Goal: Task Accomplishment & Management: Complete application form

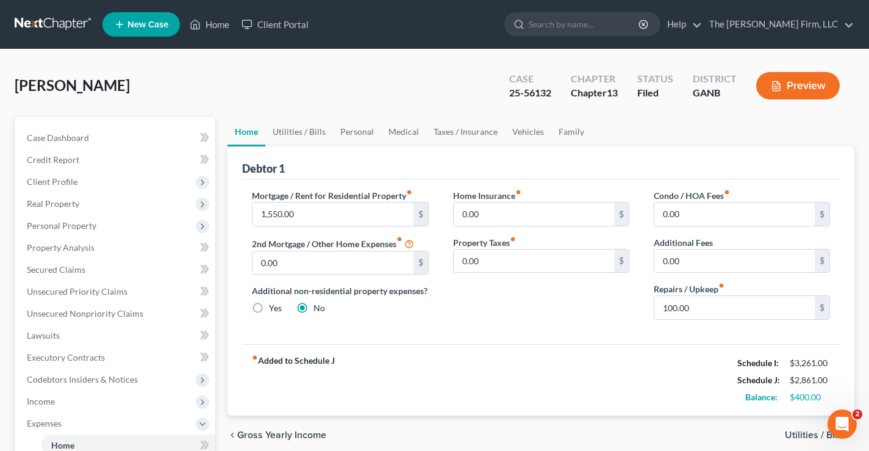
click at [256, 85] on div "Freeman, Abby Upgraded Case 25-56132 Chapter Chapter 13 Status Filed District G…" at bounding box center [435, 90] width 840 height 53
click at [47, 23] on link at bounding box center [54, 24] width 78 height 22
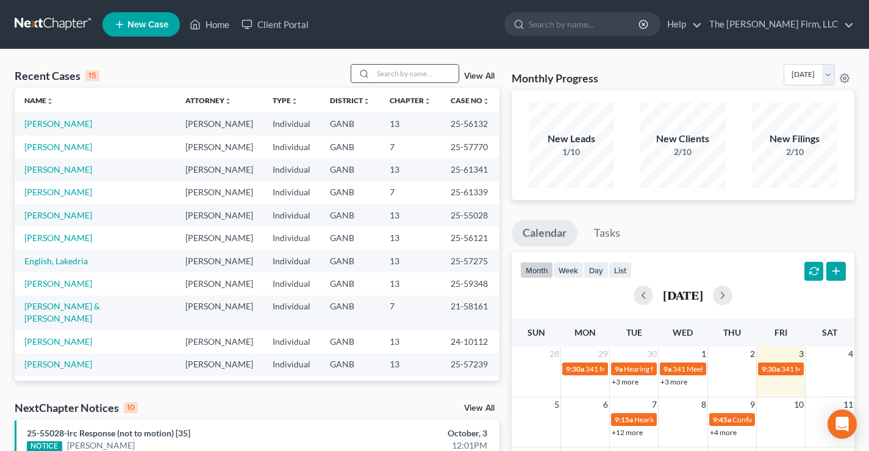
click at [403, 74] on input "search" at bounding box center [415, 74] width 85 height 18
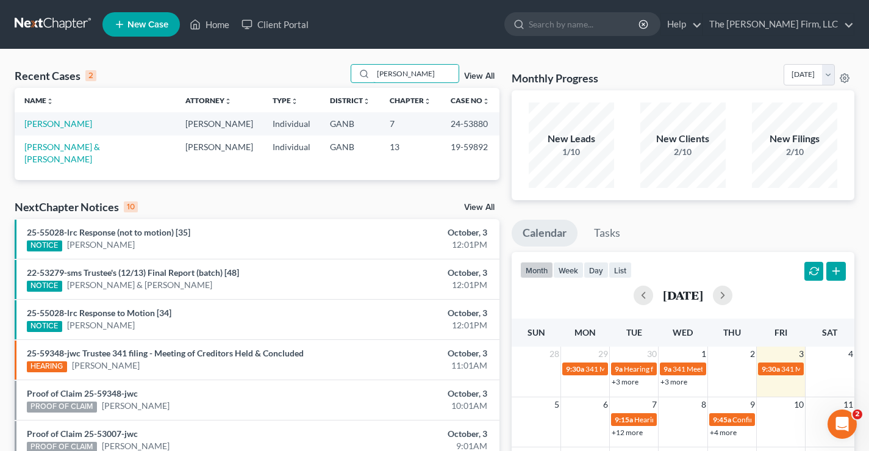
type input "Rogers"
click at [149, 22] on span "New Case" at bounding box center [148, 24] width 41 height 9
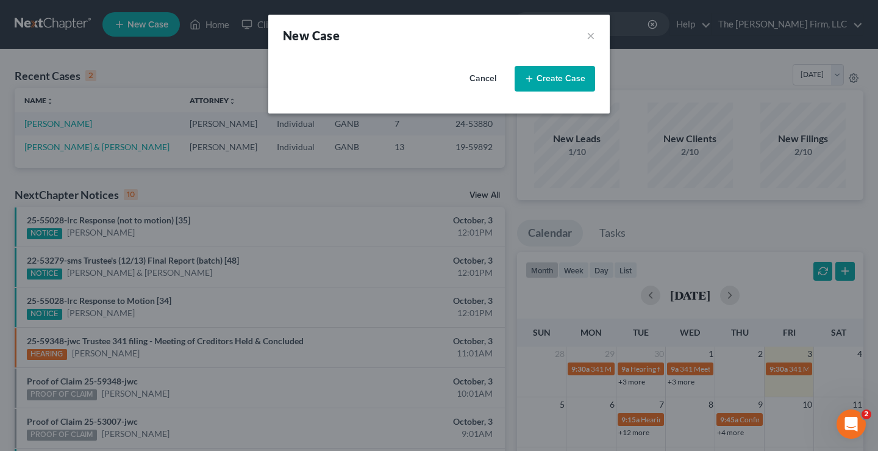
select select "19"
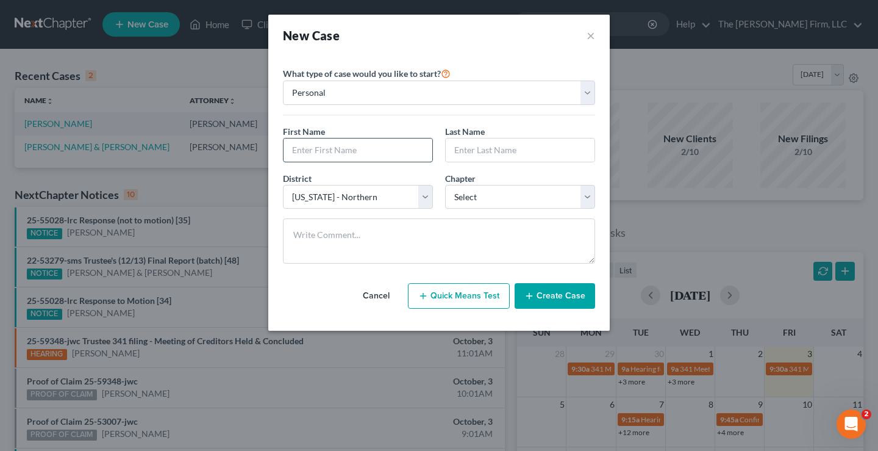
drag, startPoint x: 293, startPoint y: 157, endPoint x: 298, endPoint y: 148, distance: 10.4
click at [293, 157] on input "text" at bounding box center [358, 149] width 149 height 23
type input "mandy"
type input "Rogers"
click at [298, 152] on input "mandy" at bounding box center [358, 149] width 149 height 23
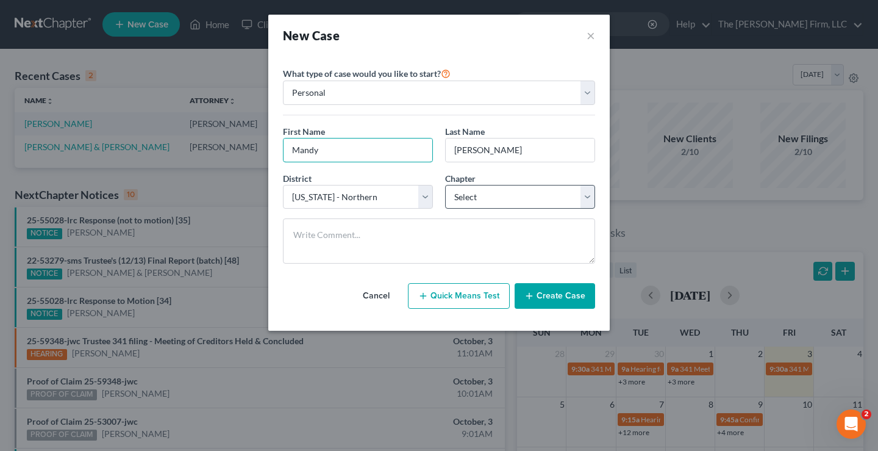
type input "Mandy"
click at [472, 192] on select "Select 7 11 12 13" at bounding box center [520, 197] width 150 height 24
select select "0"
click at [445, 185] on select "Select 7 11 12 13" at bounding box center [520, 197] width 150 height 24
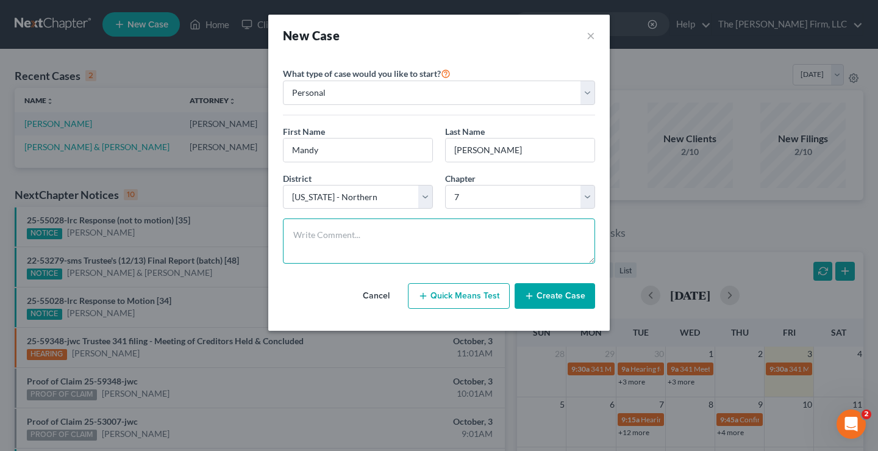
click at [347, 234] on textarea at bounding box center [439, 240] width 312 height 45
click at [551, 299] on button "Create Case" at bounding box center [555, 296] width 81 height 26
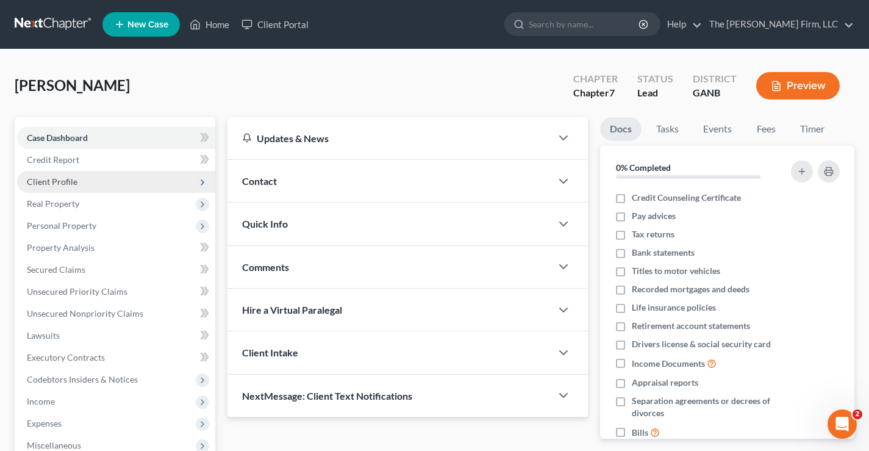
click at [71, 183] on span "Client Profile" at bounding box center [52, 181] width 51 height 10
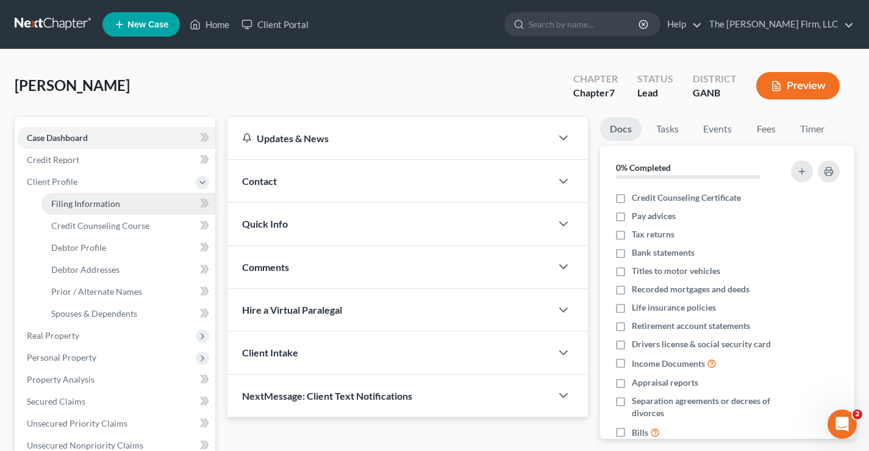
click at [77, 199] on span "Filing Information" at bounding box center [85, 203] width 69 height 10
select select "1"
select select "0"
select select "19"
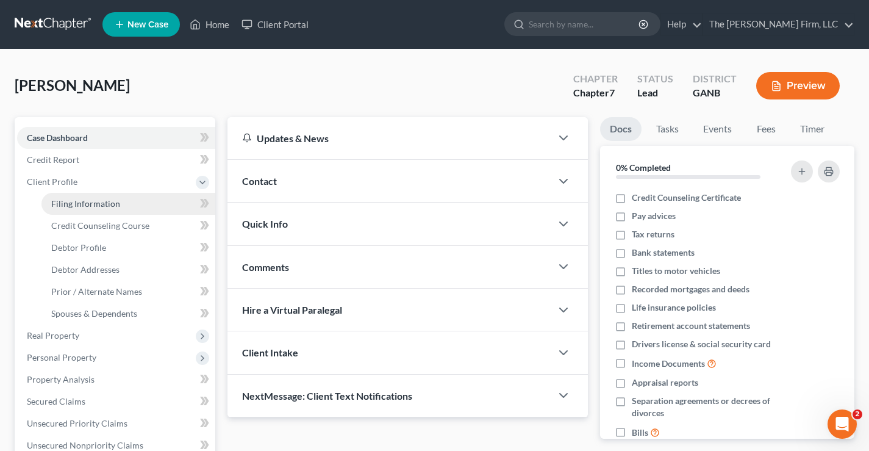
select select "10"
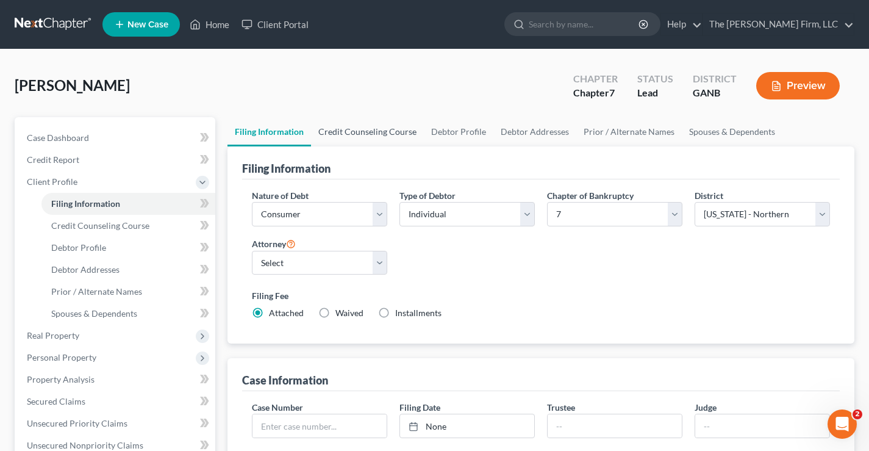
click at [384, 141] on link "Credit Counseling Course" at bounding box center [367, 131] width 113 height 29
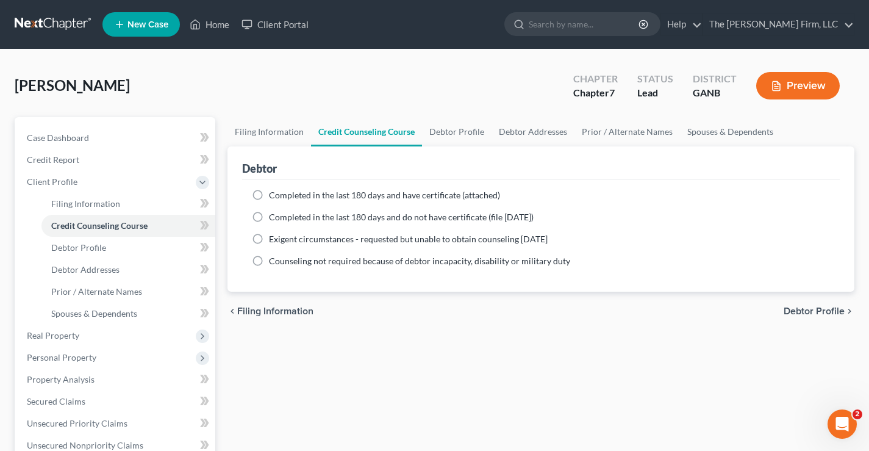
click at [269, 196] on label "Completed in the last 180 days and have certificate (attached)" at bounding box center [384, 195] width 231 height 12
click at [274, 196] on input "Completed in the last 180 days and have certificate (attached)" at bounding box center [278, 193] width 8 height 8
radio input "true"
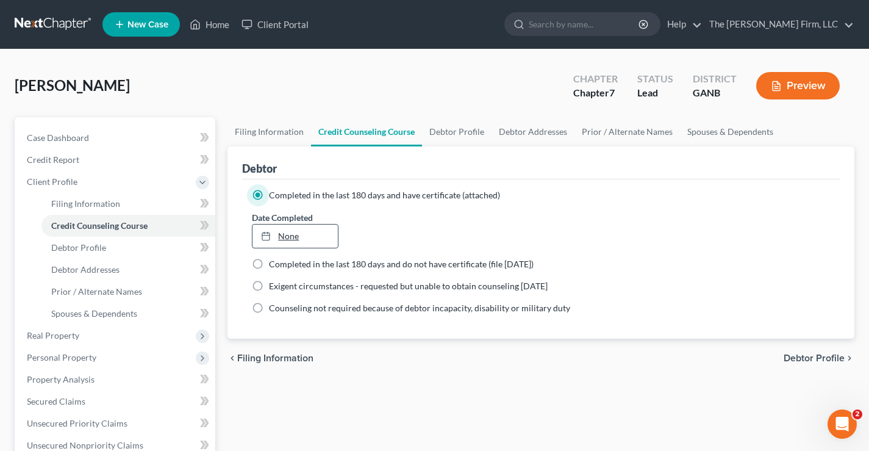
click at [300, 233] on link "None" at bounding box center [295, 235] width 85 height 23
click at [483, 131] on link "Debtor Profile" at bounding box center [457, 131] width 70 height 29
select select "0"
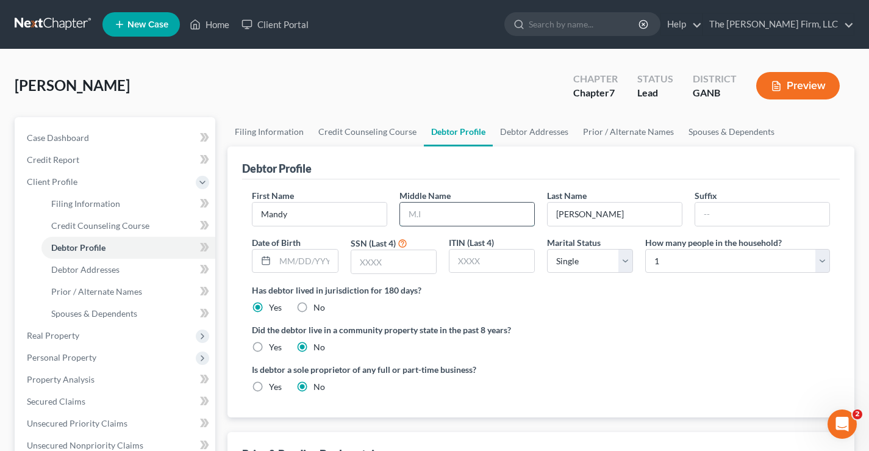
click at [411, 213] on input "text" at bounding box center [467, 214] width 134 height 23
type input "Kay"
click at [301, 257] on input "text" at bounding box center [306, 261] width 62 height 23
type input "08/01/1981"
type input "0476"
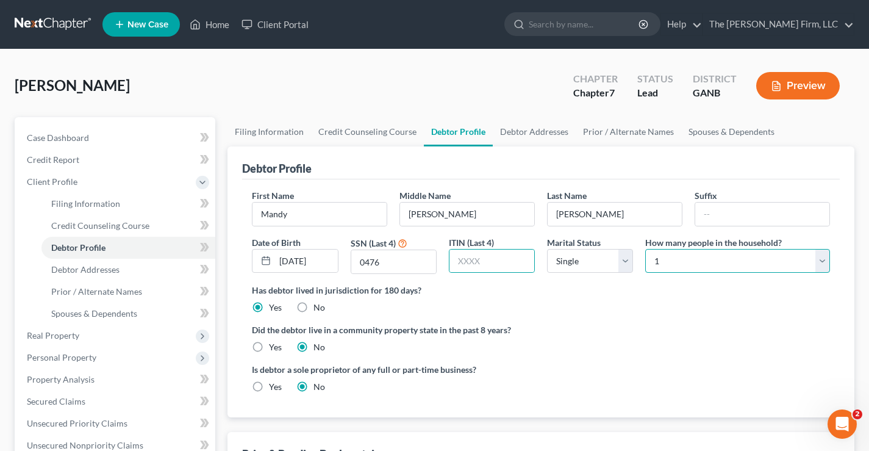
click at [699, 258] on select "Select 1 2 3 4 5 6 7 8 9 10 11 12 13 14 15 16 17 18 19 20" at bounding box center [737, 261] width 185 height 24
select select "2"
click at [645, 249] on select "Select 1 2 3 4 5 6 7 8 9 10 11 12 13 14 15 16 17 18 19 20" at bounding box center [737, 261] width 185 height 24
click at [458, 71] on div "Rogers, Mandy Upgraded Chapter Chapter 7 Status Lead District GANB Preview" at bounding box center [435, 90] width 840 height 53
click at [512, 129] on link "Debtor Addresses" at bounding box center [534, 131] width 83 height 29
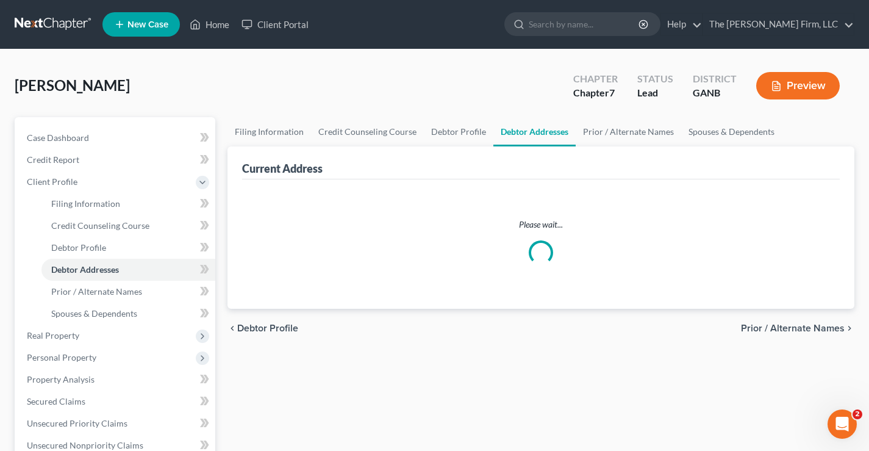
select select "0"
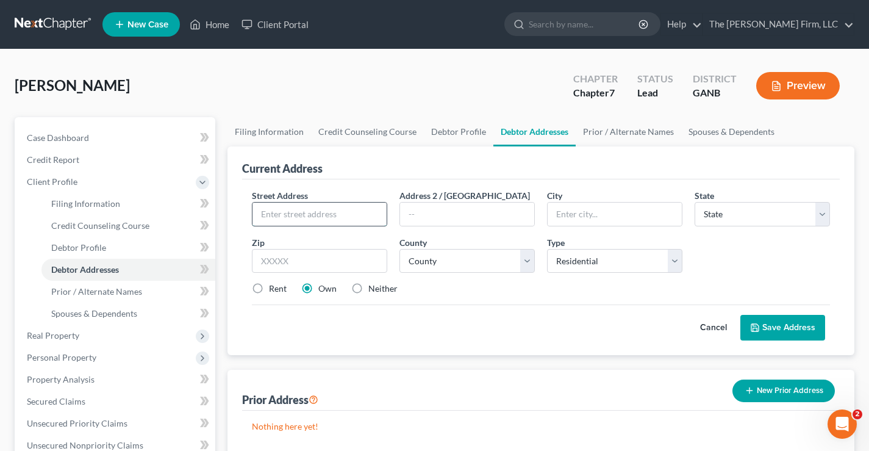
click at [276, 214] on input "text" at bounding box center [320, 214] width 134 height 23
type input "106 Valley View Court"
type input "Stockbridge"
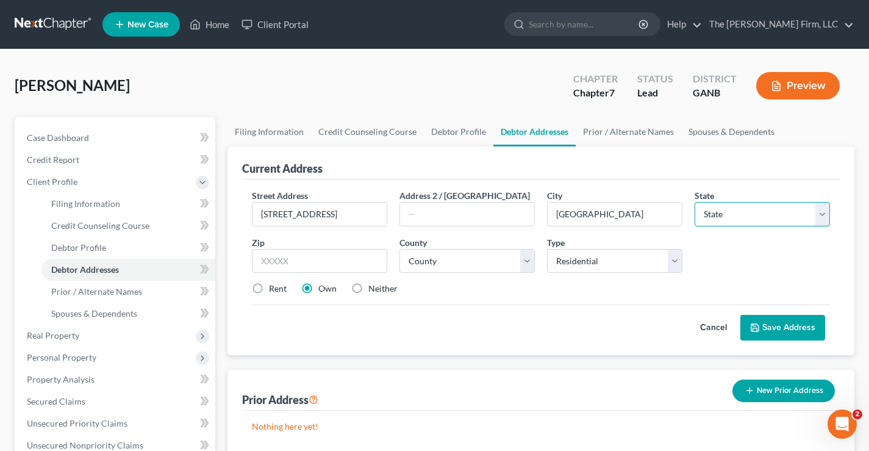
select select "10"
type input "30281"
click at [495, 259] on select "County [GEOGRAPHIC_DATA] [GEOGRAPHIC_DATA] [GEOGRAPHIC_DATA] [GEOGRAPHIC_DATA] …" at bounding box center [467, 261] width 135 height 24
select select "74"
click at [400, 249] on select "County [GEOGRAPHIC_DATA] [GEOGRAPHIC_DATA] [GEOGRAPHIC_DATA] [GEOGRAPHIC_DATA] …" at bounding box center [467, 261] width 135 height 24
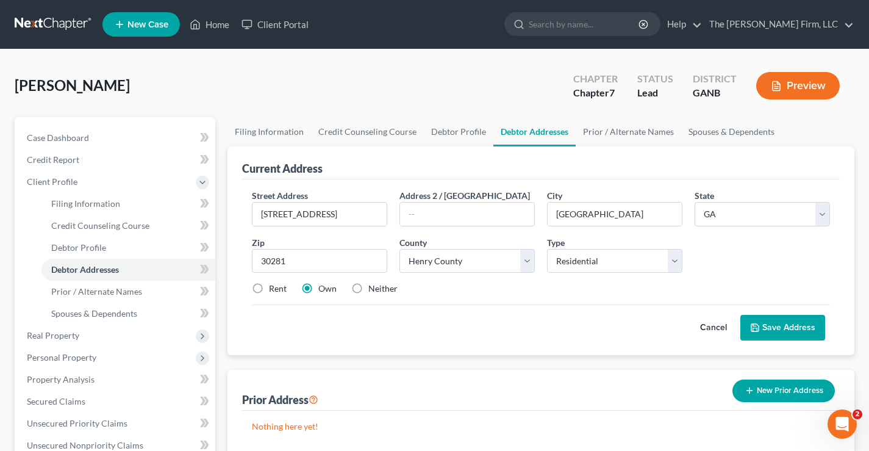
click at [504, 283] on div "Rent Own Neither" at bounding box center [541, 288] width 591 height 12
click at [269, 287] on label "Rent" at bounding box center [278, 288] width 18 height 12
click at [274, 287] on input "Rent" at bounding box center [278, 286] width 8 height 8
radio input "true"
click at [368, 290] on label "Neither" at bounding box center [382, 288] width 29 height 12
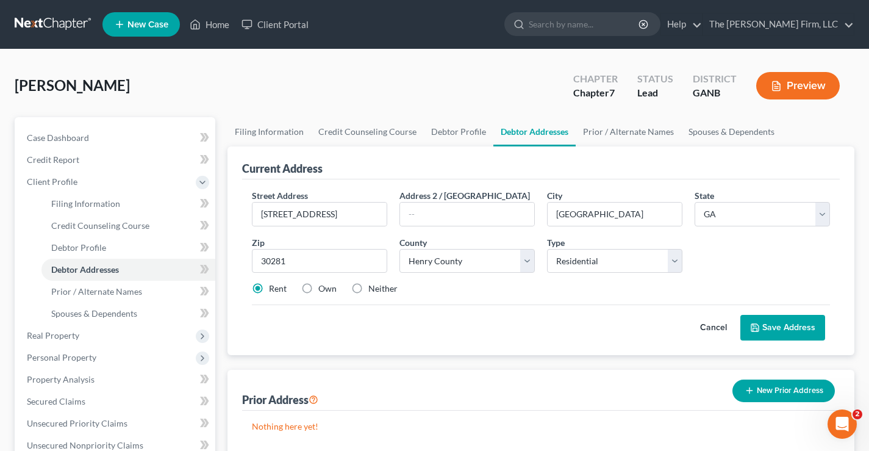
click at [373, 290] on input "Neither" at bounding box center [377, 286] width 8 height 8
radio input "true"
click at [793, 328] on button "Save Address" at bounding box center [783, 328] width 85 height 26
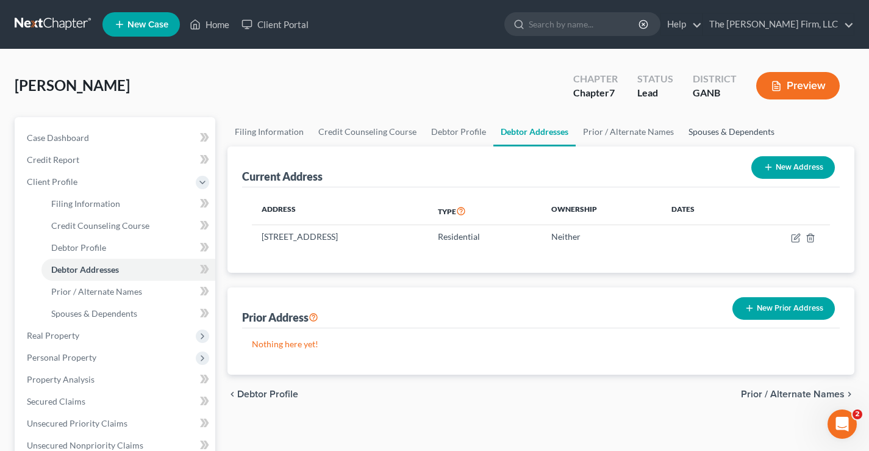
click at [725, 129] on link "Spouses & Dependents" at bounding box center [731, 131] width 101 height 29
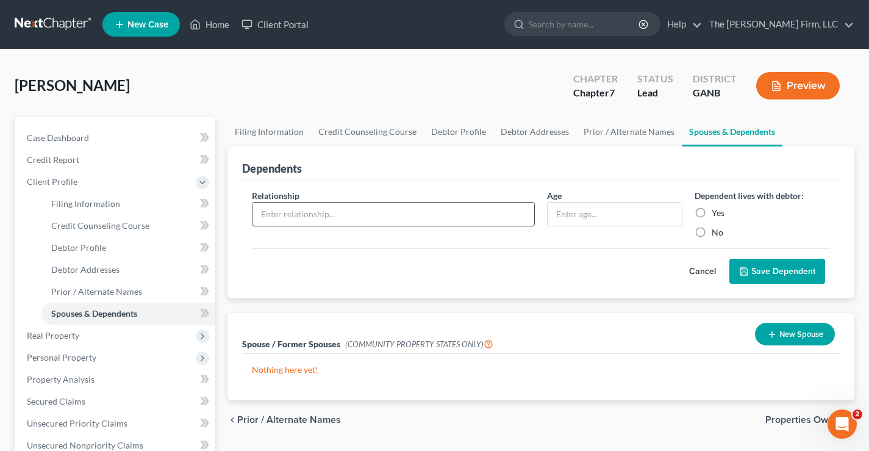
click at [275, 217] on input "text" at bounding box center [394, 214] width 282 height 23
type input "Daughter"
click at [559, 222] on input "text" at bounding box center [615, 214] width 134 height 23
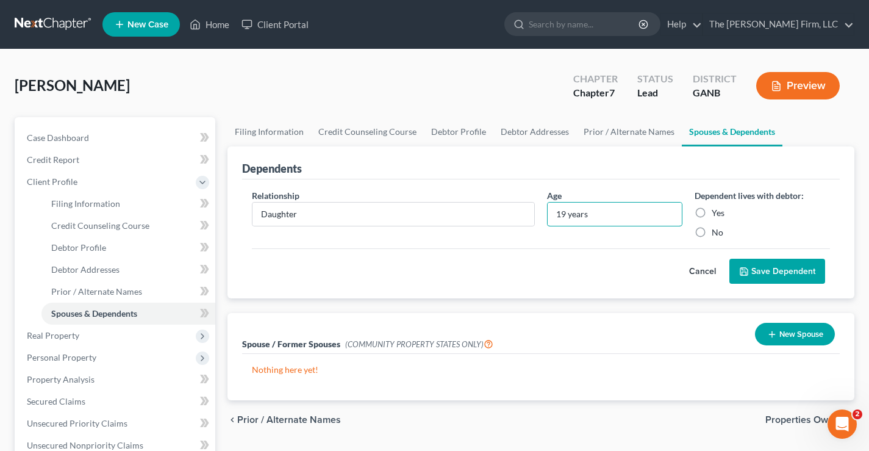
type input "19 years"
click at [712, 214] on label "Yes" at bounding box center [718, 213] width 13 height 12
click at [717, 214] on input "Yes" at bounding box center [721, 211] width 8 height 8
radio input "true"
click at [777, 269] on button "Save Dependent" at bounding box center [778, 272] width 96 height 26
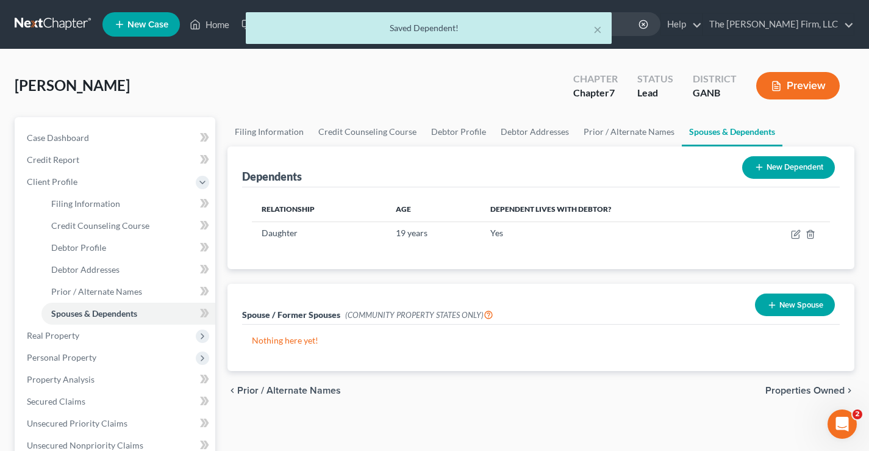
click at [791, 170] on button "New Dependent" at bounding box center [788, 167] width 93 height 23
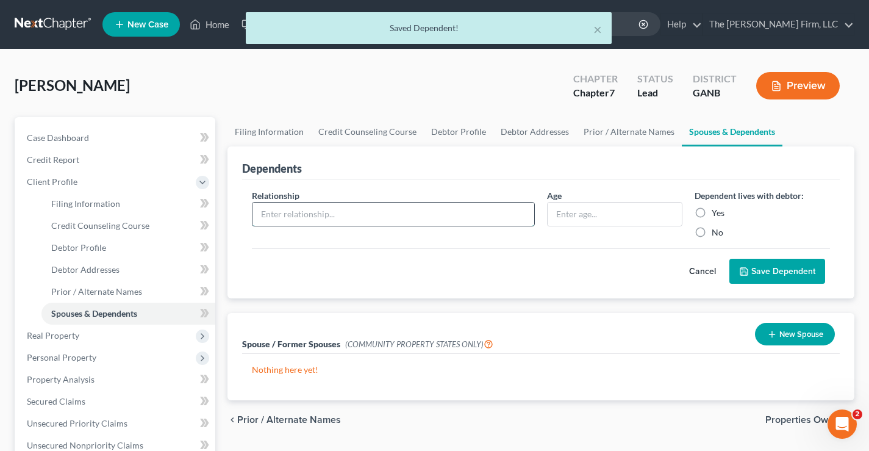
click at [271, 217] on input "text" at bounding box center [394, 214] width 282 height 23
type input "Grandson"
click at [568, 214] on input "text" at bounding box center [615, 214] width 134 height 23
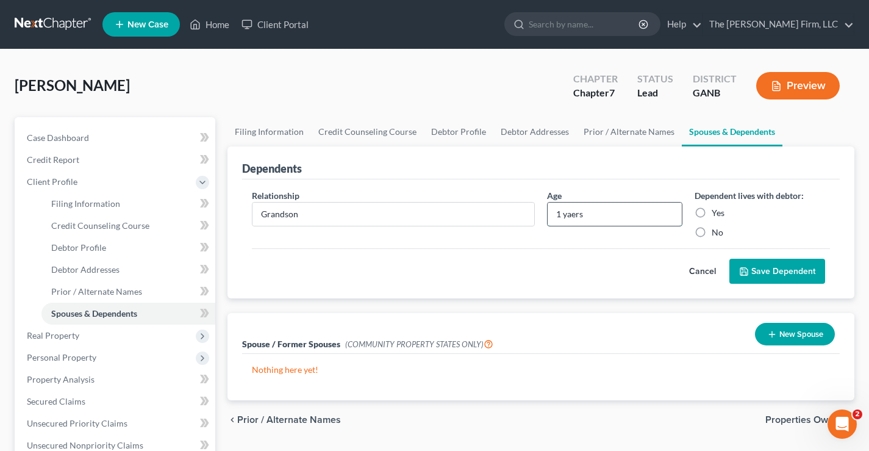
drag, startPoint x: 568, startPoint y: 215, endPoint x: 622, endPoint y: 193, distance: 58.6
click at [628, 215] on input "1 yaers" at bounding box center [615, 214] width 134 height 23
type input "1 year"
click at [712, 215] on label "Yes" at bounding box center [718, 213] width 13 height 12
click at [717, 215] on input "Yes" at bounding box center [721, 211] width 8 height 8
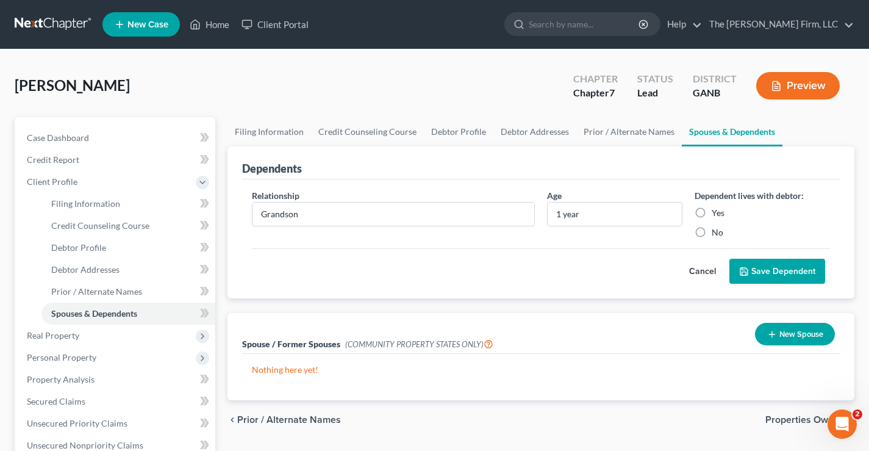
radio input "true"
click at [770, 267] on button "Save Dependent" at bounding box center [778, 272] width 96 height 26
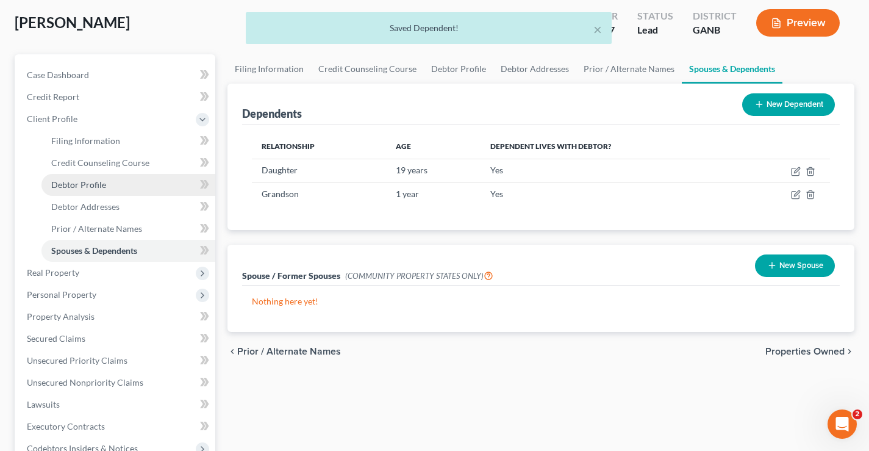
scroll to position [122, 0]
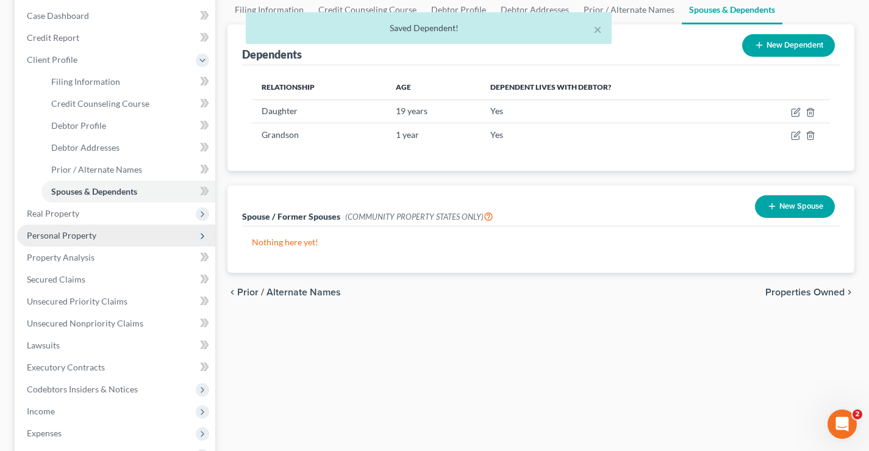
click at [51, 239] on span "Personal Property" at bounding box center [62, 235] width 70 height 10
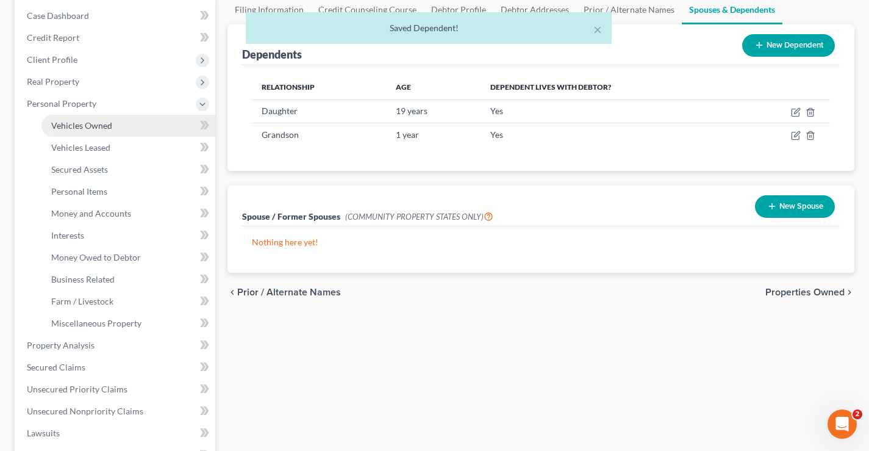
click at [106, 129] on span "Vehicles Owned" at bounding box center [81, 125] width 61 height 10
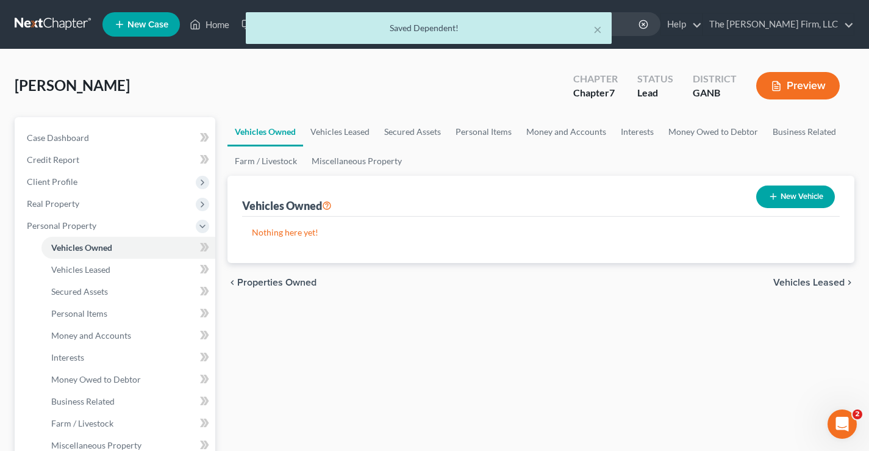
click at [796, 197] on button "New Vehicle" at bounding box center [795, 196] width 79 height 23
select select "0"
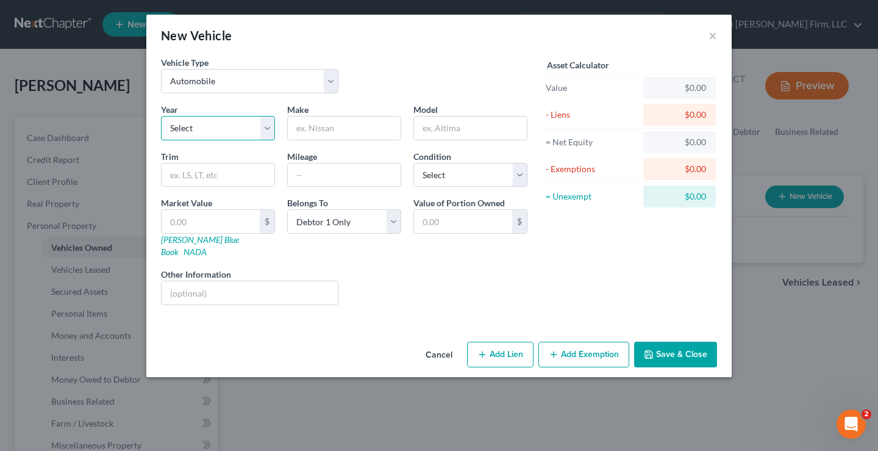
click at [177, 121] on select "Select 2026 2025 2024 2023 2022 2021 2020 2019 2018 2017 2016 2015 2014 2013 20…" at bounding box center [218, 128] width 114 height 24
select select "3"
click at [161, 116] on select "Select 2026 2025 2024 2023 2022 2021 2020 2019 2018 2017 2016 2015 2014 2013 20…" at bounding box center [218, 128] width 114 height 24
click at [314, 119] on input "text" at bounding box center [344, 128] width 113 height 23
type input "GMC"
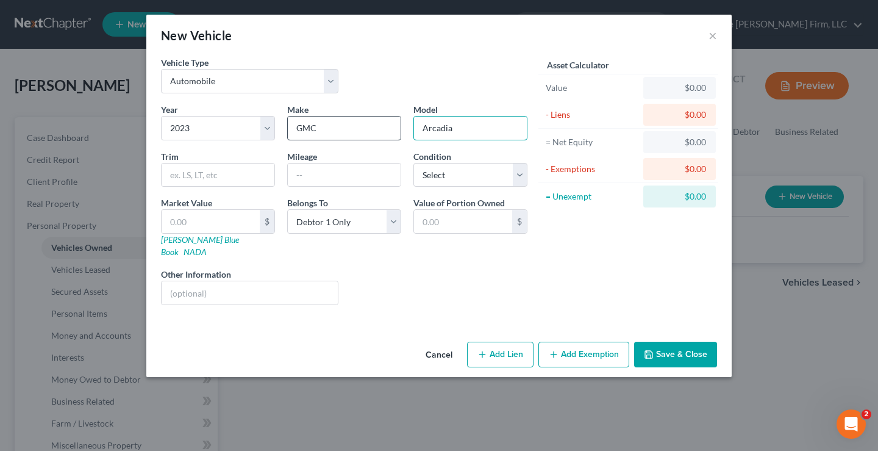
type input "Arcadia"
click at [196, 222] on input "text" at bounding box center [211, 221] width 98 height 23
type input "3"
type input "3.00"
type input "33"
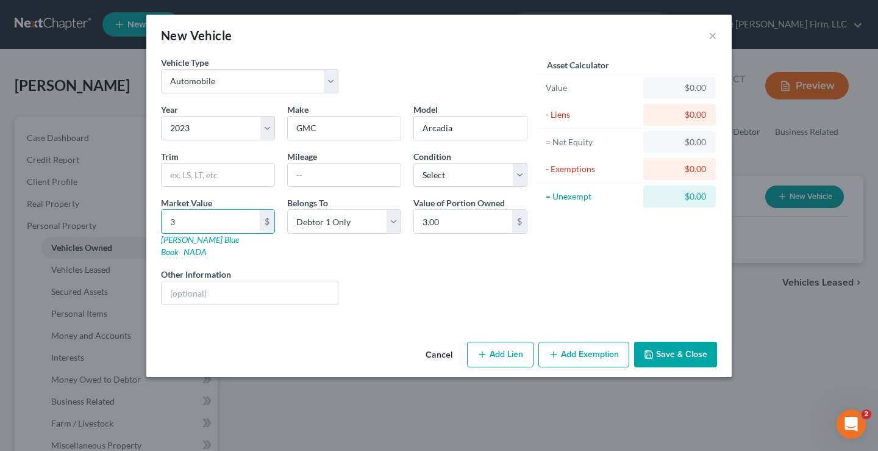
type input "33.00"
type input "330"
type input "330.00"
type input "3300"
type input "3,300.00"
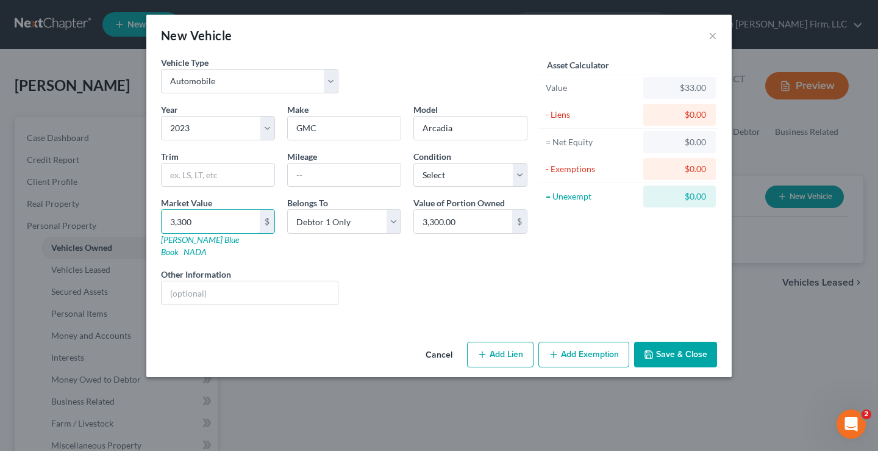
type input "3,3000"
type input "33,000.00"
type input "33,000"
click at [666, 347] on button "Save & Close" at bounding box center [675, 355] width 83 height 26
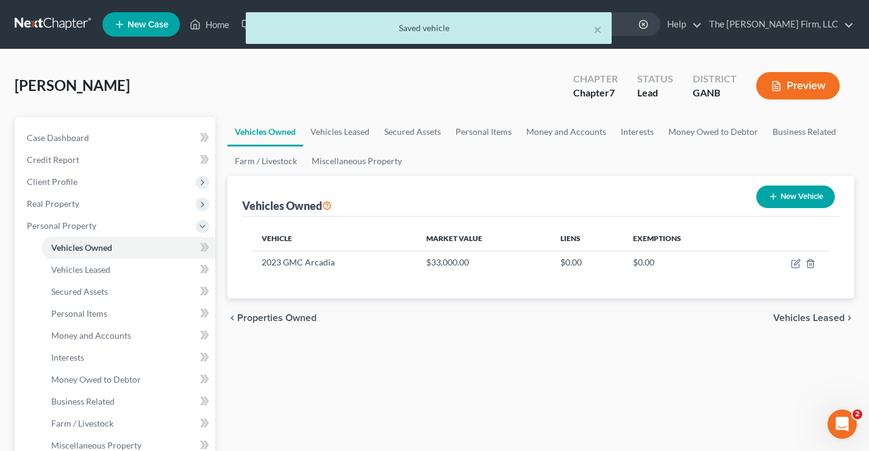
click at [799, 200] on button "New Vehicle" at bounding box center [795, 196] width 79 height 23
select select "0"
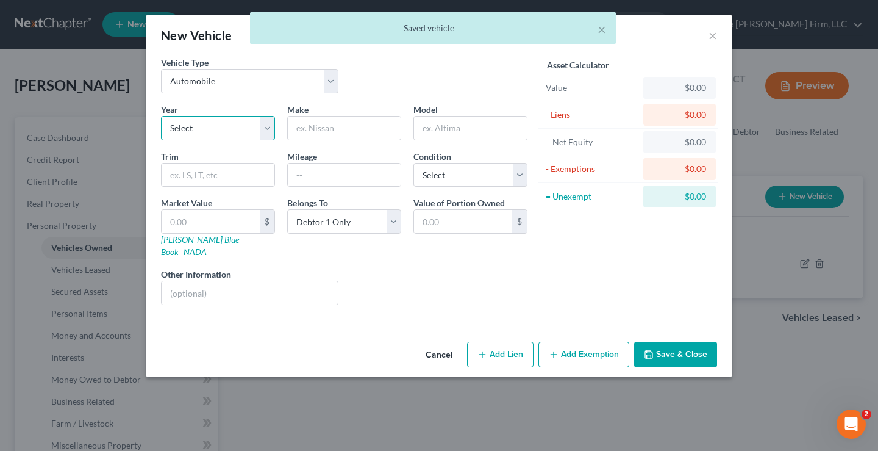
click at [221, 133] on select "Select 2026 2025 2024 2023 2022 2021 2020 2019 2018 2017 2016 2015 2014 2013 20…" at bounding box center [218, 128] width 114 height 24
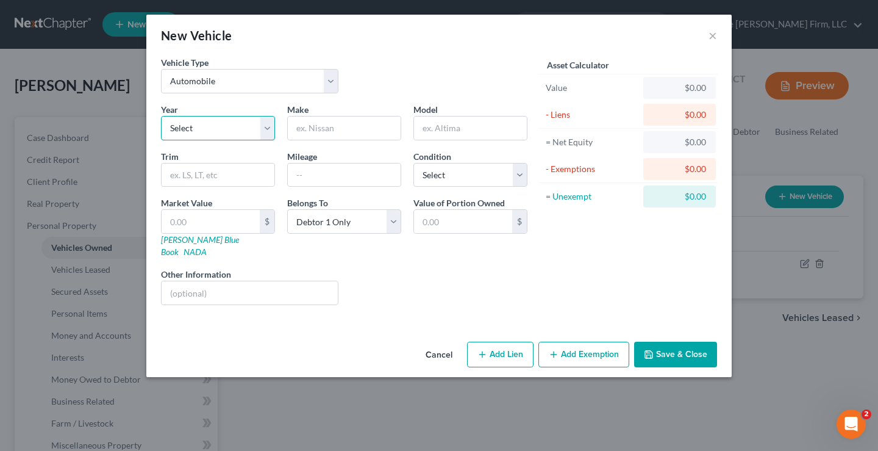
select select "28"
click at [161, 116] on select "Select 2026 2025 2024 2023 2022 2021 2020 2019 2018 2017 2016 2015 2014 2013 20…" at bounding box center [218, 128] width 114 height 24
click at [315, 123] on input "text" at bounding box center [344, 128] width 113 height 23
type input "Ford"
click at [448, 133] on input "text" at bounding box center [470, 128] width 113 height 23
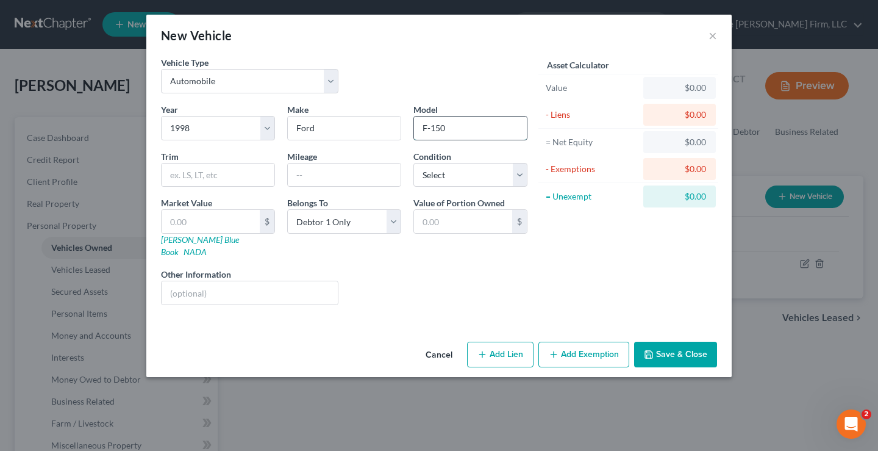
type input "F-150"
drag, startPoint x: 189, startPoint y: 217, endPoint x: 195, endPoint y: 213, distance: 7.1
click at [189, 217] on input "text" at bounding box center [211, 221] width 98 height 23
type input "1"
type input "1.00"
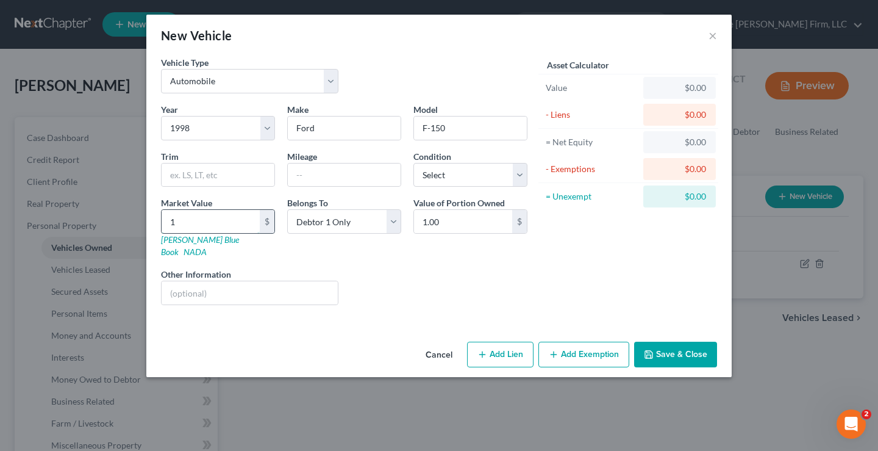
type input "15"
type input "15.00"
type input "150"
type input "150.00"
type input "1500"
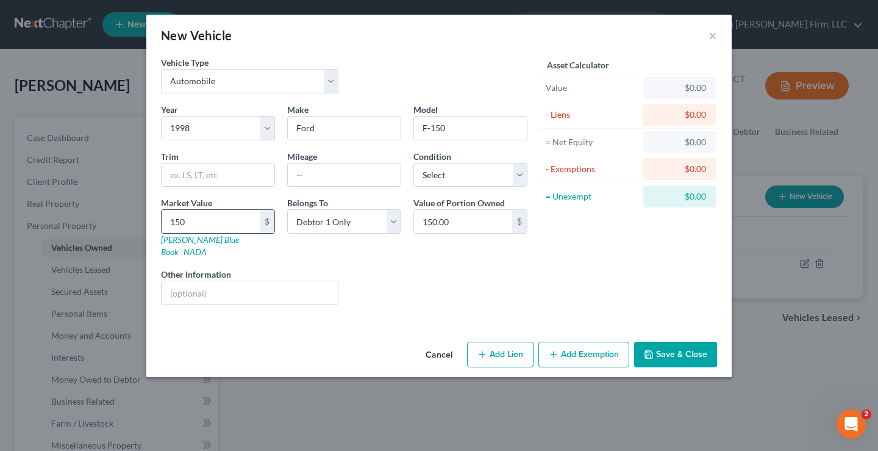
type input "1,500.00"
type input "1,500"
click at [593, 342] on button "Add Exemption" at bounding box center [584, 355] width 91 height 26
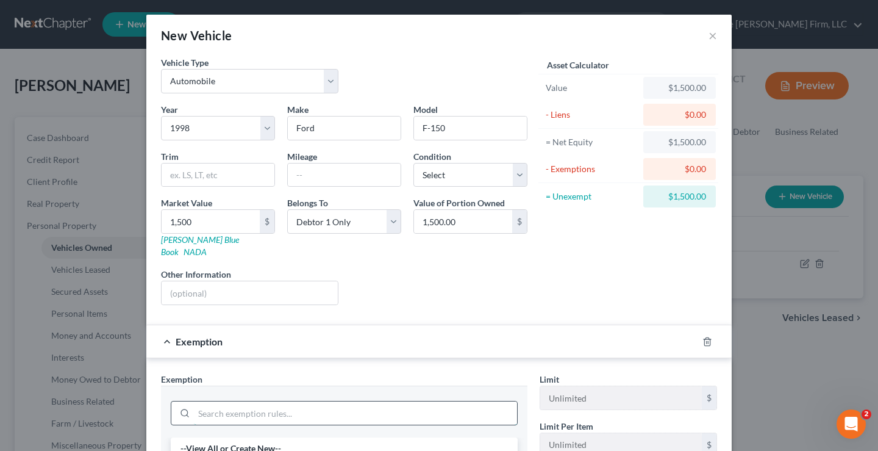
click at [224, 401] on input "search" at bounding box center [355, 412] width 323 height 23
type input "motor"
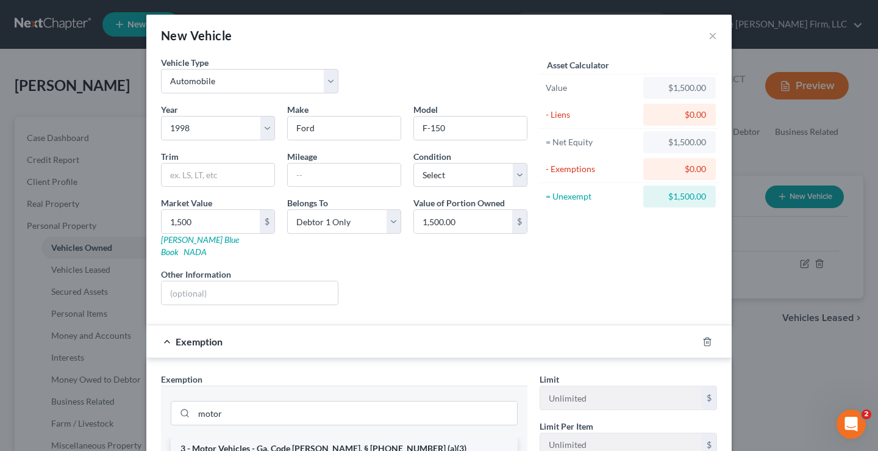
click at [309, 437] on li "3 - Motor Vehicles - Ga. Code [PERSON_NAME]. § [PHONE_NUMBER] (a)(3)" at bounding box center [344, 448] width 347 height 22
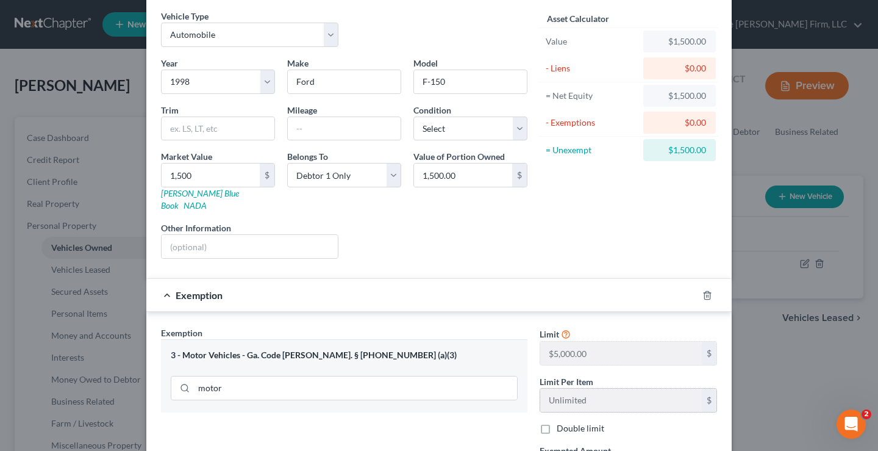
scroll to position [122, 0]
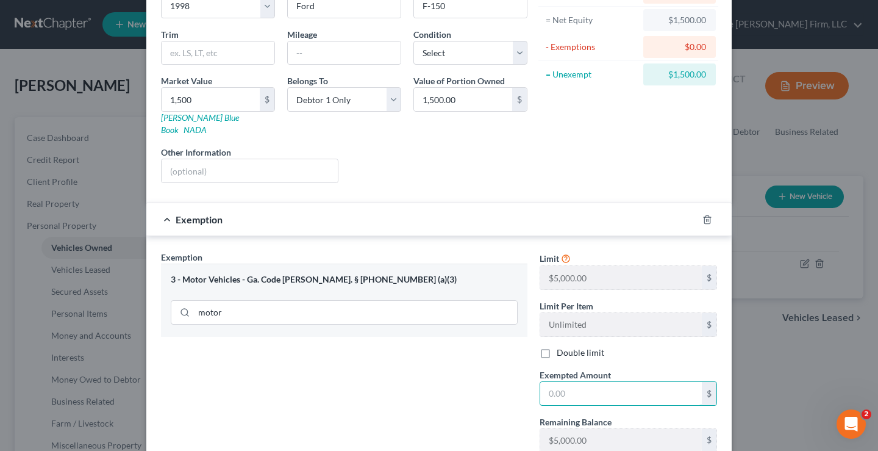
drag, startPoint x: 545, startPoint y: 378, endPoint x: 570, endPoint y: 336, distance: 49.8
click at [545, 382] on input "text" at bounding box center [622, 393] width 162 height 23
type input "1,500"
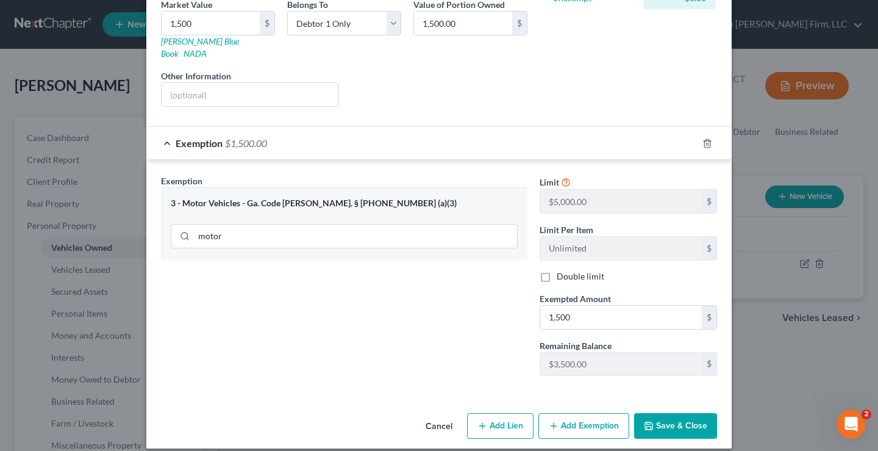
click at [675, 417] on button "Save & Close" at bounding box center [675, 426] width 83 height 26
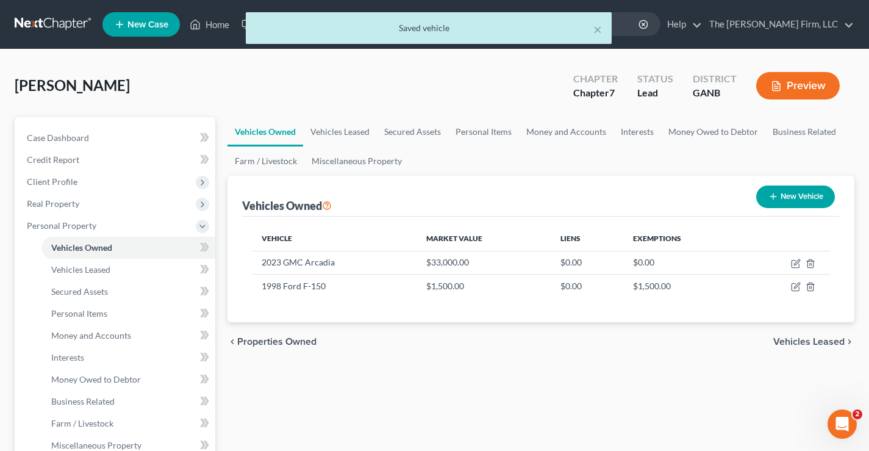
click at [789, 193] on button "New Vehicle" at bounding box center [795, 196] width 79 height 23
select select "0"
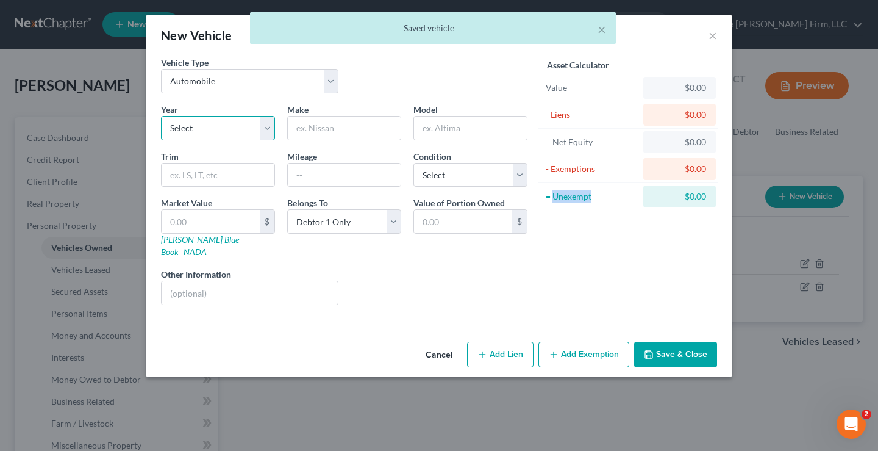
click at [194, 131] on select "Select 2026 2025 2024 2023 2022 2021 2020 2019 2018 2017 2016 2015 2014 2013 20…" at bounding box center [218, 128] width 114 height 24
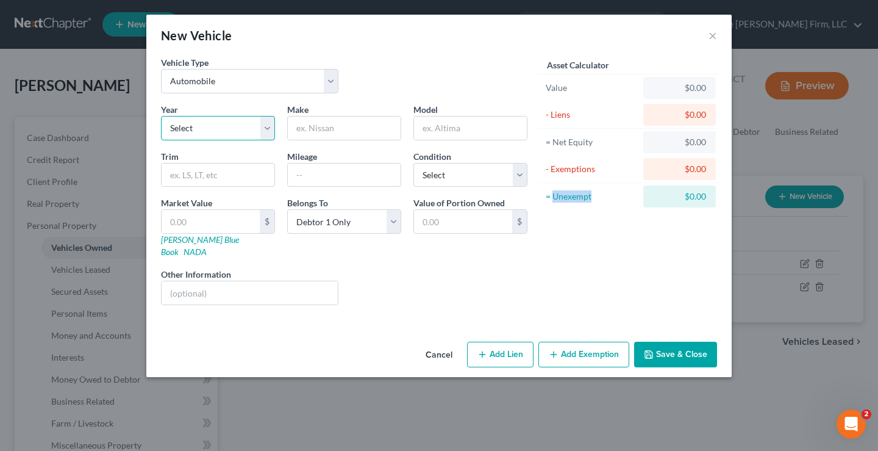
select select "22"
click at [161, 116] on select "Select 2026 2025 2024 2023 2022 2021 2020 2019 2018 2017 2016 2015 2014 2013 20…" at bounding box center [218, 128] width 114 height 24
click at [334, 131] on input "text" at bounding box center [344, 128] width 113 height 23
type input "GMC"
type input "Yukon"
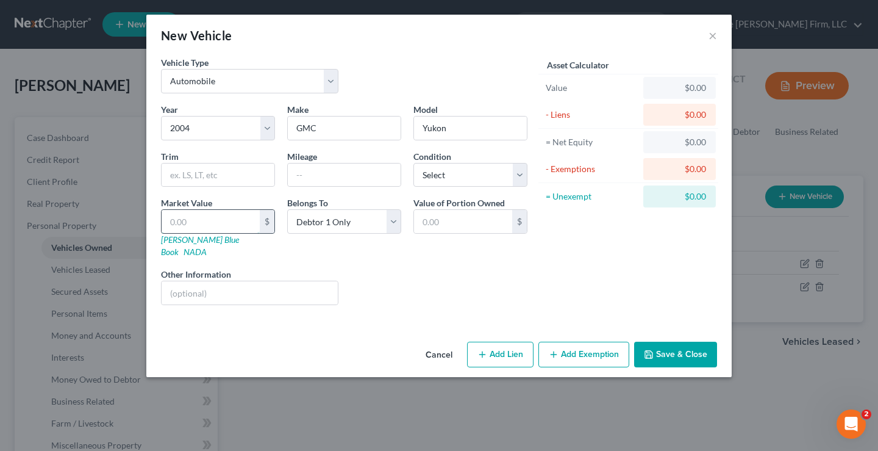
click at [193, 210] on input "text" at bounding box center [211, 221] width 98 height 23
type input "15"
type input "15.00"
type input "150"
type input "150.00"
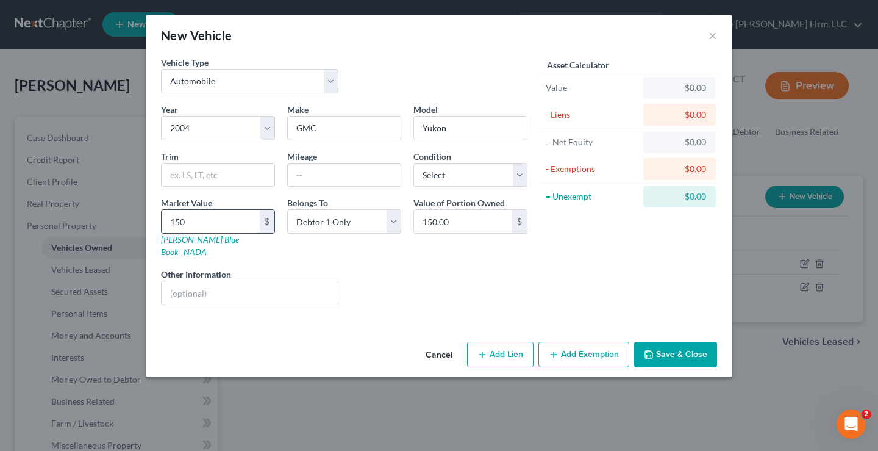
type input "1500"
type input "1,500.00"
type input "1,500"
click at [580, 342] on button "Add Exemption" at bounding box center [584, 355] width 91 height 26
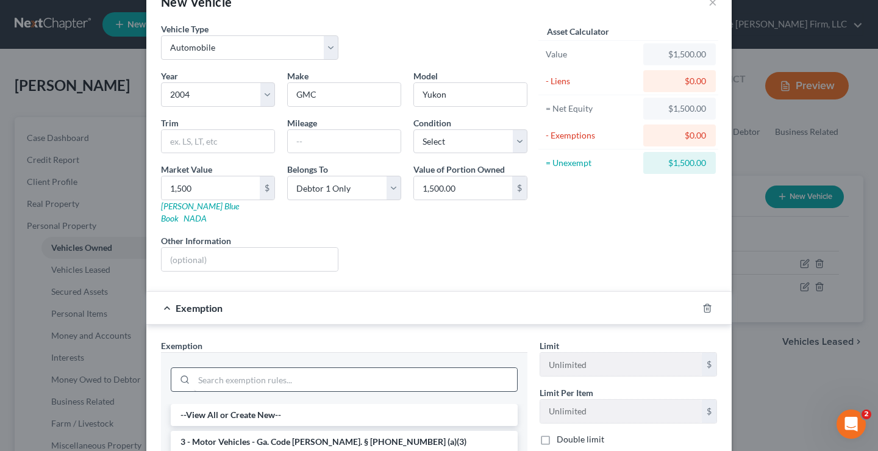
scroll to position [61, 0]
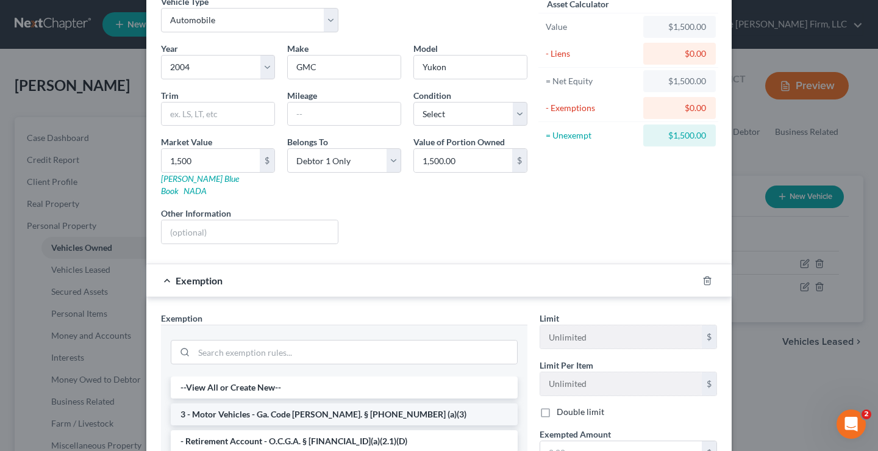
click at [258, 403] on li "3 - Motor Vehicles - Ga. Code [PERSON_NAME]. § [PHONE_NUMBER] (a)(3)" at bounding box center [344, 414] width 347 height 22
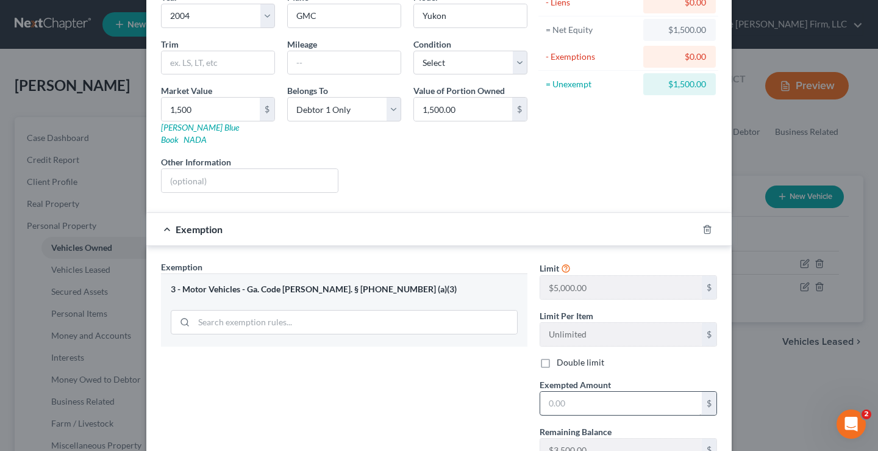
scroll to position [198, 0]
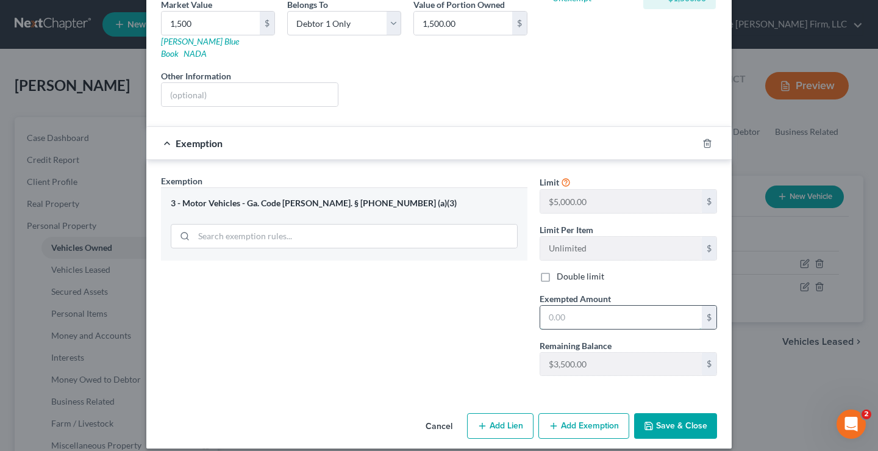
click at [555, 306] on input "text" at bounding box center [622, 317] width 162 height 23
type input "1,500"
drag, startPoint x: 660, startPoint y: 406, endPoint x: 641, endPoint y: 403, distance: 19.8
click at [659, 413] on button "Save & Close" at bounding box center [675, 426] width 83 height 26
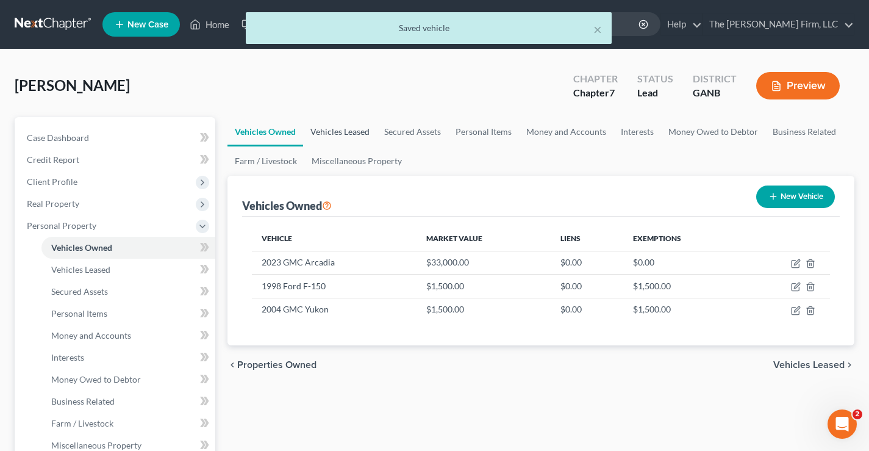
click at [338, 131] on link "Vehicles Leased" at bounding box center [340, 131] width 74 height 29
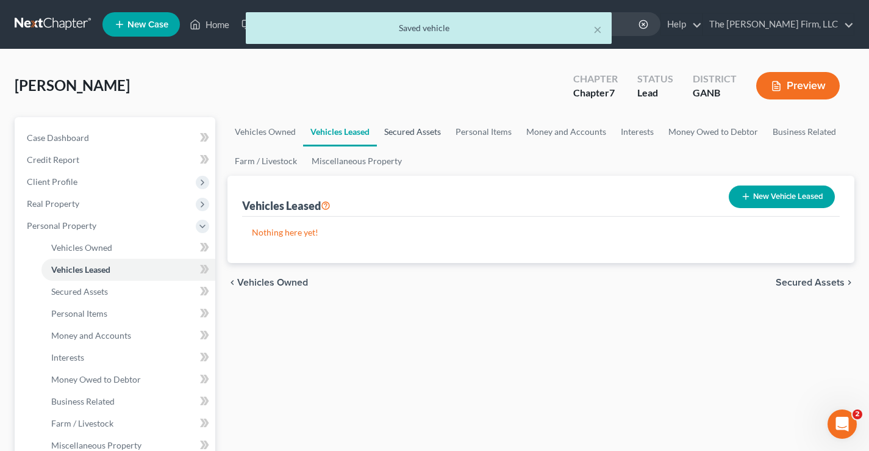
click at [430, 123] on link "Secured Assets" at bounding box center [412, 131] width 71 height 29
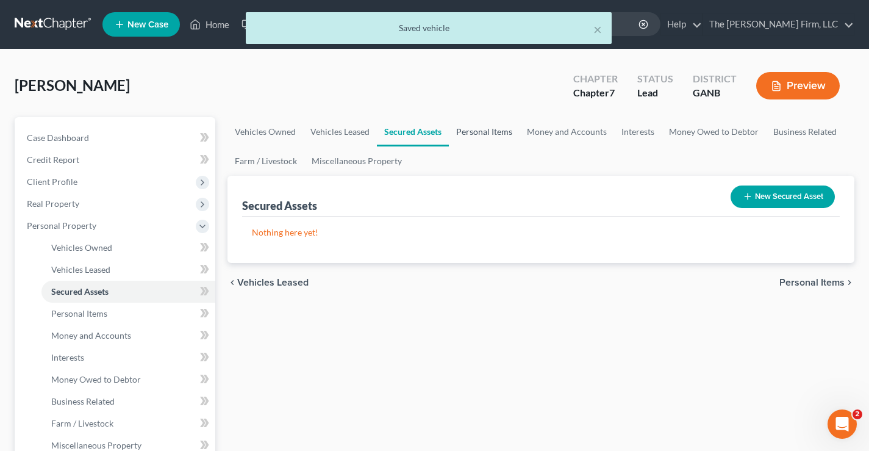
click at [492, 128] on link "Personal Items" at bounding box center [484, 131] width 71 height 29
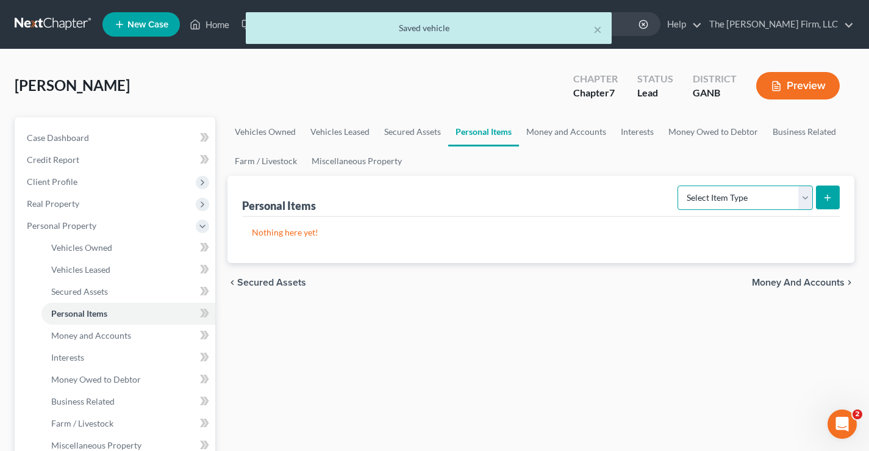
click at [752, 205] on select "Select Item Type Clothing Collectibles Of Value Electronics Firearms Household …" at bounding box center [745, 197] width 135 height 24
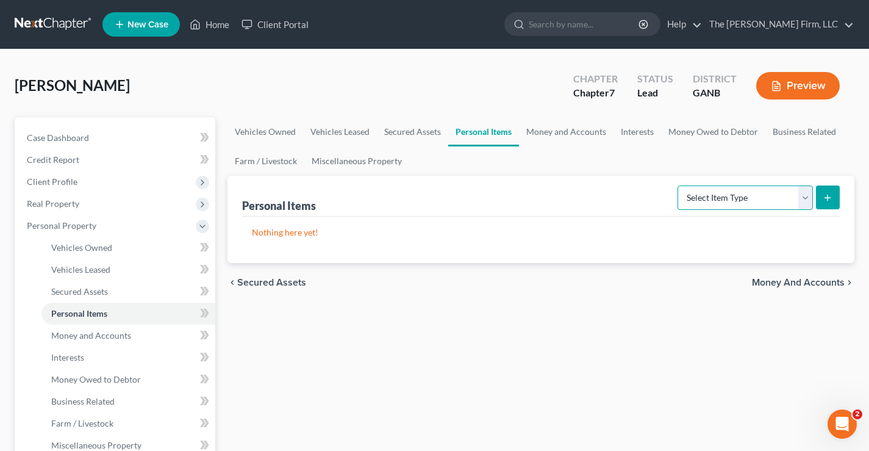
select select "clothing"
click at [679, 185] on select "Select Item Type Clothing Collectibles Of Value Electronics Firearms Household …" at bounding box center [745, 197] width 135 height 24
click at [828, 198] on line "submit" at bounding box center [828, 197] width 0 height 5
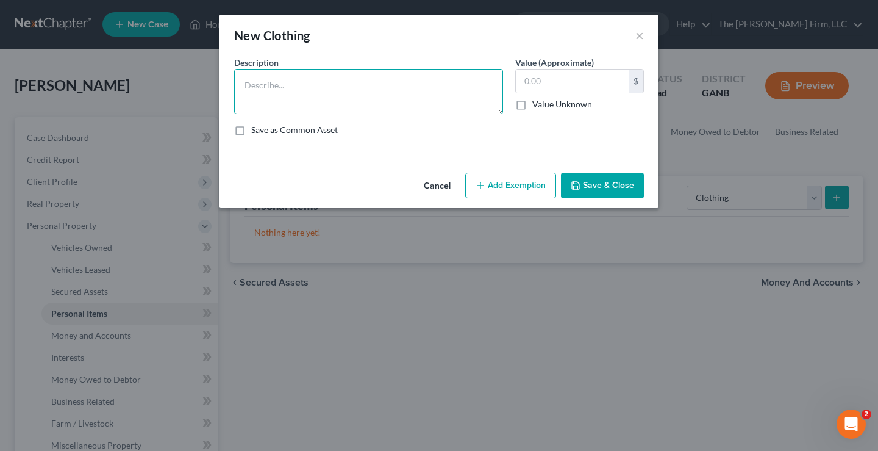
click at [284, 90] on textarea at bounding box center [368, 91] width 269 height 45
type textarea "Clothing"
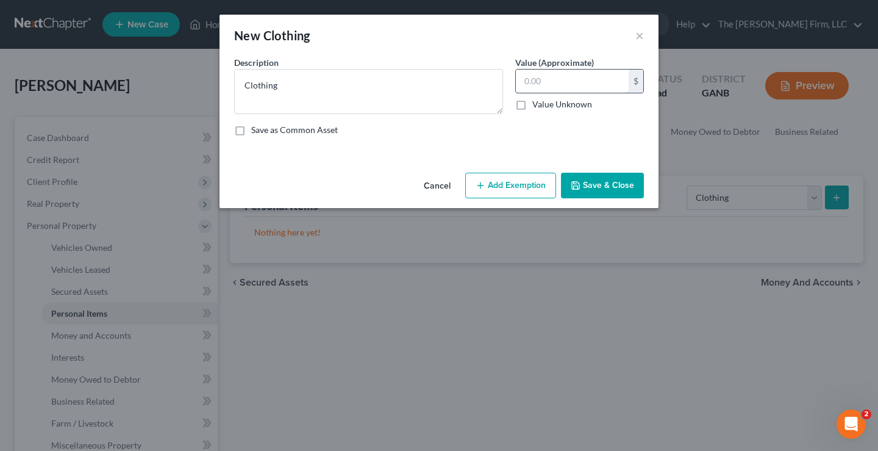
click at [545, 87] on input "text" at bounding box center [572, 81] width 113 height 23
type input "500"
click at [518, 180] on button "Add Exemption" at bounding box center [510, 186] width 91 height 26
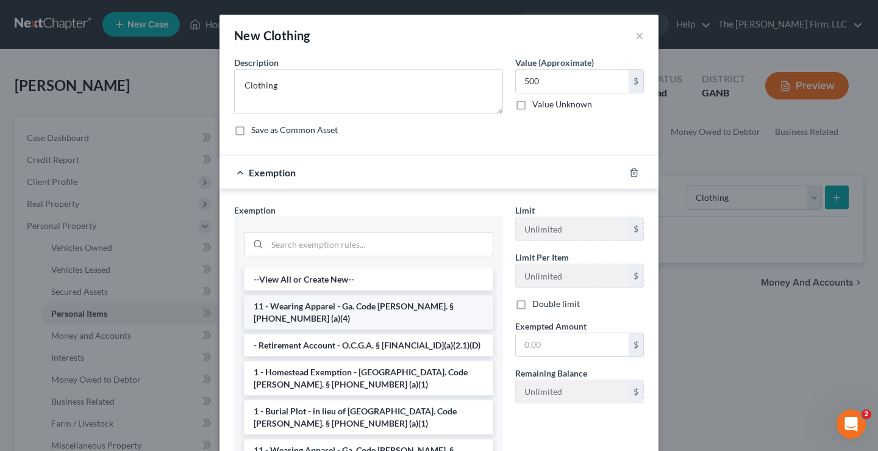
click at [309, 304] on li "11 - Wearing Apparel - Ga. Code [PERSON_NAME]. § [PHONE_NUMBER] (a)(4)" at bounding box center [369, 312] width 250 height 34
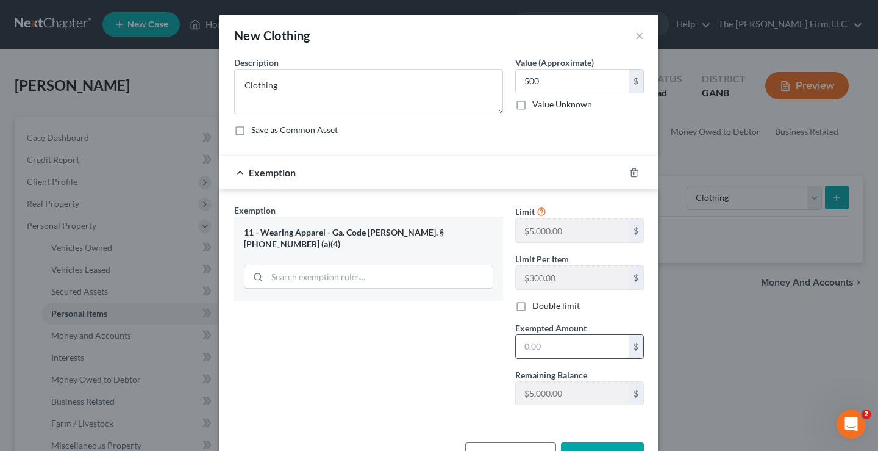
click at [527, 340] on input "text" at bounding box center [572, 346] width 113 height 23
type input "500"
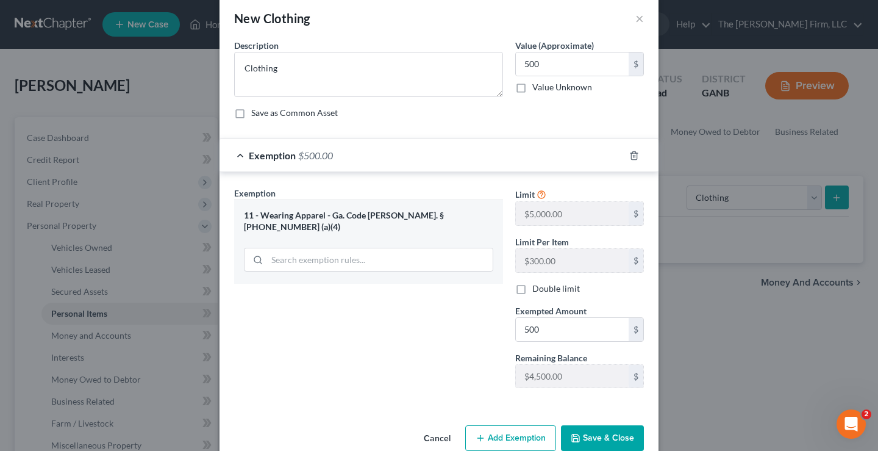
click at [603, 439] on button "Save & Close" at bounding box center [602, 438] width 83 height 26
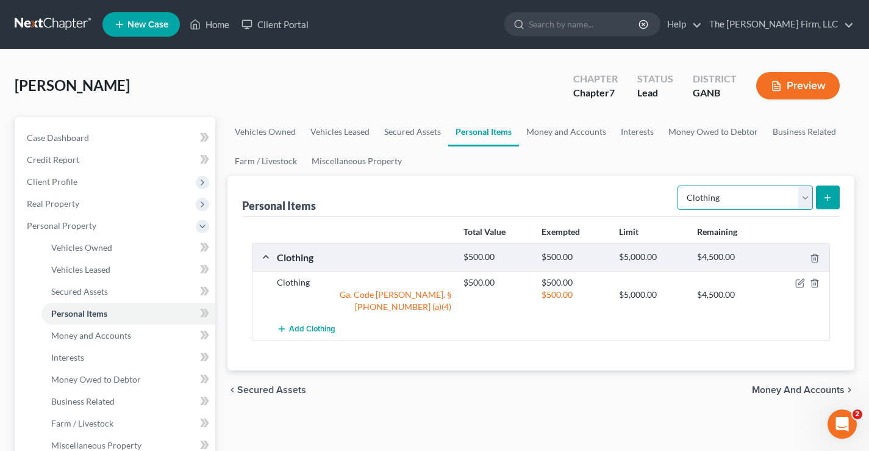
click at [755, 198] on select "Select Item Type Clothing Collectibles Of Value Electronics Firearms Household …" at bounding box center [745, 197] width 135 height 24
select select "household_goods"
click at [679, 185] on select "Select Item Type Clothing Collectibles Of Value Electronics Firearms Household …" at bounding box center [745, 197] width 135 height 24
click at [828, 203] on button "submit" at bounding box center [828, 197] width 24 height 24
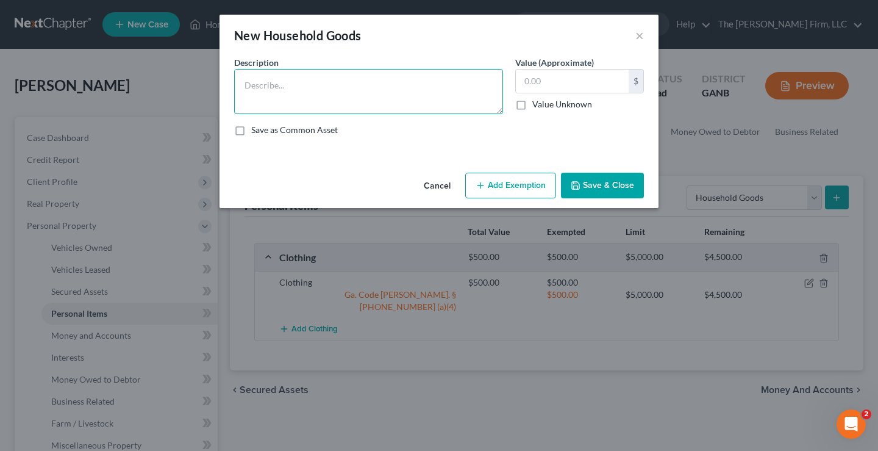
click at [307, 74] on textarea at bounding box center [368, 91] width 269 height 45
type textarea "Household Goods"
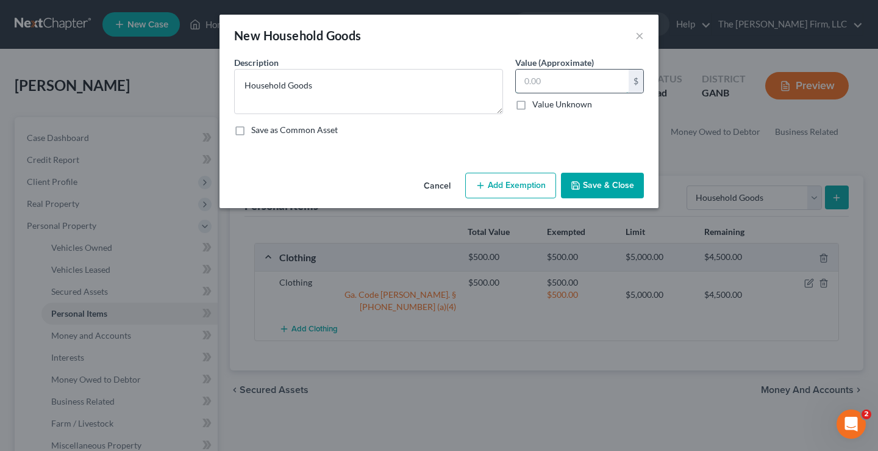
click at [547, 77] on input "text" at bounding box center [572, 81] width 113 height 23
type input "5"
type input "2,500"
click at [486, 190] on button "Add Exemption" at bounding box center [510, 186] width 91 height 26
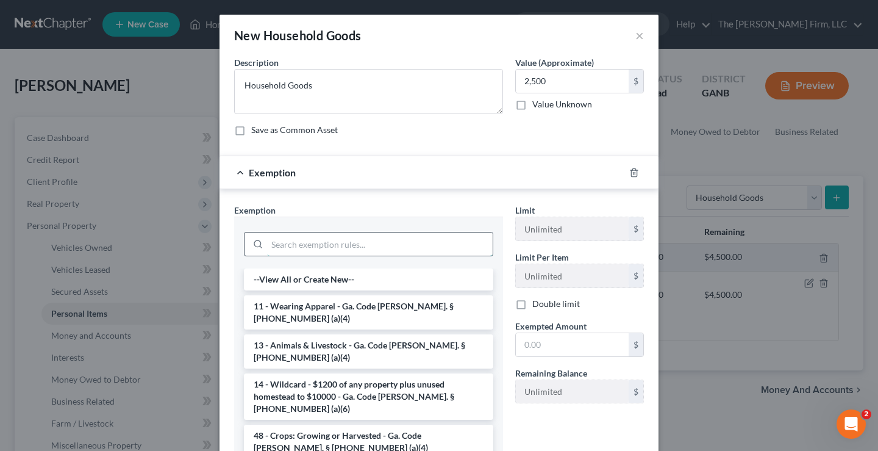
drag, startPoint x: 339, startPoint y: 245, endPoint x: 336, endPoint y: 235, distance: 10.1
click at [339, 245] on input "search" at bounding box center [380, 243] width 226 height 23
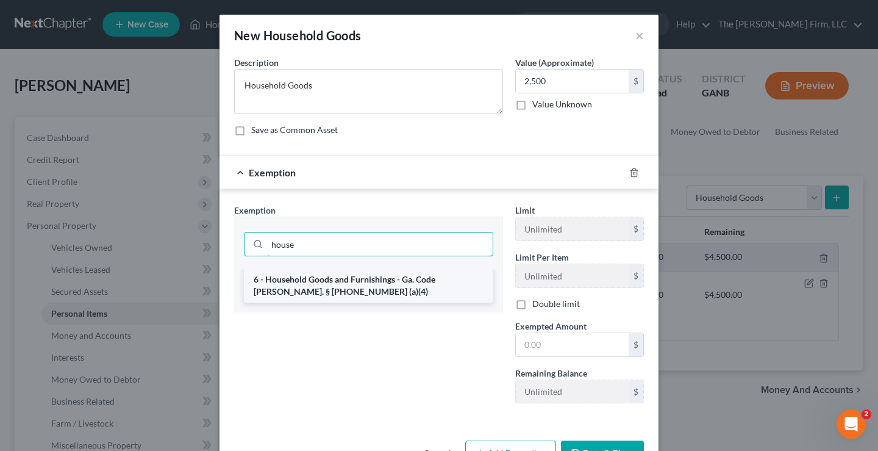
type input "house"
click at [319, 293] on li "6 - Household Goods and Furnishings - Ga. Code [PERSON_NAME]. § [PHONE_NUMBER] …" at bounding box center [369, 285] width 250 height 34
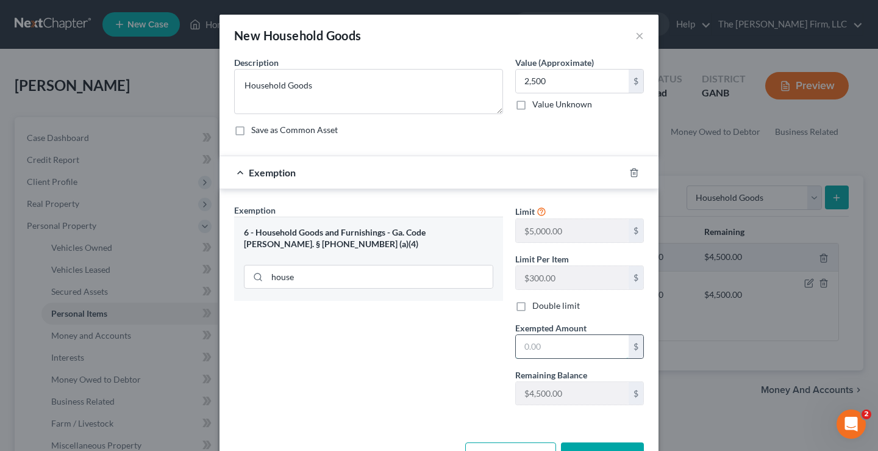
click at [527, 343] on input "text" at bounding box center [572, 346] width 113 height 23
type input "2,500"
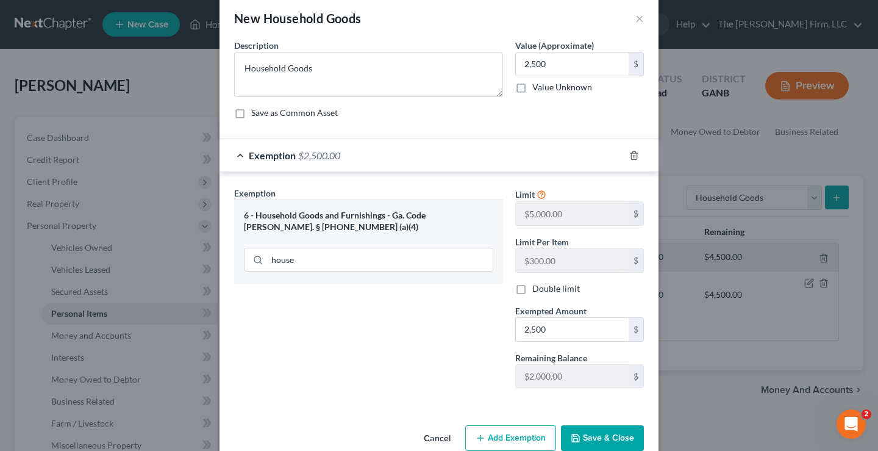
drag, startPoint x: 584, startPoint y: 436, endPoint x: 587, endPoint y: 427, distance: 9.1
click at [586, 433] on button "Save & Close" at bounding box center [602, 438] width 83 height 26
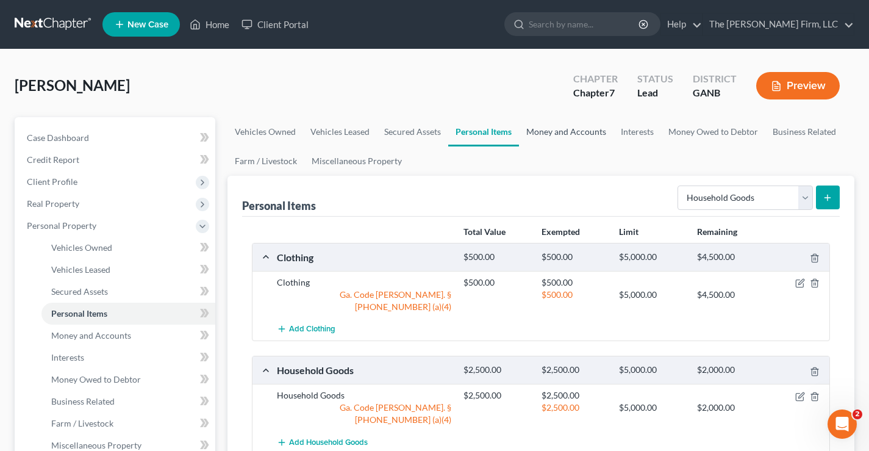
click at [578, 137] on link "Money and Accounts" at bounding box center [566, 131] width 95 height 29
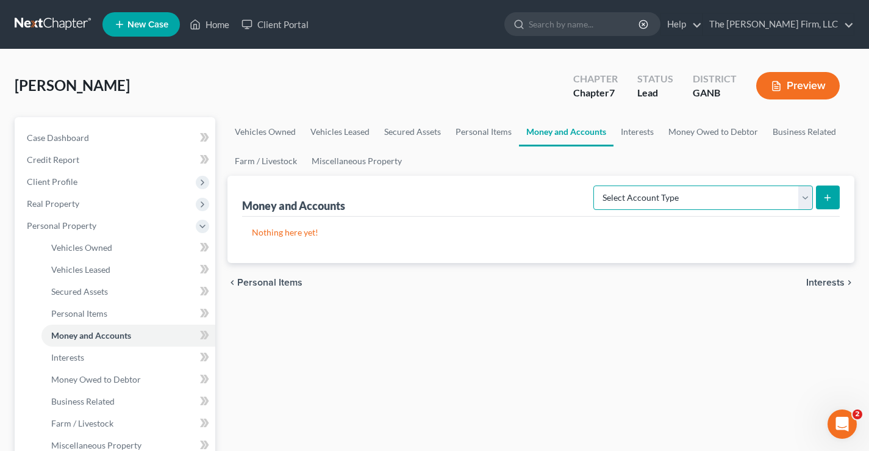
click at [744, 192] on select "Select Account Type Brokerage Cash on Hand Certificates of Deposit Checking Acc…" at bounding box center [704, 197] width 220 height 24
select select "checking"
click at [596, 185] on select "Select Account Type Brokerage Cash on Hand Certificates of Deposit Checking Acc…" at bounding box center [704, 197] width 220 height 24
click at [822, 201] on button "submit" at bounding box center [828, 197] width 24 height 24
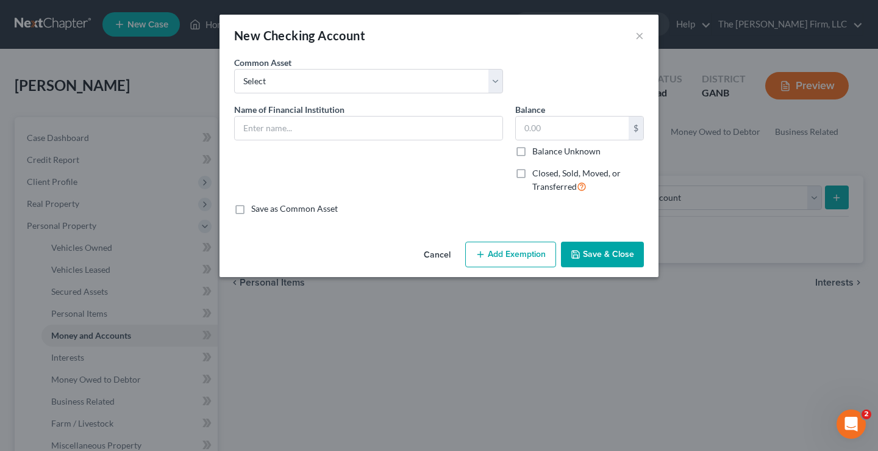
click at [212, 128] on div "New Checking Account × An exemption set must first be selected from the Filing …" at bounding box center [439, 225] width 878 height 451
click at [320, 121] on input "text" at bounding box center [369, 128] width 268 height 23
type input "[PERSON_NAME] Fargo"
click at [533, 123] on input "text" at bounding box center [572, 128] width 113 height 23
type input "400"
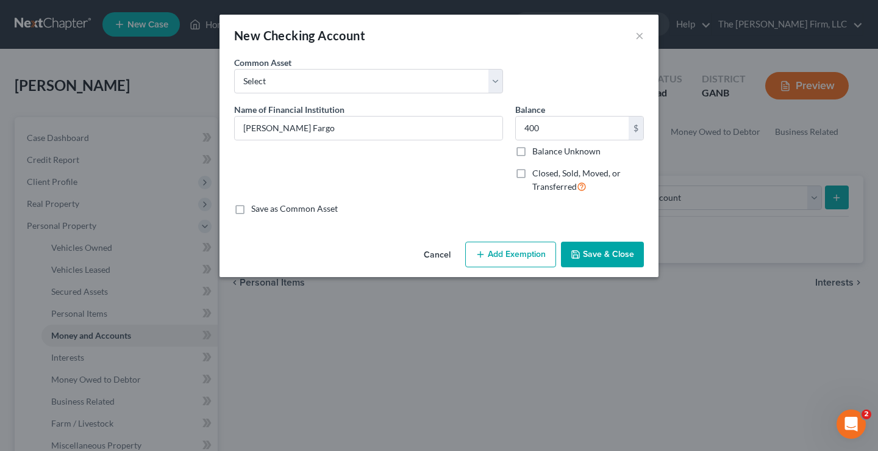
click at [503, 248] on button "Add Exemption" at bounding box center [510, 255] width 91 height 26
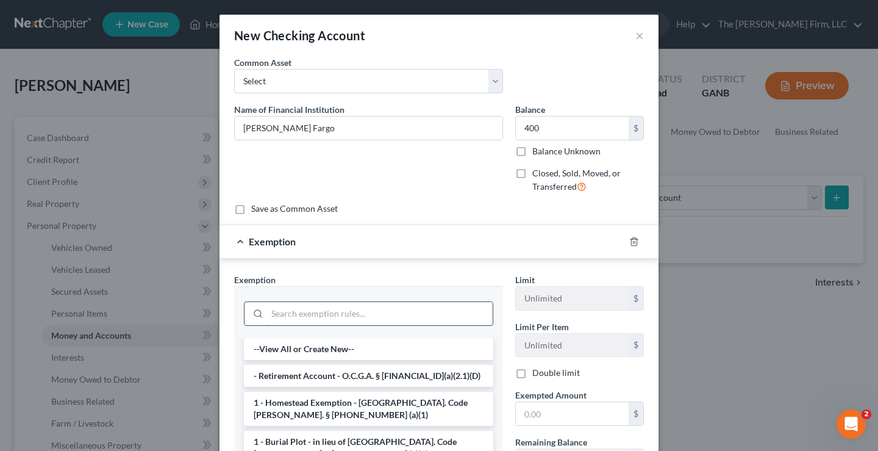
click at [279, 311] on input "search" at bounding box center [380, 313] width 226 height 23
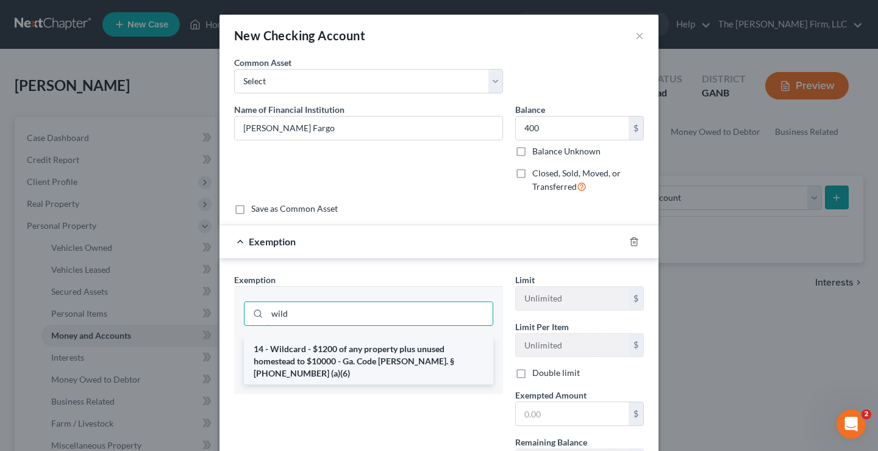
type input "wild"
click at [362, 357] on li "14 - Wildcard - $1200 of any property plus unused homestead to $10000 - Ga. Cod…" at bounding box center [369, 361] width 250 height 46
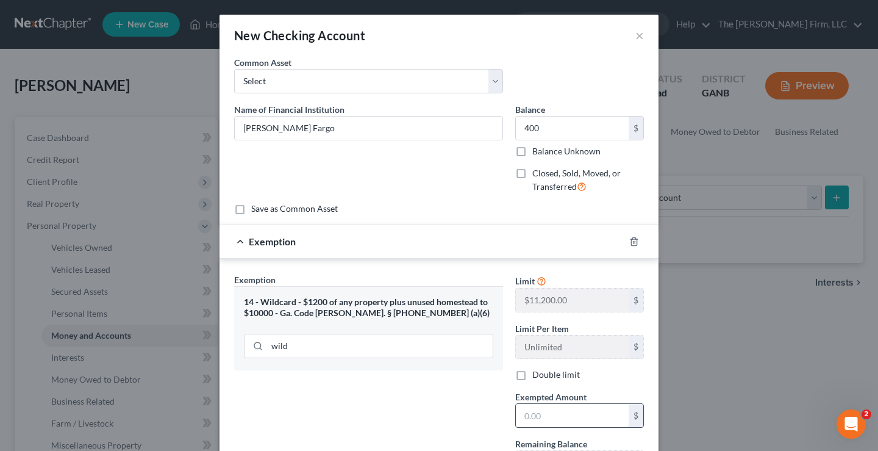
click at [534, 411] on input "text" at bounding box center [572, 415] width 113 height 23
type input "400"
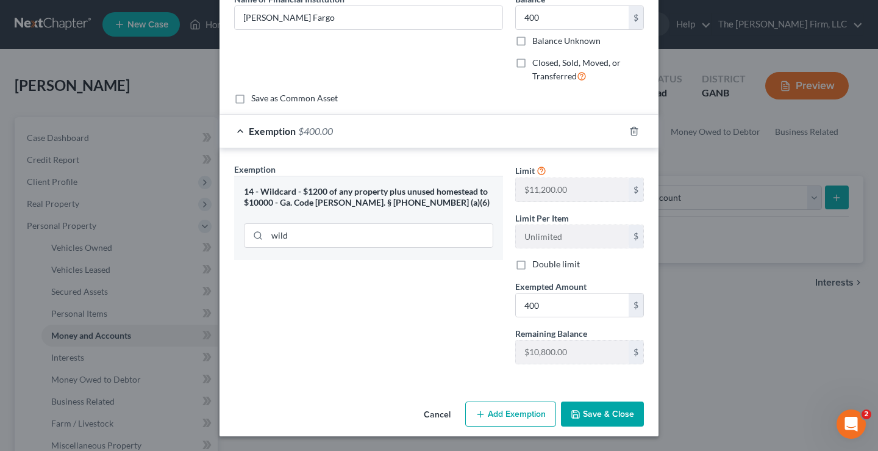
click at [578, 415] on button "Save & Close" at bounding box center [602, 414] width 83 height 26
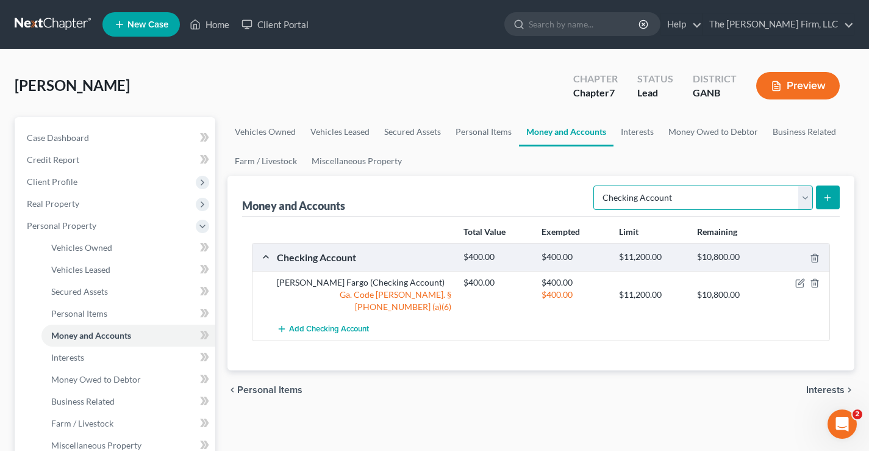
drag, startPoint x: 716, startPoint y: 197, endPoint x: 706, endPoint y: 195, distance: 10.1
click at [715, 197] on select "Select Account Type Brokerage Cash on Hand Certificates of Deposit Checking Acc…" at bounding box center [704, 197] width 220 height 24
select select "savings"
click at [596, 185] on select "Select Account Type Brokerage Cash on Hand Certificates of Deposit Checking Acc…" at bounding box center [704, 197] width 220 height 24
click at [832, 196] on icon "submit" at bounding box center [828, 198] width 10 height 10
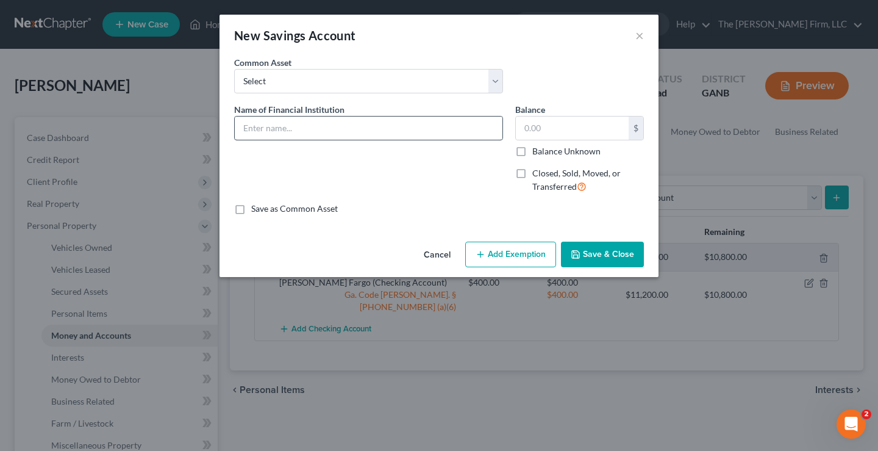
click at [257, 120] on input "text" at bounding box center [369, 128] width 268 height 23
type input "[PERSON_NAME] Fargo"
click at [520, 124] on input "text" at bounding box center [572, 128] width 113 height 23
type input "16"
click at [528, 254] on button "Add Exemption" at bounding box center [510, 255] width 91 height 26
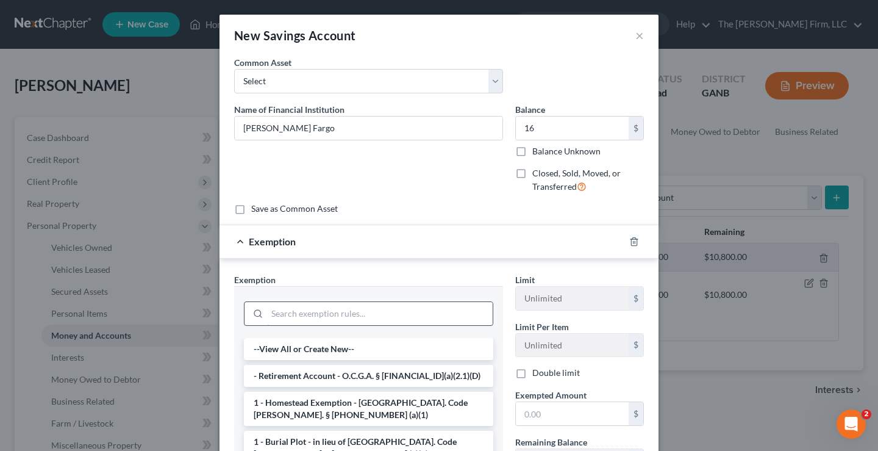
click at [298, 314] on input "search" at bounding box center [380, 313] width 226 height 23
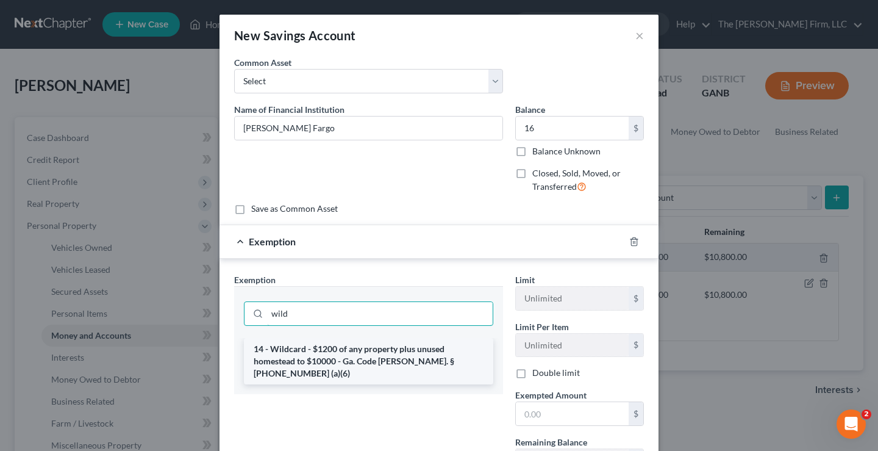
type input "wild"
click at [321, 350] on li "14 - Wildcard - $1200 of any property plus unused homestead to $10000 - Ga. Cod…" at bounding box center [369, 361] width 250 height 46
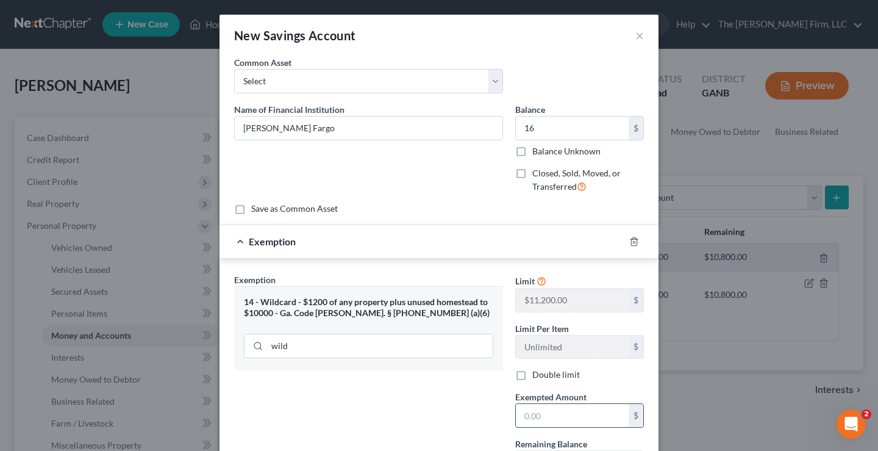
click at [550, 413] on input "text" at bounding box center [572, 415] width 113 height 23
type input "16"
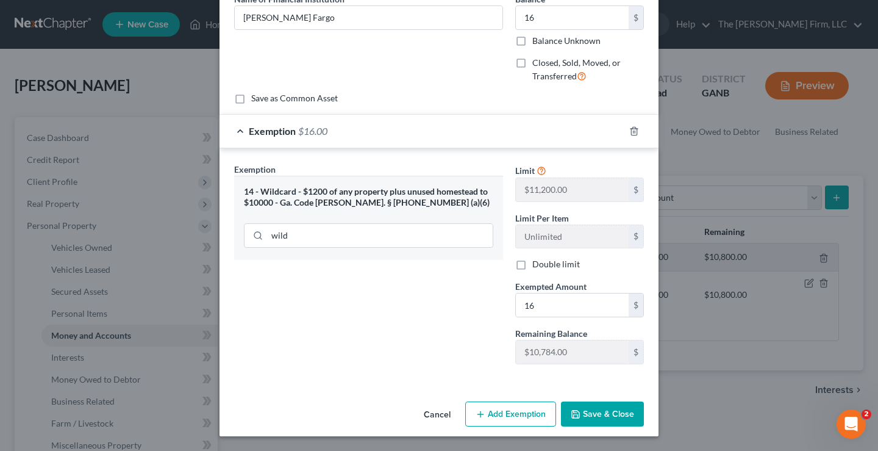
click at [591, 416] on button "Save & Close" at bounding box center [602, 414] width 83 height 26
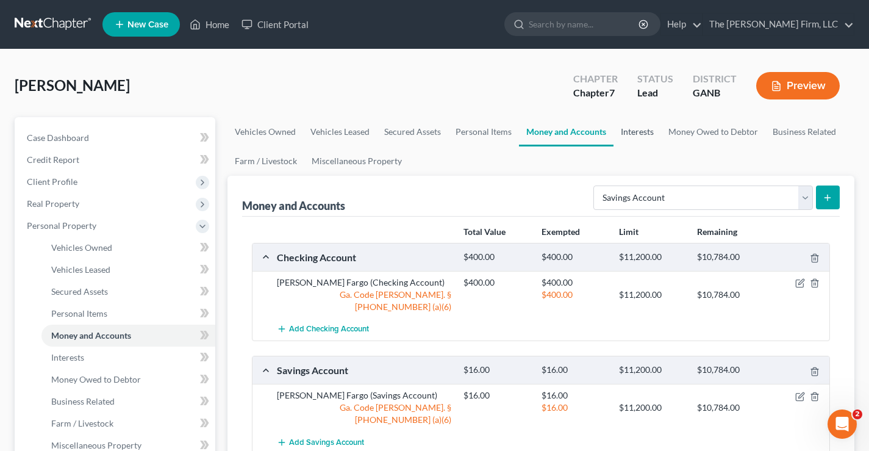
click at [641, 131] on link "Interests" at bounding box center [638, 131] width 48 height 29
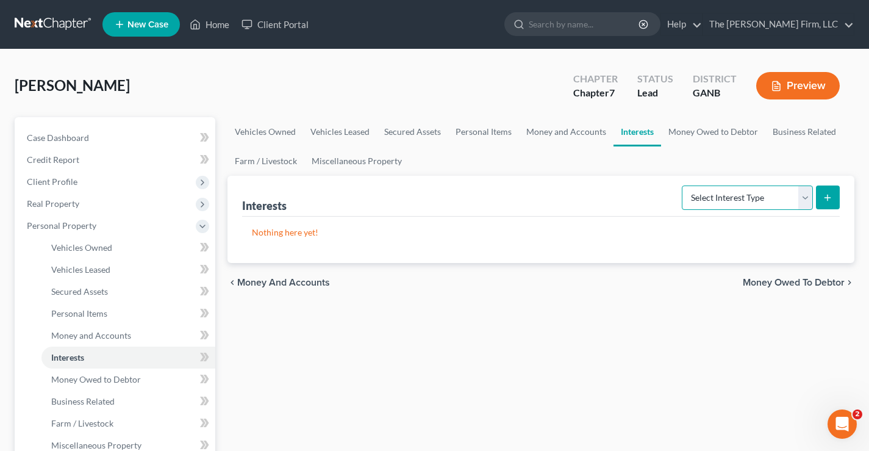
click at [757, 191] on select "Select Interest Type 401K Annuity Bond Education IRA Government Bond Government…" at bounding box center [747, 197] width 131 height 24
select select "term_life_insurance"
click at [683, 185] on select "Select Interest Type 401K Annuity Bond Education IRA Government Bond Government…" at bounding box center [747, 197] width 131 height 24
click at [827, 198] on icon "submit" at bounding box center [828, 198] width 10 height 10
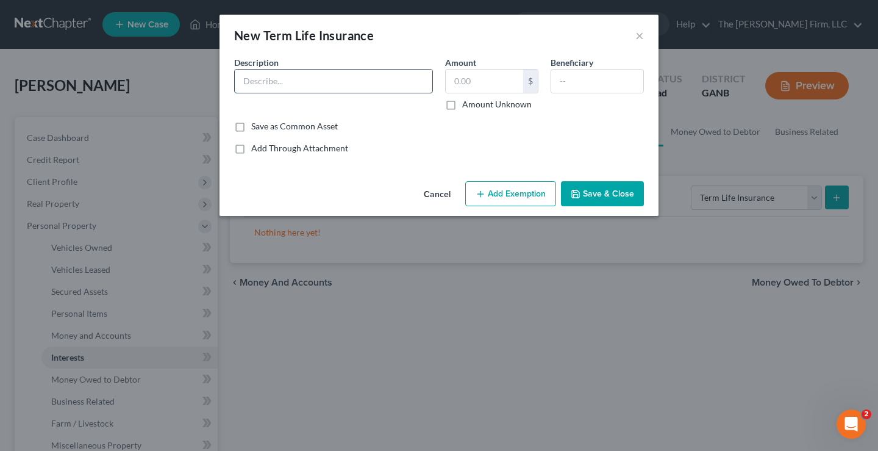
click at [268, 81] on input "text" at bounding box center [334, 81] width 198 height 23
click at [246, 81] on input "natural Life (Term)" at bounding box center [334, 81] width 198 height 23
type input "Natural Life (Term)"
type input "0"
click at [602, 190] on button "Save & Close" at bounding box center [602, 194] width 83 height 26
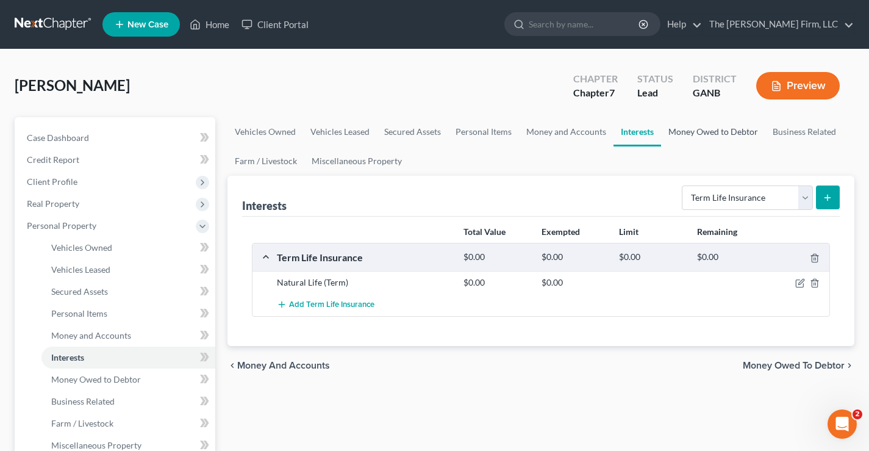
click at [708, 136] on link "Money Owed to Debtor" at bounding box center [713, 131] width 104 height 29
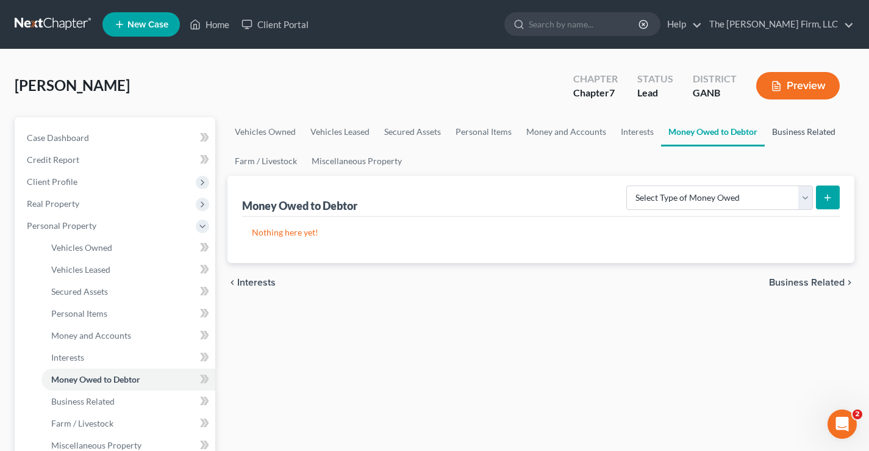
click at [813, 135] on link "Business Related" at bounding box center [804, 131] width 78 height 29
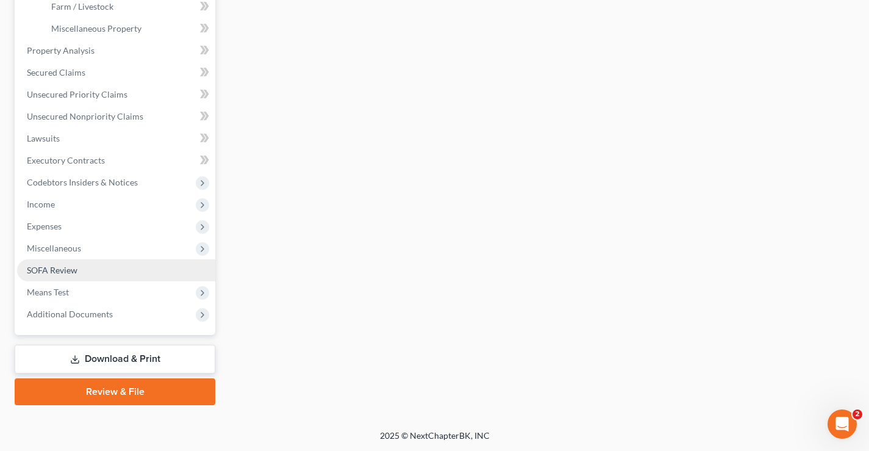
scroll to position [417, 0]
click at [57, 268] on span "SOFA Review" at bounding box center [52, 269] width 51 height 10
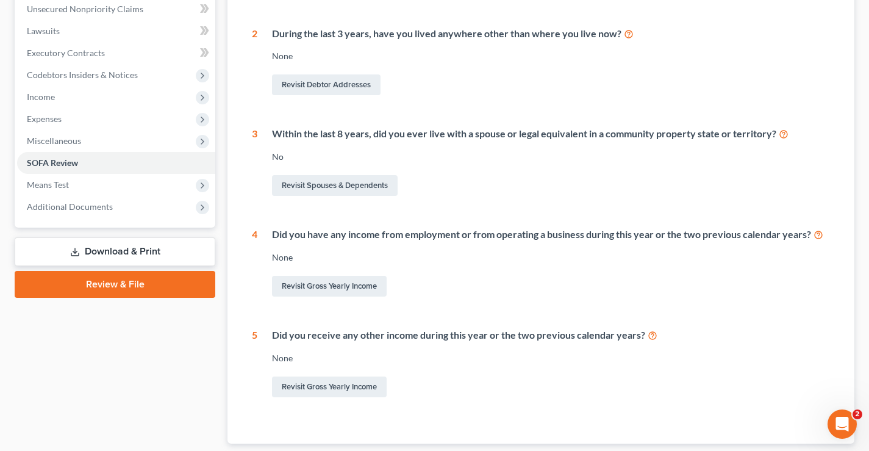
scroll to position [305, 0]
click at [336, 284] on link "Revisit Gross Yearly Income" at bounding box center [329, 285] width 115 height 21
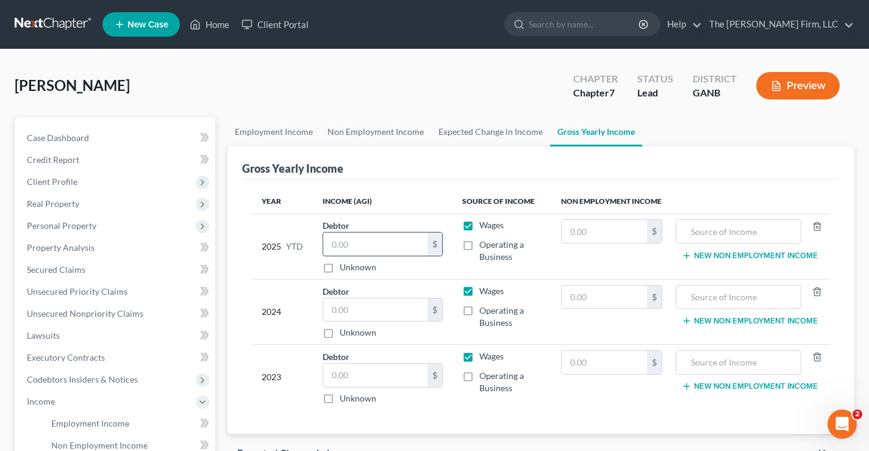
click at [374, 245] on input "text" at bounding box center [375, 243] width 104 height 23
click at [479, 243] on label "Operating a Business" at bounding box center [510, 251] width 62 height 24
click at [484, 243] on input "Operating a Business" at bounding box center [488, 243] width 8 height 8
checkbox input "true"
click at [479, 306] on label "Operating a Business" at bounding box center [510, 316] width 62 height 24
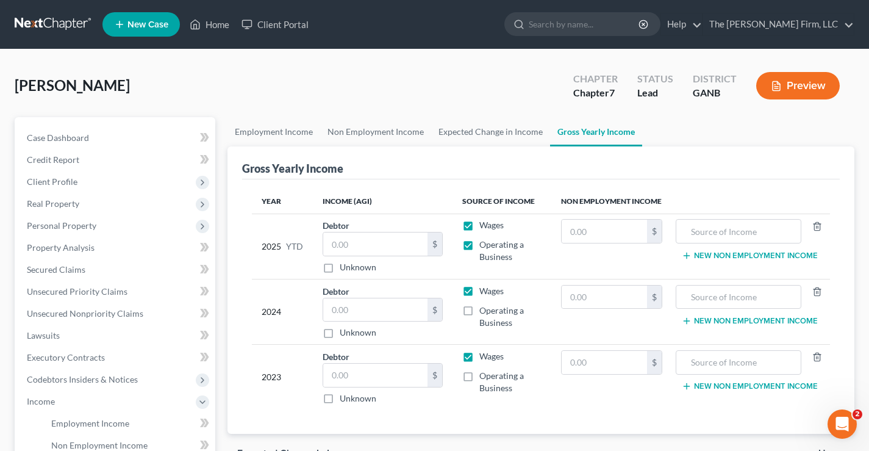
click at [484, 306] on input "Operating a Business" at bounding box center [488, 308] width 8 height 8
checkbox input "true"
click at [479, 378] on label "Operating a Business" at bounding box center [510, 382] width 62 height 24
click at [484, 378] on input "Operating a Business" at bounding box center [488, 374] width 8 height 8
checkbox input "true"
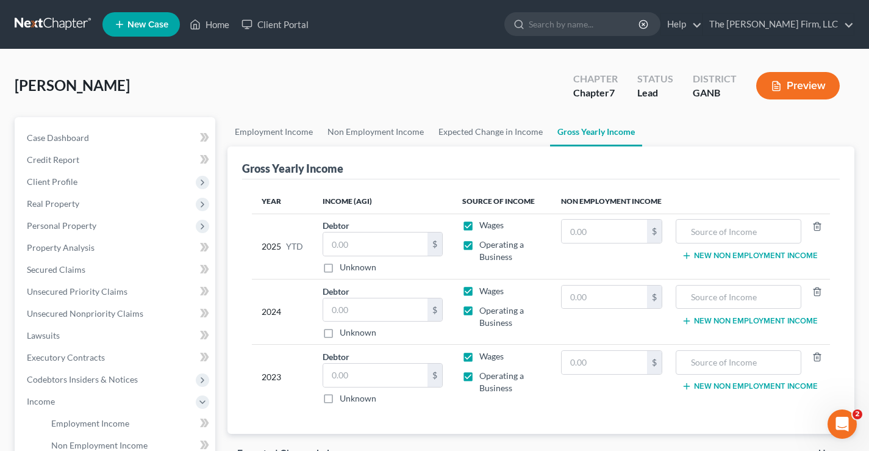
click at [479, 357] on label "Wages" at bounding box center [491, 356] width 24 height 12
click at [484, 357] on input "Wages" at bounding box center [488, 354] width 8 height 8
checkbox input "false"
click at [479, 290] on label "Wages" at bounding box center [491, 291] width 24 height 12
click at [484, 290] on input "Wages" at bounding box center [488, 289] width 8 height 8
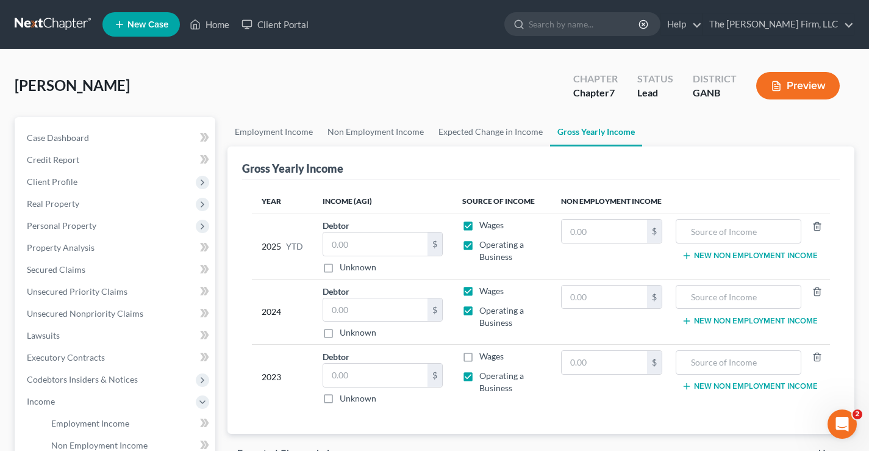
checkbox input "false"
click at [479, 223] on label "Wages" at bounding box center [491, 225] width 24 height 12
click at [484, 223] on input "Wages" at bounding box center [488, 223] width 8 height 8
checkbox input "false"
click at [354, 246] on input "text" at bounding box center [375, 243] width 104 height 23
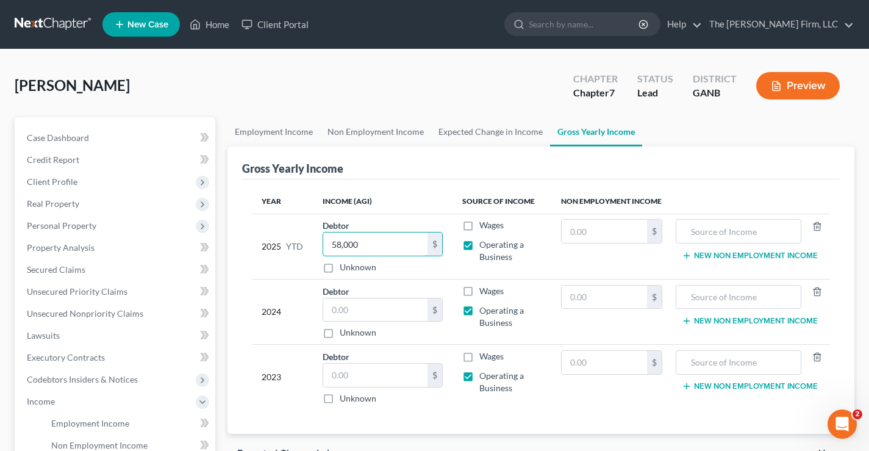
type input "58,000"
drag, startPoint x: 365, startPoint y: 315, endPoint x: 362, endPoint y: 308, distance: 7.1
click at [364, 315] on input "text" at bounding box center [375, 309] width 104 height 23
type input "68,000"
click at [348, 375] on input "text" at bounding box center [375, 375] width 104 height 23
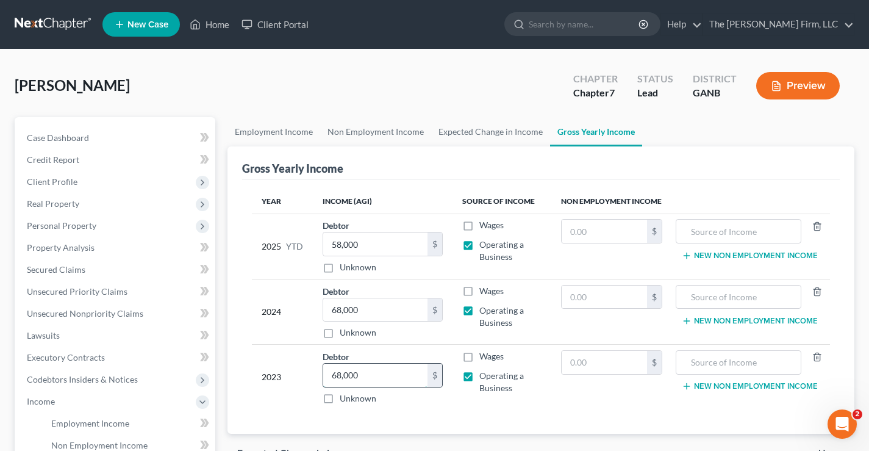
type input "68,000"
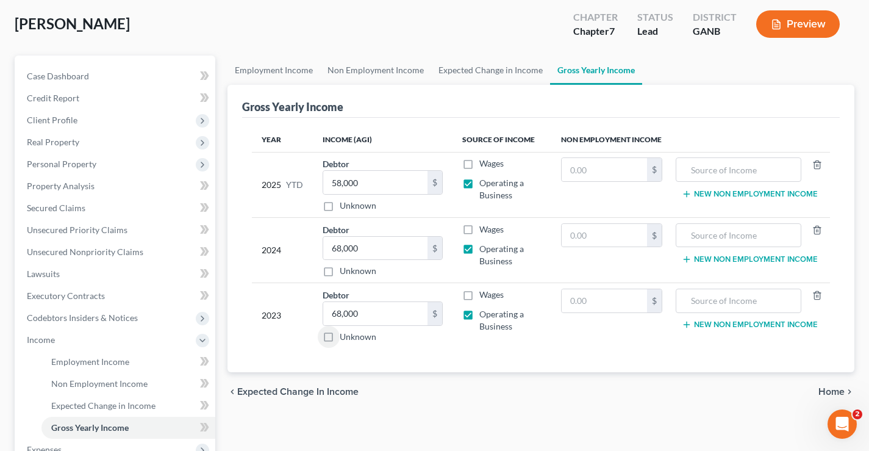
scroll to position [183, 0]
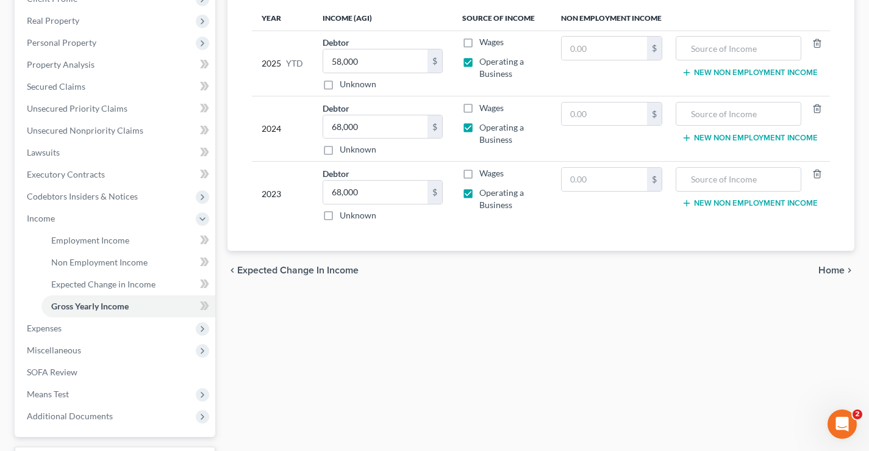
click at [830, 270] on span "Home" at bounding box center [832, 270] width 26 height 10
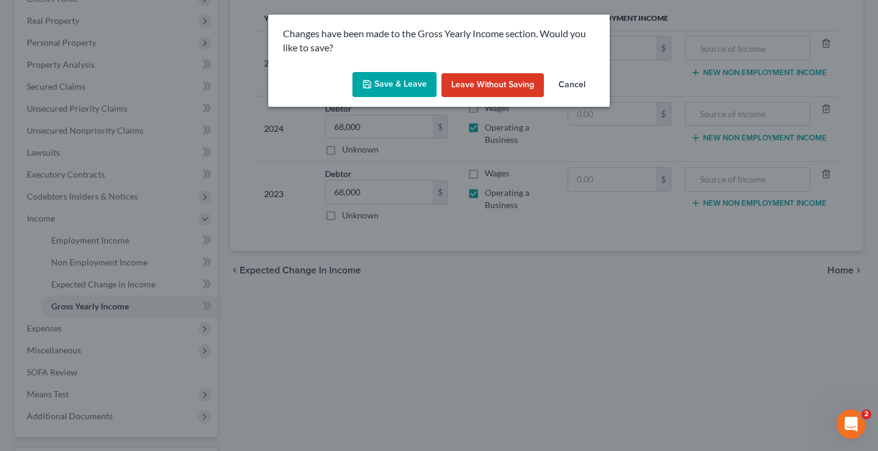
click at [386, 84] on button "Save & Leave" at bounding box center [395, 85] width 84 height 26
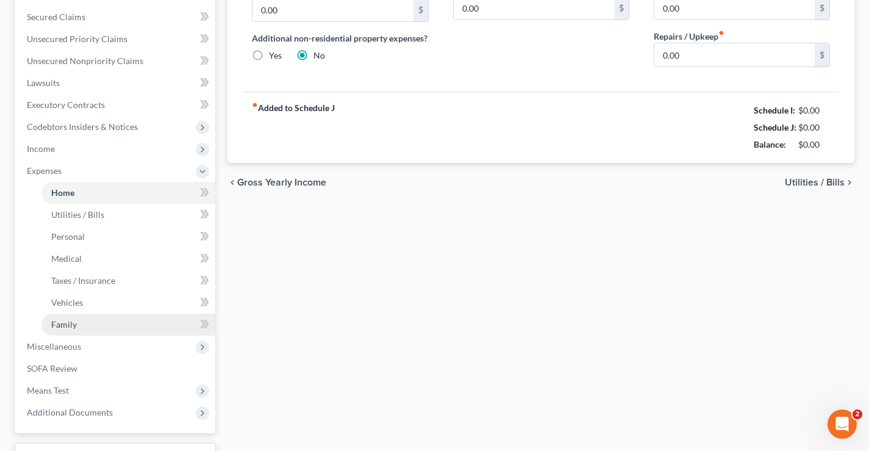
scroll to position [351, 0]
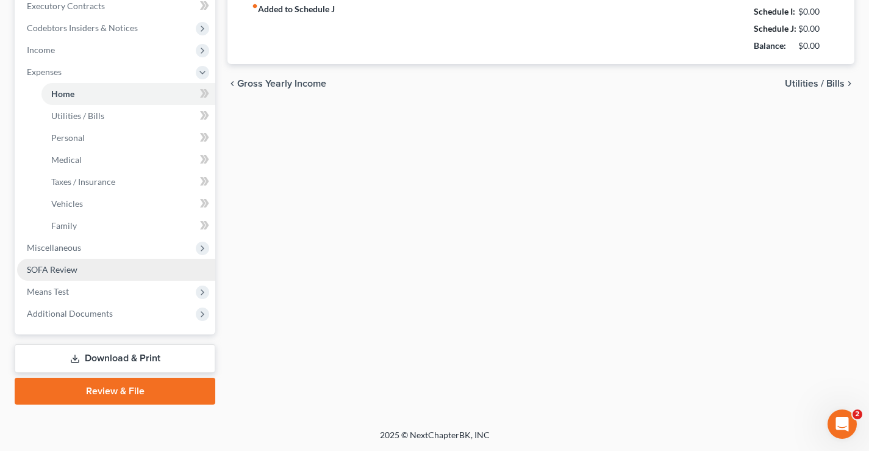
click at [51, 268] on span "SOFA Review" at bounding box center [52, 269] width 51 height 10
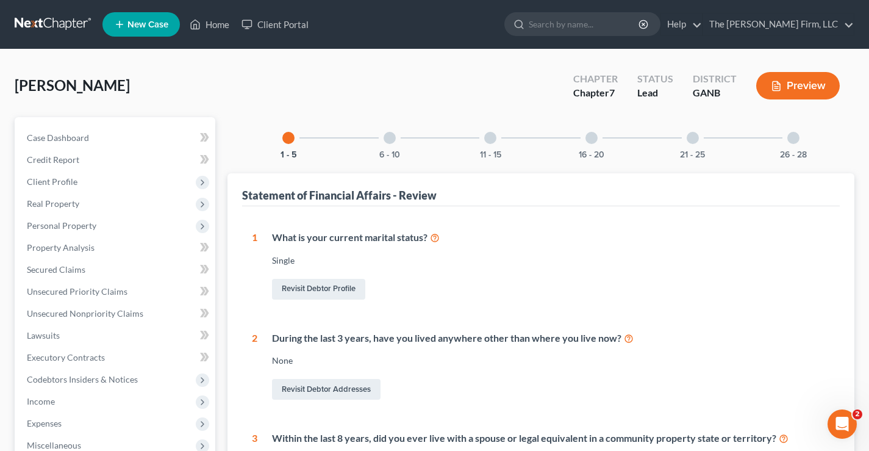
click at [591, 140] on div at bounding box center [592, 138] width 12 height 12
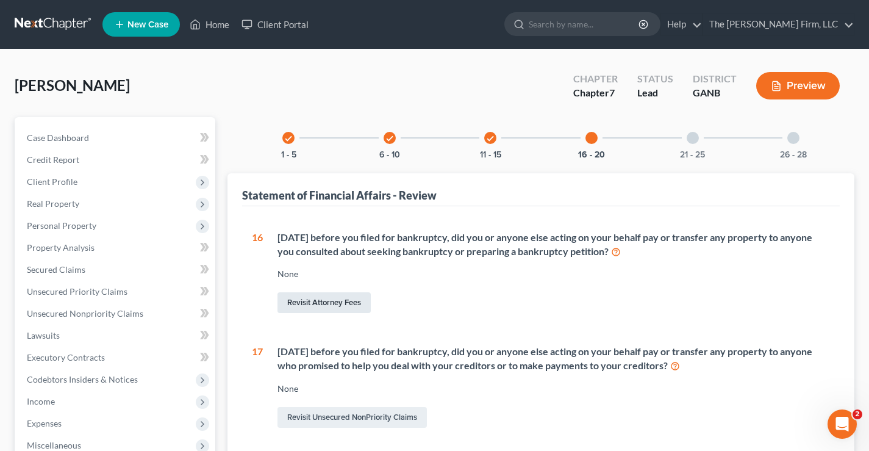
click at [351, 301] on link "Revisit Attorney Fees" at bounding box center [324, 302] width 93 height 21
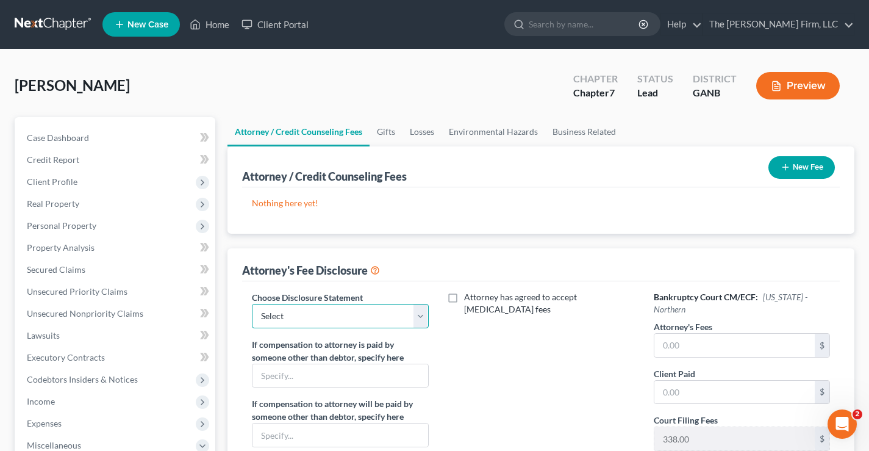
click at [312, 311] on select "Select Chapter 13" at bounding box center [340, 316] width 176 height 24
select select "0"
click at [252, 304] on select "Select Chapter 13" at bounding box center [340, 316] width 176 height 24
drag, startPoint x: 571, startPoint y: 201, endPoint x: 650, endPoint y: 232, distance: 85.0
click at [571, 201] on p "Nothing here yet!" at bounding box center [541, 203] width 578 height 12
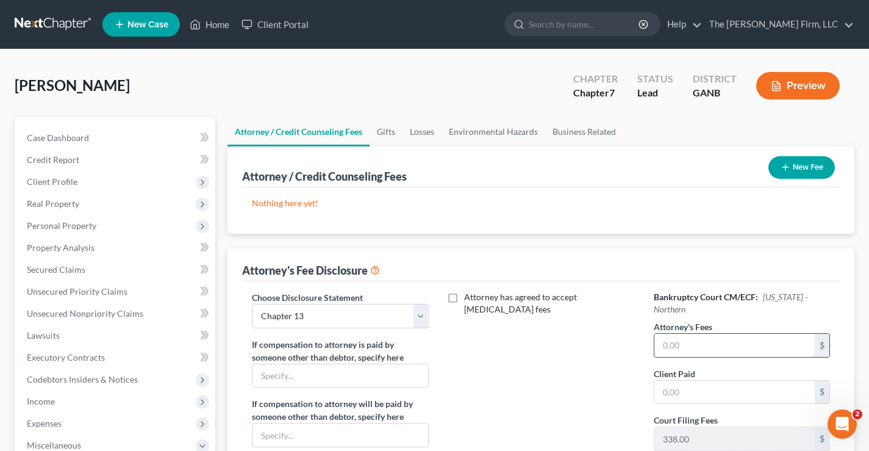
click at [676, 342] on input "text" at bounding box center [735, 345] width 160 height 23
drag, startPoint x: 664, startPoint y: 344, endPoint x: 675, endPoint y: 395, distance: 52.3
click at [675, 395] on input "text" at bounding box center [735, 392] width 160 height 23
click at [692, 352] on input "text" at bounding box center [735, 345] width 160 height 23
type input "1,523"
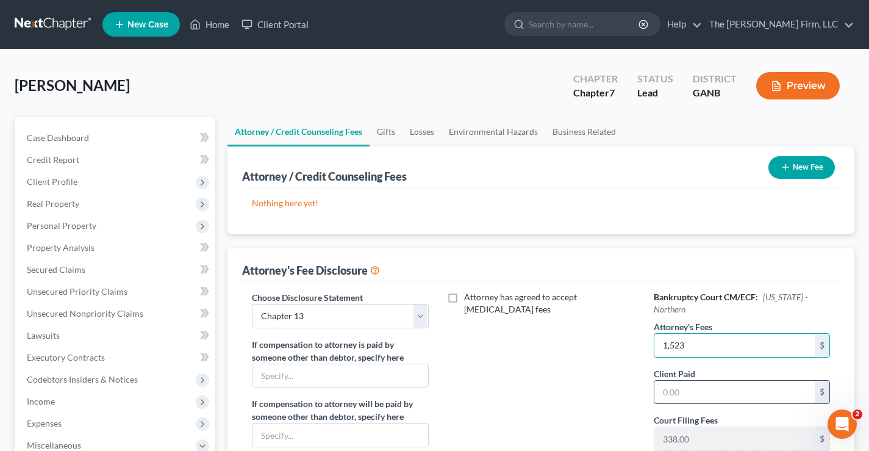
click at [667, 395] on input "text" at bounding box center [735, 392] width 160 height 23
type input "4"
type input "573"
click at [609, 380] on div "Attorney has agreed to accept [MEDICAL_DATA] fees" at bounding box center [541, 404] width 201 height 226
click at [393, 134] on link "Gifts" at bounding box center [386, 131] width 33 height 29
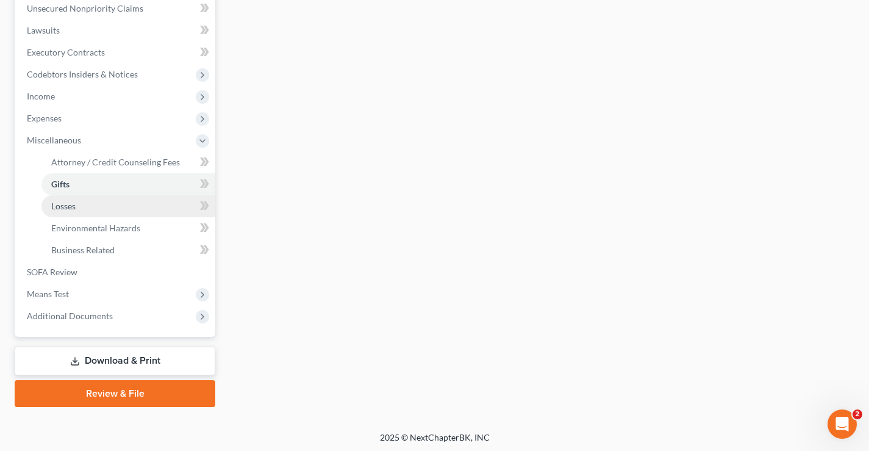
scroll to position [307, 0]
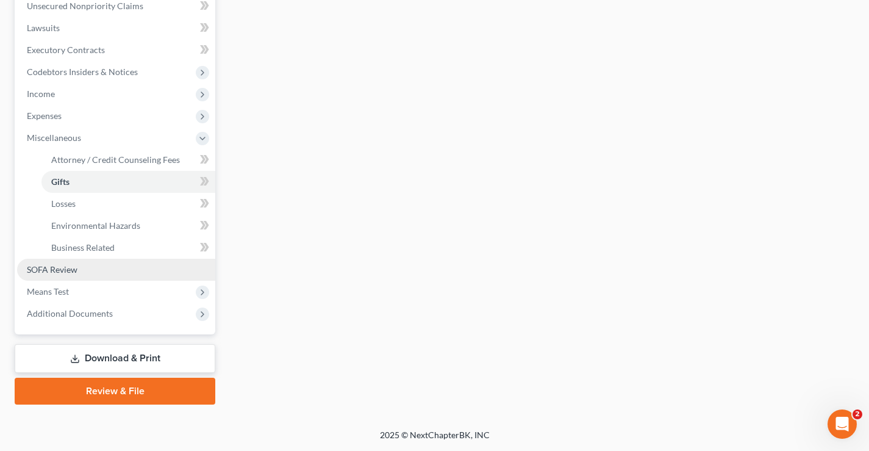
click at [29, 267] on span "SOFA Review" at bounding box center [52, 269] width 51 height 10
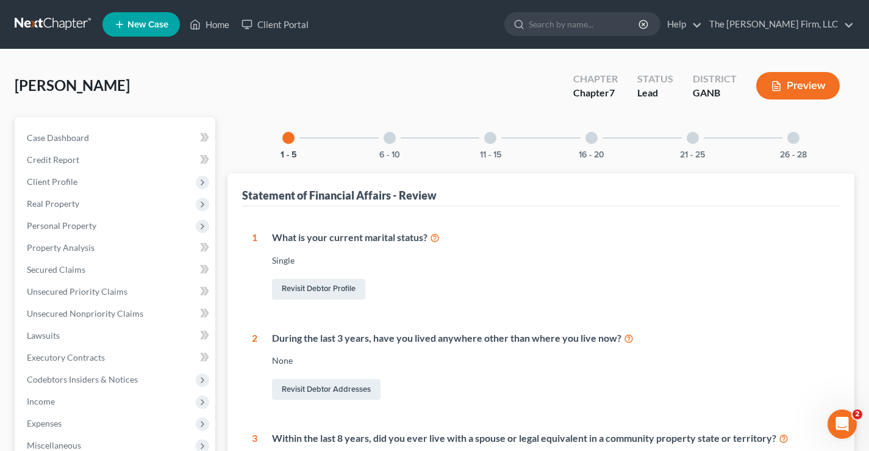
click at [591, 140] on div at bounding box center [592, 138] width 12 height 12
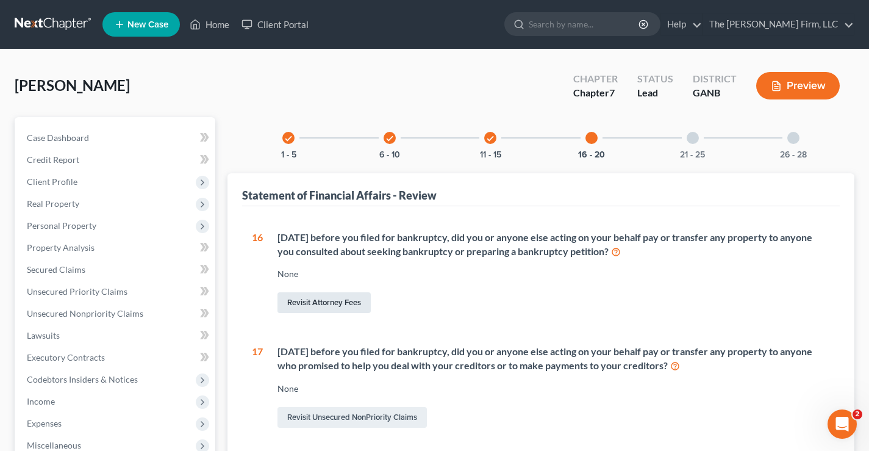
click at [330, 308] on link "Revisit Attorney Fees" at bounding box center [324, 302] width 93 height 21
select select "0"
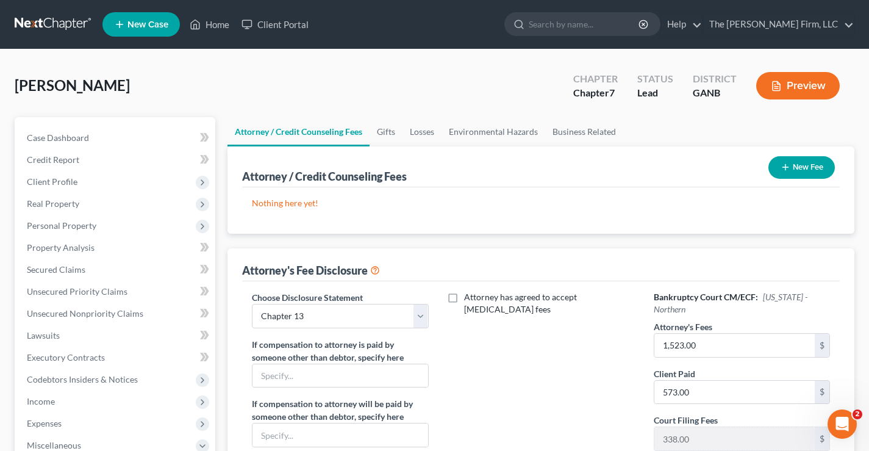
click at [790, 176] on button "New Fee" at bounding box center [802, 167] width 66 height 23
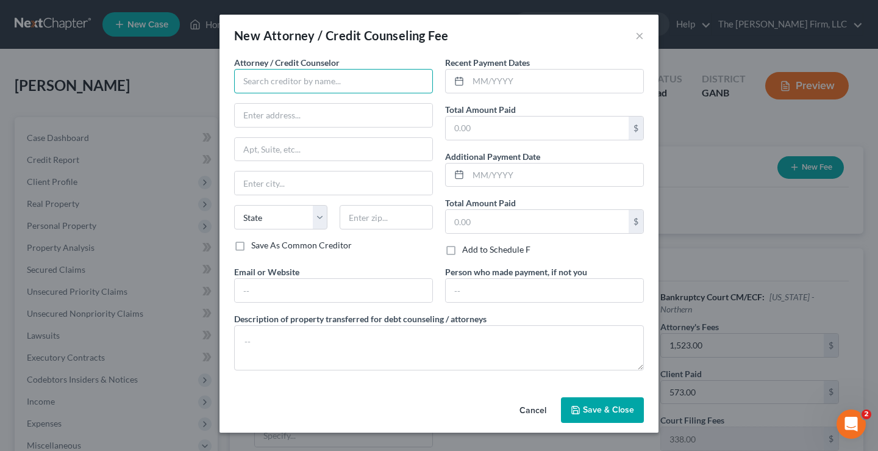
click at [292, 84] on input "text" at bounding box center [333, 81] width 199 height 24
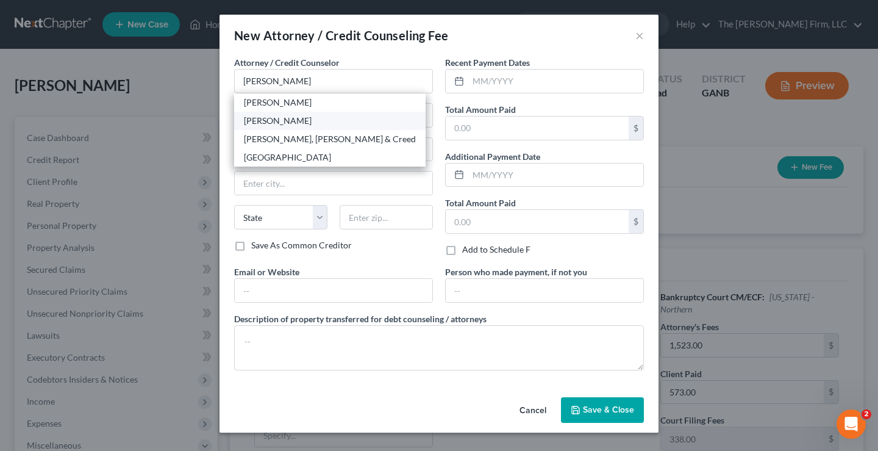
click at [276, 118] on div "[PERSON_NAME]" at bounding box center [330, 121] width 172 height 12
type input "[PERSON_NAME]"
type input "[STREET_ADDRESS] Suite G"
type input "[PERSON_NAME]"
select select "10"
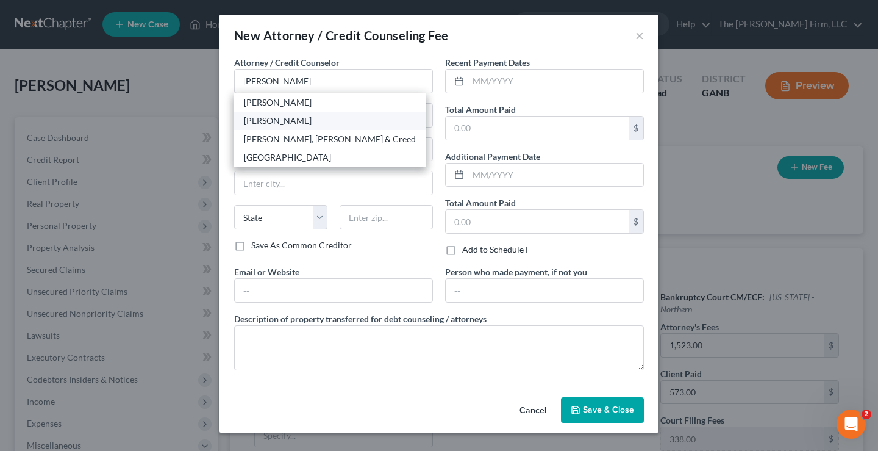
type input "30260"
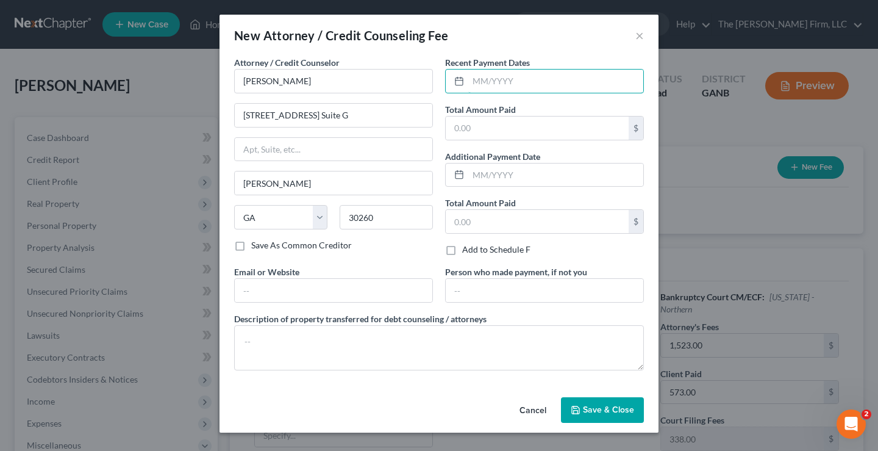
drag, startPoint x: 545, startPoint y: 80, endPoint x: 634, endPoint y: 64, distance: 91.1
click at [545, 80] on input "text" at bounding box center [556, 81] width 175 height 23
type input "[DATE]"
click at [514, 129] on input "text" at bounding box center [537, 128] width 183 height 23
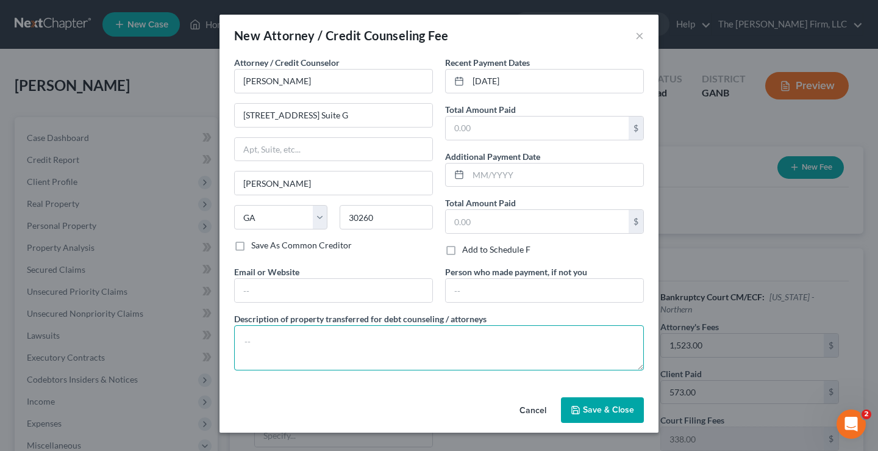
click at [264, 332] on textarea at bounding box center [439, 347] width 410 height 45
type textarea "$338 FF $573 AF"
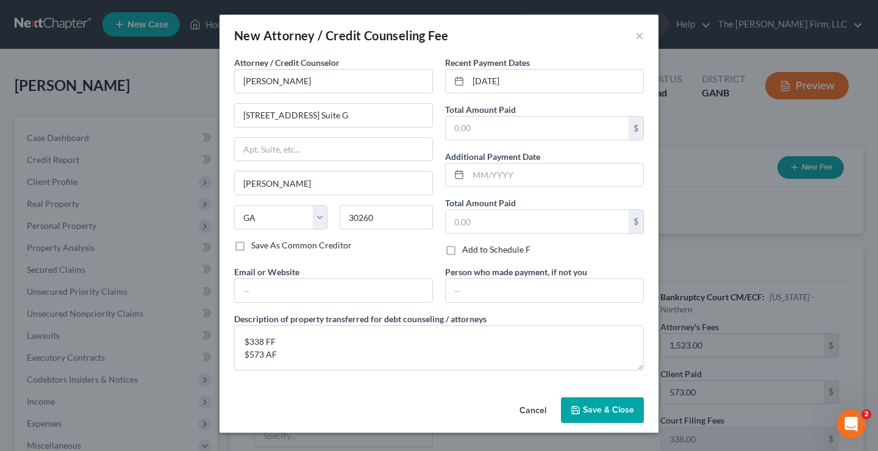
click at [608, 411] on span "Save & Close" at bounding box center [608, 409] width 51 height 10
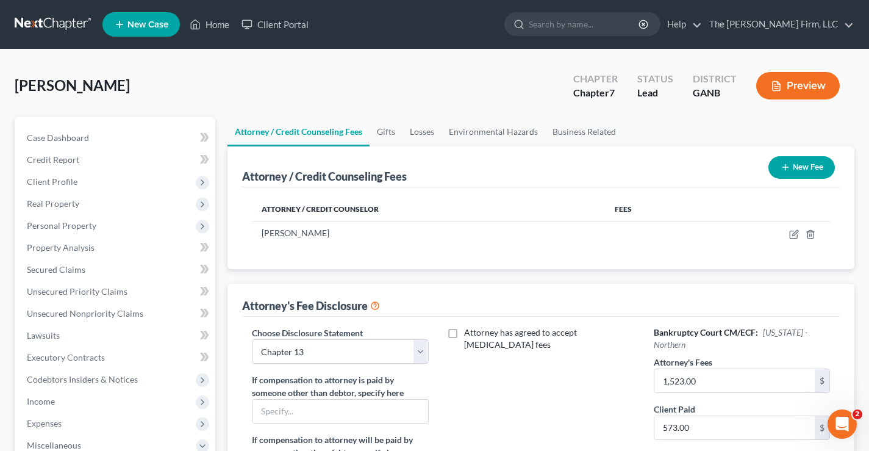
click at [805, 168] on button "New Fee" at bounding box center [802, 167] width 66 height 23
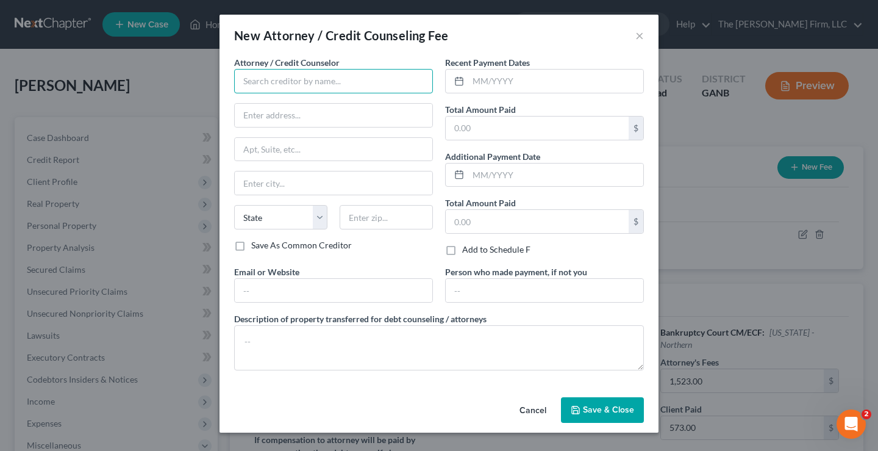
click at [300, 82] on input "text" at bounding box center [333, 81] width 199 height 24
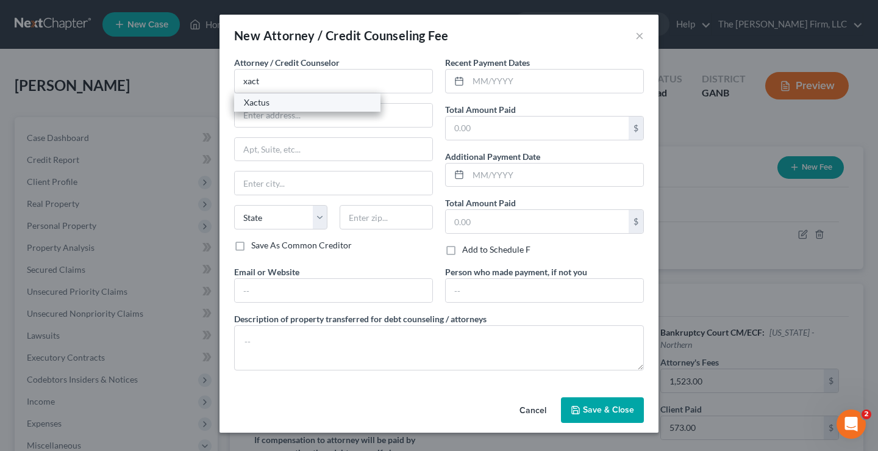
click at [281, 99] on div "Xactus" at bounding box center [307, 102] width 127 height 12
type input "Xactus"
type input "[STREET_ADDRESS][PERSON_NAME]"
type input "Broomall"
select select "39"
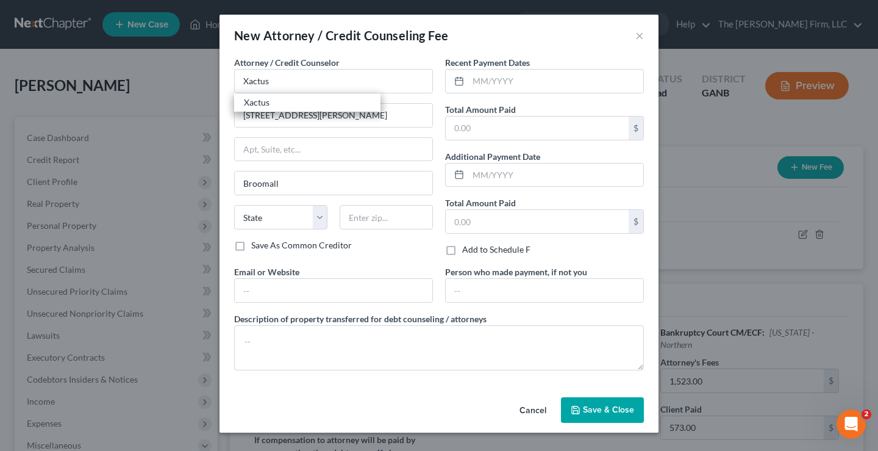
type input "19008"
drag, startPoint x: 533, startPoint y: 84, endPoint x: 531, endPoint y: 74, distance: 9.8
click at [533, 84] on input "text" at bounding box center [556, 81] width 175 height 23
type input "[DATE]"
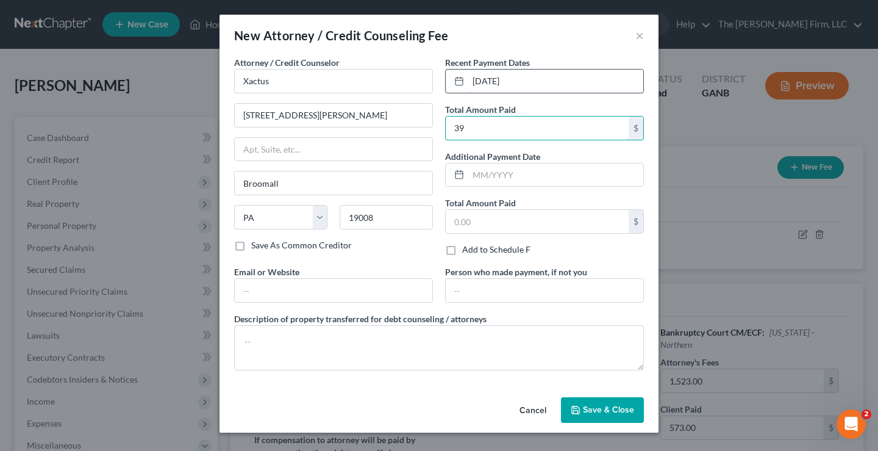
type input "39"
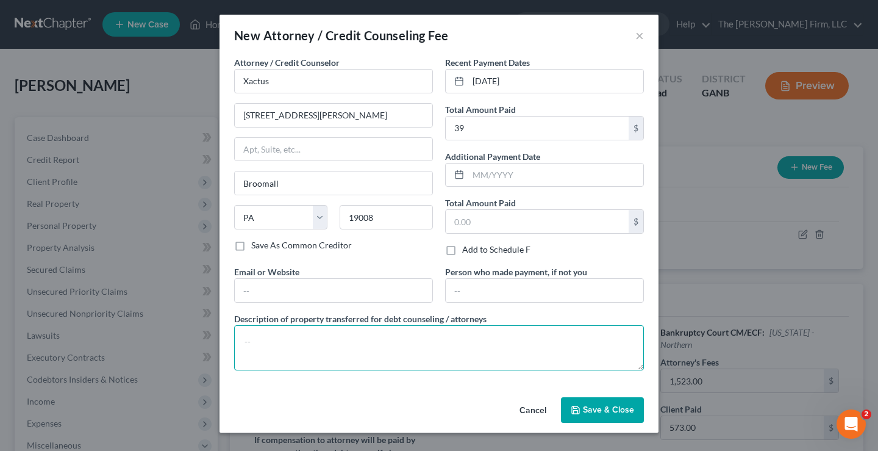
click at [270, 351] on textarea at bounding box center [439, 347] width 410 height 45
type textarea "$39 credit report"
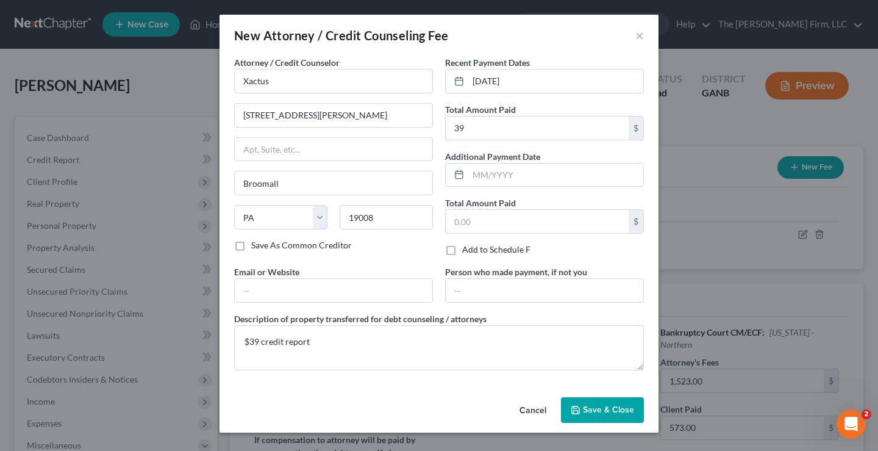
click at [614, 400] on button "Save & Close" at bounding box center [602, 410] width 83 height 26
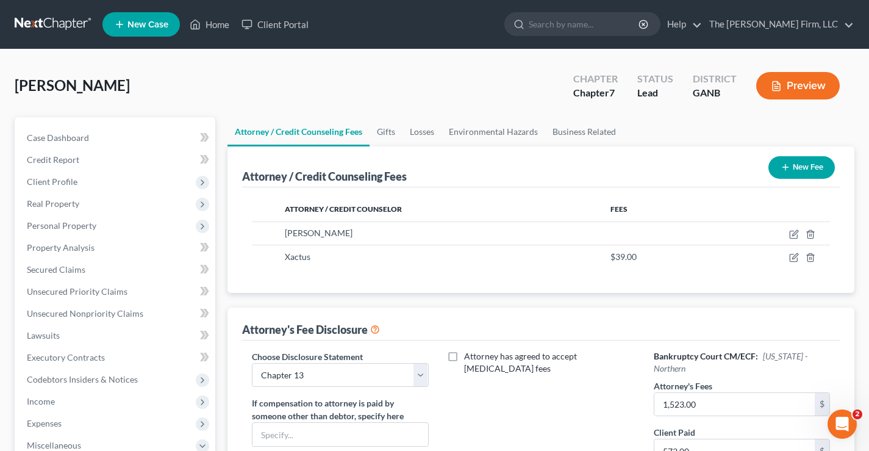
click at [808, 168] on button "New Fee" at bounding box center [802, 167] width 66 height 23
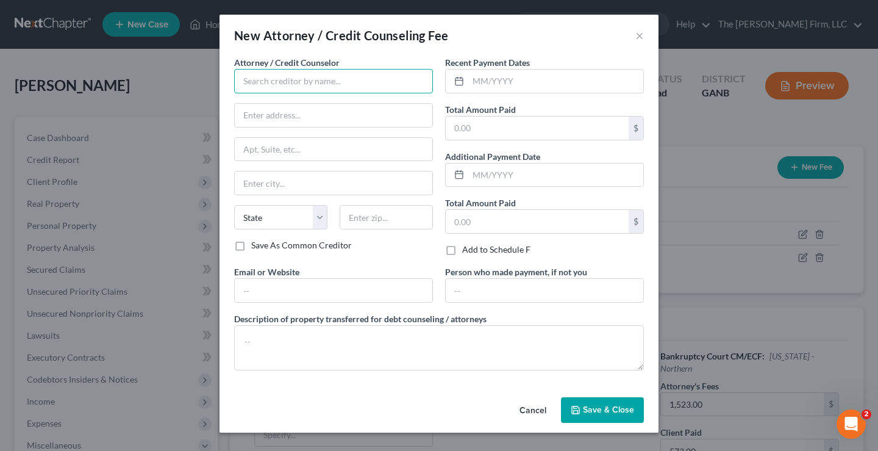
click at [257, 75] on input "text" at bounding box center [333, 81] width 199 height 24
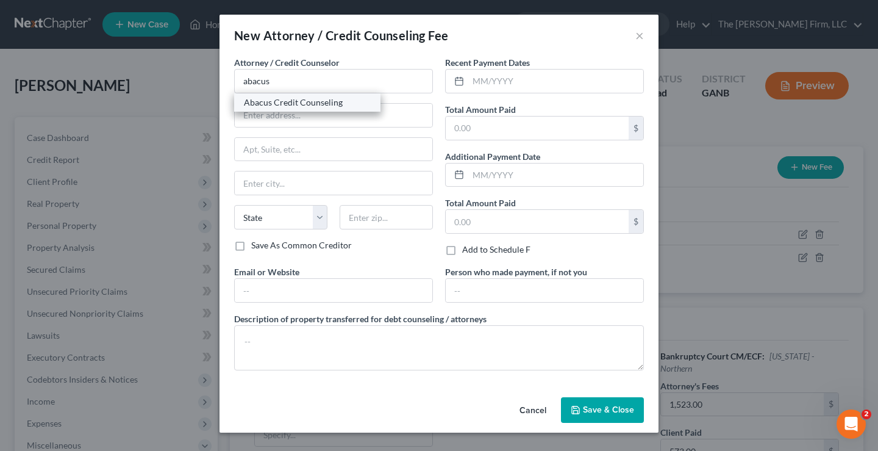
click at [288, 105] on div "Abacus Credit Counseling" at bounding box center [307, 102] width 127 height 12
type input "Abacus Credit Counseling"
type input "[STREET_ADDRESS]"
type input "Encino"
select select "4"
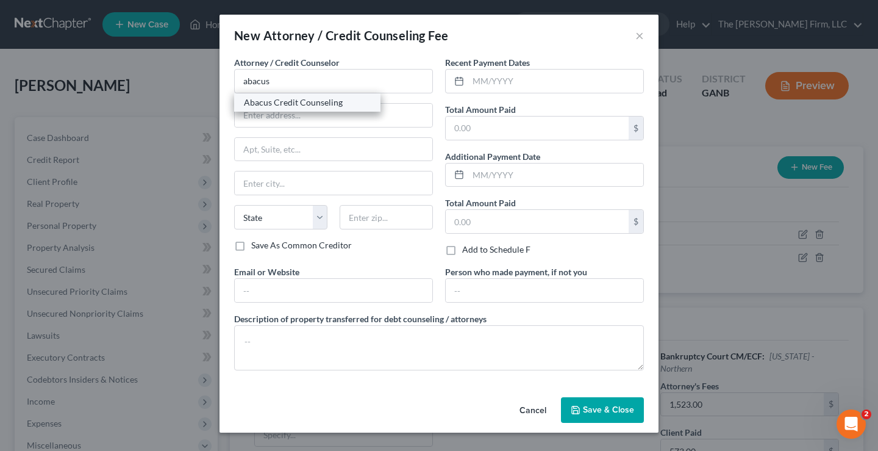
type input "91316"
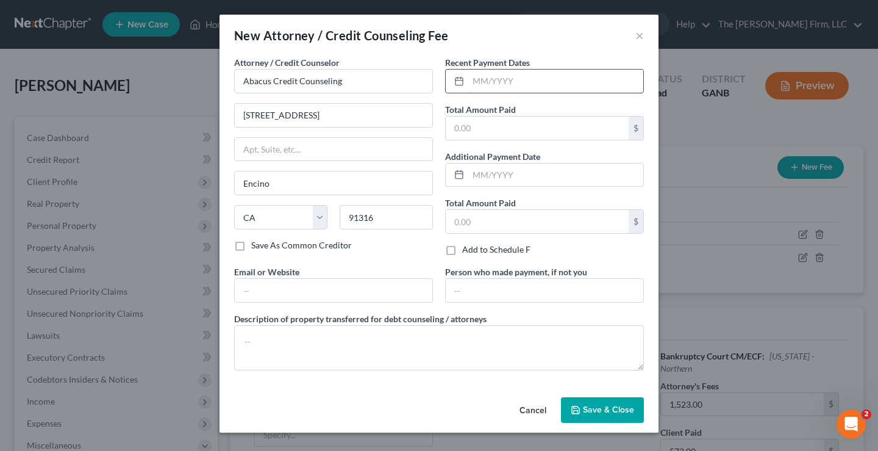
click at [510, 87] on input "text" at bounding box center [556, 81] width 175 height 23
type input "[DATE]"
type input "25"
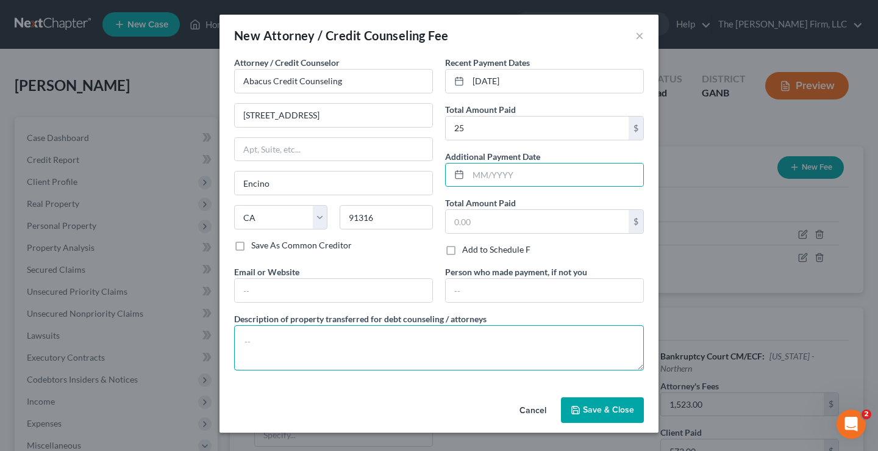
click at [339, 334] on textarea at bounding box center [439, 347] width 410 height 45
type textarea "$25 CCC"
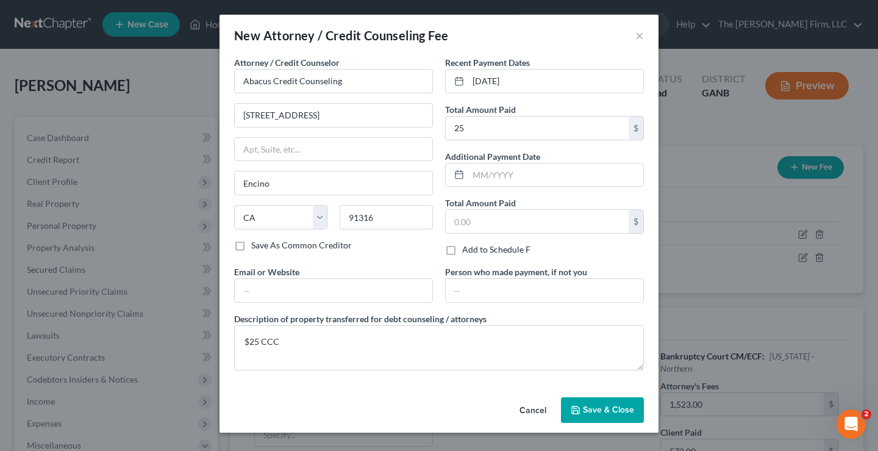
click at [575, 406] on icon "button" at bounding box center [576, 410] width 10 height 10
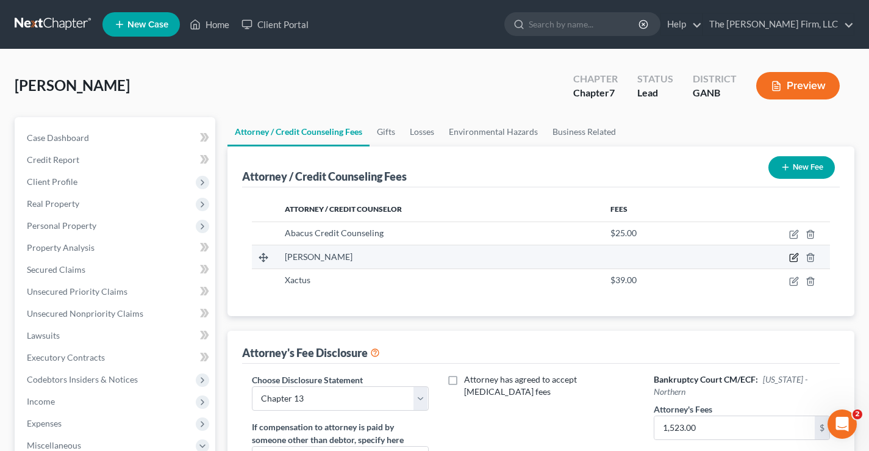
click at [791, 257] on icon "button" at bounding box center [794, 258] width 10 height 10
select select "10"
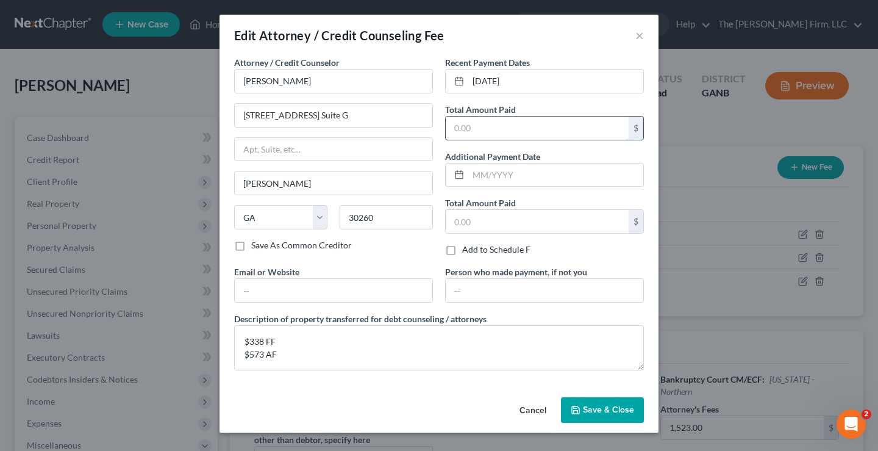
click at [523, 126] on input "text" at bounding box center [537, 128] width 183 height 23
type input "911"
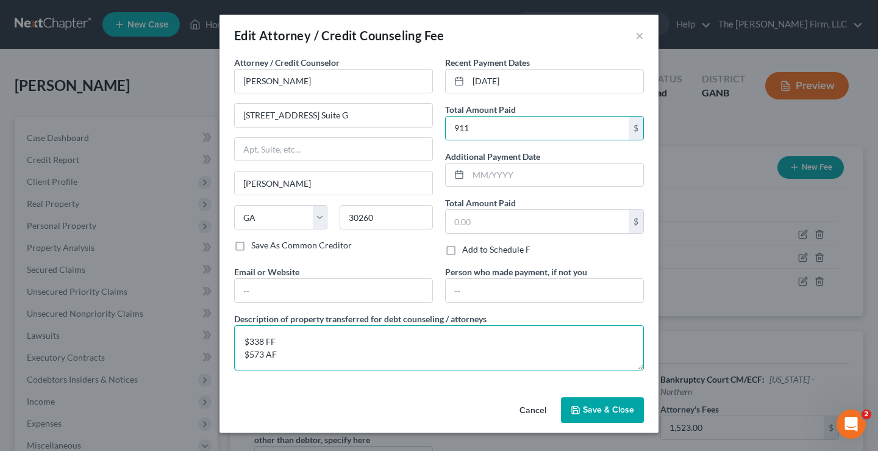
click at [288, 354] on textarea "$338 FF $573 AF" at bounding box center [439, 347] width 410 height 45
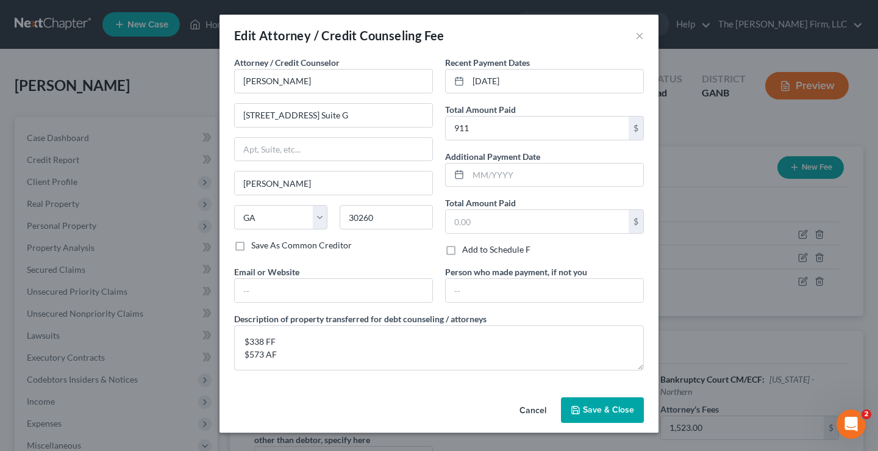
click at [612, 407] on span "Save & Close" at bounding box center [608, 409] width 51 height 10
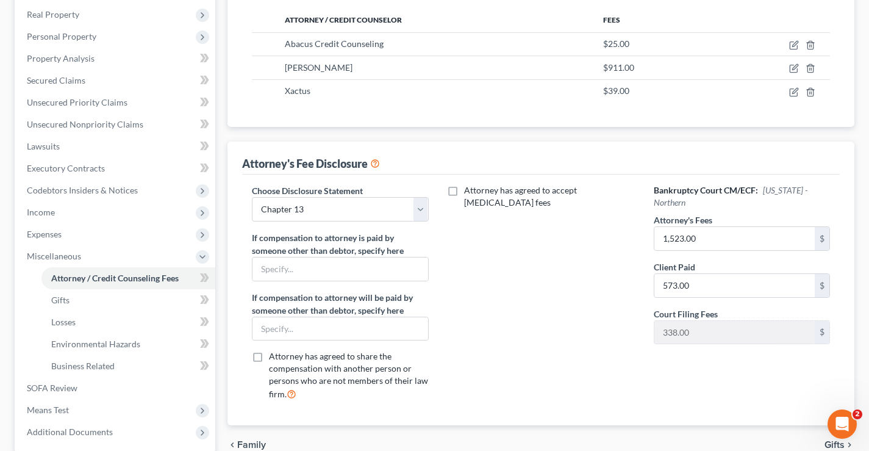
scroll to position [305, 0]
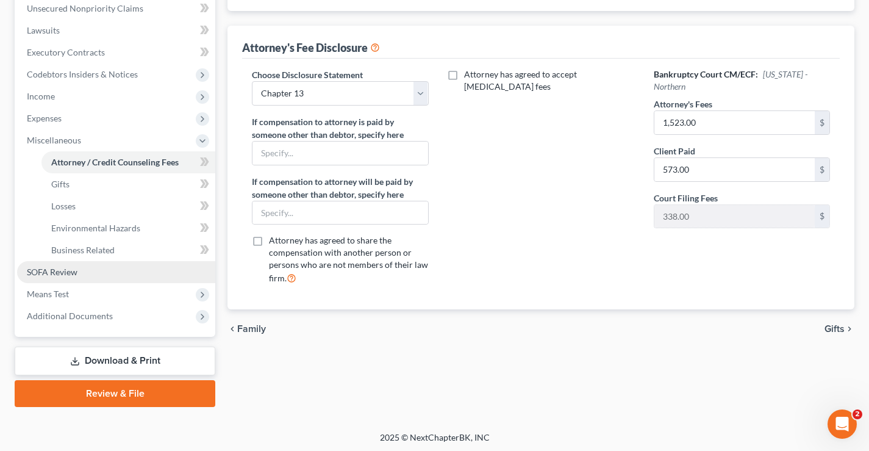
click at [46, 273] on span "SOFA Review" at bounding box center [52, 272] width 51 height 10
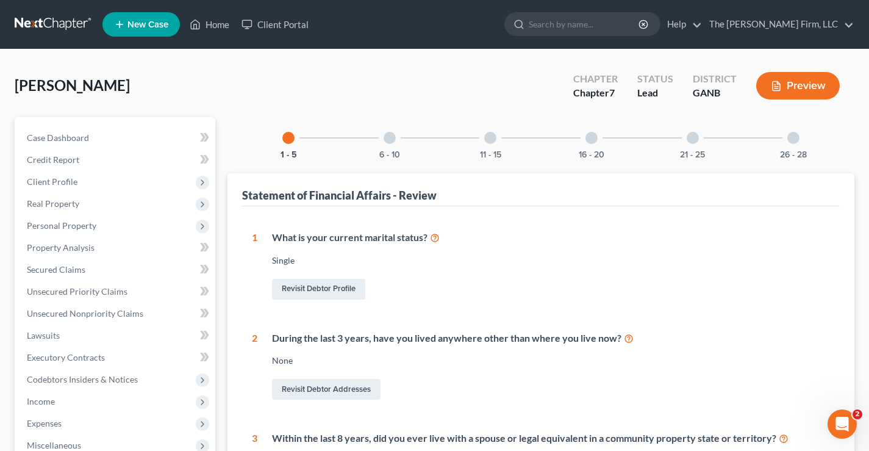
click at [795, 140] on div at bounding box center [794, 138] width 12 height 12
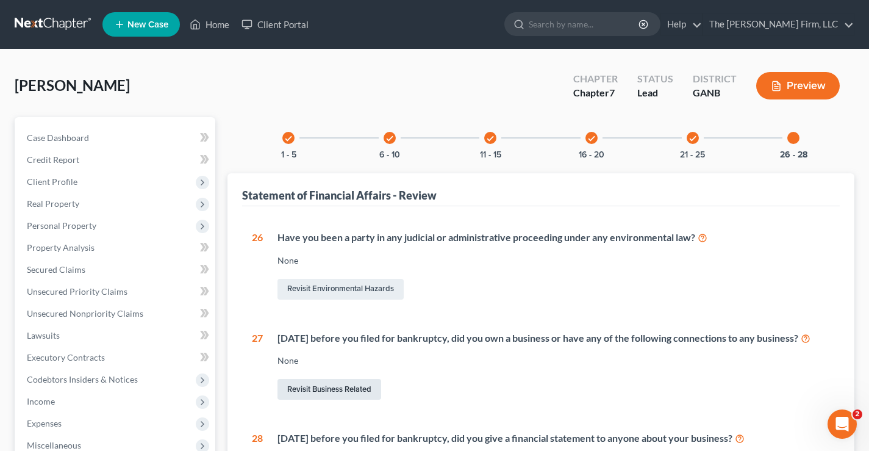
click at [328, 400] on link "Revisit Business Related" at bounding box center [330, 389] width 104 height 21
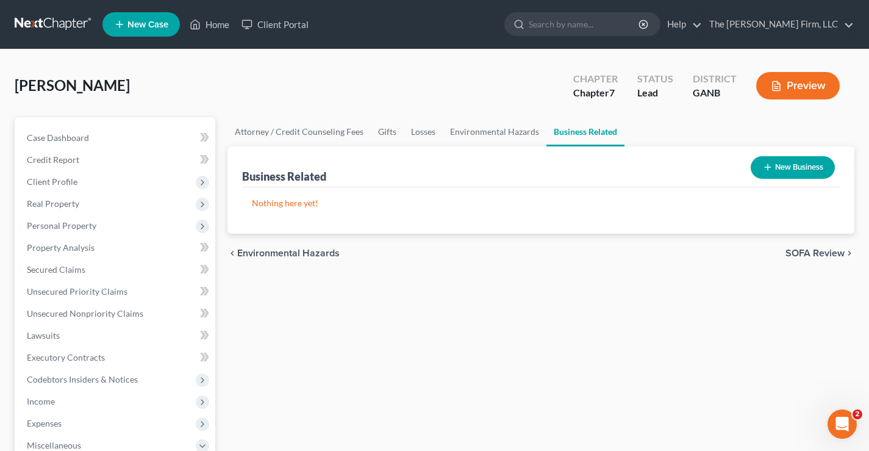
click at [775, 171] on button "New Business" at bounding box center [793, 167] width 84 height 23
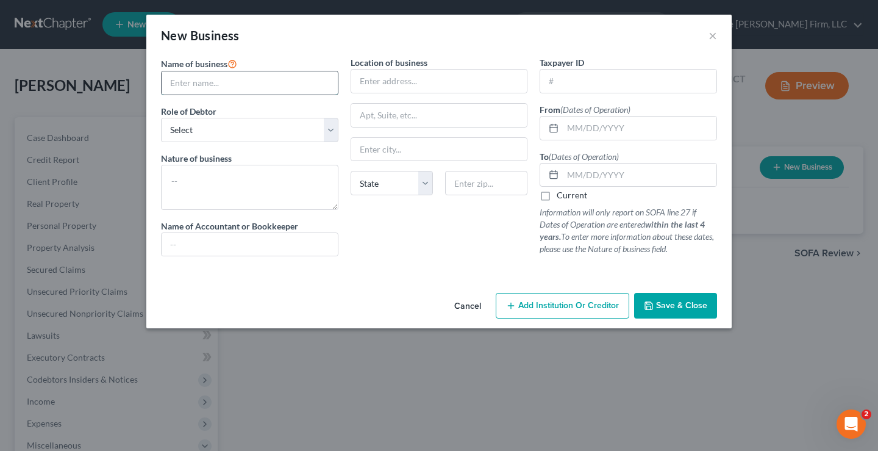
click at [172, 81] on input "text" at bounding box center [250, 82] width 176 height 23
type input "Mandy's Cleaning Service"
click at [179, 177] on textarea at bounding box center [250, 187] width 178 height 45
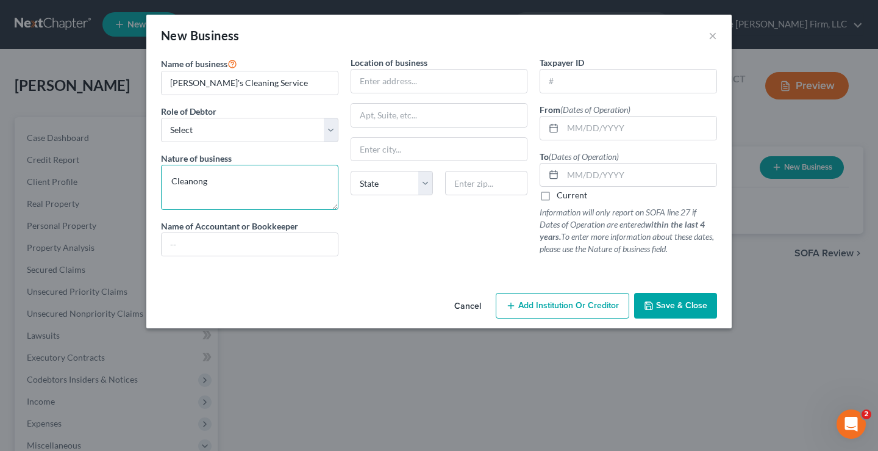
drag, startPoint x: 221, startPoint y: 180, endPoint x: 119, endPoint y: 187, distance: 102.7
click at [117, 186] on div "New Business × Name of business * Mandy's Cleaning Service Role of Debtor * Sel…" at bounding box center [439, 225] width 878 height 451
click at [173, 181] on textarea "Cleaning" at bounding box center [250, 187] width 178 height 45
click at [214, 181] on textarea "Cleaning" at bounding box center [250, 187] width 178 height 45
click at [172, 182] on textarea "Cleaning" at bounding box center [250, 187] width 178 height 45
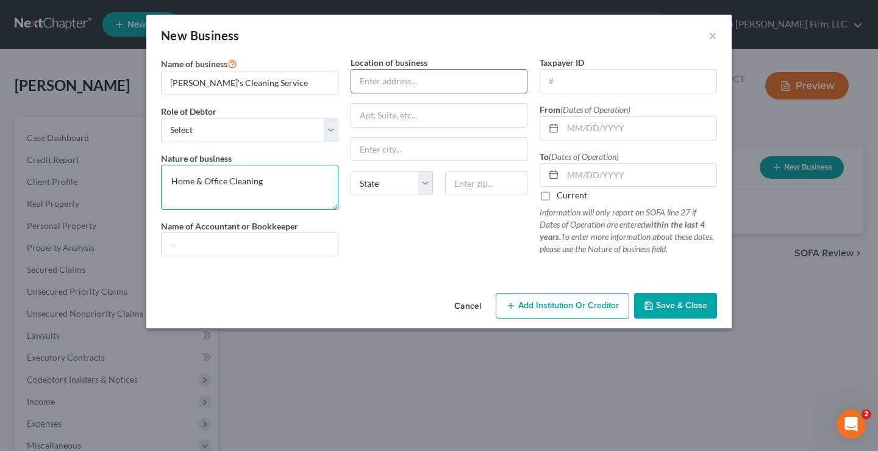
type textarea "Home & Office Cleaning"
click at [372, 73] on input "text" at bounding box center [439, 81] width 176 height 23
drag, startPoint x: 371, startPoint y: 82, endPoint x: 376, endPoint y: 77, distance: 6.9
click at [371, 82] on input "text" at bounding box center [439, 81] width 176 height 23
type input "40 Chimney Smoke Dr."
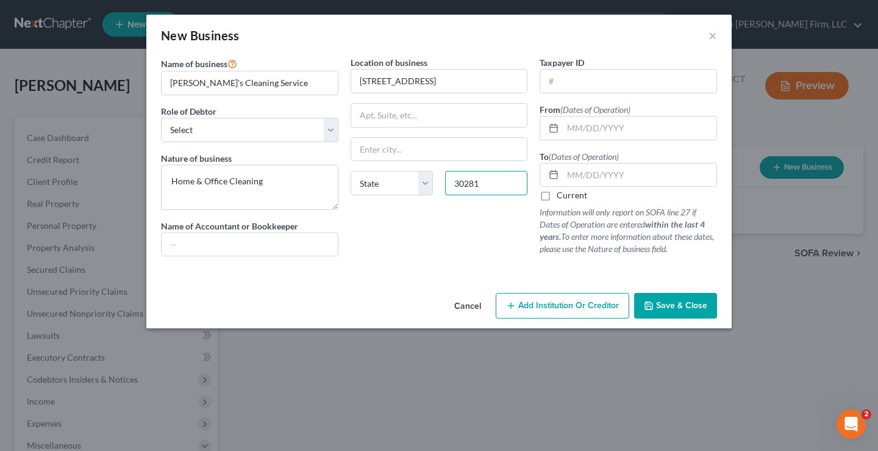
type input "30281"
type input "Stockbridge"
select select "10"
click at [459, 232] on div "Location of business 40 Chimney Smoke Dr. Stockbridge State AL AK AR AZ CA CO C…" at bounding box center [440, 161] width 190 height 210
click at [614, 76] on input "text" at bounding box center [629, 81] width 176 height 23
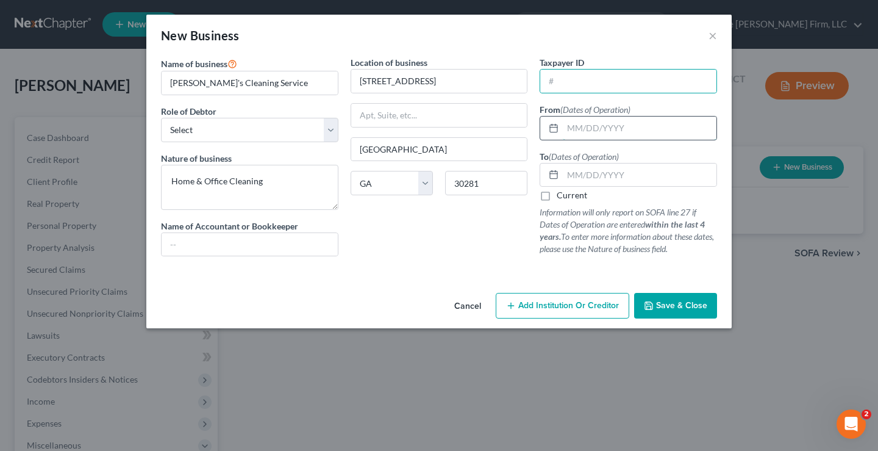
drag, startPoint x: 613, startPoint y: 129, endPoint x: 619, endPoint y: 132, distance: 6.8
click at [613, 129] on input "text" at bounding box center [640, 128] width 154 height 23
drag, startPoint x: 545, startPoint y: 195, endPoint x: 548, endPoint y: 121, distance: 74.5
click at [557, 195] on label "Current" at bounding box center [572, 195] width 31 height 12
click at [562, 195] on input "Current" at bounding box center [566, 193] width 8 height 8
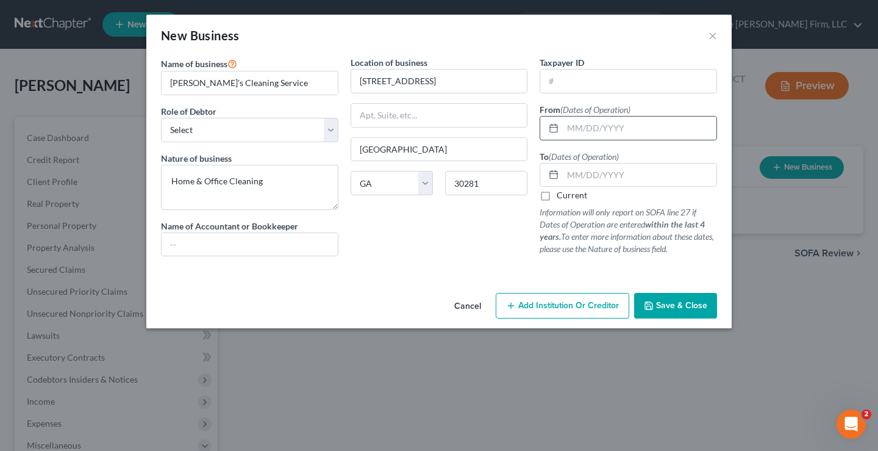
checkbox input "true"
click at [575, 128] on input "text" at bounding box center [640, 128] width 154 height 23
type input "11/01/2017"
click at [672, 307] on span "Save & Close" at bounding box center [681, 305] width 51 height 10
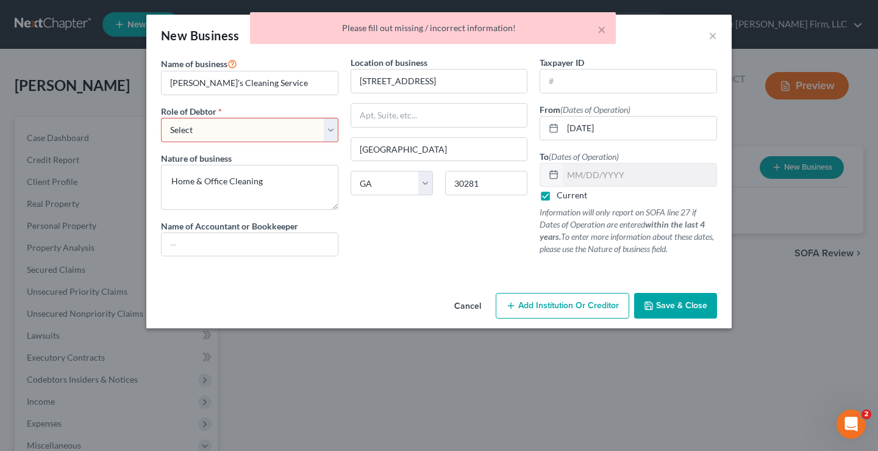
click at [282, 125] on select "Select A member of a limited liability company (LLC) or limited liability partn…" at bounding box center [250, 130] width 178 height 24
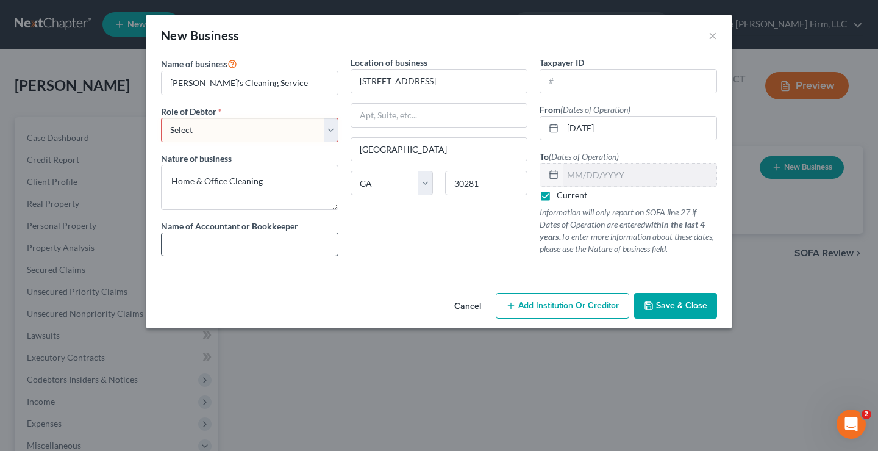
select select "sole_proprietor"
click at [161, 118] on select "Select A member of a limited liability company (LLC) or limited liability partn…" at bounding box center [250, 130] width 178 height 24
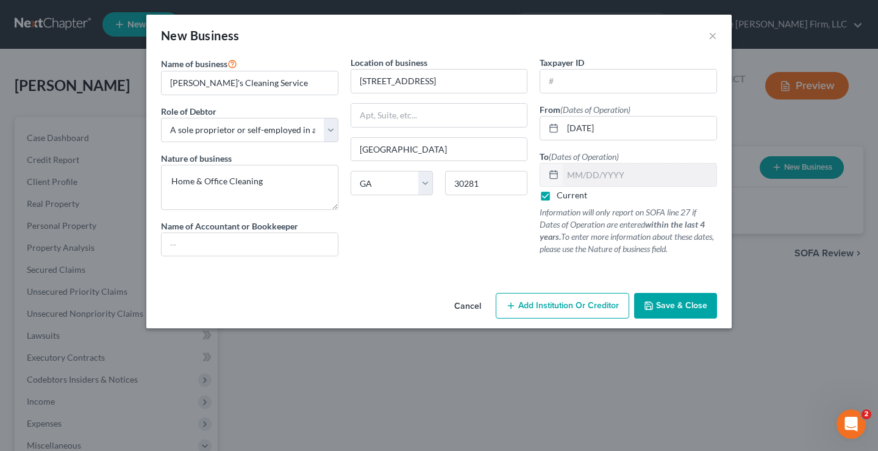
click at [698, 303] on span "Save & Close" at bounding box center [681, 305] width 51 height 10
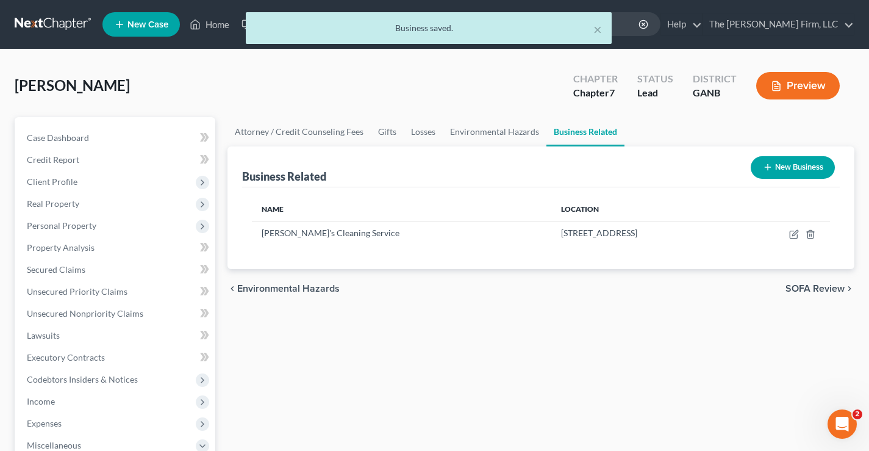
click at [421, 92] on div "Rogers, Mandy Upgraded Chapter Chapter 7 Status Lead District GANB Preview" at bounding box center [435, 90] width 840 height 53
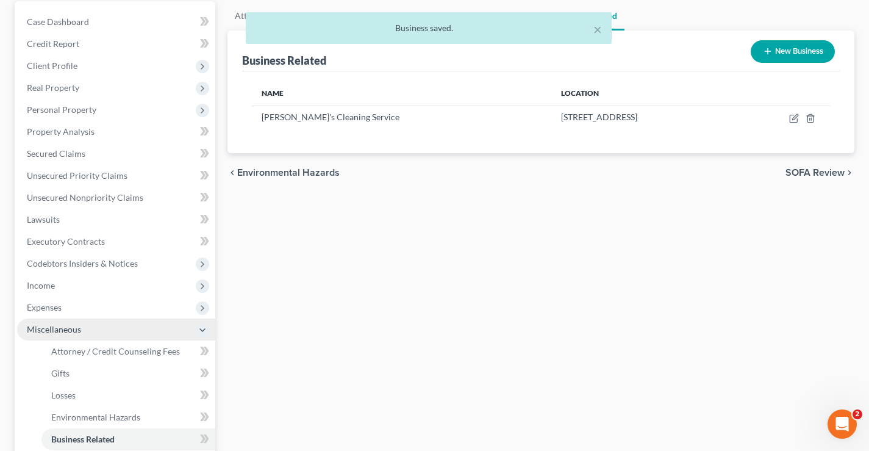
scroll to position [244, 0]
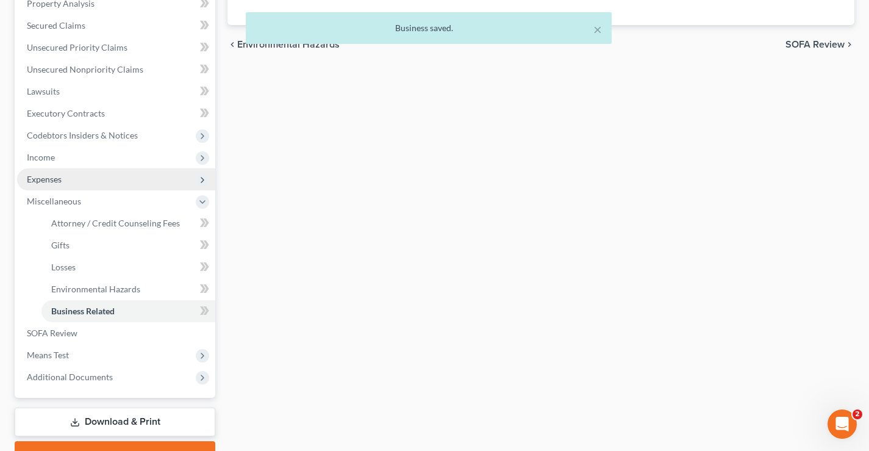
click at [47, 176] on span "Expenses" at bounding box center [44, 179] width 35 height 10
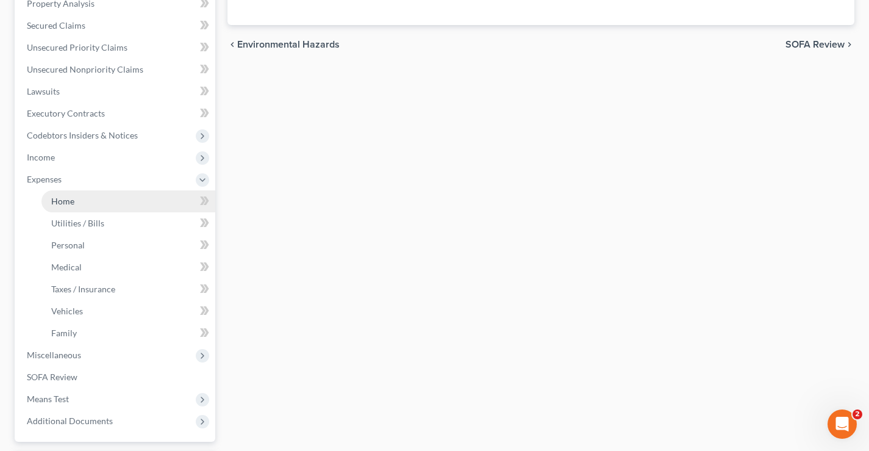
click at [73, 203] on span "Home" at bounding box center [62, 201] width 23 height 10
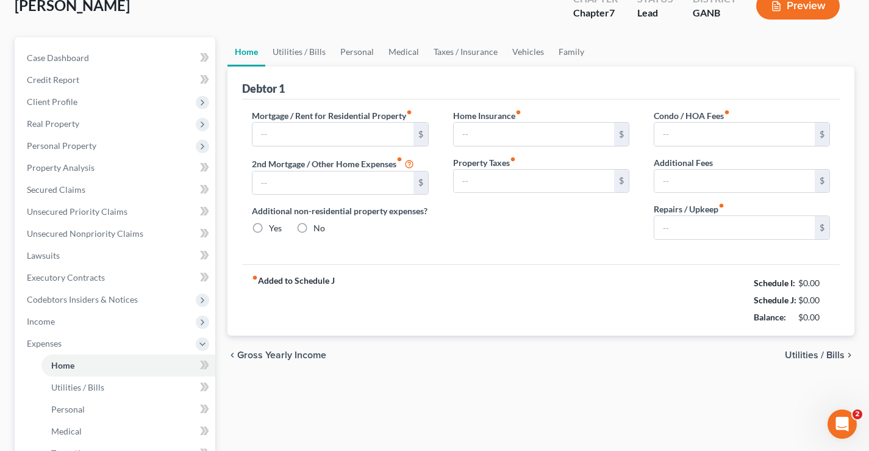
type input "0.00"
radio input "true"
type input "0.00"
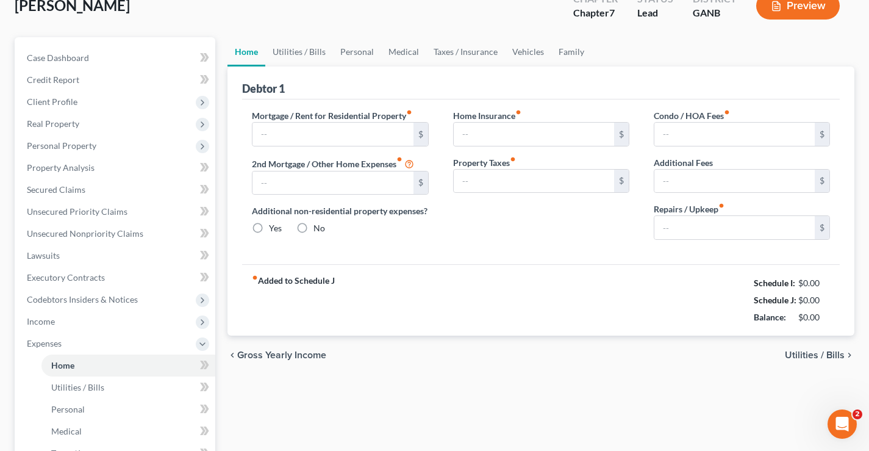
type input "0.00"
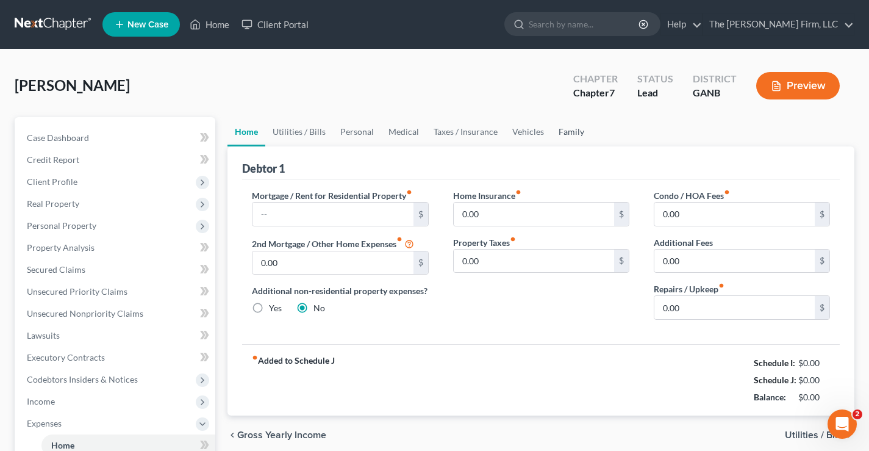
click at [564, 133] on link "Family" at bounding box center [571, 131] width 40 height 29
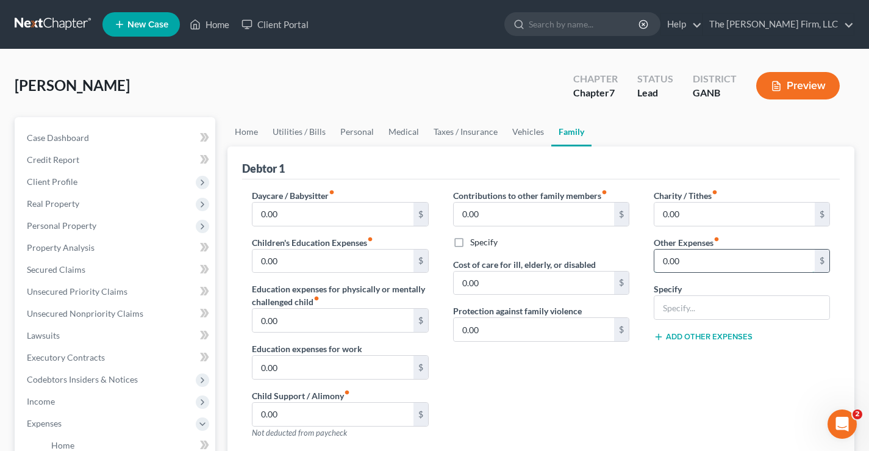
click at [689, 258] on input "0.00" at bounding box center [735, 261] width 160 height 23
click at [292, 130] on link "Utilities / Bills" at bounding box center [299, 131] width 68 height 29
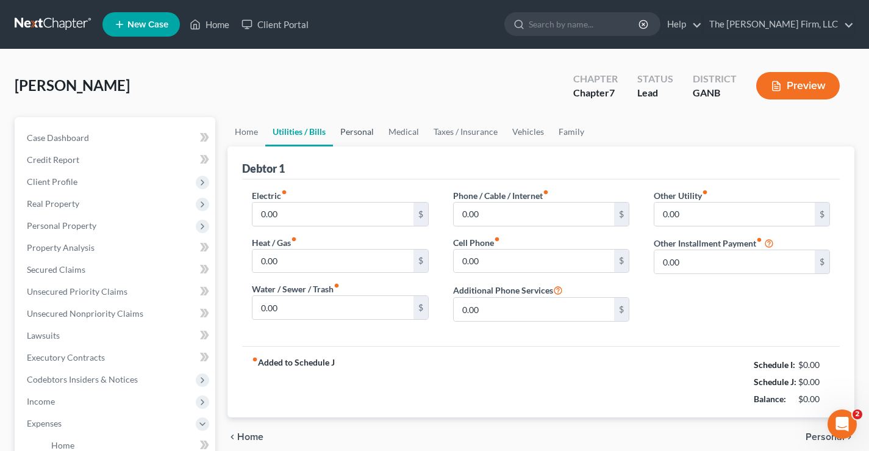
click at [370, 137] on link "Personal" at bounding box center [357, 131] width 48 height 29
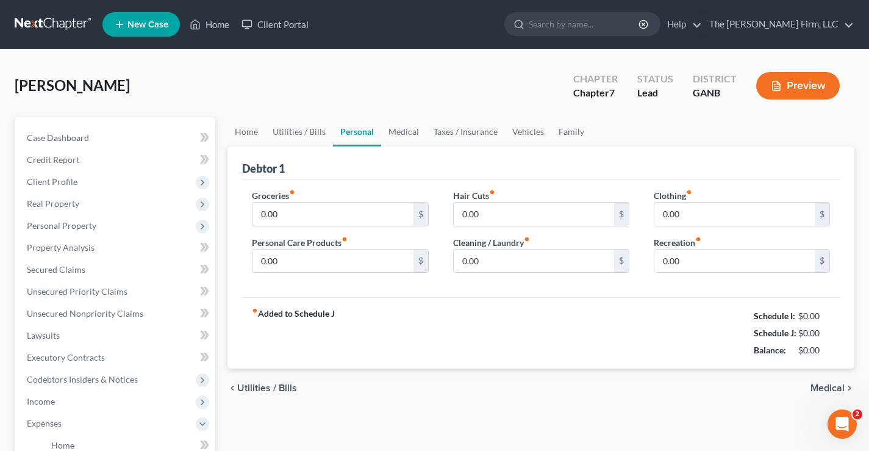
click at [293, 211] on input "0.00" at bounding box center [333, 214] width 160 height 23
type input "700"
type input "100"
type input "50"
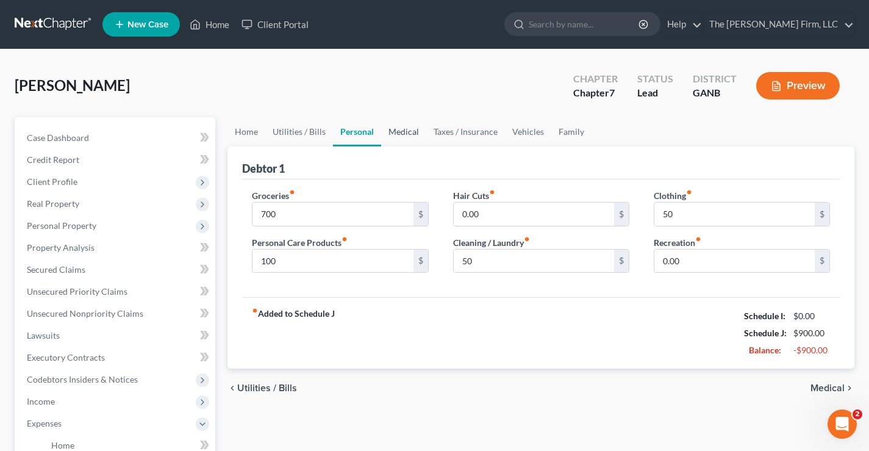
click at [404, 134] on link "Medical" at bounding box center [403, 131] width 45 height 29
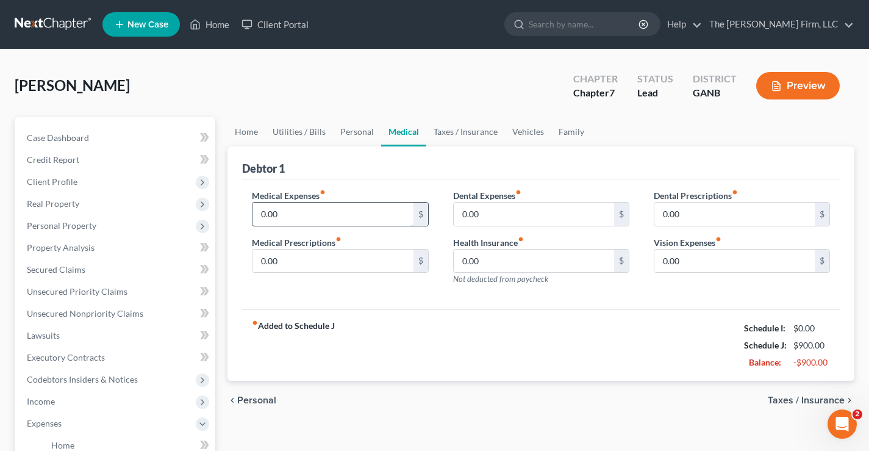
click at [282, 225] on input "0.00" at bounding box center [333, 214] width 160 height 23
type input "100"
click at [464, 132] on link "Taxes / Insurance" at bounding box center [465, 131] width 79 height 29
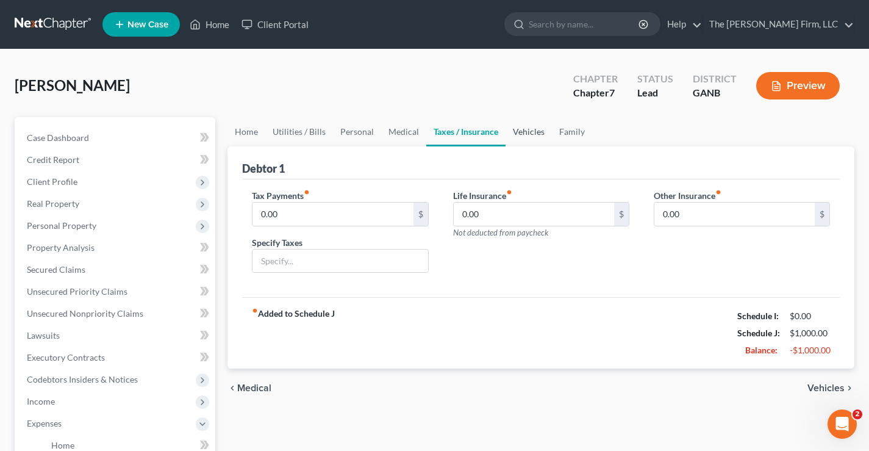
drag, startPoint x: 520, startPoint y: 132, endPoint x: 458, endPoint y: 166, distance: 70.7
click at [520, 132] on link "Vehicles" at bounding box center [529, 131] width 46 height 29
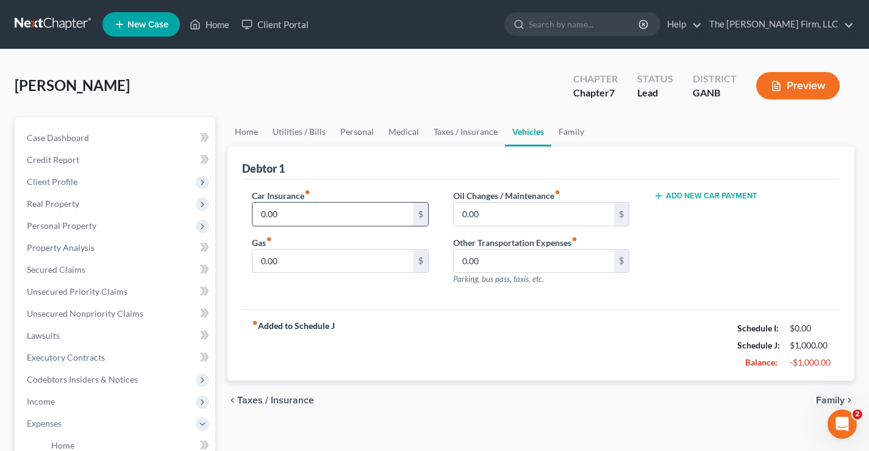
click at [354, 208] on input "0.00" at bounding box center [333, 214] width 160 height 23
type input "600"
type input "350"
click at [711, 198] on button "Add New Car Payment" at bounding box center [706, 196] width 104 height 10
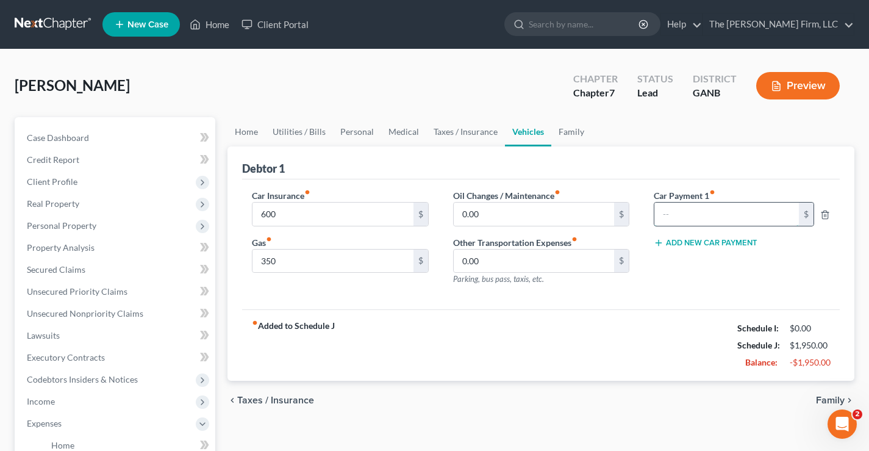
click at [714, 210] on input "text" at bounding box center [727, 214] width 145 height 23
type input "670"
click at [445, 92] on div "Rogers, Mandy Upgraded Chapter Chapter 7 Status Lead District GANB Preview" at bounding box center [435, 90] width 840 height 53
click at [362, 56] on div "Rogers, Mandy Upgraded Chapter Chapter 7 Status Lead District GANB Preview Peti…" at bounding box center [434, 414] width 869 height 731
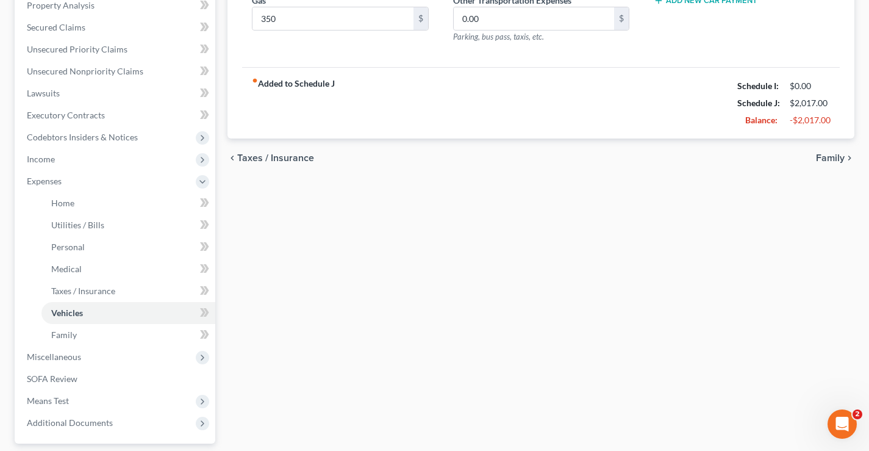
scroll to position [244, 0]
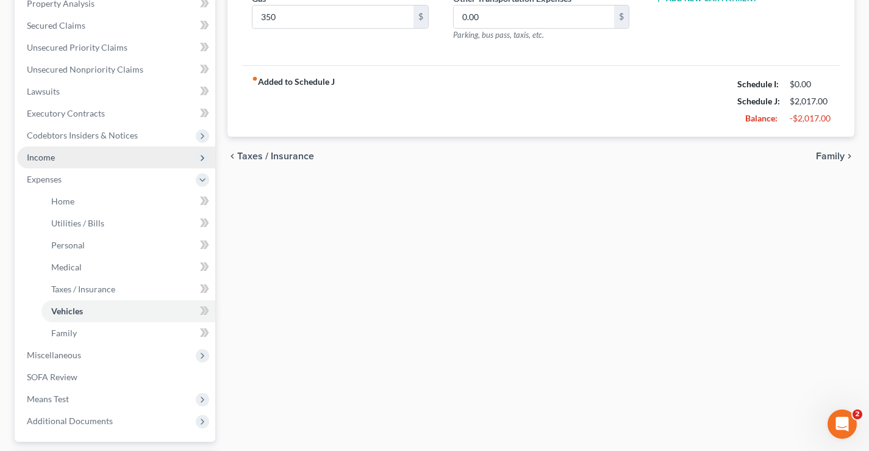
click at [39, 159] on span "Income" at bounding box center [41, 157] width 28 height 10
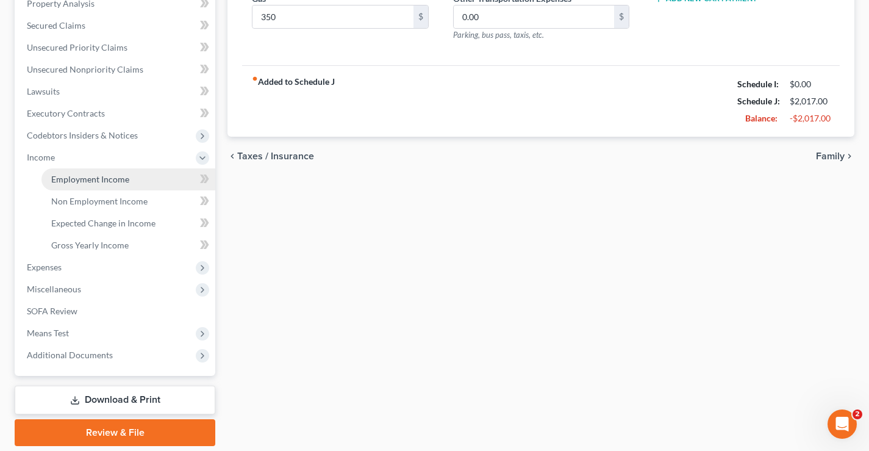
click at [84, 183] on span "Employment Income" at bounding box center [90, 179] width 78 height 10
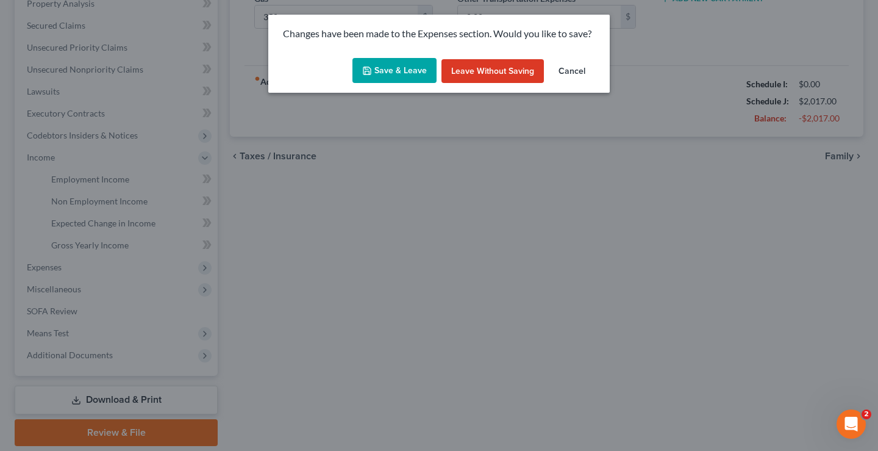
click at [365, 73] on icon "button" at bounding box center [367, 70] width 7 height 7
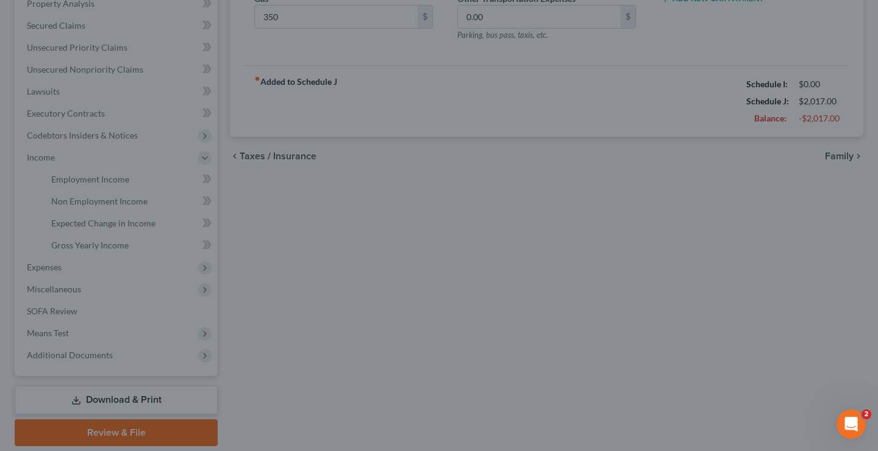
type input "600.00"
type input "350.00"
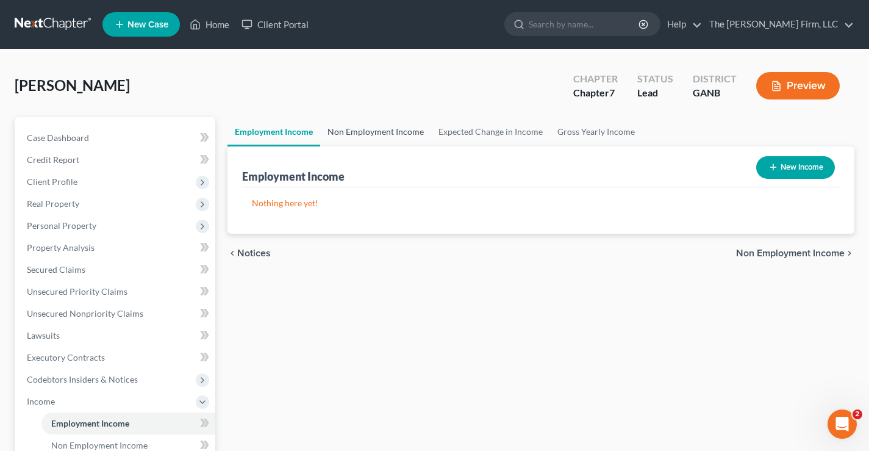
click at [370, 130] on link "Non Employment Income" at bounding box center [375, 131] width 111 height 29
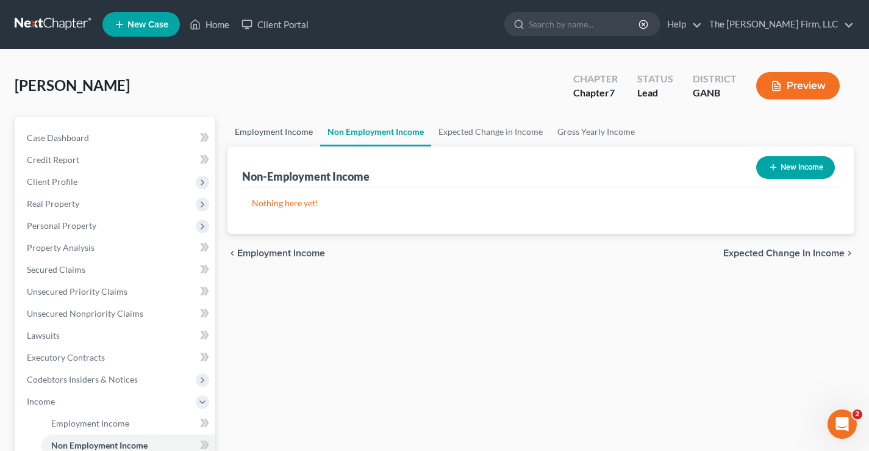
click at [277, 129] on link "Employment Income" at bounding box center [274, 131] width 93 height 29
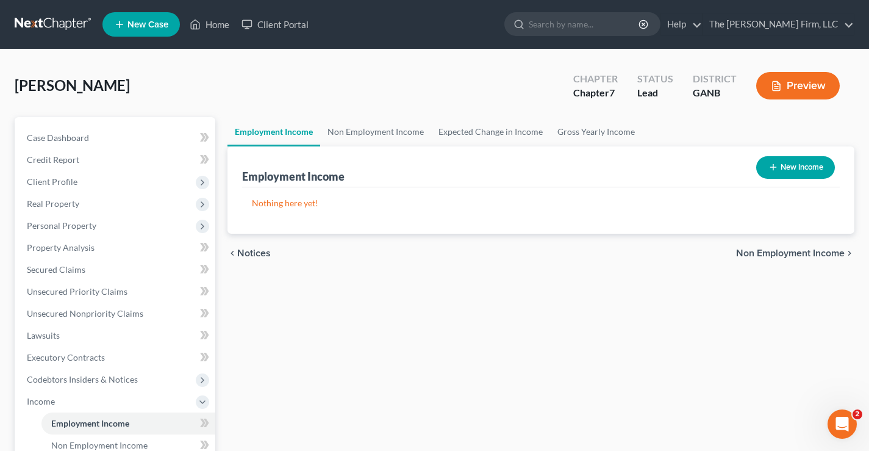
click at [761, 164] on button "New Income" at bounding box center [795, 167] width 79 height 23
select select "0"
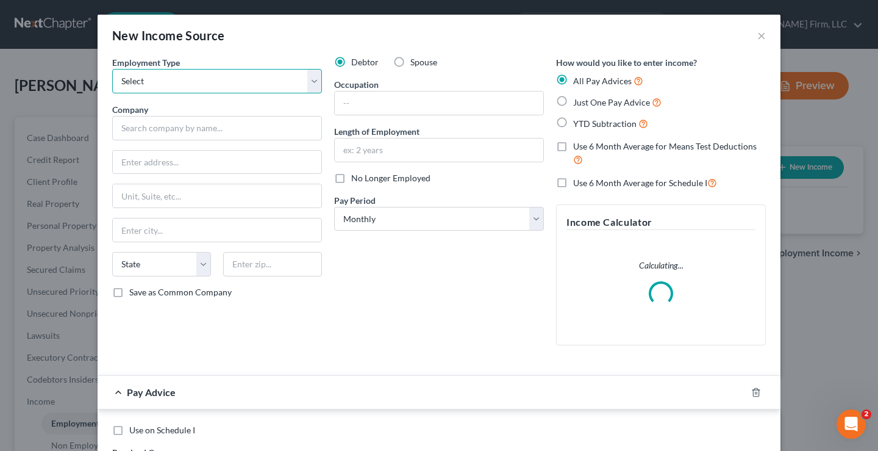
drag, startPoint x: 310, startPoint y: 85, endPoint x: 328, endPoint y: 77, distance: 19.7
click at [310, 85] on select "Select Full or [DEMOGRAPHIC_DATA] Employment Self Employment" at bounding box center [217, 81] width 210 height 24
select select "1"
click at [112, 69] on select "Select Full or [DEMOGRAPHIC_DATA] Employment Self Employment" at bounding box center [217, 81] width 210 height 24
drag, startPoint x: 123, startPoint y: 120, endPoint x: 124, endPoint y: 101, distance: 18.9
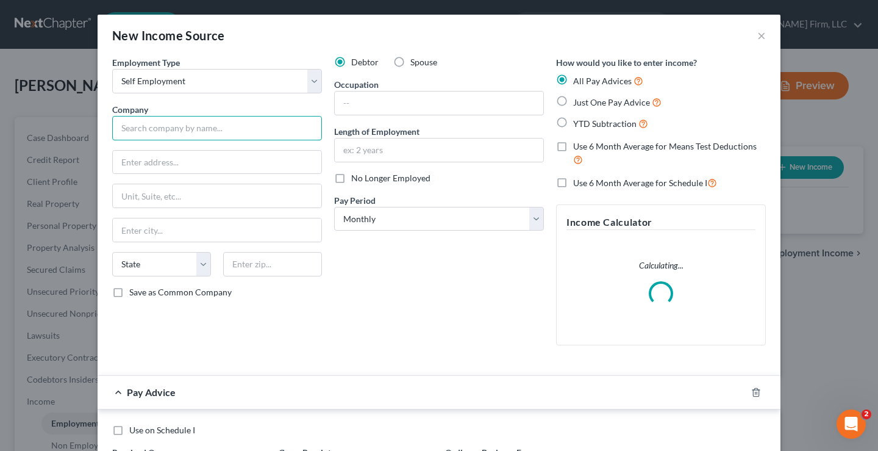
click at [123, 120] on input "text" at bounding box center [217, 128] width 210 height 24
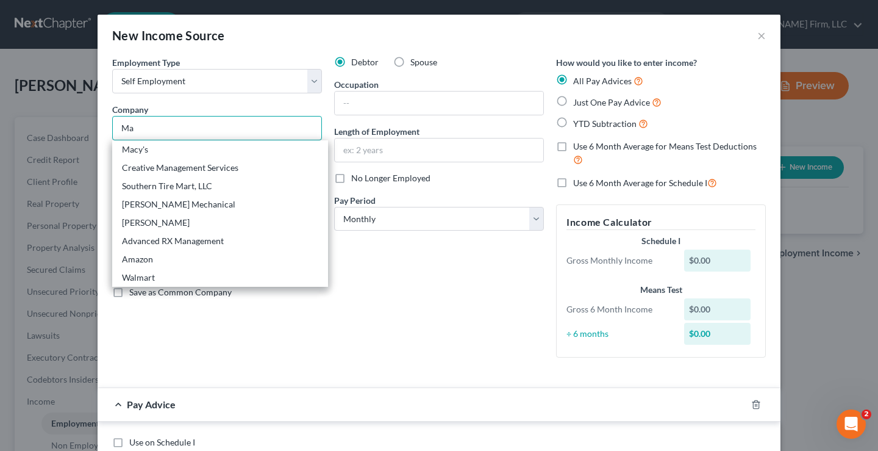
type input "Mandy's Cleaning Service"
type input "40 Chimney Smoke Dr."
type input "Stockbridge"
select select "10"
type input "30281"
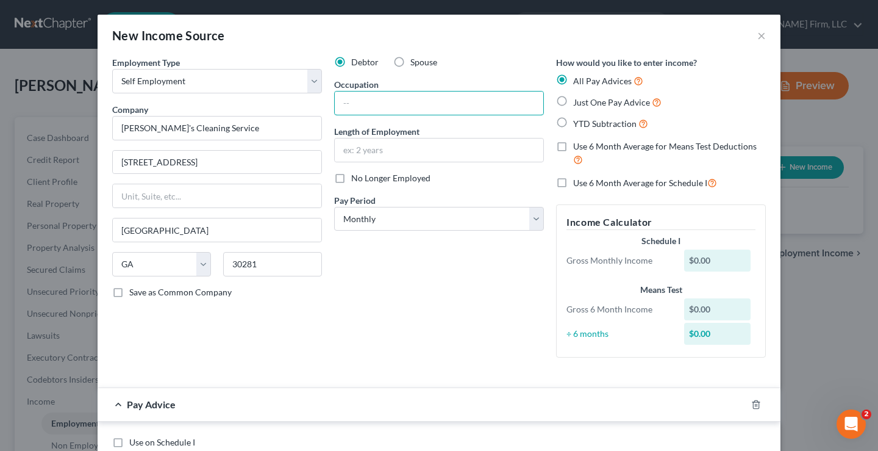
drag, startPoint x: 402, startPoint y: 102, endPoint x: 416, endPoint y: 74, distance: 31.9
click at [403, 101] on input "text" at bounding box center [439, 103] width 209 height 23
type input "C"
type input "owner"
click at [348, 150] on input "text" at bounding box center [439, 149] width 209 height 23
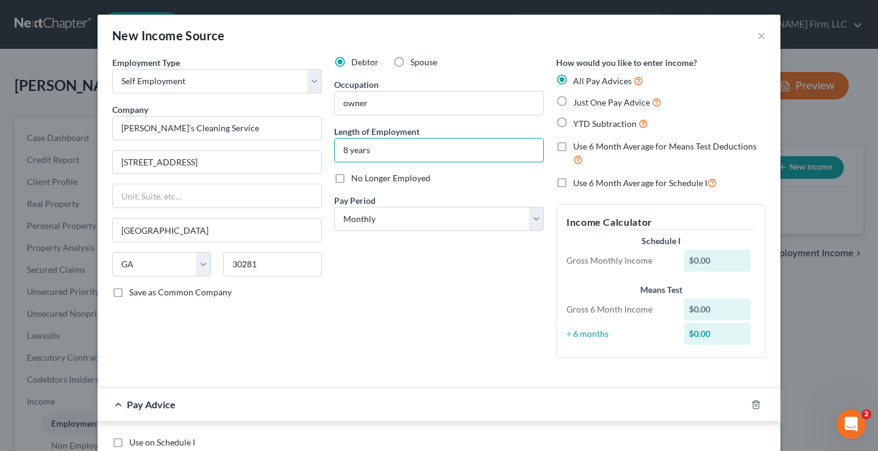
type input "8 years"
drag, startPoint x: 398, startPoint y: 289, endPoint x: 564, endPoint y: 153, distance: 214.7
click at [403, 291] on div "Debtor Spouse Occupation owner Length of Employment 8 years No Longer Employed …" at bounding box center [439, 211] width 222 height 311
click at [573, 102] on label "Just One Pay Advice" at bounding box center [617, 102] width 88 height 14
click at [578, 102] on input "Just One Pay Advice" at bounding box center [582, 99] width 8 height 8
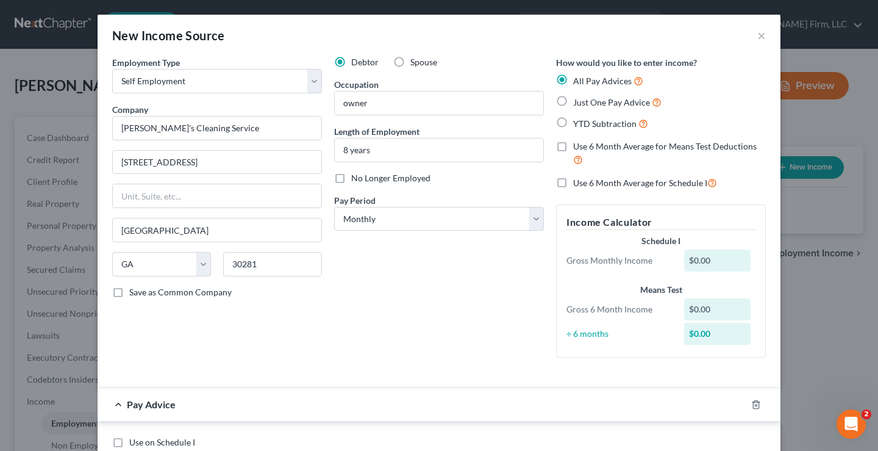
radio input "true"
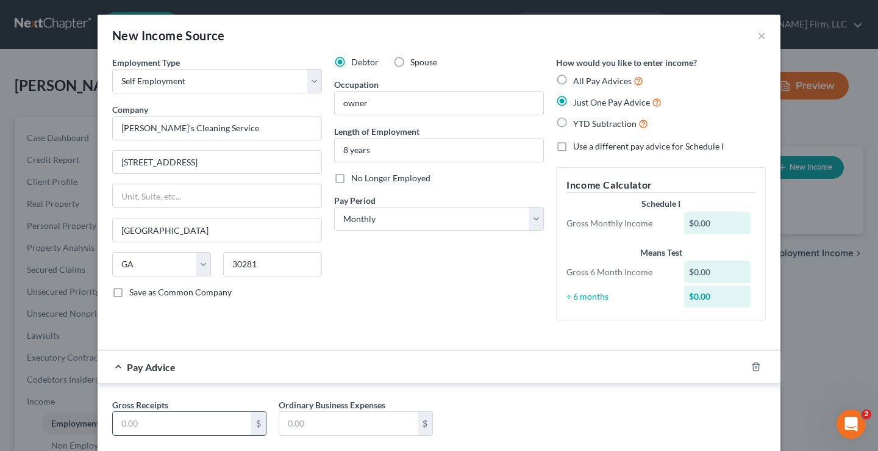
click at [118, 415] on input "text" at bounding box center [182, 423] width 138 height 23
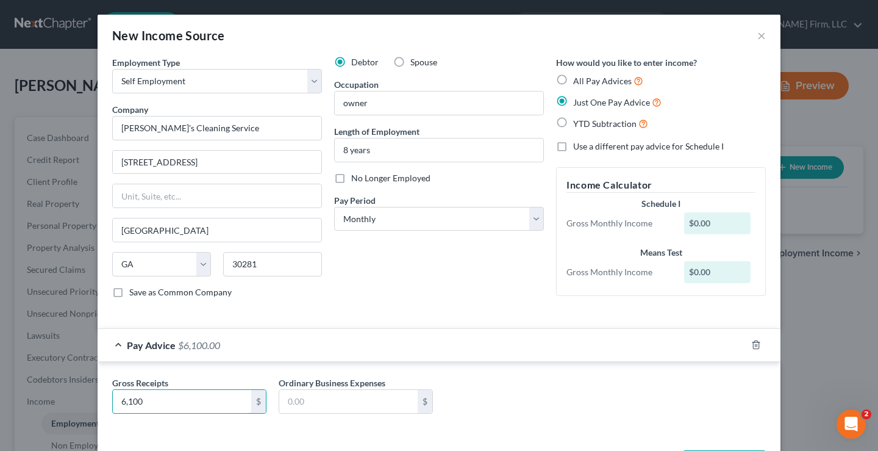
type input "6,100"
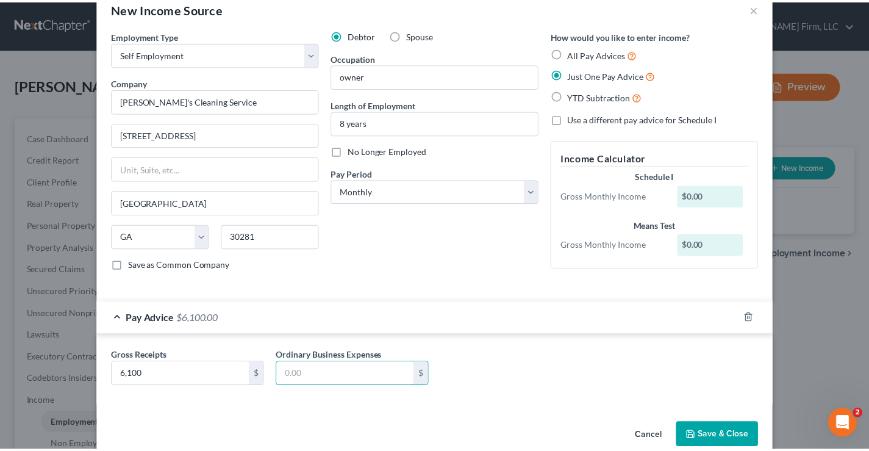
scroll to position [49, 0]
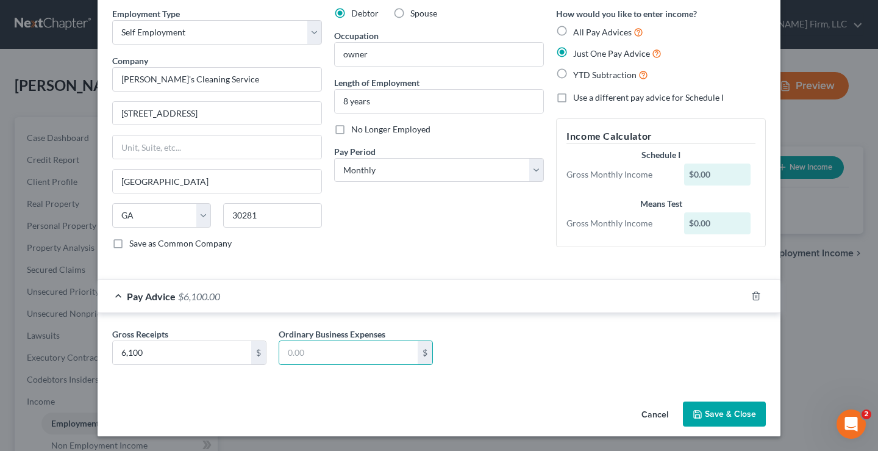
click at [738, 411] on button "Save & Close" at bounding box center [724, 414] width 83 height 26
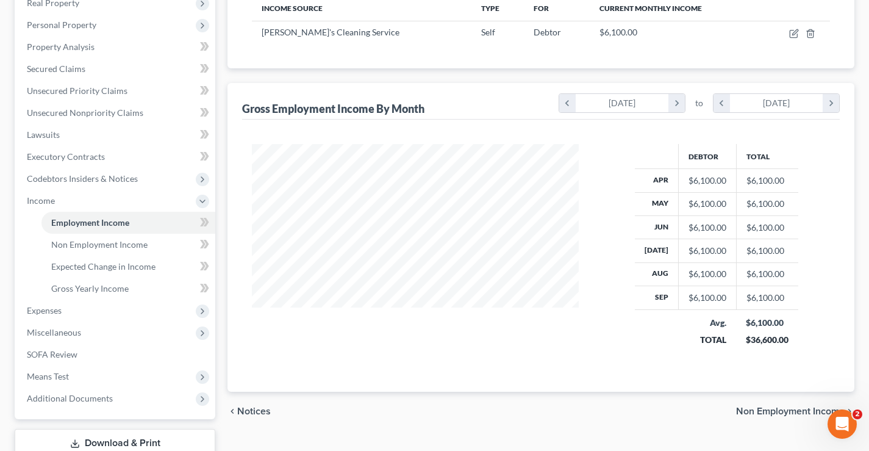
scroll to position [244, 0]
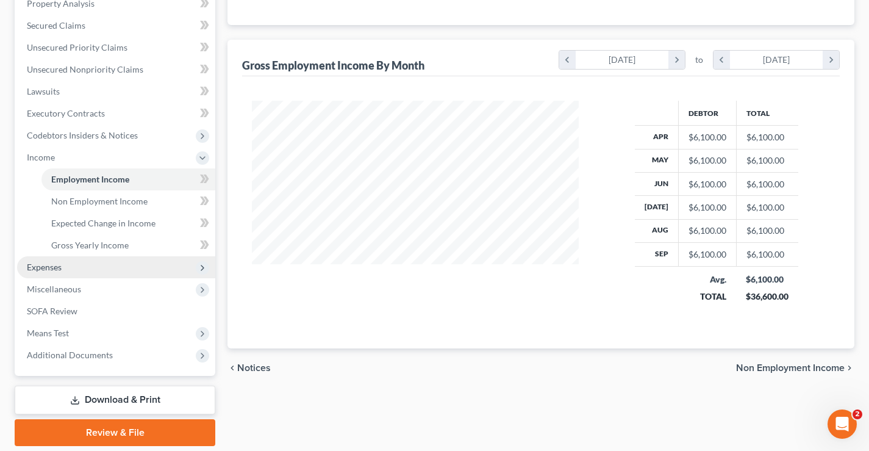
click at [32, 271] on span "Expenses" at bounding box center [44, 267] width 35 height 10
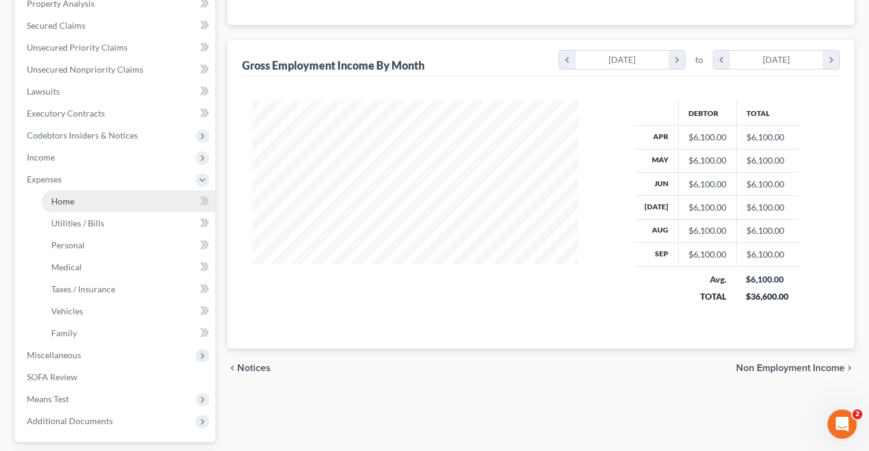
click at [74, 208] on link "Home" at bounding box center [128, 201] width 174 height 22
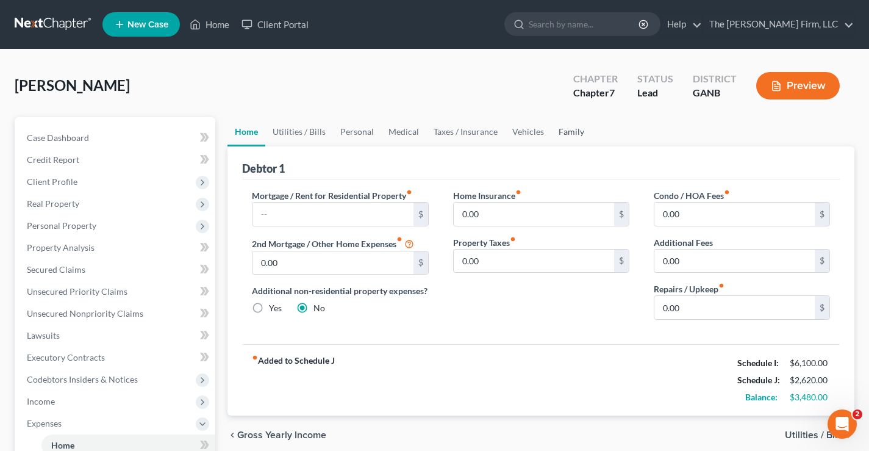
click at [563, 128] on link "Family" at bounding box center [571, 131] width 40 height 29
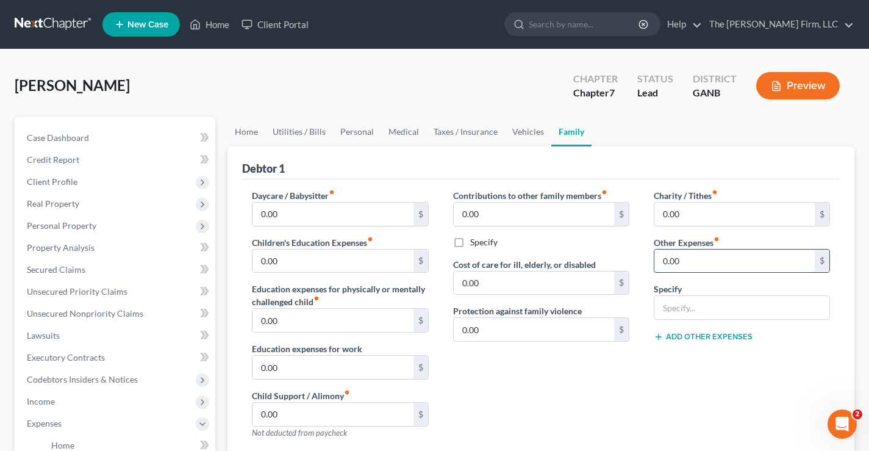
click at [678, 261] on input "0.00" at bounding box center [735, 261] width 160 height 23
type input "3,200"
type input "Payroll"
click at [746, 340] on button "Add Other Expenses" at bounding box center [703, 337] width 99 height 10
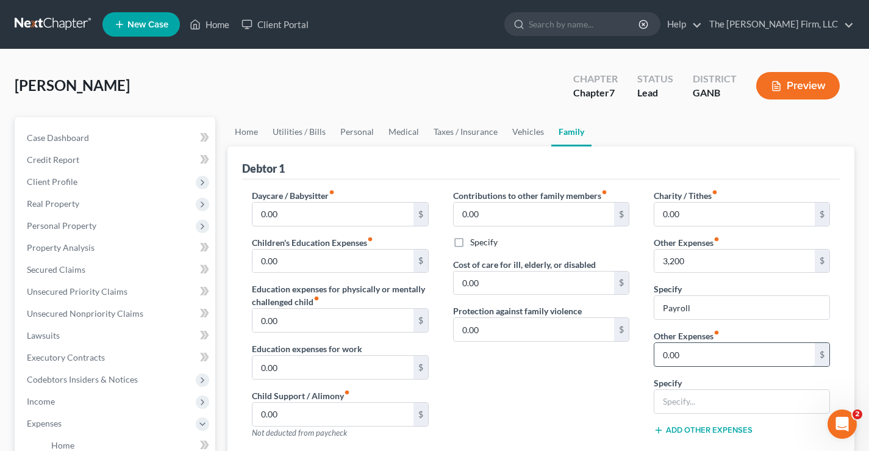
click at [694, 355] on input "0.00" at bounding box center [735, 354] width 160 height 23
type input "200"
type input "Supplies"
click at [317, 132] on link "Utilities / Bills" at bounding box center [299, 131] width 68 height 29
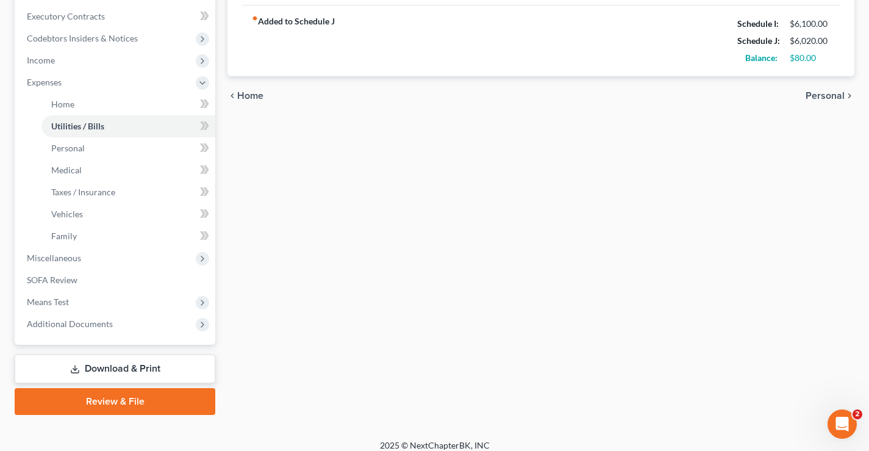
scroll to position [351, 0]
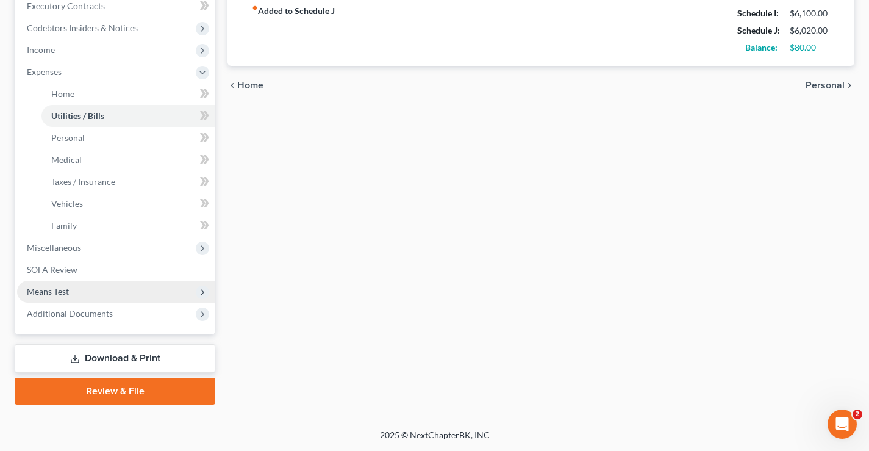
click at [69, 290] on span "Means Test" at bounding box center [48, 291] width 42 height 10
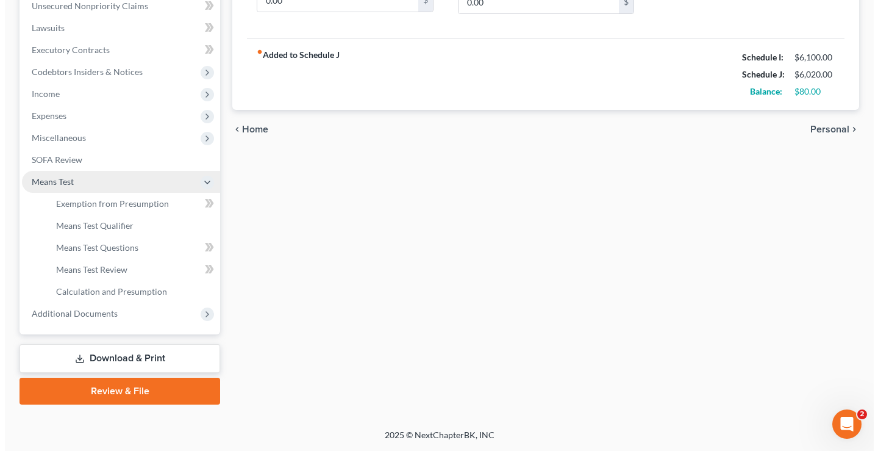
scroll to position [307, 0]
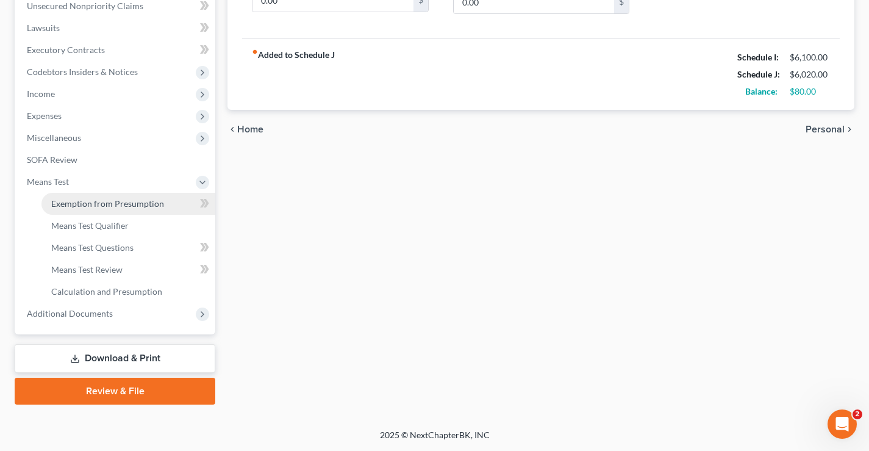
click at [115, 203] on span "Exemption from Presumption" at bounding box center [107, 203] width 113 height 10
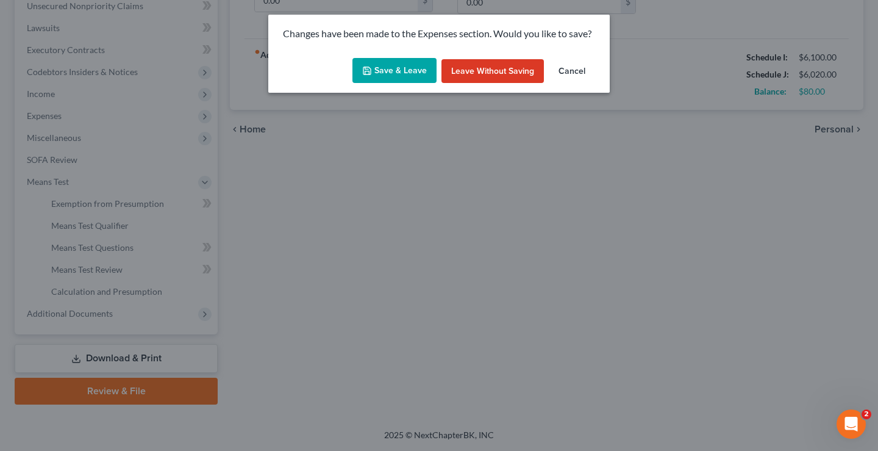
click at [398, 69] on button "Save & Leave" at bounding box center [395, 71] width 84 height 26
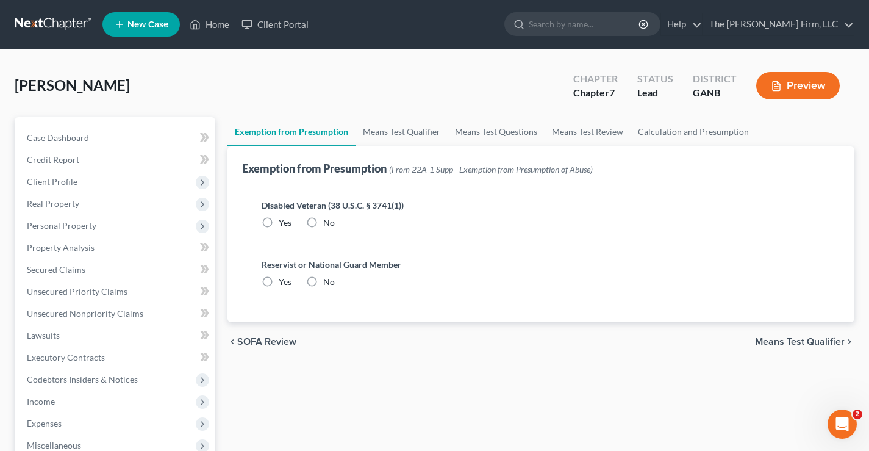
click at [323, 218] on label "No" at bounding box center [329, 223] width 12 height 12
click at [328, 218] on input "No" at bounding box center [332, 221] width 8 height 8
radio input "true"
drag, startPoint x: 317, startPoint y: 286, endPoint x: 486, endPoint y: 168, distance: 206.0
click at [323, 285] on label "No" at bounding box center [329, 282] width 12 height 12
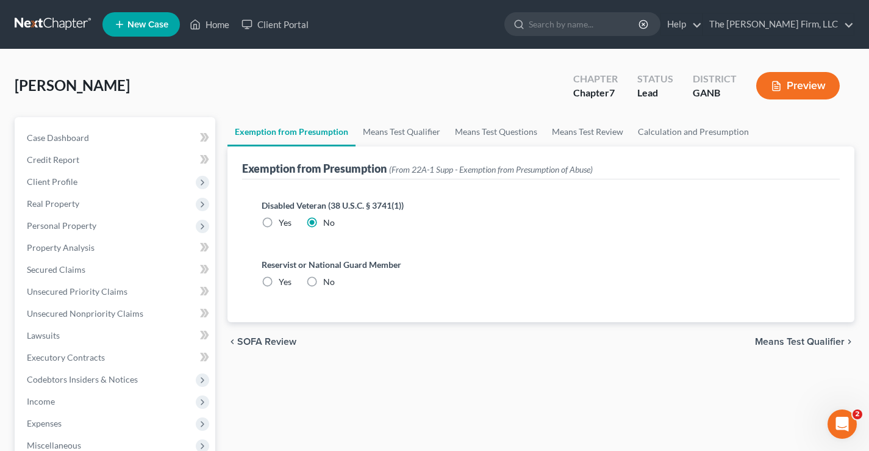
click at [328, 284] on input "No" at bounding box center [332, 280] width 8 height 8
radio input "true"
click at [404, 135] on link "Means Test Qualifier" at bounding box center [402, 131] width 92 height 29
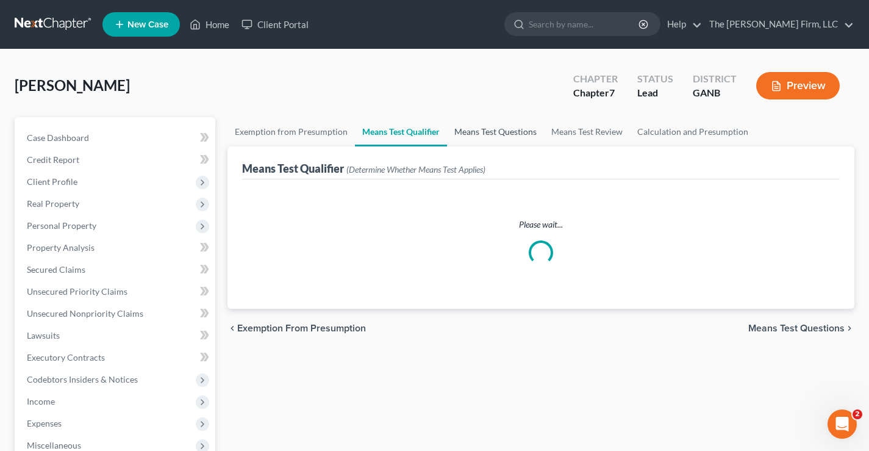
click at [489, 131] on link "Means Test Questions" at bounding box center [495, 131] width 97 height 29
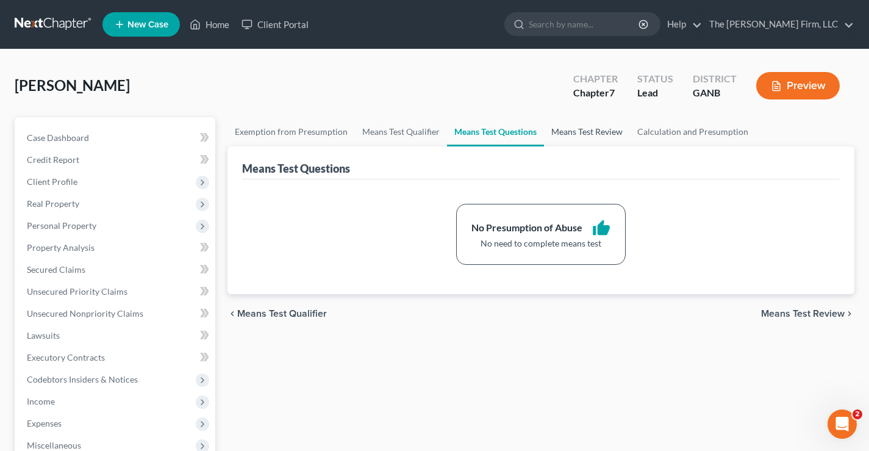
click at [580, 132] on link "Means Test Review" at bounding box center [587, 131] width 86 height 29
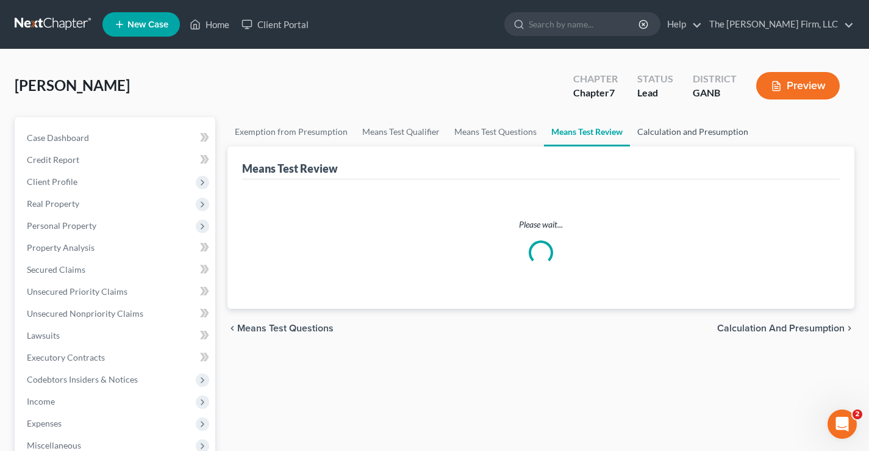
click at [713, 136] on link "Calculation and Presumption" at bounding box center [693, 131] width 126 height 29
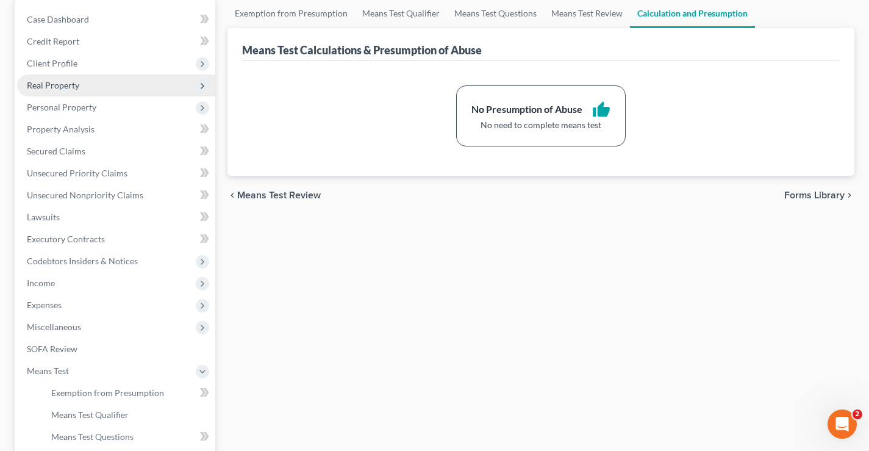
scroll to position [122, 0]
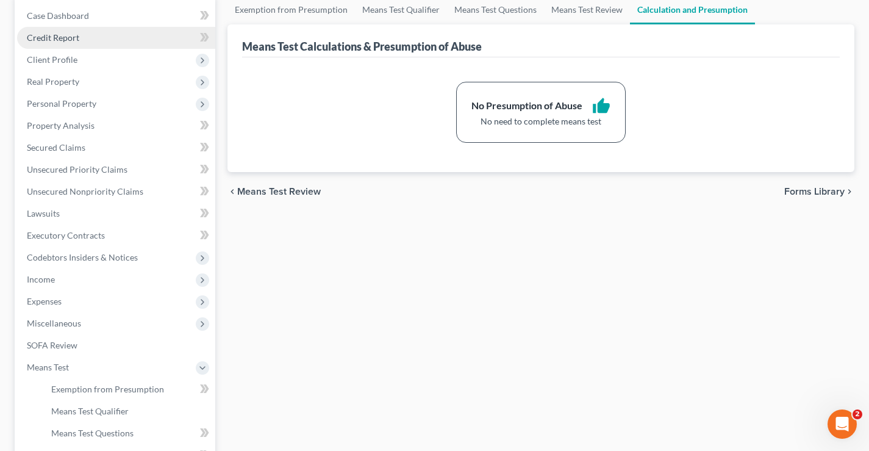
click at [63, 40] on span "Credit Report" at bounding box center [53, 37] width 52 height 10
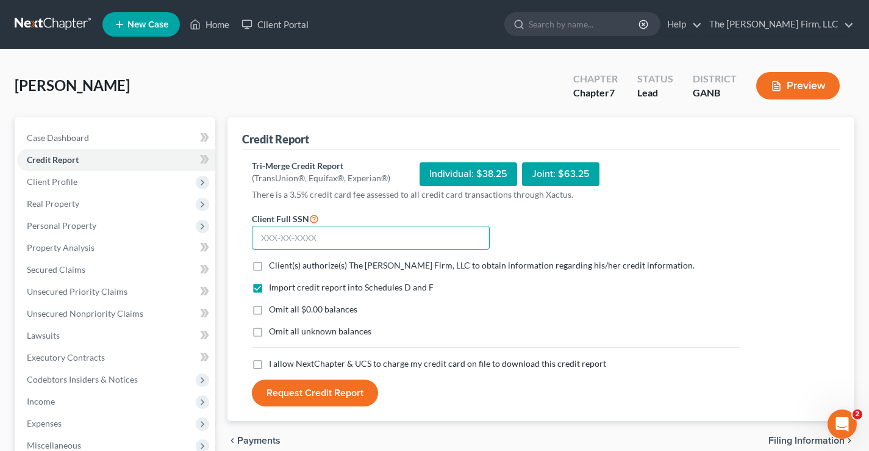
drag, startPoint x: 269, startPoint y: 236, endPoint x: 265, endPoint y: 217, distance: 19.3
click at [270, 235] on input "text" at bounding box center [371, 238] width 238 height 24
type input "252-43-0476"
click at [269, 268] on label "Client(s) authorize(s) The [PERSON_NAME] Firm, LLC to obtain information regard…" at bounding box center [482, 265] width 426 height 12
click at [274, 267] on input "Client(s) authorize(s) The [PERSON_NAME] Firm, LLC to obtain information regard…" at bounding box center [278, 263] width 8 height 8
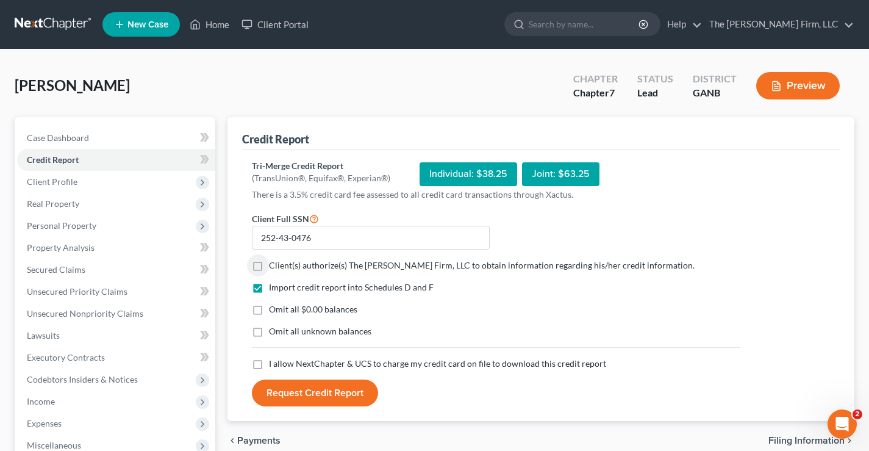
checkbox input "true"
drag, startPoint x: 257, startPoint y: 311, endPoint x: 258, endPoint y: 364, distance: 52.5
click at [269, 312] on label "Omit all $0.00 balances" at bounding box center [313, 309] width 88 height 12
click at [274, 311] on input "Omit all $0.00 balances" at bounding box center [278, 307] width 8 height 8
checkbox input "true"
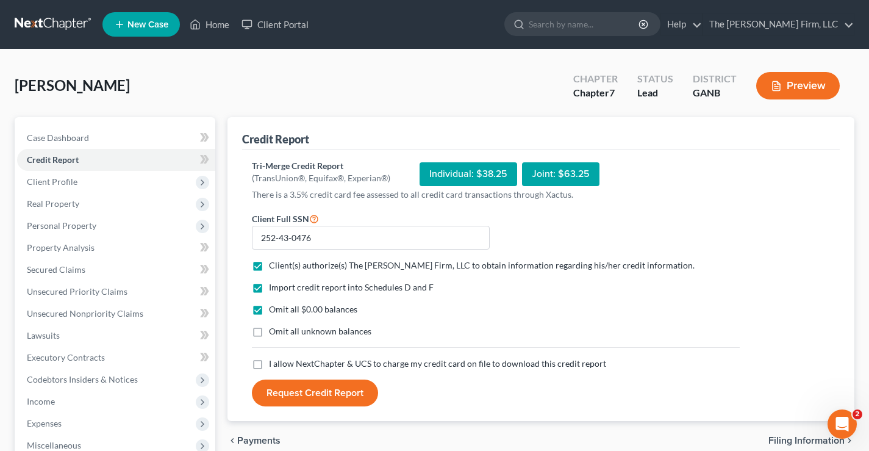
click at [269, 332] on label "Omit all unknown balances" at bounding box center [320, 331] width 102 height 12
click at [274, 332] on input "Omit all unknown balances" at bounding box center [278, 329] width 8 height 8
checkbox input "true"
click at [269, 364] on label "I allow NextChapter & UCS to charge my credit card on file to download this cre…" at bounding box center [437, 363] width 337 height 12
click at [274, 364] on input "I allow NextChapter & UCS to charge my credit card on file to download this cre…" at bounding box center [278, 361] width 8 height 8
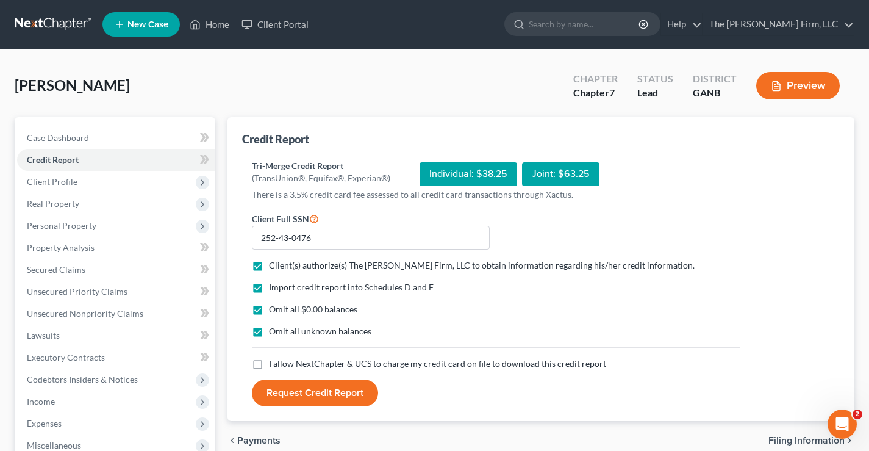
checkbox input "true"
click at [314, 394] on button "Request Credit Report" at bounding box center [315, 392] width 126 height 27
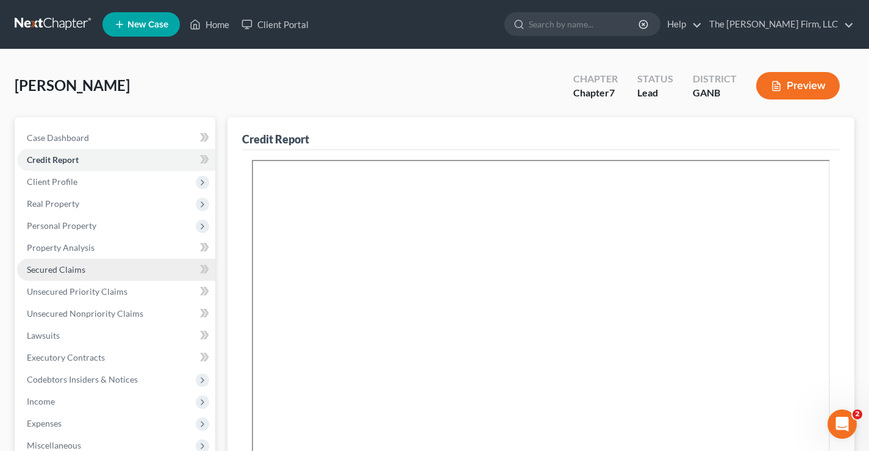
click at [60, 268] on span "Secured Claims" at bounding box center [56, 269] width 59 height 10
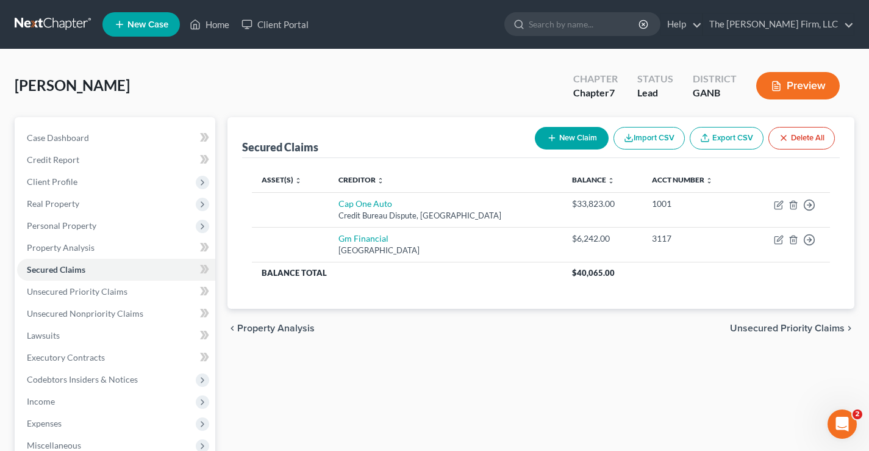
click at [465, 81] on div "Rogers, Mandy Upgraded Chapter Chapter 7 Status Lead District GANB Preview" at bounding box center [435, 90] width 840 height 53
click at [389, 89] on div "Rogers, Mandy Upgraded Chapter Chapter 7 Status Lead District GANB Preview" at bounding box center [435, 90] width 840 height 53
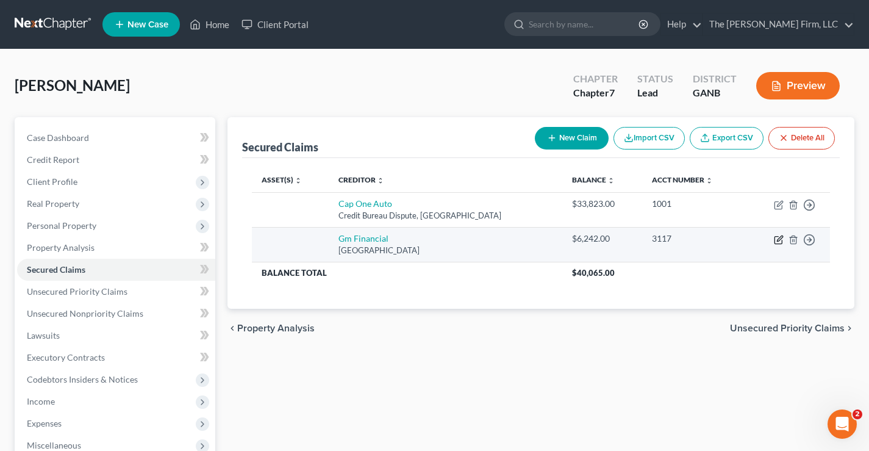
click at [777, 242] on icon "button" at bounding box center [779, 240] width 10 height 10
select select "45"
select select "0"
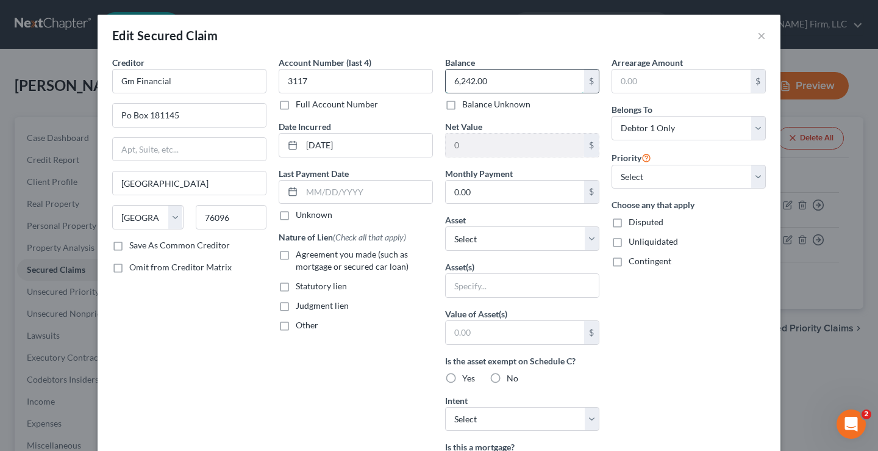
click at [496, 79] on input "6,242.00" at bounding box center [515, 81] width 138 height 23
type input "8,031"
click at [191, 328] on div "Creditor * Gm Financial Po Box 181145 Arlington State AL AK AR AZ CA CO CT DE D…" at bounding box center [189, 328] width 167 height 544
click at [387, 359] on div "Account Number (last 4) 3117 Full Account Number Date Incurred 05-26-2021 Last …" at bounding box center [356, 328] width 167 height 544
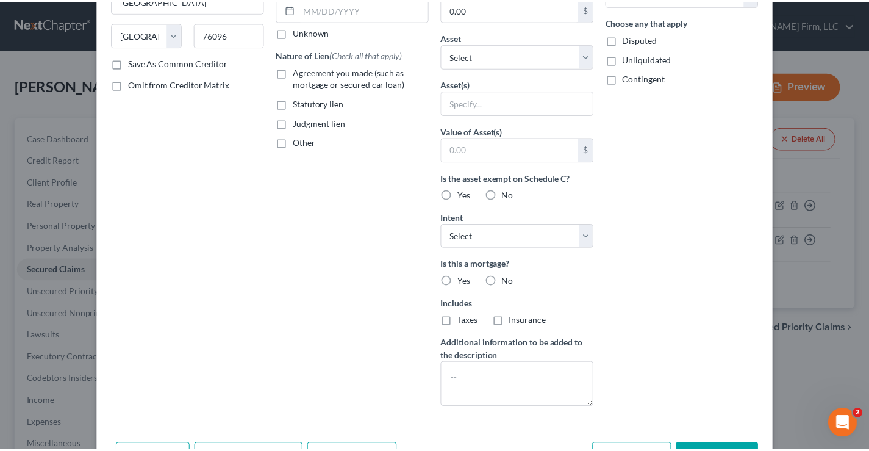
scroll to position [262, 0]
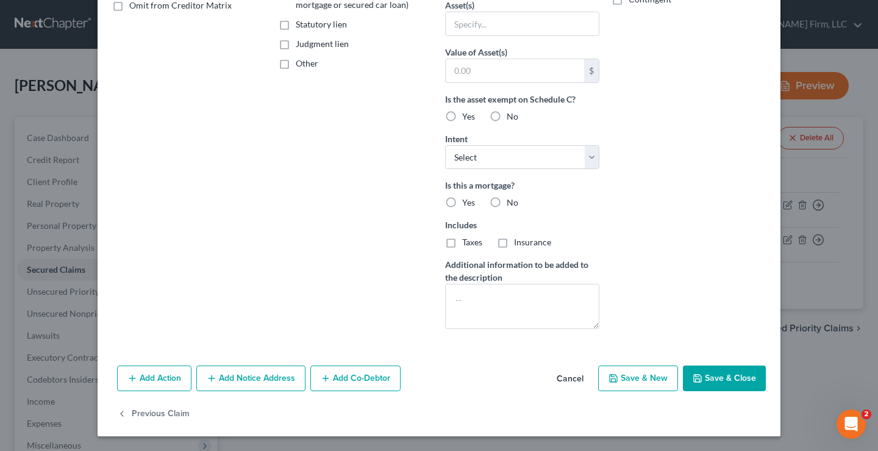
click at [714, 384] on button "Save & Close" at bounding box center [724, 378] width 83 height 26
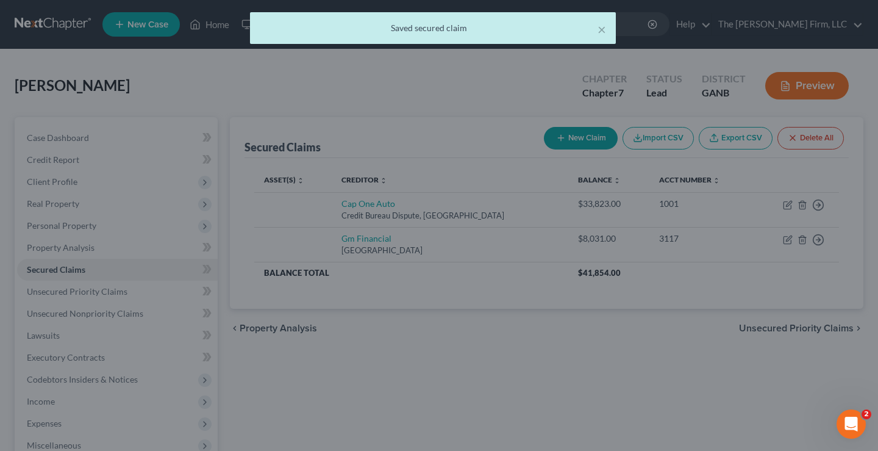
scroll to position [0, 0]
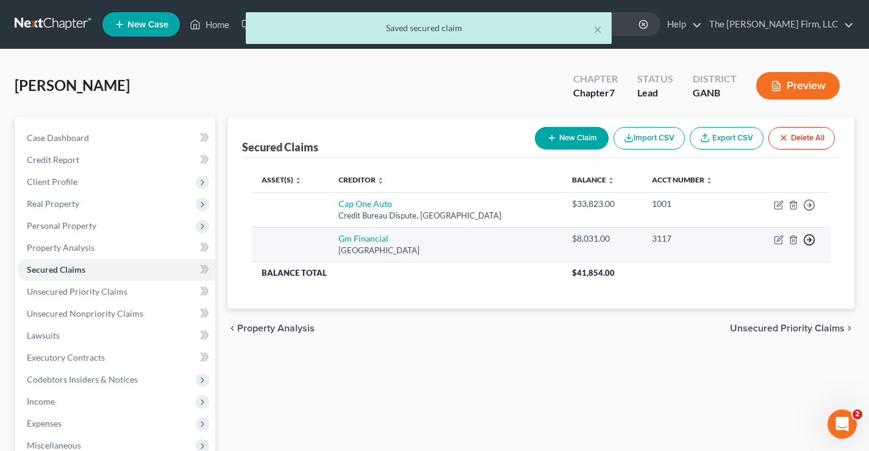
click at [813, 239] on icon "button" at bounding box center [809, 240] width 12 height 12
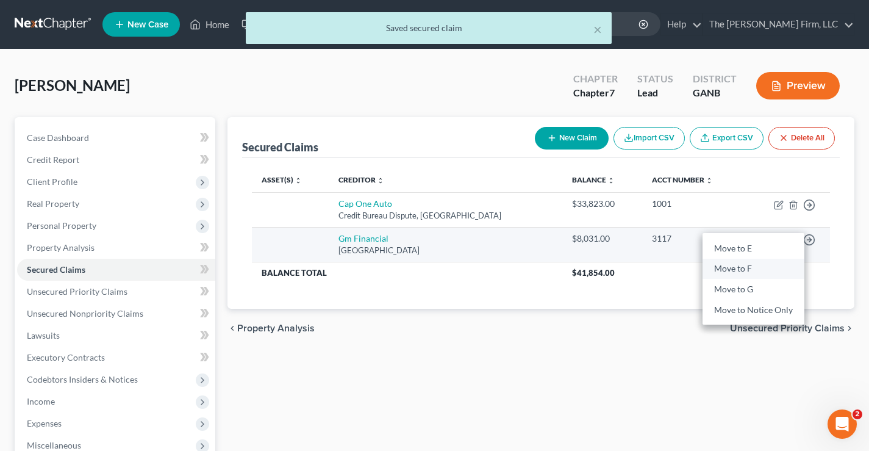
click at [748, 267] on link "Move to F" at bounding box center [754, 269] width 102 height 21
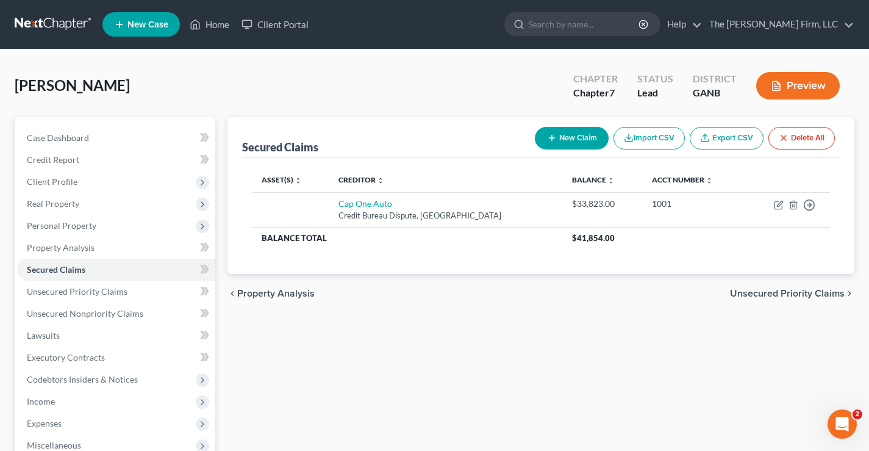
drag, startPoint x: 358, startPoint y: 304, endPoint x: 625, endPoint y: 265, distance: 269.4
click at [359, 305] on div "chevron_left Property Analysis Unsecured Priority Claims chevron_right" at bounding box center [541, 293] width 627 height 39
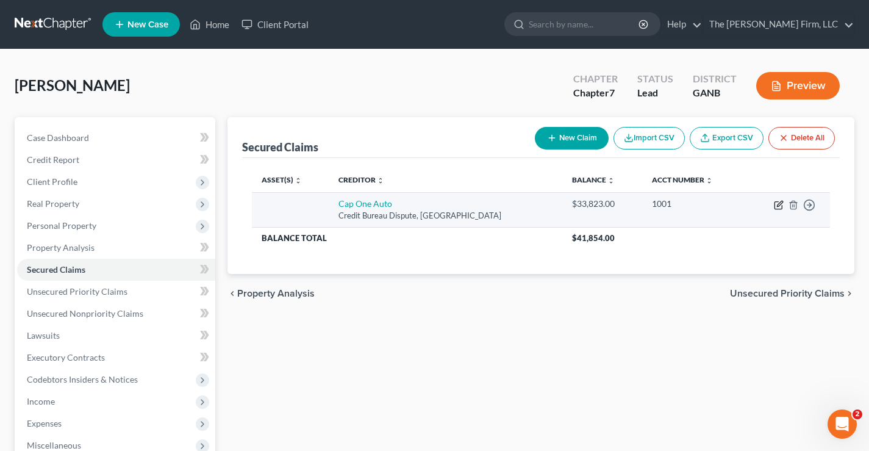
click at [779, 207] on icon "button" at bounding box center [779, 205] width 10 height 10
select select "45"
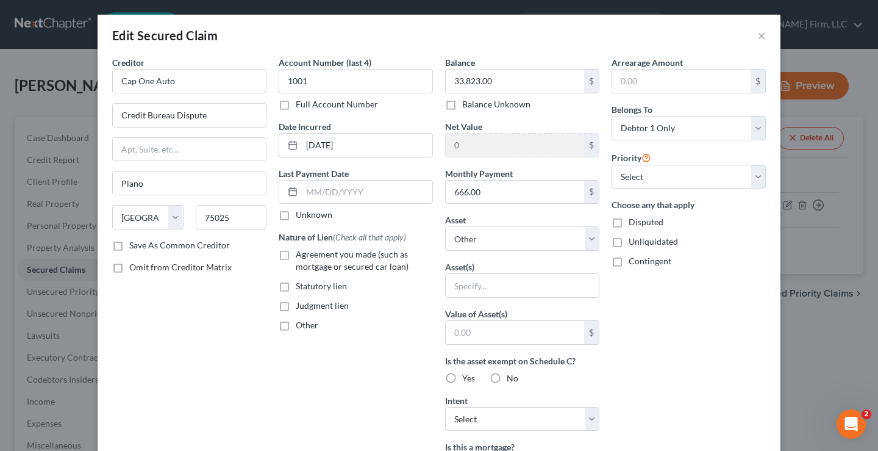
click at [296, 255] on label "Agreement you made (such as mortgage or secured car loan)" at bounding box center [364, 260] width 137 height 24
click at [301, 255] on input "Agreement you made (such as mortgage or secured car loan)" at bounding box center [305, 252] width 8 height 8
click at [586, 238] on select "Select Other Multiple Assets Household Goods - Household Goods - $2500.0 1998 F…" at bounding box center [522, 238] width 154 height 24
click at [445, 226] on select "Select Other Multiple Assets Household Goods - Household Goods - $2500.0 1998 F…" at bounding box center [522, 238] width 154 height 24
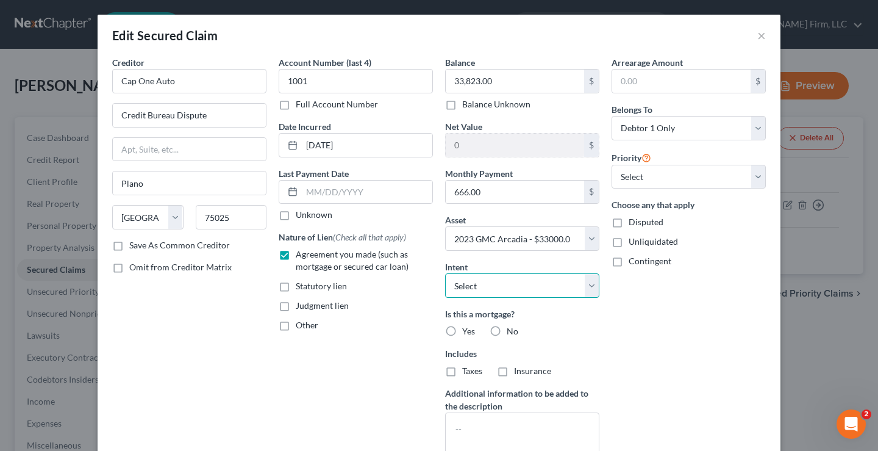
click at [555, 290] on select "Select Surrender Redeem Reaffirm Avoid Other" at bounding box center [522, 285] width 154 height 24
click at [445, 273] on select "Select Surrender Redeem Reaffirm Avoid Other" at bounding box center [522, 285] width 154 height 24
click at [715, 348] on div "Arrearage Amount $ Belongs To * Select Debtor 1 Only Debtor 2 Only Debtor 1 And…" at bounding box center [689, 261] width 167 height 411
click at [507, 330] on label "No" at bounding box center [513, 331] width 12 height 12
click at [512, 330] on input "No" at bounding box center [516, 329] width 8 height 8
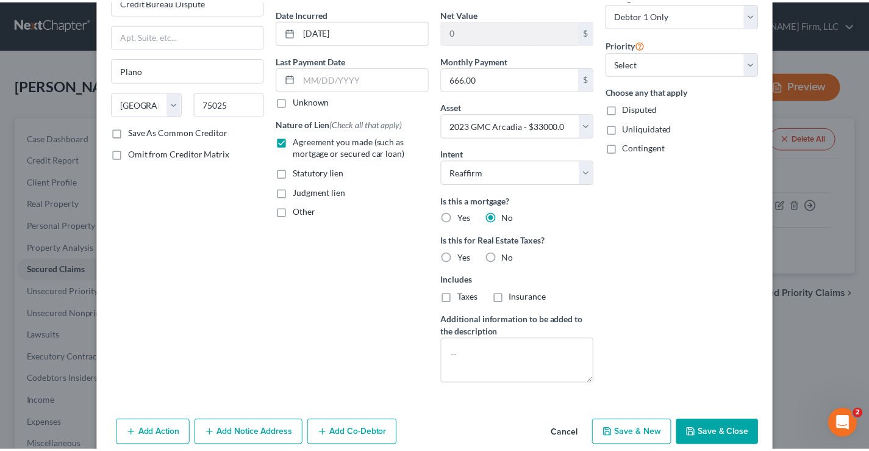
scroll to position [122, 0]
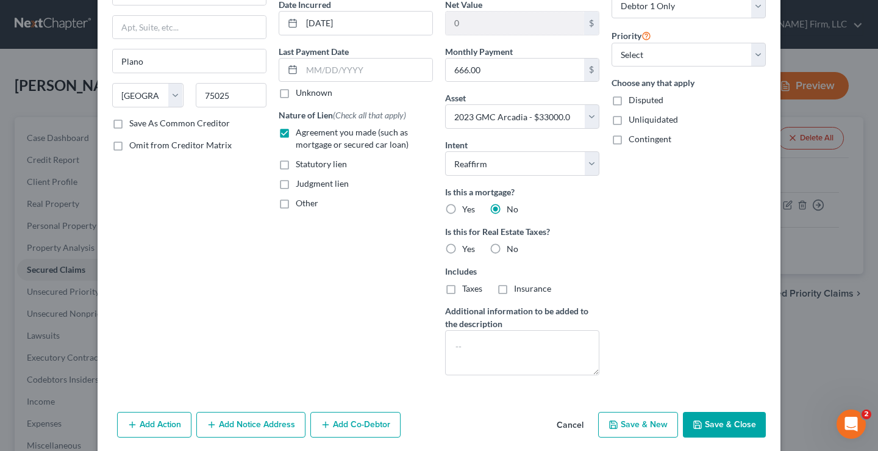
click at [739, 425] on button "Save & Close" at bounding box center [724, 425] width 83 height 26
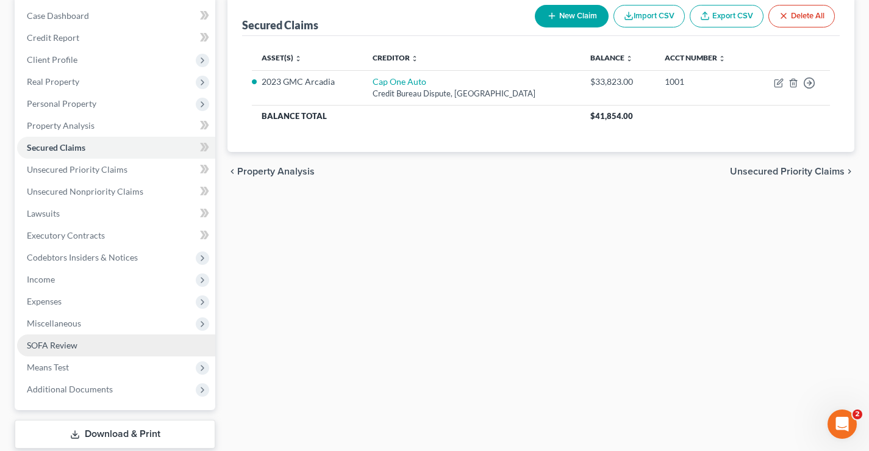
click at [56, 348] on span "SOFA Review" at bounding box center [52, 345] width 51 height 10
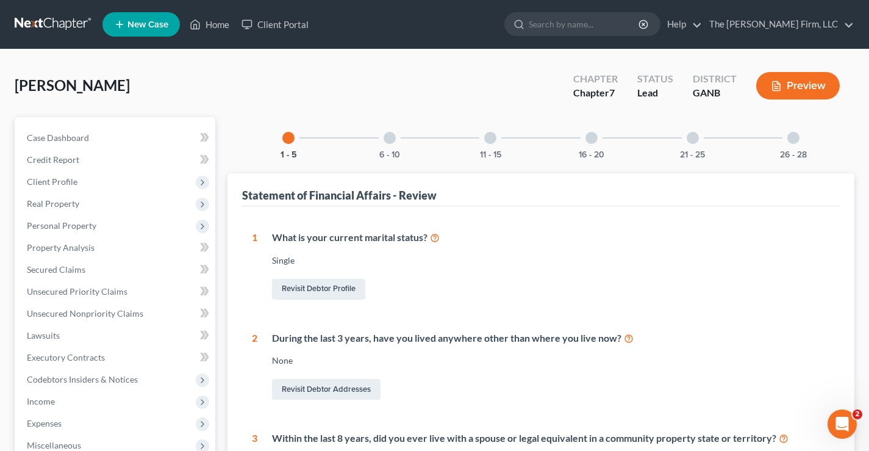
click at [392, 136] on div at bounding box center [390, 138] width 12 height 12
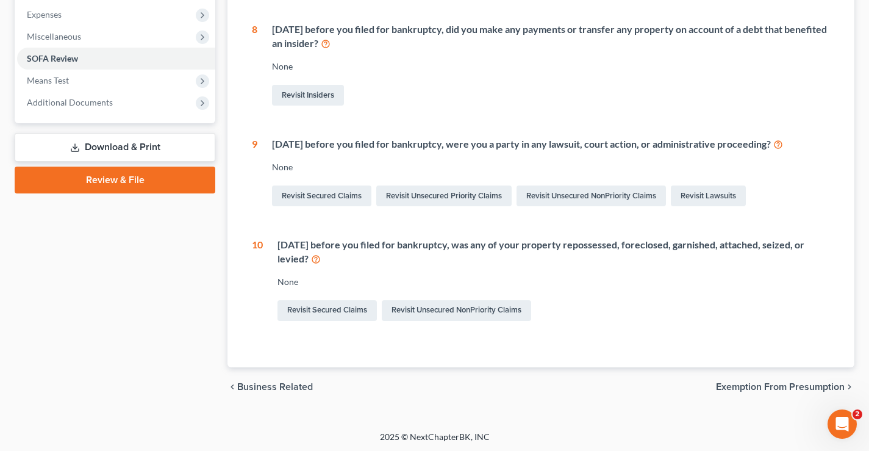
scroll to position [411, 0]
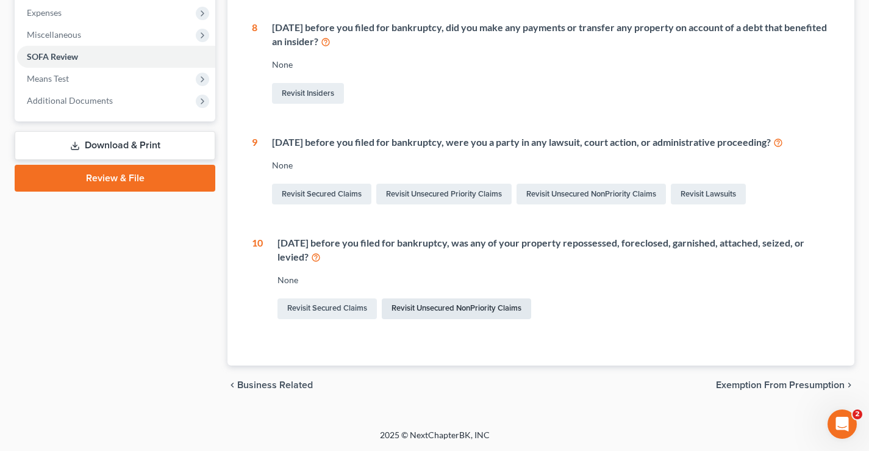
click at [427, 310] on link "Revisit Unsecured NonPriority Claims" at bounding box center [456, 308] width 149 height 21
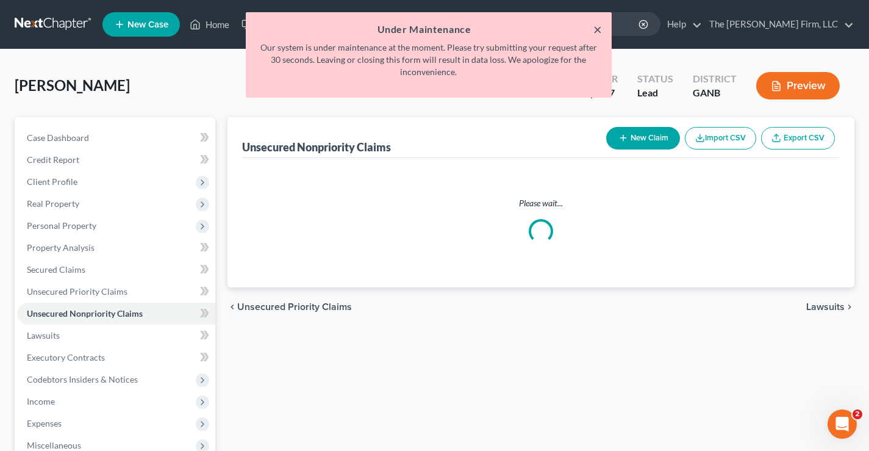
click at [596, 30] on button "×" at bounding box center [598, 29] width 9 height 15
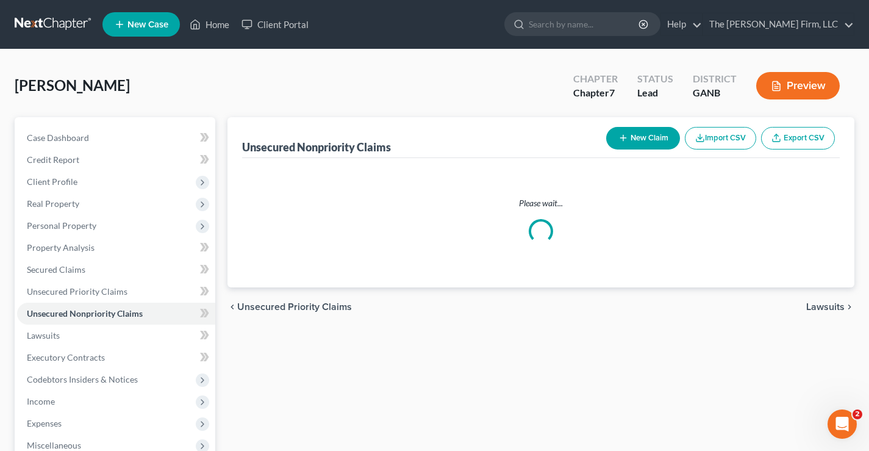
click at [500, 82] on div "Rogers, Mandy Upgraded Chapter Chapter 7 Status Lead District GANB Preview" at bounding box center [435, 90] width 840 height 53
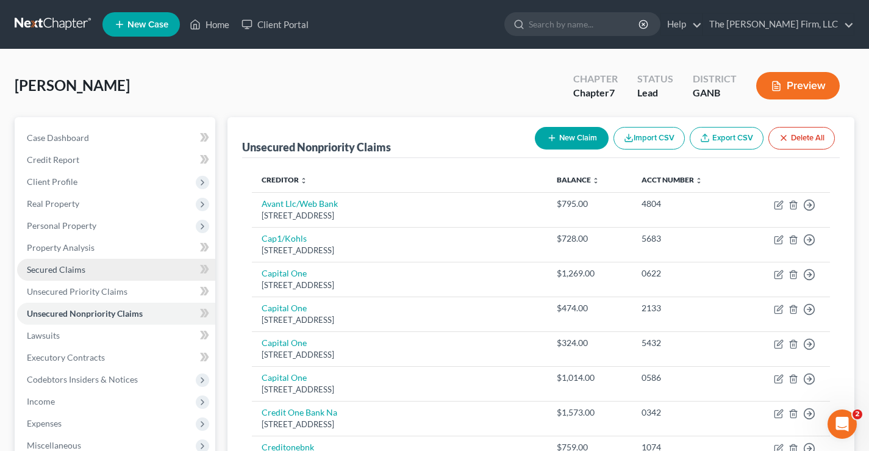
click at [46, 268] on span "Secured Claims" at bounding box center [56, 269] width 59 height 10
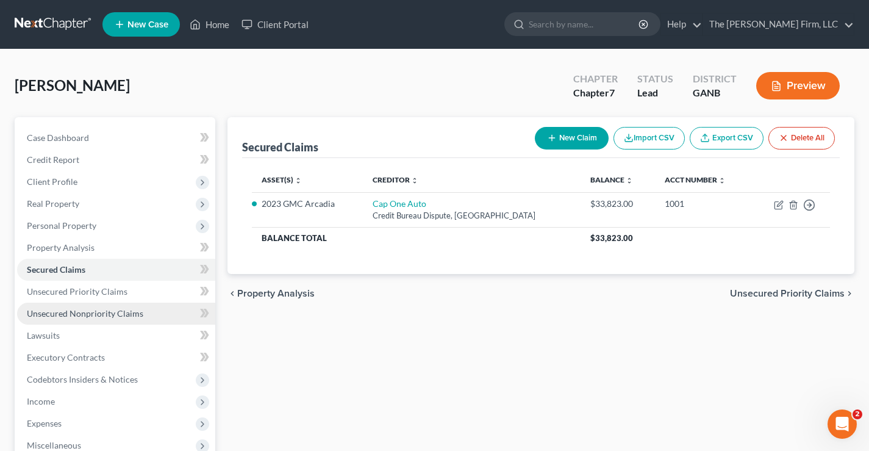
click at [99, 315] on span "Unsecured Nonpriority Claims" at bounding box center [85, 313] width 117 height 10
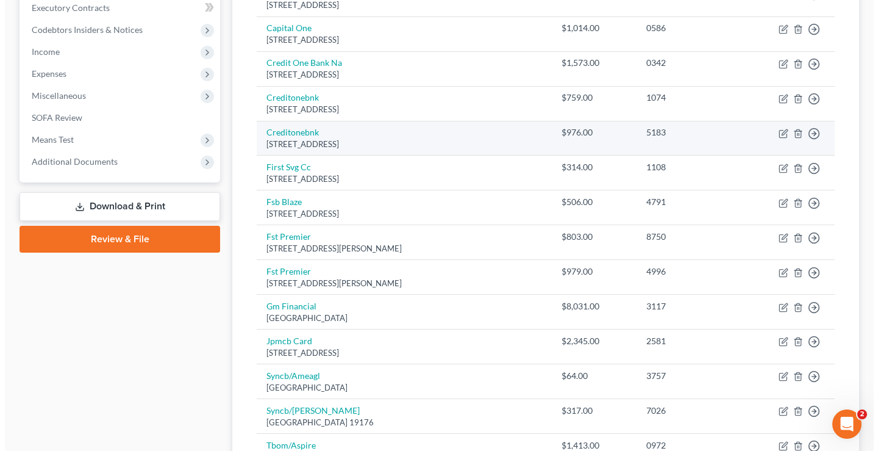
scroll to position [427, 0]
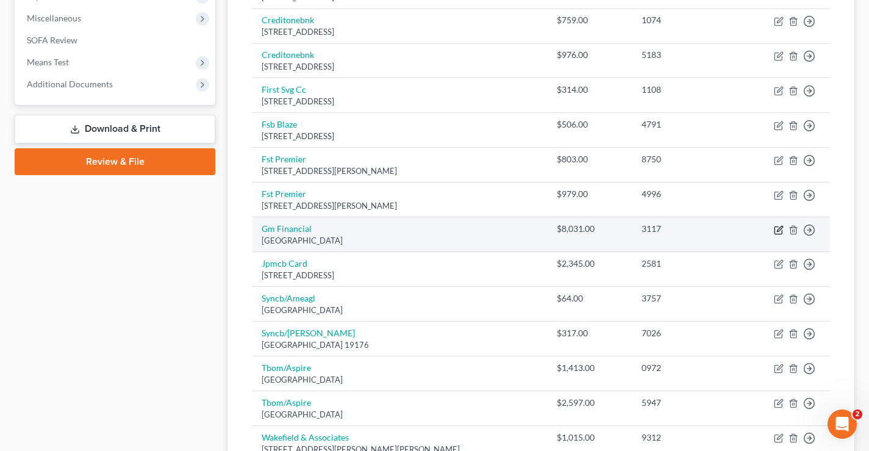
click at [779, 232] on icon "button" at bounding box center [779, 230] width 10 height 10
select select "45"
select select "0"
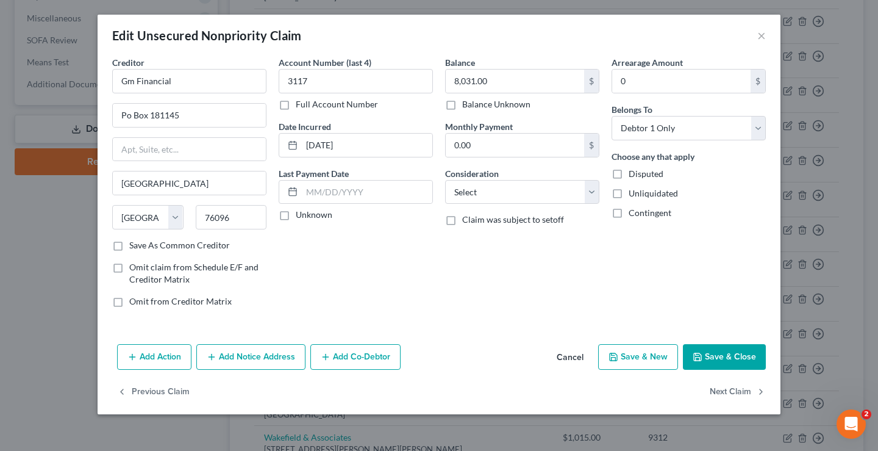
click at [134, 350] on button "Add Action" at bounding box center [154, 357] width 74 height 26
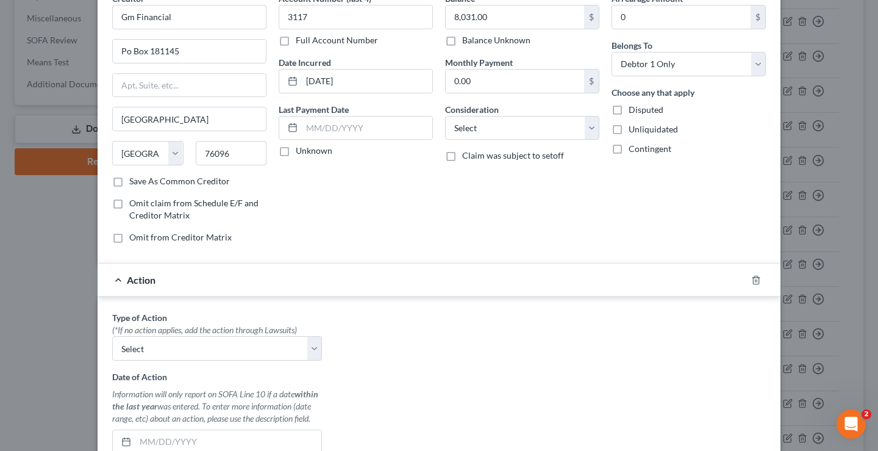
scroll to position [183, 0]
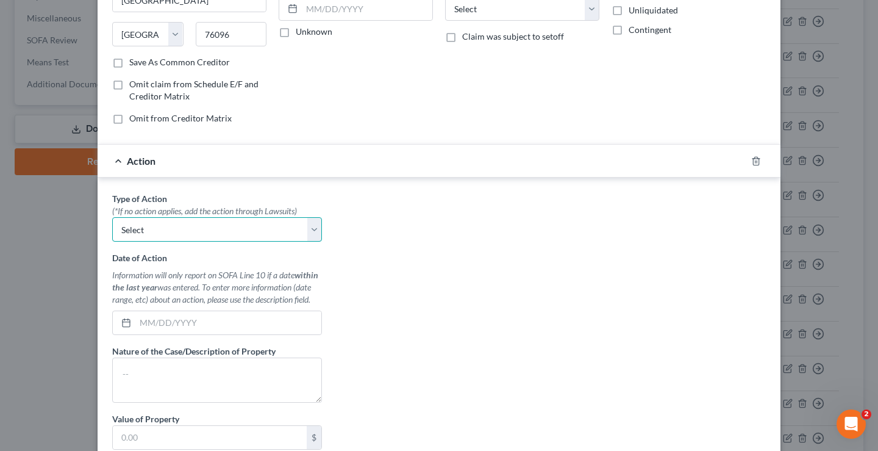
click at [300, 230] on select "Select Repossession Garnishment Foreclosure Personal Injury Attached, Seized, O…" at bounding box center [217, 229] width 210 height 24
select select "0"
click at [112, 217] on select "Select Repossession Garnishment Foreclosure Personal Injury Attached, Seized, O…" at bounding box center [217, 229] width 210 height 24
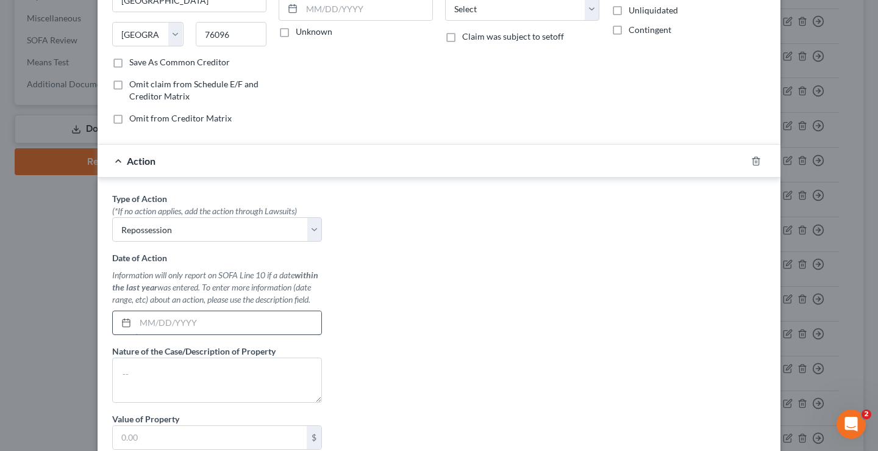
click at [138, 319] on input "text" at bounding box center [228, 322] width 186 height 23
type input "07/17/2025"
click at [122, 368] on textarea at bounding box center [217, 379] width 210 height 45
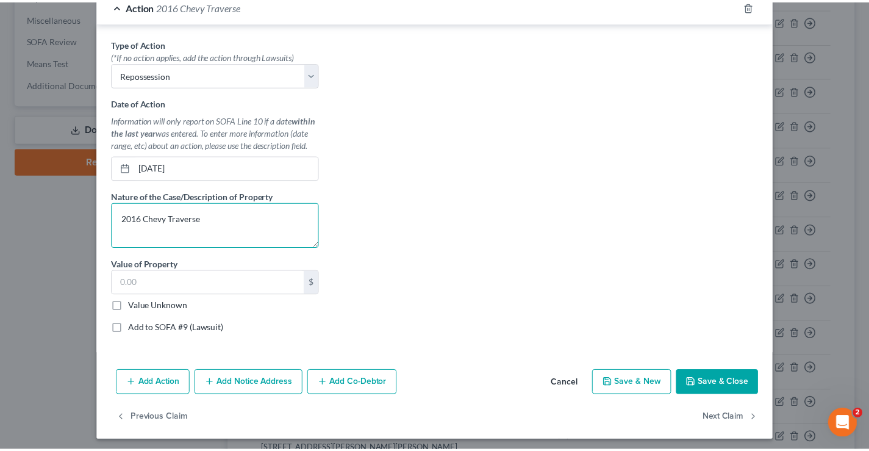
scroll to position [342, 0]
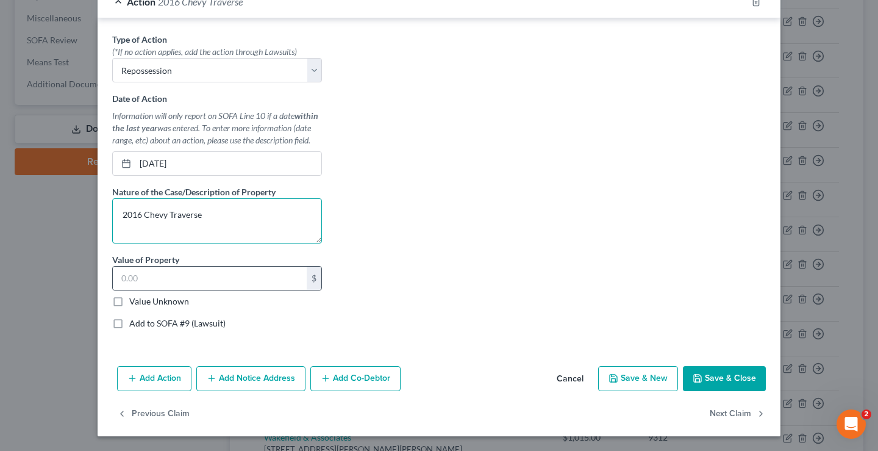
type textarea "2016 Chevy Traverse"
click at [112, 274] on div "$" at bounding box center [217, 278] width 210 height 24
click at [119, 272] on input "text" at bounding box center [210, 278] width 194 height 23
type input "7"
type input "3,000"
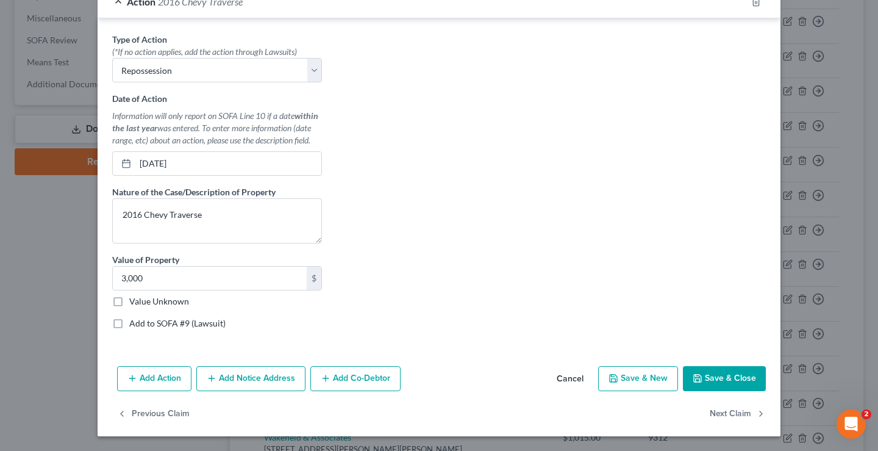
click at [732, 378] on button "Save & Close" at bounding box center [724, 379] width 83 height 26
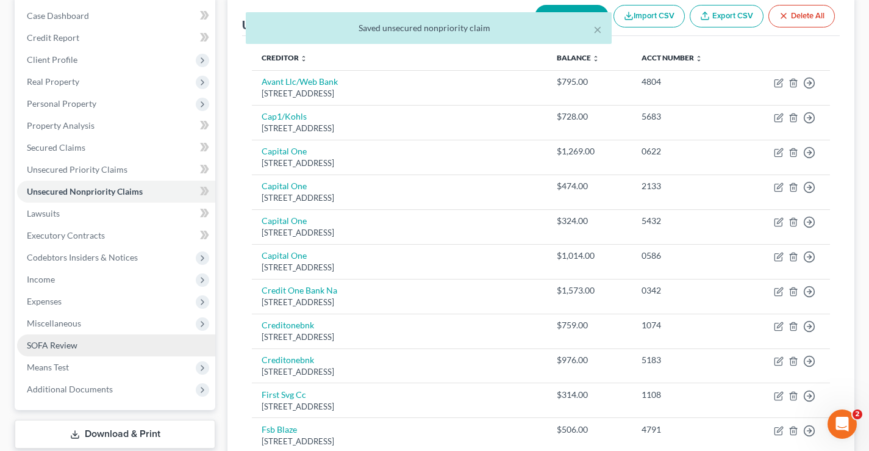
click at [47, 346] on span "SOFA Review" at bounding box center [52, 345] width 51 height 10
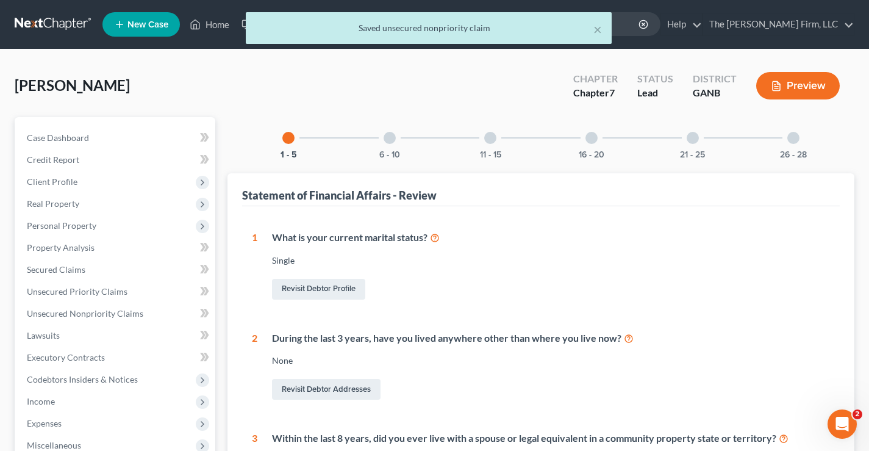
click at [391, 135] on div at bounding box center [390, 138] width 12 height 12
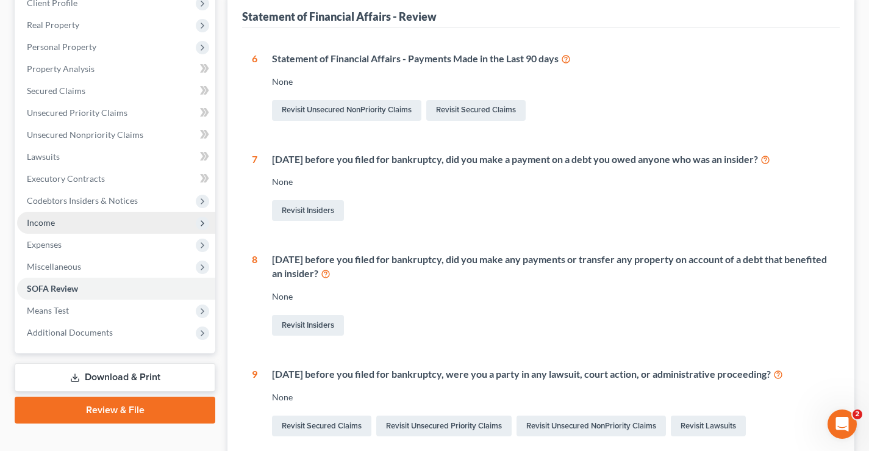
scroll to position [183, 0]
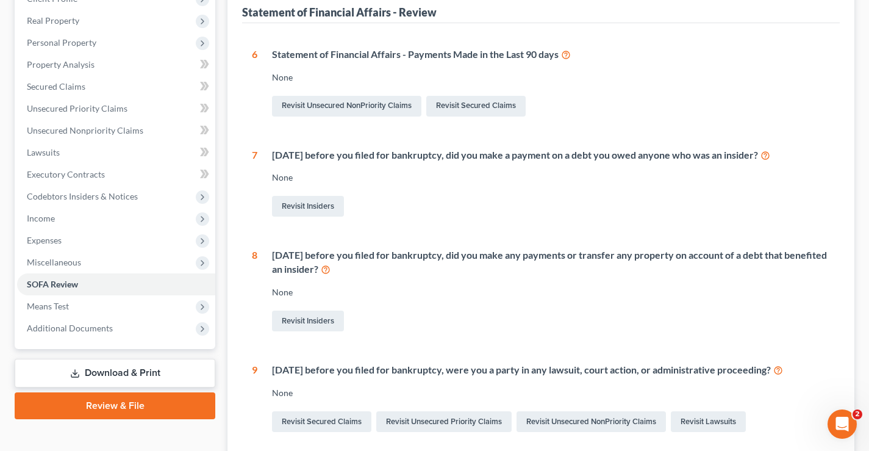
click at [117, 379] on link "Download & Print" at bounding box center [115, 373] width 201 height 29
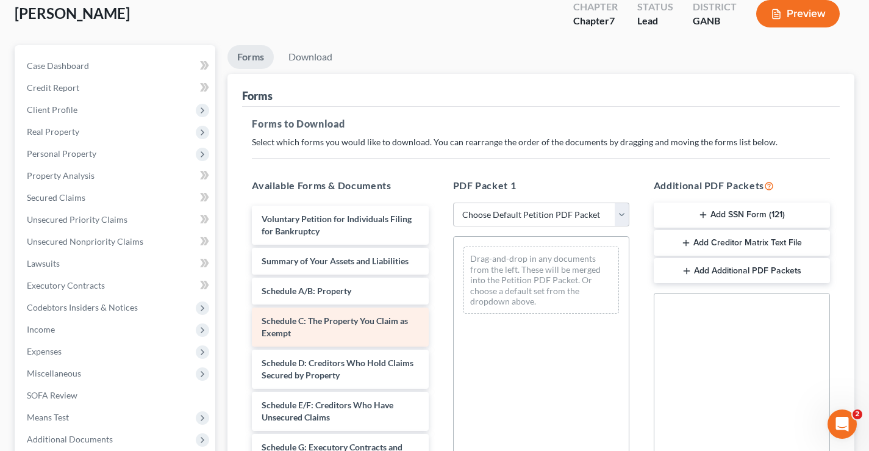
scroll to position [183, 0]
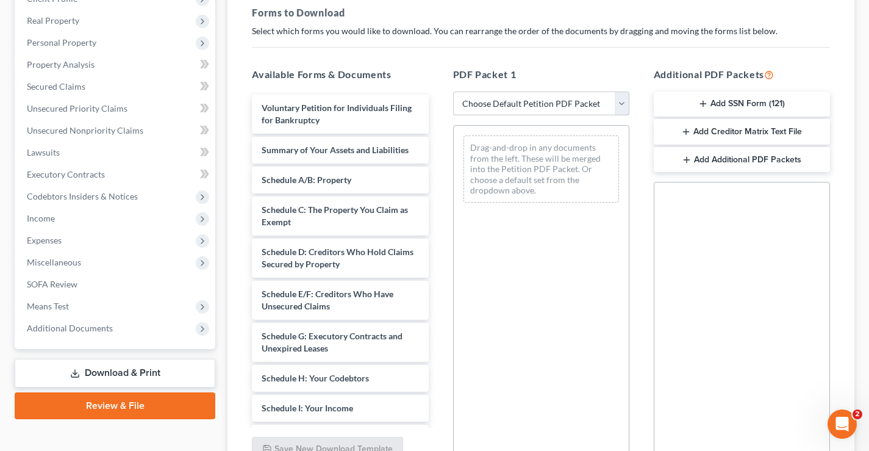
click at [628, 105] on select "Choose Default Petition PDF Packet Complete Bankruptcy Petition (all forms and …" at bounding box center [541, 104] width 176 height 24
select select "0"
click at [453, 92] on select "Choose Default Petition PDF Packet Complete Bankruptcy Petition (all forms and …" at bounding box center [541, 104] width 176 height 24
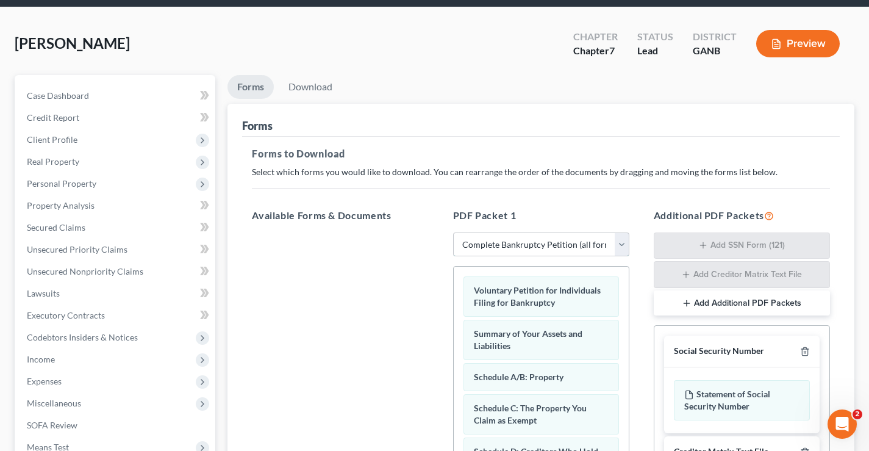
scroll to position [0, 0]
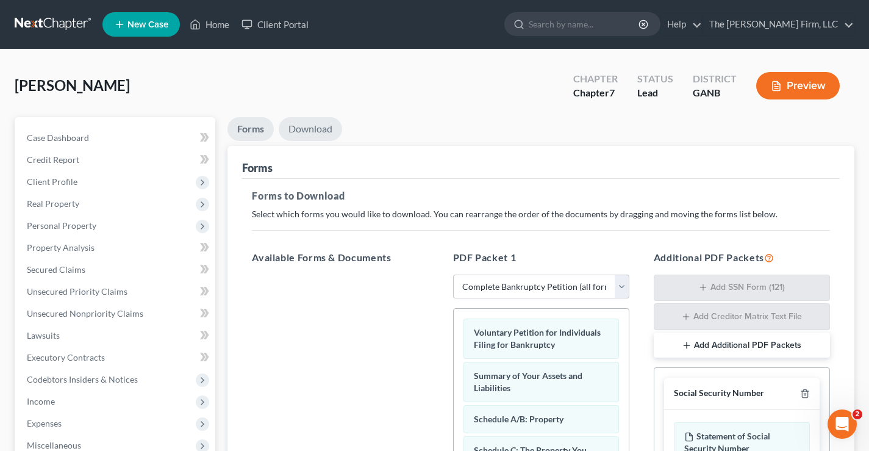
click at [306, 123] on link "Download" at bounding box center [310, 129] width 63 height 24
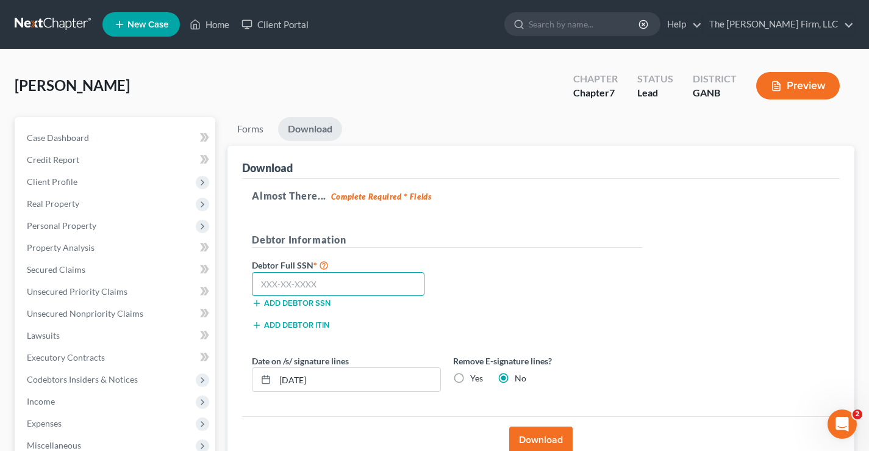
click at [276, 280] on input "text" at bounding box center [338, 284] width 173 height 24
type input "252-43-0476"
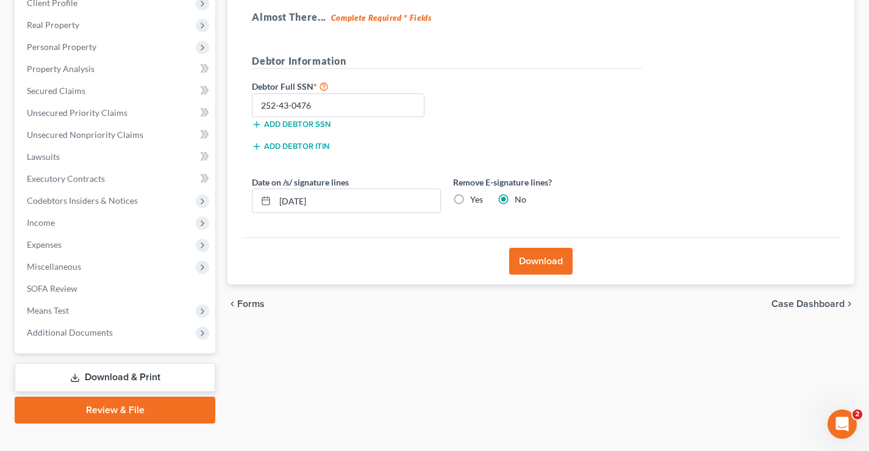
scroll to position [198, 0]
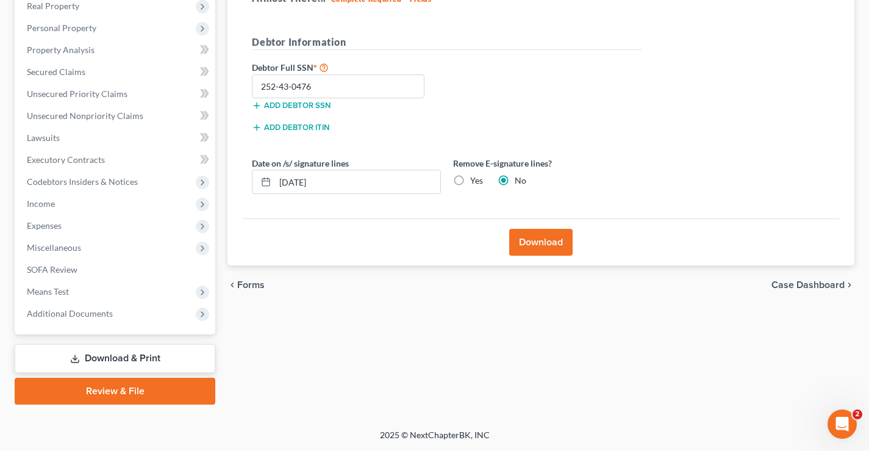
click at [545, 244] on button "Download" at bounding box center [540, 242] width 63 height 27
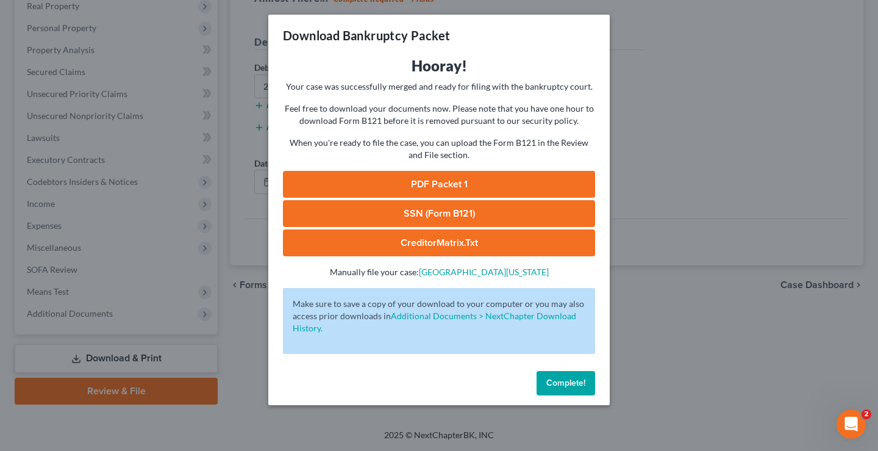
click at [433, 209] on link "SSN (Form B121)" at bounding box center [439, 213] width 312 height 27
click at [446, 184] on link "PDF Packet 1" at bounding box center [439, 184] width 312 height 27
click at [555, 384] on span "Complete!" at bounding box center [566, 383] width 39 height 10
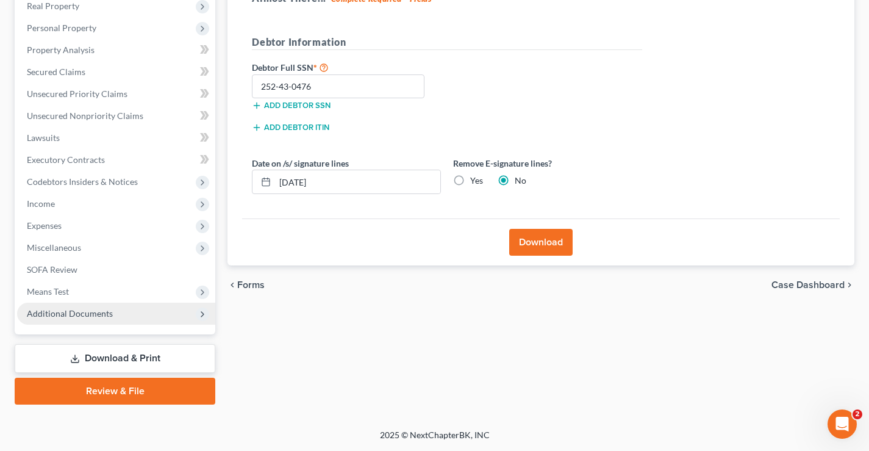
click at [89, 309] on span "Additional Documents" at bounding box center [70, 313] width 86 height 10
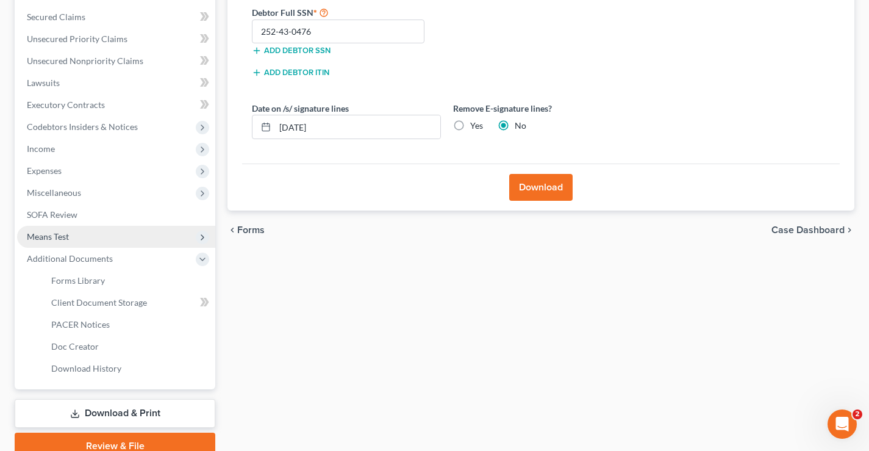
scroll to position [307, 0]
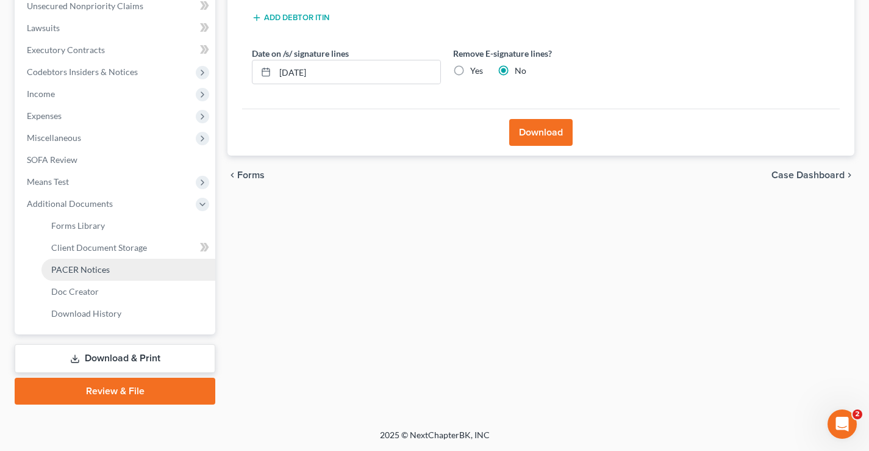
click at [82, 267] on span "PACER Notices" at bounding box center [80, 269] width 59 height 10
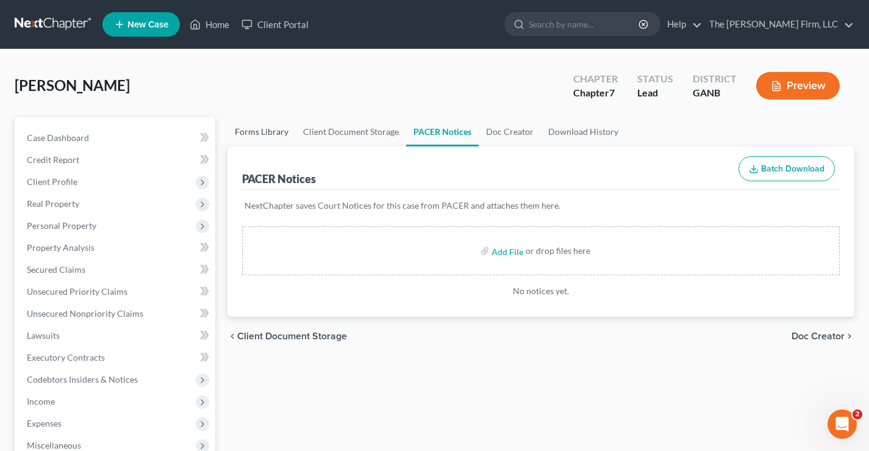
click at [257, 131] on link "Forms Library" at bounding box center [262, 131] width 68 height 29
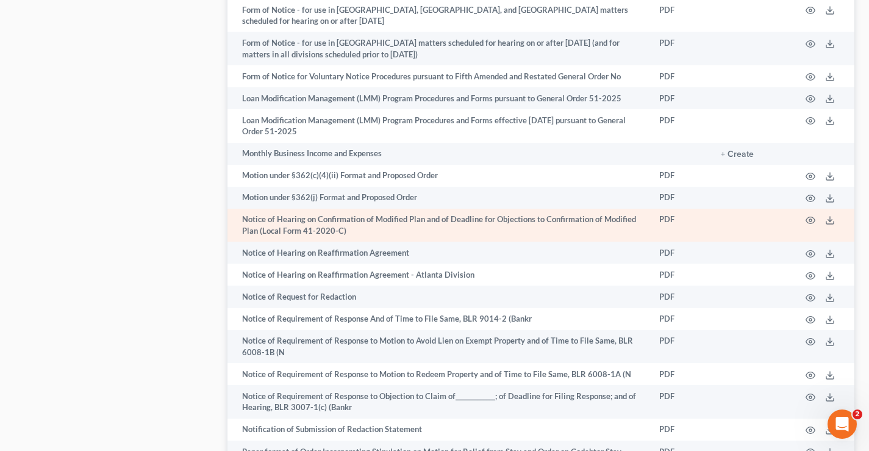
scroll to position [1040, 0]
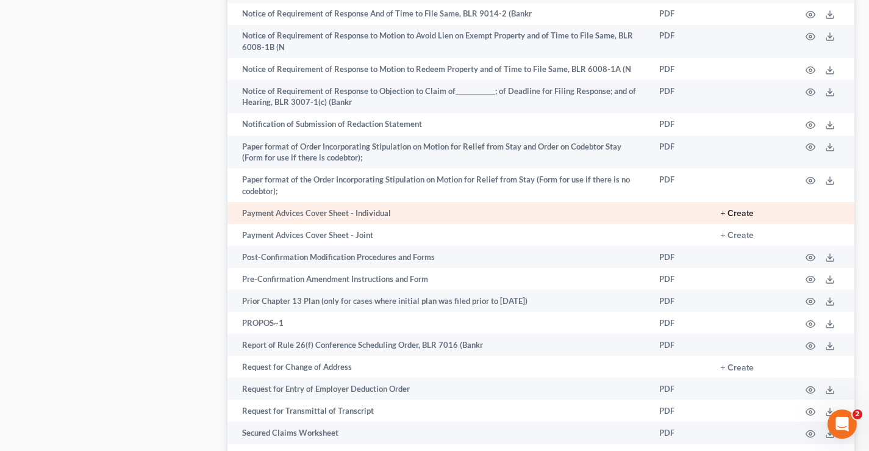
click at [736, 212] on button "+ Create" at bounding box center [737, 213] width 33 height 9
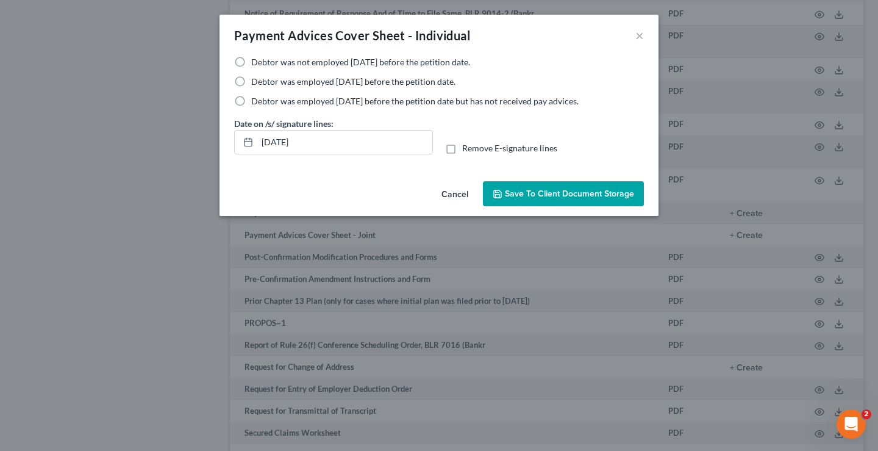
click at [251, 100] on label "Debtor was employed within 60 days before the petition date but has not receive…" at bounding box center [415, 101] width 328 height 12
click at [256, 100] on input "Debtor was employed within 60 days before the petition date but has not receive…" at bounding box center [260, 99] width 8 height 8
radio input "true"
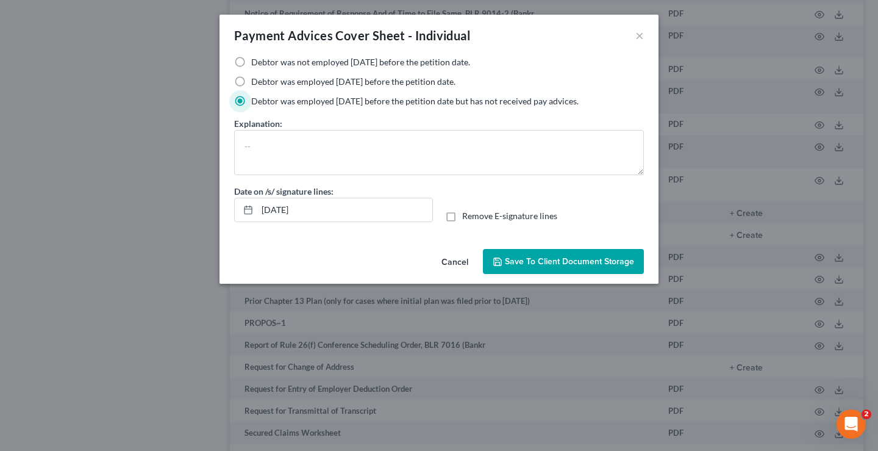
click at [251, 81] on label "Debtor was employed within 60 days before the petition date." at bounding box center [353, 82] width 204 height 12
click at [256, 81] on input "Debtor was employed within 60 days before the petition date." at bounding box center [260, 80] width 8 height 8
radio input "true"
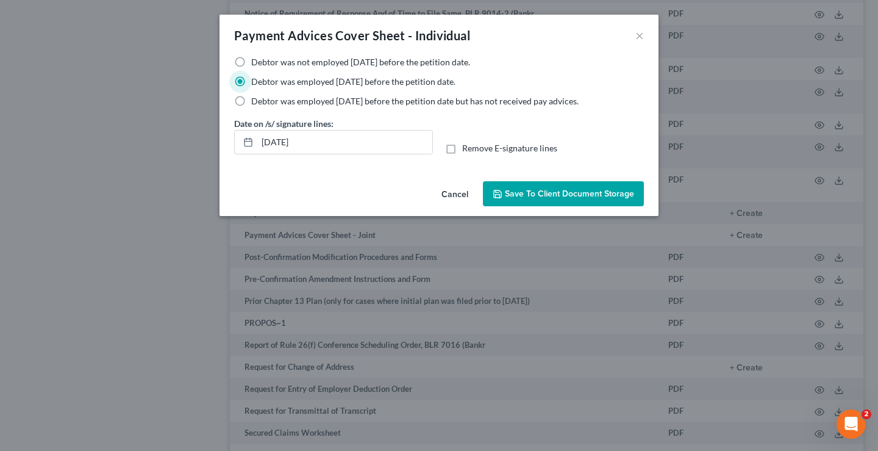
click at [251, 100] on label "Debtor was employed within 60 days before the petition date but has not receive…" at bounding box center [415, 101] width 328 height 12
click at [256, 100] on input "Debtor was employed within 60 days before the petition date but has not receive…" at bounding box center [260, 99] width 8 height 8
radio input "true"
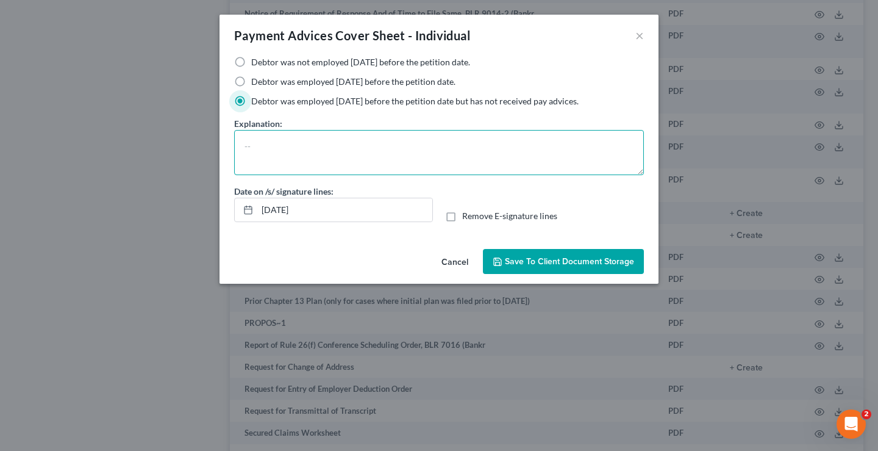
click at [264, 143] on textarea at bounding box center [439, 152] width 410 height 45
click at [265, 148] on textarea "I am self Employed." at bounding box center [439, 152] width 410 height 45
click at [281, 149] on textarea "I am self Employed." at bounding box center [439, 152] width 410 height 45
click at [339, 148] on textarea "I am self employed." at bounding box center [439, 152] width 410 height 45
type textarea "I am self employed."
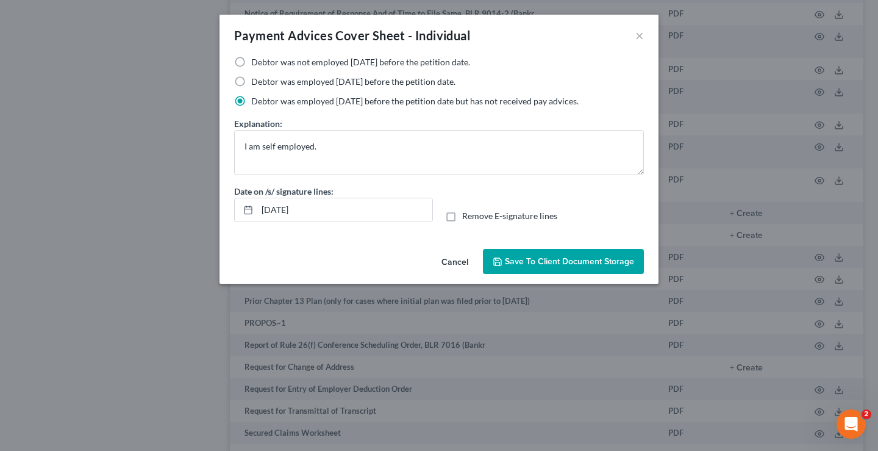
click at [604, 267] on button "Save to Client Document Storage" at bounding box center [563, 262] width 161 height 26
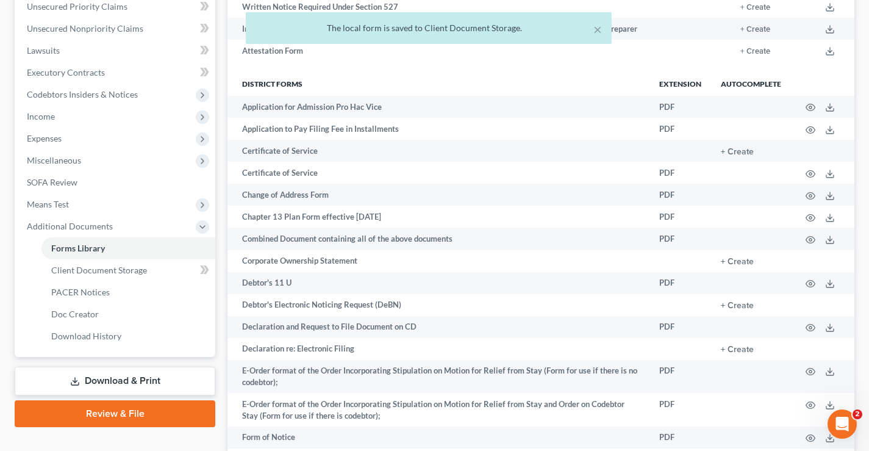
scroll to position [429, 0]
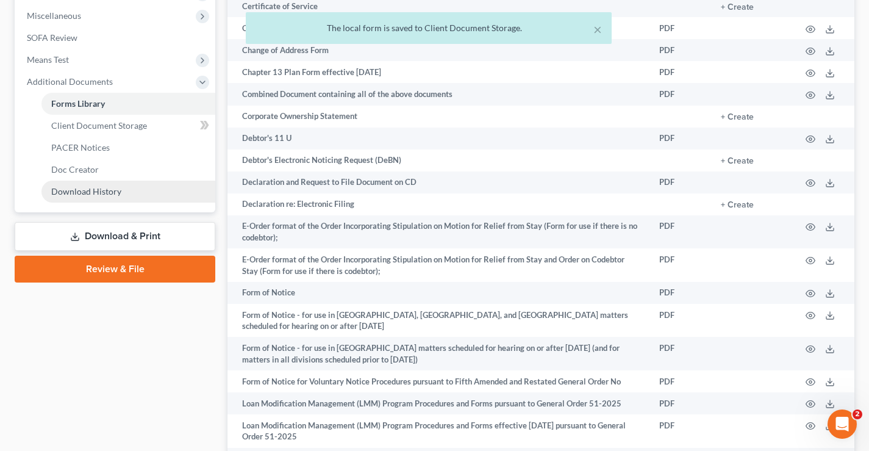
click at [71, 189] on span "Download History" at bounding box center [86, 191] width 70 height 10
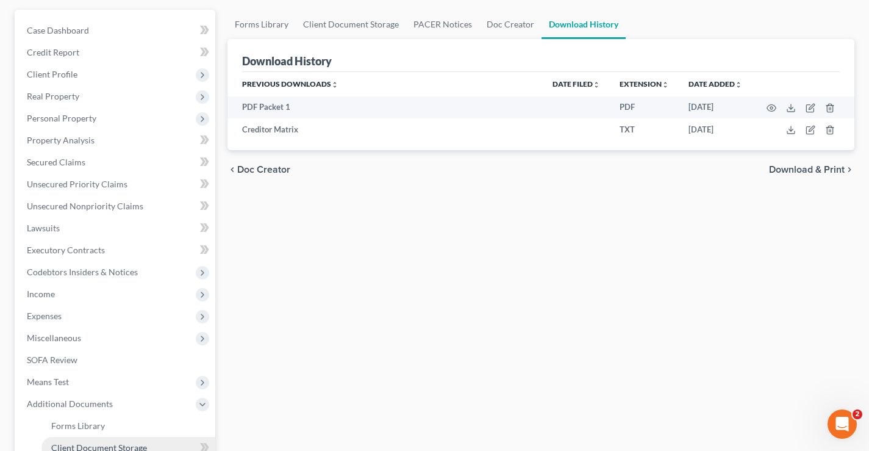
scroll to position [307, 0]
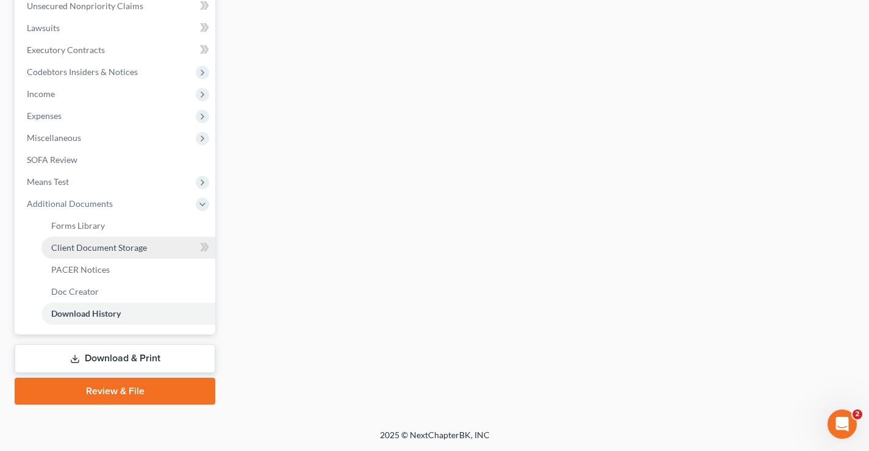
click at [96, 254] on link "Client Document Storage" at bounding box center [128, 248] width 174 height 22
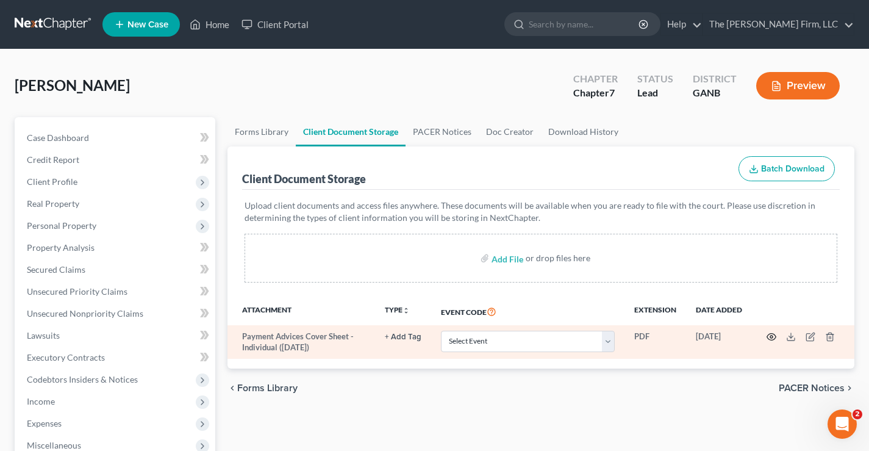
click at [774, 337] on icon "button" at bounding box center [772, 337] width 10 height 10
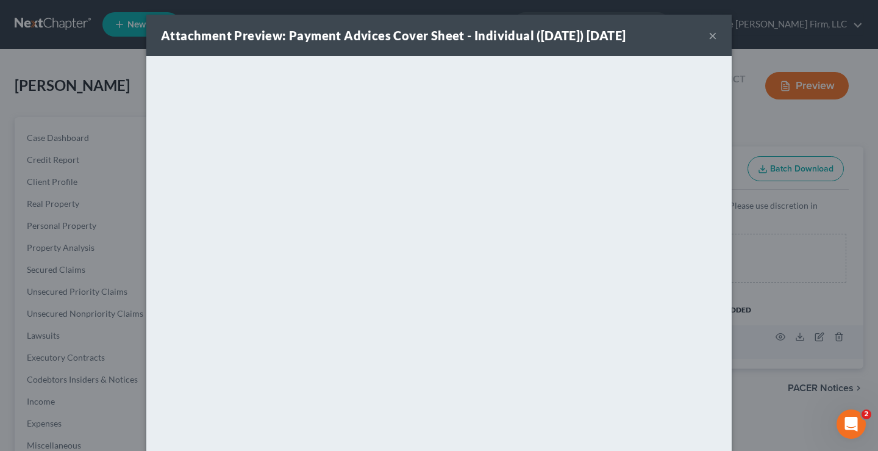
click at [709, 37] on button "×" at bounding box center [713, 35] width 9 height 15
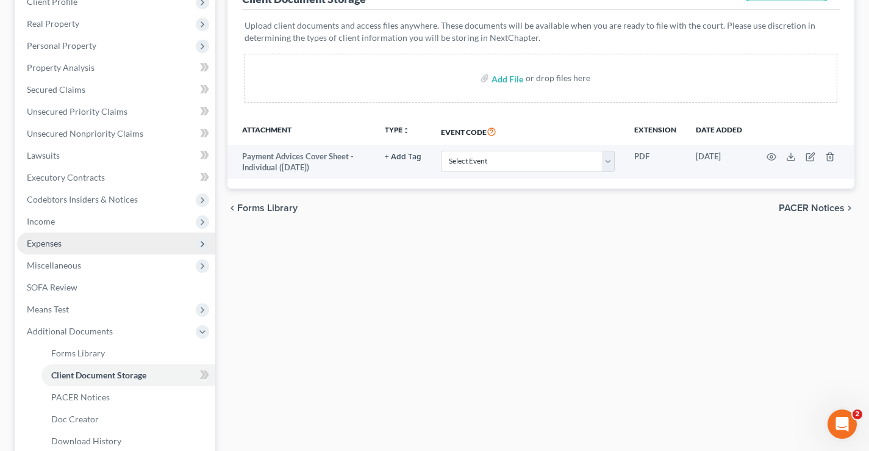
scroll to position [61, 0]
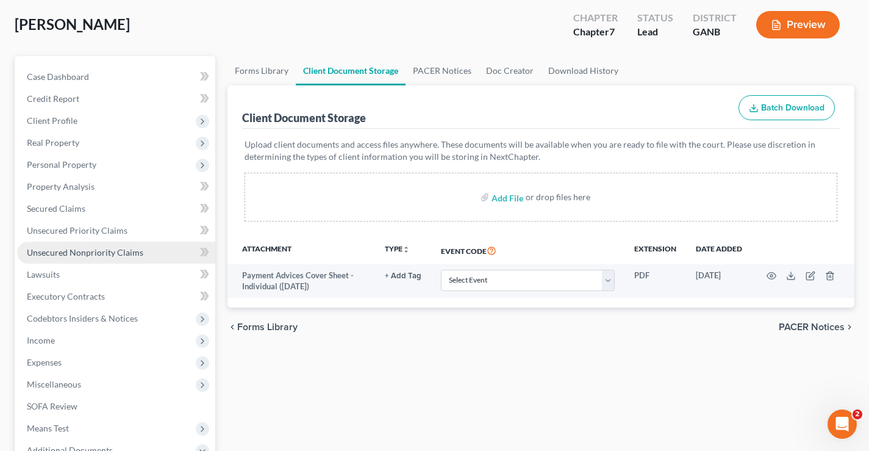
click at [40, 251] on span "Unsecured Nonpriority Claims" at bounding box center [85, 252] width 117 height 10
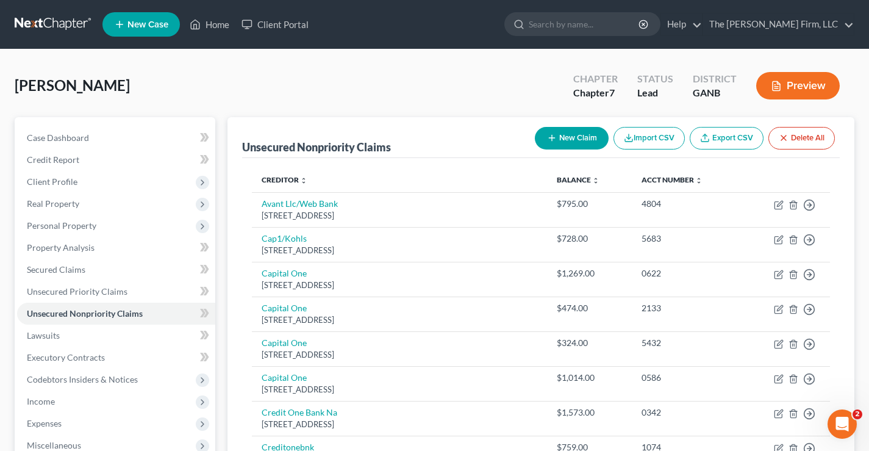
click at [572, 138] on button "New Claim" at bounding box center [572, 138] width 74 height 23
select select "0"
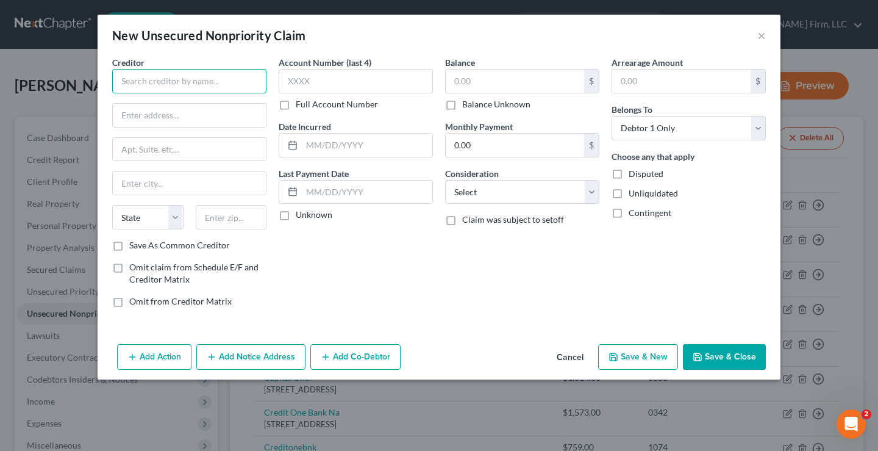
click at [146, 82] on input "text" at bounding box center [189, 81] width 154 height 24
type input "S"
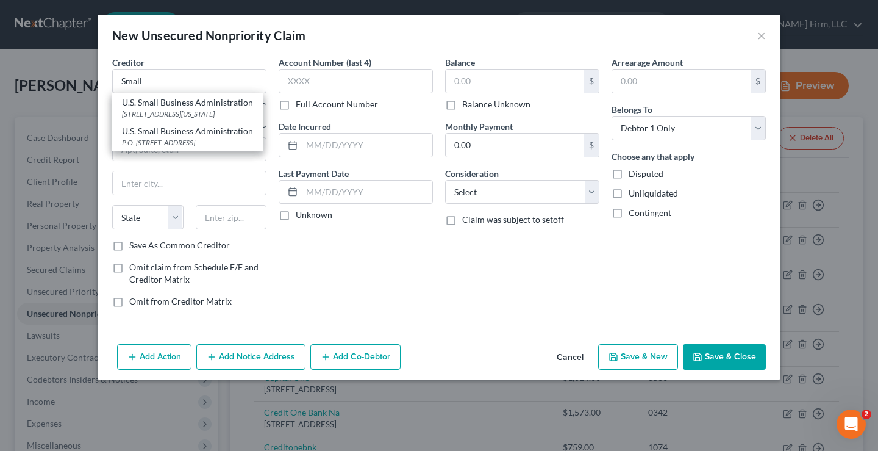
click at [201, 112] on div "409 3rd St., SW, Washington, DC 20416" at bounding box center [187, 114] width 131 height 10
type input "U.S. Small Business Administration"
type input "409 3rd St., SW"
type input "Washington"
select select "8"
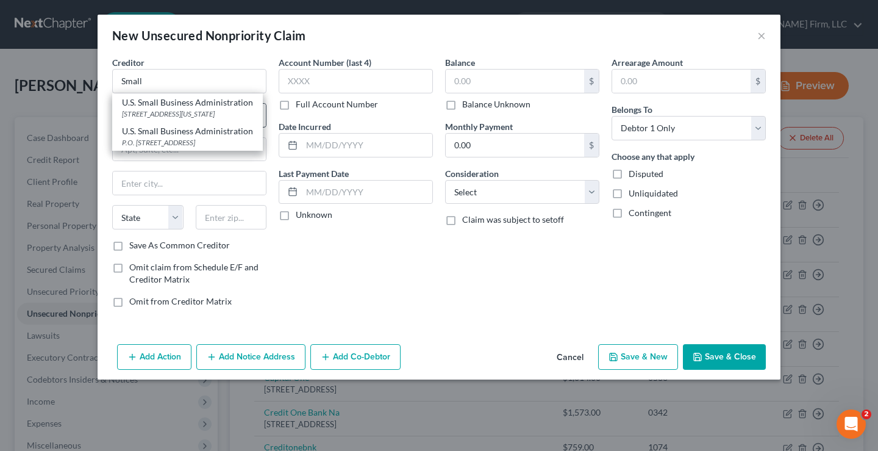
type input "20416"
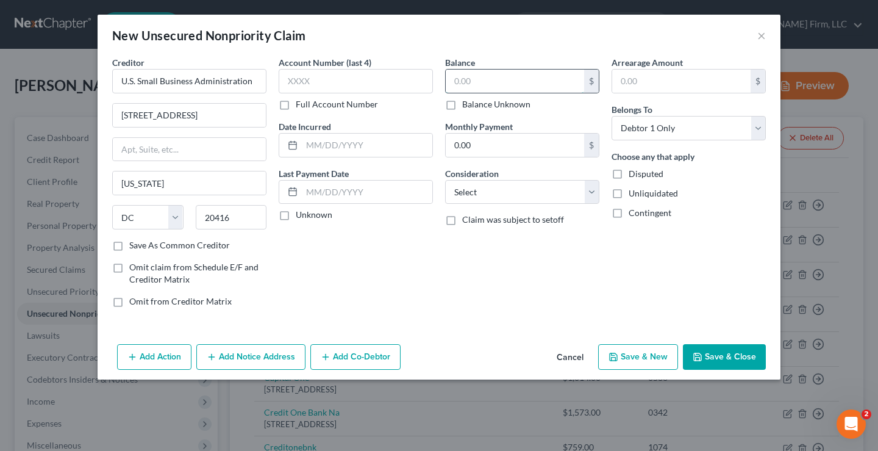
click at [481, 85] on input "text" at bounding box center [515, 81] width 138 height 23
type input "12,741.79"
click at [749, 354] on button "Save & Close" at bounding box center [724, 357] width 83 height 26
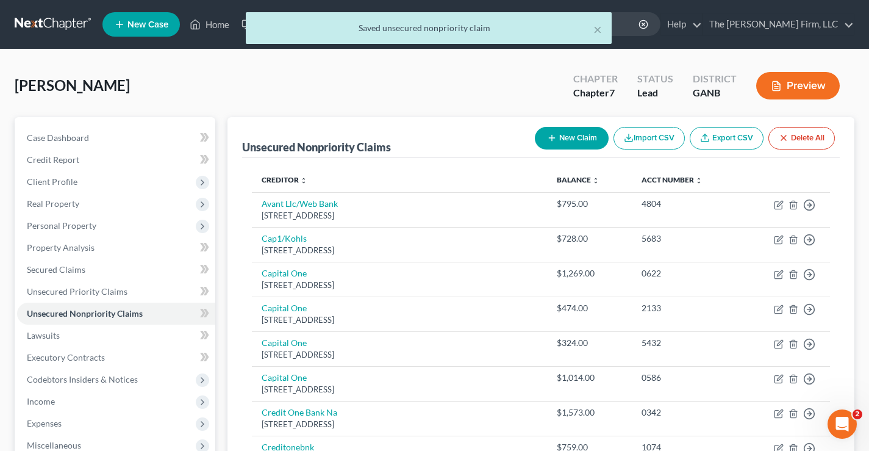
click at [553, 137] on icon "button" at bounding box center [552, 138] width 10 height 10
select select "0"
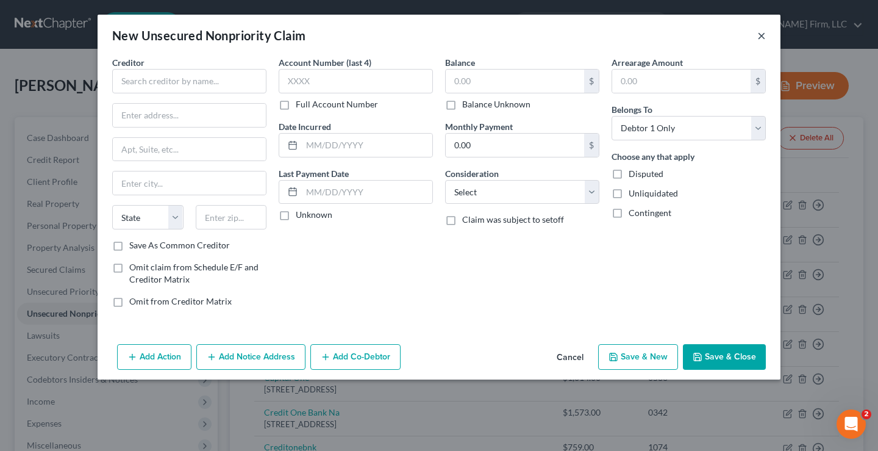
click at [764, 31] on button "×" at bounding box center [762, 35] width 9 height 15
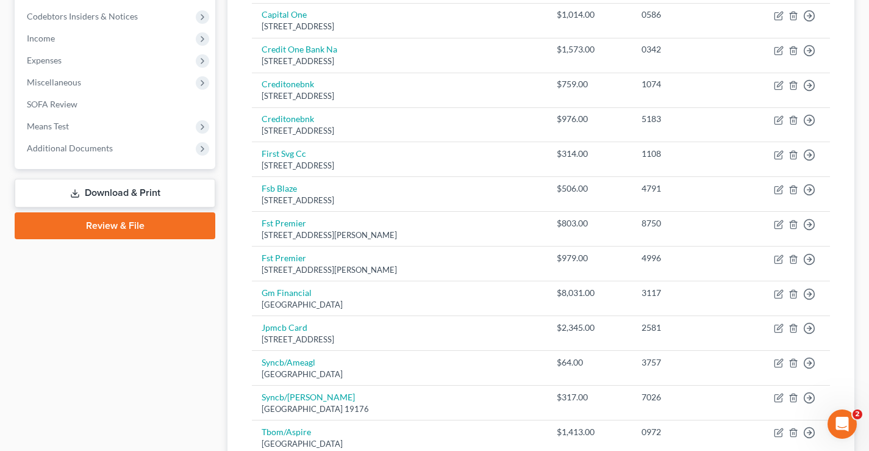
scroll to position [638, 0]
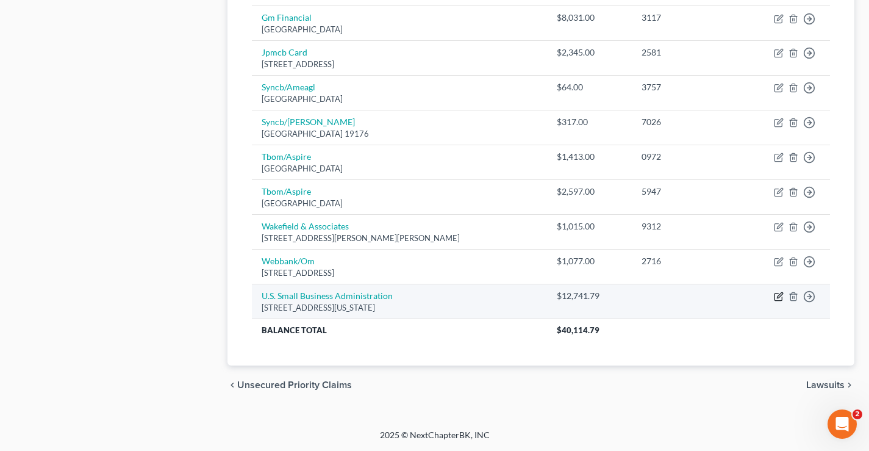
click at [776, 296] on icon "button" at bounding box center [779, 297] width 10 height 10
select select "8"
select select "0"
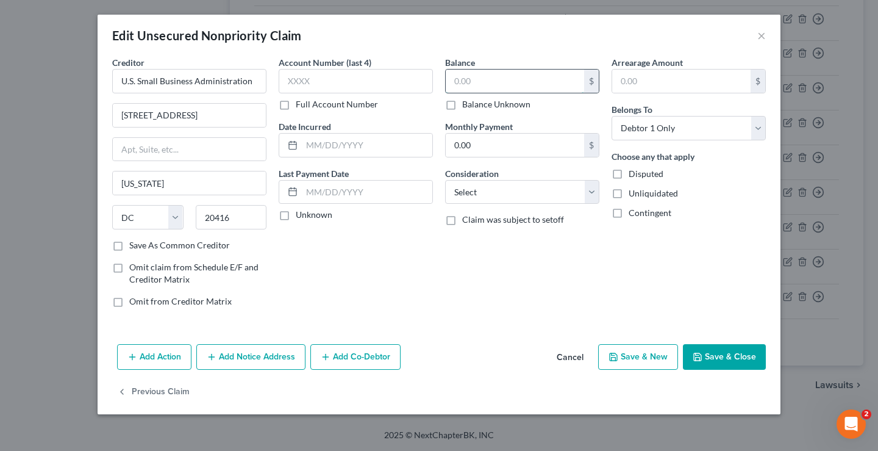
click at [472, 81] on input "text" at bounding box center [515, 81] width 138 height 23
type input "0"
drag, startPoint x: 733, startPoint y: 359, endPoint x: 743, endPoint y: 357, distance: 10.5
click at [732, 359] on button "Save & Close" at bounding box center [724, 357] width 83 height 26
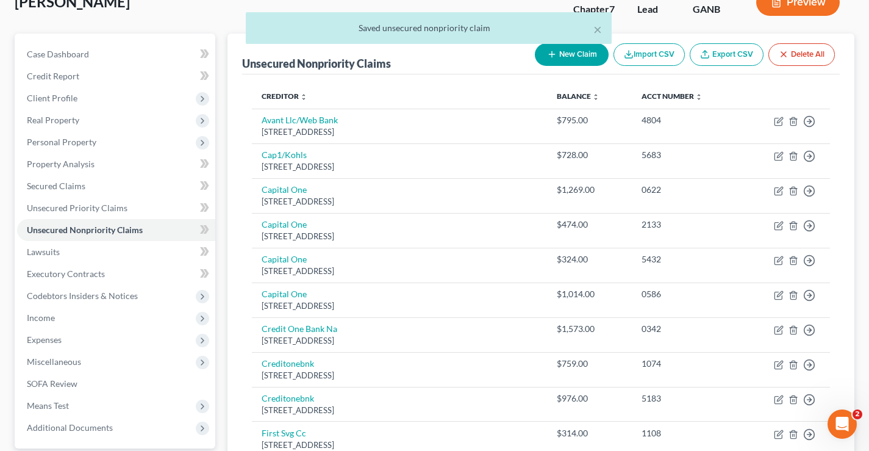
scroll to position [0, 0]
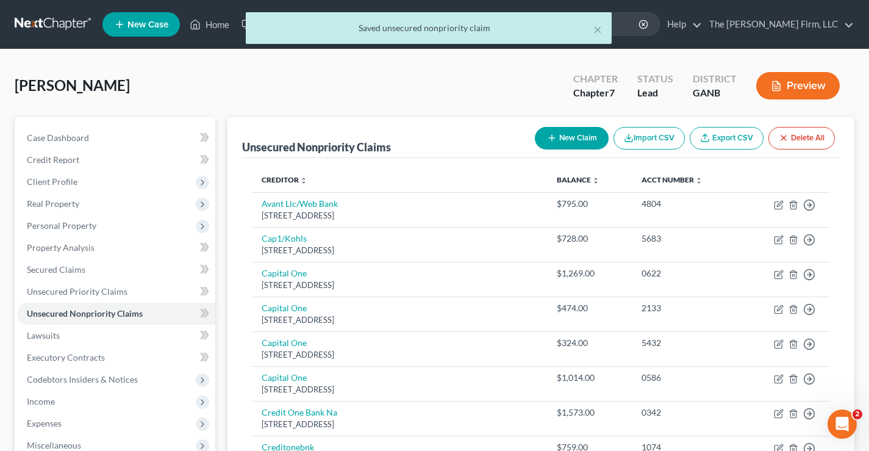
click at [570, 138] on button "New Claim" at bounding box center [572, 138] width 74 height 23
select select "0"
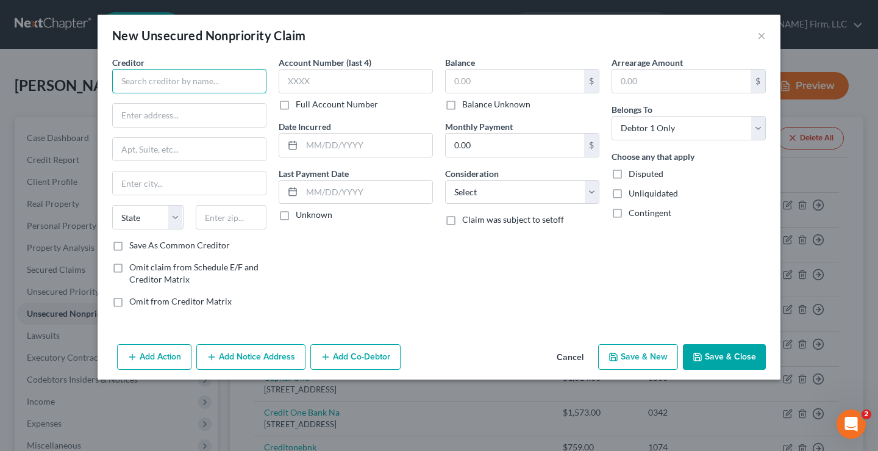
click at [154, 79] on input "text" at bounding box center [189, 81] width 154 height 24
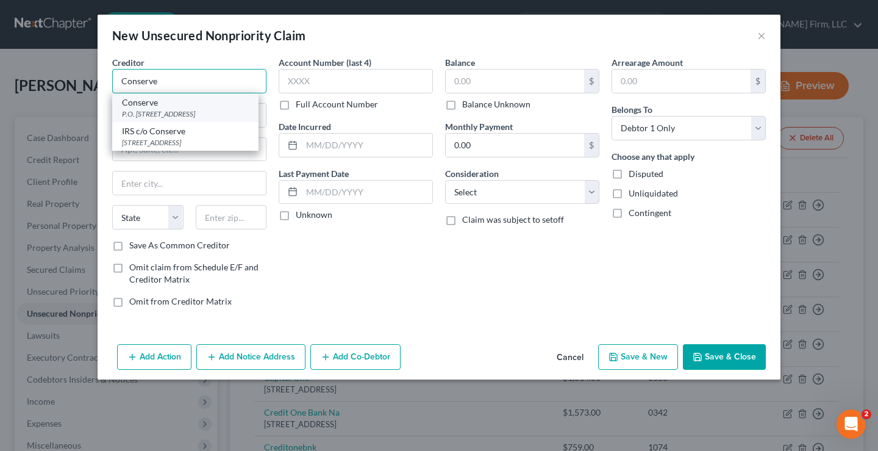
type input "Conserve"
click at [232, 113] on div "P.O. Box 1528, Fairport, NY 14450" at bounding box center [185, 114] width 127 height 10
type input "P.O. Box 1528"
type input "Fairport"
select select "35"
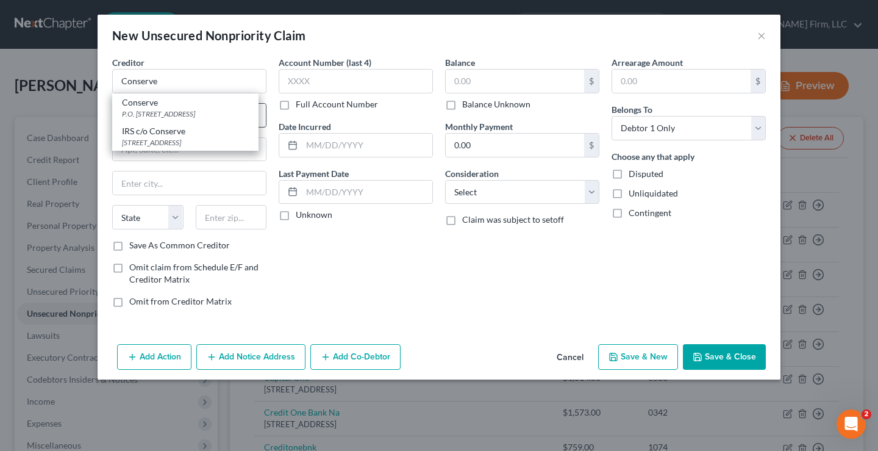
type input "14450"
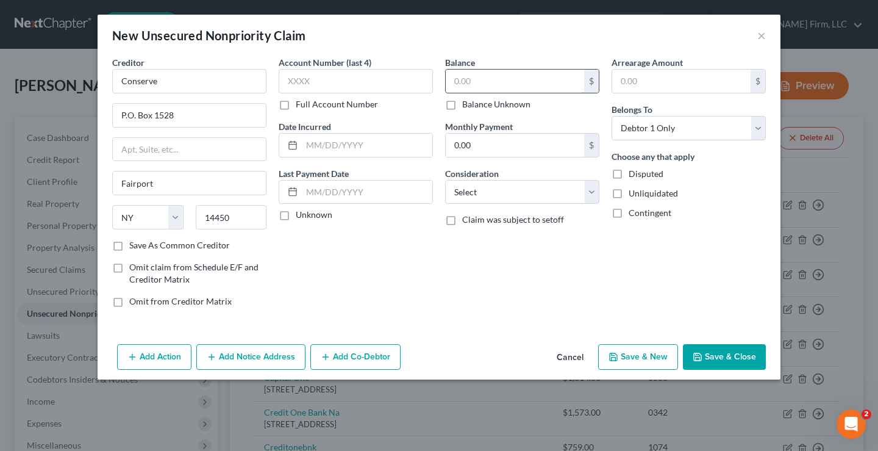
click at [495, 73] on input "text" at bounding box center [515, 81] width 138 height 23
type input "12,741.79"
drag, startPoint x: 477, startPoint y: 257, endPoint x: 692, endPoint y: 311, distance: 222.1
click at [476, 256] on div "Balance 12,741.79 $ Balance Unknown Balance Undetermined 12,741.79 $ Balance Un…" at bounding box center [522, 186] width 167 height 261
click at [725, 362] on button "Save & Close" at bounding box center [724, 357] width 83 height 26
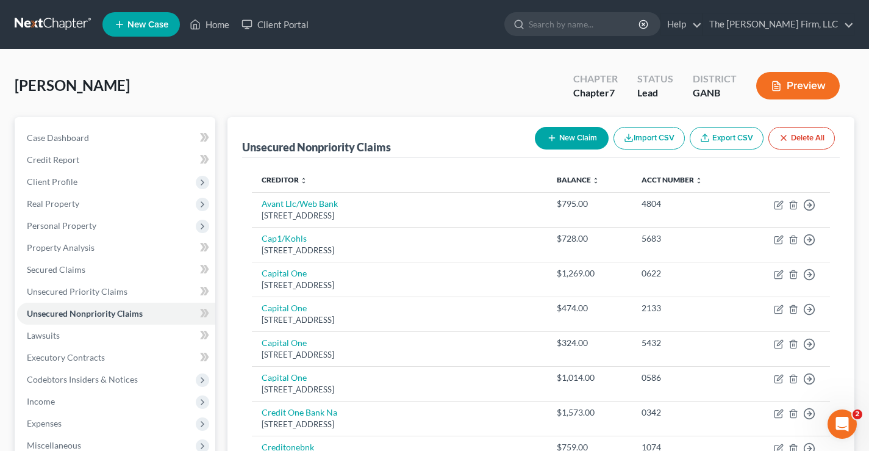
click at [399, 93] on div "Rogers, Mandy Upgraded Chapter Chapter 7 Status Lead District GANB Preview" at bounding box center [435, 90] width 840 height 53
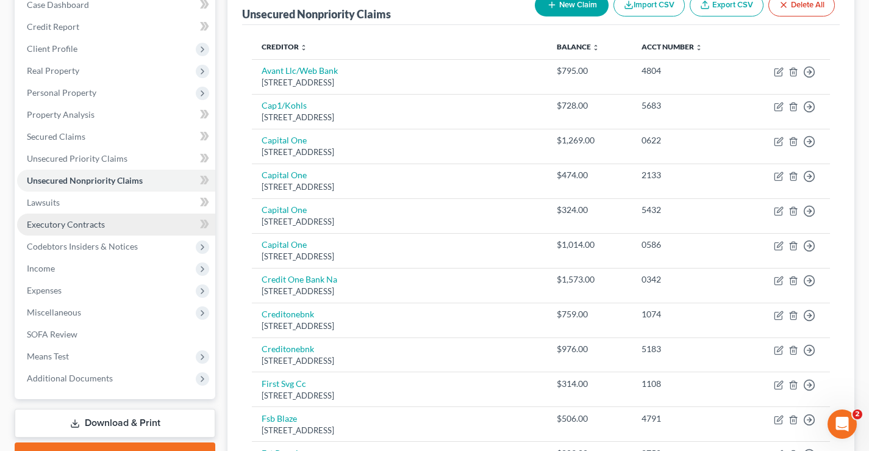
scroll to position [244, 0]
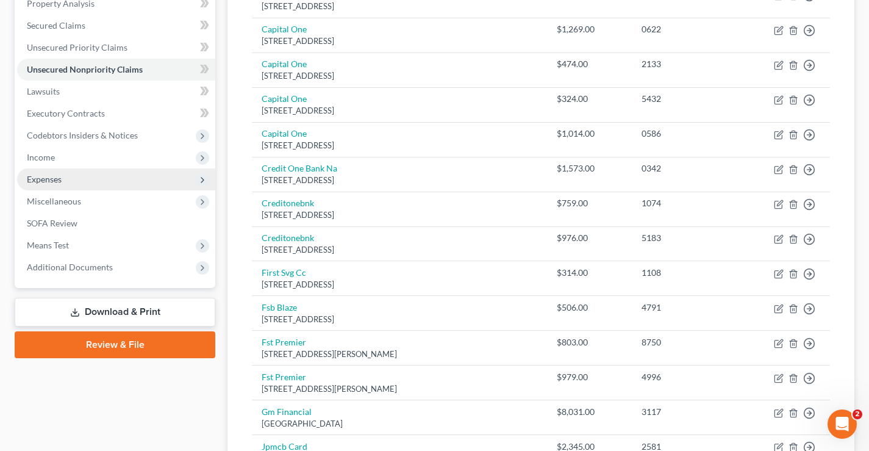
click at [58, 179] on span "Expenses" at bounding box center [44, 179] width 35 height 10
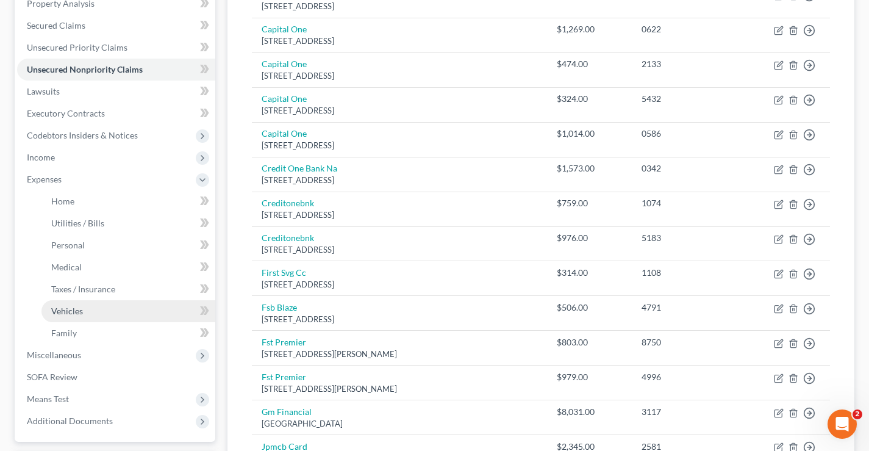
click at [75, 313] on span "Vehicles" at bounding box center [67, 311] width 32 height 10
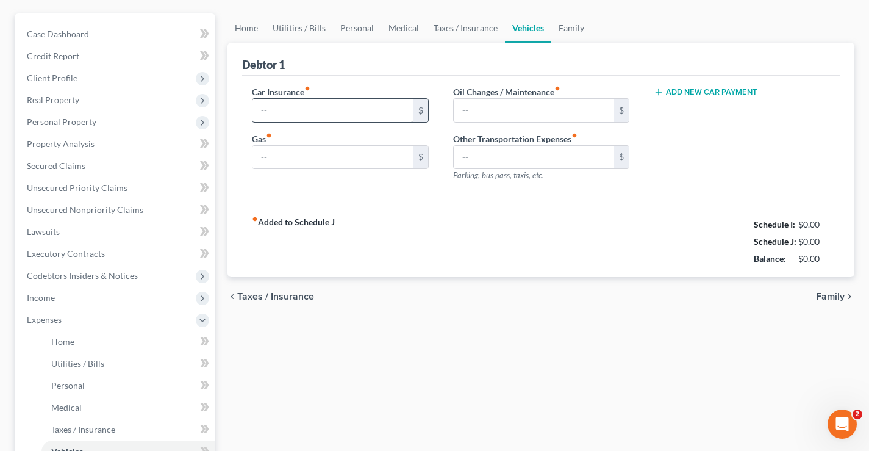
type input "600.00"
type input "350.00"
type input "0.00"
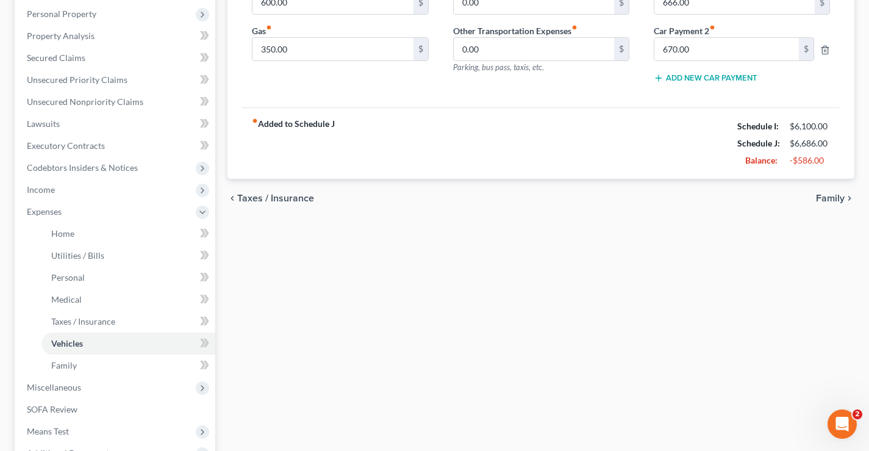
scroll to position [46, 0]
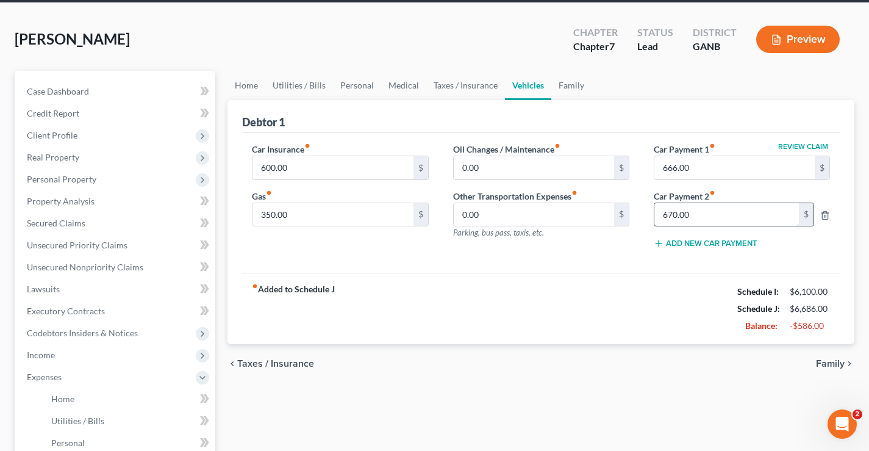
click at [702, 215] on input "670.00" at bounding box center [727, 214] width 145 height 23
click at [642, 383] on div "chevron_left Taxes / Insurance Family chevron_right" at bounding box center [541, 363] width 627 height 39
click at [829, 364] on span "Family" at bounding box center [830, 364] width 29 height 10
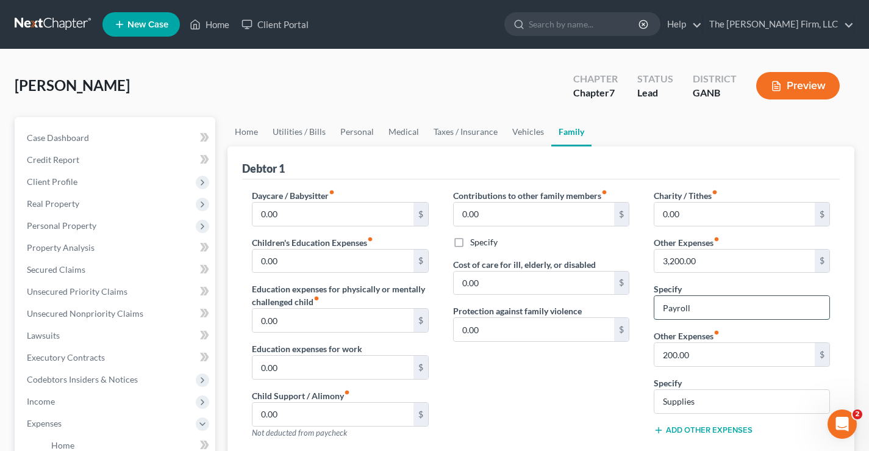
click at [720, 310] on input "Payroll" at bounding box center [742, 307] width 175 height 23
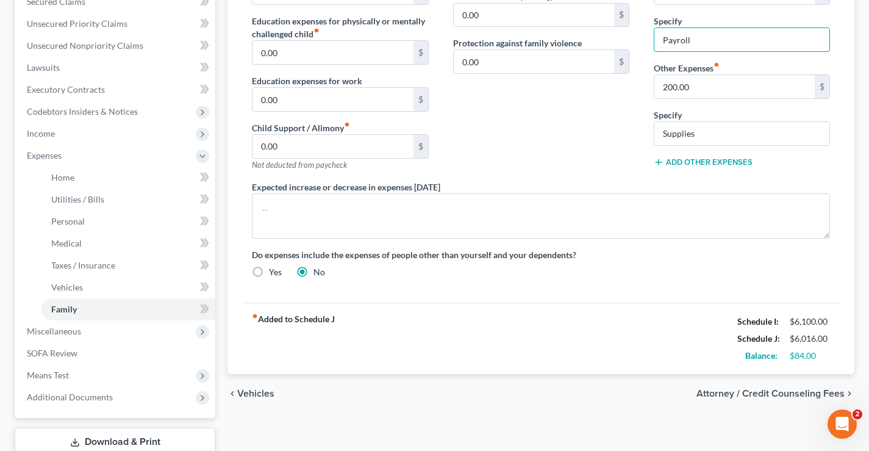
scroll to position [338, 0]
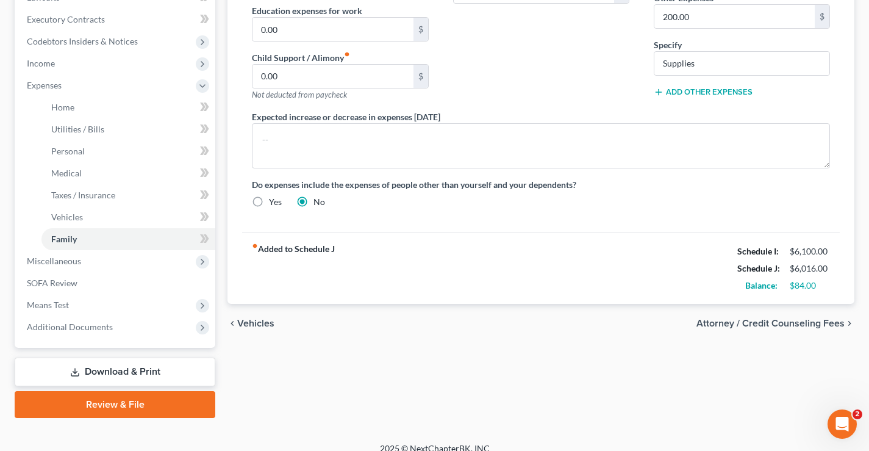
click at [589, 361] on div "Home Utilities / Bills Personal Medical Taxes / Insurance Vehicles Family Debto…" at bounding box center [540, 98] width 639 height 639
drag, startPoint x: 340, startPoint y: 383, endPoint x: 323, endPoint y: 385, distance: 17.2
click at [340, 383] on div "Home Utilities / Bills Personal Medical Taxes / Insurance Vehicles Family Debto…" at bounding box center [540, 98] width 639 height 639
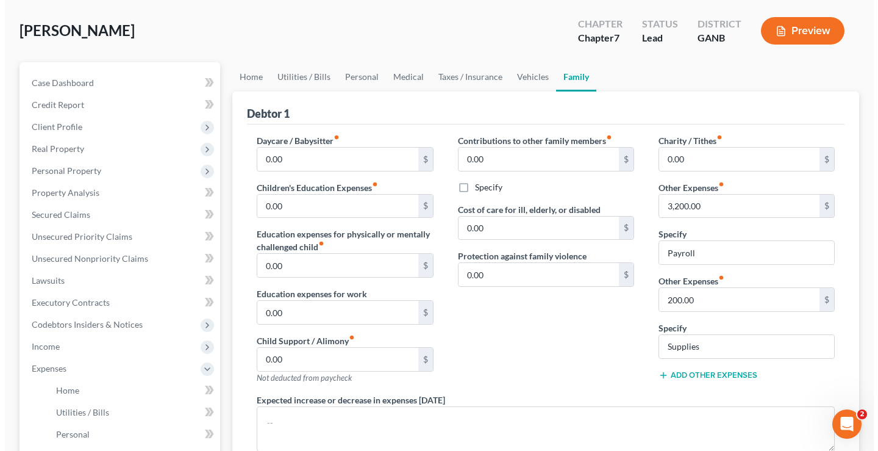
scroll to position [0, 0]
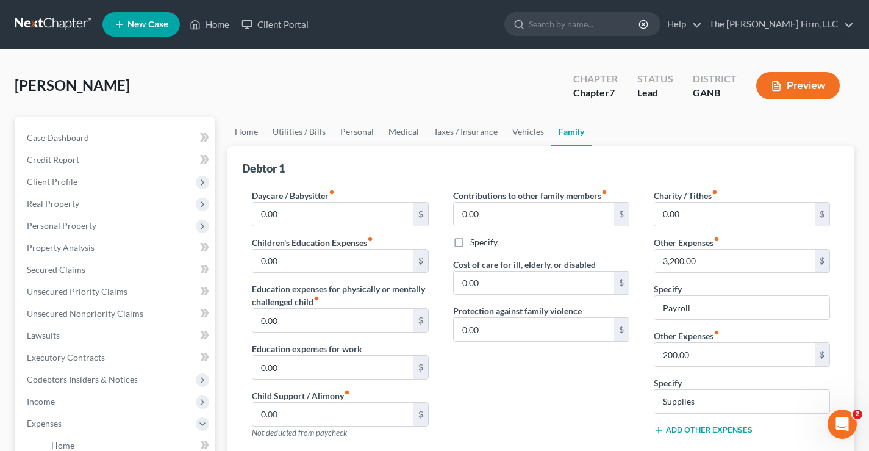
click at [37, 20] on link at bounding box center [54, 24] width 78 height 22
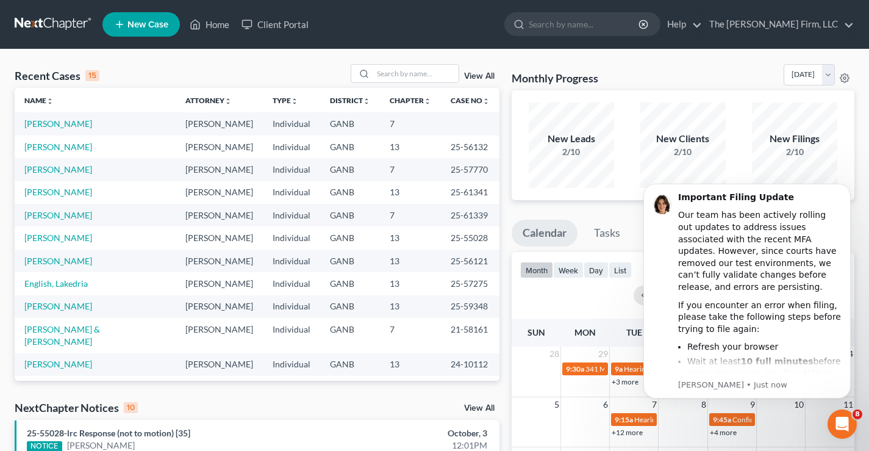
drag, startPoint x: 162, startPoint y: 73, endPoint x: 171, endPoint y: 69, distance: 9.9
click at [170, 71] on div "Recent Cases 15 View All" at bounding box center [257, 76] width 485 height 24
click at [66, 129] on link "[PERSON_NAME]" at bounding box center [58, 123] width 68 height 10
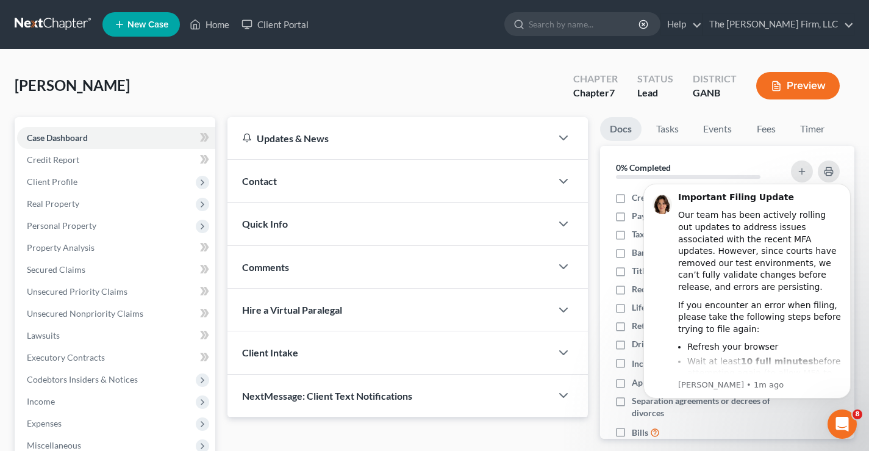
drag, startPoint x: 40, startPoint y: 24, endPoint x: 37, endPoint y: 18, distance: 6.6
click at [40, 23] on link at bounding box center [54, 24] width 78 height 22
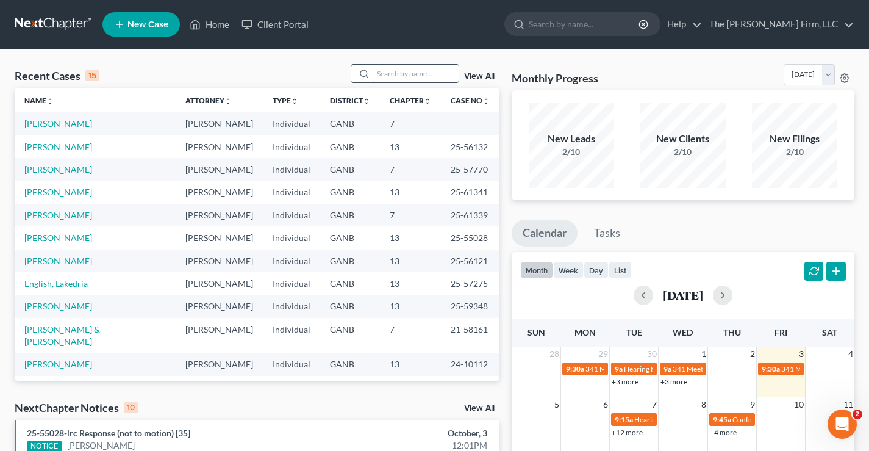
drag, startPoint x: 384, startPoint y: 67, endPoint x: 403, endPoint y: 76, distance: 21.6
click at [384, 68] on input "search" at bounding box center [415, 74] width 85 height 18
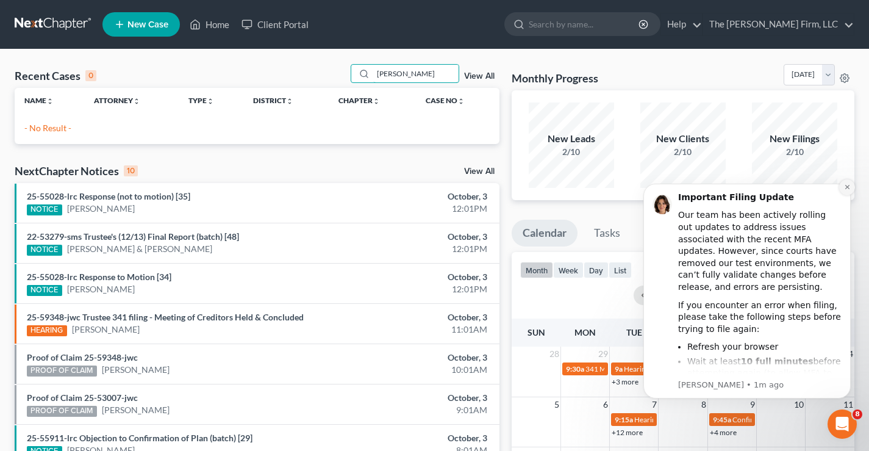
type input "[PERSON_NAME]"
click at [847, 189] on icon "Dismiss notification" at bounding box center [847, 187] width 7 height 7
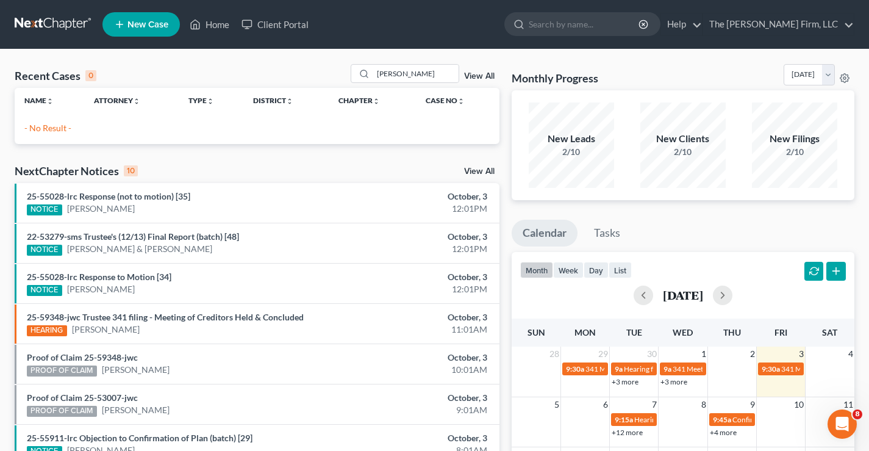
click at [151, 24] on span "New Case" at bounding box center [148, 24] width 41 height 9
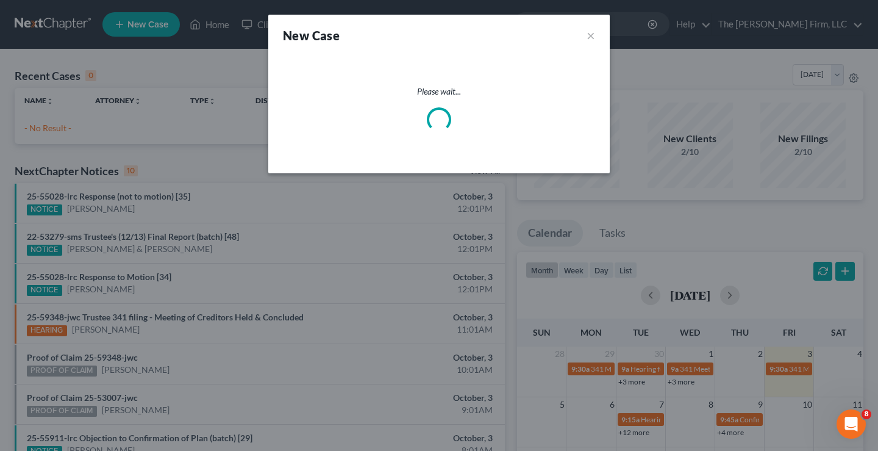
select select "19"
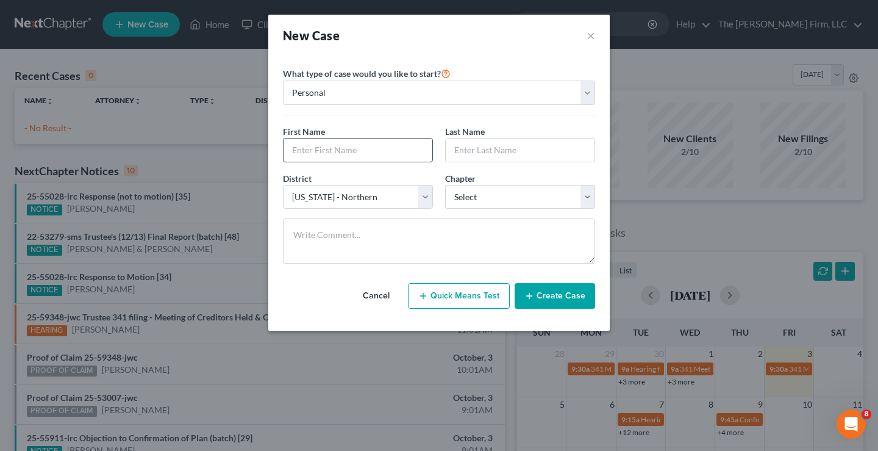
click at [309, 151] on input "text" at bounding box center [358, 149] width 149 height 23
type input "[PERSON_NAME]"
click at [506, 195] on select "Select 7 11 12 13" at bounding box center [520, 197] width 150 height 24
select select "0"
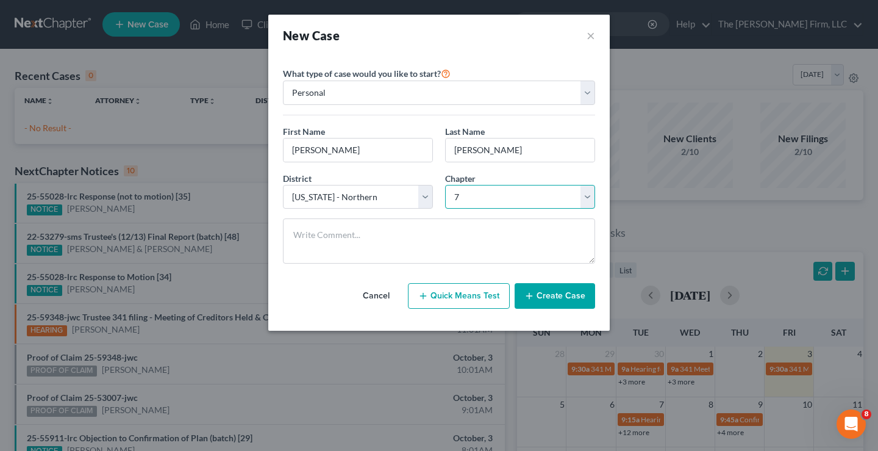
click at [445, 185] on select "Select 7 11 12 13" at bounding box center [520, 197] width 150 height 24
click at [561, 300] on button "Create Case" at bounding box center [555, 296] width 81 height 26
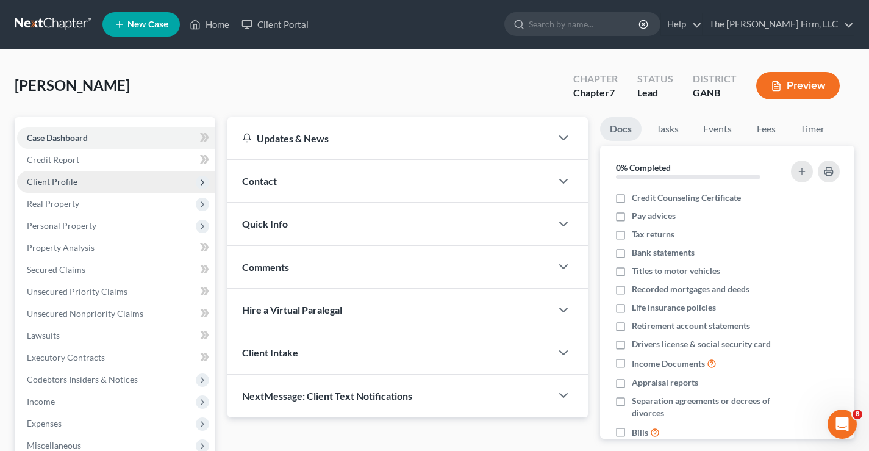
click at [62, 178] on span "Client Profile" at bounding box center [52, 181] width 51 height 10
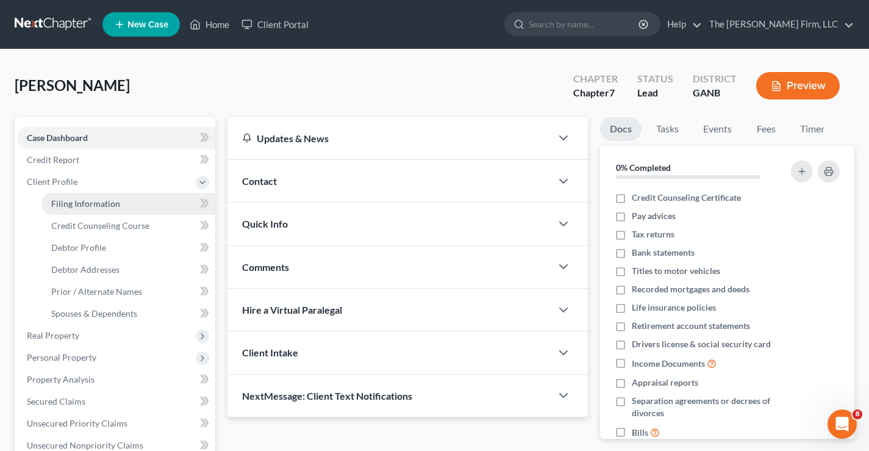
click at [87, 199] on span "Filing Information" at bounding box center [85, 203] width 69 height 10
select select "1"
select select "0"
select select "19"
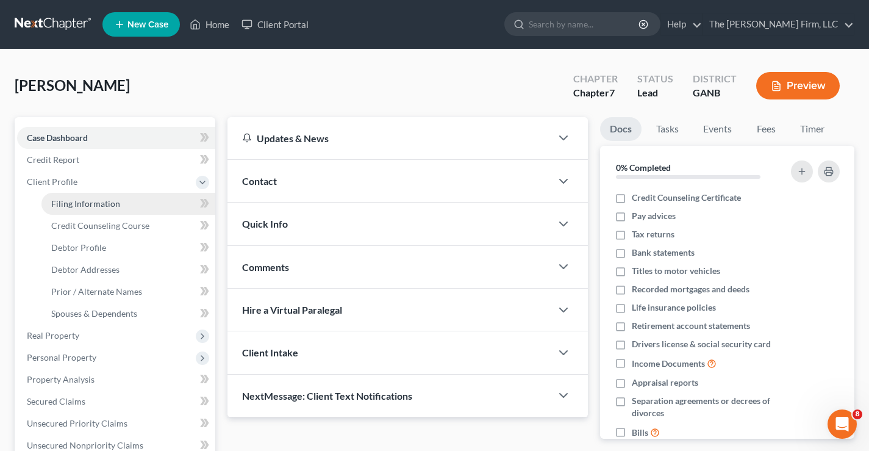
select select "10"
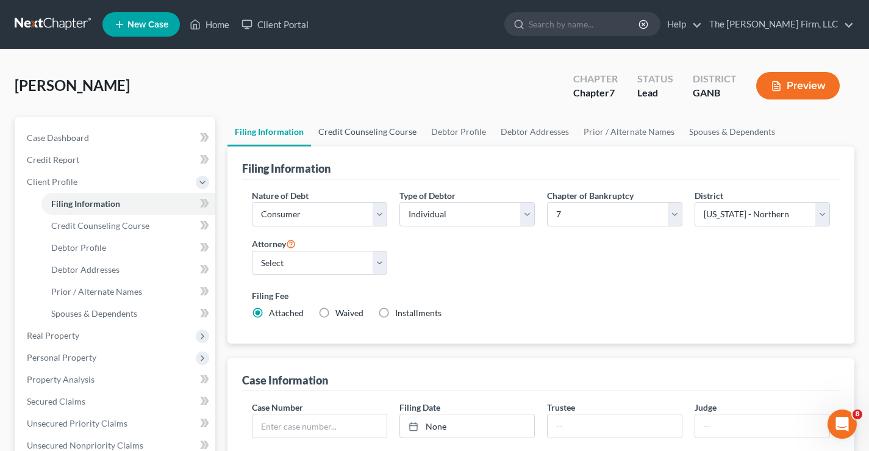
click at [383, 126] on link "Credit Counseling Course" at bounding box center [367, 131] width 113 height 29
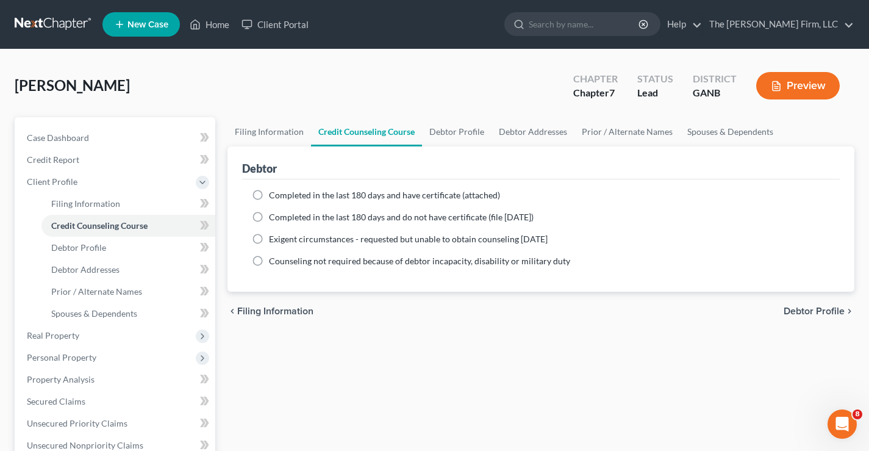
click at [269, 197] on label "Completed in the last 180 days and have certificate (attached)" at bounding box center [384, 195] width 231 height 12
click at [274, 197] on input "Completed in the last 180 days and have certificate (attached)" at bounding box center [278, 193] width 8 height 8
radio input "true"
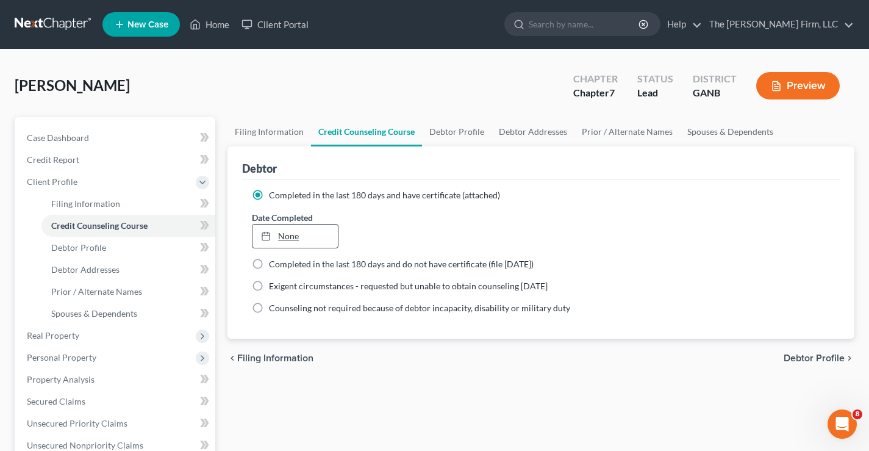
click at [281, 238] on link "None" at bounding box center [295, 235] width 85 height 23
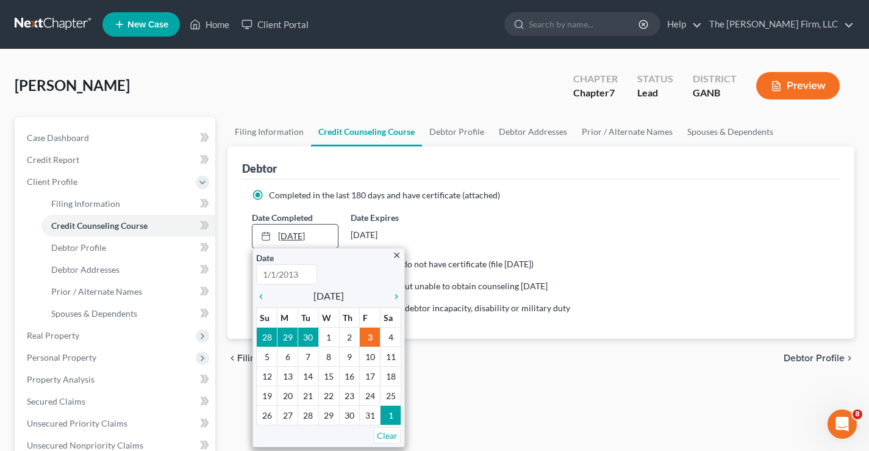
type input "[DATE]"
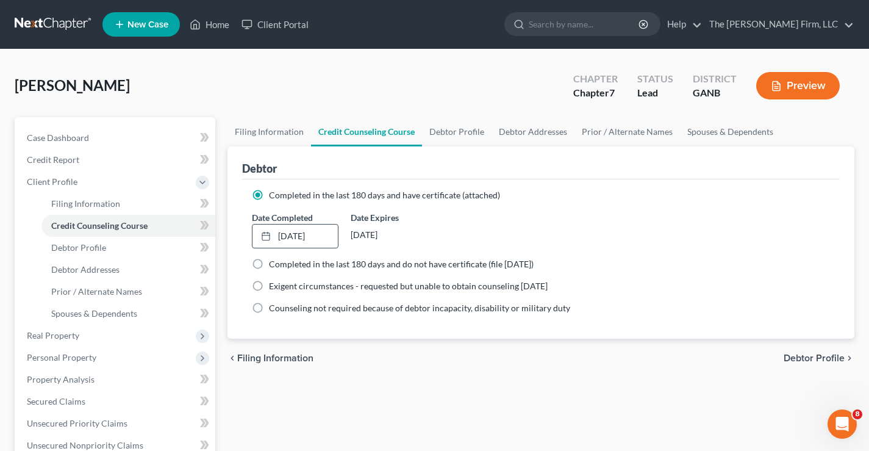
click at [526, 234] on div "Date Completed [DATE] close Date [DATE] Time 12:00 AM chevron_left [DATE] chevr…" at bounding box center [541, 229] width 591 height 37
click at [459, 134] on link "Debtor Profile" at bounding box center [457, 131] width 70 height 29
select select "0"
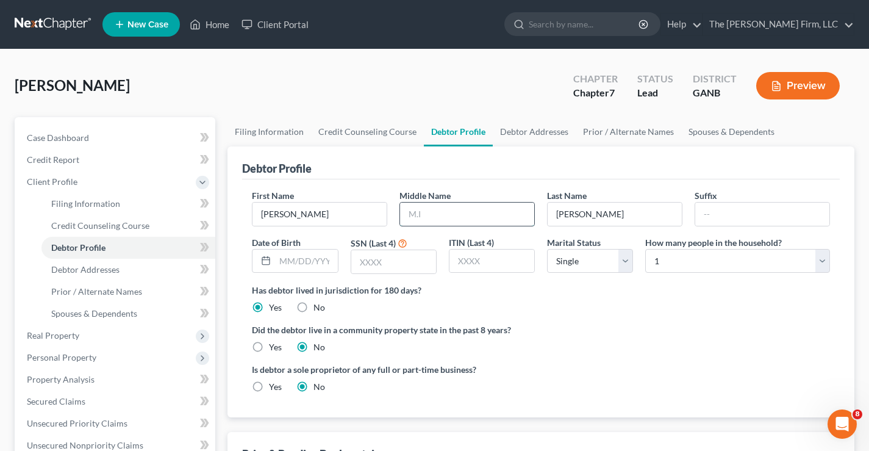
click at [420, 221] on input "text" at bounding box center [467, 214] width 134 height 23
type input "[PERSON_NAME]"
click at [290, 263] on input "text" at bounding box center [306, 261] width 62 height 23
type input "[DATE]"
drag, startPoint x: 362, startPoint y: 262, endPoint x: 354, endPoint y: 259, distance: 8.2
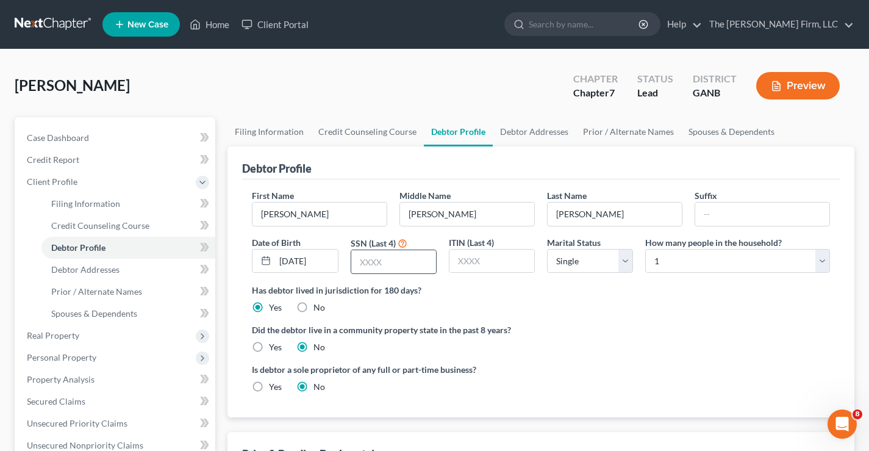
click at [362, 262] on input "text" at bounding box center [393, 261] width 85 height 23
type input "9978"
click at [689, 256] on select "Select 1 2 3 4 5 6 7 8 9 10 11 12 13 14 15 16 17 18 19 20" at bounding box center [737, 261] width 185 height 24
select select "3"
click at [645, 249] on select "Select 1 2 3 4 5 6 7 8 9 10 11 12 13 14 15 16 17 18 19 20" at bounding box center [737, 261] width 185 height 24
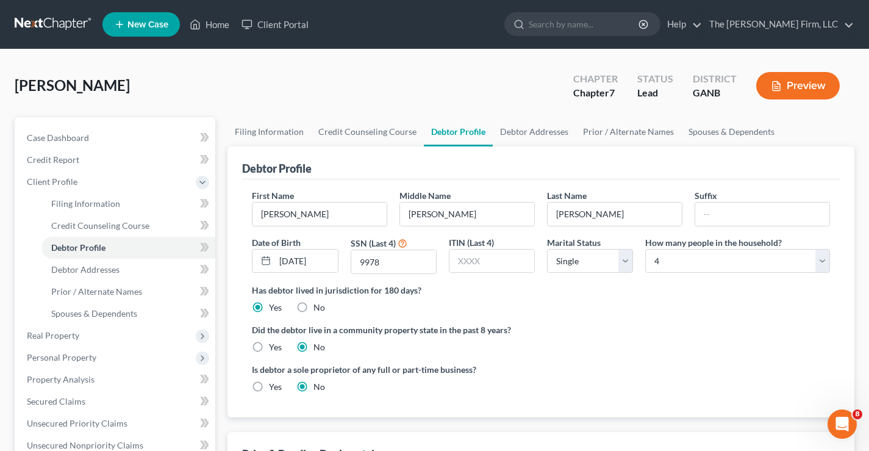
click at [498, 87] on div "[PERSON_NAME] Upgraded Chapter Chapter 7 Status Lead District GANB Preview" at bounding box center [435, 90] width 840 height 53
click at [524, 129] on link "Debtor Addresses" at bounding box center [534, 131] width 83 height 29
select select "0"
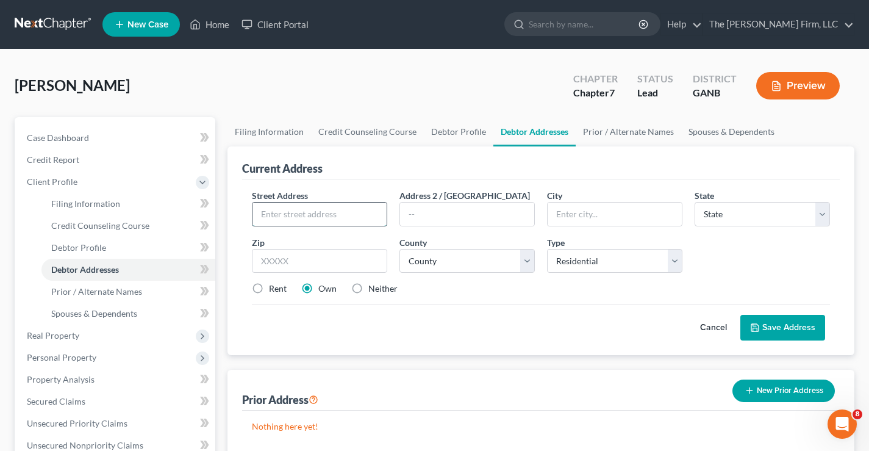
click at [261, 213] on input "text" at bounding box center [320, 214] width 134 height 23
click at [259, 212] on input "text" at bounding box center [320, 214] width 134 height 23
type input "[STREET_ADDRESS]"
type input "[PERSON_NAME]"
select select "10"
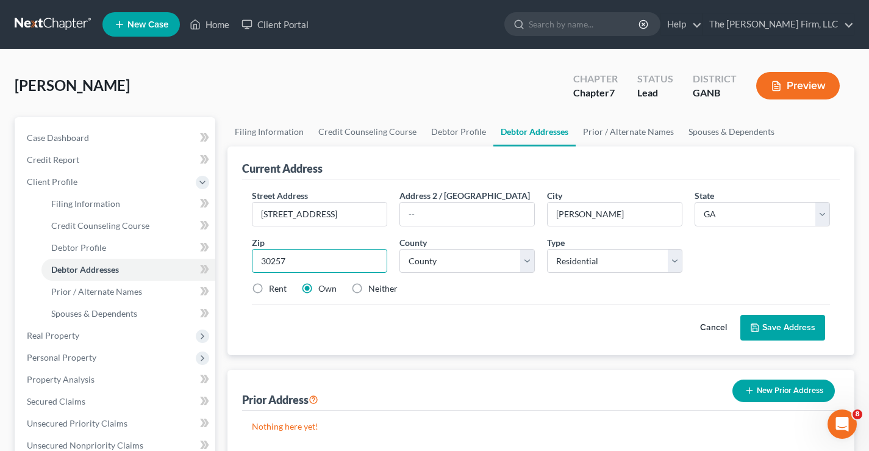
type input "30257"
click at [444, 259] on select "County [GEOGRAPHIC_DATA] [GEOGRAPHIC_DATA] [GEOGRAPHIC_DATA] [GEOGRAPHIC_DATA] …" at bounding box center [467, 261] width 135 height 24
select select "84"
click at [400, 249] on select "County [GEOGRAPHIC_DATA] [GEOGRAPHIC_DATA] [GEOGRAPHIC_DATA] [GEOGRAPHIC_DATA] …" at bounding box center [467, 261] width 135 height 24
click at [473, 321] on div "Cancel Save Address" at bounding box center [541, 322] width 578 height 36
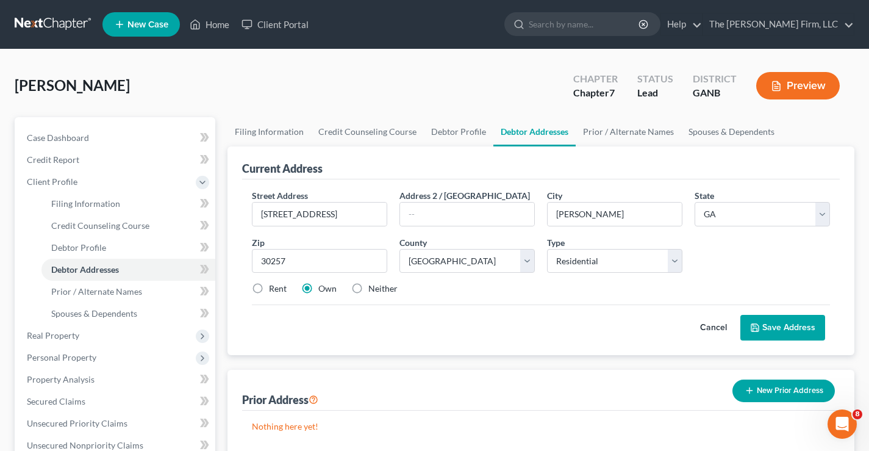
click at [801, 325] on button "Save Address" at bounding box center [783, 328] width 85 height 26
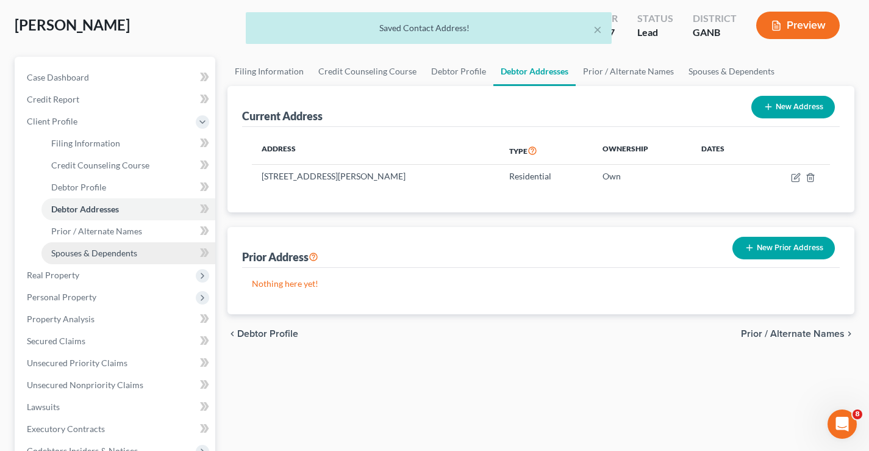
scroll to position [61, 0]
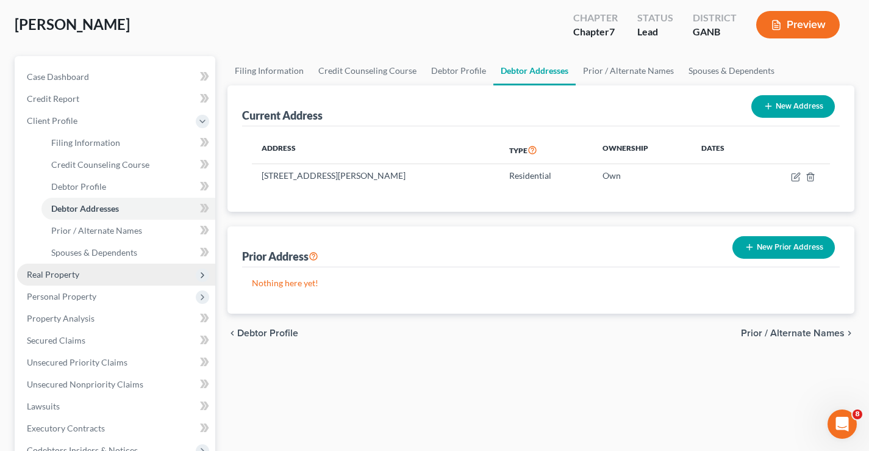
click at [59, 276] on span "Real Property" at bounding box center [53, 274] width 52 height 10
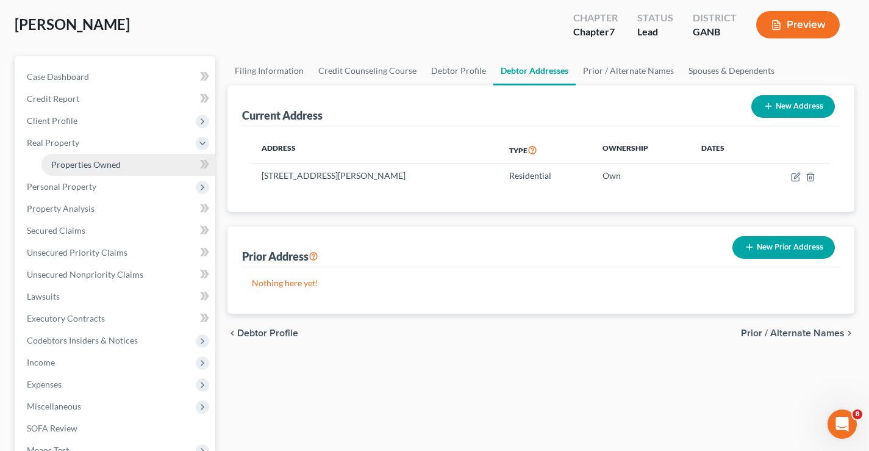
click at [91, 172] on link "Properties Owned" at bounding box center [128, 165] width 174 height 22
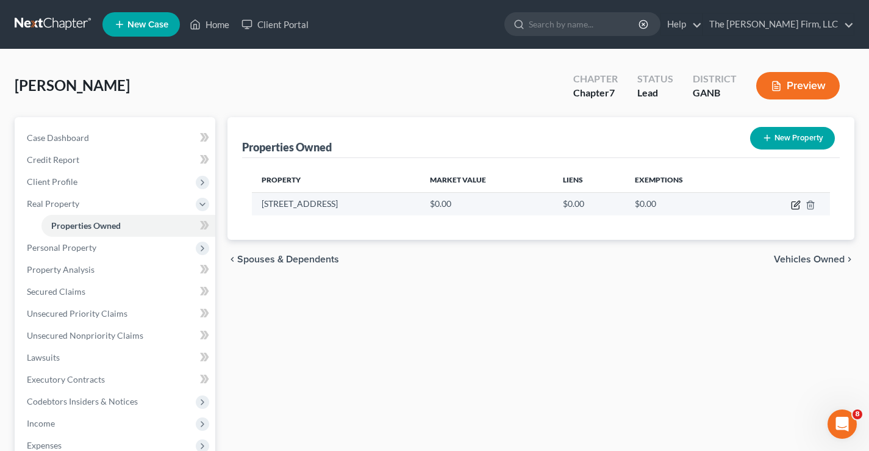
click at [797, 207] on icon "button" at bounding box center [796, 205] width 10 height 10
select select "10"
select select "84"
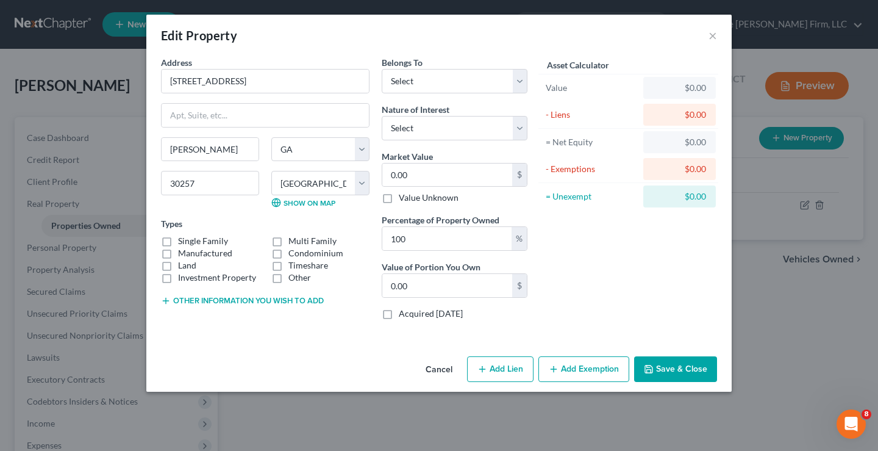
click at [178, 242] on label "Single Family" at bounding box center [203, 241] width 50 height 12
click at [183, 242] on input "Single Family" at bounding box center [187, 239] width 8 height 8
checkbox input "true"
click at [429, 174] on input "0.00" at bounding box center [448, 174] width 130 height 23
type input "2"
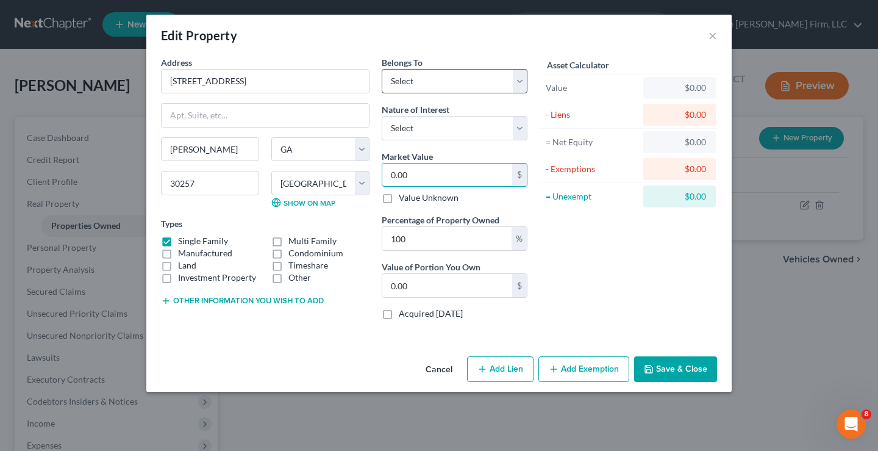
type input "2.00"
type input "26"
type input "26.00"
type input "263"
type input "263.00"
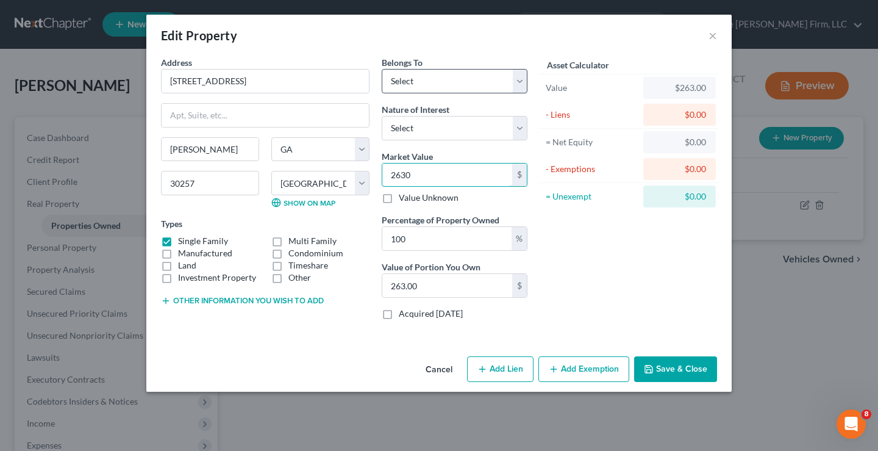
type input "2,630"
type input "2,630.00"
type input "2,6300"
type input "26,300.00"
type input "26,3000"
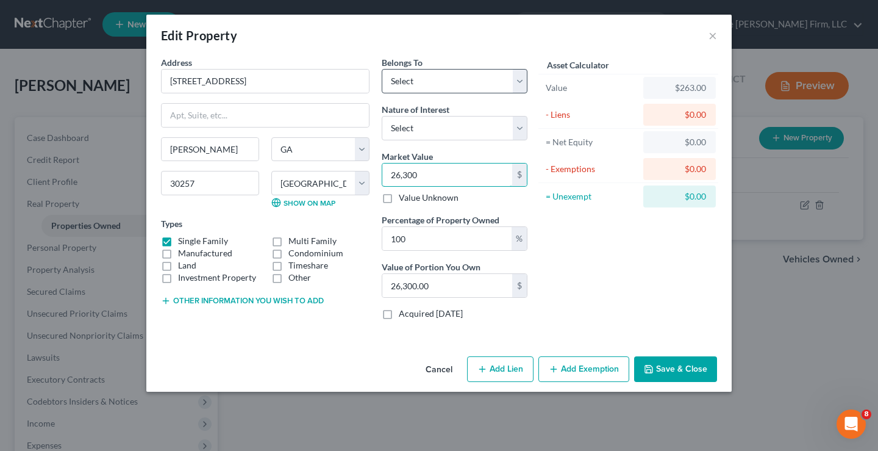
type input "263,000.00"
type input "263,000"
click at [674, 366] on button "Save & Close" at bounding box center [675, 369] width 83 height 26
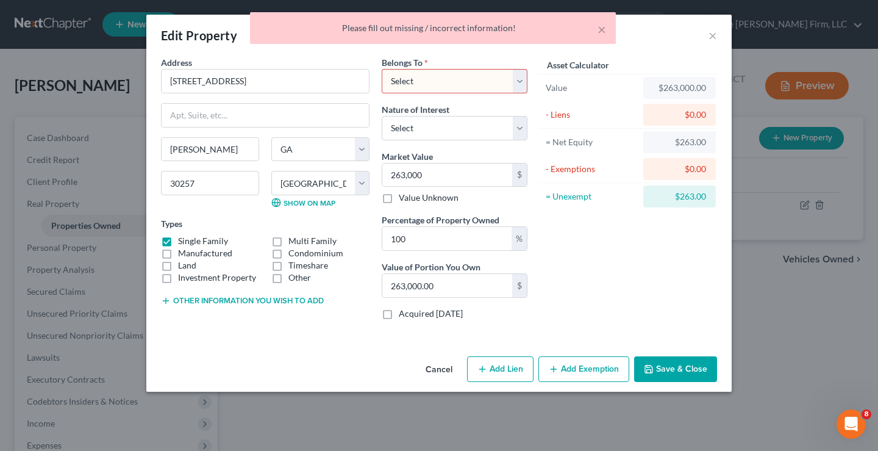
click at [467, 82] on select "Select Debtor 1 Only Debtor 2 Only Debtor 1 And Debtor 2 Only At Least One Of T…" at bounding box center [455, 81] width 146 height 24
select select "0"
click at [382, 69] on select "Select Debtor 1 Only Debtor 2 Only Debtor 1 And Debtor 2 Only At Least One Of T…" at bounding box center [455, 81] width 146 height 24
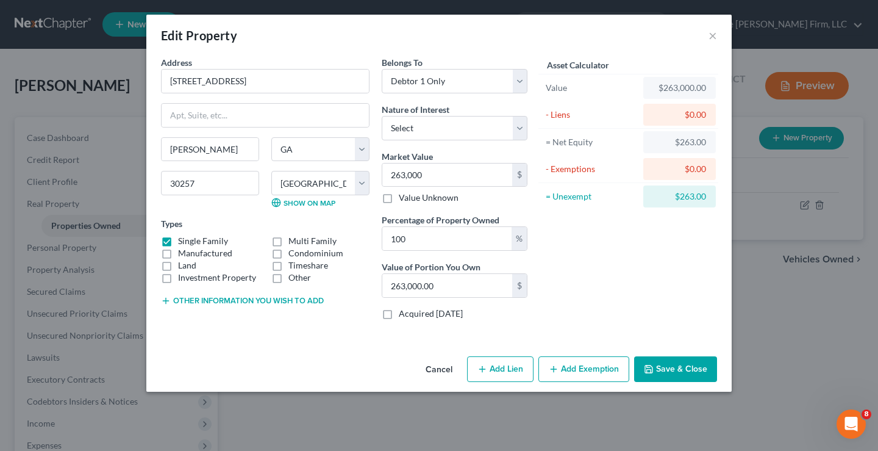
click at [621, 251] on div "Asset Calculator Value $263,000.00 - Liens $0.00 = Net Equity $263.00 - Exempti…" at bounding box center [629, 192] width 190 height 273
click at [692, 367] on button "Save & Close" at bounding box center [675, 369] width 83 height 26
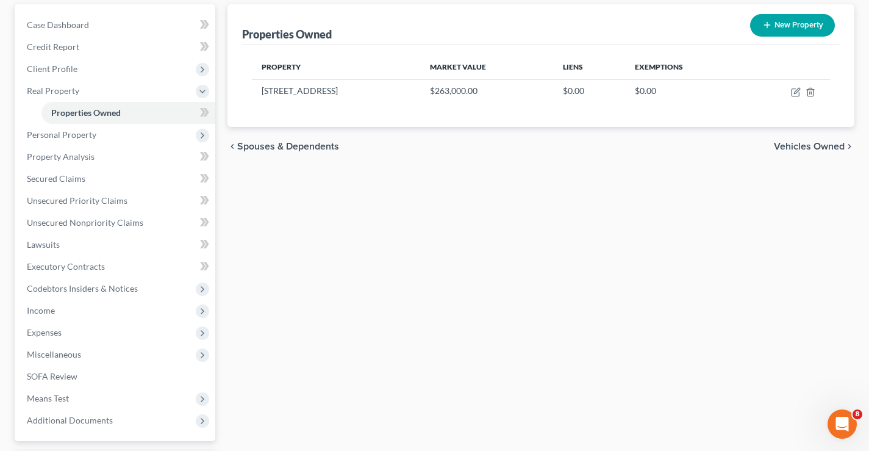
scroll to position [220, 0]
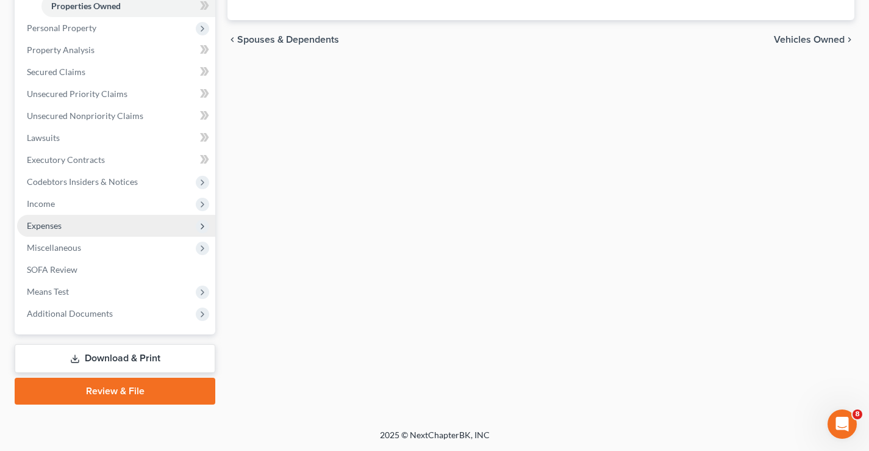
click at [38, 227] on span "Expenses" at bounding box center [44, 225] width 35 height 10
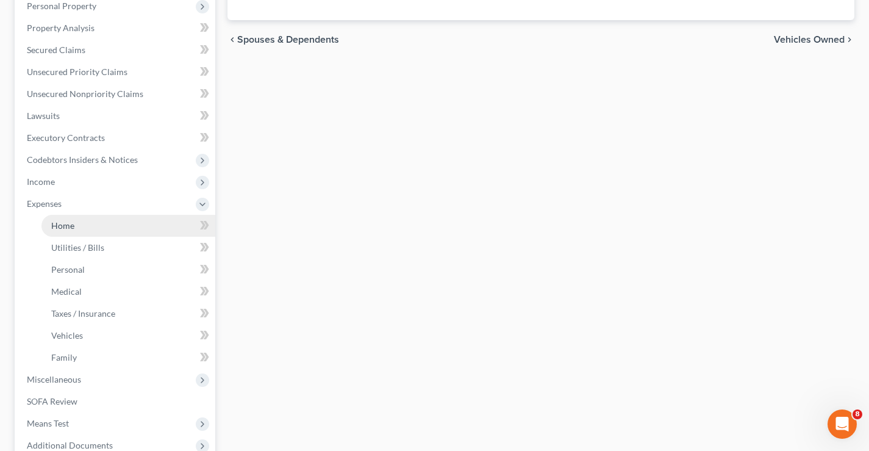
click at [74, 223] on span "Home" at bounding box center [62, 225] width 23 height 10
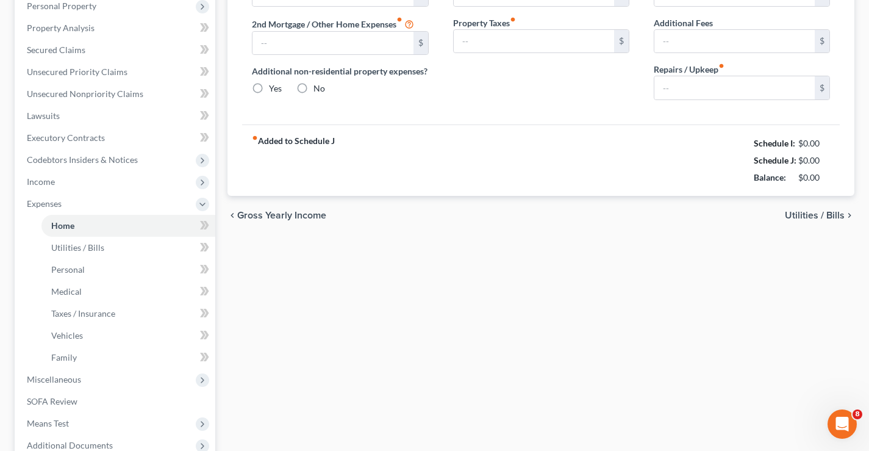
type input "0.00"
radio input "true"
type input "0.00"
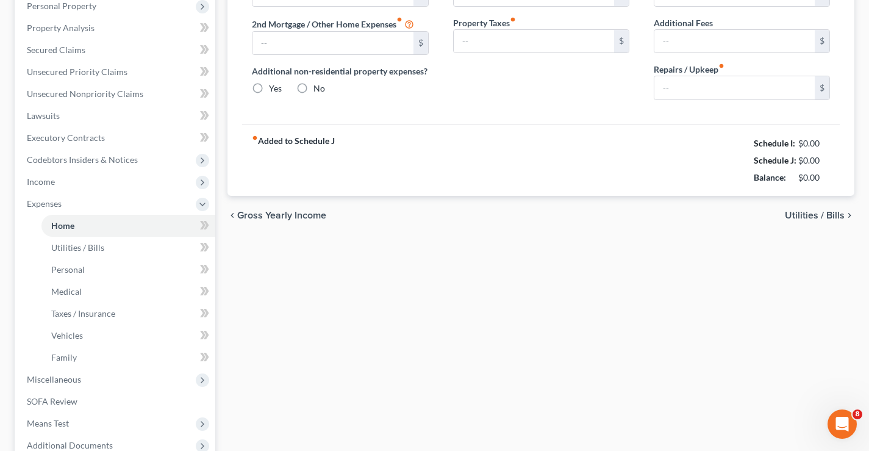
type input "0.00"
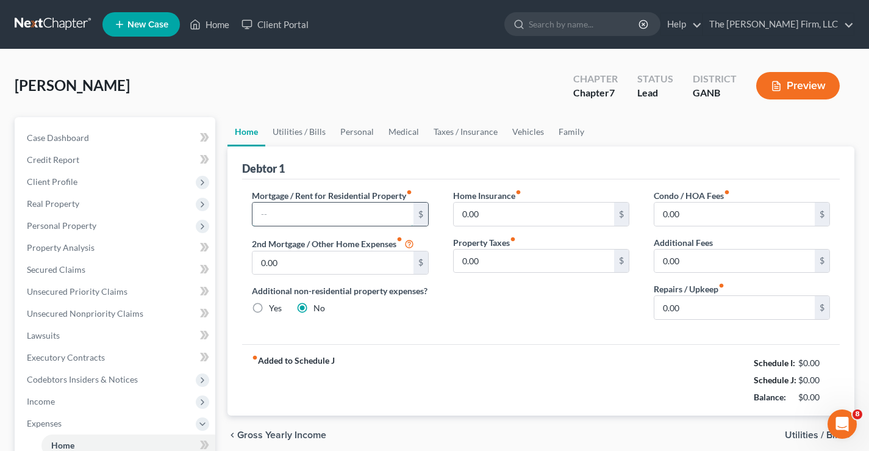
drag, startPoint x: 304, startPoint y: 214, endPoint x: 300, endPoint y: 205, distance: 9.8
click at [301, 214] on input "text" at bounding box center [333, 214] width 160 height 23
type input "1,620"
click at [307, 137] on link "Utilities / Bills" at bounding box center [299, 131] width 68 height 29
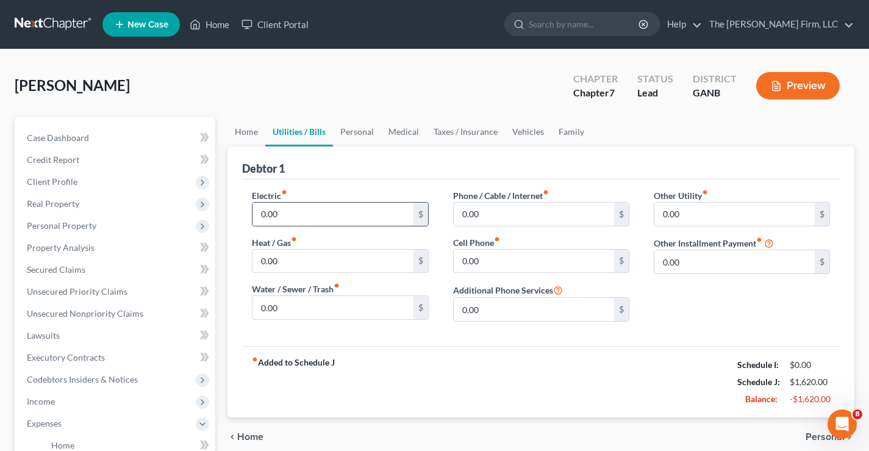
click at [280, 213] on input "0.00" at bounding box center [333, 214] width 160 height 23
type input "216"
click at [322, 307] on input "0.00" at bounding box center [333, 307] width 160 height 23
type input "160"
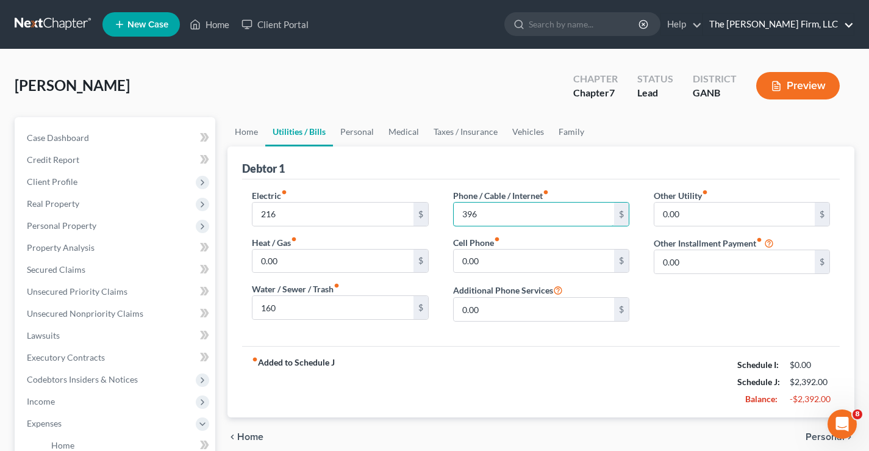
type input "396"
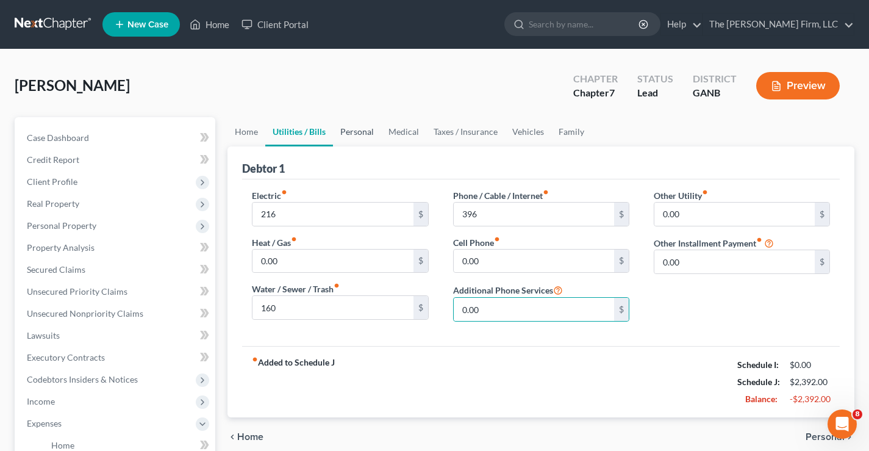
click at [360, 139] on link "Personal" at bounding box center [357, 131] width 48 height 29
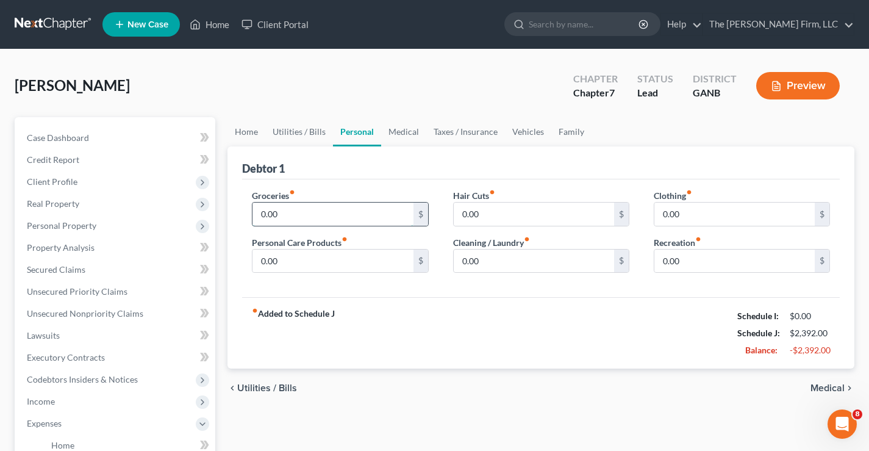
click at [285, 206] on input "0.00" at bounding box center [333, 214] width 160 height 23
type input "800"
type input "100"
type input "75"
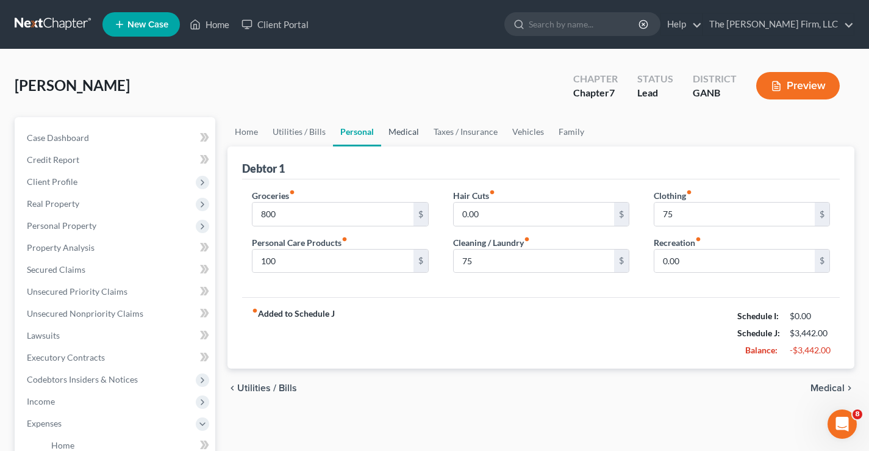
click at [406, 129] on link "Medical" at bounding box center [403, 131] width 45 height 29
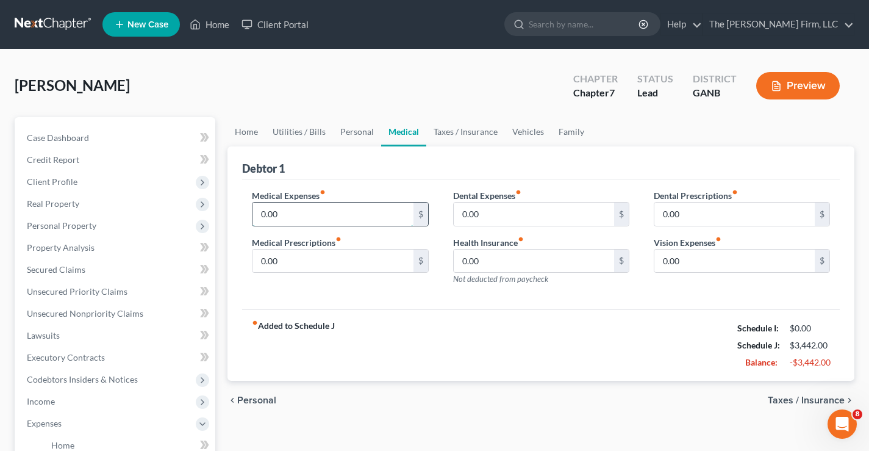
click at [337, 214] on input "0.00" at bounding box center [333, 214] width 160 height 23
type input "100"
click at [522, 131] on link "Vehicles" at bounding box center [528, 131] width 46 height 29
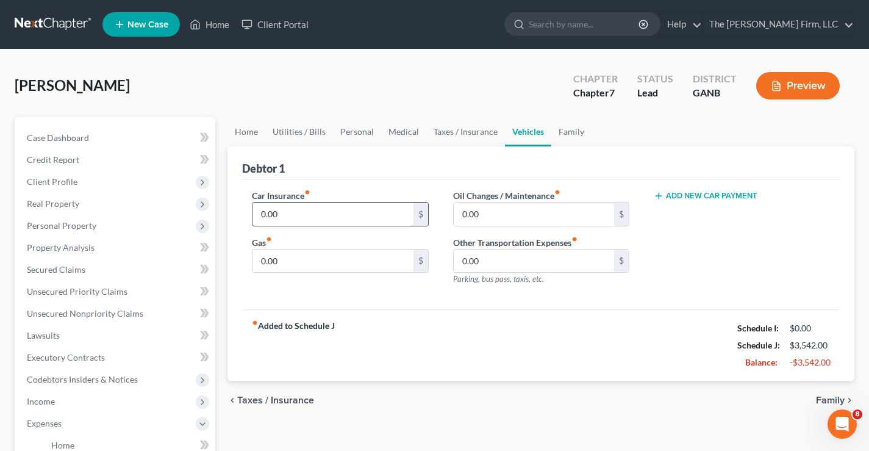
drag, startPoint x: 313, startPoint y: 199, endPoint x: 336, endPoint y: 223, distance: 32.8
click at [313, 199] on div "Car Insurance fiber_manual_record 0.00 $" at bounding box center [340, 207] width 176 height 37
click at [329, 268] on input "0.00" at bounding box center [333, 261] width 160 height 23
type input "560"
click at [301, 209] on input "0.00" at bounding box center [333, 214] width 160 height 23
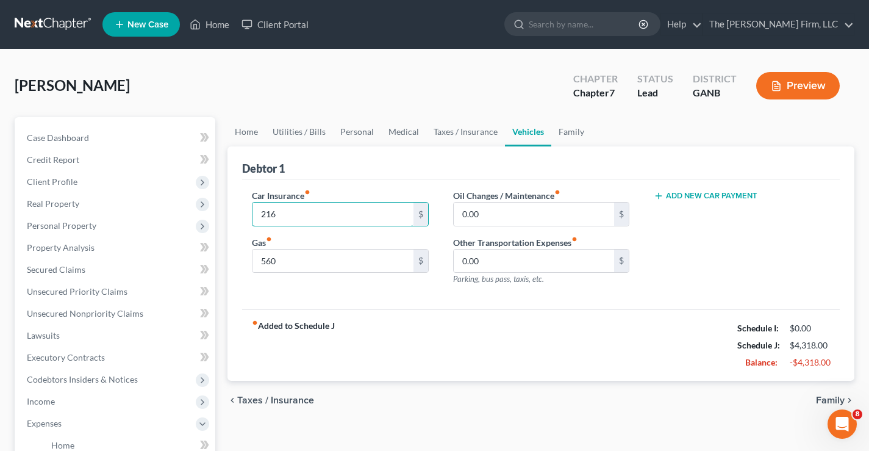
type input "216"
drag, startPoint x: 570, startPoint y: 129, endPoint x: 583, endPoint y: 130, distance: 12.8
click at [570, 130] on link "Family" at bounding box center [571, 131] width 40 height 29
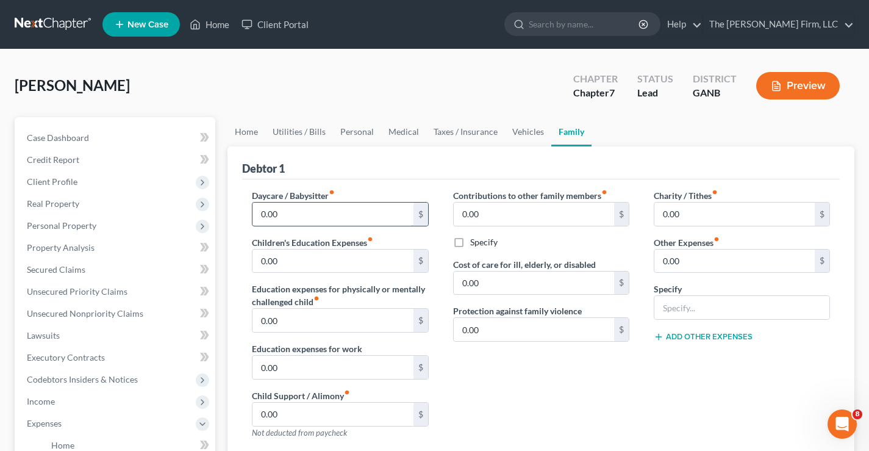
click at [301, 212] on input "0.00" at bounding box center [333, 214] width 160 height 23
type input "1,225"
click at [692, 262] on input "0.00" at bounding box center [735, 261] width 160 height 23
type input "2,350"
click at [667, 306] on input "text" at bounding box center [742, 307] width 175 height 23
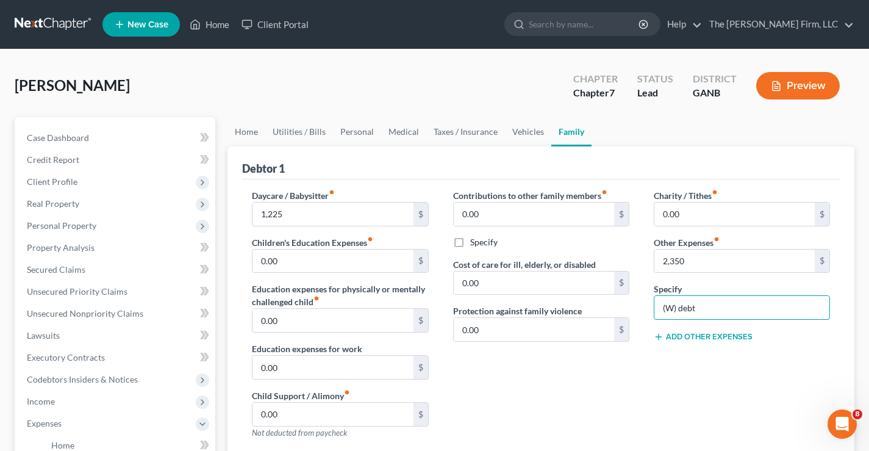
type input "(W) Debt"
click at [644, 377] on div "Charity / Tithes fiber_manual_record 0.00 $ Other Expenses fiber_manual_record …" at bounding box center [742, 318] width 201 height 259
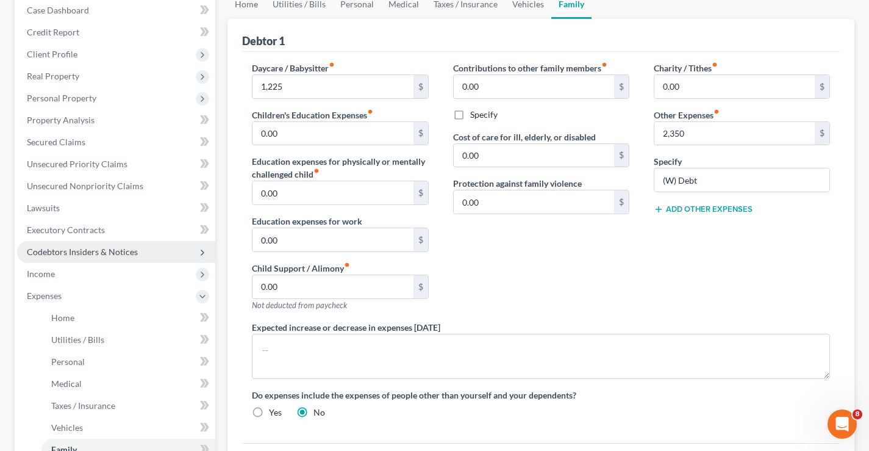
scroll to position [244, 0]
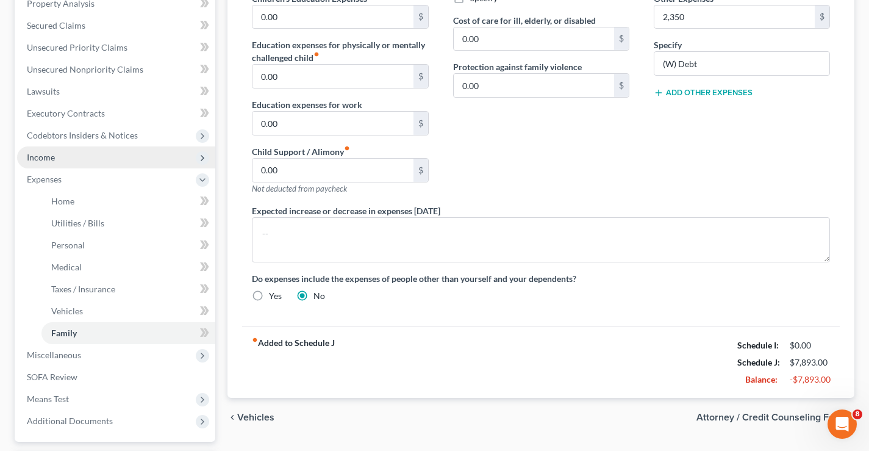
click at [41, 157] on span "Income" at bounding box center [41, 157] width 28 height 10
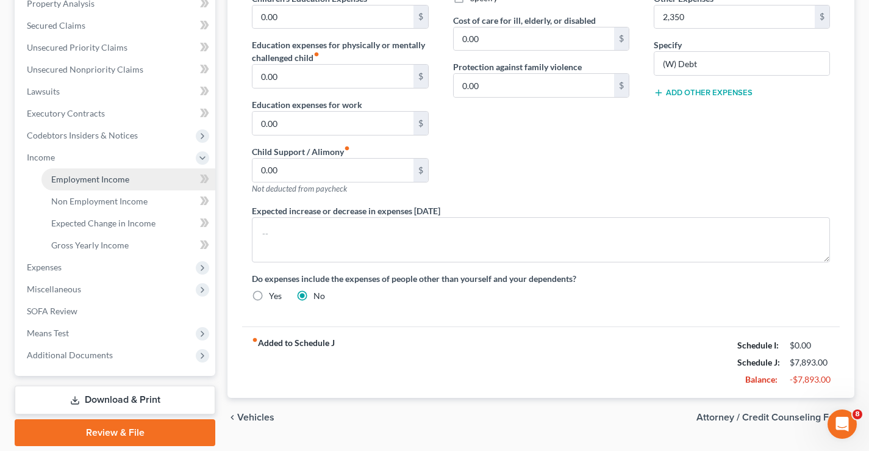
click at [57, 176] on span "Employment Income" at bounding box center [90, 179] width 78 height 10
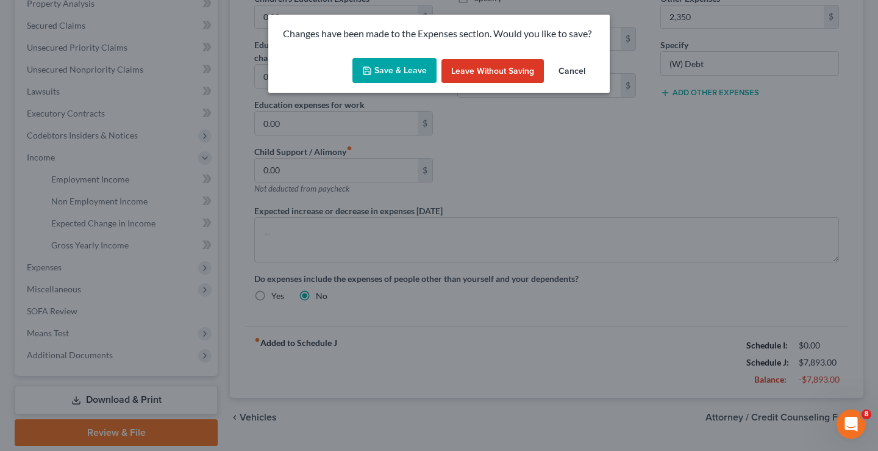
click at [393, 73] on button "Save & Leave" at bounding box center [395, 71] width 84 height 26
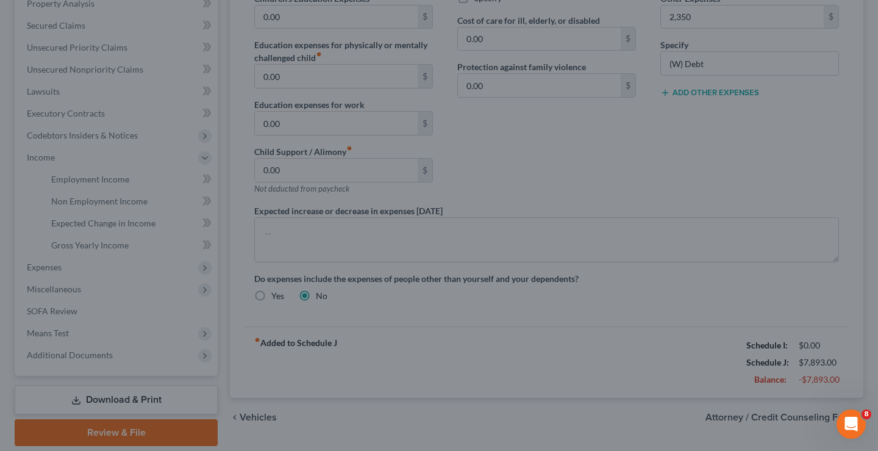
type input "1,225.00"
type input "2,350.00"
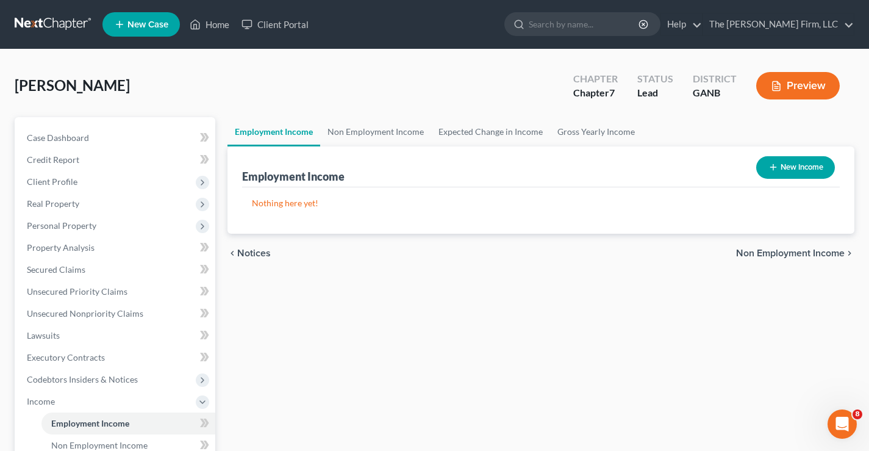
click at [789, 165] on button "New Income" at bounding box center [795, 167] width 79 height 23
select select "0"
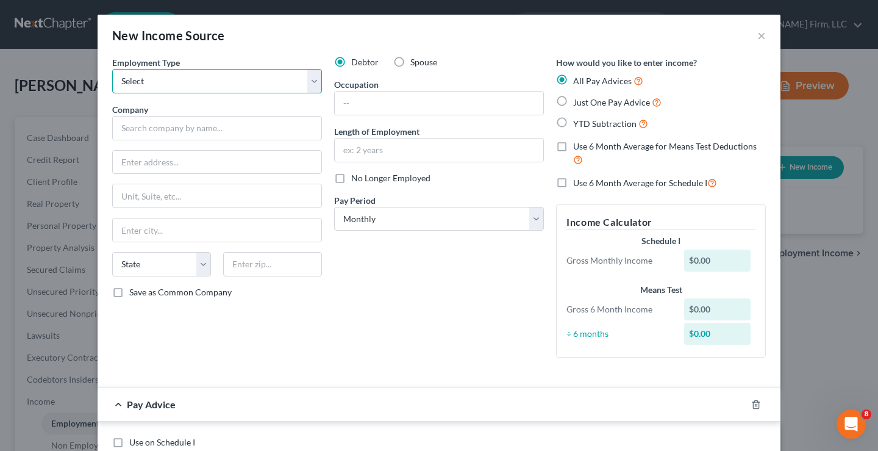
click at [151, 78] on select "Select Full or [DEMOGRAPHIC_DATA] Employment Self Employment" at bounding box center [217, 81] width 210 height 24
select select "0"
click at [112, 69] on select "Select Full or [DEMOGRAPHIC_DATA] Employment Self Employment" at bounding box center [217, 81] width 210 height 24
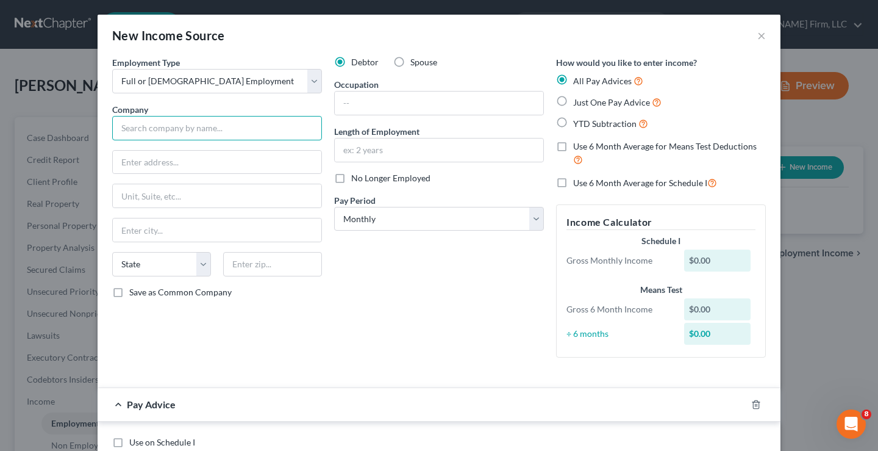
click at [130, 124] on input "text" at bounding box center [217, 128] width 210 height 24
type input "Collectors Armory"
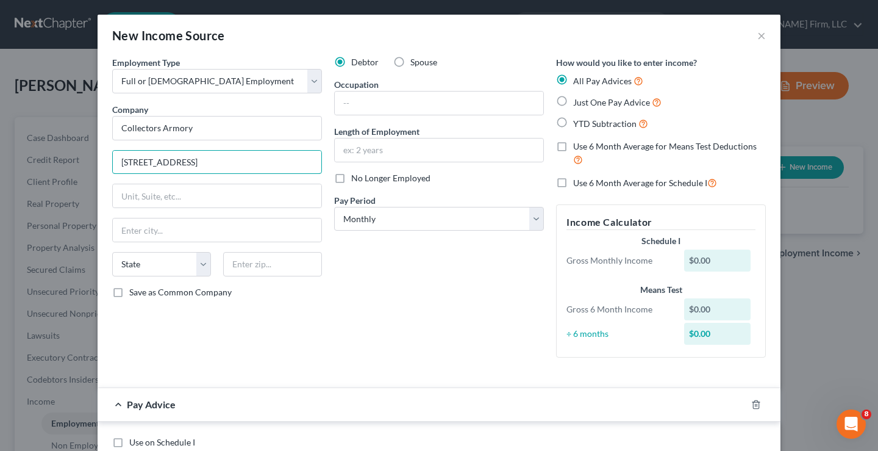
type input "[STREET_ADDRESS]"
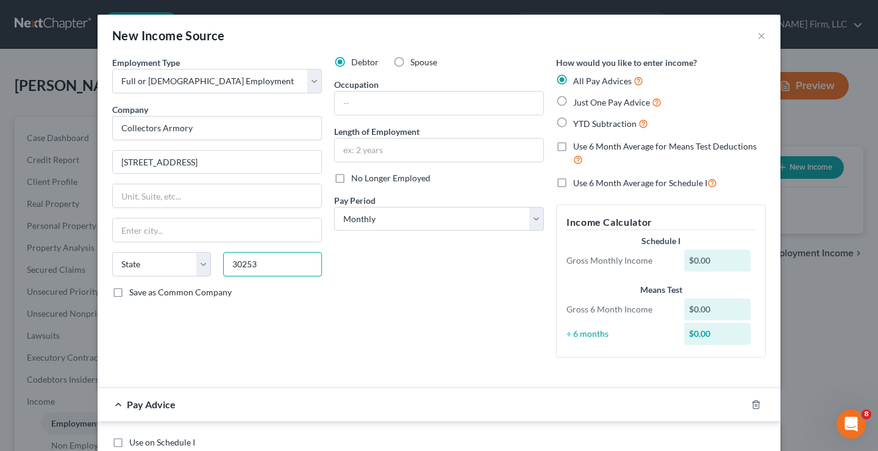
type input "30253"
type input "[PERSON_NAME]"
select select "10"
click at [386, 107] on input "text" at bounding box center [439, 103] width 209 height 23
click at [342, 143] on input "text" at bounding box center [439, 149] width 209 height 23
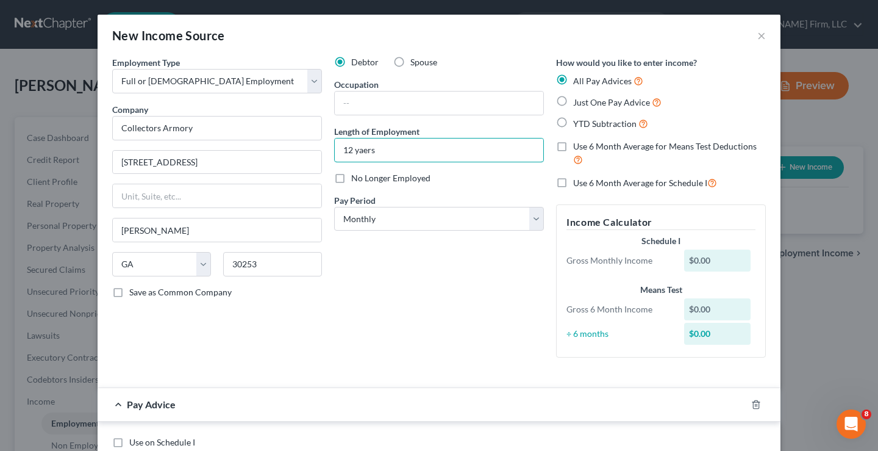
drag, startPoint x: 355, startPoint y: 150, endPoint x: 558, endPoint y: 173, distance: 204.5
click at [558, 173] on div "Employment Type * Select Full or [DEMOGRAPHIC_DATA] Employment Self Employment …" at bounding box center [439, 216] width 666 height 321
type input "12 years"
click at [405, 290] on div "Debtor Spouse Occupation Length of Employment 12 years No Longer Employed Pay P…" at bounding box center [439, 211] width 222 height 311
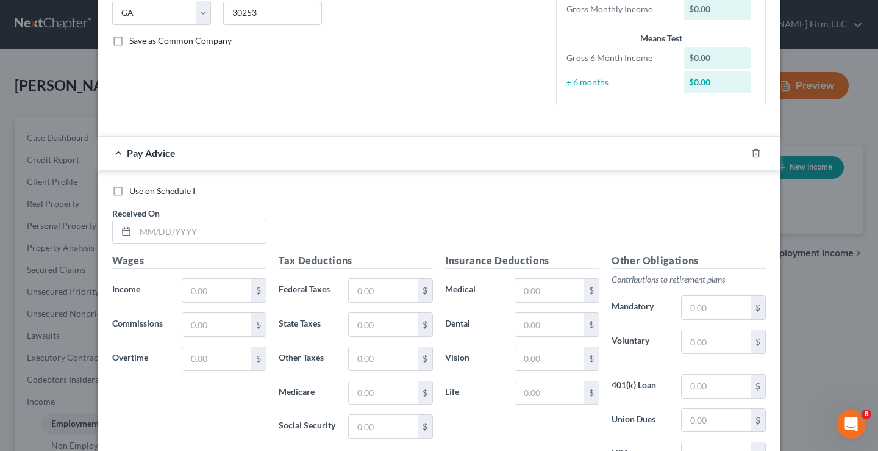
scroll to position [366, 0]
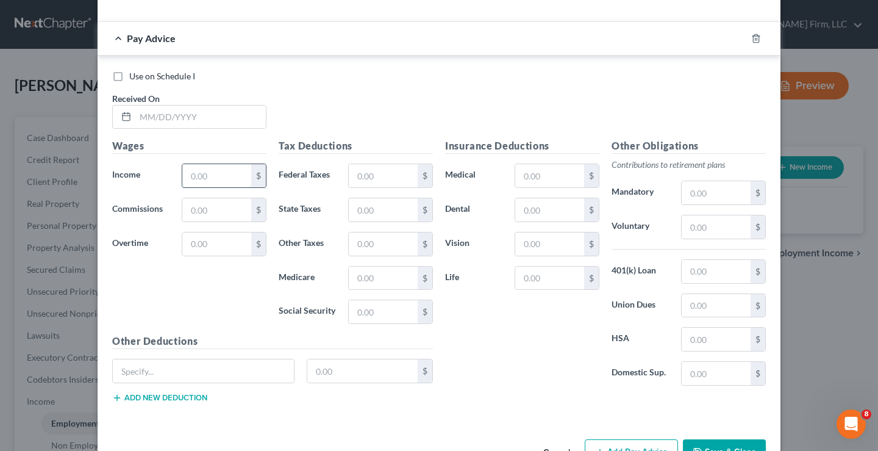
click at [211, 179] on input "text" at bounding box center [216, 175] width 69 height 23
type input "5,852"
click at [183, 292] on div "Wages Income * 5,852 $ Commissions $ Overtime $" at bounding box center [189, 235] width 167 height 195
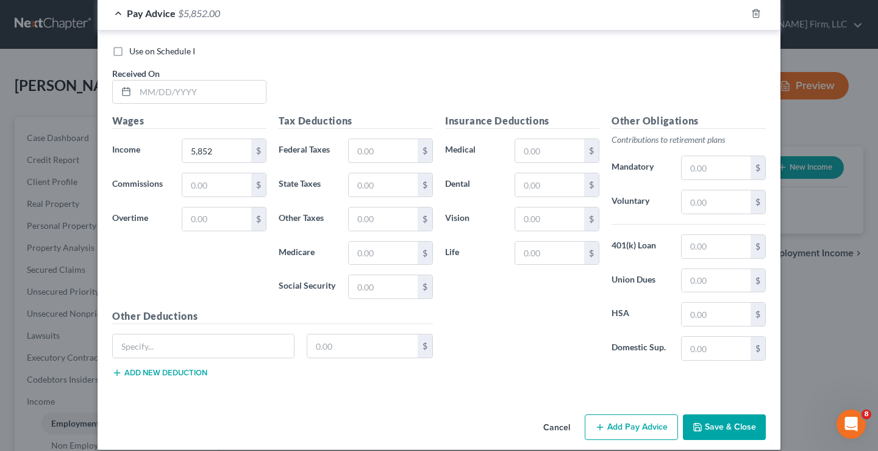
scroll to position [404, 0]
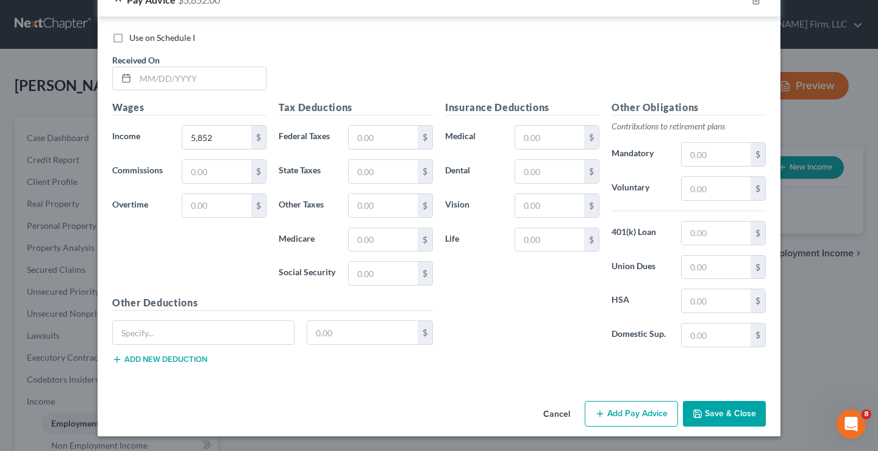
click at [703, 411] on button "Save & Close" at bounding box center [724, 414] width 83 height 26
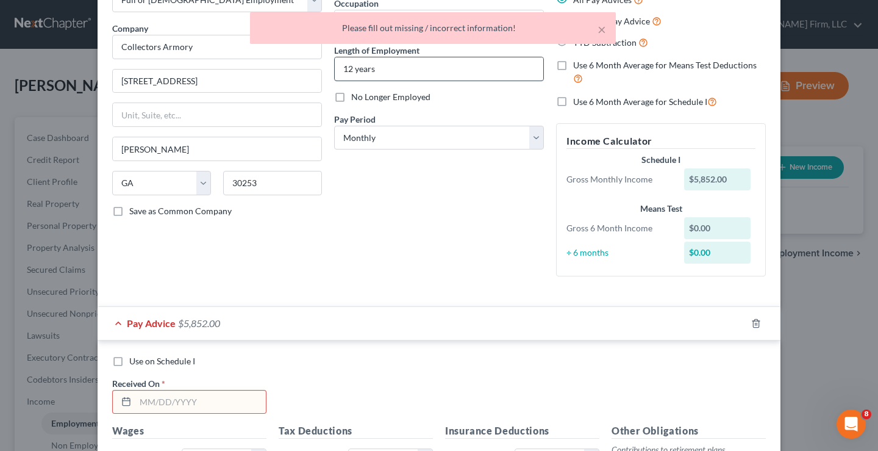
scroll to position [0, 0]
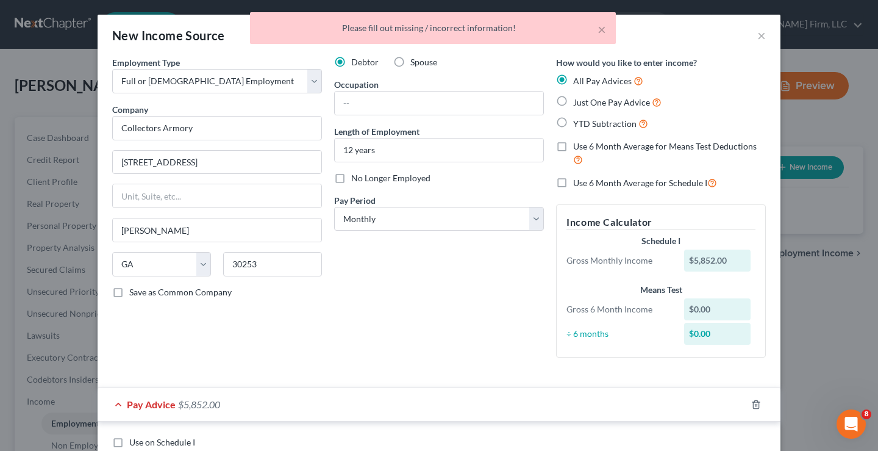
click at [573, 102] on label "Just One Pay Advice" at bounding box center [617, 102] width 88 height 14
click at [578, 102] on input "Just One Pay Advice" at bounding box center [582, 99] width 8 height 8
radio input "true"
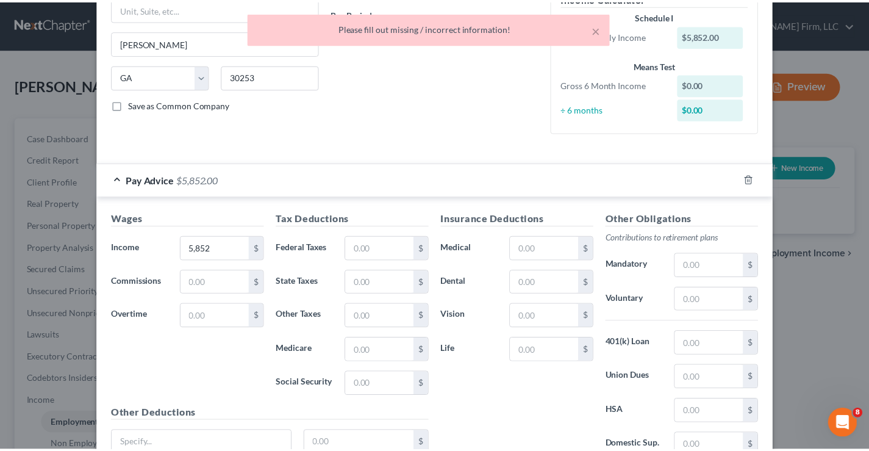
scroll to position [298, 0]
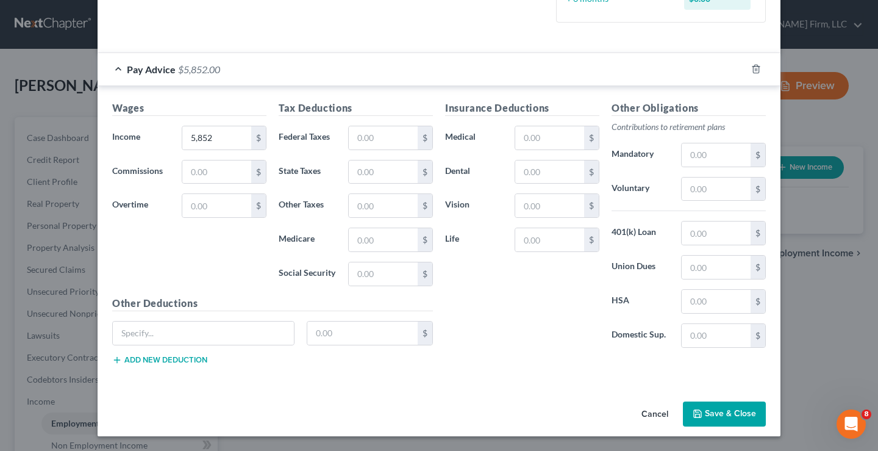
click at [719, 415] on button "Save & Close" at bounding box center [724, 414] width 83 height 26
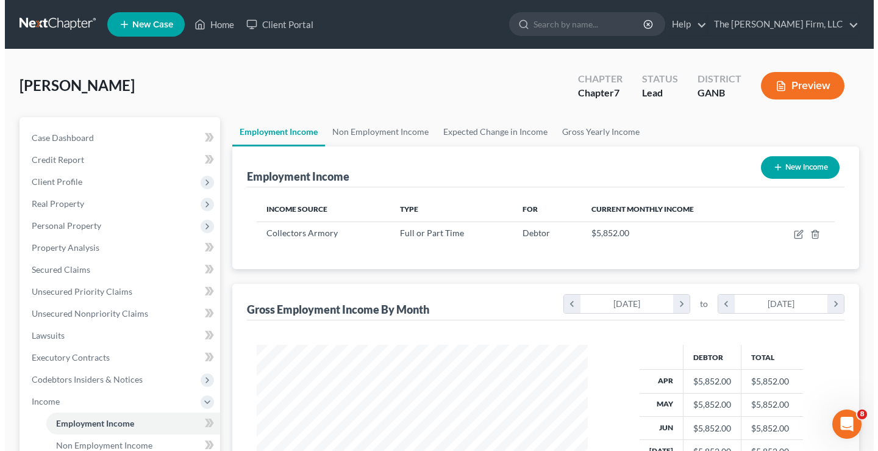
scroll to position [219, 351]
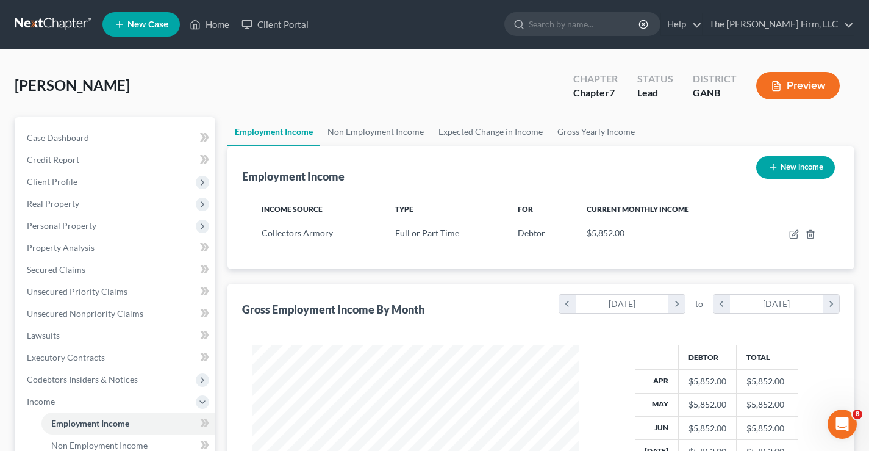
click at [788, 164] on button "New Income" at bounding box center [795, 167] width 79 height 23
select select "0"
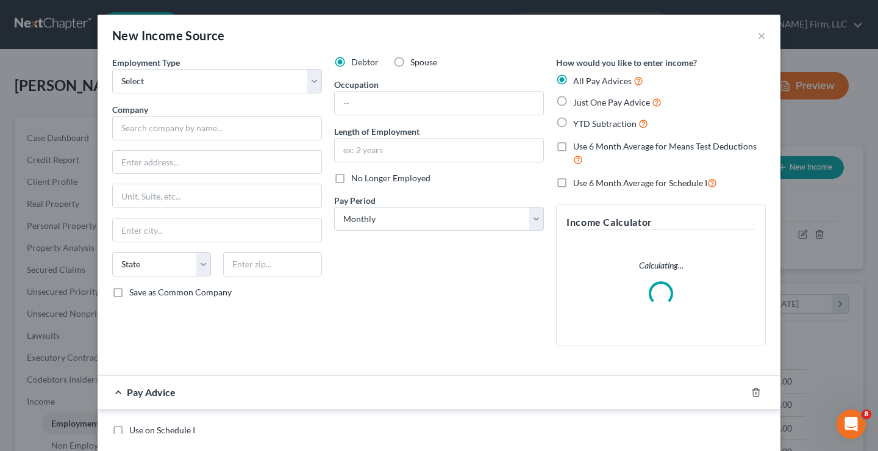
scroll to position [219, 356]
click at [228, 81] on select "Select Full or [DEMOGRAPHIC_DATA] Employment Self Employment" at bounding box center [217, 81] width 210 height 24
select select "0"
click at [112, 69] on select "Select Full or [DEMOGRAPHIC_DATA] Employment Self Employment" at bounding box center [217, 81] width 210 height 24
click at [119, 131] on input "text" at bounding box center [217, 128] width 210 height 24
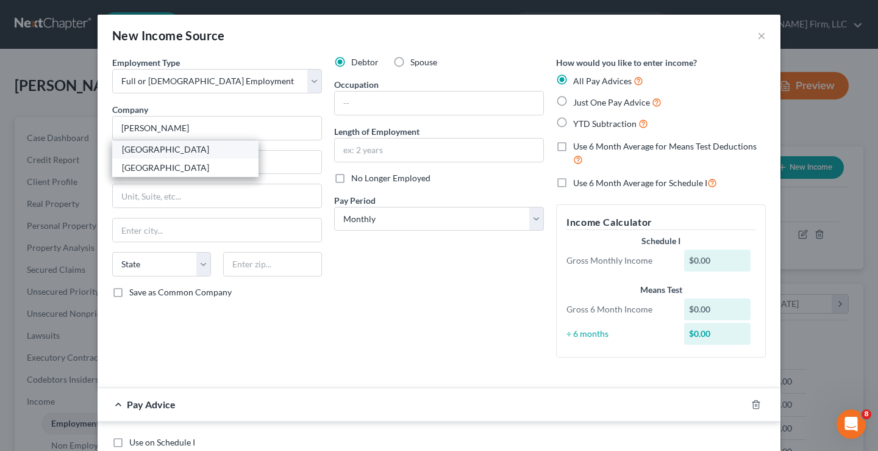
click at [159, 150] on div "[GEOGRAPHIC_DATA]" at bounding box center [185, 149] width 127 height 12
type input "[GEOGRAPHIC_DATA]"
type input "[STREET_ADDRESS]"
type input "[GEOGRAPHIC_DATA]"
select select "10"
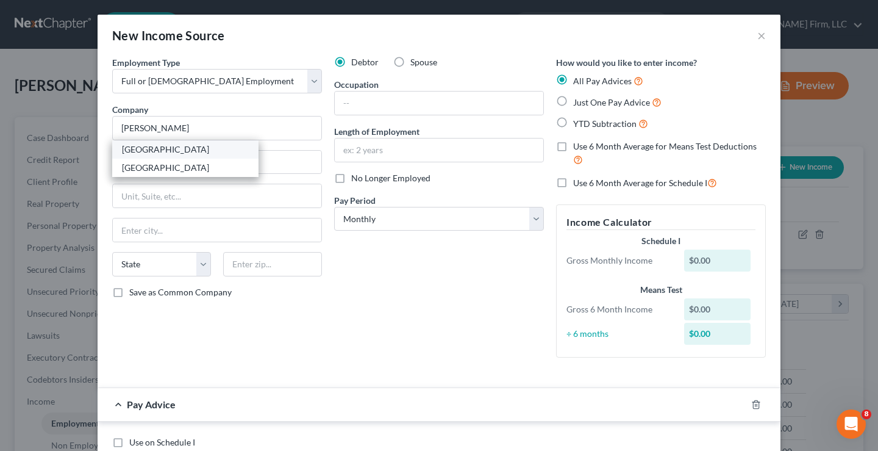
type input "30339"
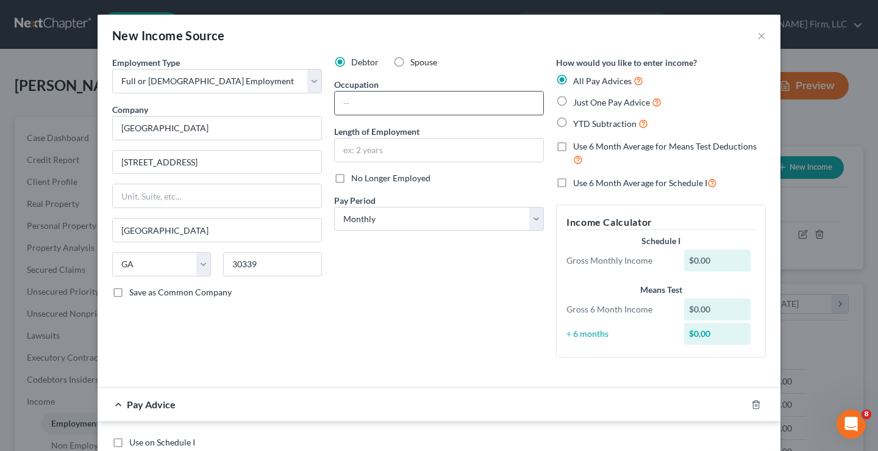
click at [402, 103] on input "text" at bounding box center [439, 103] width 209 height 23
click at [328, 326] on div "Debtor Spouse Occupation Length of Employment No Longer Employed Pay Period * S…" at bounding box center [439, 211] width 222 height 311
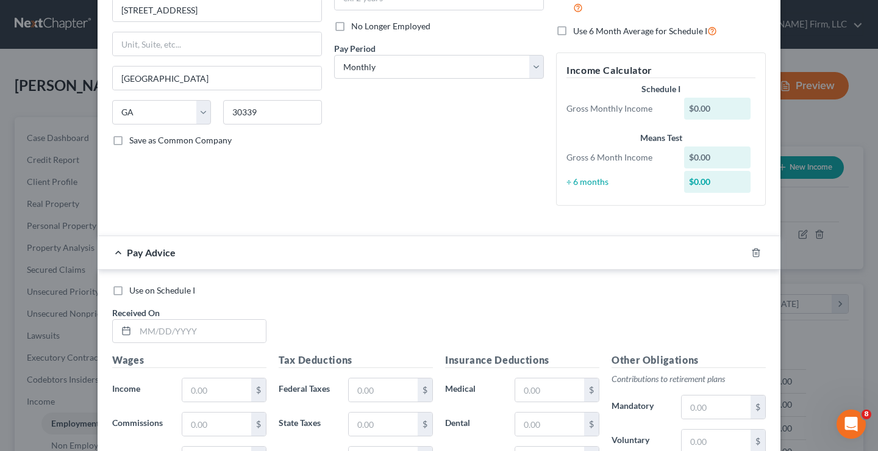
scroll to position [0, 0]
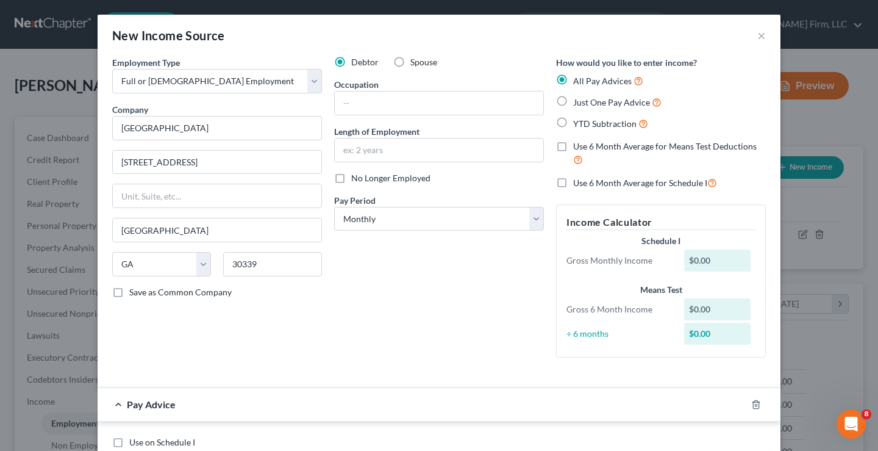
click at [573, 100] on label "Just One Pay Advice" at bounding box center [617, 102] width 88 height 14
click at [578, 100] on input "Just One Pay Advice" at bounding box center [582, 99] width 8 height 8
radio input "true"
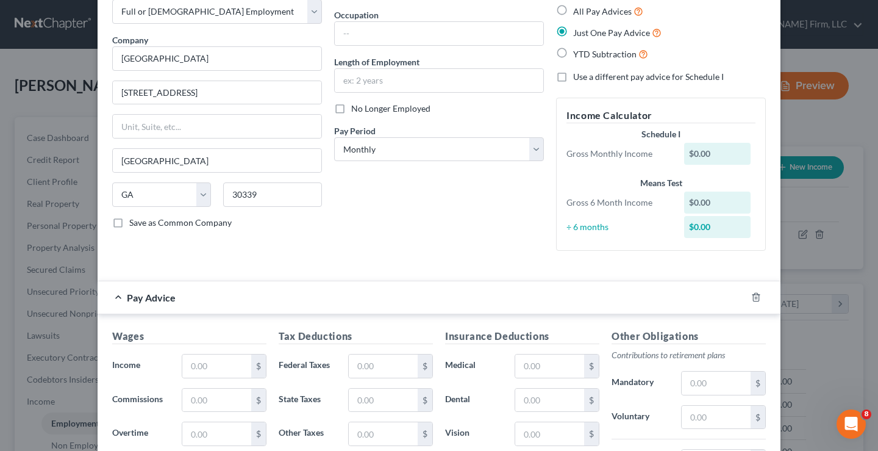
scroll to position [298, 0]
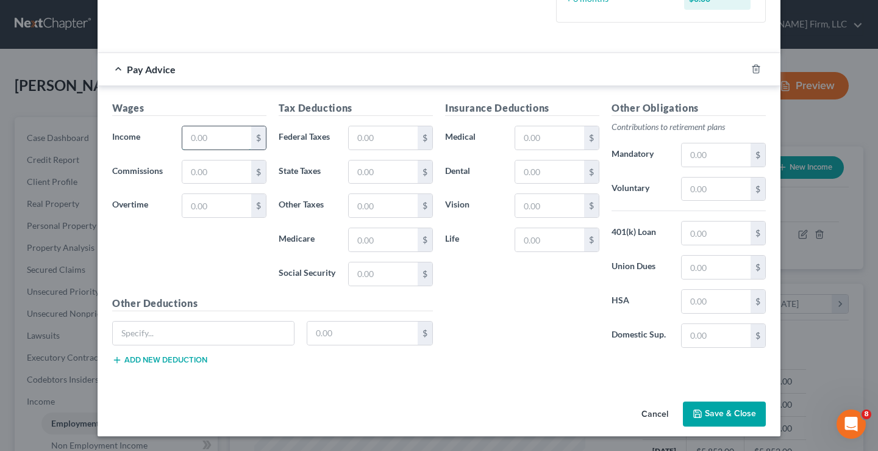
click at [231, 147] on input "text" at bounding box center [216, 137] width 69 height 23
type input "2,314"
click at [128, 340] on input "text" at bounding box center [203, 332] width 181 height 23
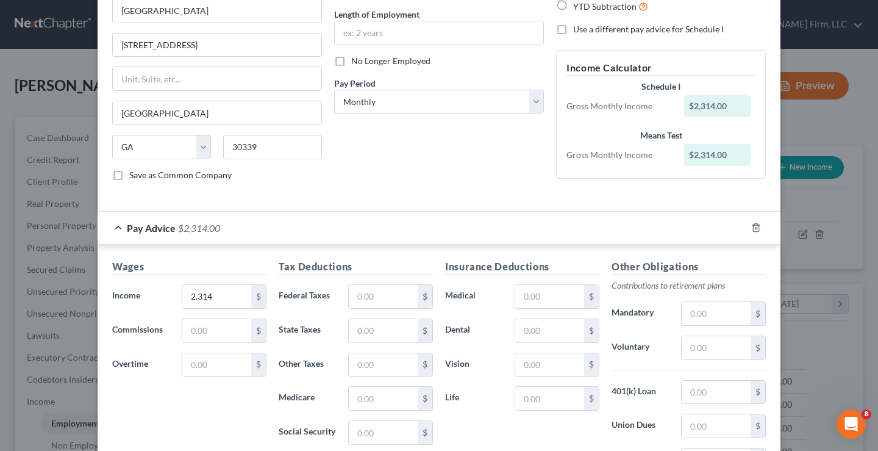
scroll to position [122, 0]
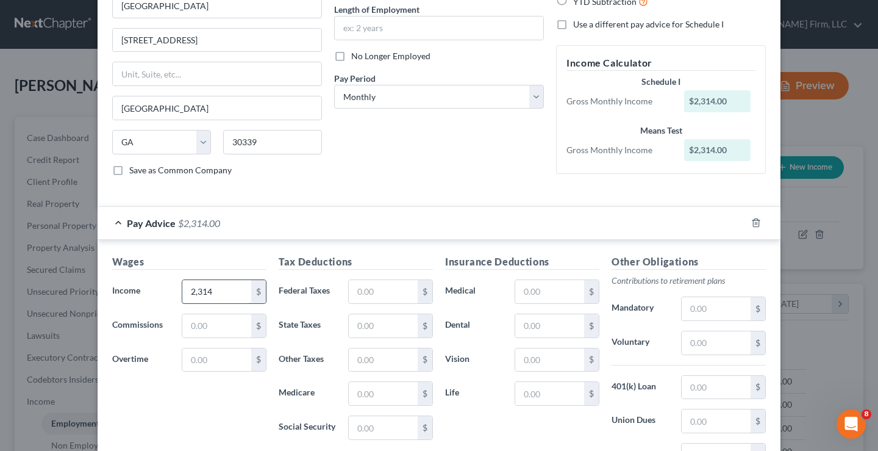
click at [228, 293] on input "2,314" at bounding box center [216, 291] width 69 height 23
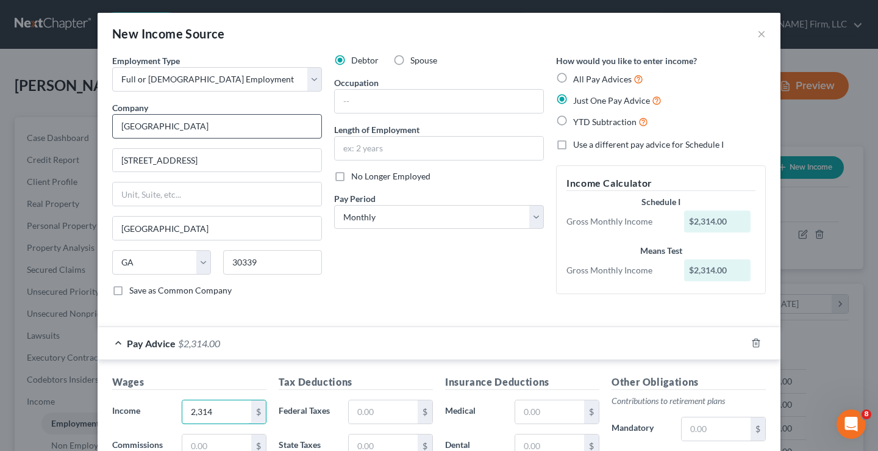
scroll to position [0, 0]
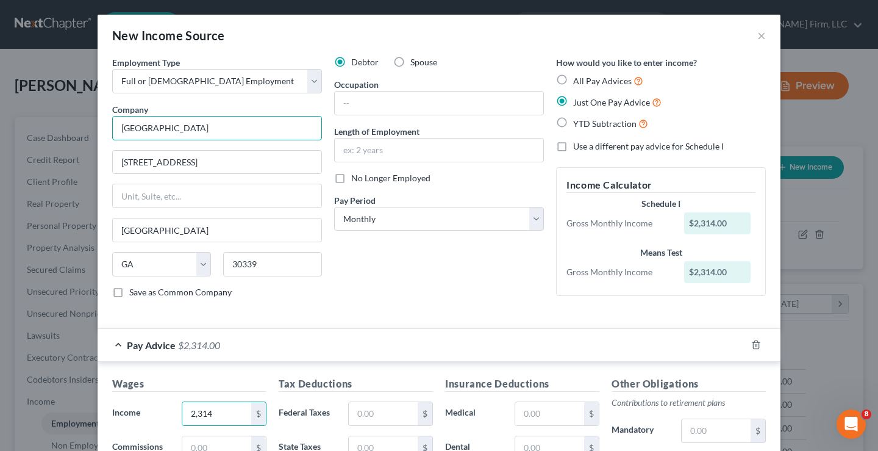
click at [209, 128] on input "[GEOGRAPHIC_DATA]" at bounding box center [217, 128] width 210 height 24
drag, startPoint x: 212, startPoint y: 124, endPoint x: 27, endPoint y: 102, distance: 185.5
click at [0, 121] on div "New Income Source × Employment Type * Select Full or [DEMOGRAPHIC_DATA] Employm…" at bounding box center [439, 225] width 878 height 451
click at [170, 130] on input "Fayette Counry Board of Education" at bounding box center [217, 128] width 210 height 24
click at [273, 127] on input "Fayette County Board of Education" at bounding box center [217, 128] width 210 height 24
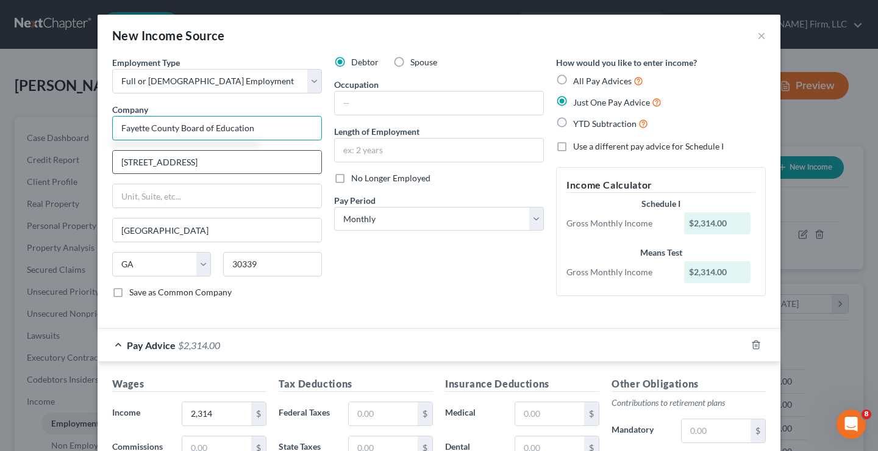
type input "Fayette County Board of Education"
drag, startPoint x: 209, startPoint y: 159, endPoint x: 0, endPoint y: 151, distance: 208.8
click at [0, 153] on div "New Income Source × Employment Type * Select Full or [DEMOGRAPHIC_DATA] Employm…" at bounding box center [439, 225] width 878 height 451
type input "P.O. Box 879"
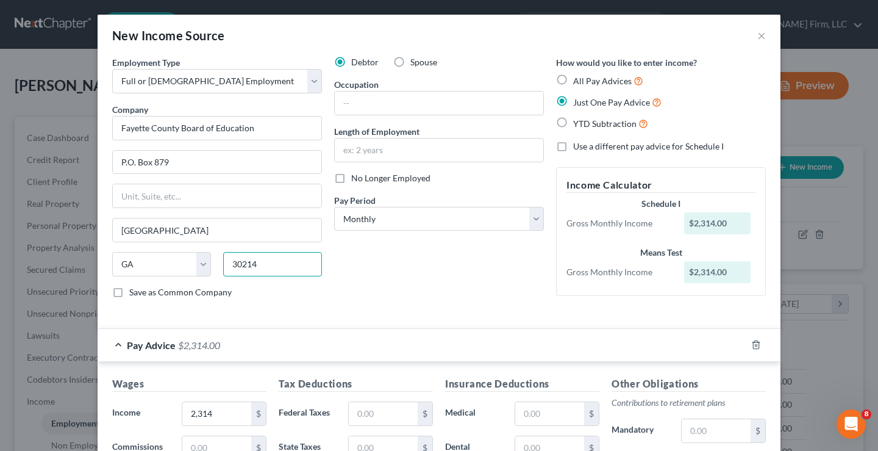
type input "30214"
type input "[GEOGRAPHIC_DATA]"
click at [129, 293] on label "Save as Common Company" at bounding box center [180, 292] width 102 height 12
click at [134, 293] on input "Save as Common Company" at bounding box center [138, 290] width 8 height 8
checkbox input "true"
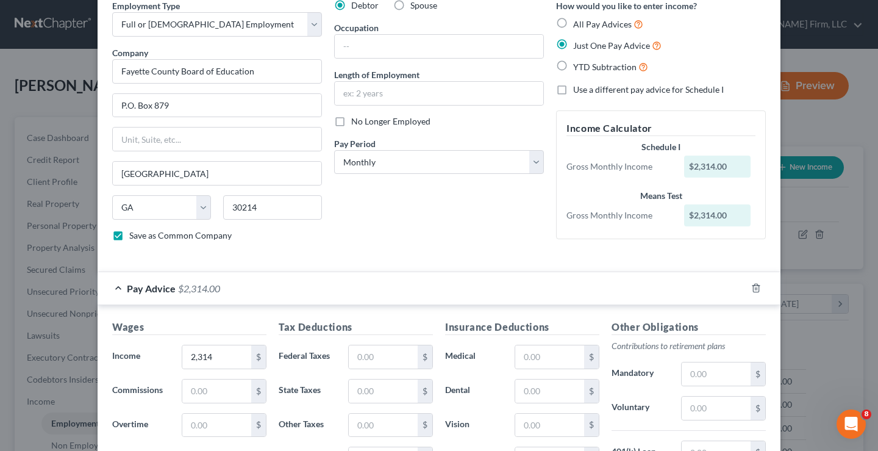
scroll to position [122, 0]
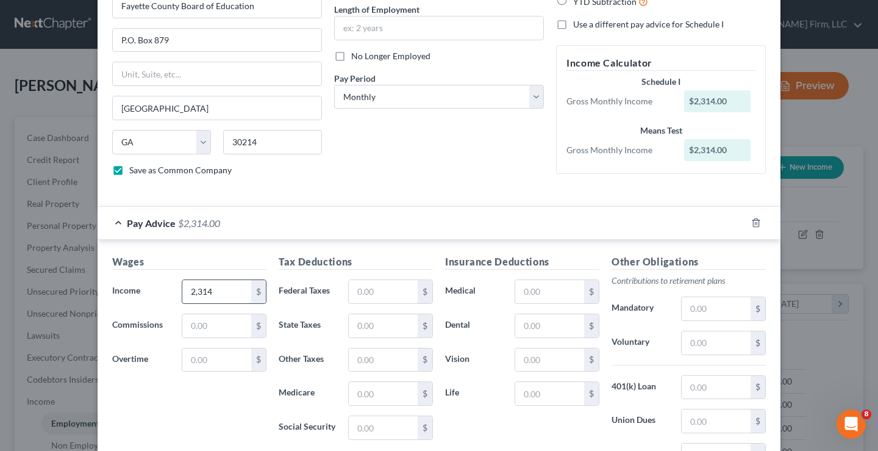
click at [222, 292] on input "2,314" at bounding box center [216, 291] width 69 height 23
type input "5,441"
click at [174, 400] on div "Wages Income * 5,441 $ Commissions $ Overtime $" at bounding box center [189, 351] width 167 height 195
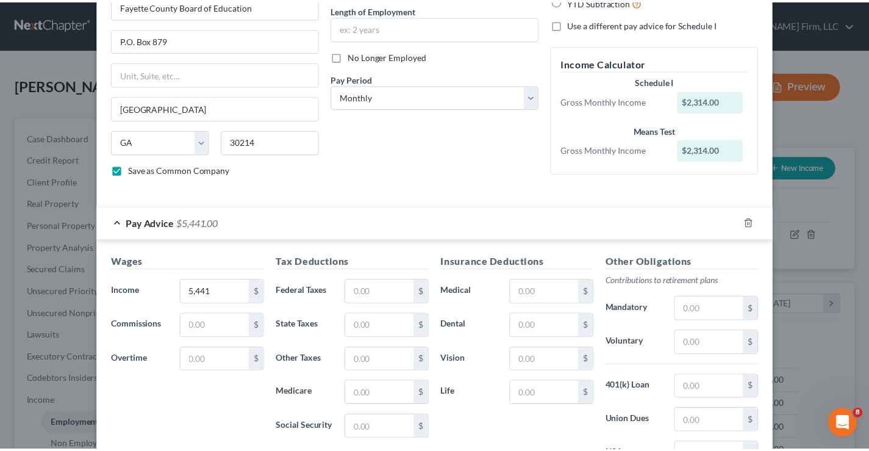
scroll to position [276, 0]
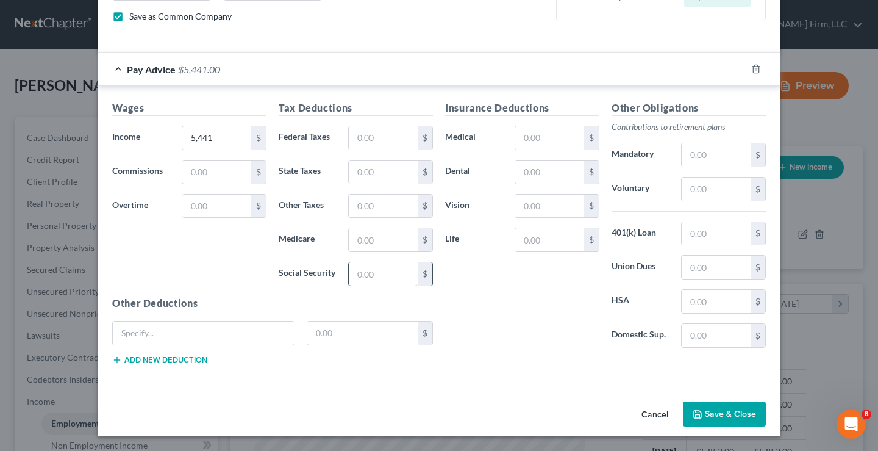
click at [364, 270] on input "text" at bounding box center [383, 273] width 69 height 23
type input "296"
click at [533, 132] on input "text" at bounding box center [549, 137] width 69 height 23
click at [393, 237] on input "text" at bounding box center [383, 239] width 69 height 23
type input "69"
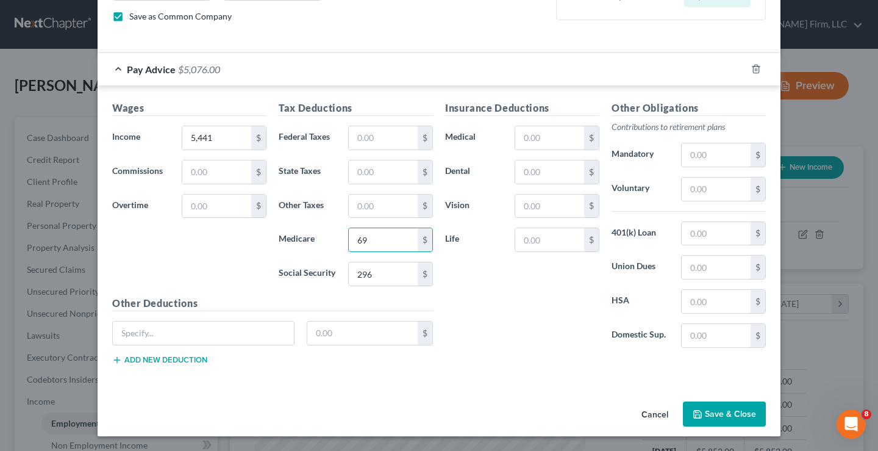
click at [486, 293] on div "Insurance Deductions Medical $ Dental $ Vision $ Life $" at bounding box center [522, 229] width 167 height 257
click at [543, 143] on input "text" at bounding box center [549, 137] width 69 height 23
type input "539"
drag, startPoint x: 532, startPoint y: 207, endPoint x: 522, endPoint y: 200, distance: 11.8
click at [533, 207] on input "text" at bounding box center [549, 206] width 69 height 23
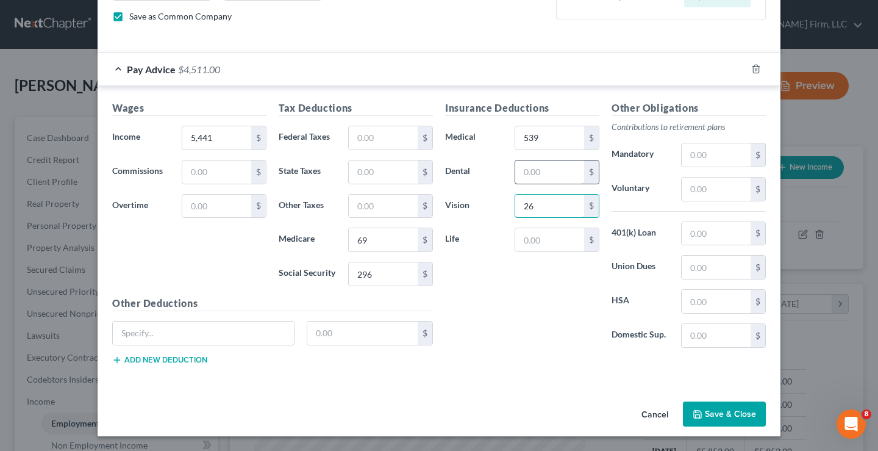
type input "26"
drag, startPoint x: 542, startPoint y: 174, endPoint x: 550, endPoint y: 176, distance: 8.9
click at [542, 174] on input "text" at bounding box center [549, 171] width 69 height 23
type input "96"
click at [373, 142] on input "text" at bounding box center [383, 137] width 69 height 23
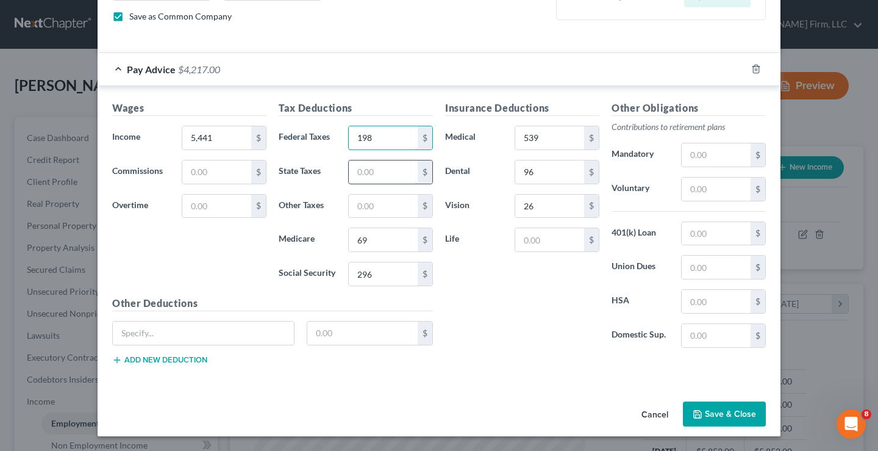
type input "198"
click at [374, 171] on input "text" at bounding box center [383, 171] width 69 height 23
type input "211"
click at [724, 156] on input "text" at bounding box center [716, 154] width 69 height 23
drag, startPoint x: 723, startPoint y: 154, endPoint x: 725, endPoint y: 132, distance: 22.7
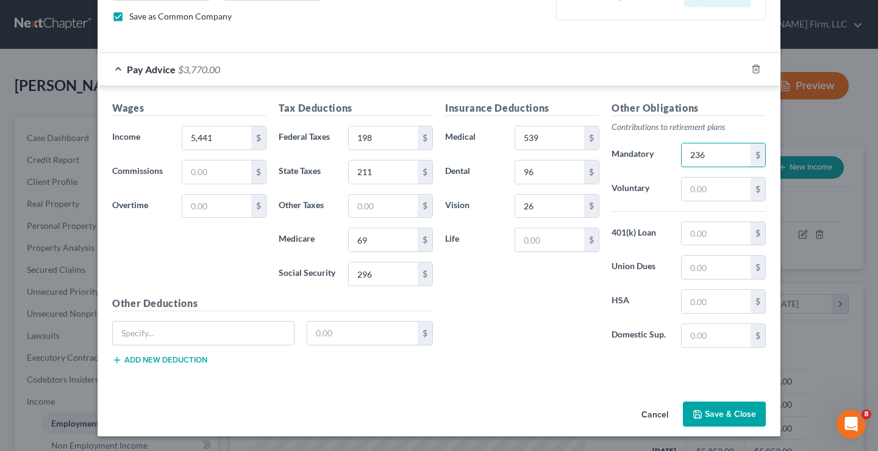
click at [665, 151] on div "Mandatory 236 $" at bounding box center [689, 155] width 167 height 24
type input "326"
click at [527, 243] on input "text" at bounding box center [549, 239] width 69 height 23
drag, startPoint x: 512, startPoint y: 241, endPoint x: 470, endPoint y: 237, distance: 41.7
click at [497, 243] on div "Life 13 $" at bounding box center [522, 240] width 167 height 24
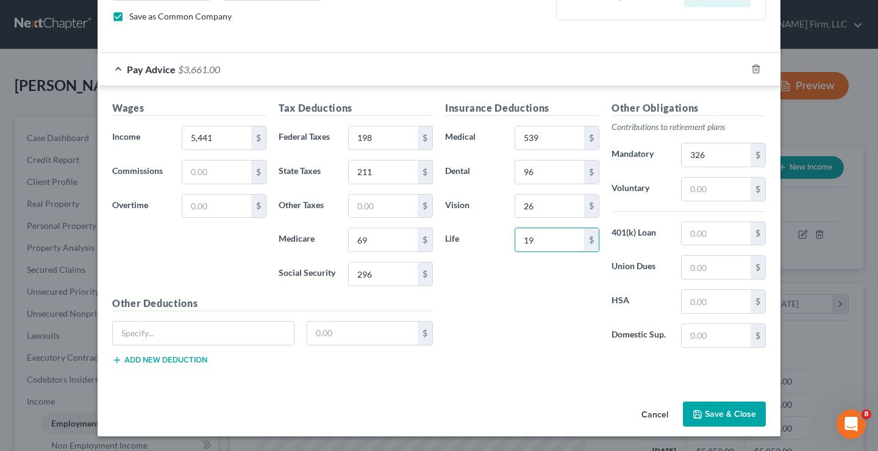
drag, startPoint x: 537, startPoint y: 240, endPoint x: 465, endPoint y: 239, distance: 71.4
click at [493, 244] on div "Life 19 $" at bounding box center [522, 240] width 167 height 24
type input "21"
click at [472, 298] on div "Insurance Deductions Medical 539 $ Dental 96 $ Vision 26 $ Life 21 $" at bounding box center [522, 229] width 167 height 257
click at [126, 337] on input "text" at bounding box center [203, 332] width 181 height 23
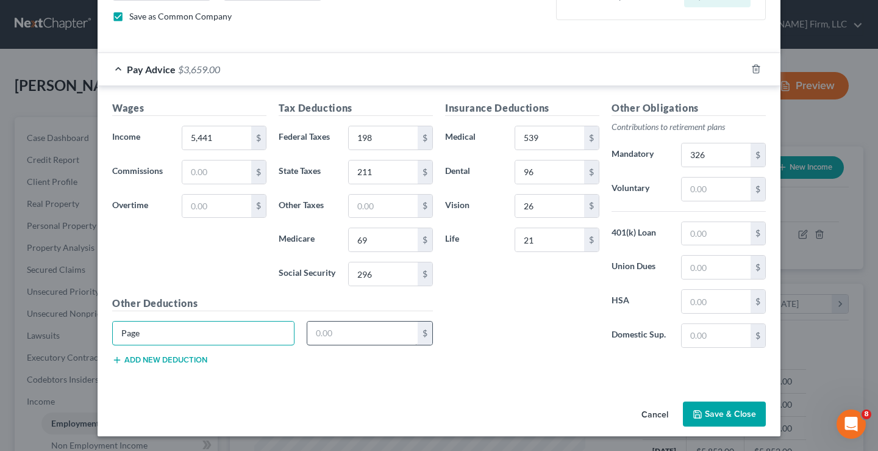
type input "Page"
click at [341, 335] on input "text" at bounding box center [362, 332] width 111 height 23
type input "15"
click at [505, 329] on div "Insurance Deductions Medical 539 $ Dental 96 $ Vision 26 $ Life 21 $" at bounding box center [522, 229] width 167 height 257
click at [511, 344] on div "Insurance Deductions Medical 539 $ Dental 96 $ Vision 26 $ Life 21 $" at bounding box center [522, 229] width 167 height 257
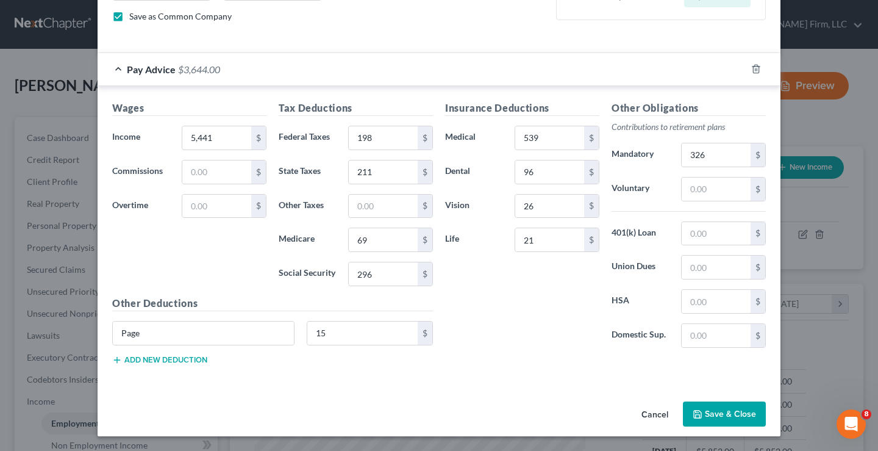
click at [722, 412] on button "Save & Close" at bounding box center [724, 414] width 83 height 26
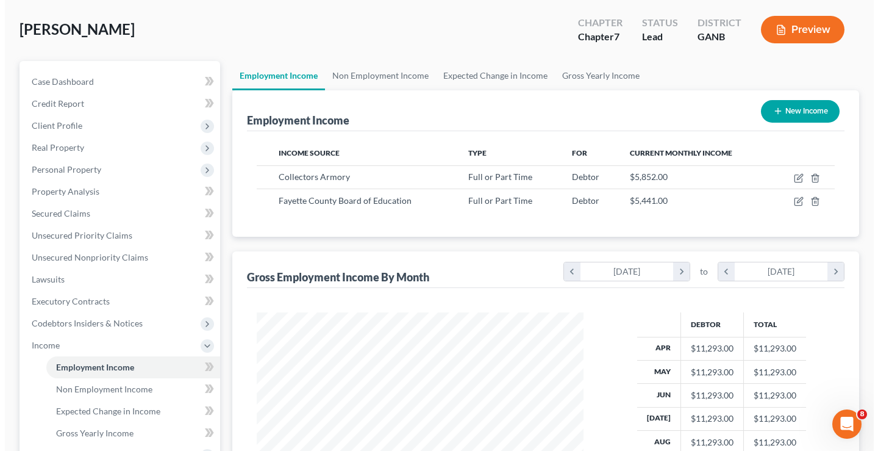
scroll to position [0, 0]
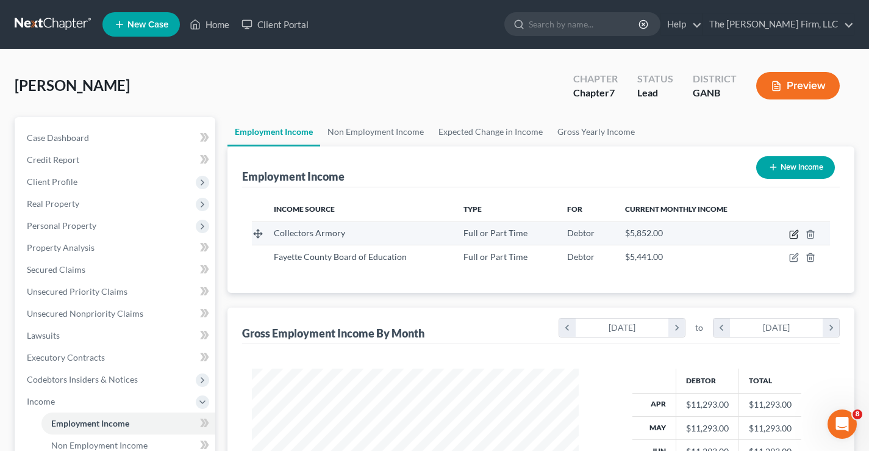
click at [794, 237] on icon "button" at bounding box center [794, 234] width 10 height 10
select select "0"
select select "10"
select select "0"
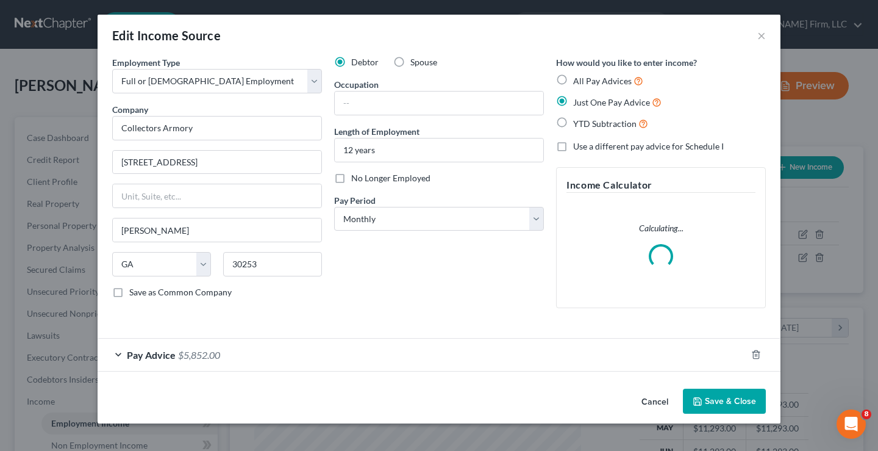
scroll to position [219, 356]
click at [137, 355] on span "Pay Advice" at bounding box center [151, 355] width 49 height 12
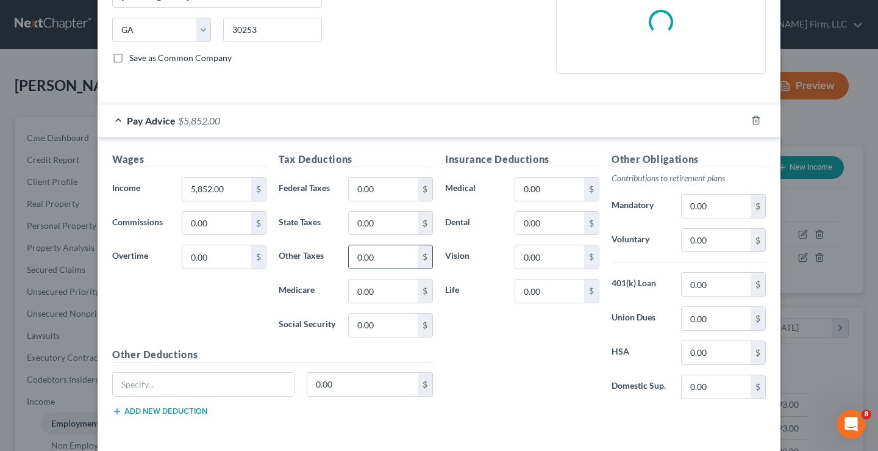
scroll to position [244, 0]
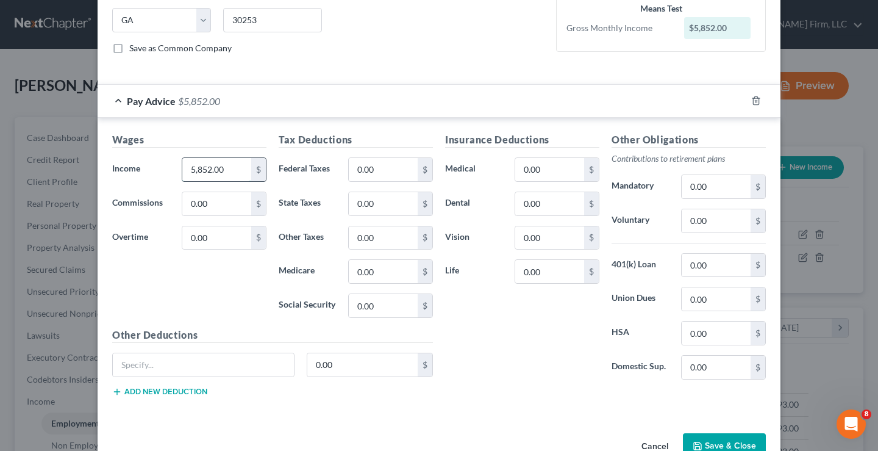
click at [226, 174] on input "5,852.00" at bounding box center [216, 169] width 69 height 23
type input "5,834"
click at [216, 207] on input "0.00" at bounding box center [216, 203] width 69 height 23
click at [386, 176] on input "0.00" at bounding box center [383, 169] width 69 height 23
type input "362"
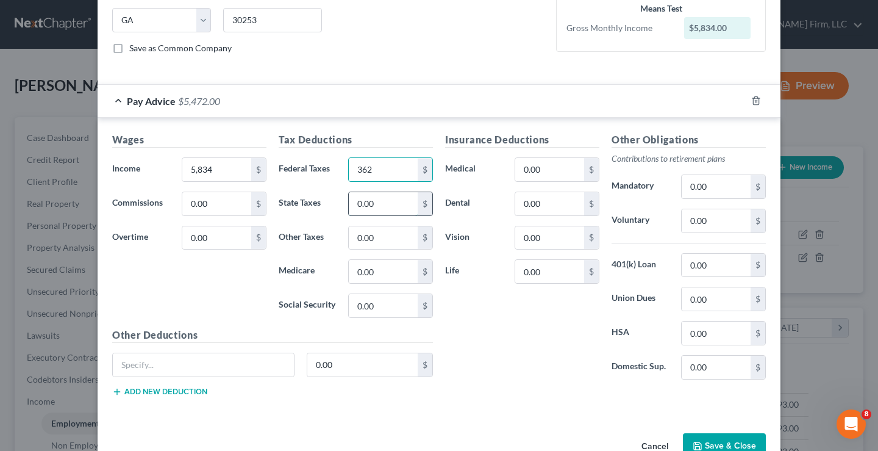
click at [373, 206] on input "0.00" at bounding box center [383, 203] width 69 height 23
click at [378, 276] on input "0.00" at bounding box center [383, 271] width 69 height 23
type input "86"
click at [392, 168] on input "362" at bounding box center [383, 169] width 69 height 23
click at [375, 303] on input "0.00" at bounding box center [383, 305] width 69 height 23
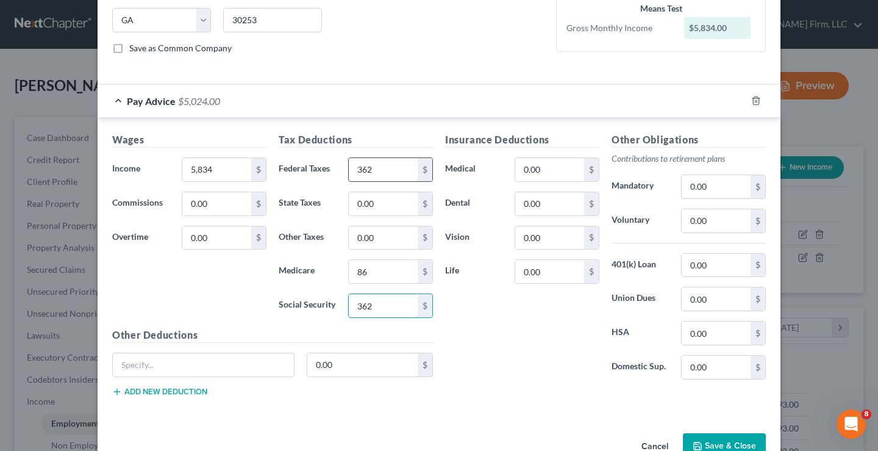
type input "362"
click at [375, 171] on input "362" at bounding box center [383, 169] width 69 height 23
type input "217"
click at [397, 205] on input "0.00" at bounding box center [383, 203] width 69 height 23
type input "244"
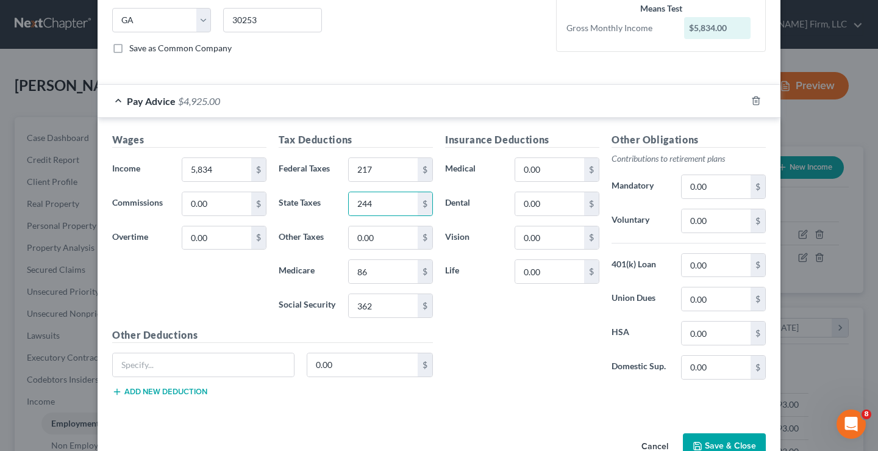
click at [468, 311] on div "Insurance Deductions Medical 0.00 $ Dental 0.00 $ Vision 0.00 $ Life 0.00 $" at bounding box center [522, 260] width 167 height 257
click at [716, 219] on input "0.00" at bounding box center [716, 220] width 69 height 23
type input "116"
click at [521, 317] on div "Insurance Deductions Medical 0.00 $ Dental 0.00 $ Vision 0.00 $ Life 0.00 $" at bounding box center [522, 260] width 167 height 257
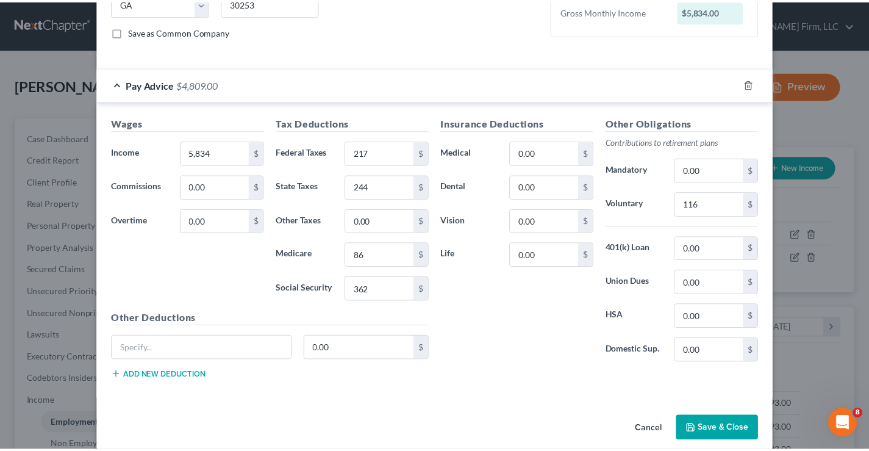
scroll to position [276, 0]
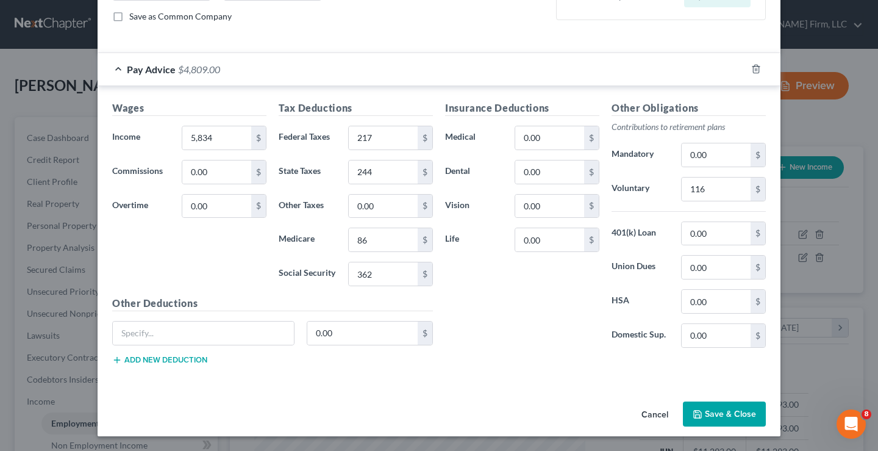
click at [716, 414] on button "Save & Close" at bounding box center [724, 414] width 83 height 26
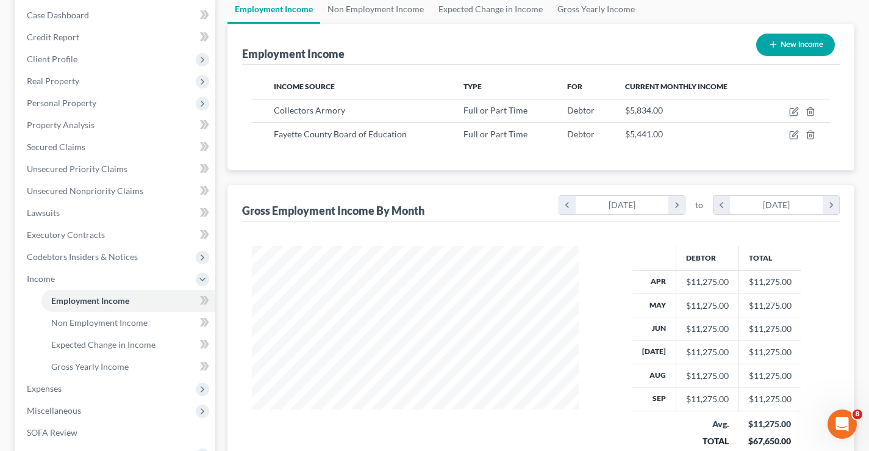
scroll to position [286, 0]
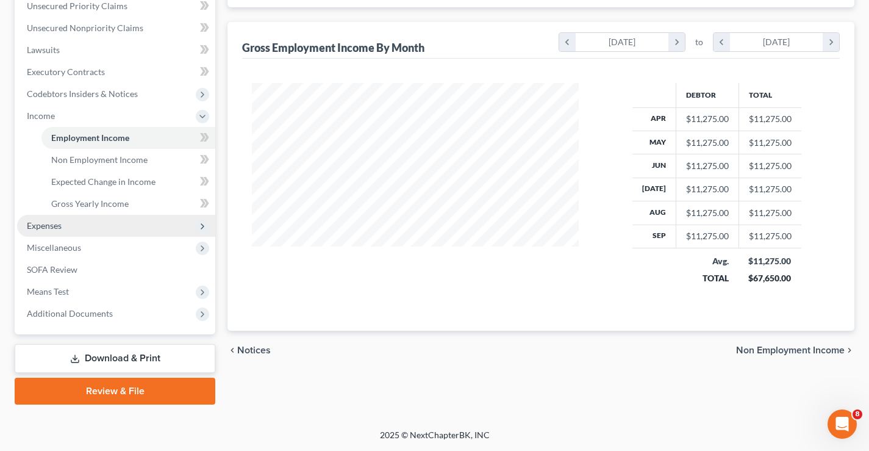
click at [65, 225] on span "Expenses" at bounding box center [116, 226] width 198 height 22
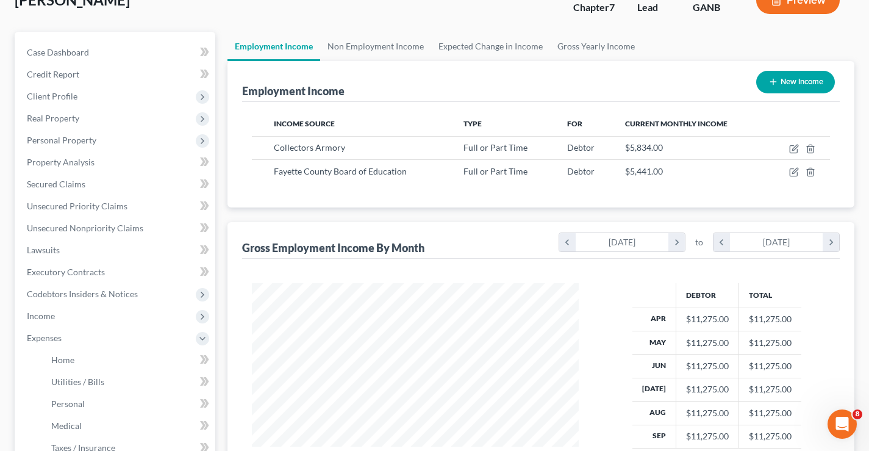
scroll to position [0, 0]
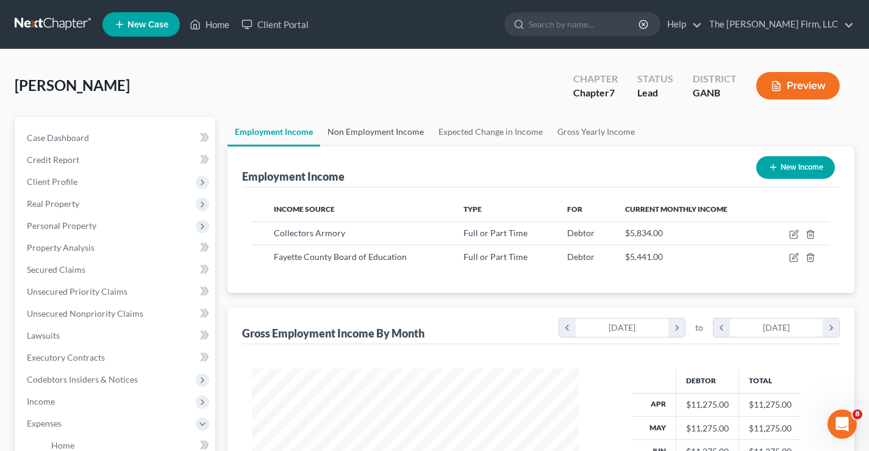
click at [390, 132] on link "Non Employment Income" at bounding box center [375, 131] width 111 height 29
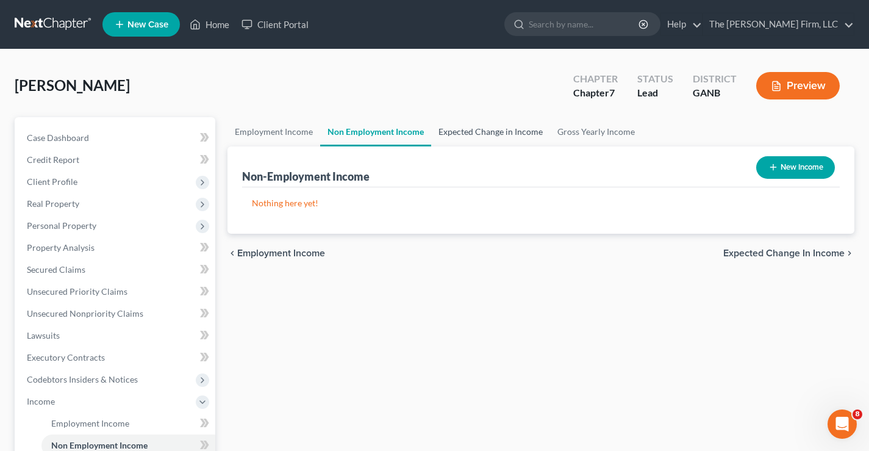
click at [487, 135] on link "Expected Change in Income" at bounding box center [490, 131] width 119 height 29
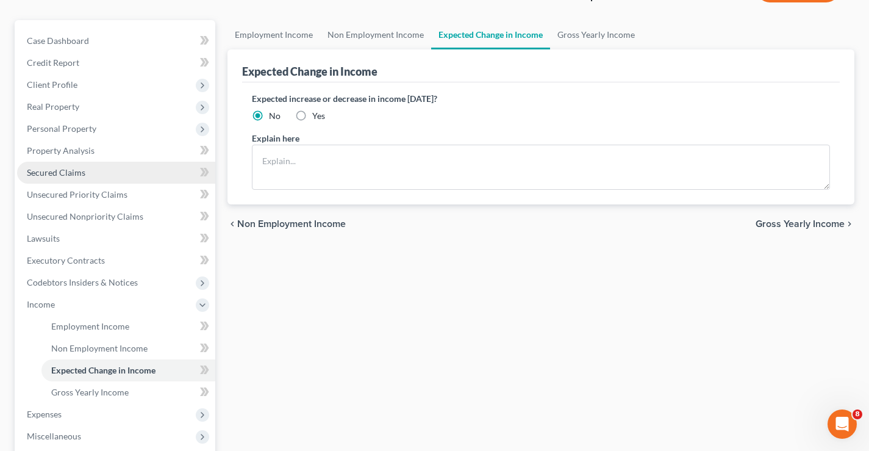
scroll to position [244, 0]
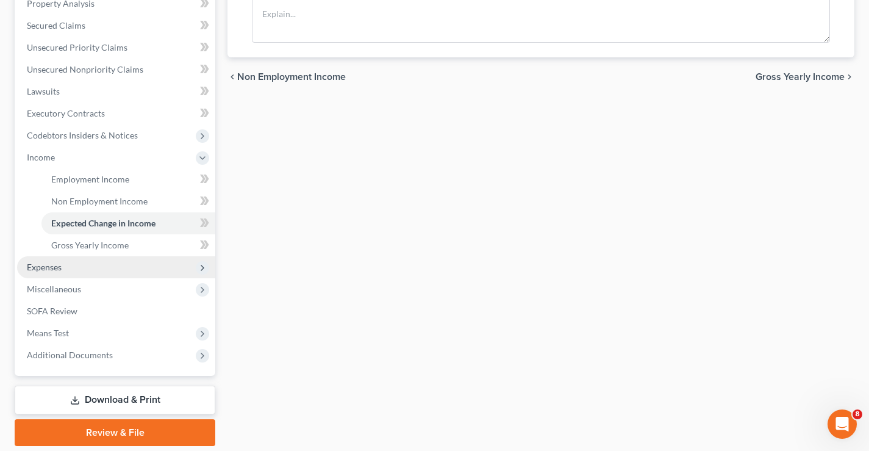
click at [34, 269] on span "Expenses" at bounding box center [44, 267] width 35 height 10
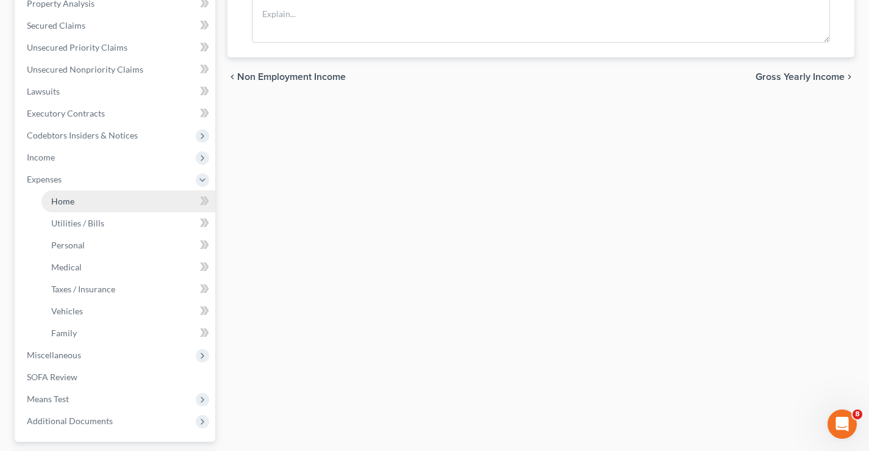
click at [48, 201] on link "Home" at bounding box center [128, 201] width 174 height 22
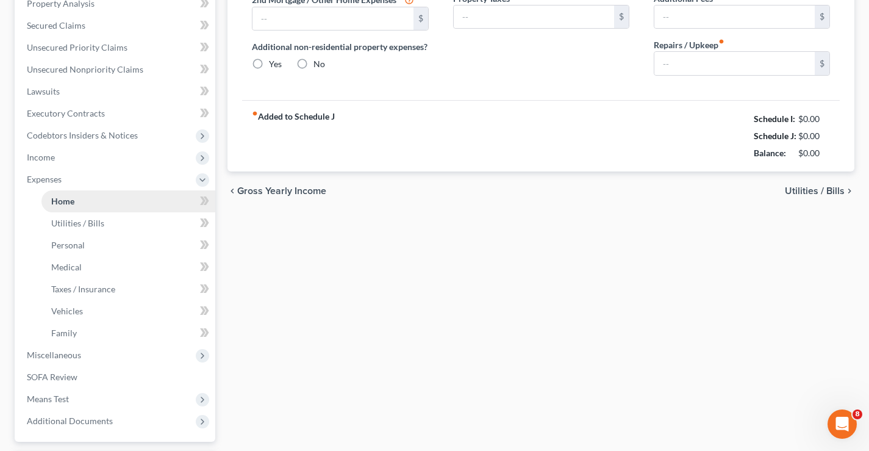
type input "1,620.00"
type input "0.00"
radio input "true"
type input "0.00"
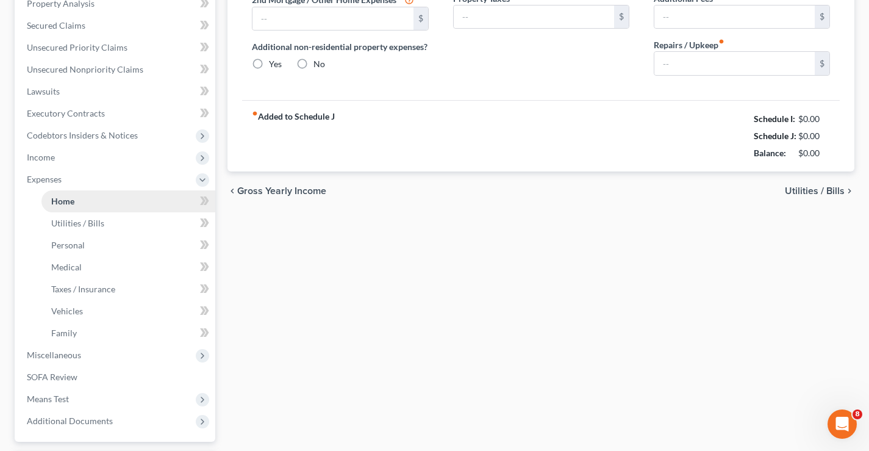
type input "0.00"
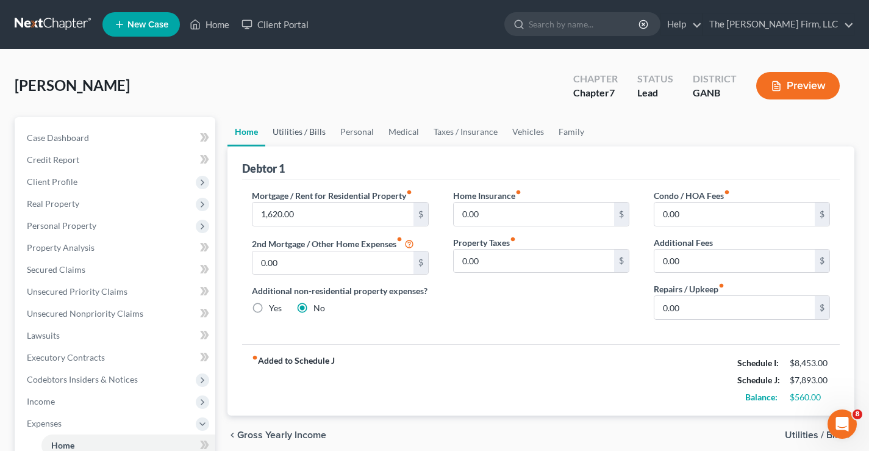
click at [298, 129] on link "Utilities / Bills" at bounding box center [299, 131] width 68 height 29
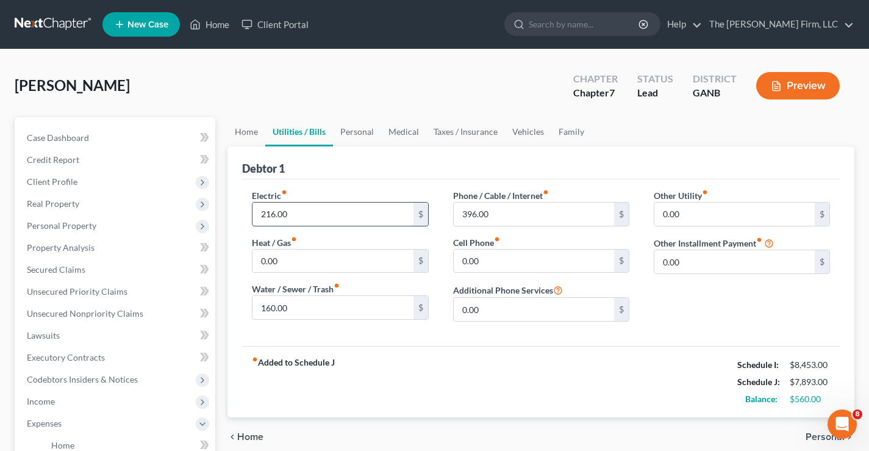
click at [309, 212] on input "216.00" at bounding box center [333, 214] width 160 height 23
type input "316"
click at [367, 129] on link "Personal" at bounding box center [357, 131] width 48 height 29
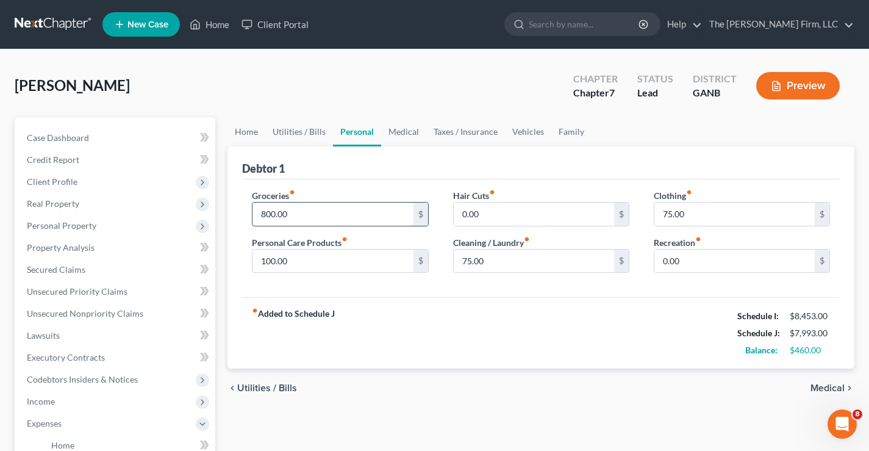
click at [312, 210] on input "800.00" at bounding box center [333, 214] width 160 height 23
type input "1,000"
click at [411, 134] on link "Medical" at bounding box center [403, 131] width 45 height 29
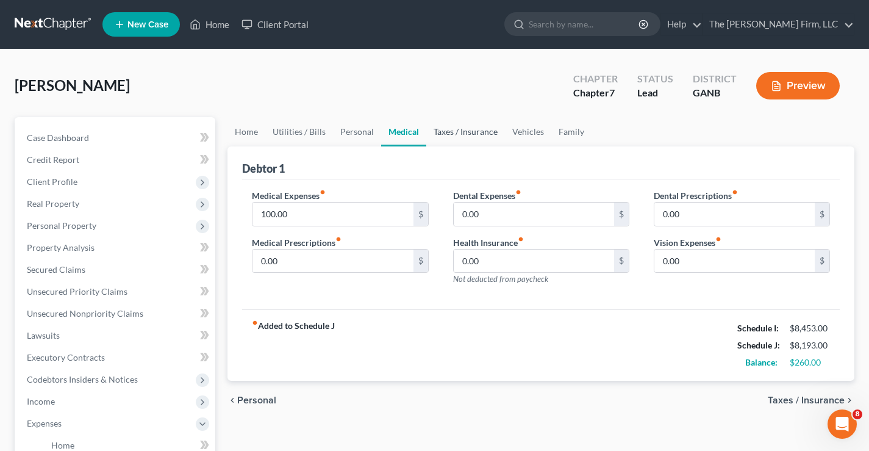
click at [464, 137] on link "Taxes / Insurance" at bounding box center [465, 131] width 79 height 29
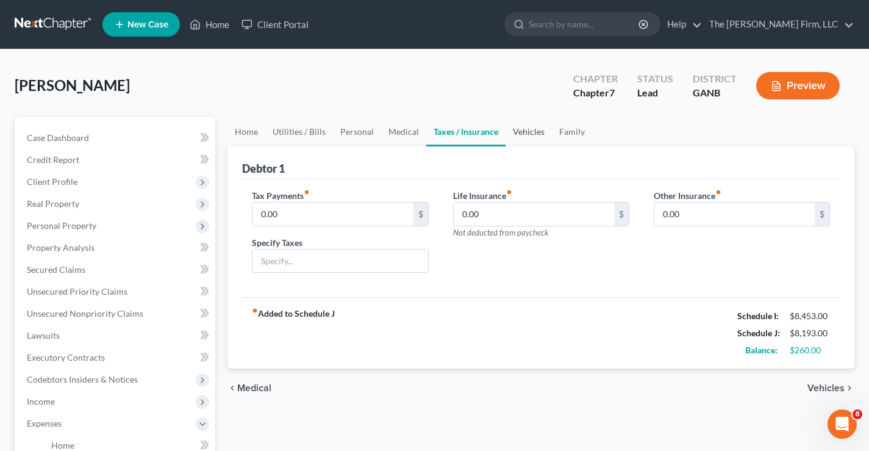
click at [529, 139] on link "Vehicles" at bounding box center [529, 131] width 46 height 29
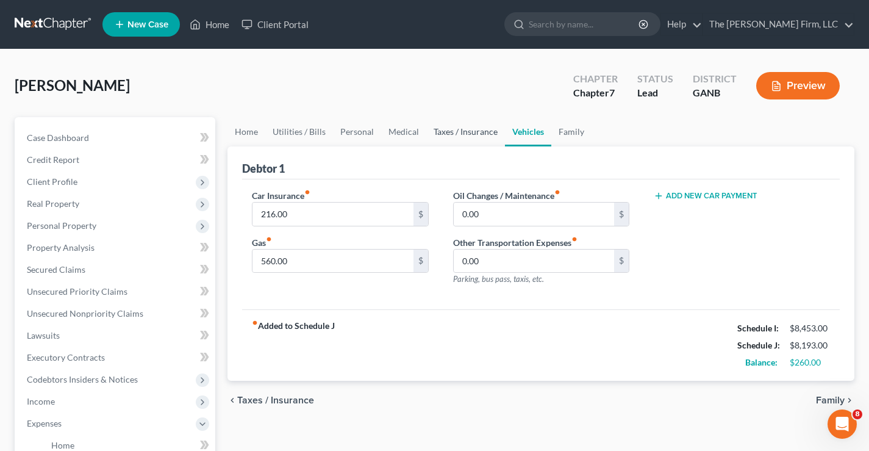
click at [464, 128] on link "Taxes / Insurance" at bounding box center [465, 131] width 79 height 29
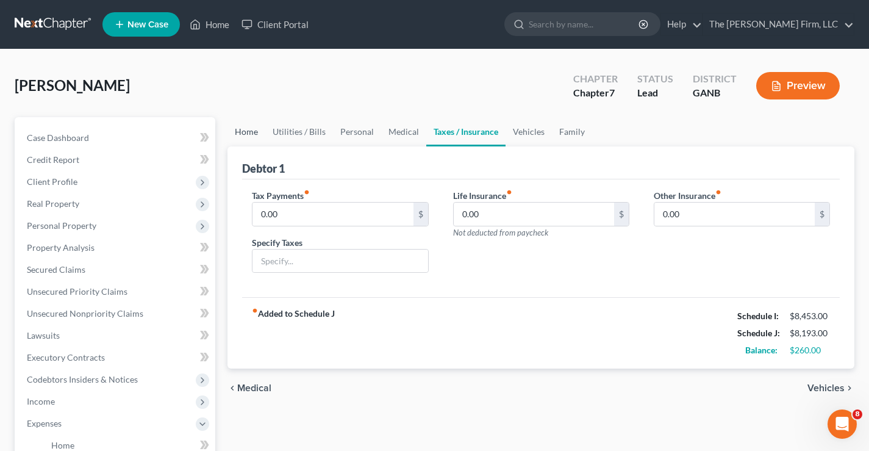
click at [246, 134] on link "Home" at bounding box center [247, 131] width 38 height 29
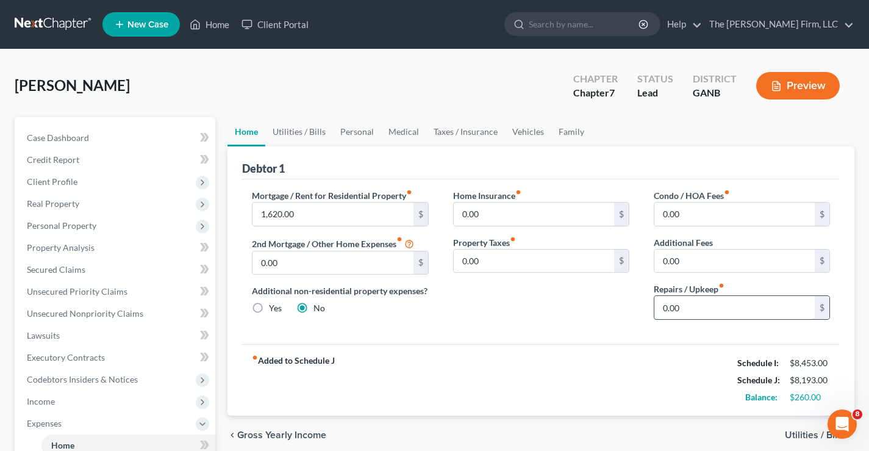
click at [689, 303] on input "0.00" at bounding box center [735, 307] width 160 height 23
click at [437, 95] on div "[PERSON_NAME] Upgraded Chapter Chapter 7 Status Lead District GANB Preview" at bounding box center [435, 90] width 840 height 53
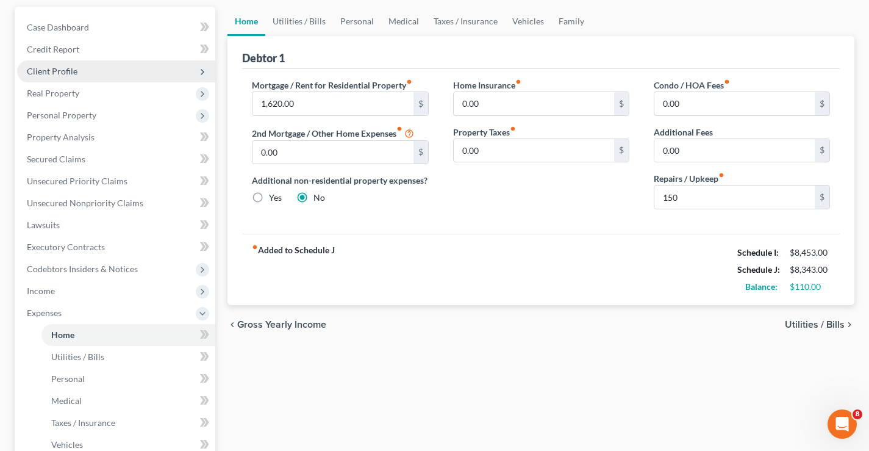
scroll to position [46, 0]
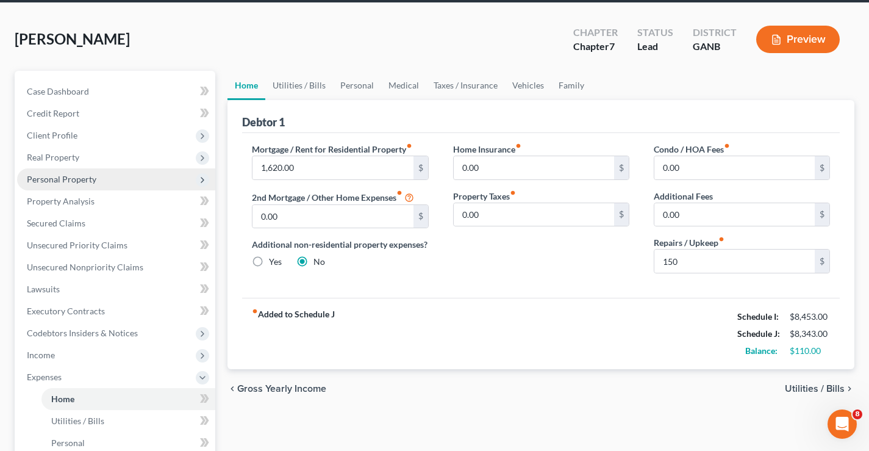
click at [34, 178] on span "Personal Property" at bounding box center [62, 179] width 70 height 10
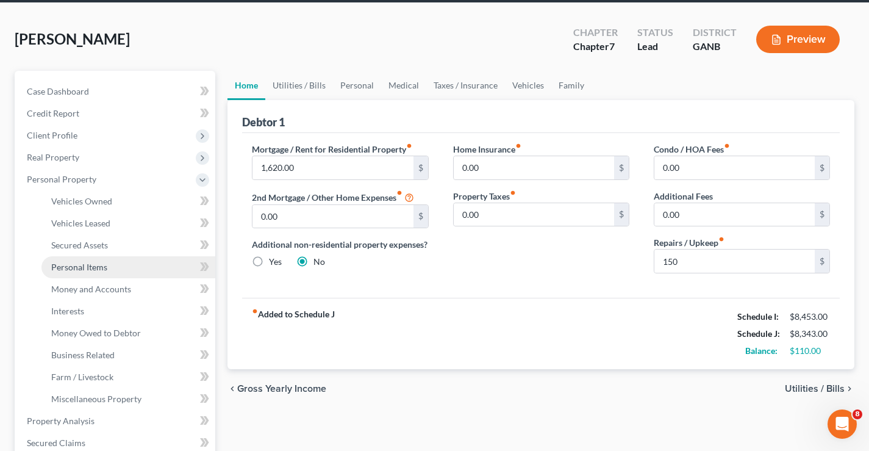
click at [67, 264] on span "Personal Items" at bounding box center [79, 267] width 56 height 10
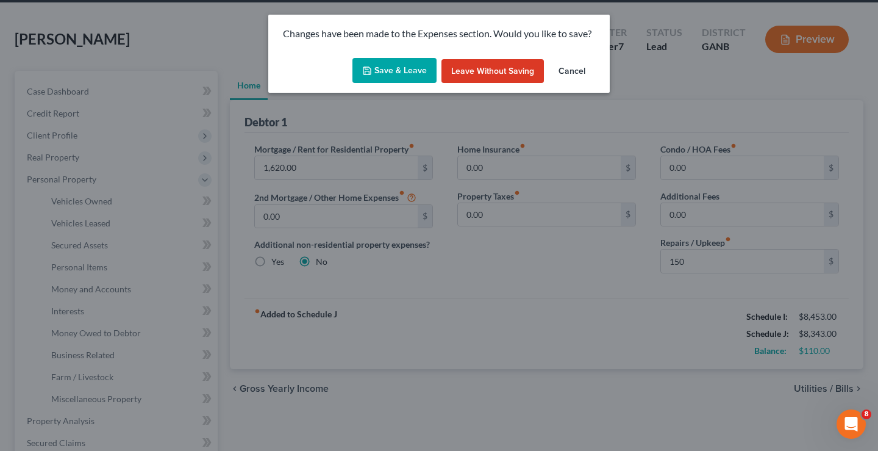
click at [392, 72] on button "Save & Leave" at bounding box center [395, 71] width 84 height 26
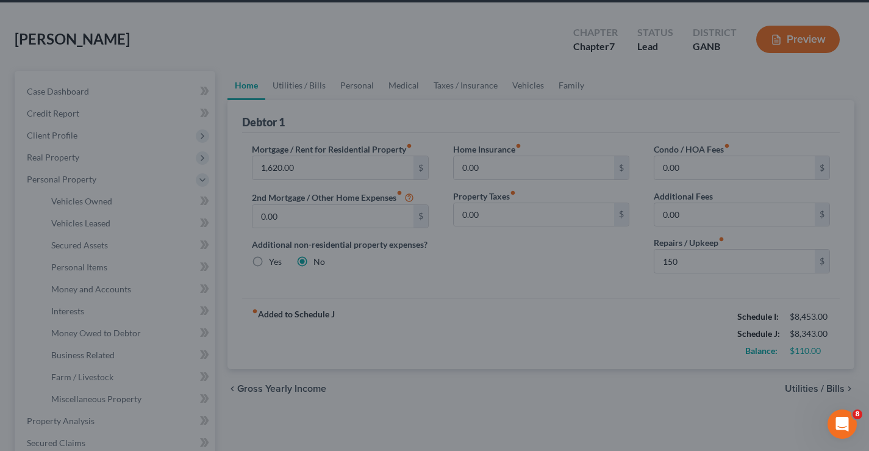
type input "150.00"
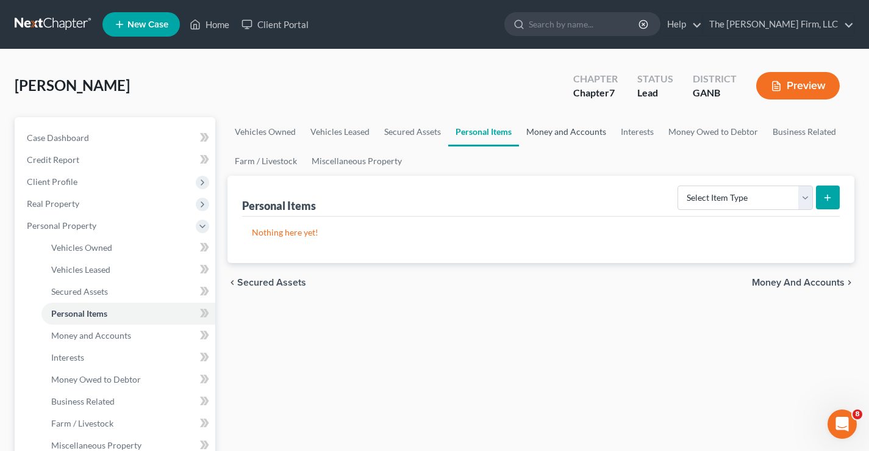
click at [575, 131] on link "Money and Accounts" at bounding box center [566, 131] width 95 height 29
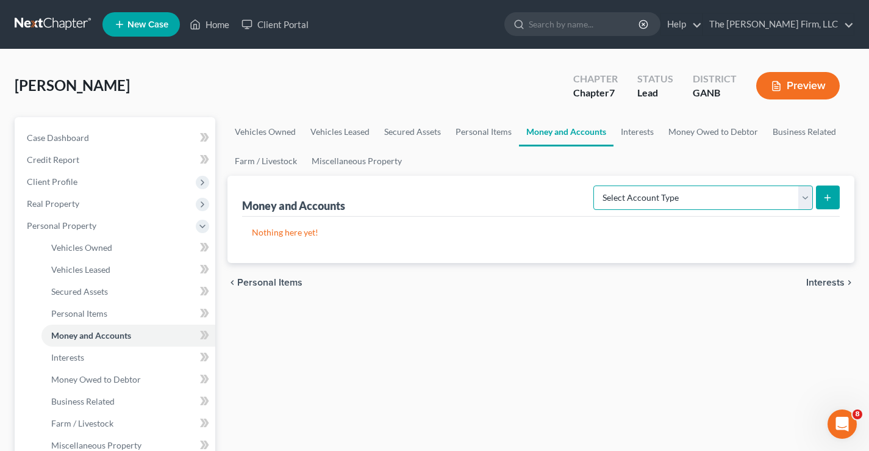
click at [760, 193] on select "Select Account Type Brokerage Cash on Hand Certificates of Deposit Checking Acc…" at bounding box center [704, 197] width 220 height 24
select select "cash_on_hand"
click at [596, 185] on select "Select Account Type Brokerage Cash on Hand Certificates of Deposit Checking Acc…" at bounding box center [704, 197] width 220 height 24
click at [827, 198] on icon "submit" at bounding box center [828, 198] width 10 height 10
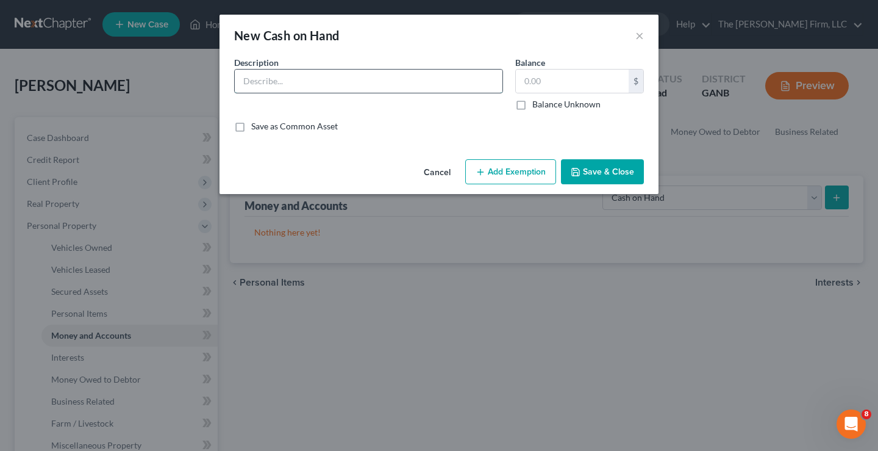
click at [252, 84] on input "text" at bounding box center [369, 81] width 268 height 23
type input "Cash"
drag, startPoint x: 563, startPoint y: 81, endPoint x: 555, endPoint y: 78, distance: 9.1
click at [562, 81] on input "text" at bounding box center [572, 81] width 113 height 23
type input "30"
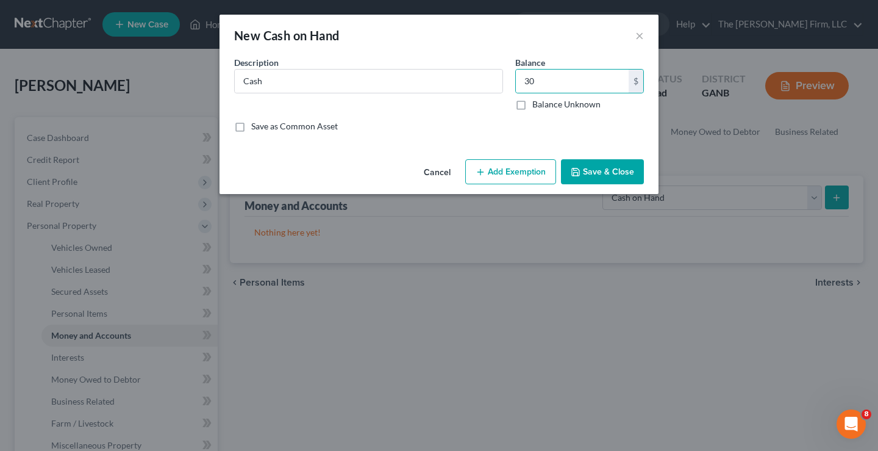
click at [527, 176] on button "Add Exemption" at bounding box center [510, 172] width 91 height 26
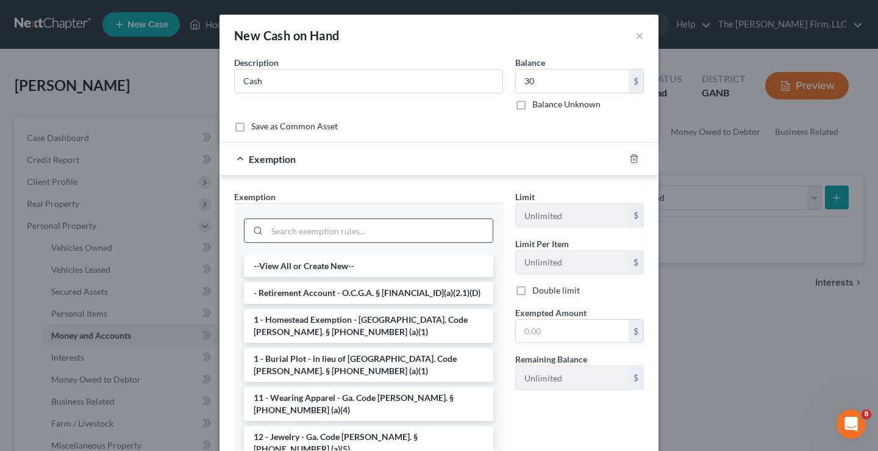
click at [309, 228] on input "search" at bounding box center [380, 230] width 226 height 23
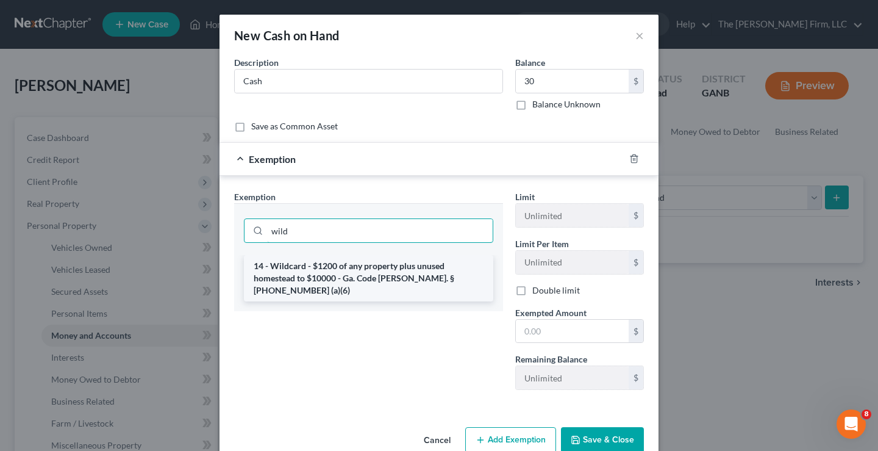
type input "wild"
click at [356, 262] on li "14 - Wildcard - $1200 of any property plus unused homestead to $10000 - Ga. Cod…" at bounding box center [369, 278] width 250 height 46
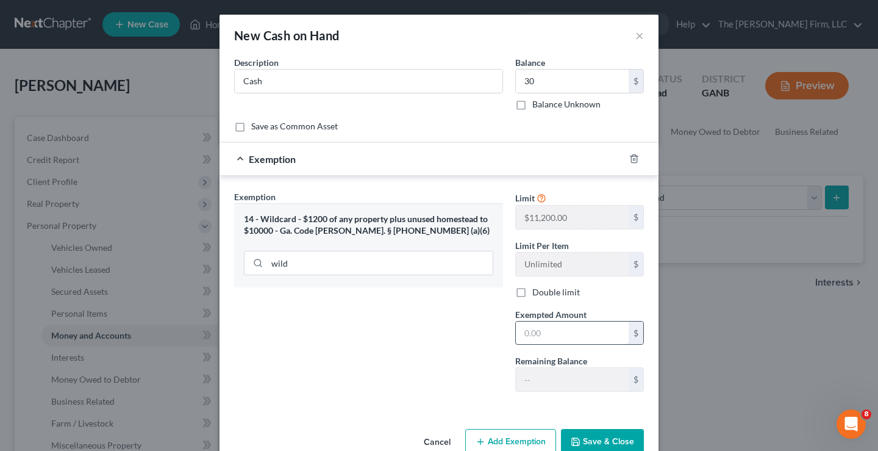
click at [539, 335] on input "text" at bounding box center [572, 332] width 113 height 23
type input "30"
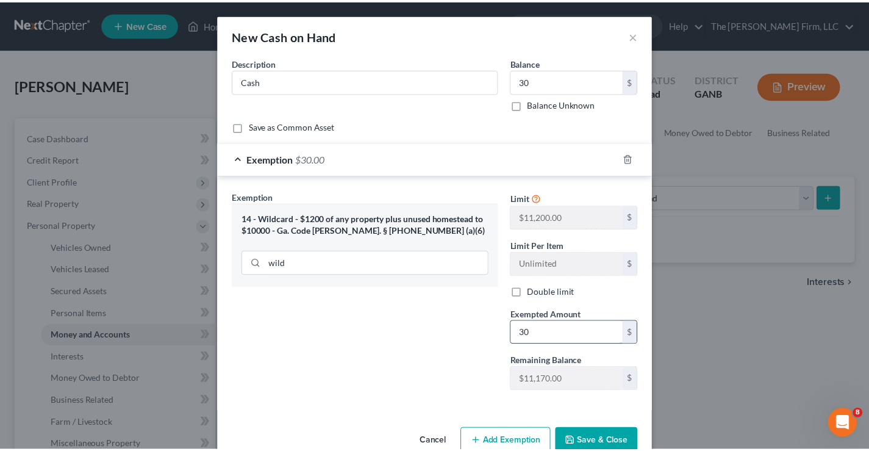
scroll to position [4, 0]
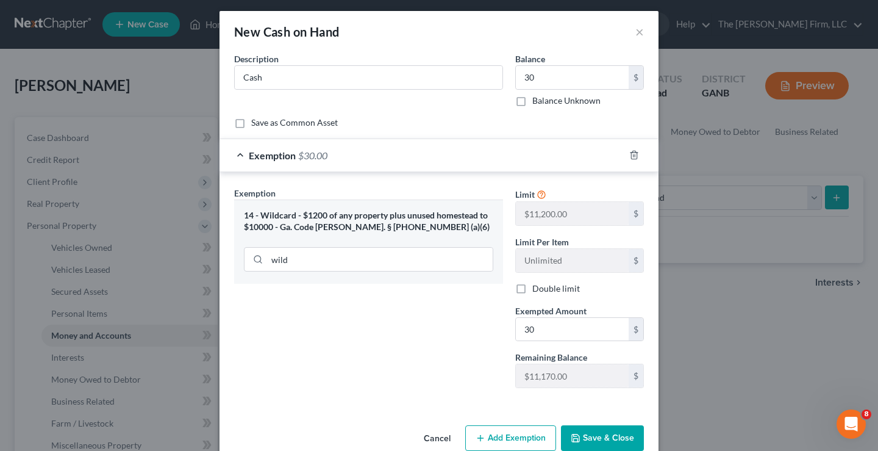
click at [384, 380] on div "Exemption Set must be selected for CA. Exemption * 14 - Wildcard - $1200 of any…" at bounding box center [368, 292] width 281 height 211
click at [628, 437] on button "Save & Close" at bounding box center [602, 438] width 83 height 26
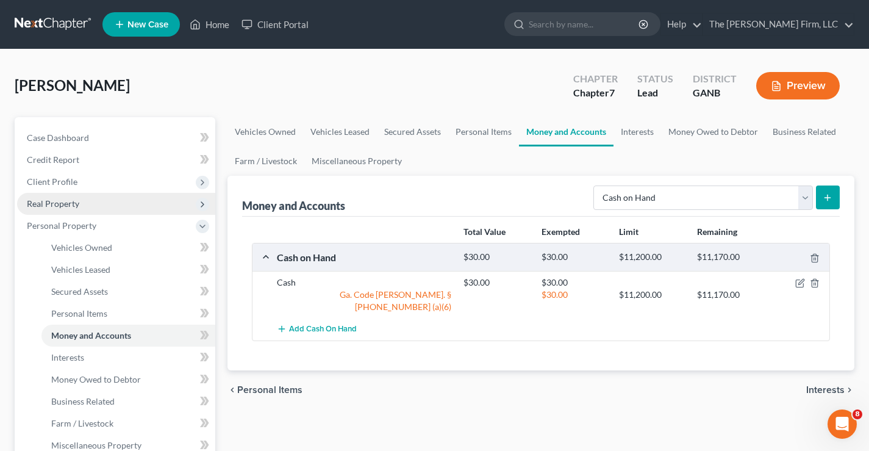
click at [41, 203] on span "Real Property" at bounding box center [53, 203] width 52 height 10
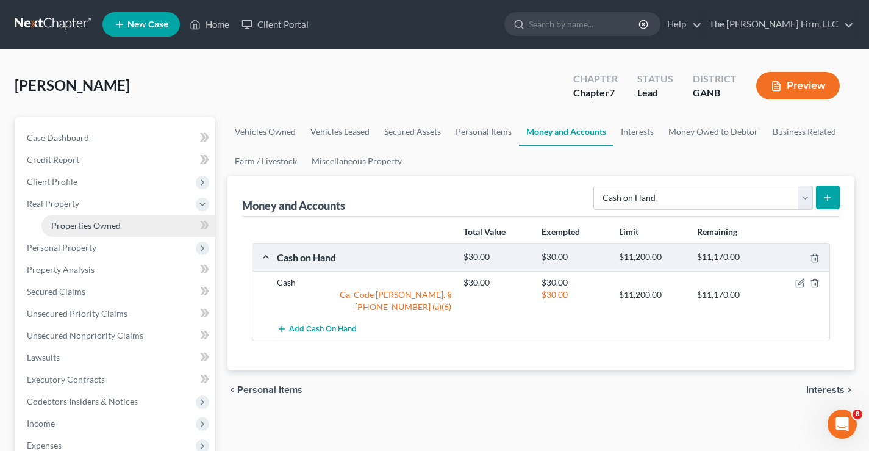
click at [78, 225] on span "Properties Owned" at bounding box center [86, 225] width 70 height 10
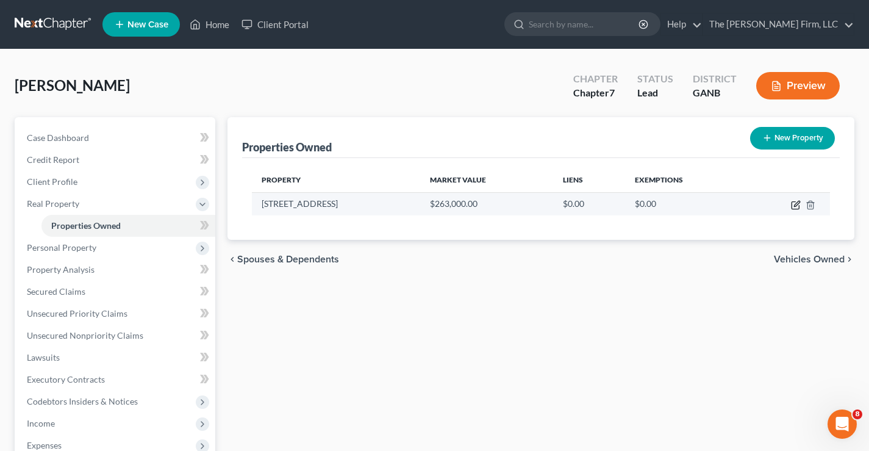
click at [796, 204] on icon "button" at bounding box center [796, 203] width 5 height 5
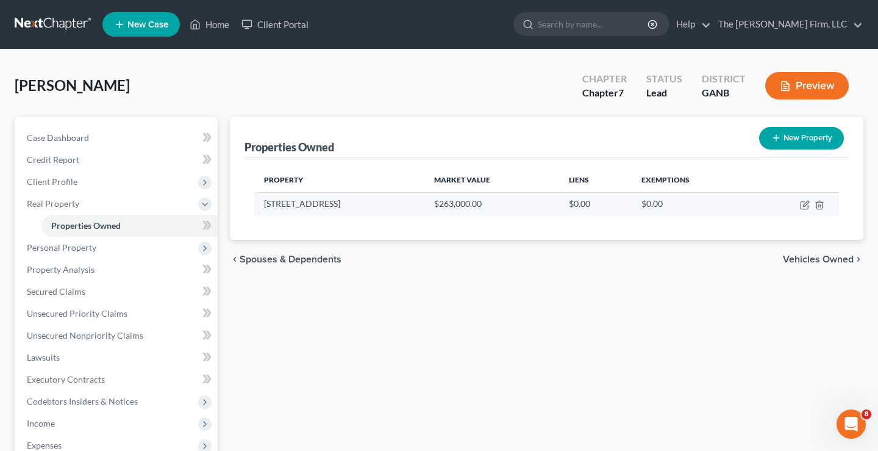
select select "10"
select select "84"
select select "0"
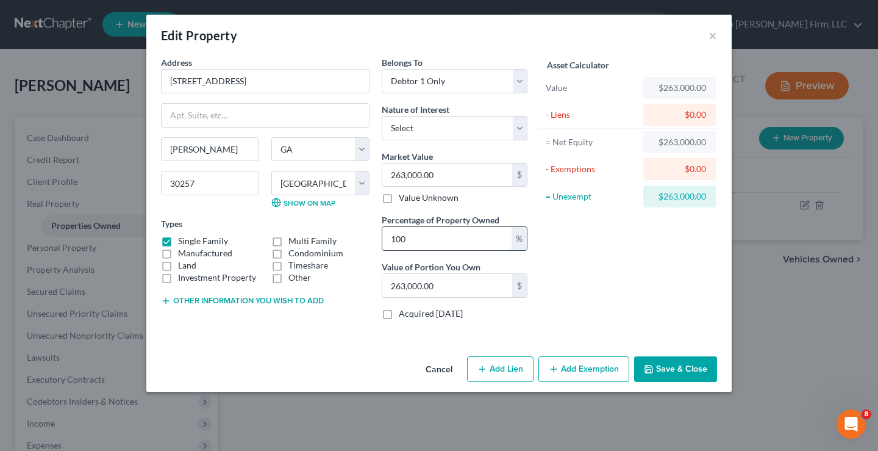
click at [428, 241] on input "100" at bounding box center [447, 238] width 129 height 23
type input "1005"
type input "2,643,150.00"
type input "10050"
type input "26,431,500.00"
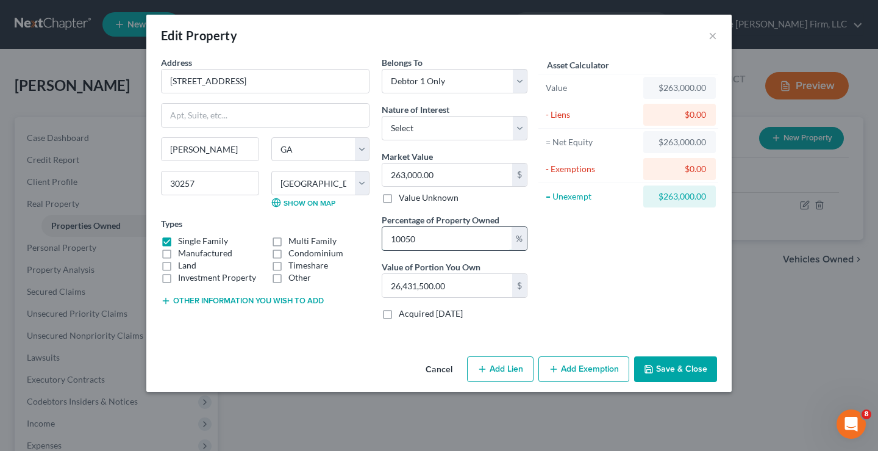
type input "10050"
click at [615, 290] on div "Asset Calculator Value $263,000.00 - Liens $0.00 = Net Equity $263,000.00 - Exe…" at bounding box center [629, 192] width 190 height 273
drag, startPoint x: 518, startPoint y: 80, endPoint x: 510, endPoint y: 82, distance: 8.3
click at [518, 80] on select "Select Debtor 1 Only Debtor 2 Only Debtor 1 And Debtor 2 Only At Least One Of T…" at bounding box center [455, 81] width 146 height 24
select select "3"
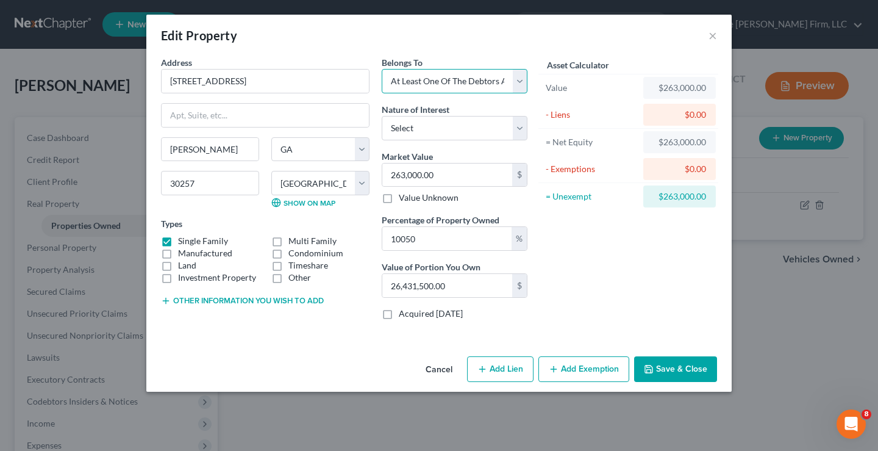
click at [382, 69] on select "Select Debtor 1 Only Debtor 2 Only Debtor 1 And Debtor 2 Only At Least One Of T…" at bounding box center [455, 81] width 146 height 24
click at [639, 281] on div "Asset Calculator Value $263,000.00 - Liens $0.00 = Net Equity $263,000.00 - Exe…" at bounding box center [629, 192] width 190 height 273
click at [431, 237] on input "10050" at bounding box center [447, 238] width 129 height 23
drag, startPoint x: 431, startPoint y: 237, endPoint x: 315, endPoint y: 233, distance: 116.0
click at [304, 240] on div "Address * [GEOGRAPHIC_DATA][PERSON_NAME][GEOGRAPHIC_DATA] [US_STATE][GEOGRAPHIC…" at bounding box center [344, 192] width 379 height 273
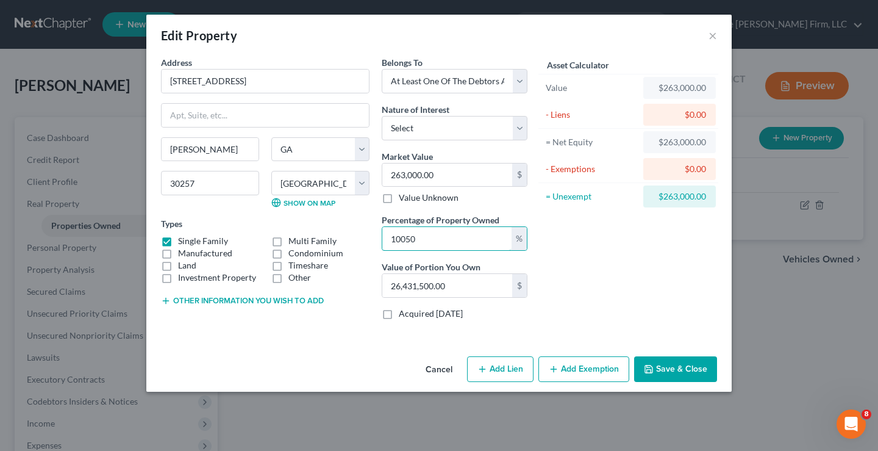
type input "5"
type input "13,150.00"
type input "50"
type input "131,500.00"
type input "50"
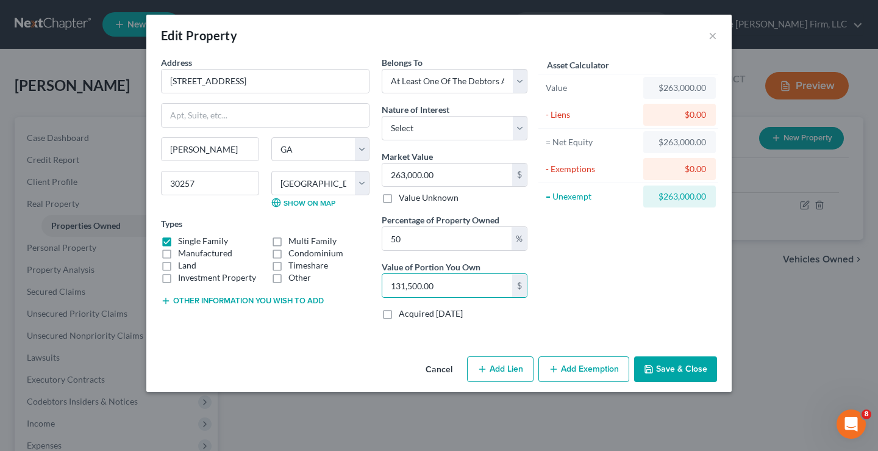
click at [628, 317] on div "Asset Calculator Value $263,000.00 - Liens $0.00 = Net Equity $263,000.00 - Exe…" at bounding box center [629, 192] width 190 height 273
click at [693, 364] on button "Save & Close" at bounding box center [675, 369] width 83 height 26
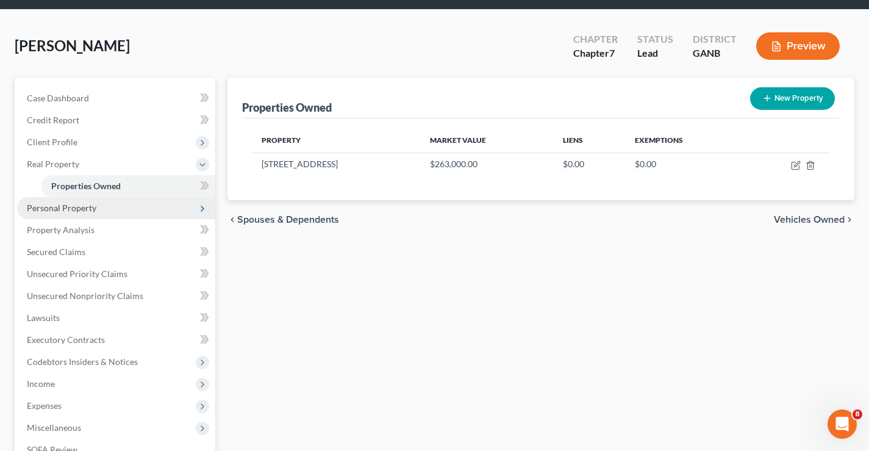
scroll to position [61, 0]
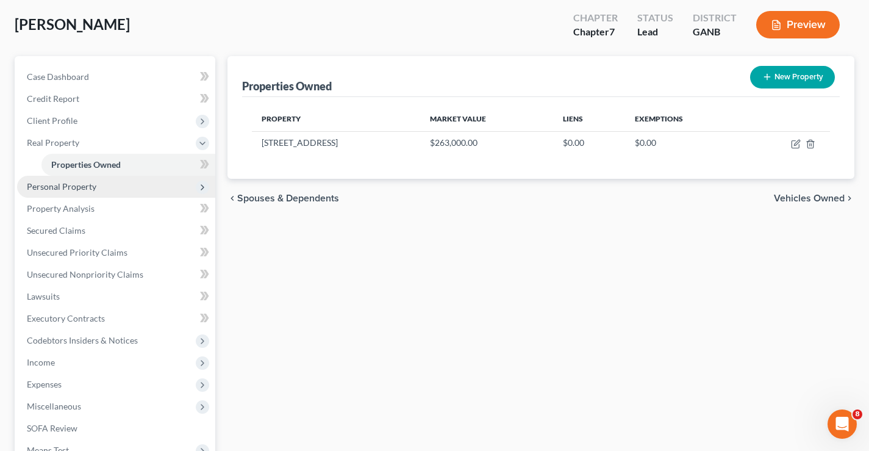
click at [87, 185] on span "Personal Property" at bounding box center [62, 186] width 70 height 10
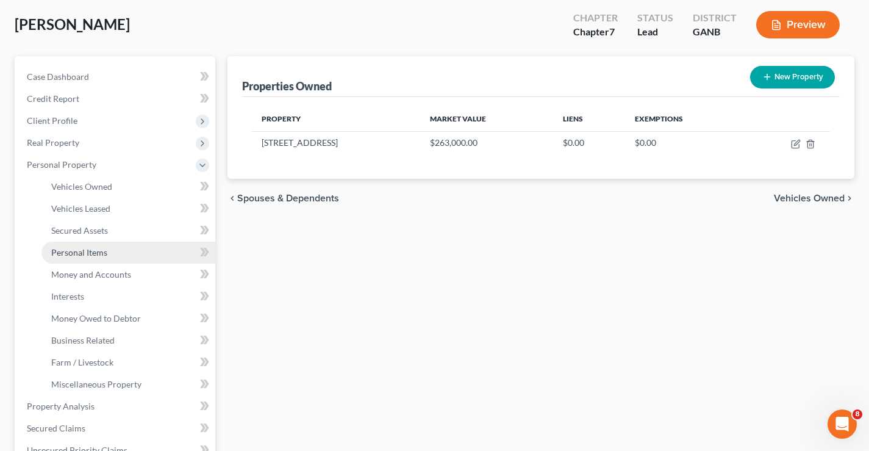
click at [52, 251] on span "Personal Items" at bounding box center [79, 252] width 56 height 10
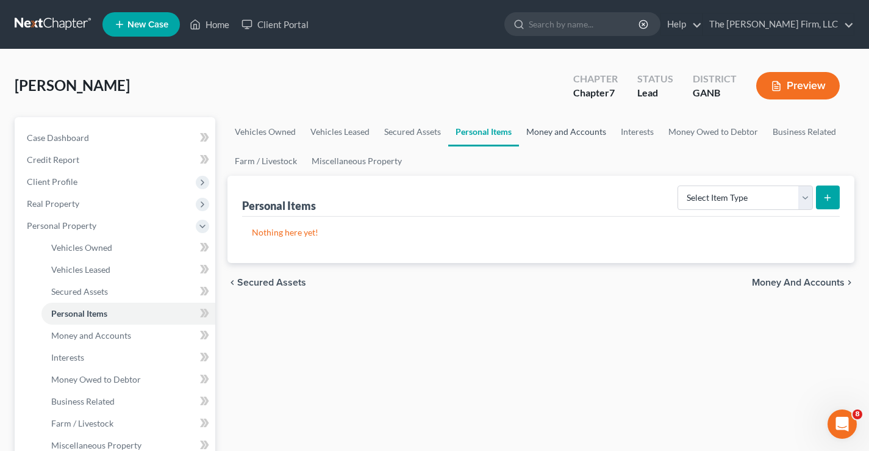
click at [578, 129] on link "Money and Accounts" at bounding box center [566, 131] width 95 height 29
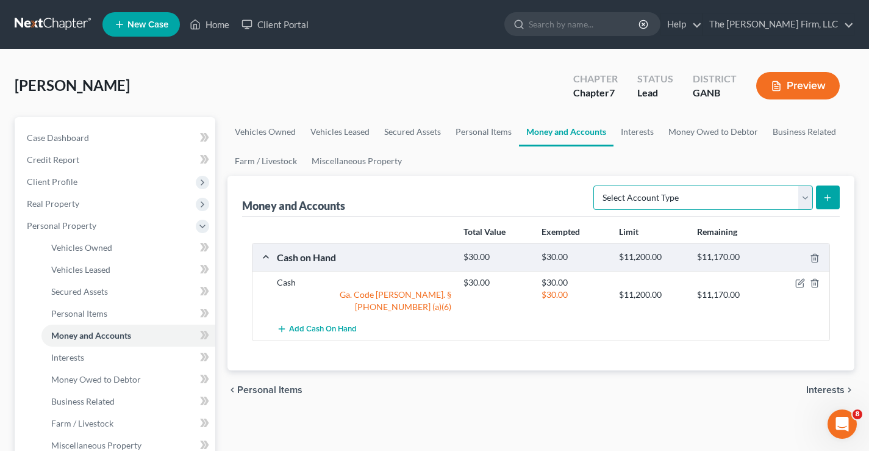
click at [672, 198] on select "Select Account Type Brokerage Cash on Hand Certificates of Deposit Checking Acc…" at bounding box center [704, 197] width 220 height 24
select select "checking"
click at [596, 185] on select "Select Account Type Brokerage Cash on Hand Certificates of Deposit Checking Acc…" at bounding box center [704, 197] width 220 height 24
click at [830, 198] on line "submit" at bounding box center [827, 198] width 5 height 0
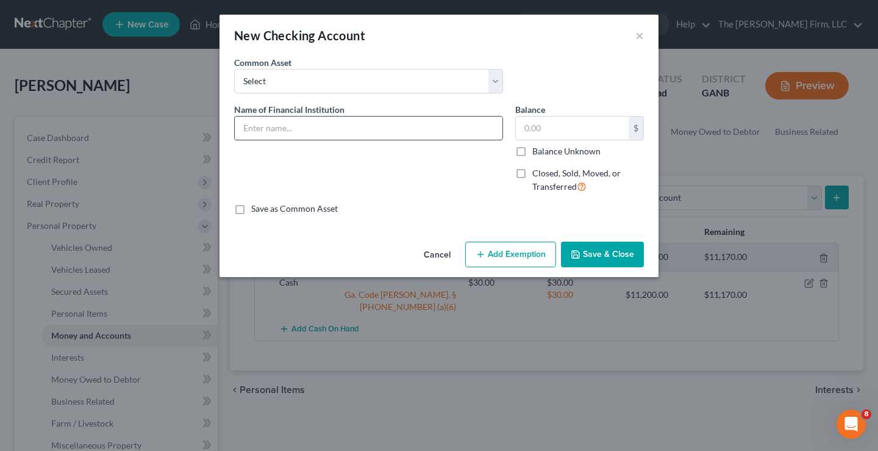
click at [239, 125] on input "text" at bounding box center [369, 128] width 268 height 23
type input "[PERSON_NAME] Fargo"
click at [550, 127] on input "text" at bounding box center [572, 128] width 113 height 23
type input "5"
click at [519, 257] on button "Add Exemption" at bounding box center [510, 255] width 91 height 26
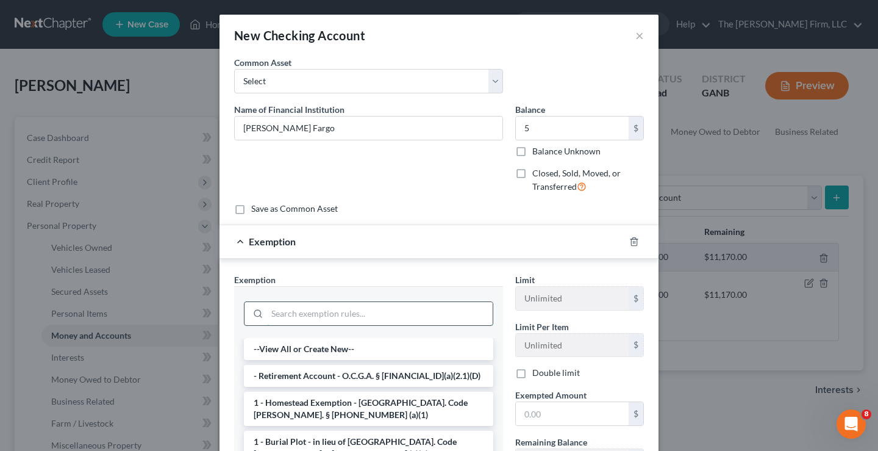
click at [311, 317] on input "search" at bounding box center [380, 313] width 226 height 23
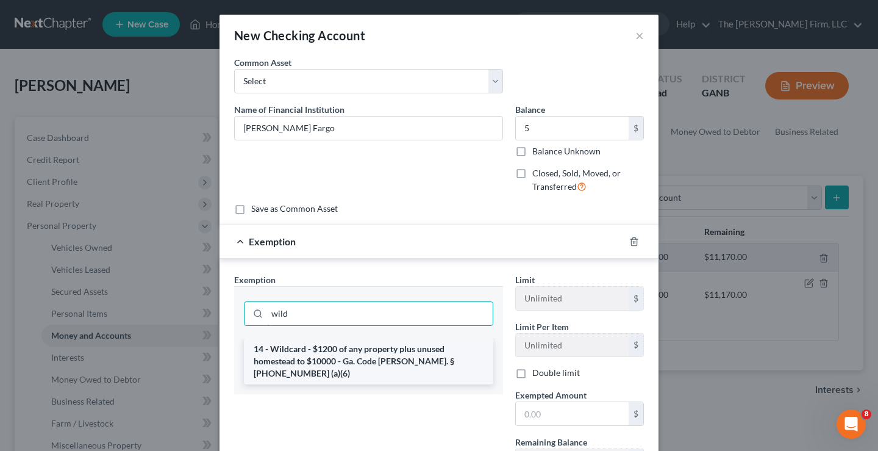
type input "wild"
click at [353, 357] on li "14 - Wildcard - $1200 of any property plus unused homestead to $10000 - Ga. Cod…" at bounding box center [369, 361] width 250 height 46
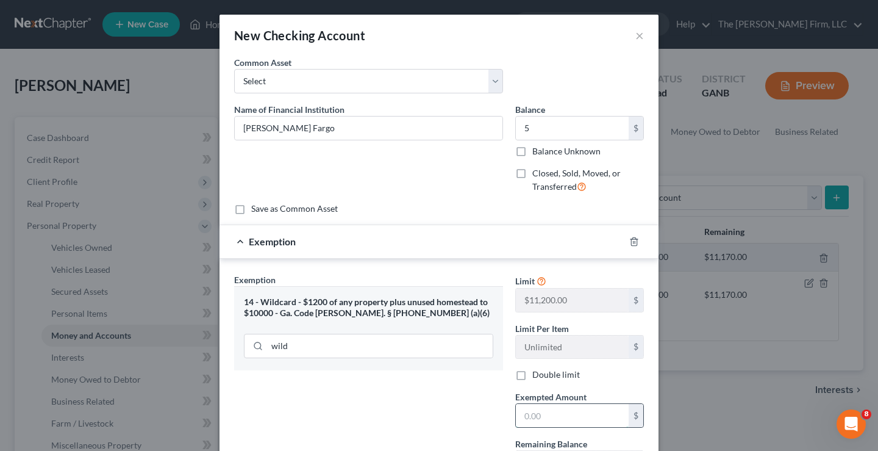
click at [556, 417] on input "text" at bounding box center [572, 415] width 113 height 23
type input "5"
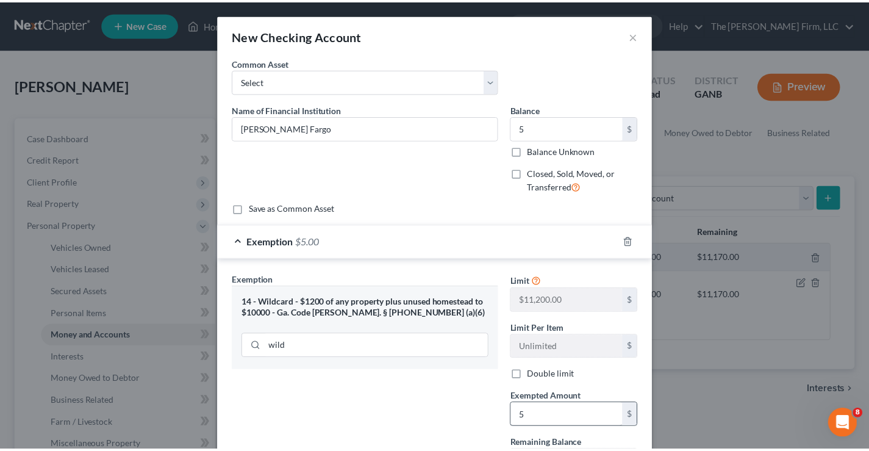
scroll to position [110, 0]
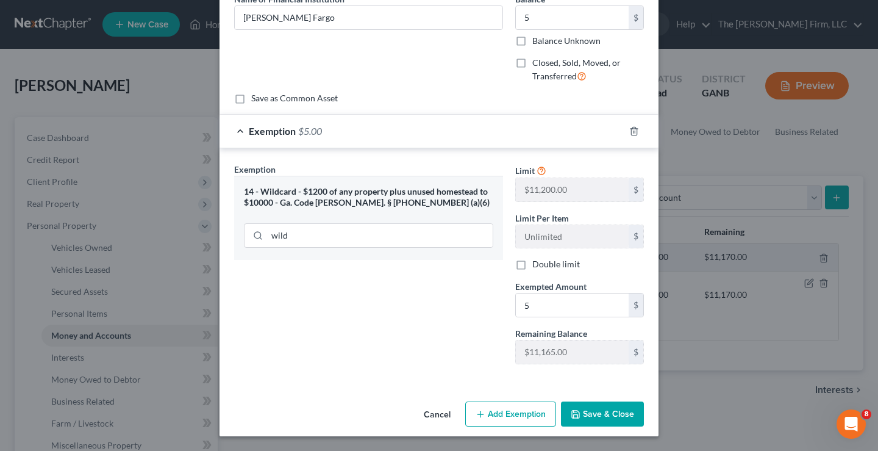
click at [612, 423] on button "Save & Close" at bounding box center [602, 414] width 83 height 26
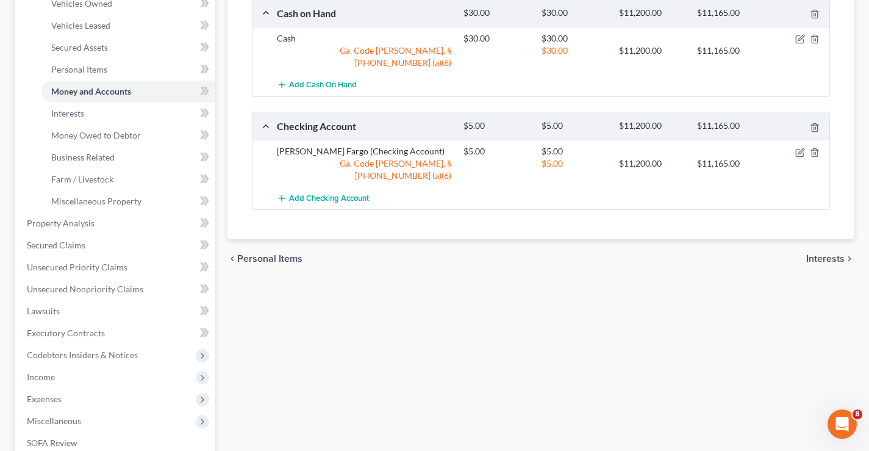
scroll to position [61, 0]
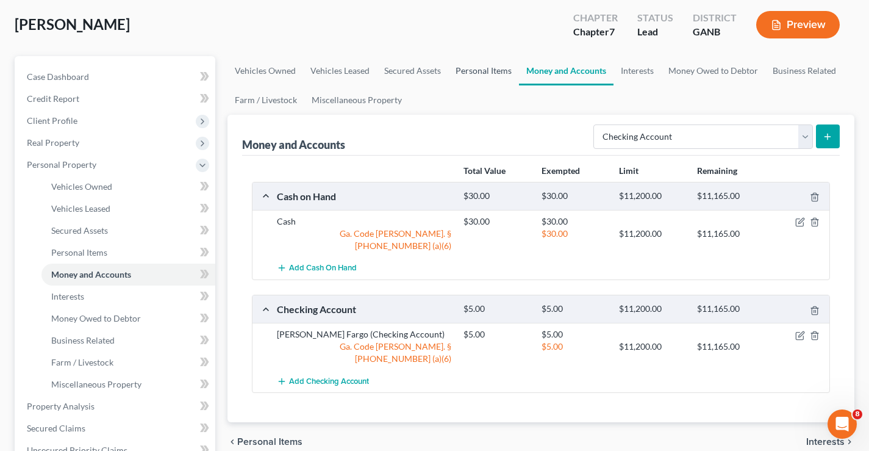
click at [471, 71] on link "Personal Items" at bounding box center [483, 70] width 71 height 29
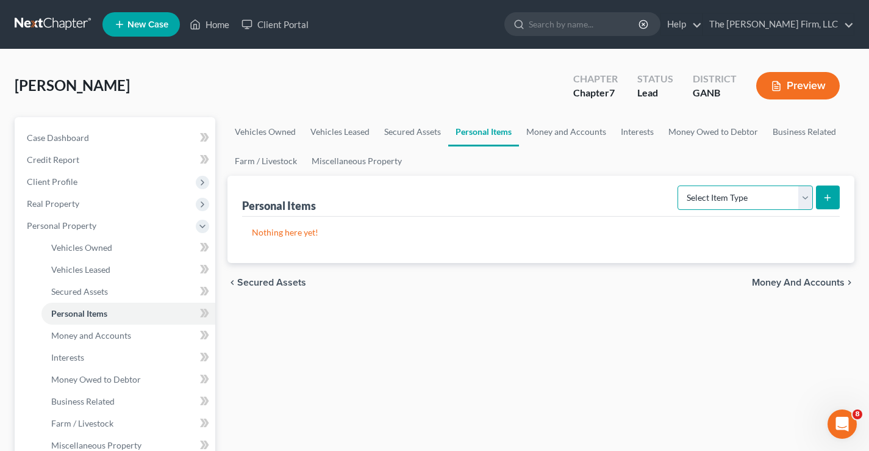
click at [745, 201] on select "Select Item Type Clothing Collectibles Of Value Electronics Firearms Household …" at bounding box center [745, 197] width 135 height 24
select select "household_goods"
click at [679, 185] on select "Select Item Type Clothing Collectibles Of Value Electronics Firearms Household …" at bounding box center [745, 197] width 135 height 24
click at [825, 195] on icon "submit" at bounding box center [828, 198] width 10 height 10
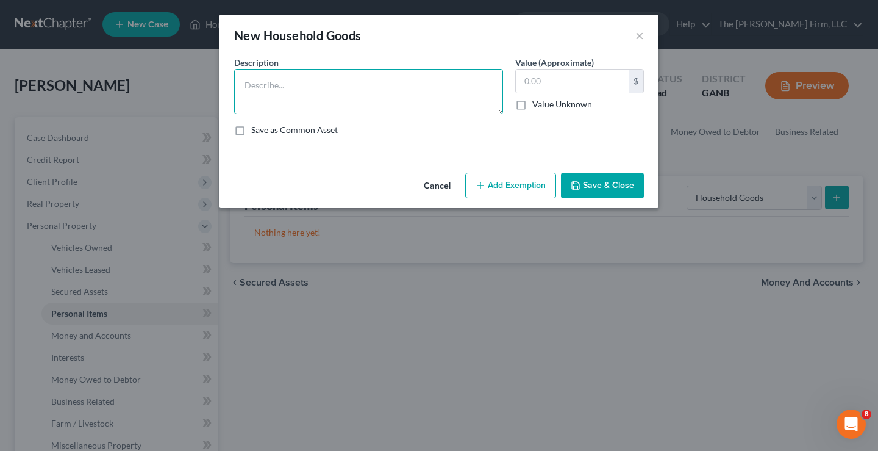
click at [295, 89] on textarea at bounding box center [368, 91] width 269 height 45
type textarea "Household Goods"
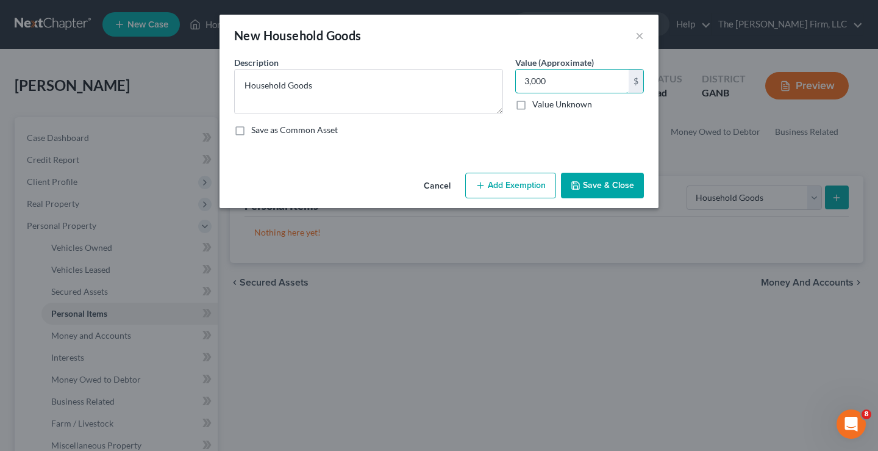
type input "3,000"
click at [520, 184] on button "Add Exemption" at bounding box center [510, 186] width 91 height 26
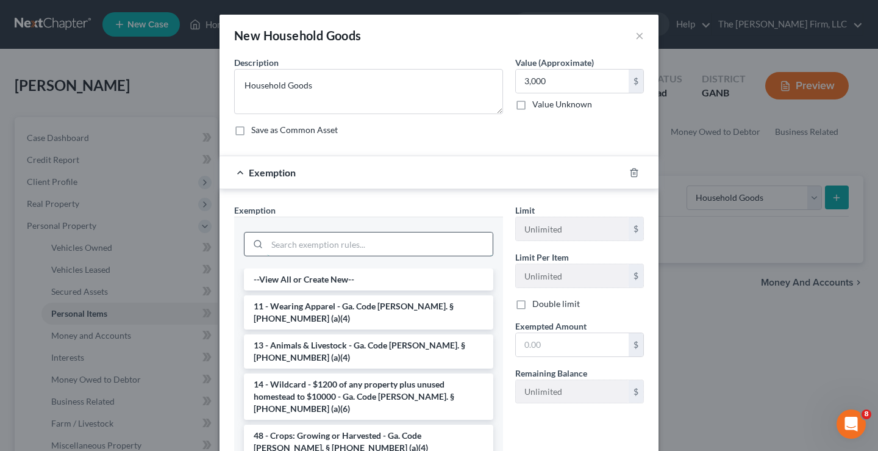
click at [306, 240] on input "search" at bounding box center [380, 243] width 226 height 23
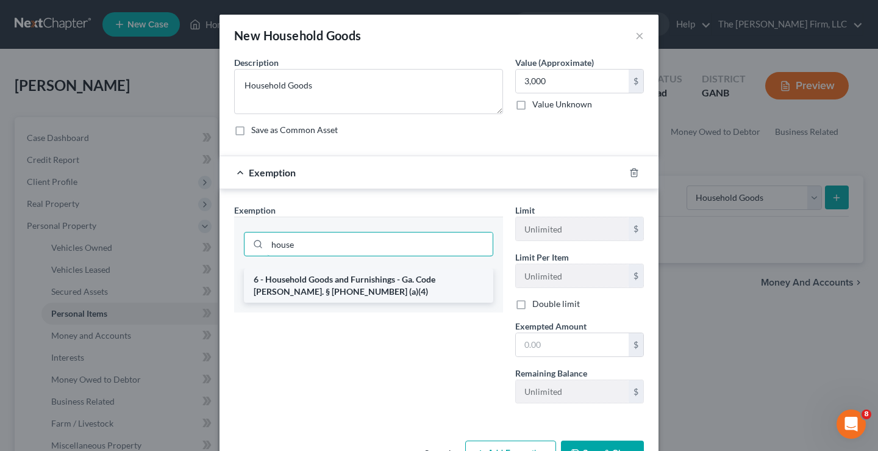
type input "house"
click at [336, 279] on li "6 - Household Goods and Furnishings - Ga. Code [PERSON_NAME]. § [PHONE_NUMBER] …" at bounding box center [369, 285] width 250 height 34
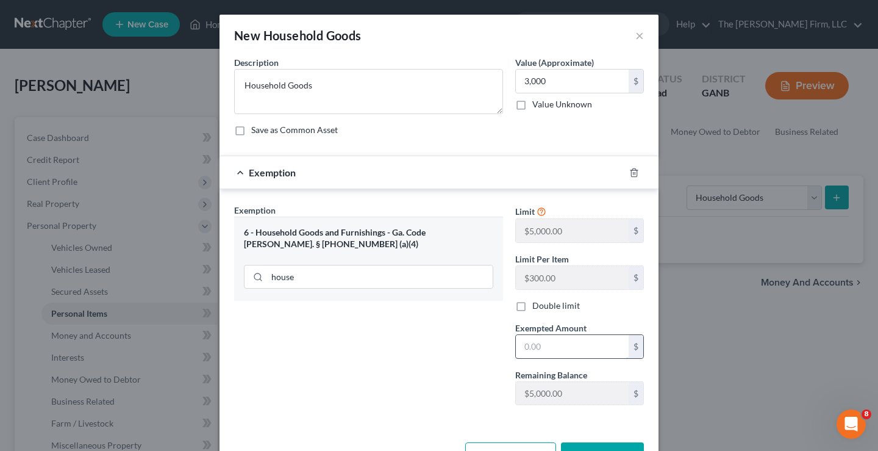
click at [520, 347] on input "text" at bounding box center [572, 346] width 113 height 23
type input "3,000"
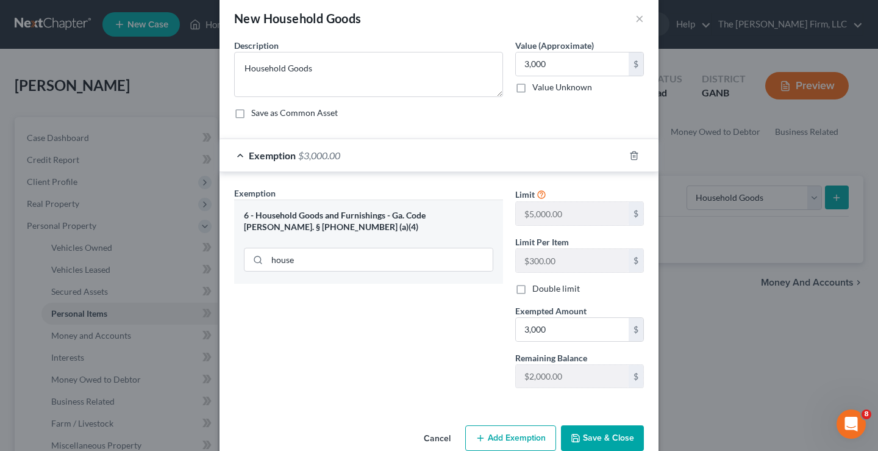
click at [608, 434] on button "Save & Close" at bounding box center [602, 438] width 83 height 26
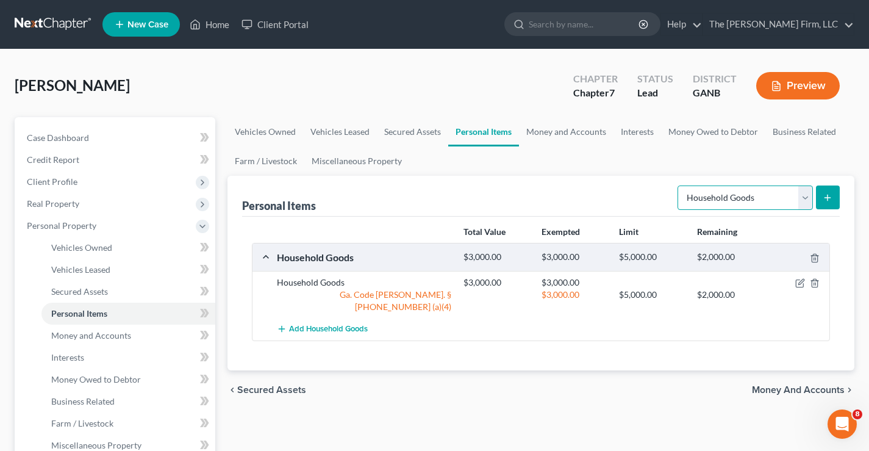
click at [722, 201] on select "Select Item Type Clothing Collectibles Of Value Electronics Firearms Household …" at bounding box center [745, 197] width 135 height 24
select select "clothing"
click at [679, 185] on select "Select Item Type Clothing Collectibles Of Value Electronics Firearms Household …" at bounding box center [745, 197] width 135 height 24
click at [824, 193] on icon "submit" at bounding box center [828, 198] width 10 height 10
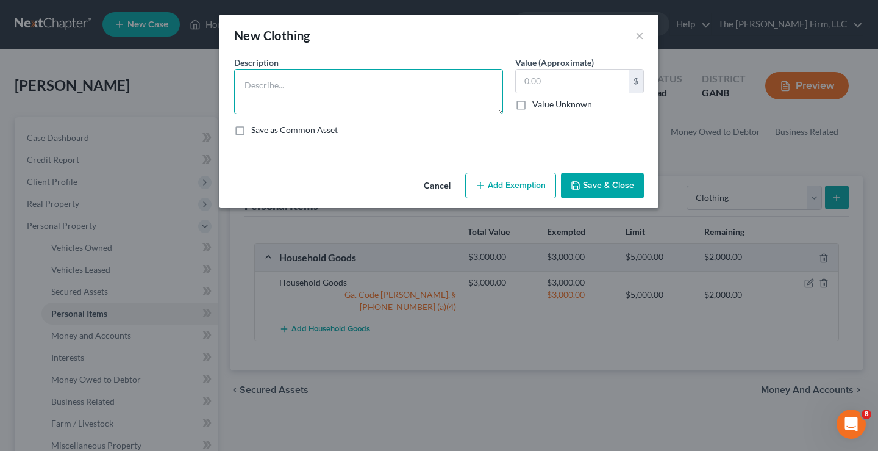
drag, startPoint x: 323, startPoint y: 85, endPoint x: 320, endPoint y: 77, distance: 7.7
click at [322, 84] on textarea at bounding box center [368, 91] width 269 height 45
type textarea "Clothing"
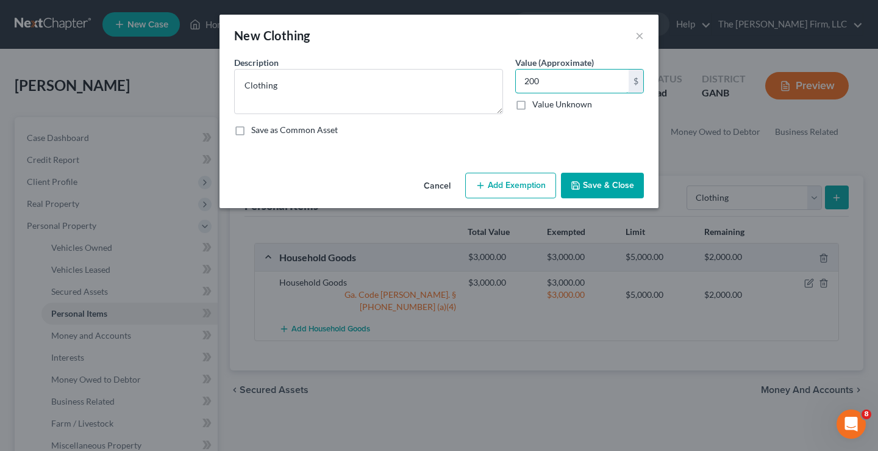
type input "200"
click at [528, 184] on button "Add Exemption" at bounding box center [510, 186] width 91 height 26
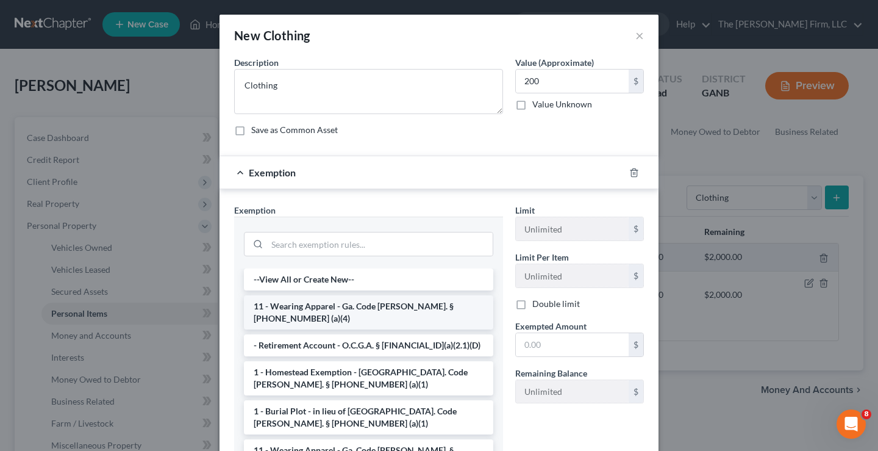
click at [343, 307] on li "11 - Wearing Apparel - Ga. Code [PERSON_NAME]. § [PHONE_NUMBER] (a)(4)" at bounding box center [369, 312] width 250 height 34
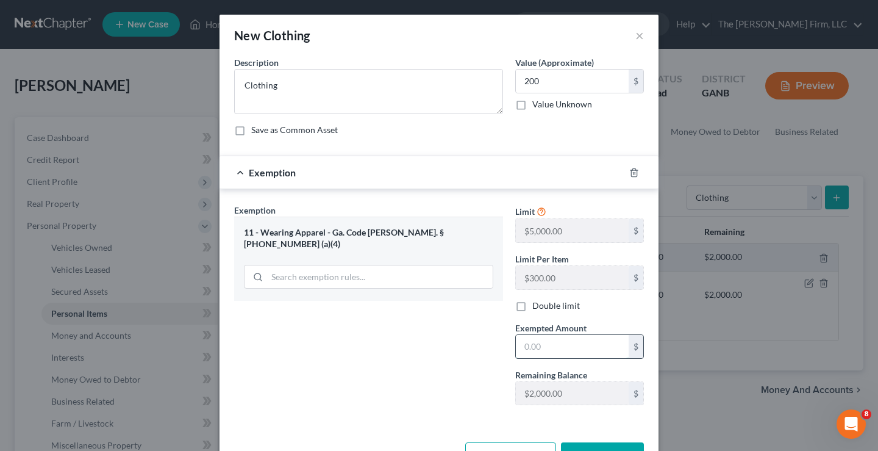
click at [538, 341] on input "text" at bounding box center [572, 346] width 113 height 23
type input "200"
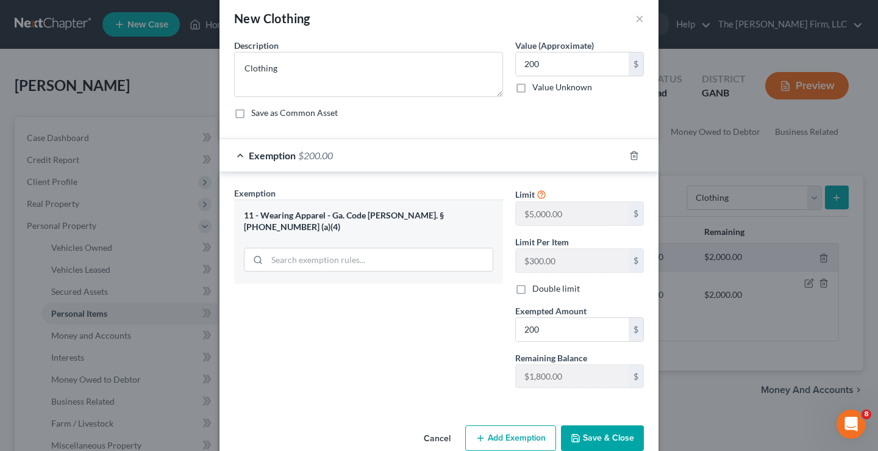
click at [602, 445] on button "Save & Close" at bounding box center [602, 438] width 83 height 26
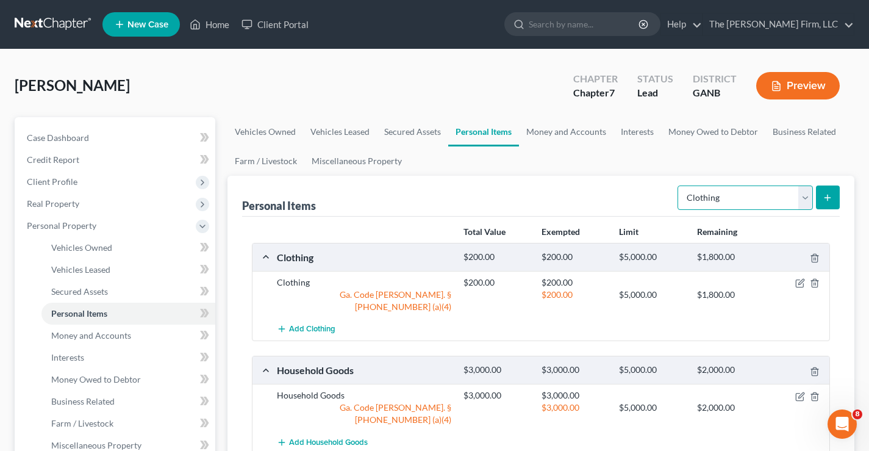
click at [808, 196] on select "Select Item Type Clothing Collectibles Of Value Electronics Firearms Household …" at bounding box center [745, 197] width 135 height 24
select select "jewelry"
click at [679, 185] on select "Select Item Type Clothing Collectibles Of Value Electronics Firearms Household …" at bounding box center [745, 197] width 135 height 24
click at [831, 199] on icon "submit" at bounding box center [828, 198] width 10 height 10
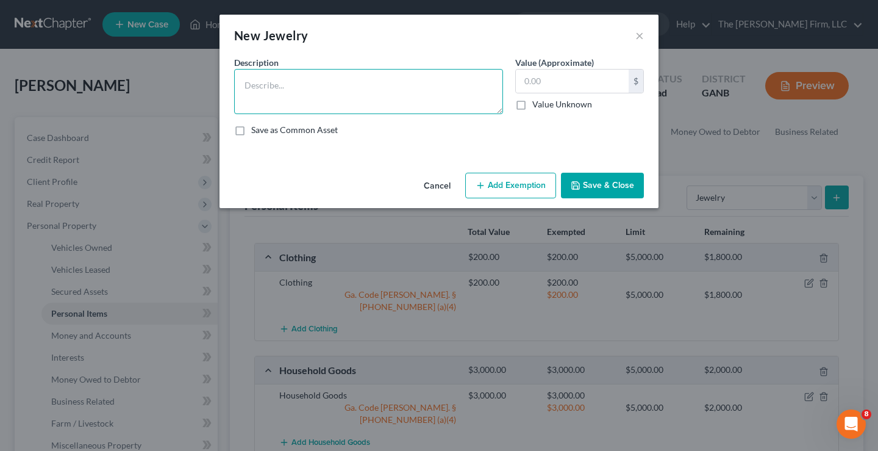
click at [305, 91] on textarea at bounding box center [368, 91] width 269 height 45
type textarea "Jewelry"
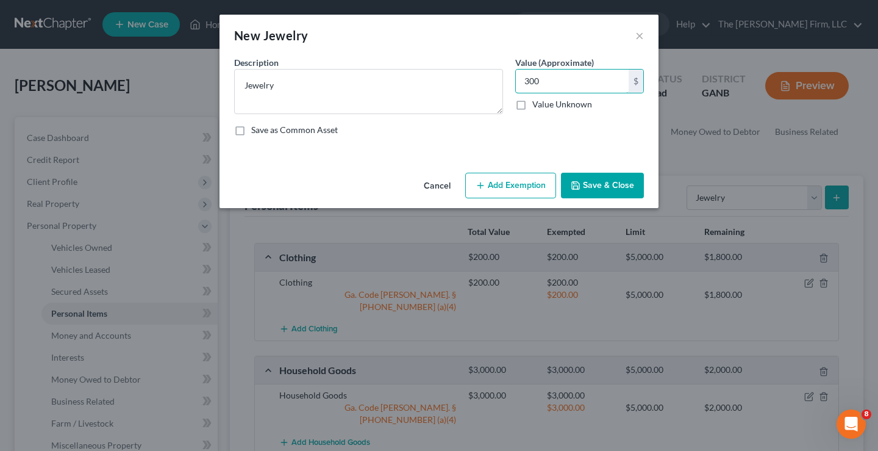
type input "300"
click at [534, 188] on button "Add Exemption" at bounding box center [510, 186] width 91 height 26
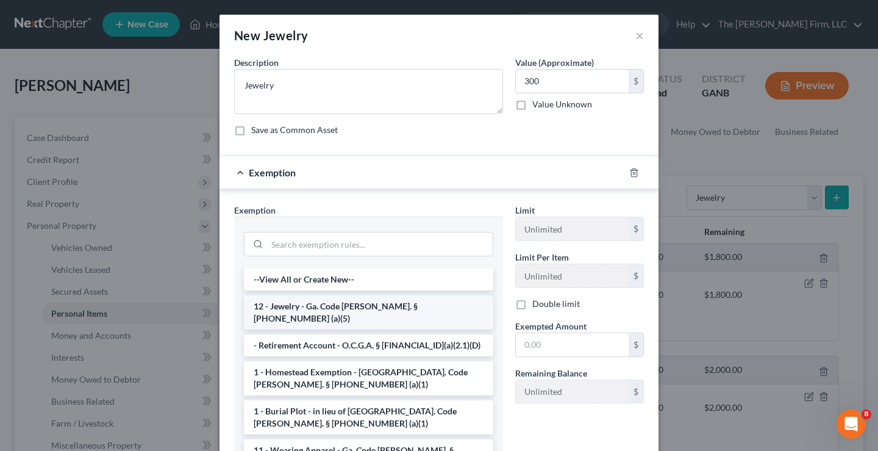
click at [354, 305] on li "12 - Jewelry - Ga. Code [PERSON_NAME]. § [PHONE_NUMBER] (a)(5)" at bounding box center [369, 312] width 250 height 34
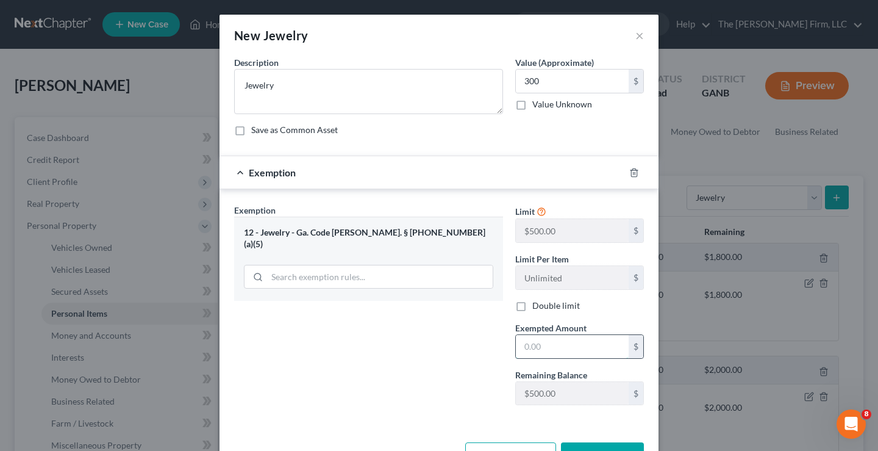
click at [547, 348] on input "text" at bounding box center [572, 346] width 113 height 23
type input "300"
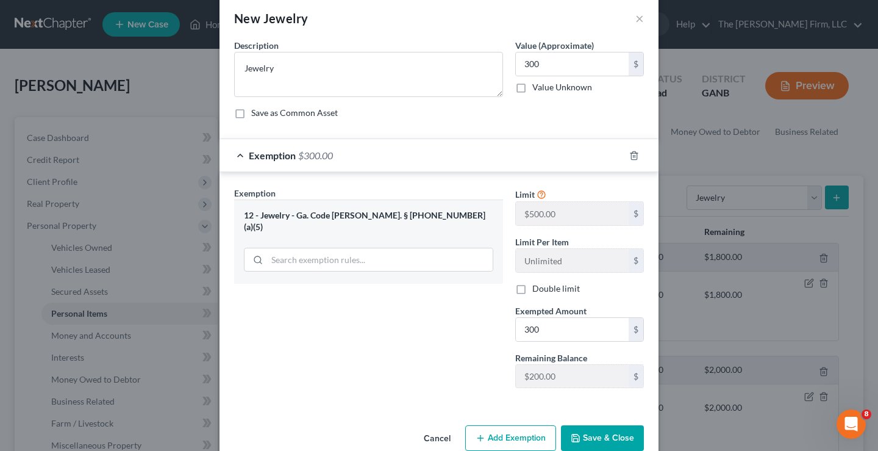
click at [597, 440] on button "Save & Close" at bounding box center [602, 438] width 83 height 26
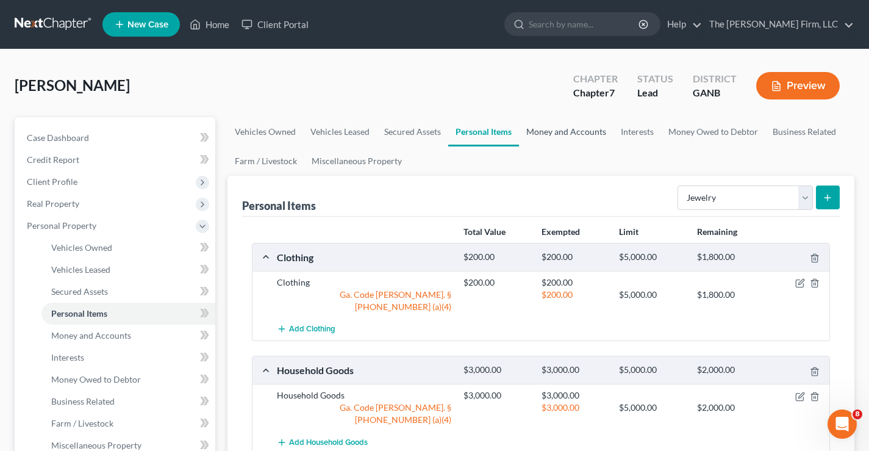
click at [575, 134] on link "Money and Accounts" at bounding box center [566, 131] width 95 height 29
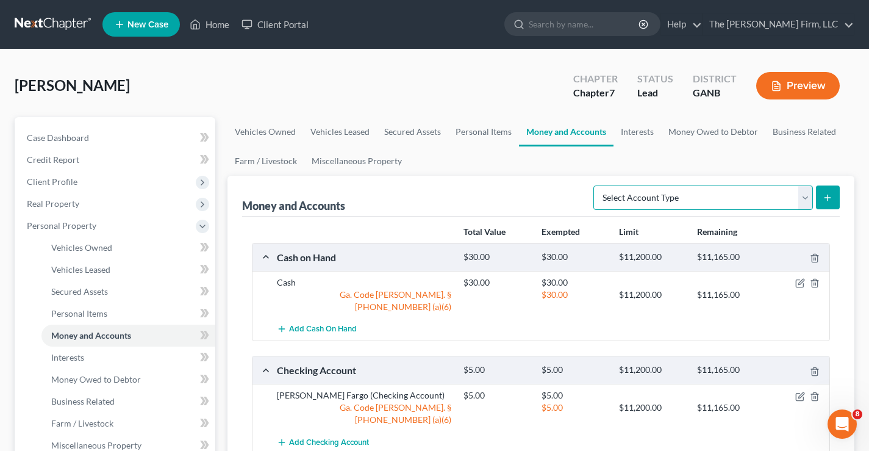
click at [672, 206] on select "Select Account Type Brokerage Cash on Hand Certificates of Deposit Checking Acc…" at bounding box center [704, 197] width 220 height 24
click at [647, 135] on link "Interests" at bounding box center [638, 131] width 48 height 29
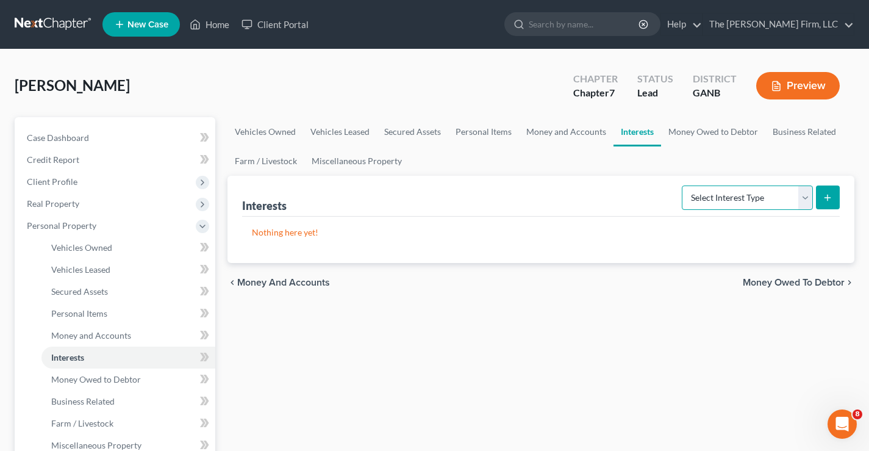
click at [731, 195] on select "Select Interest Type 401K Annuity Bond Education IRA Government Bond Government…" at bounding box center [747, 197] width 131 height 24
select select "401k"
click at [683, 185] on select "Select Interest Type 401K Annuity Bond Education IRA Government Bond Government…" at bounding box center [747, 197] width 131 height 24
click at [825, 198] on icon "submit" at bounding box center [828, 198] width 10 height 10
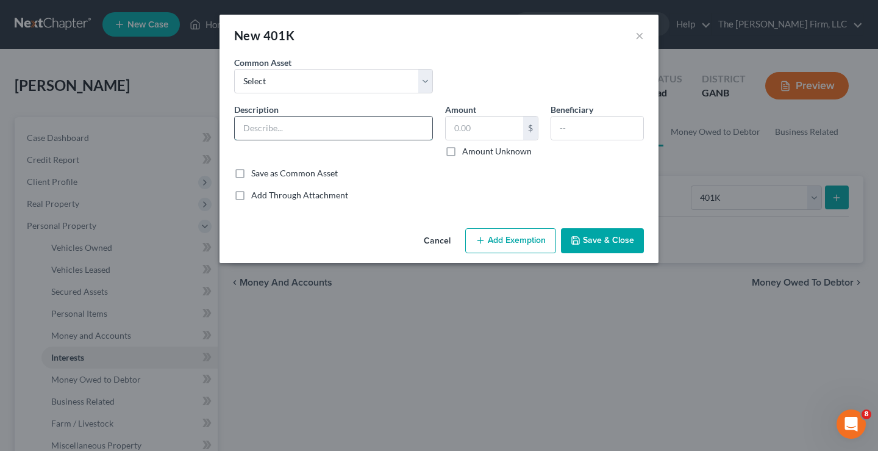
click at [278, 127] on input "text" at bounding box center [334, 128] width 198 height 23
type input "401k"
click at [517, 126] on input "text" at bounding box center [484, 128] width 77 height 23
type input "17,000"
click at [518, 246] on button "Add Exemption" at bounding box center [510, 241] width 91 height 26
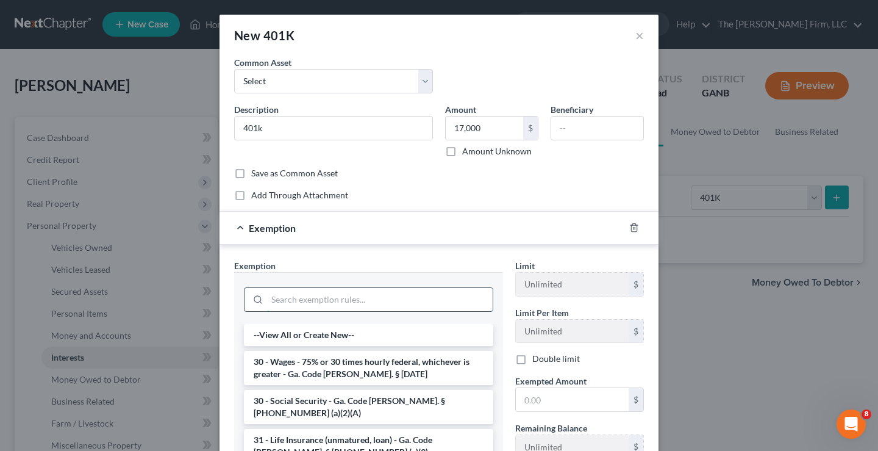
click at [273, 296] on input "search" at bounding box center [380, 299] width 226 height 23
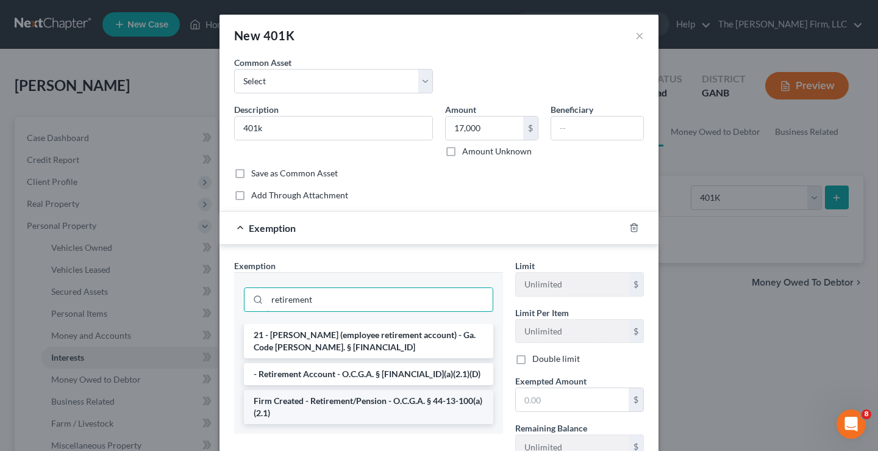
type input "retirement"
click at [364, 410] on li "Firm Created - Retirement/Pension - O.C.G.A. § 44-13-100(a)(2.1)" at bounding box center [369, 407] width 250 height 34
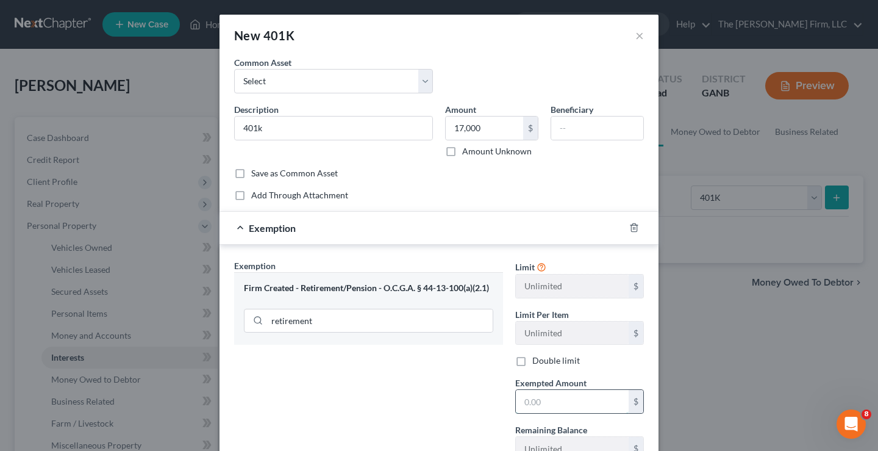
click at [561, 404] on input "text" at bounding box center [572, 401] width 113 height 23
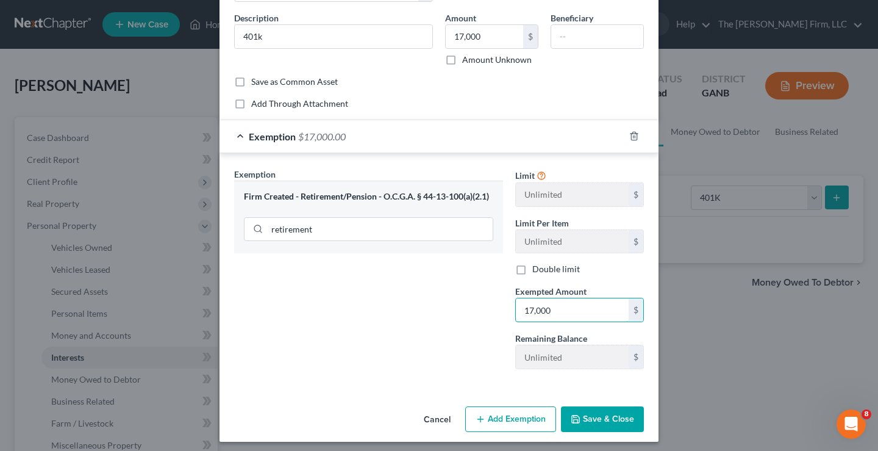
scroll to position [97, 0]
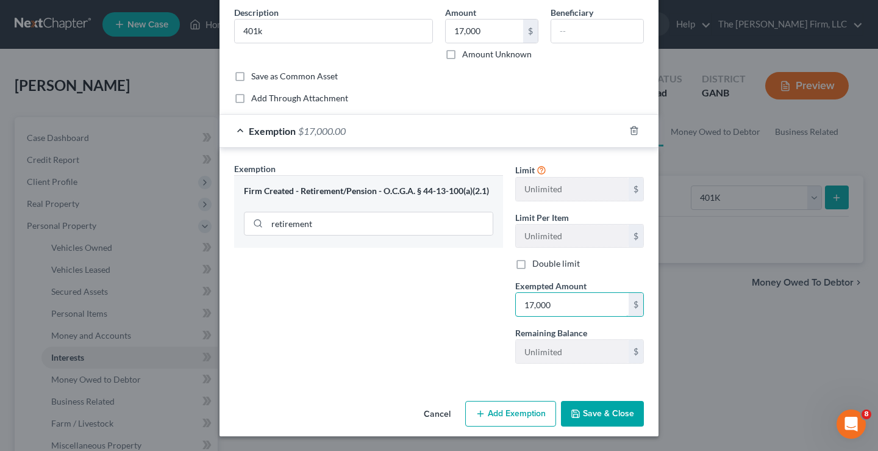
type input "17,000"
click at [617, 406] on button "Save & Close" at bounding box center [602, 414] width 83 height 26
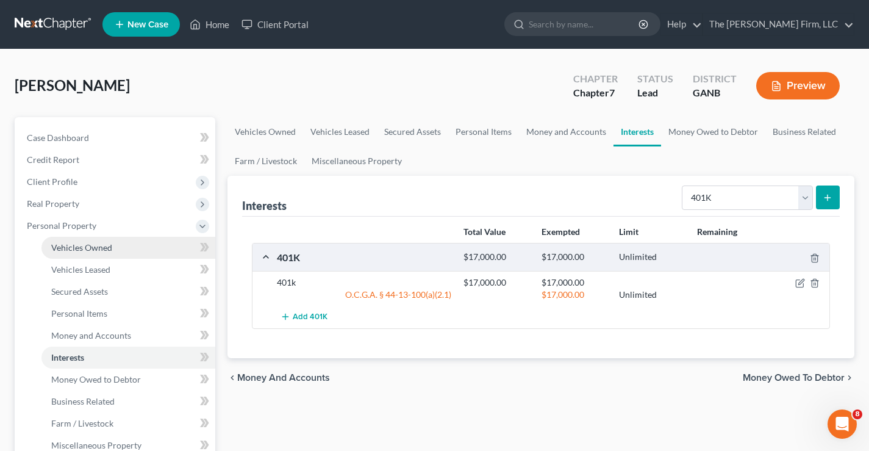
click at [73, 249] on span "Vehicles Owned" at bounding box center [81, 247] width 61 height 10
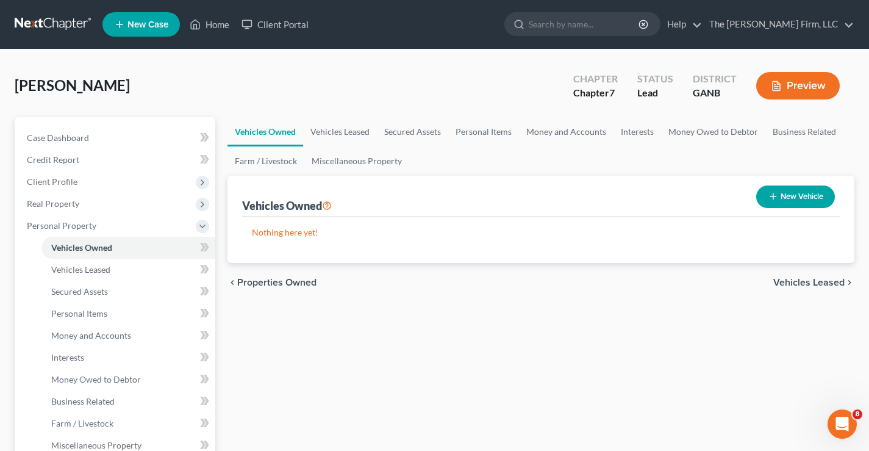
click at [785, 195] on button "New Vehicle" at bounding box center [795, 196] width 79 height 23
select select "0"
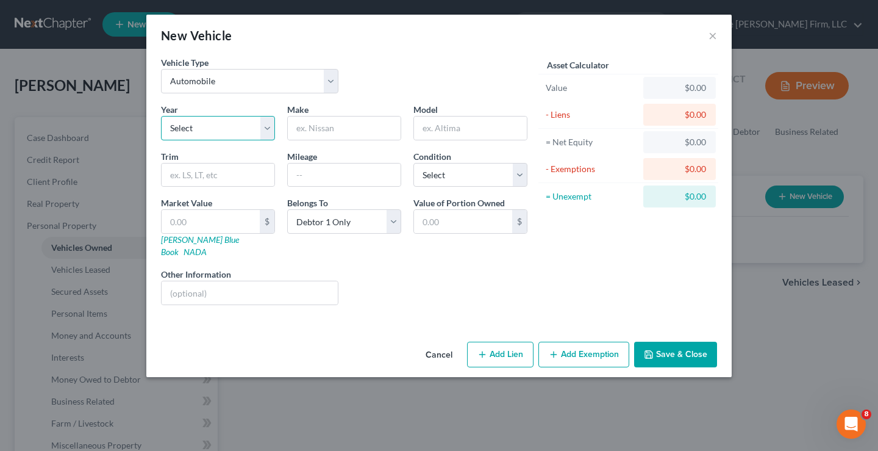
click at [205, 130] on select "Select 2026 2025 2024 2023 2022 2021 2020 2019 2018 2017 2016 2015 2014 2013 20…" at bounding box center [218, 128] width 114 height 24
select select "11"
click at [161, 116] on select "Select 2026 2025 2024 2023 2022 2021 2020 2019 2018 2017 2016 2015 2014 2013 20…" at bounding box center [218, 128] width 114 height 24
click at [343, 130] on input "text" at bounding box center [344, 128] width 113 height 23
type input "Jeep"
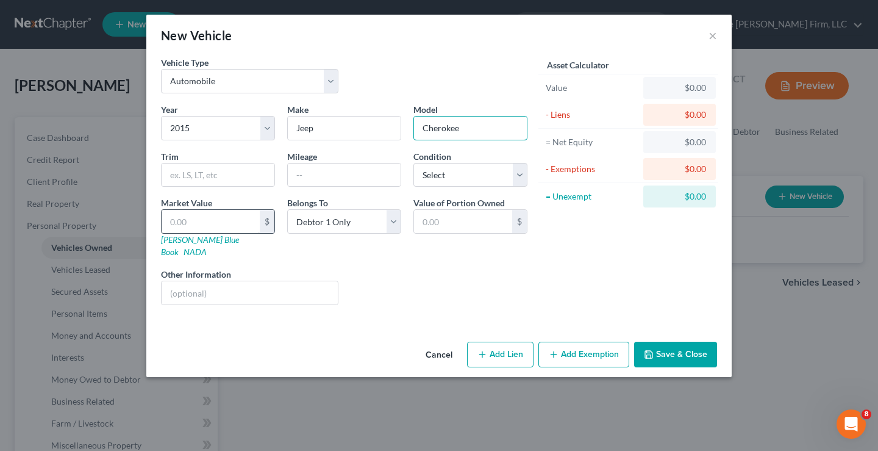
type input "Cherokee"
drag, startPoint x: 179, startPoint y: 217, endPoint x: 178, endPoint y: 209, distance: 8.0
click at [179, 217] on input "text" at bounding box center [211, 221] width 98 height 23
type input "2"
type input "2.00"
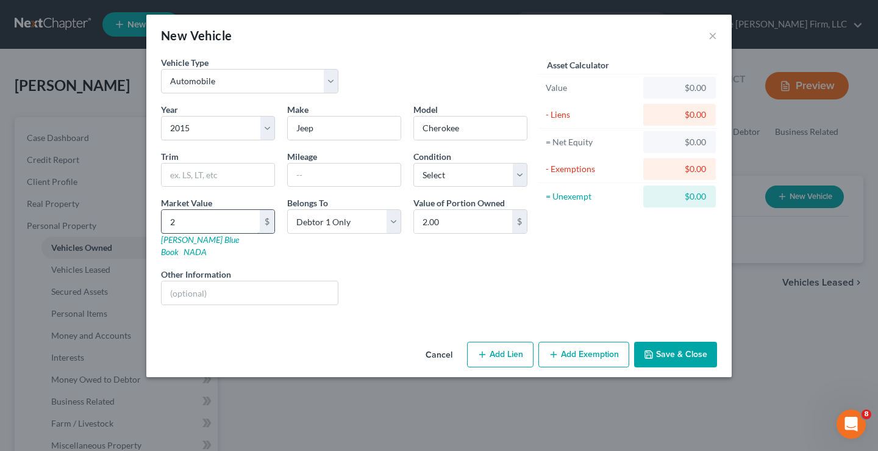
type input "25"
type input "25.00"
type input "250"
type input "250.00"
type input "2500"
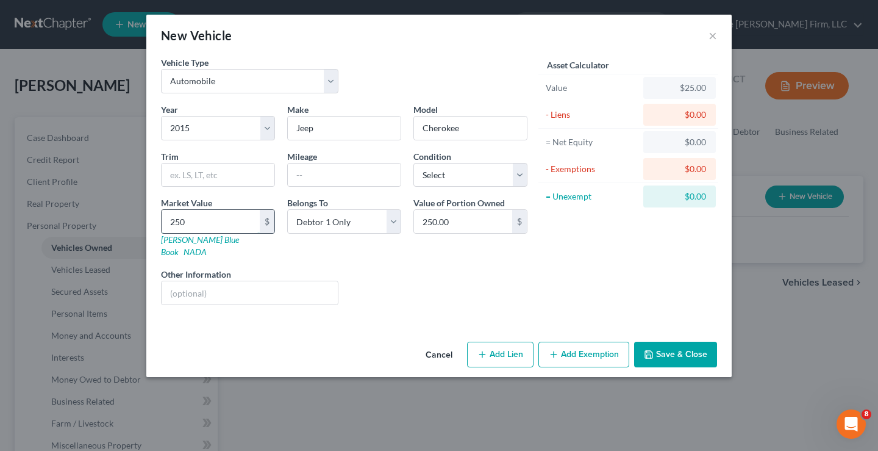
type input "2,500.00"
type input "2,500"
click at [357, 223] on select "Select Debtor 1 Only Debtor 2 Only Debtor 1 And Debtor 2 Only At Least One Of T…" at bounding box center [344, 221] width 114 height 24
select select "3"
click at [287, 209] on select "Select Debtor 1 Only Debtor 2 Only Debtor 1 And Debtor 2 Only At Least One Of T…" at bounding box center [344, 221] width 114 height 24
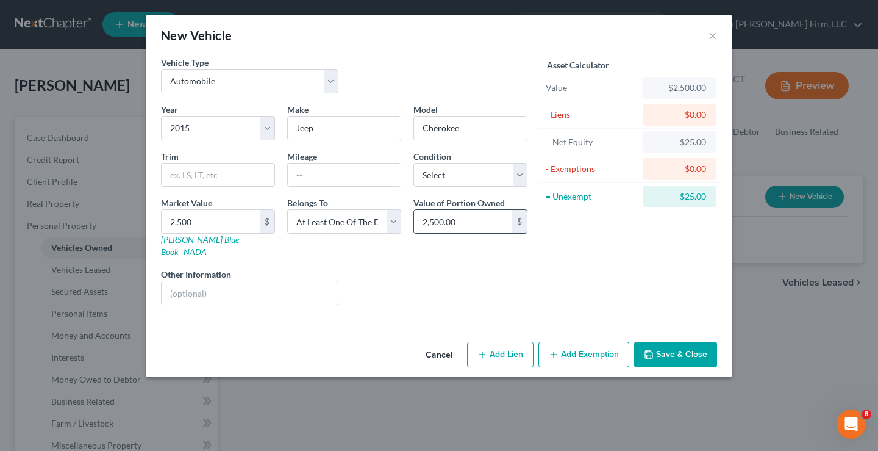
click at [460, 223] on input "2,500.00" at bounding box center [463, 221] width 98 height 23
type input "1,250"
click at [436, 268] on div "Liens Select" at bounding box center [440, 286] width 190 height 37
click at [587, 345] on button "Add Exemption" at bounding box center [584, 355] width 91 height 26
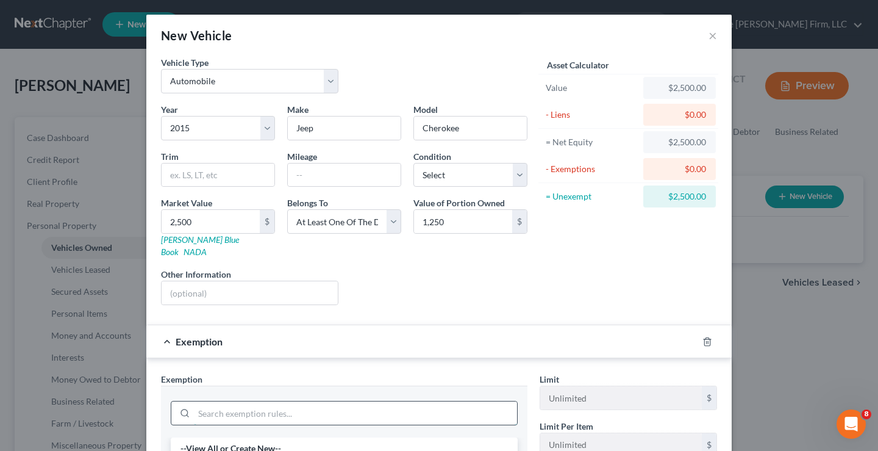
click at [250, 401] on input "search" at bounding box center [355, 412] width 323 height 23
type input "mot"
click at [297, 439] on li "3 - Motor Vehicles - Ga. Code [PERSON_NAME]. § [PHONE_NUMBER] (a)(3)" at bounding box center [344, 448] width 347 height 22
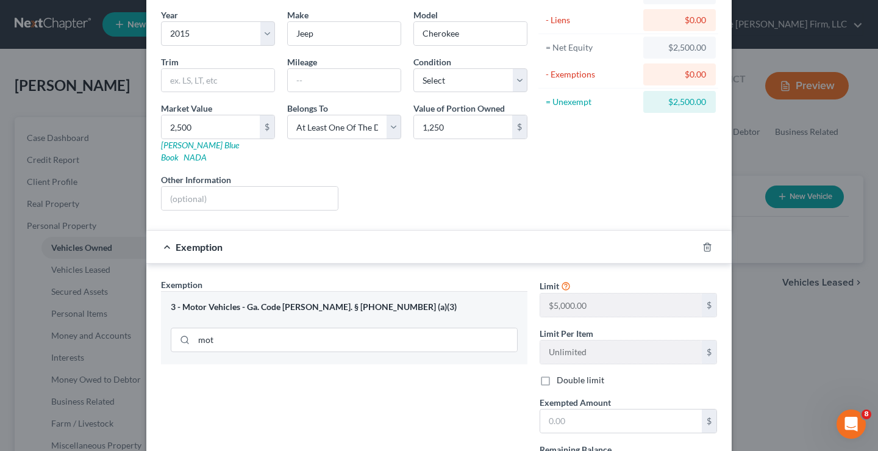
scroll to position [198, 0]
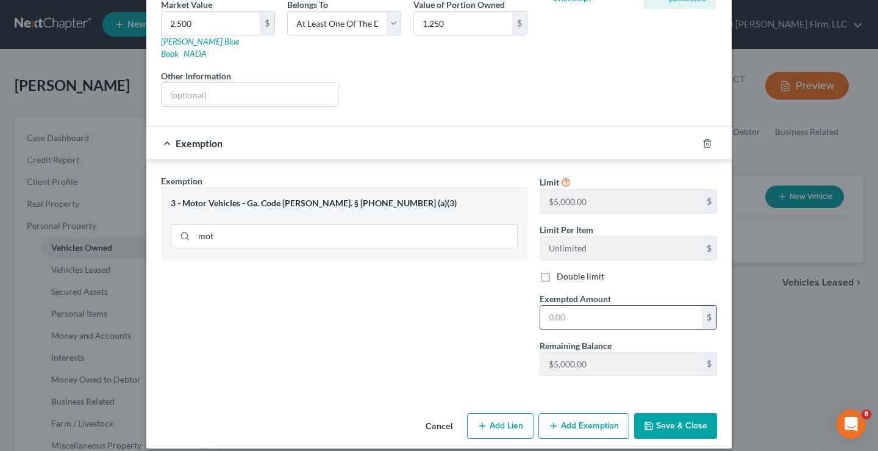
click at [571, 306] on input "text" at bounding box center [622, 317] width 162 height 23
type input "1,250"
click at [677, 413] on button "Save & Close" at bounding box center [675, 426] width 83 height 26
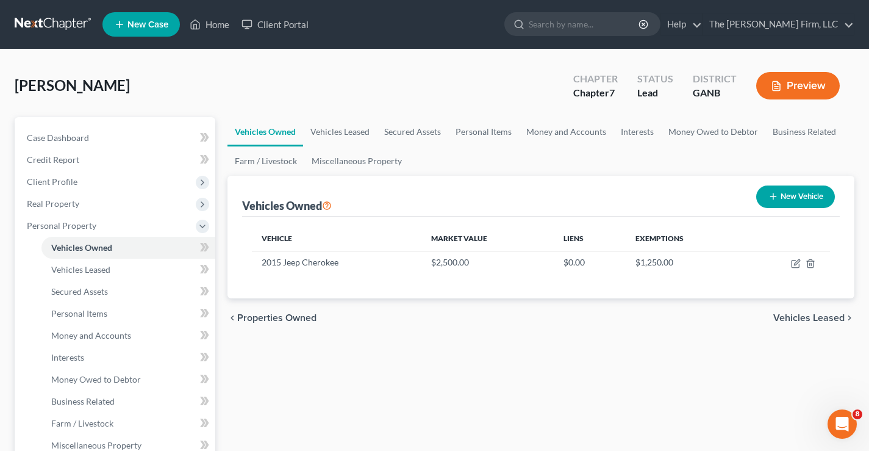
click at [337, 96] on div "[PERSON_NAME] Upgraded Chapter Chapter 7 Status Lead District GANB Preview" at bounding box center [435, 90] width 840 height 53
click at [52, 162] on span "Credit Report" at bounding box center [53, 159] width 52 height 10
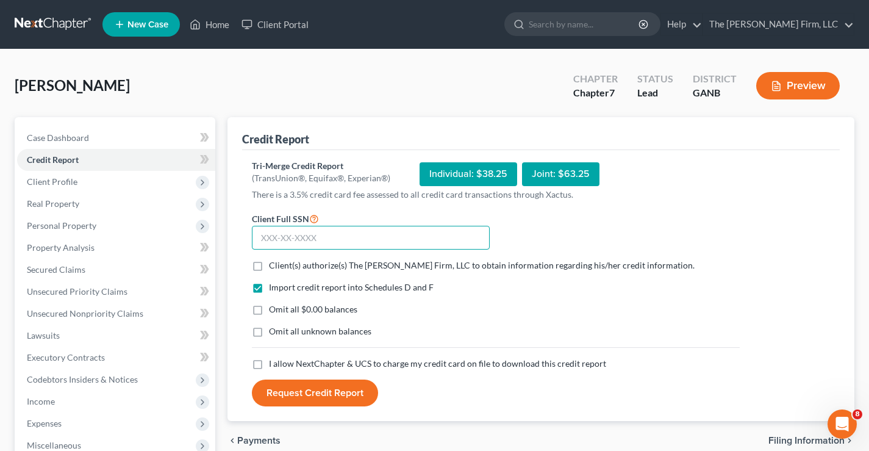
click at [269, 235] on input "text" at bounding box center [371, 238] width 238 height 24
type input "254-83-9978"
click at [269, 267] on label "Client(s) authorize(s) The [PERSON_NAME] Firm, LLC to obtain information regard…" at bounding box center [482, 265] width 426 height 12
click at [274, 267] on input "Client(s) authorize(s) The [PERSON_NAME] Firm, LLC to obtain information regard…" at bounding box center [278, 263] width 8 height 8
checkbox input "true"
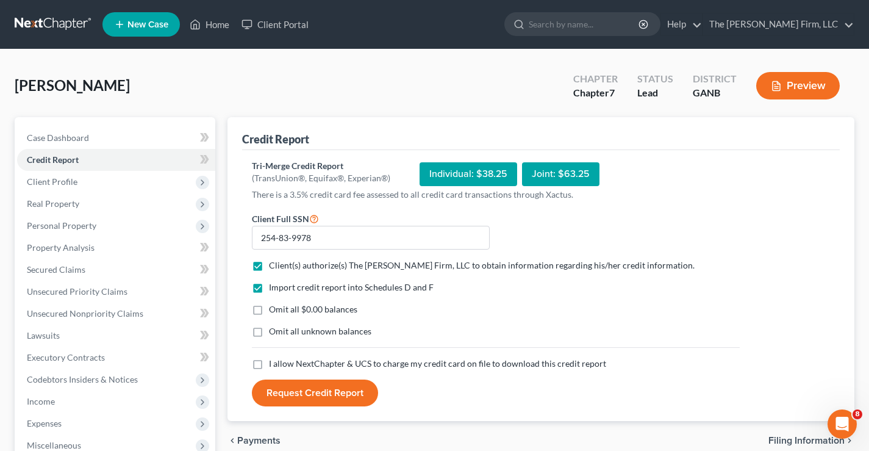
drag, startPoint x: 257, startPoint y: 311, endPoint x: 255, endPoint y: 335, distance: 23.9
click at [269, 315] on label "Omit all $0.00 balances" at bounding box center [313, 309] width 88 height 12
click at [274, 311] on input "Omit all $0.00 balances" at bounding box center [278, 307] width 8 height 8
checkbox input "true"
click at [269, 333] on label "Omit all unknown balances" at bounding box center [320, 331] width 102 height 12
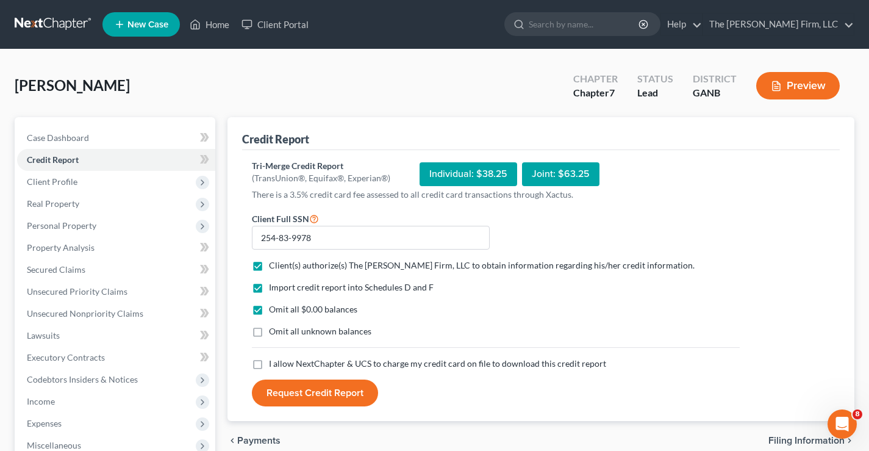
click at [274, 333] on input "Omit all unknown balances" at bounding box center [278, 329] width 8 height 8
checkbox input "true"
click at [269, 366] on label "I allow NextChapter & UCS to charge my credit card on file to download this cre…" at bounding box center [437, 363] width 337 height 12
click at [274, 365] on input "I allow NextChapter & UCS to charge my credit card on file to download this cre…" at bounding box center [278, 361] width 8 height 8
checkbox input "true"
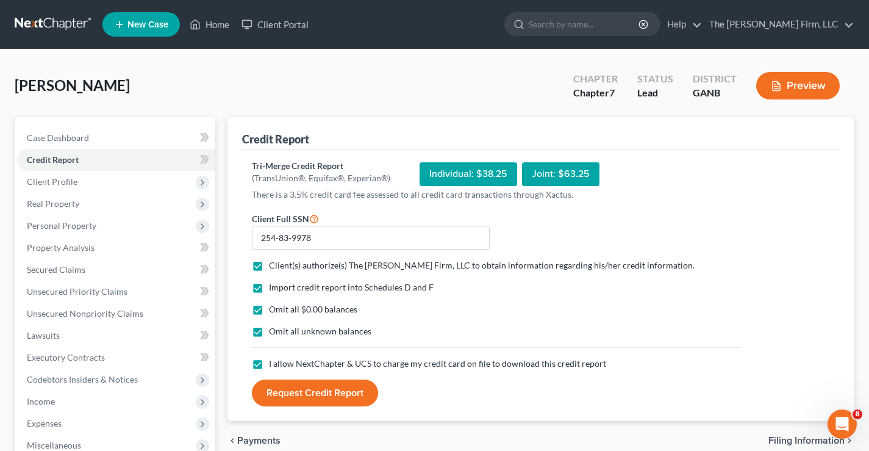
click at [319, 390] on button "Request Credit Report" at bounding box center [315, 392] width 126 height 27
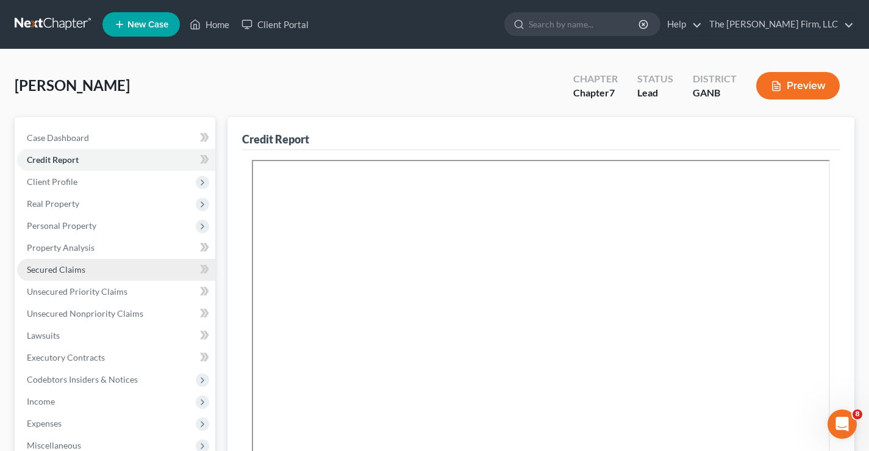
click at [39, 278] on link "Secured Claims" at bounding box center [116, 270] width 198 height 22
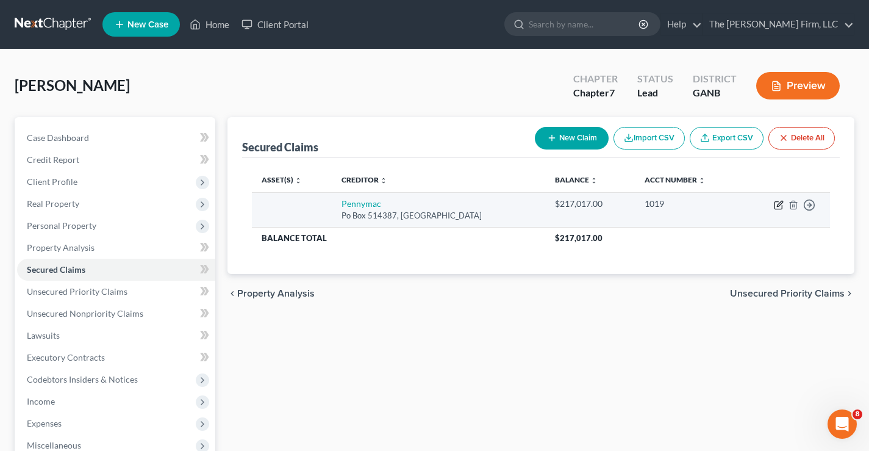
click at [778, 206] on icon "button" at bounding box center [779, 203] width 5 height 5
select select "4"
select select "0"
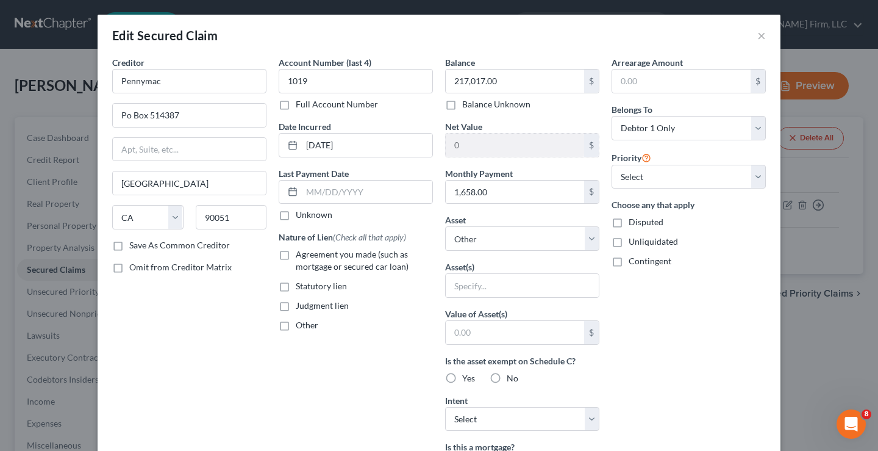
click at [296, 256] on label "Agreement you made (such as mortgage or secured car loan)" at bounding box center [364, 260] width 137 height 24
click at [301, 256] on input "Agreement you made (such as mortgage or secured car loan)" at bounding box center [305, 252] width 8 height 8
checkbox input "true"
click at [570, 242] on select "Select Other Multiple Assets 401k - $17000.0 Jewelry - Jewelry - $300.0 Cash (C…" at bounding box center [522, 238] width 154 height 24
select select "5"
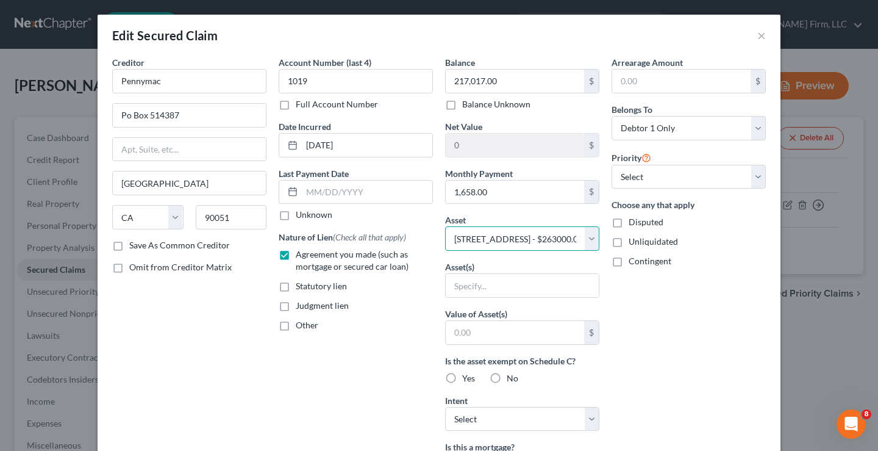
click at [445, 226] on select "Select Other Multiple Assets 401k - $17000.0 Jewelry - Jewelry - $300.0 Cash (C…" at bounding box center [522, 238] width 154 height 24
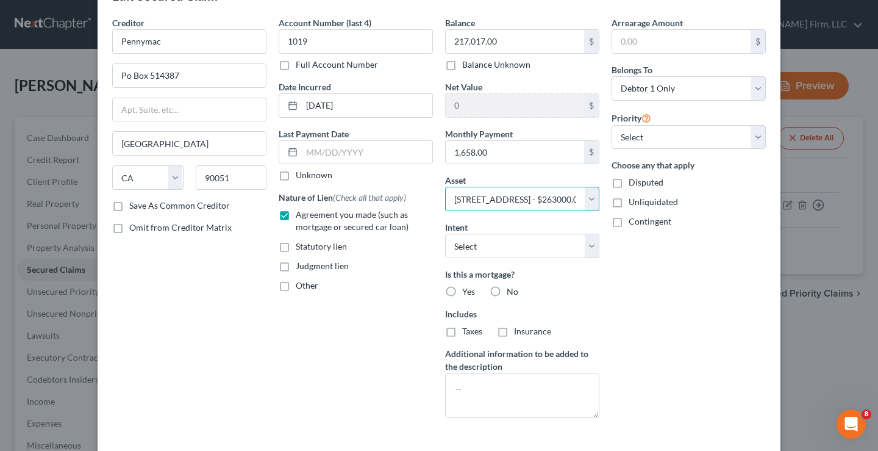
scroll to position [103, 0]
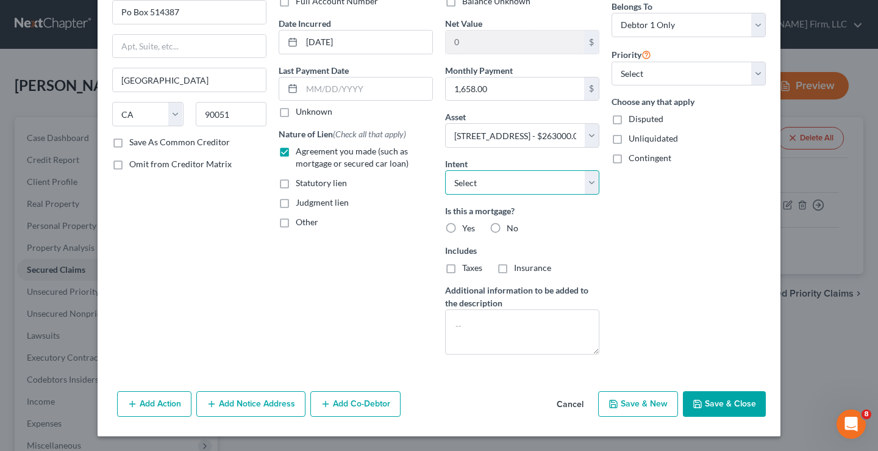
click at [587, 184] on select "Select Surrender Redeem Reaffirm Avoid Other" at bounding box center [522, 182] width 154 height 24
select select "2"
click at [445, 170] on select "Select Surrender Redeem Reaffirm Avoid Other" at bounding box center [522, 182] width 154 height 24
drag, startPoint x: 447, startPoint y: 227, endPoint x: 450, endPoint y: 268, distance: 41.6
click at [462, 227] on label "Yes" at bounding box center [468, 228] width 13 height 12
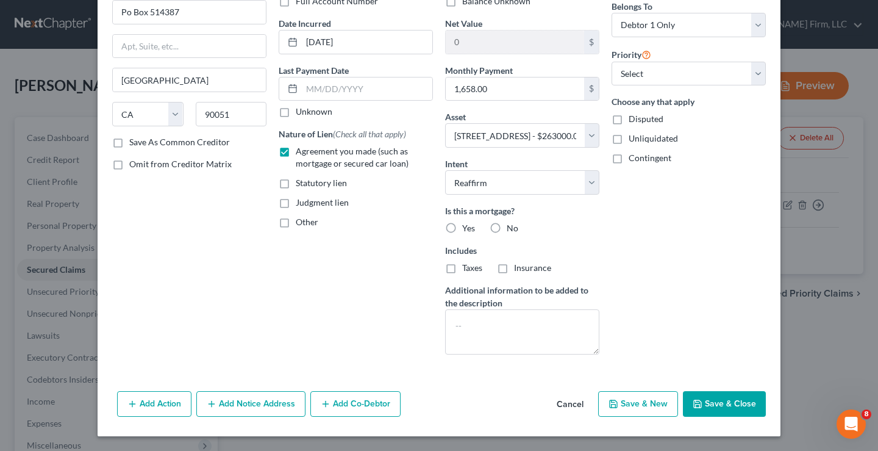
click at [467, 227] on input "Yes" at bounding box center [471, 226] width 8 height 8
radio input "true"
drag, startPoint x: 445, startPoint y: 270, endPoint x: 503, endPoint y: 270, distance: 58.0
click at [462, 270] on label "Taxes" at bounding box center [472, 268] width 20 height 12
click at [467, 270] on input "Taxes" at bounding box center [471, 266] width 8 height 8
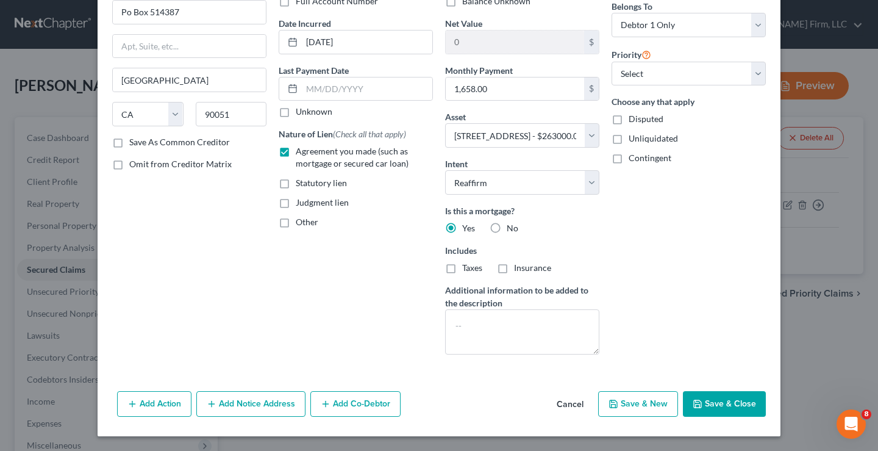
checkbox input "true"
click at [514, 270] on label "Insurance" at bounding box center [532, 268] width 37 height 12
click at [519, 270] on input "Insurance" at bounding box center [523, 266] width 8 height 8
checkbox input "true"
click at [723, 406] on button "Save & Close" at bounding box center [724, 404] width 83 height 26
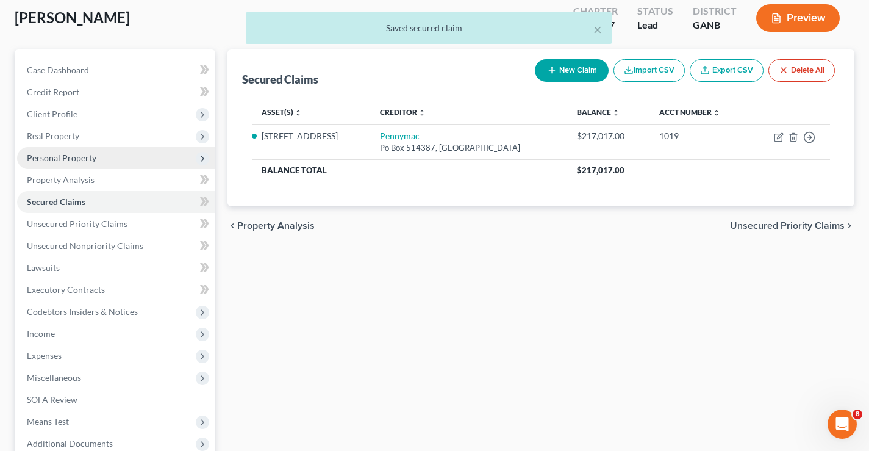
scroll to position [198, 0]
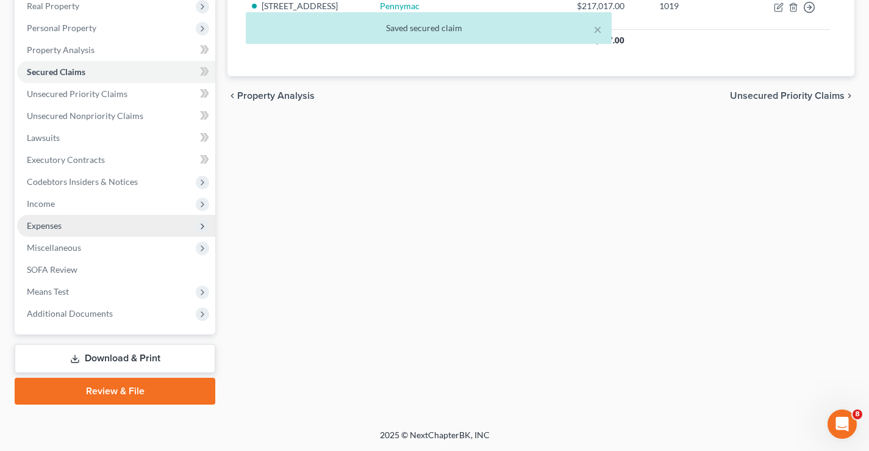
click at [58, 226] on span "Expenses" at bounding box center [44, 225] width 35 height 10
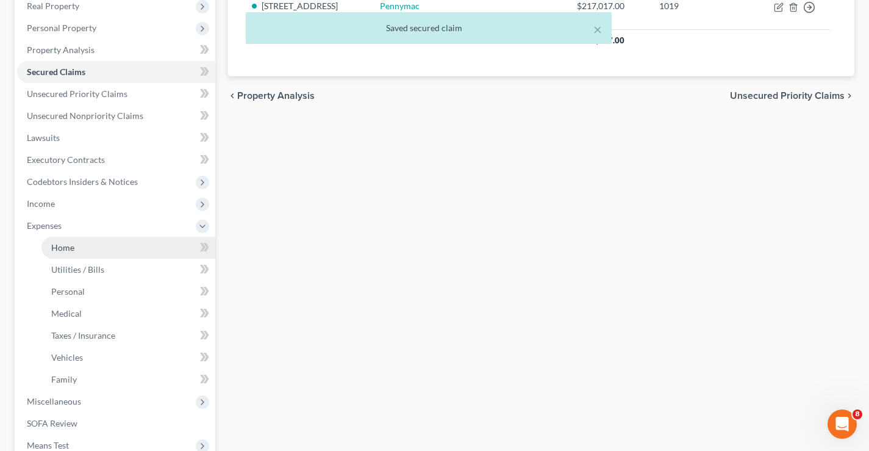
click at [60, 248] on span "Home" at bounding box center [62, 247] width 23 height 10
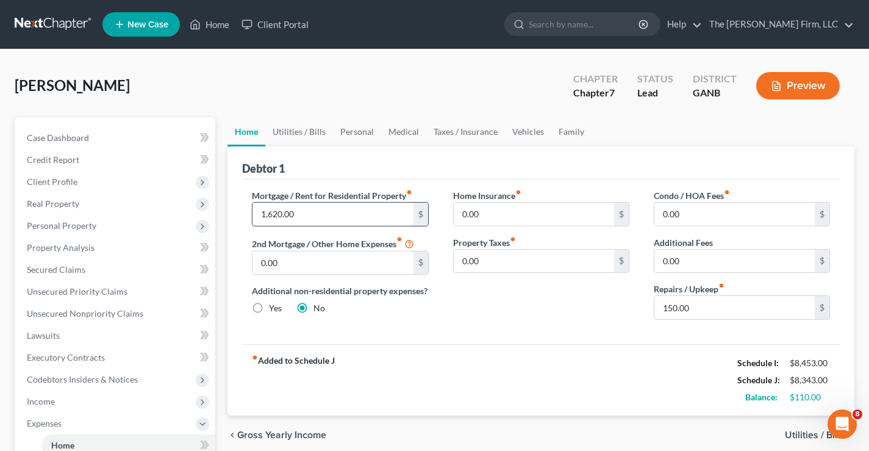
click at [305, 210] on input "1,620.00" at bounding box center [333, 214] width 160 height 23
click at [470, 81] on div "[PERSON_NAME] Upgraded Chapter Chapter 7 Status Lead District GANB Preview" at bounding box center [435, 90] width 840 height 53
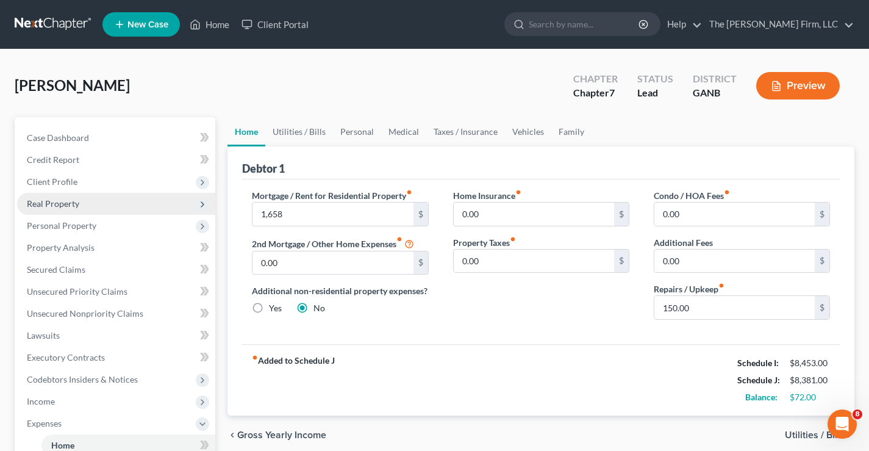
click at [67, 207] on span "Real Property" at bounding box center [53, 203] width 52 height 10
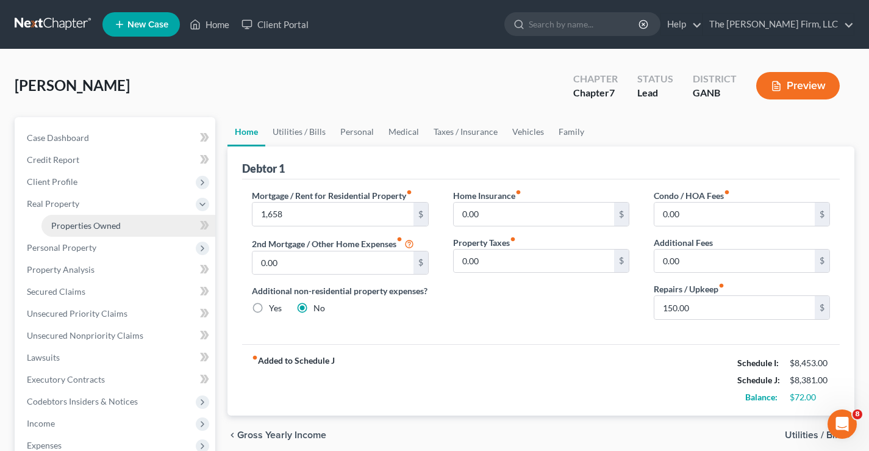
click at [90, 228] on span "Properties Owned" at bounding box center [86, 225] width 70 height 10
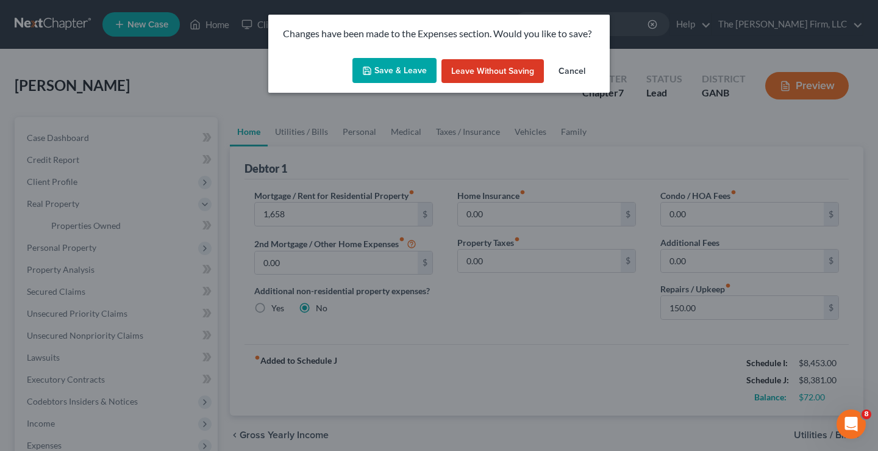
click at [404, 71] on button "Save & Leave" at bounding box center [395, 71] width 84 height 26
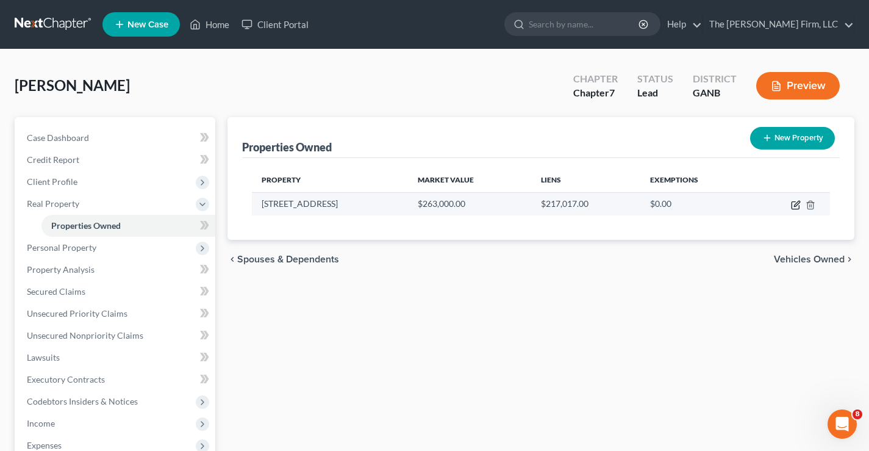
click at [798, 207] on icon "button" at bounding box center [796, 205] width 10 height 10
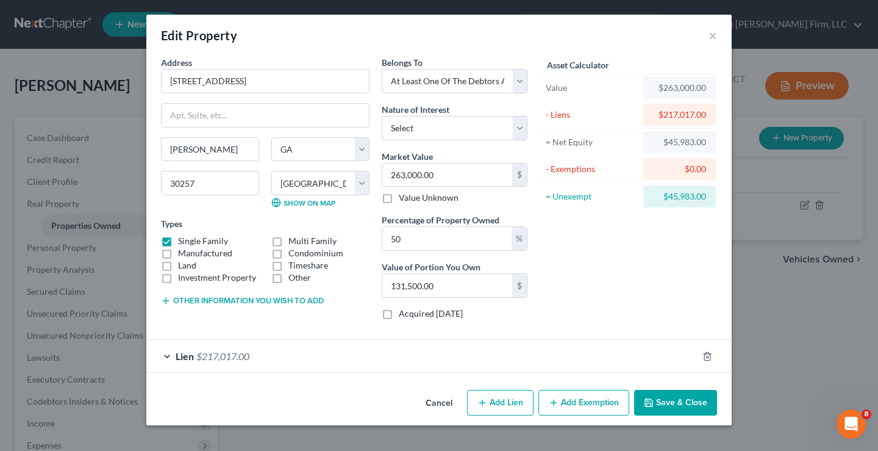
click at [575, 400] on button "Add Exemption" at bounding box center [584, 403] width 91 height 26
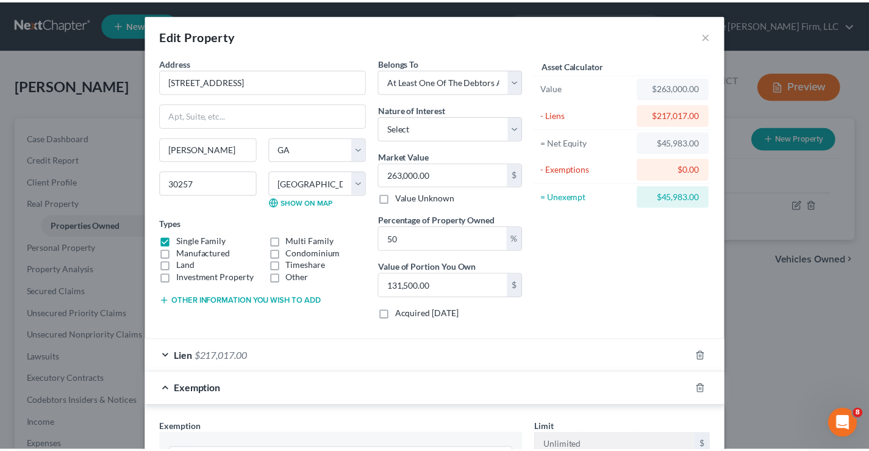
scroll to position [244, 0]
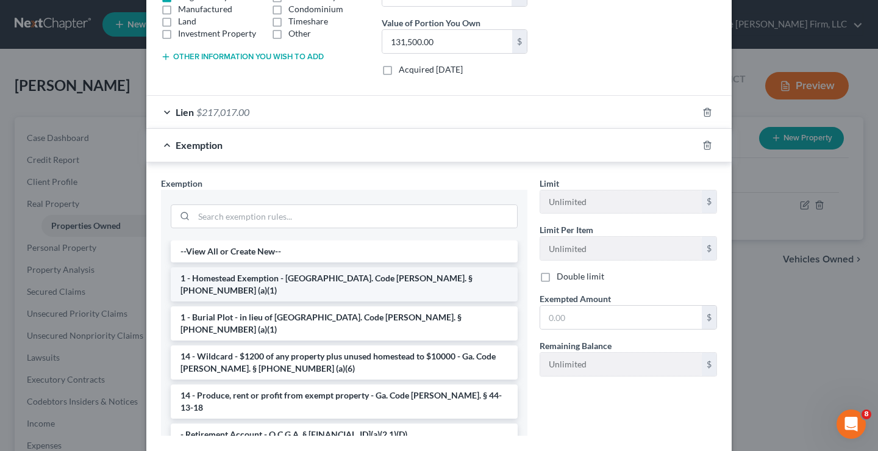
click at [253, 273] on li "1 - Homestead Exemption - [GEOGRAPHIC_DATA]. Code [PERSON_NAME]. § [PHONE_NUMBE…" at bounding box center [344, 284] width 347 height 34
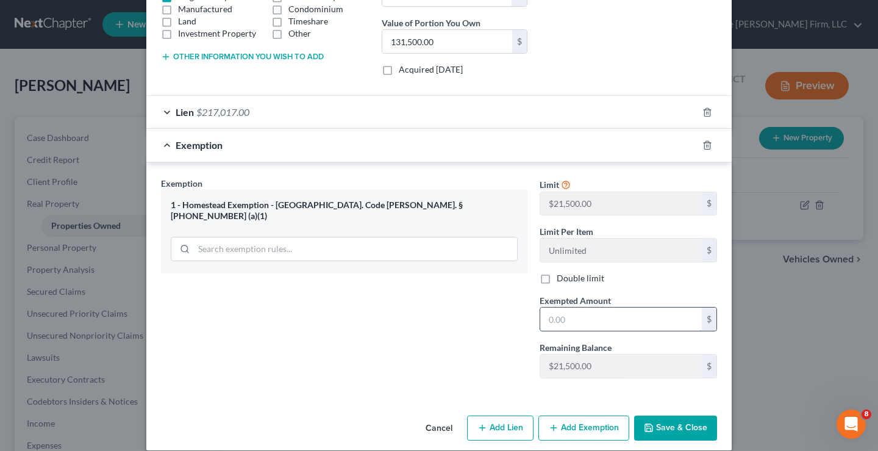
drag, startPoint x: 568, startPoint y: 318, endPoint x: 628, endPoint y: 313, distance: 60.6
click at [571, 319] on input "text" at bounding box center [622, 318] width 162 height 23
click at [689, 432] on button "Save & Close" at bounding box center [675, 428] width 83 height 26
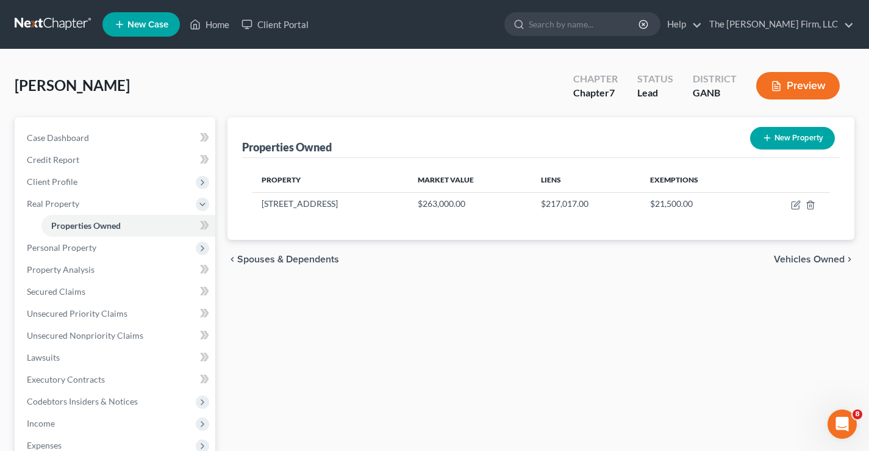
click at [392, 320] on div "Properties Owned New Property Property Market Value Liens Exemptions [STREET_AD…" at bounding box center [540, 370] width 639 height 507
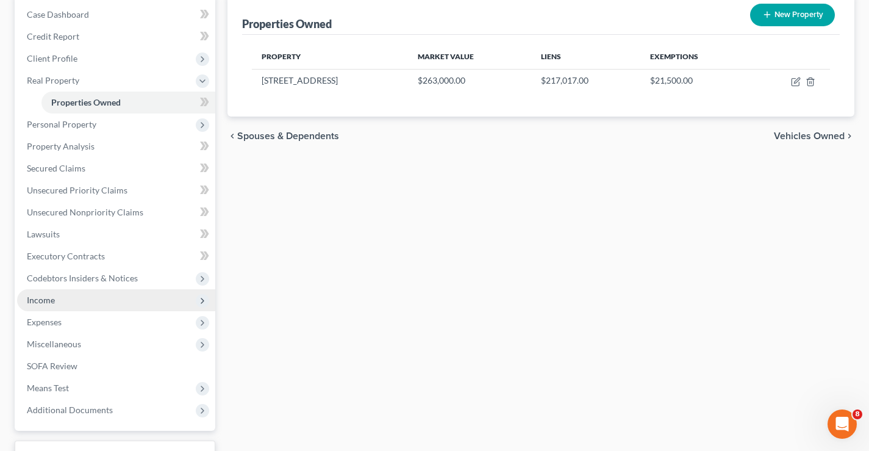
scroll to position [220, 0]
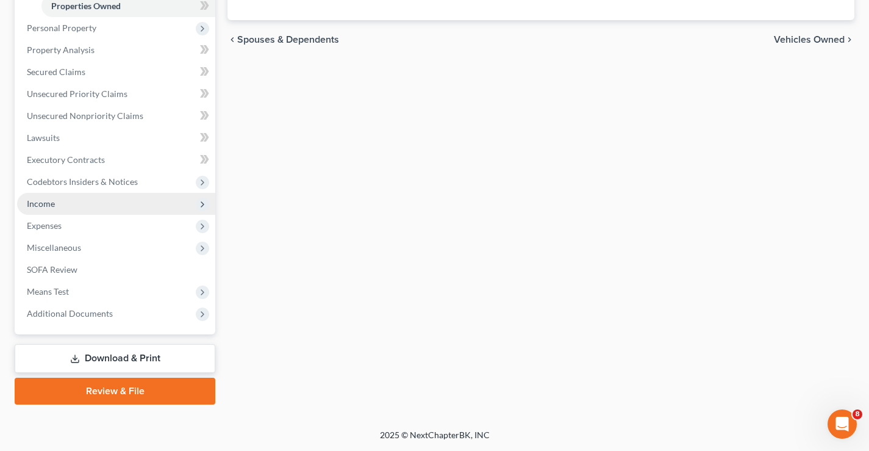
click at [55, 206] on span "Income" at bounding box center [116, 204] width 198 height 22
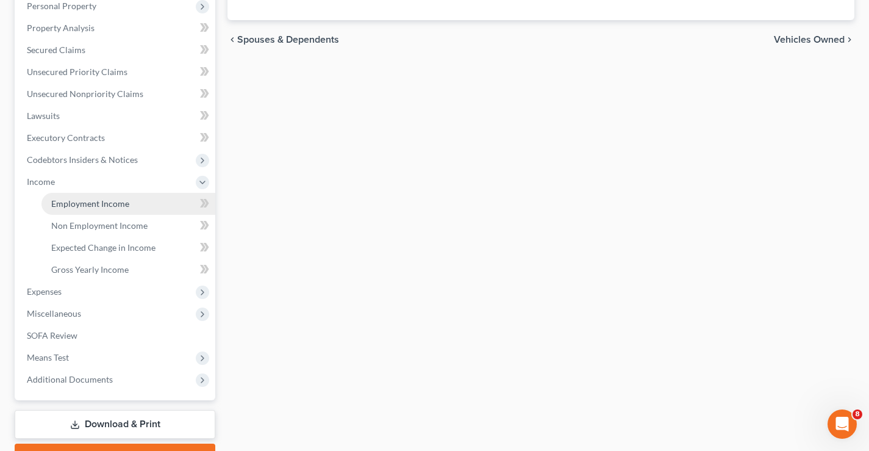
click at [98, 202] on span "Employment Income" at bounding box center [90, 203] width 78 height 10
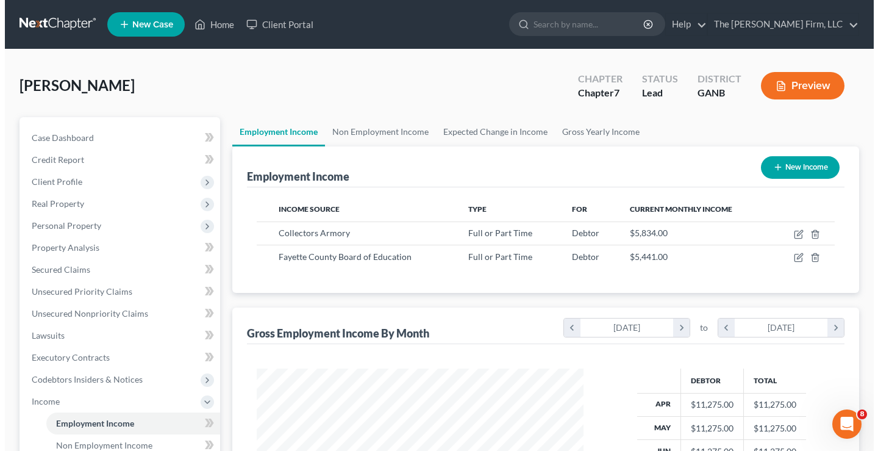
scroll to position [219, 351]
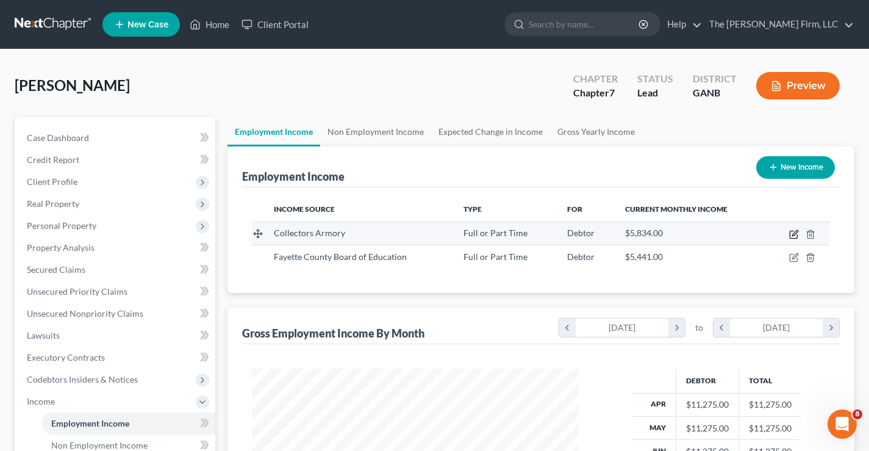
click at [792, 233] on icon "button" at bounding box center [794, 234] width 10 height 10
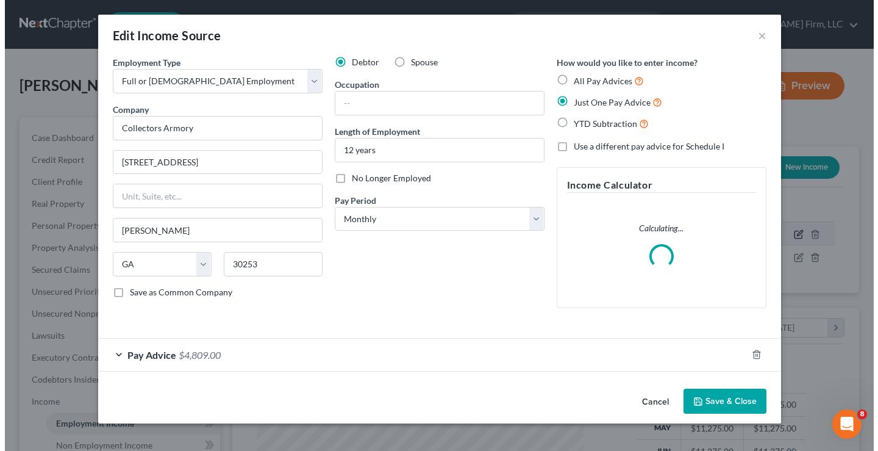
scroll to position [219, 356]
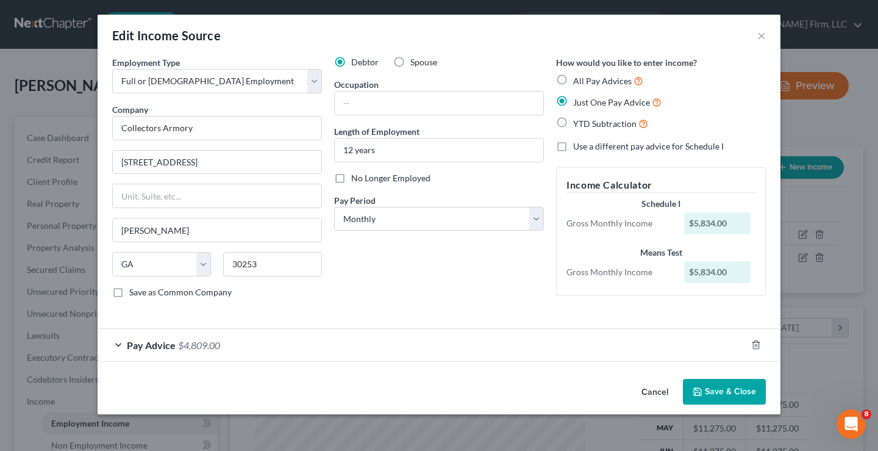
click at [149, 345] on span "Pay Advice" at bounding box center [151, 345] width 49 height 12
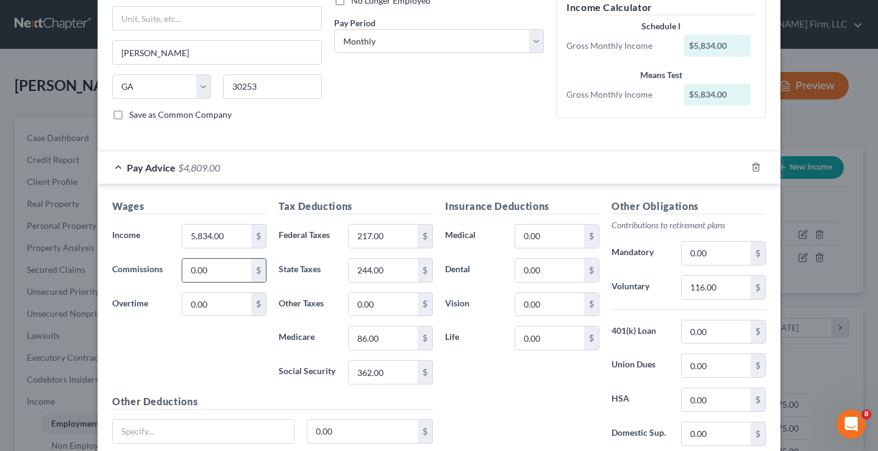
scroll to position [183, 0]
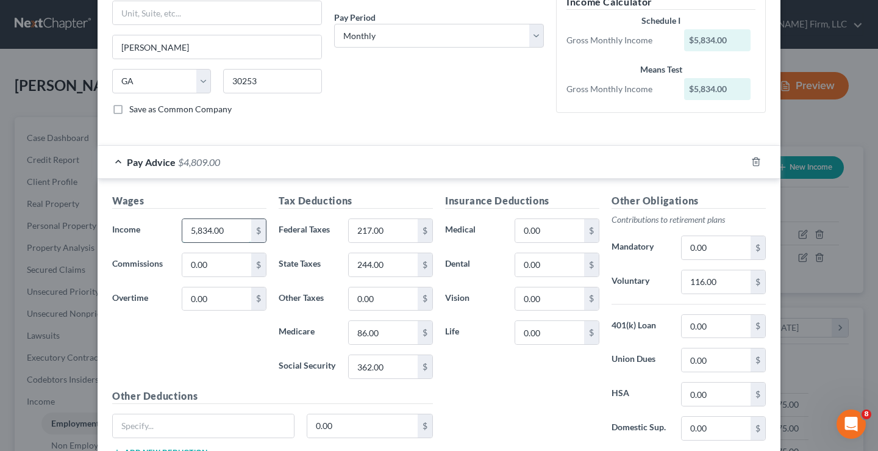
click at [219, 229] on input "5,834.00" at bounding box center [216, 230] width 69 height 23
click at [149, 331] on div "Wages Income * 4,036 $ Commissions 0.00 $ Overtime 0.00 $" at bounding box center [189, 290] width 167 height 195
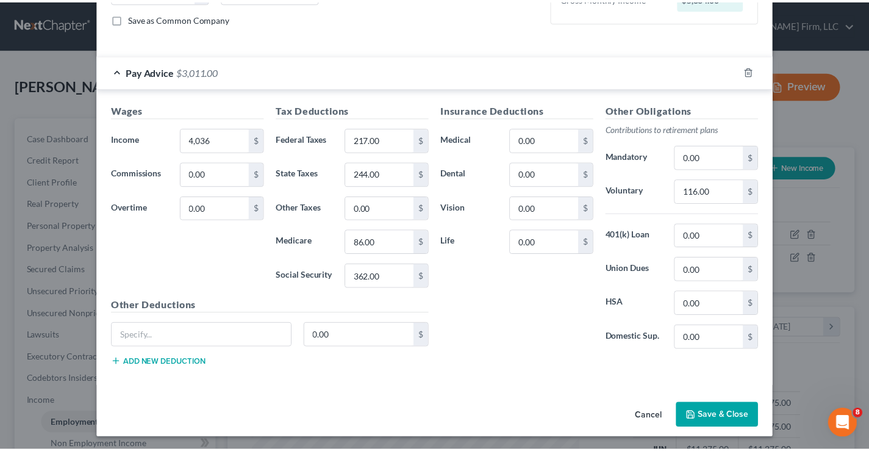
scroll to position [276, 0]
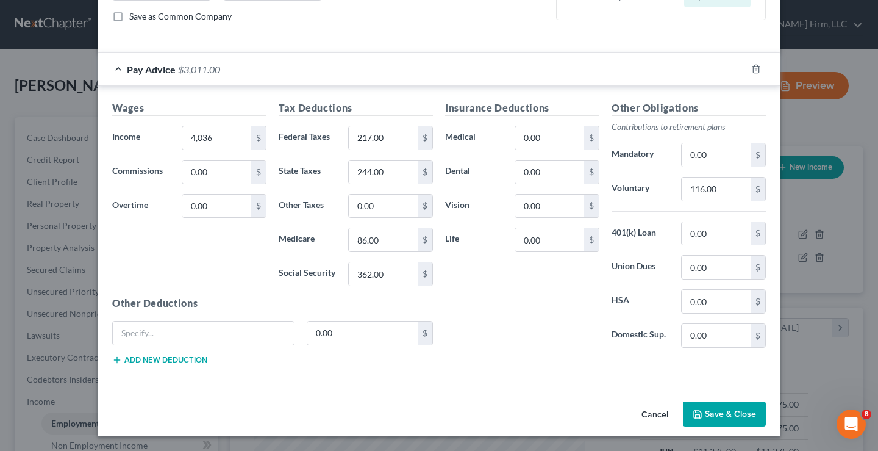
click at [720, 411] on button "Save & Close" at bounding box center [724, 414] width 83 height 26
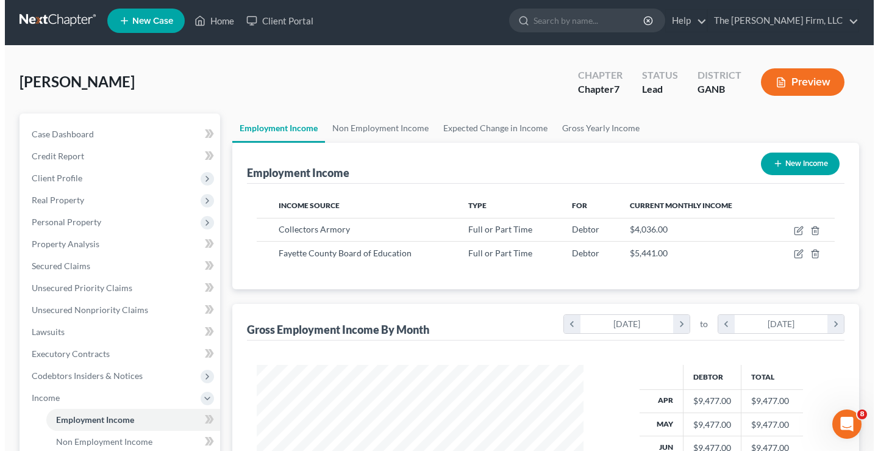
scroll to position [0, 0]
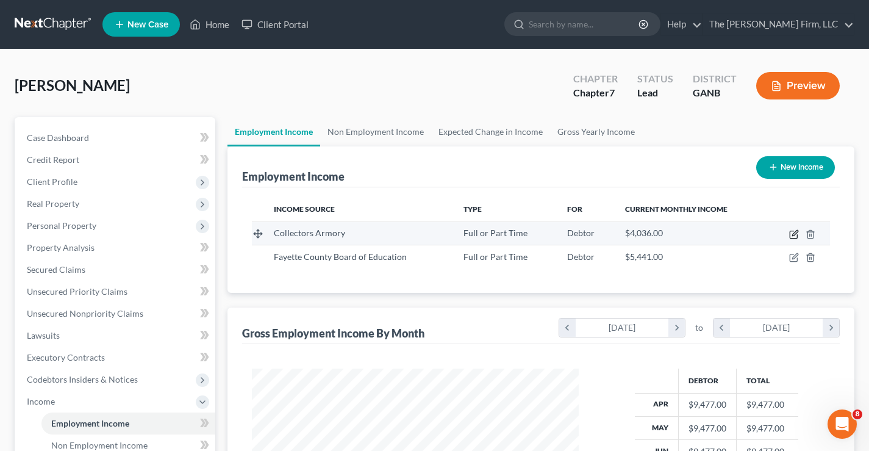
click at [791, 236] on icon "button" at bounding box center [794, 234] width 10 height 10
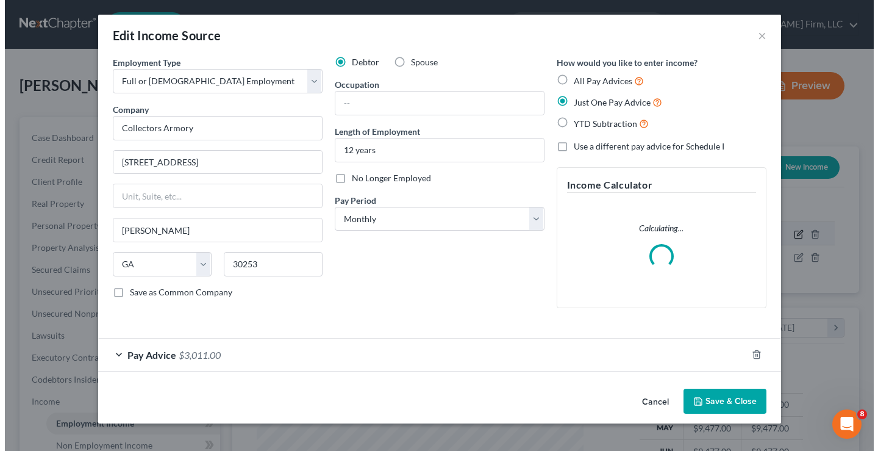
scroll to position [219, 356]
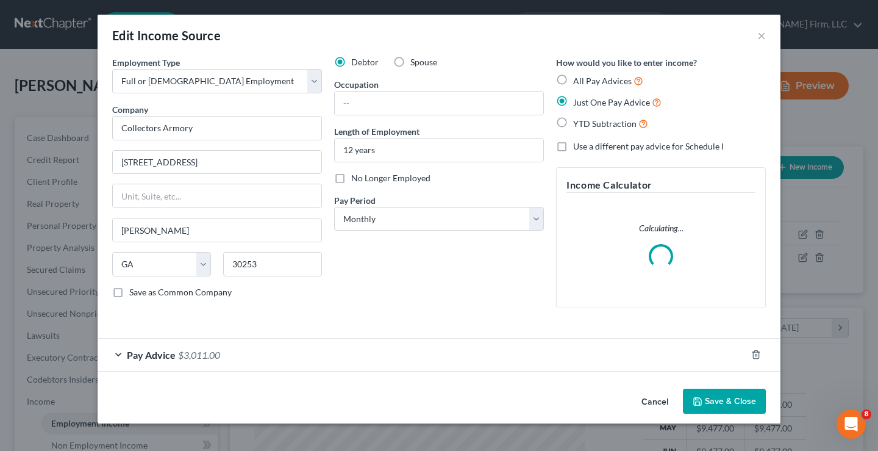
click at [193, 361] on div "Pay Advice $3,011.00" at bounding box center [422, 355] width 649 height 32
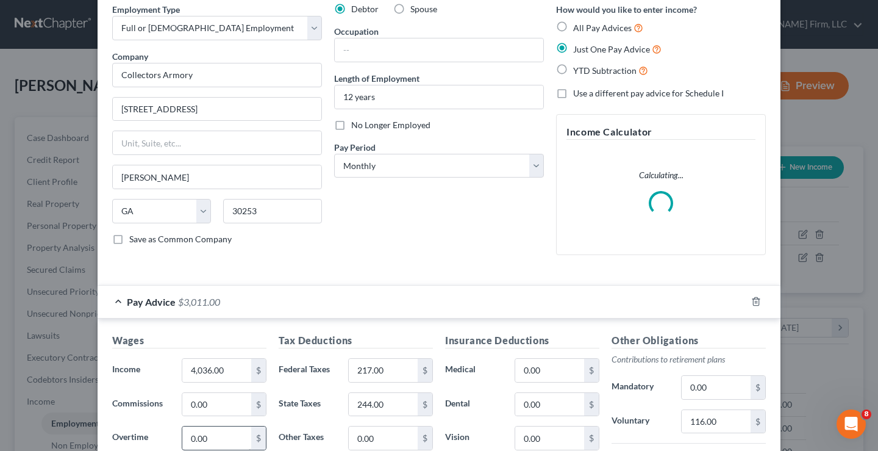
scroll to position [122, 0]
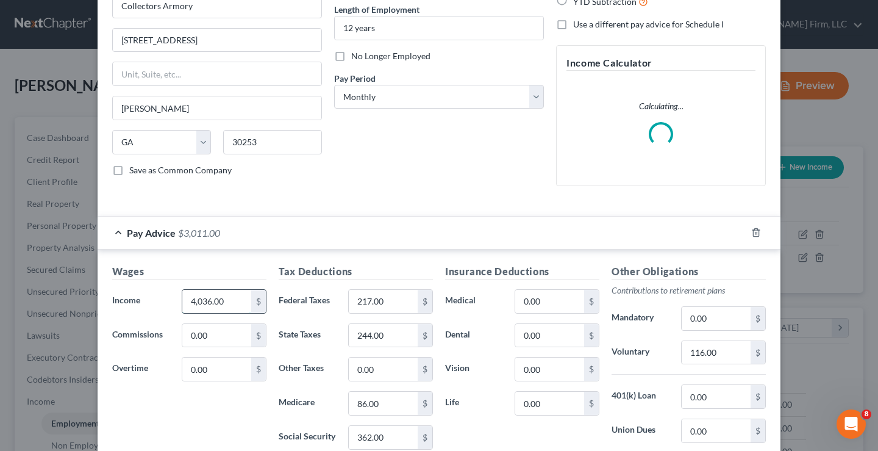
click at [220, 305] on input "4,036.00" at bounding box center [216, 301] width 69 height 23
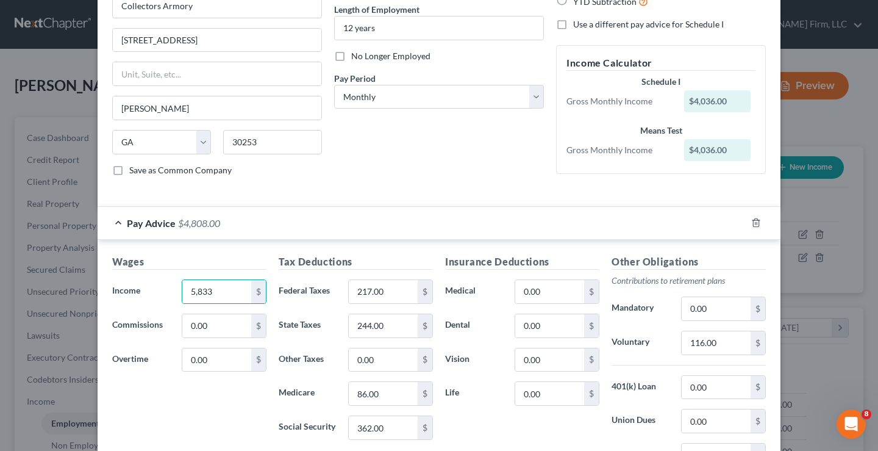
click at [193, 415] on div "Wages Income * 5,833 $ Commissions 0.00 $ Overtime 0.00 $" at bounding box center [189, 351] width 167 height 195
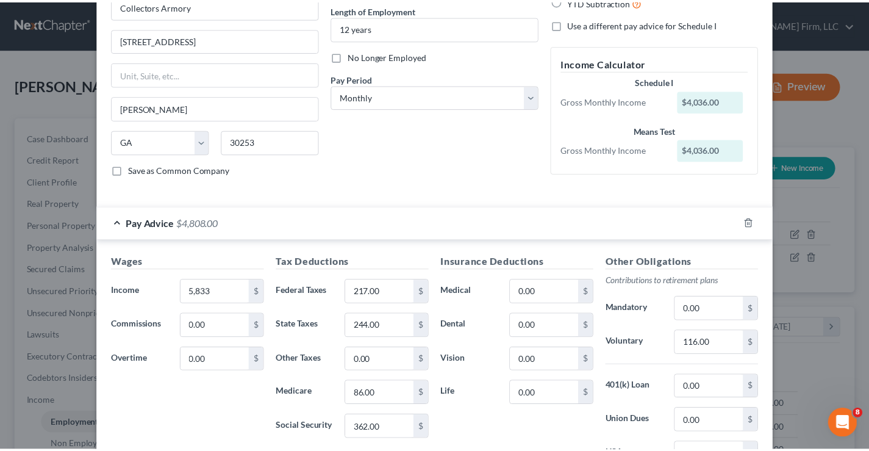
scroll to position [276, 0]
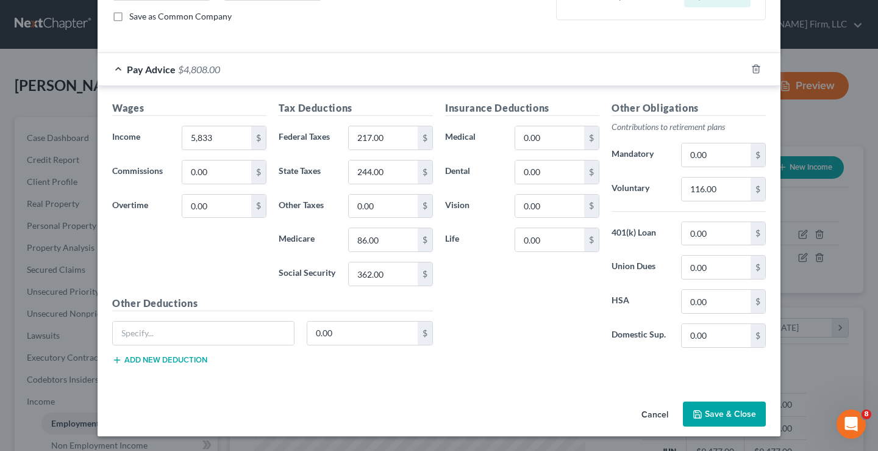
click at [720, 414] on button "Save & Close" at bounding box center [724, 414] width 83 height 26
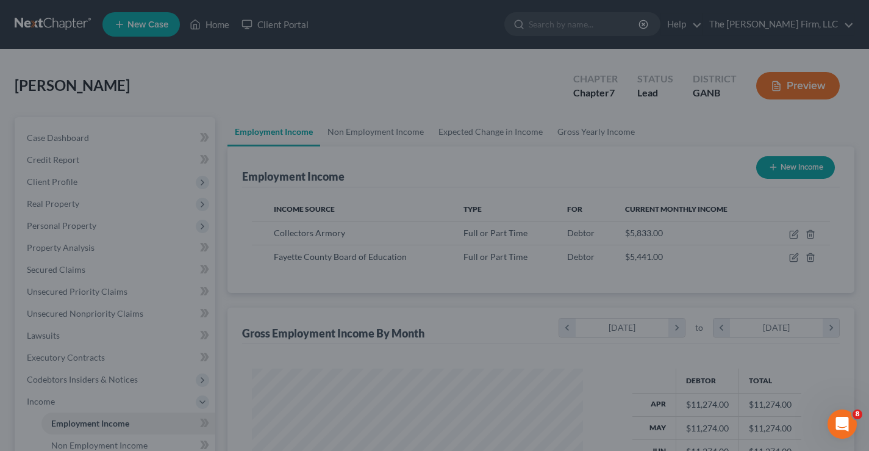
scroll to position [609831, 609698]
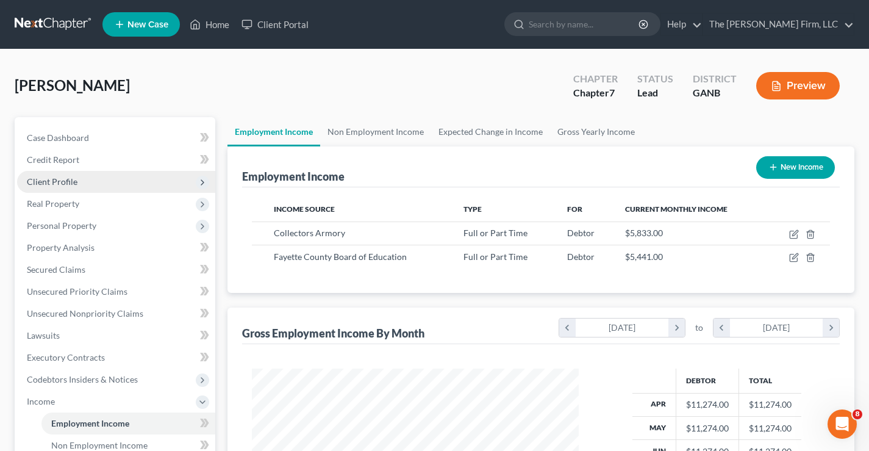
click at [38, 179] on span "Client Profile" at bounding box center [52, 181] width 51 height 10
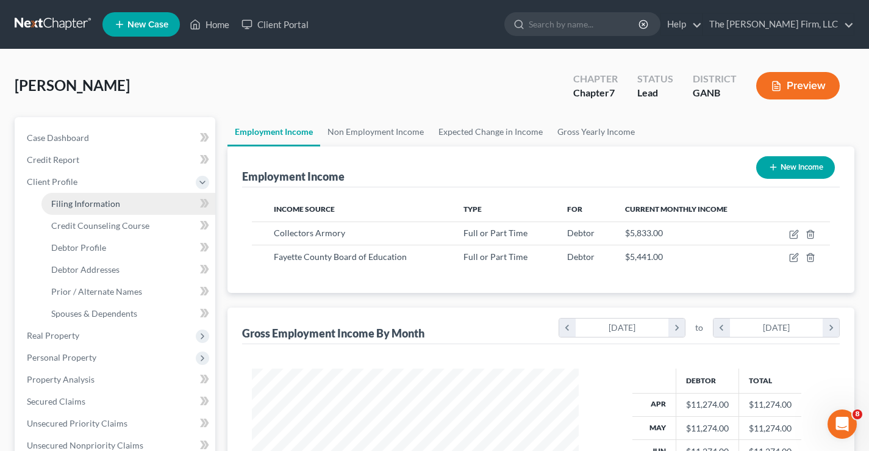
click at [76, 207] on span "Filing Information" at bounding box center [85, 203] width 69 height 10
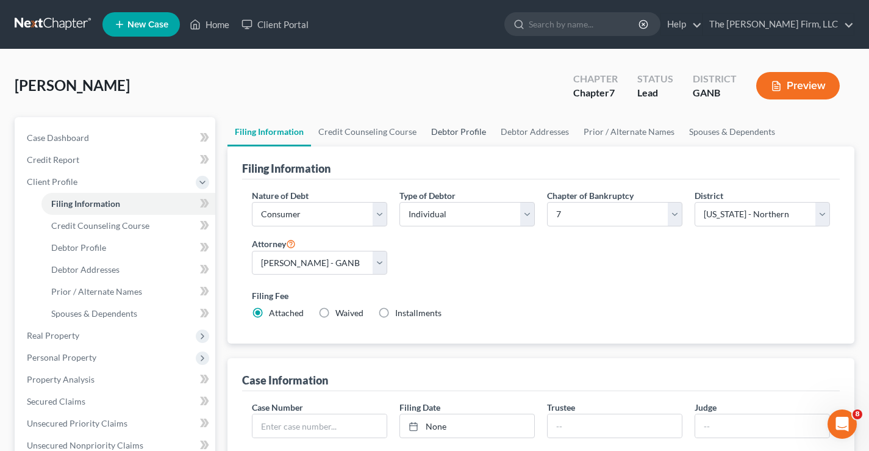
click at [467, 130] on link "Debtor Profile" at bounding box center [459, 131] width 70 height 29
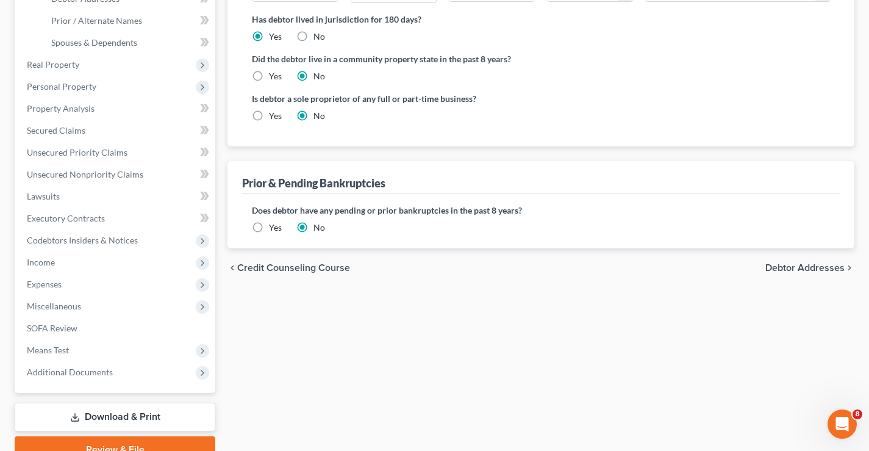
scroll to position [329, 0]
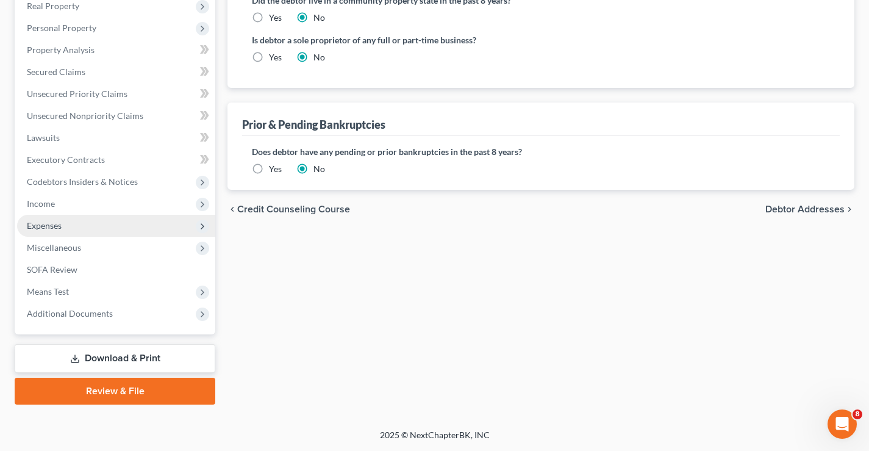
click at [39, 227] on span "Expenses" at bounding box center [44, 225] width 35 height 10
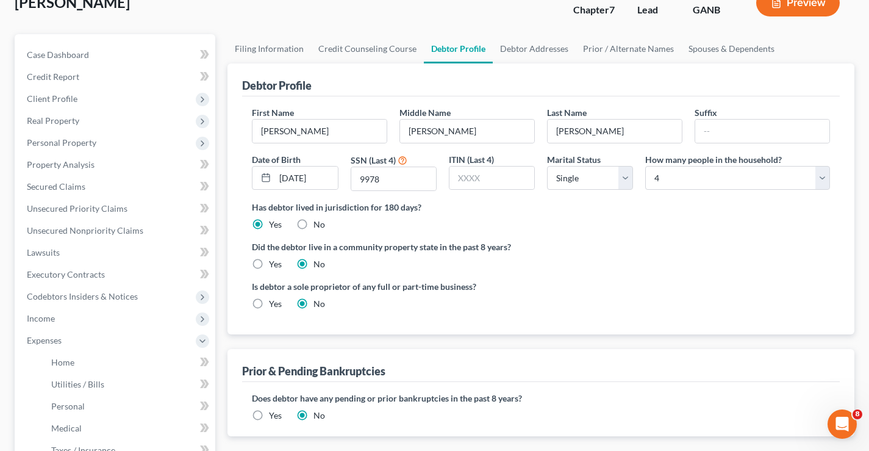
scroll to position [305, 0]
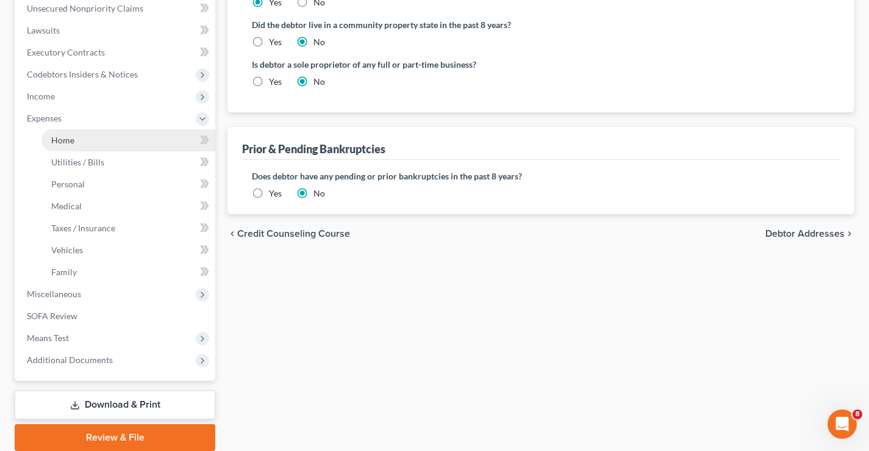
click at [51, 148] on link "Home" at bounding box center [128, 140] width 174 height 22
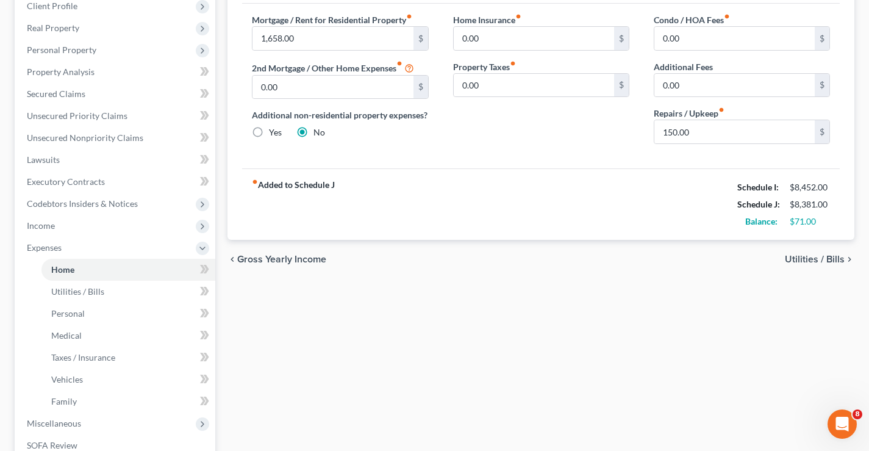
scroll to position [351, 0]
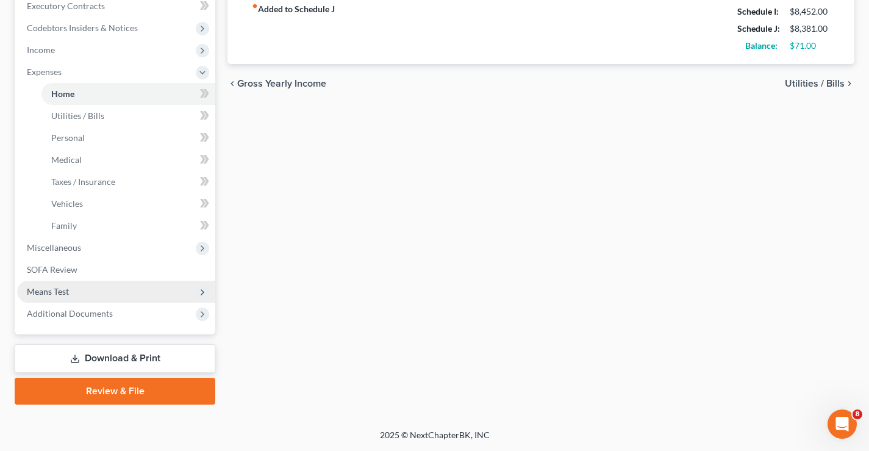
click at [46, 290] on span "Means Test" at bounding box center [48, 291] width 42 height 10
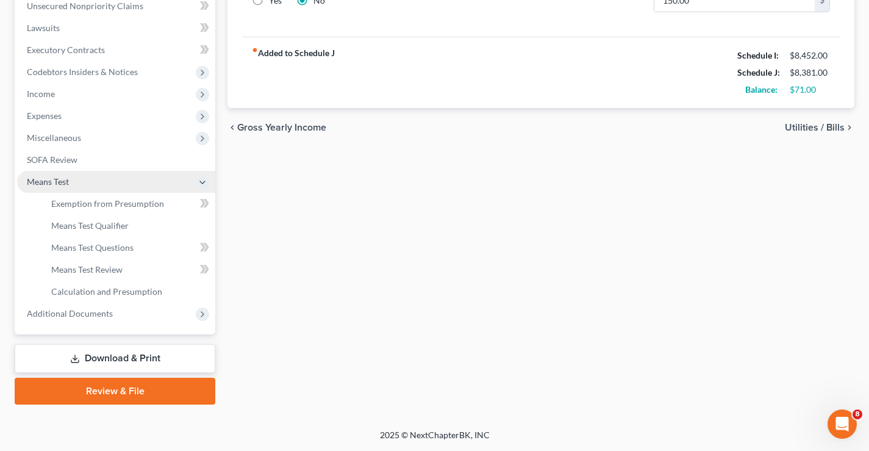
scroll to position [307, 0]
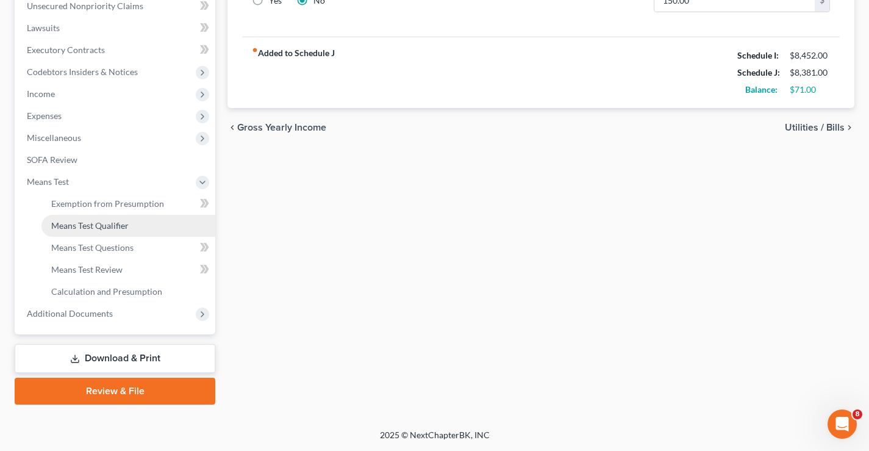
click at [104, 225] on span "Means Test Qualifier" at bounding box center [89, 225] width 77 height 10
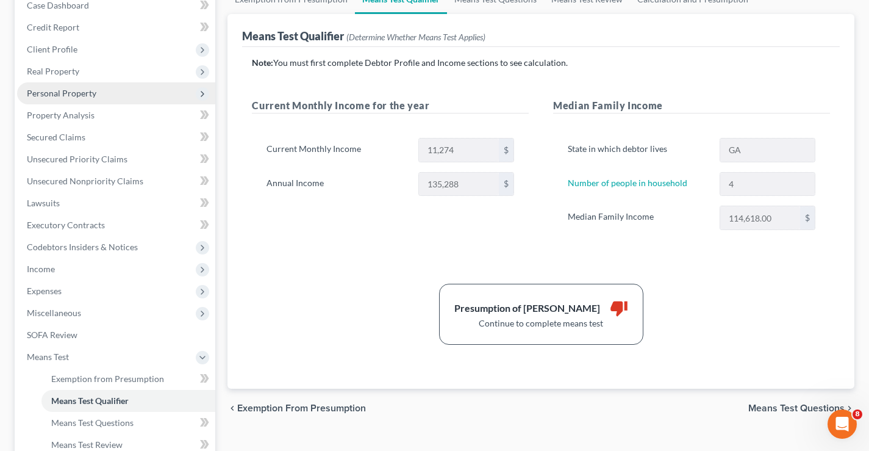
scroll to position [305, 0]
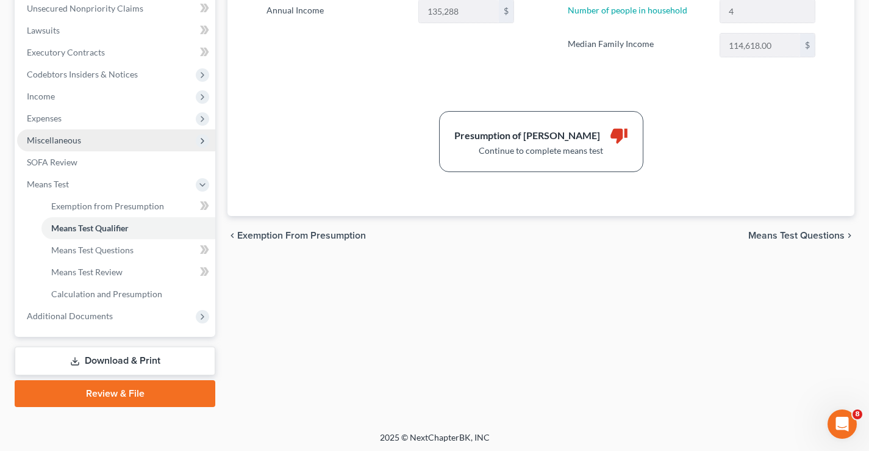
click at [37, 131] on span "Miscellaneous" at bounding box center [116, 140] width 198 height 22
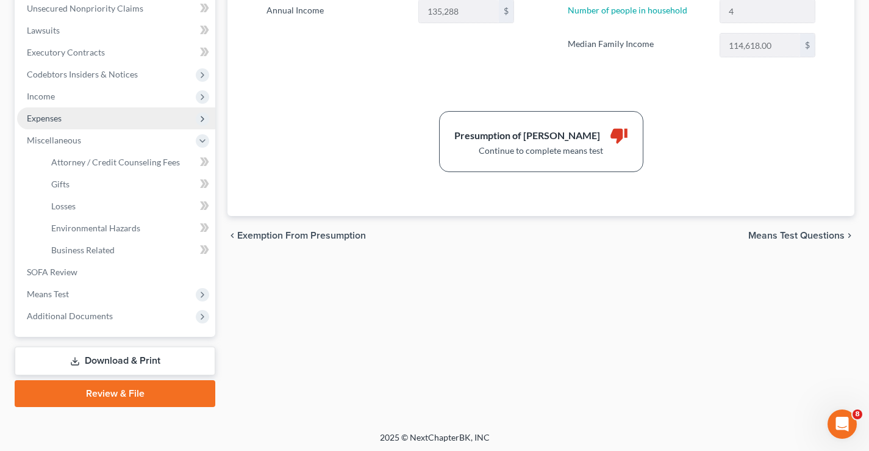
click at [52, 121] on span "Expenses" at bounding box center [44, 118] width 35 height 10
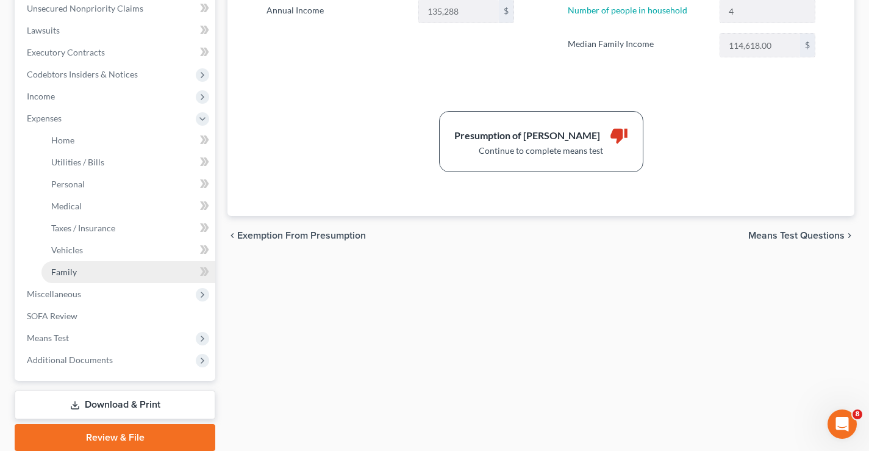
click at [60, 270] on span "Family" at bounding box center [64, 272] width 26 height 10
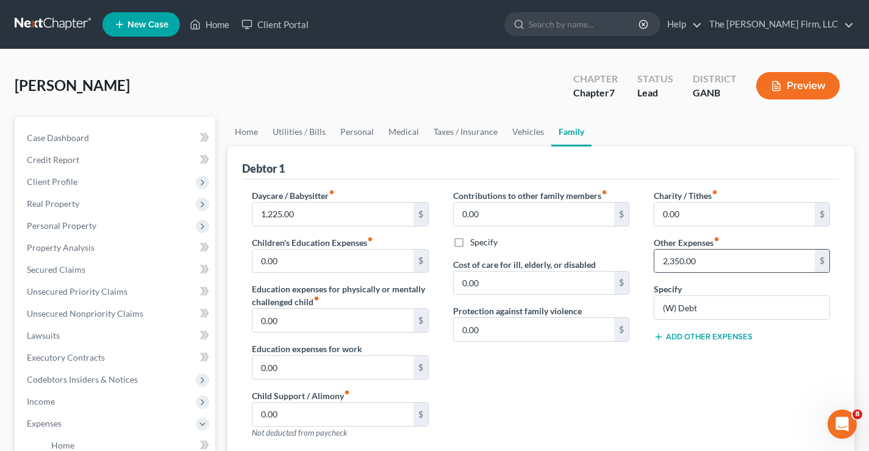
click at [713, 262] on input "2,350.00" at bounding box center [735, 261] width 160 height 23
click at [506, 88] on div "[PERSON_NAME] Upgraded Chapter Chapter 7 Status Lead District GANB Preview" at bounding box center [435, 90] width 840 height 53
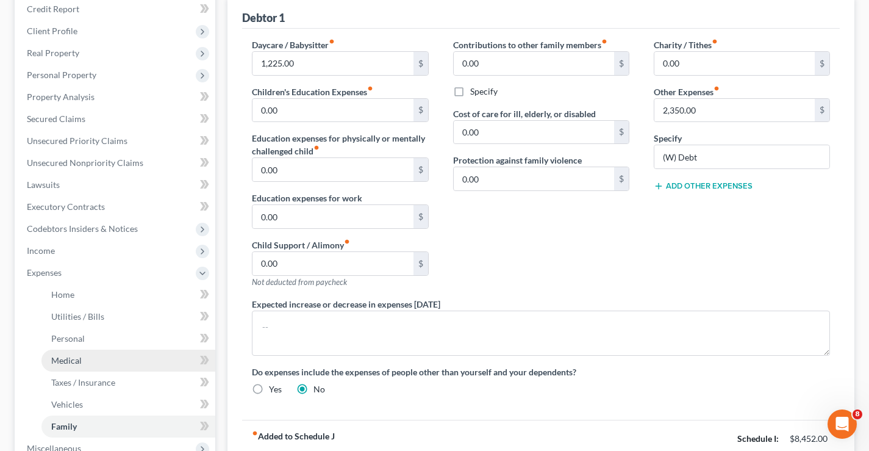
scroll to position [305, 0]
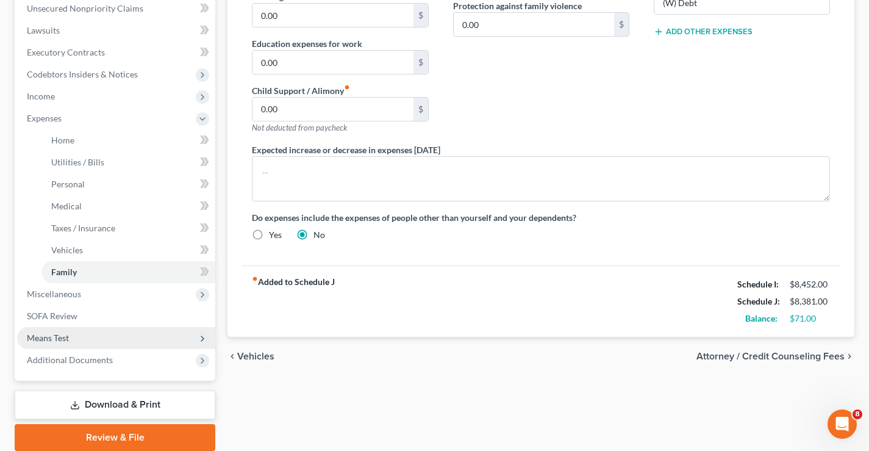
click at [41, 337] on span "Means Test" at bounding box center [48, 337] width 42 height 10
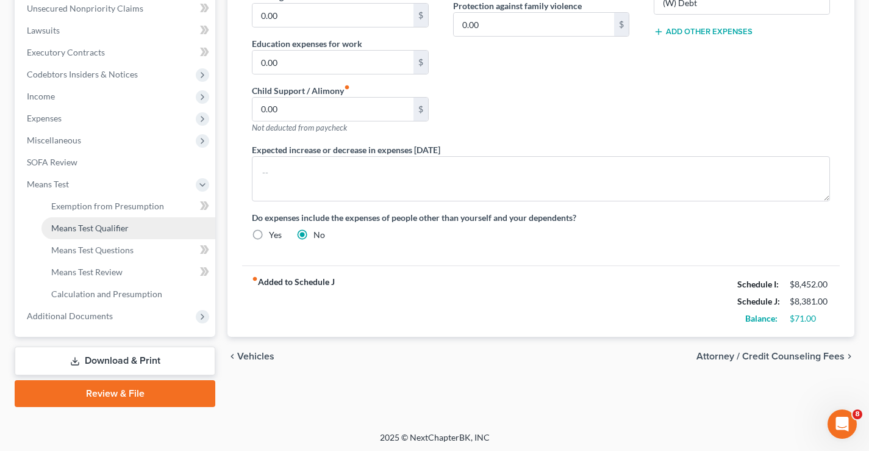
click at [46, 228] on link "Means Test Qualifier" at bounding box center [128, 228] width 174 height 22
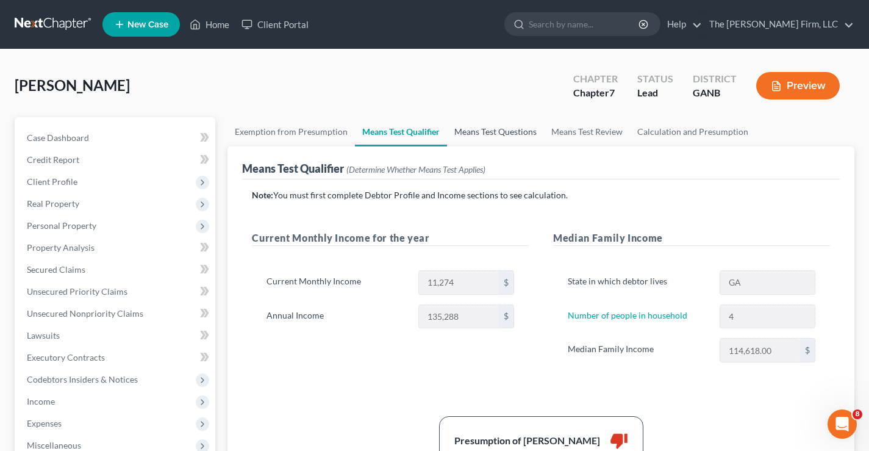
click at [505, 128] on link "Means Test Questions" at bounding box center [495, 131] width 97 height 29
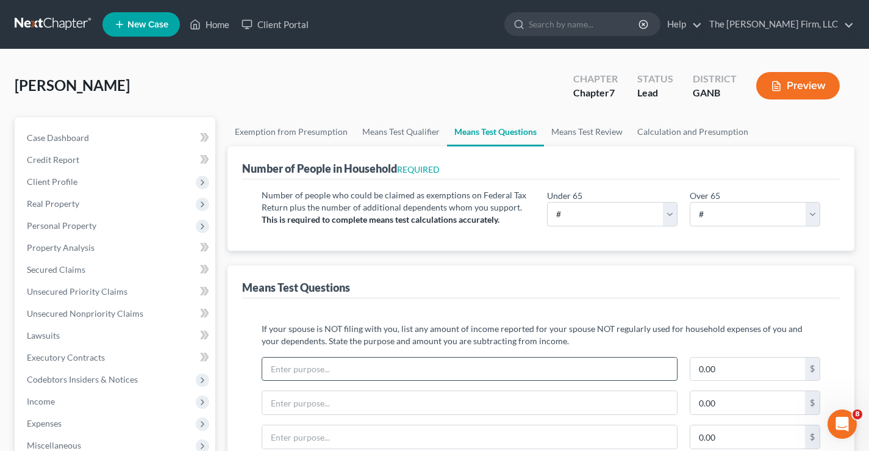
click at [282, 367] on input "text" at bounding box center [469, 368] width 415 height 23
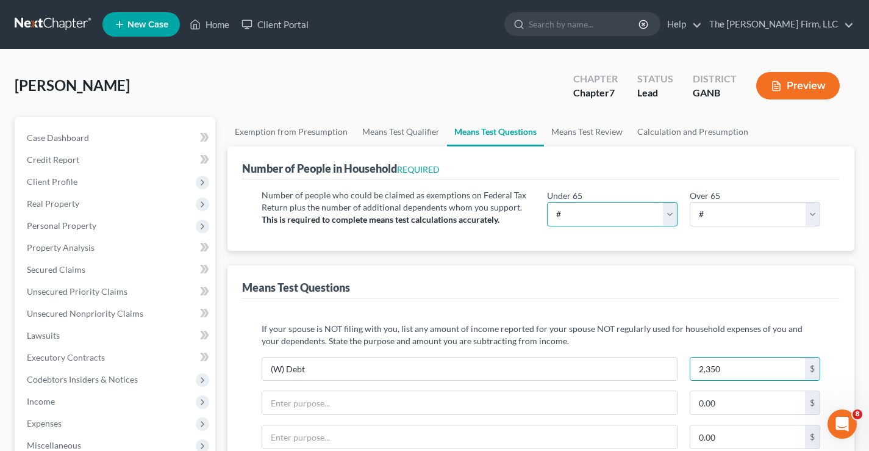
click at [600, 210] on select "# 0 1 2 3 4 5 6 7 8 9 10" at bounding box center [612, 214] width 131 height 24
click at [547, 202] on select "# 0 1 2 3 4 5 6 7 8 9 10" at bounding box center [612, 214] width 131 height 24
click at [552, 271] on div "Means Test Questions" at bounding box center [541, 281] width 598 height 33
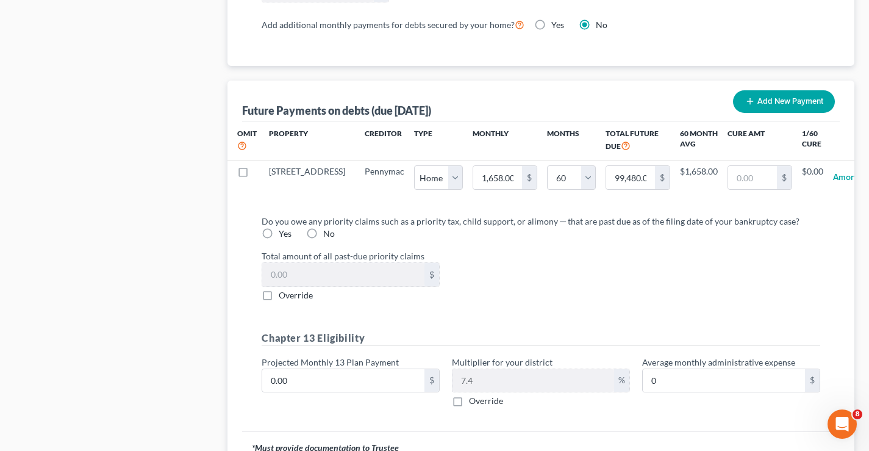
scroll to position [1295, 0]
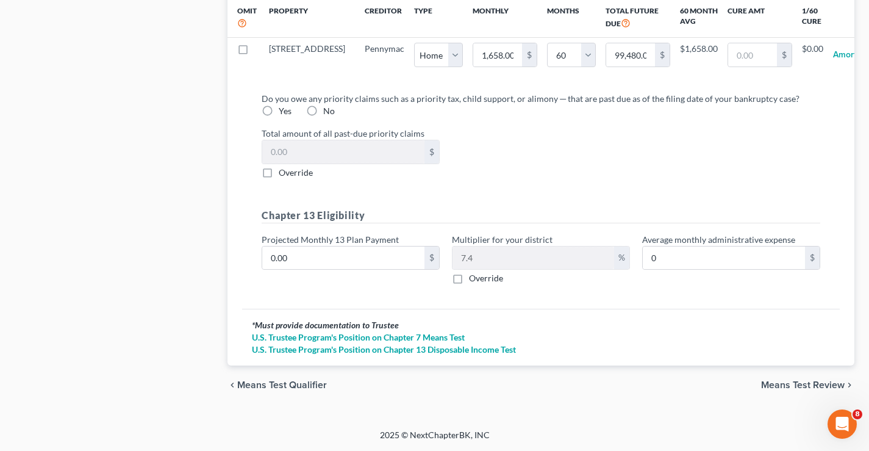
click at [836, 384] on span "Means Test Review" at bounding box center [803, 385] width 84 height 10
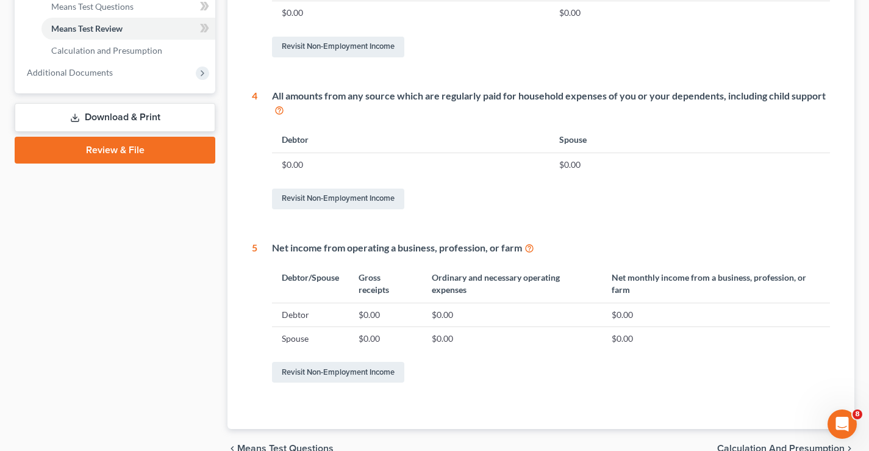
scroll to position [612, 0]
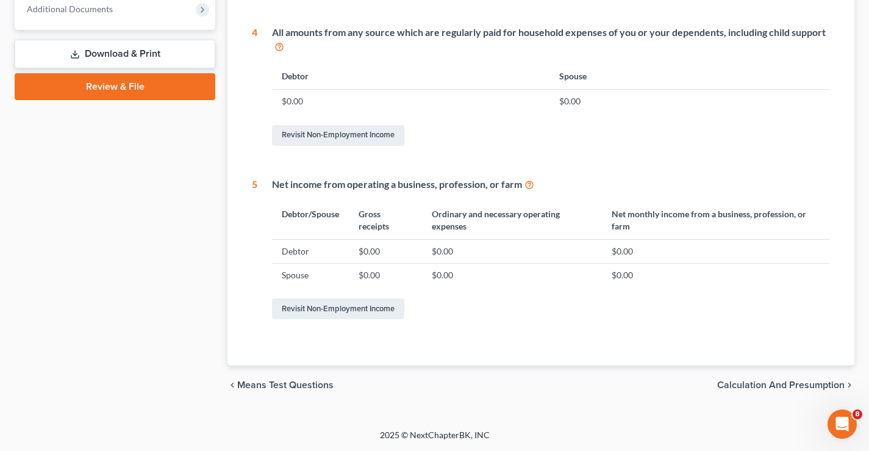
click at [777, 383] on span "Calculation and Presumption" at bounding box center [781, 385] width 128 height 10
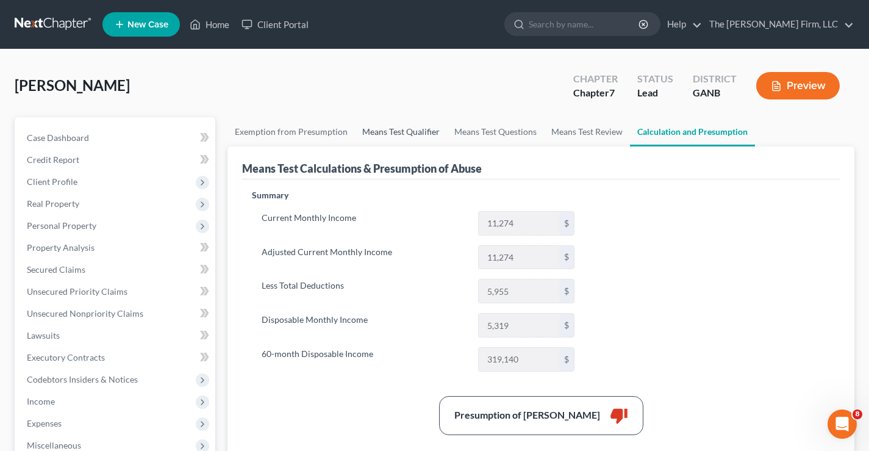
click at [377, 131] on link "Means Test Qualifier" at bounding box center [401, 131] width 92 height 29
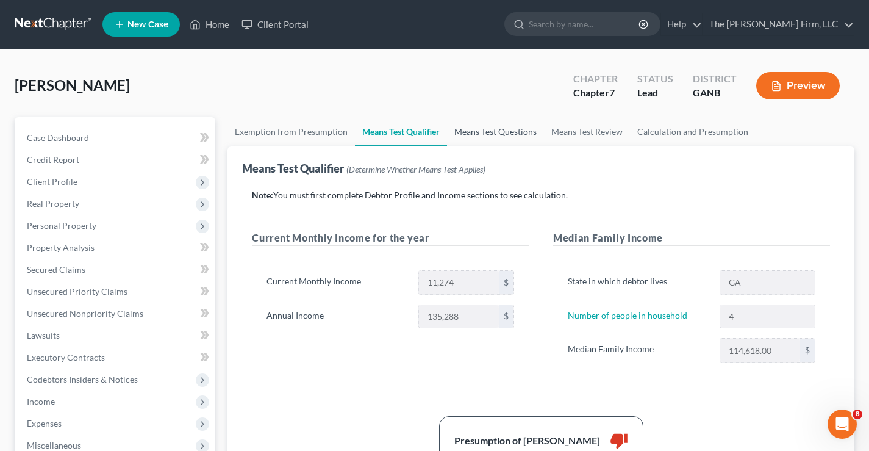
click at [494, 135] on link "Means Test Questions" at bounding box center [495, 131] width 97 height 29
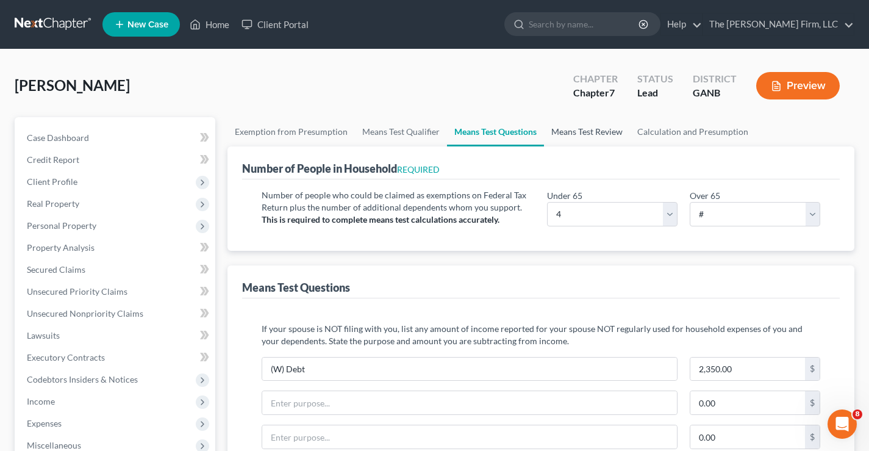
click at [598, 132] on link "Means Test Review" at bounding box center [587, 131] width 86 height 29
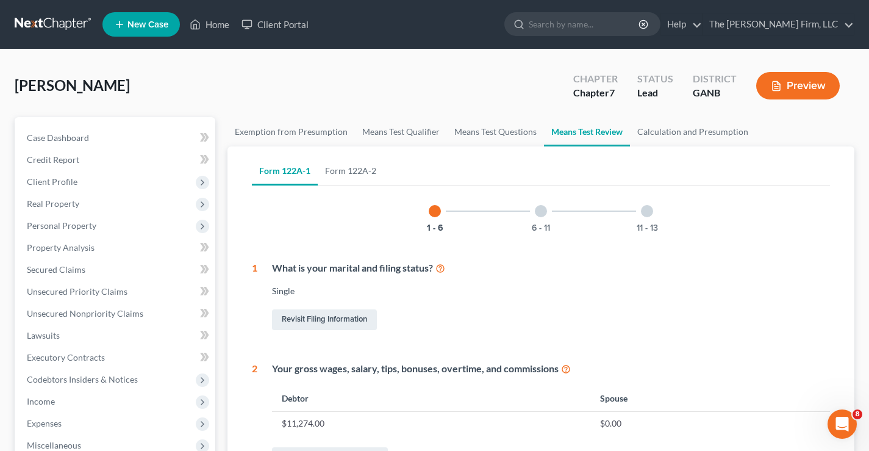
click at [542, 211] on div at bounding box center [541, 211] width 12 height 12
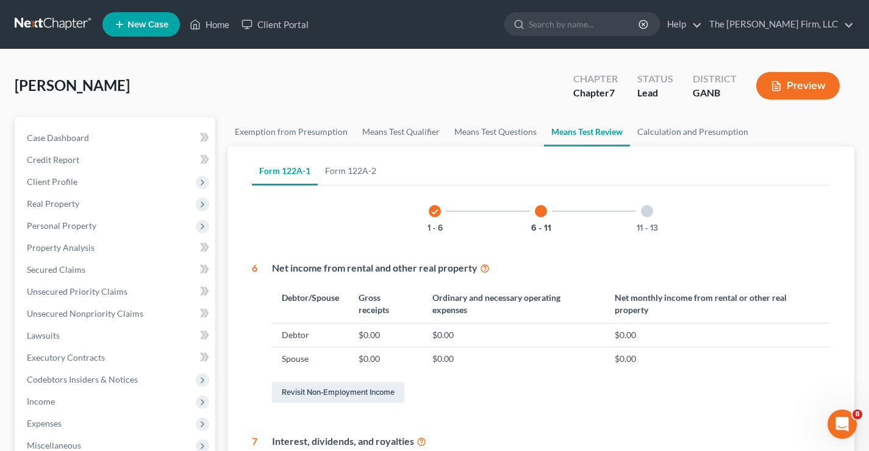
drag, startPoint x: 542, startPoint y: 209, endPoint x: 611, endPoint y: 209, distance: 69.5
click at [558, 209] on div "6 - 11" at bounding box center [540, 210] width 41 height 41
click at [648, 215] on div at bounding box center [647, 211] width 12 height 12
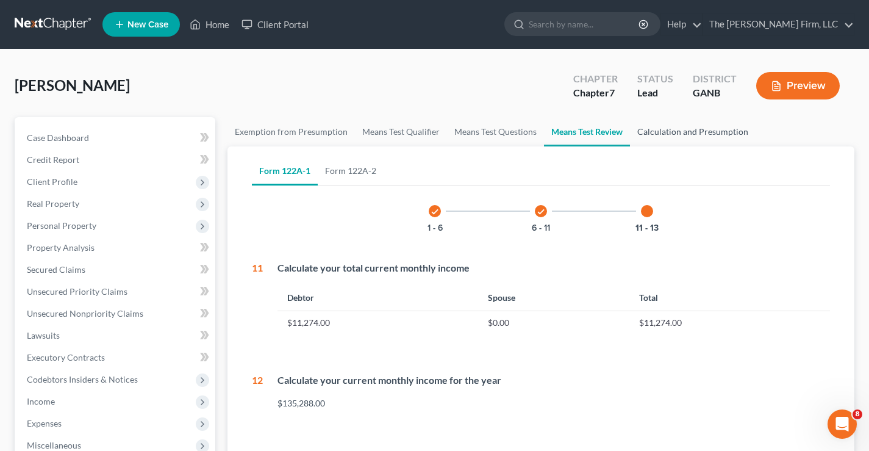
click at [681, 129] on link "Calculation and Presumption" at bounding box center [693, 131] width 126 height 29
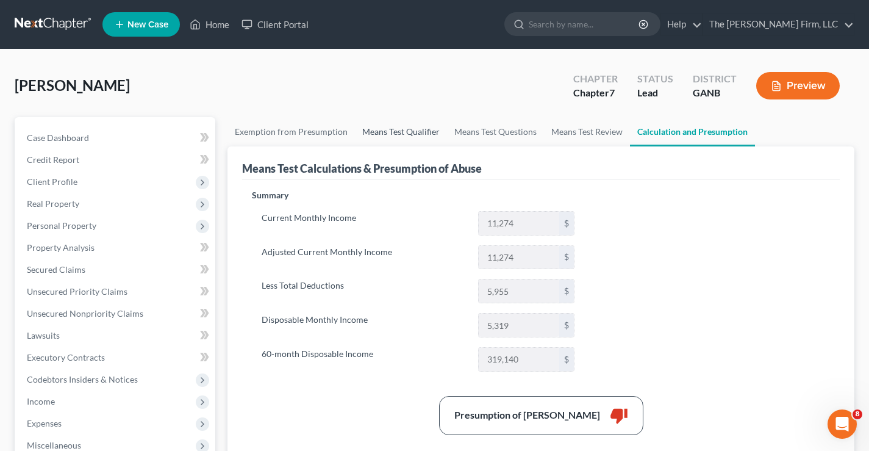
click at [415, 132] on link "Means Test Qualifier" at bounding box center [401, 131] width 92 height 29
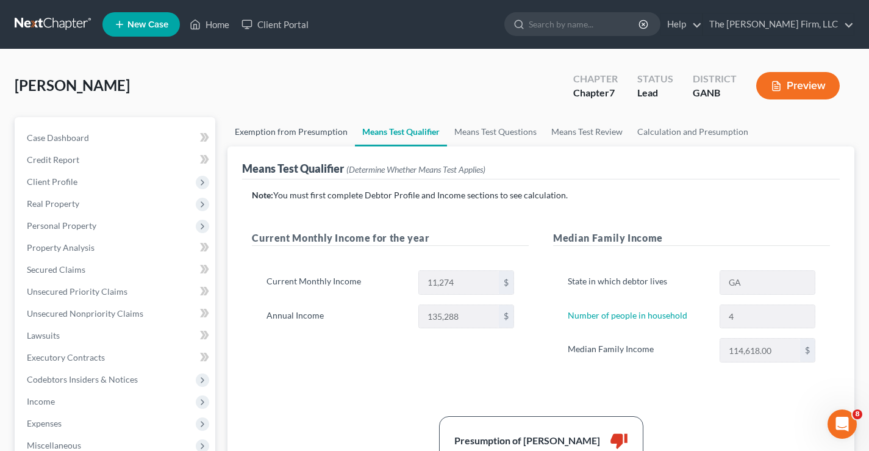
click at [258, 128] on link "Exemption from Presumption" at bounding box center [292, 131] width 128 height 29
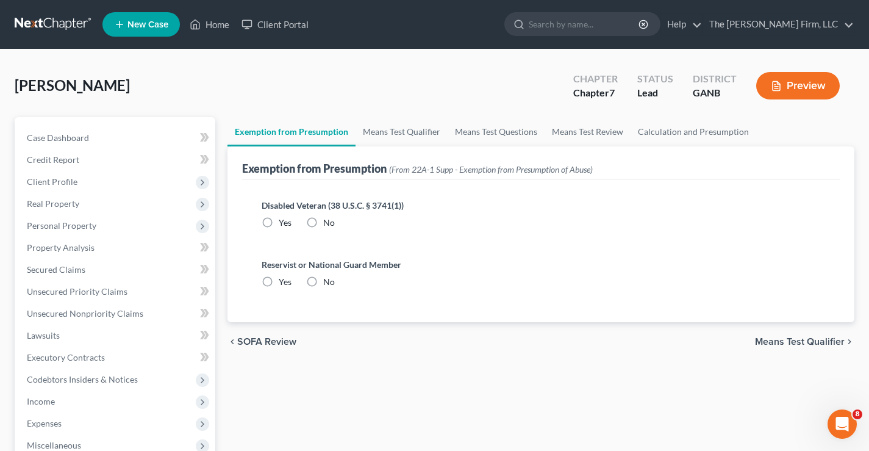
click at [323, 220] on label "No" at bounding box center [329, 223] width 12 height 12
click at [328, 220] on input "No" at bounding box center [332, 221] width 8 height 8
click at [323, 285] on label "No" at bounding box center [329, 282] width 12 height 12
click at [328, 284] on input "No" at bounding box center [332, 280] width 8 height 8
click at [428, 123] on link "Means Test Qualifier" at bounding box center [402, 131] width 92 height 29
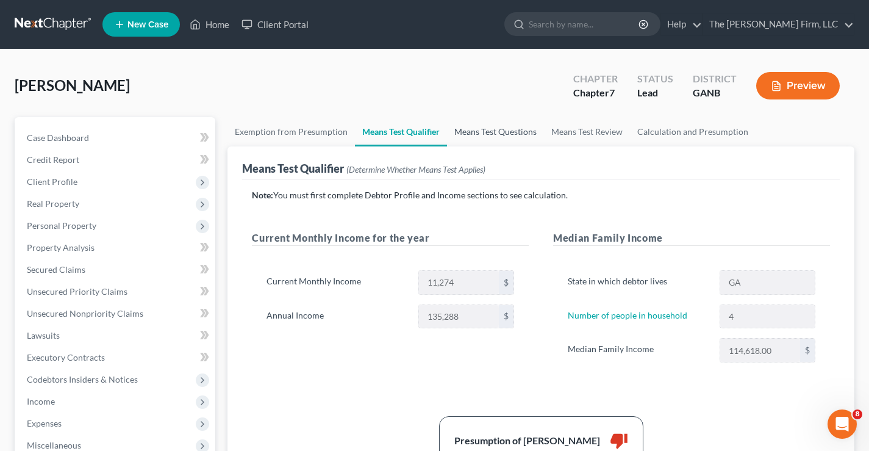
click at [494, 134] on link "Means Test Questions" at bounding box center [495, 131] width 97 height 29
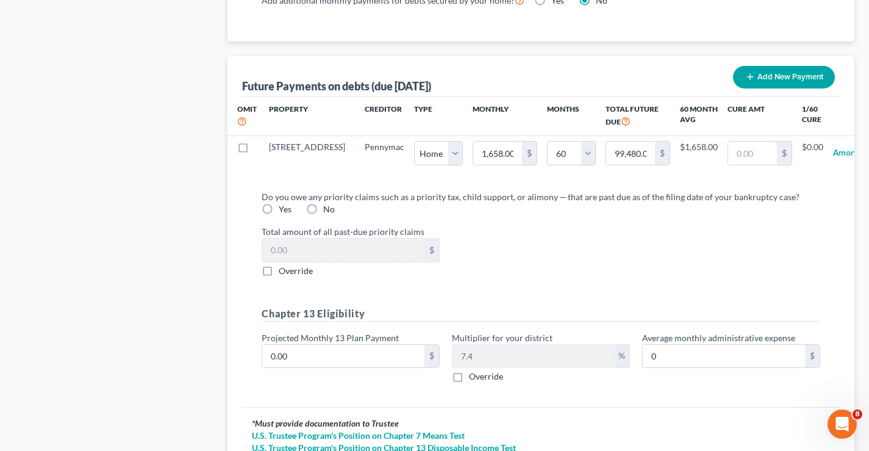
scroll to position [1281, 0]
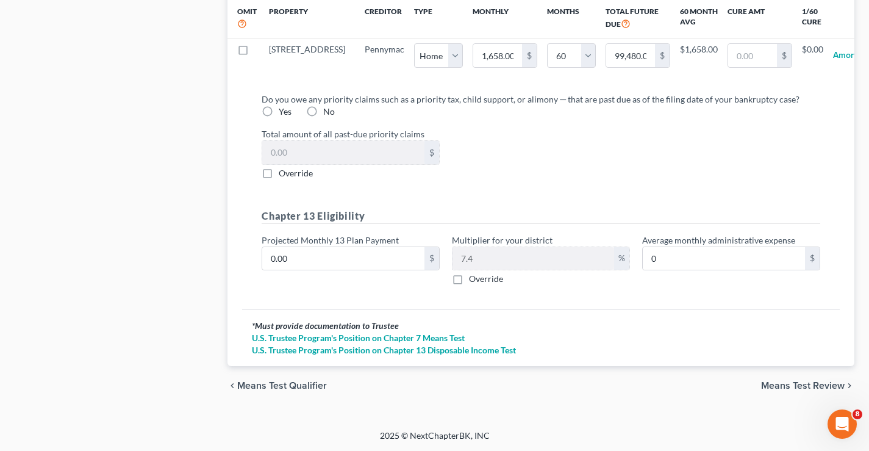
click at [323, 118] on label "No" at bounding box center [329, 112] width 12 height 12
click at [328, 113] on input "No" at bounding box center [332, 110] width 8 height 8
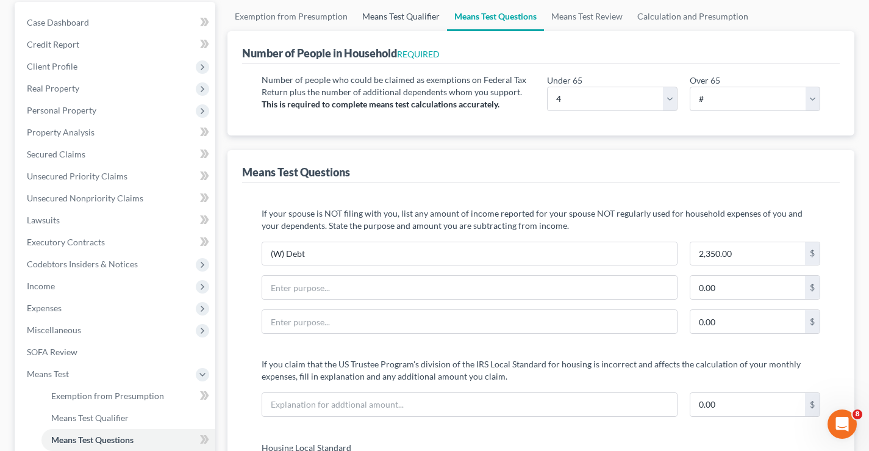
scroll to position [0, 0]
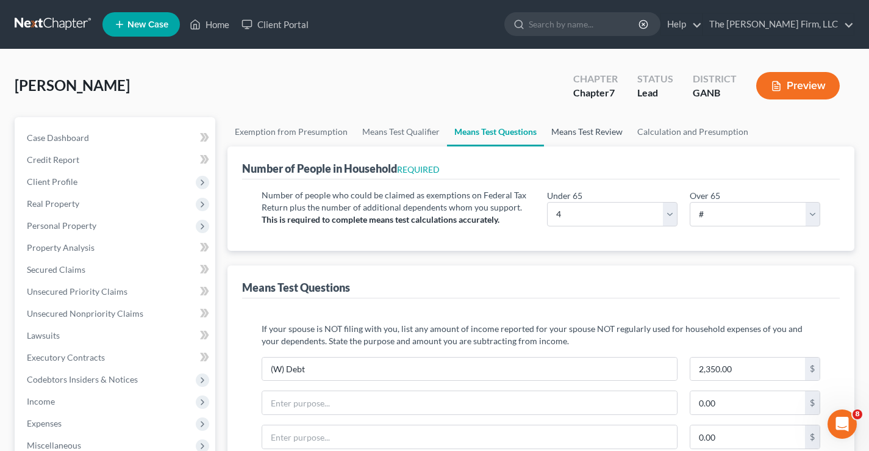
click at [568, 129] on link "Means Test Review" at bounding box center [587, 131] width 86 height 29
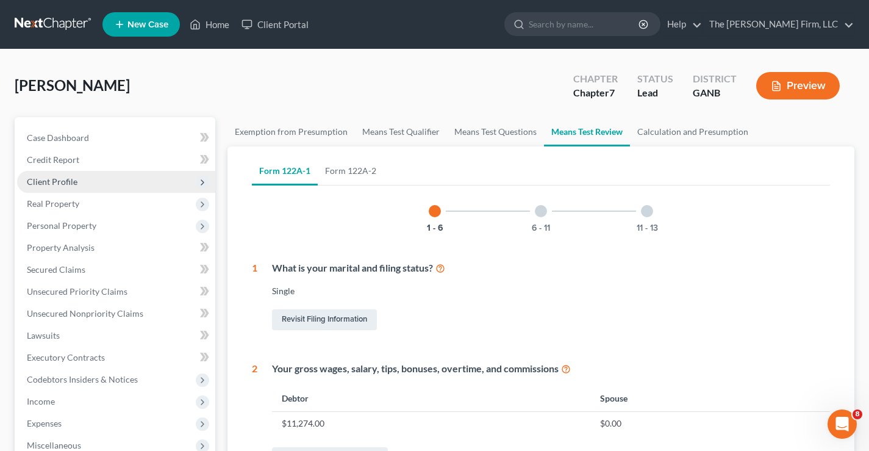
click at [43, 179] on span "Client Profile" at bounding box center [52, 181] width 51 height 10
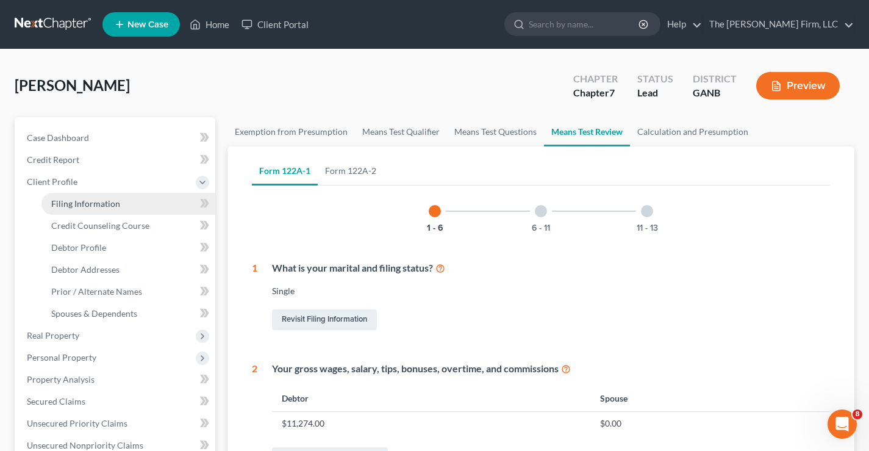
click at [84, 202] on span "Filing Information" at bounding box center [85, 203] width 69 height 10
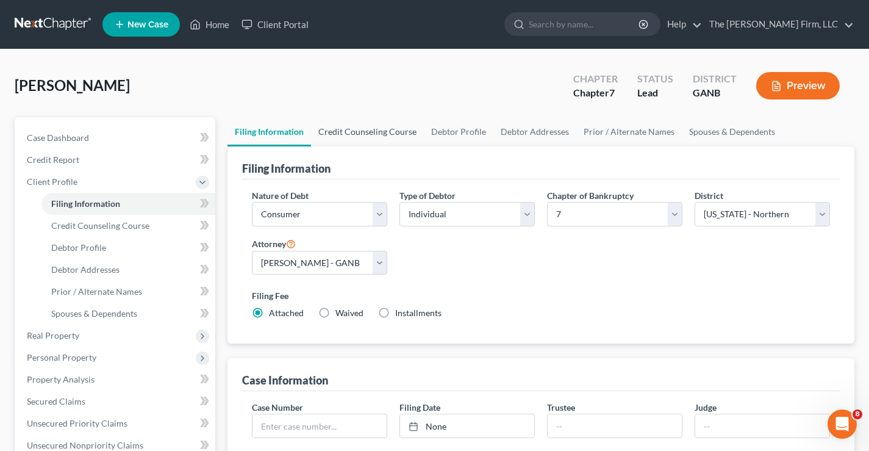
click at [375, 135] on link "Credit Counseling Course" at bounding box center [367, 131] width 113 height 29
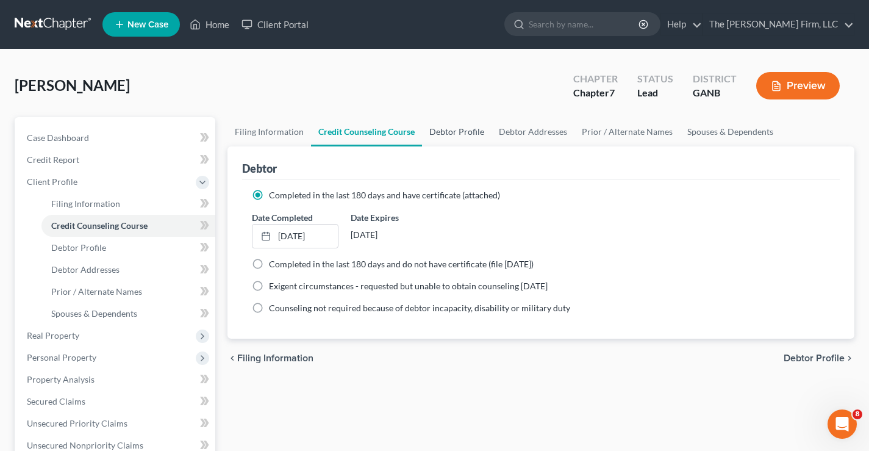
click at [457, 128] on link "Debtor Profile" at bounding box center [457, 131] width 70 height 29
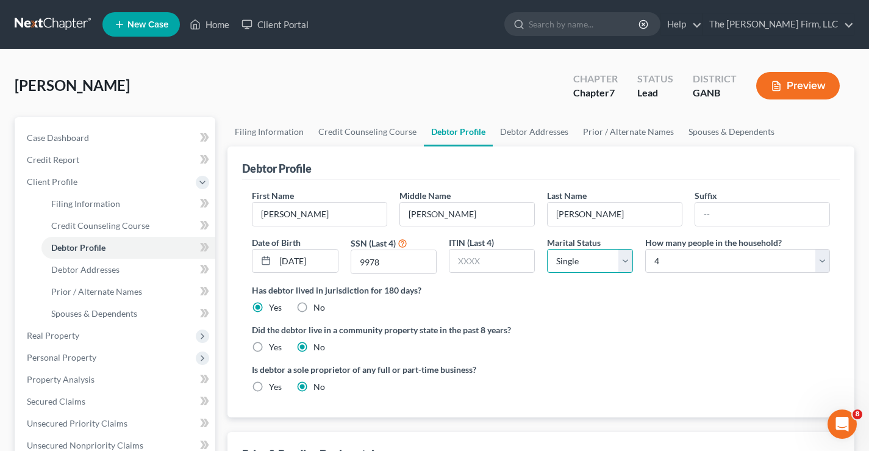
click at [587, 258] on select "Select Single Married Separated Divorced Widowed" at bounding box center [590, 261] width 86 height 24
click at [547, 249] on select "Select Single Married Separated Divorced Widowed" at bounding box center [590, 261] width 86 height 24
click at [398, 92] on div "[PERSON_NAME] Upgraded Chapter Chapter 7 Status Lead District GANB Preview" at bounding box center [435, 90] width 840 height 53
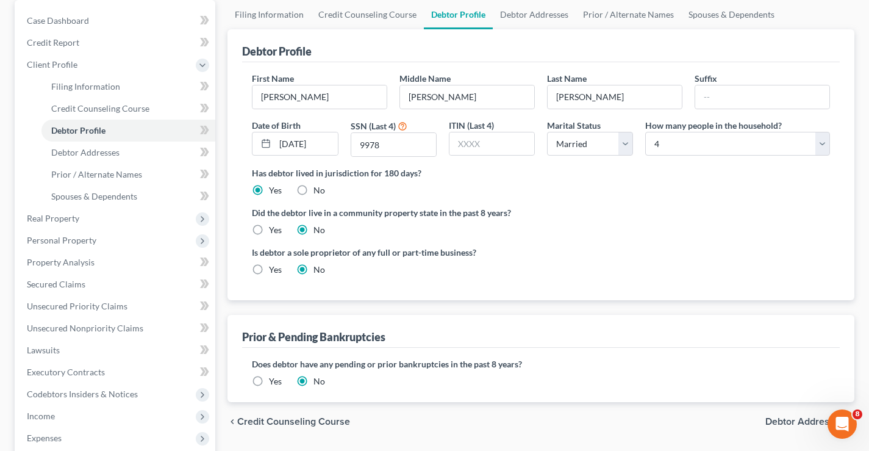
scroll to position [244, 0]
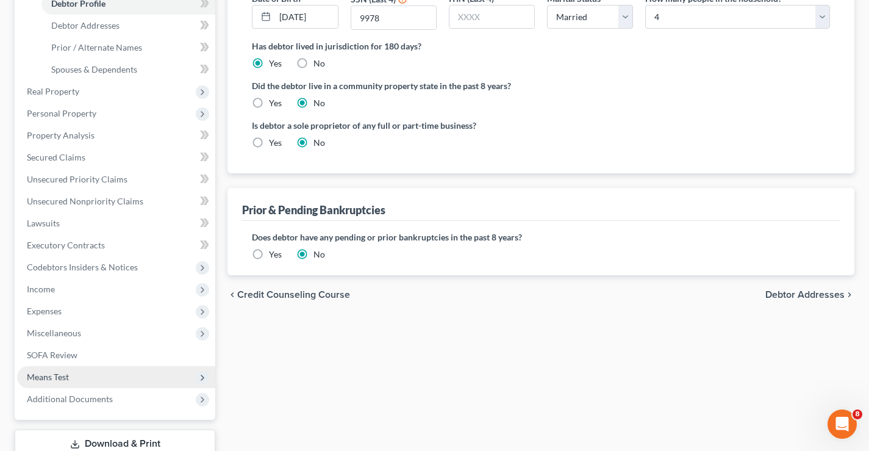
click at [45, 379] on span "Means Test" at bounding box center [48, 377] width 42 height 10
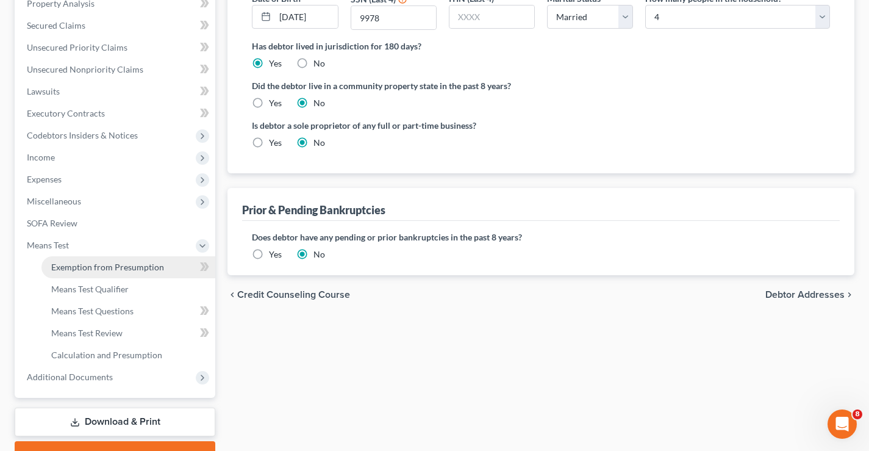
click at [95, 273] on link "Exemption from Presumption" at bounding box center [128, 267] width 174 height 22
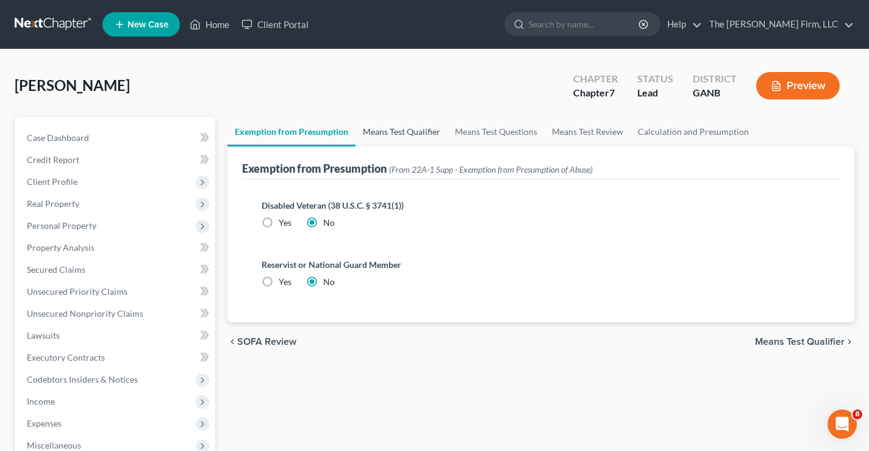
click at [396, 130] on link "Means Test Qualifier" at bounding box center [402, 131] width 92 height 29
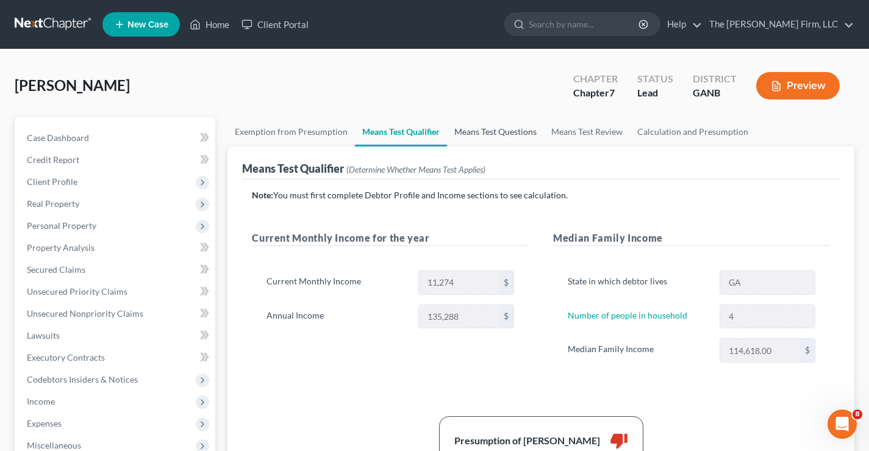
click at [495, 134] on link "Means Test Questions" at bounding box center [495, 131] width 97 height 29
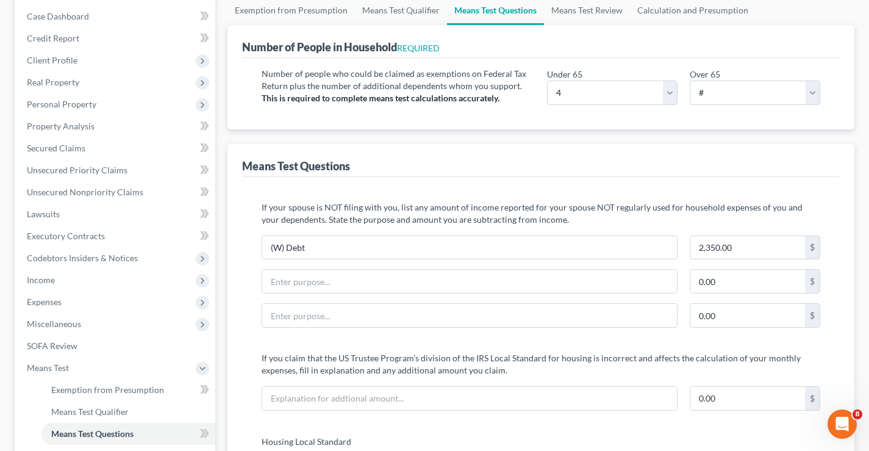
scroll to position [122, 0]
drag, startPoint x: 314, startPoint y: 220, endPoint x: 564, endPoint y: 217, distance: 250.7
click at [564, 217] on p "If your spouse is NOT filing with you, list any amount of income reported for y…" at bounding box center [541, 213] width 559 height 24
click at [549, 211] on p "If your spouse is NOT filing with you, list any amount of income reported for y…" at bounding box center [541, 213] width 559 height 24
drag, startPoint x: 530, startPoint y: 206, endPoint x: 749, endPoint y: 206, distance: 219.0
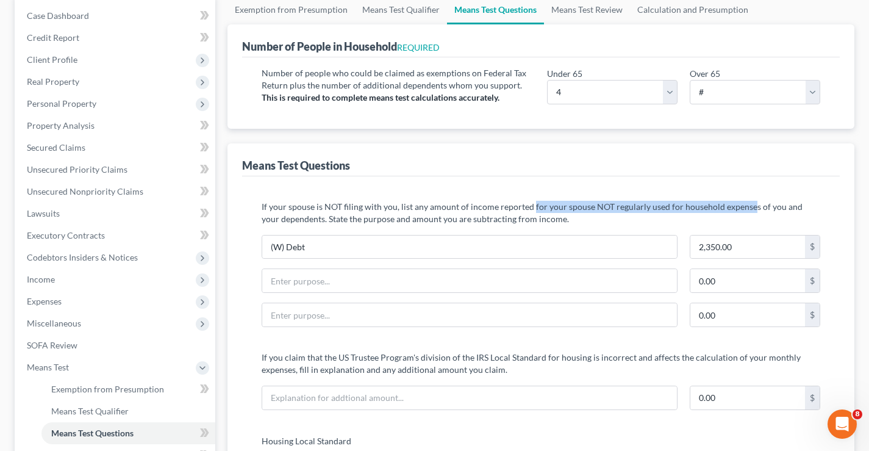
click at [749, 206] on p "If your spouse is NOT filing with you, list any amount of income reported for y…" at bounding box center [541, 213] width 559 height 24
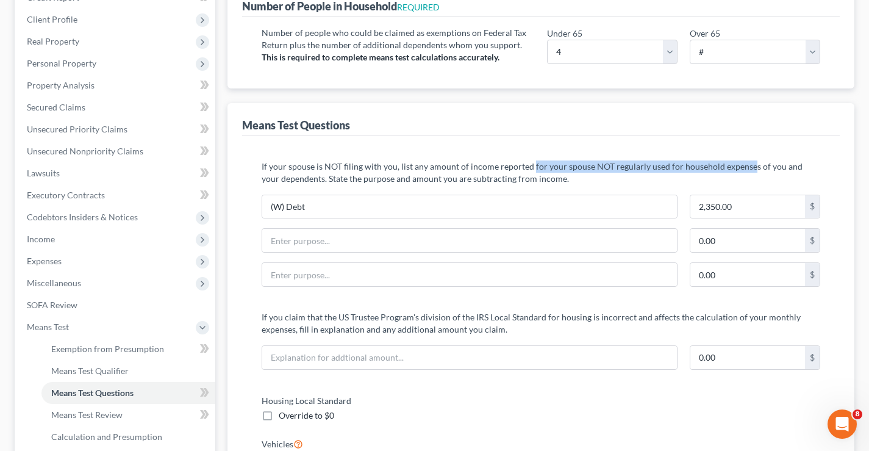
scroll to position [0, 0]
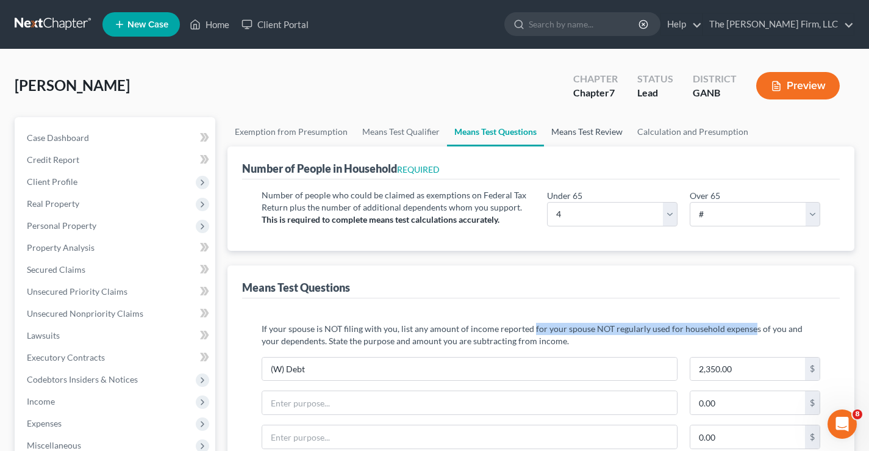
click at [585, 132] on link "Means Test Review" at bounding box center [587, 131] width 86 height 29
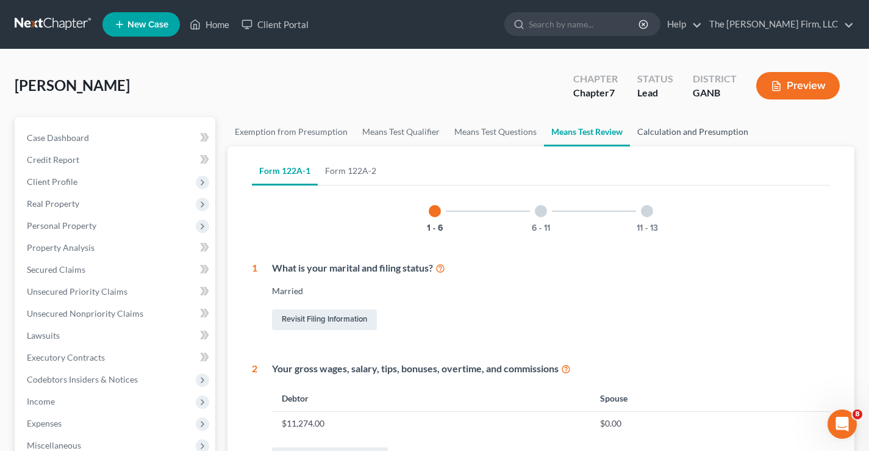
click at [664, 135] on link "Calculation and Presumption" at bounding box center [693, 131] width 126 height 29
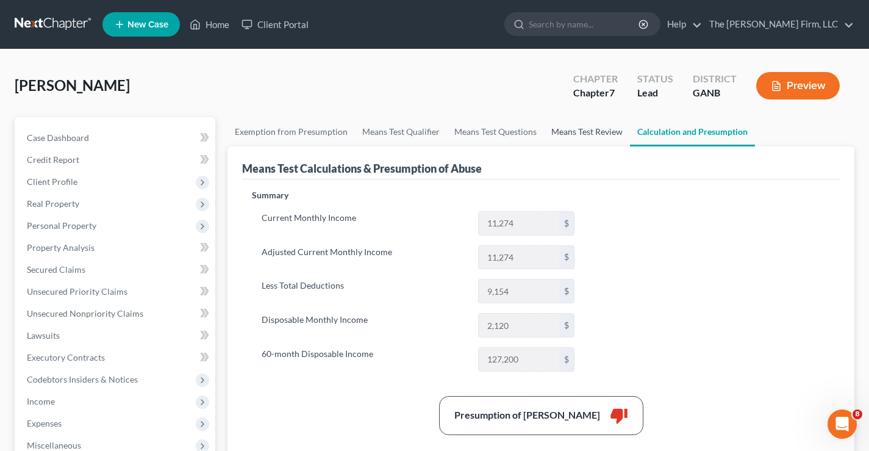
click at [578, 140] on link "Means Test Review" at bounding box center [587, 131] width 86 height 29
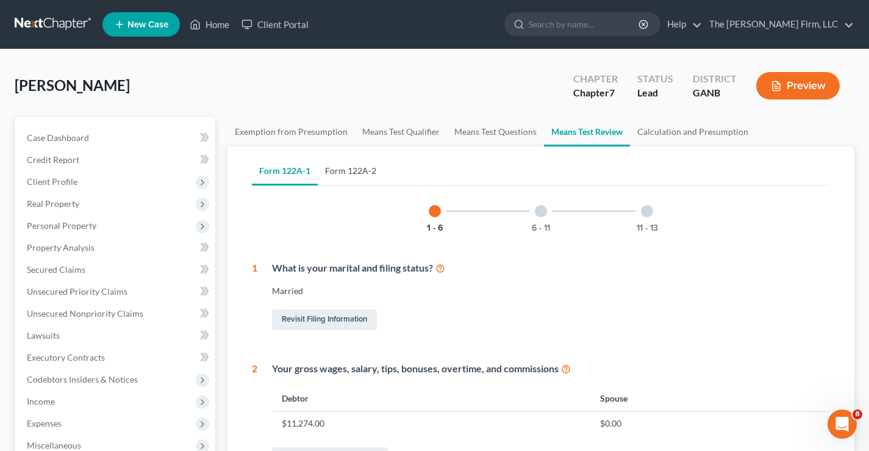
click at [354, 167] on link "Form 122A-2" at bounding box center [351, 170] width 66 height 29
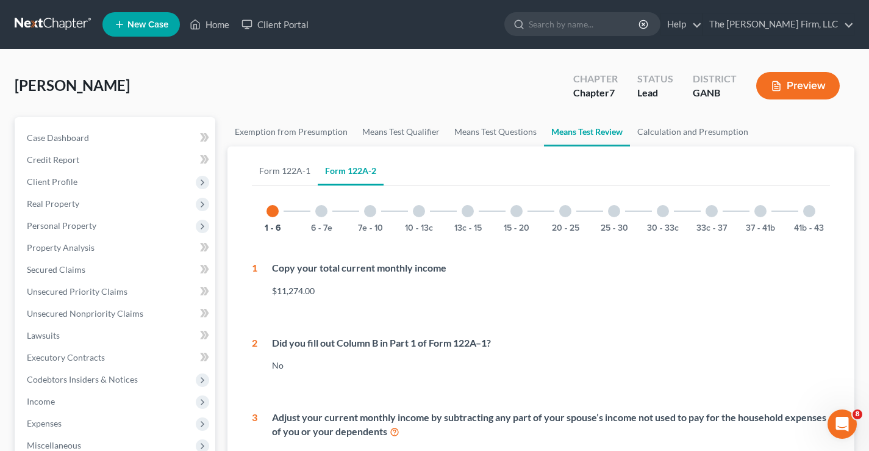
click at [323, 213] on div at bounding box center [321, 211] width 12 height 12
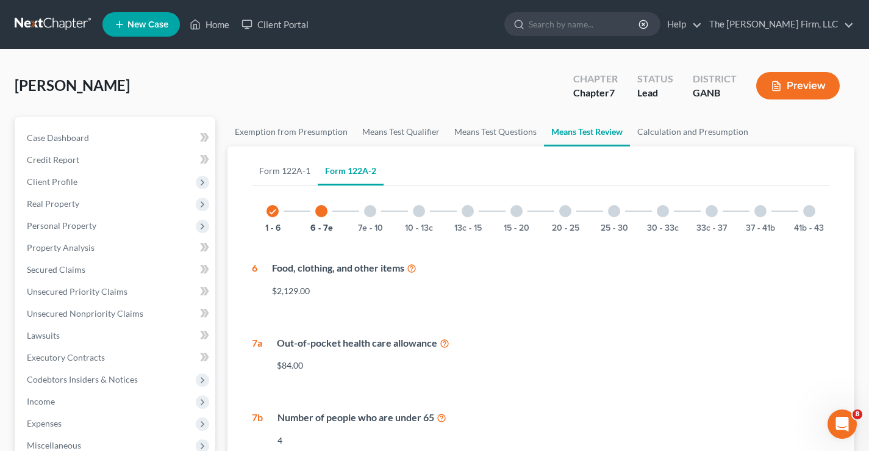
click at [368, 210] on div at bounding box center [370, 211] width 12 height 12
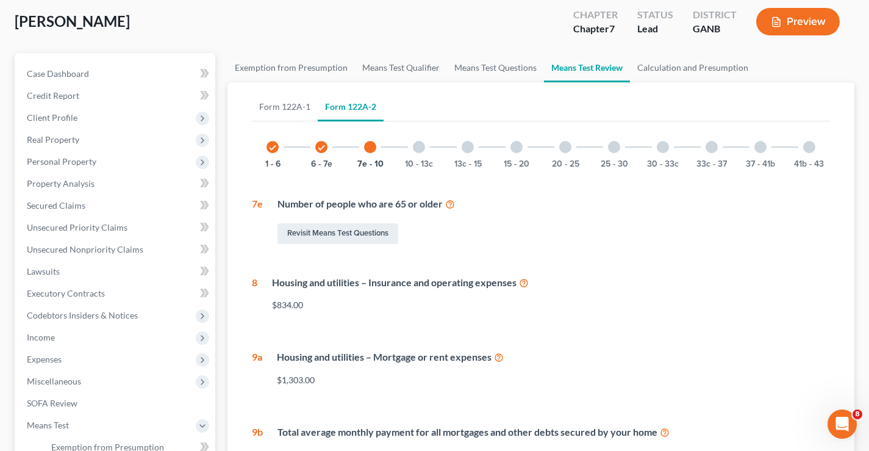
scroll to position [183, 0]
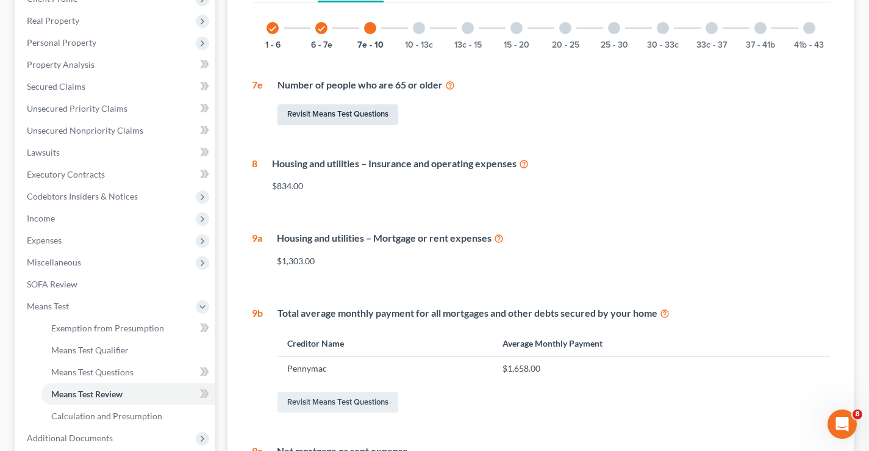
click at [370, 118] on link "Revisit Means Test Questions" at bounding box center [338, 114] width 121 height 21
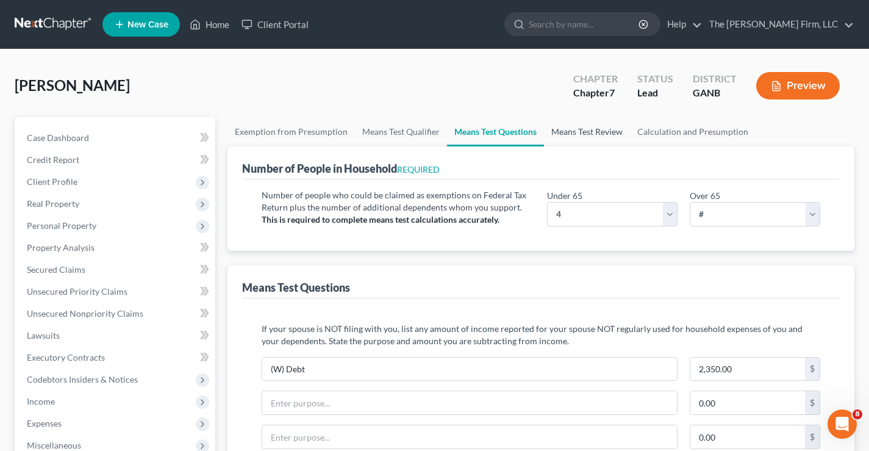
click at [600, 136] on link "Means Test Review" at bounding box center [587, 131] width 86 height 29
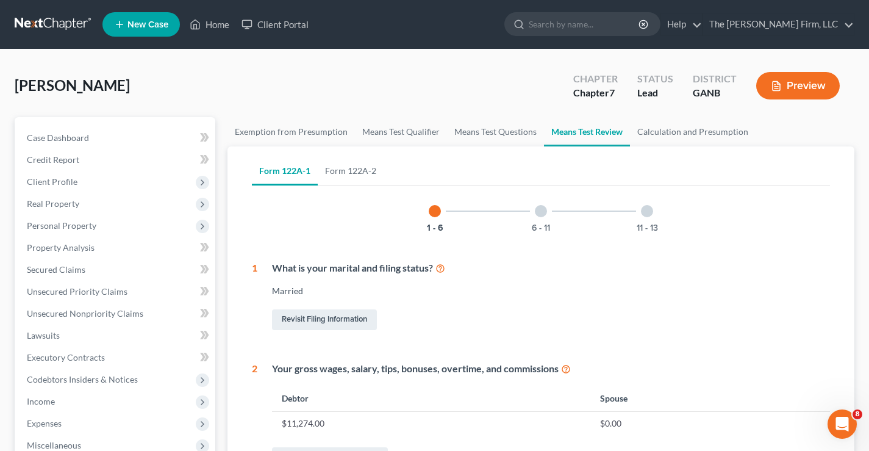
click at [542, 209] on div at bounding box center [541, 211] width 12 height 12
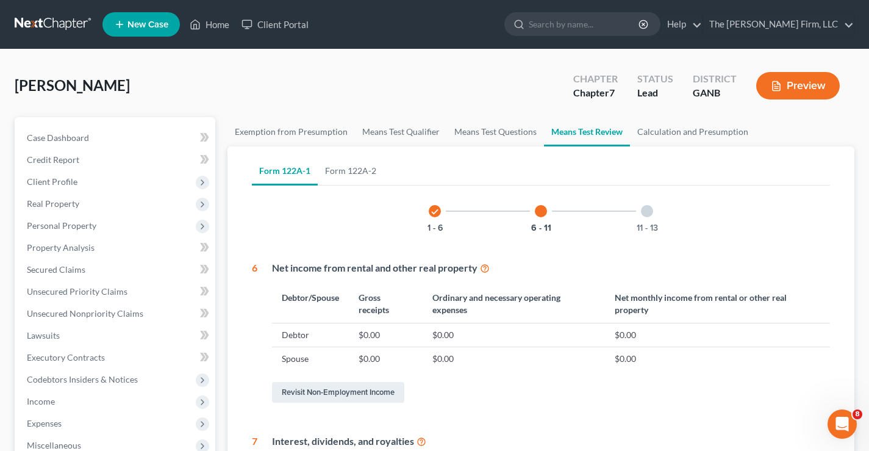
click at [647, 212] on div at bounding box center [647, 211] width 12 height 12
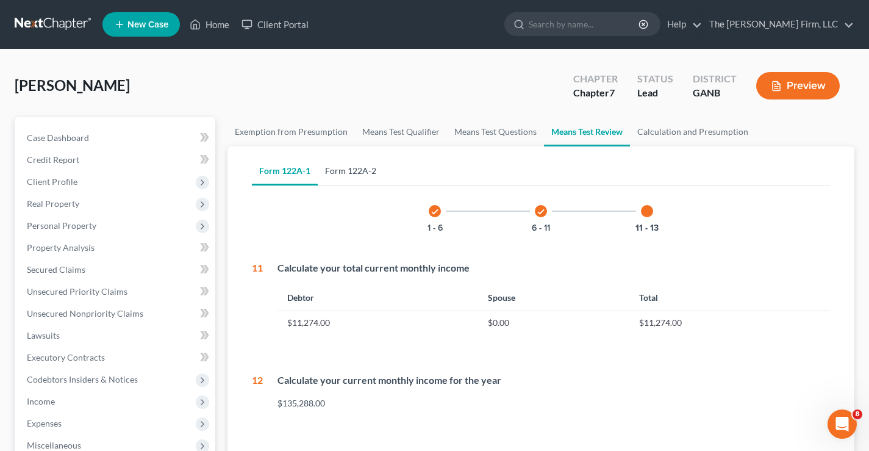
click at [358, 171] on link "Form 122A-2" at bounding box center [351, 170] width 66 height 29
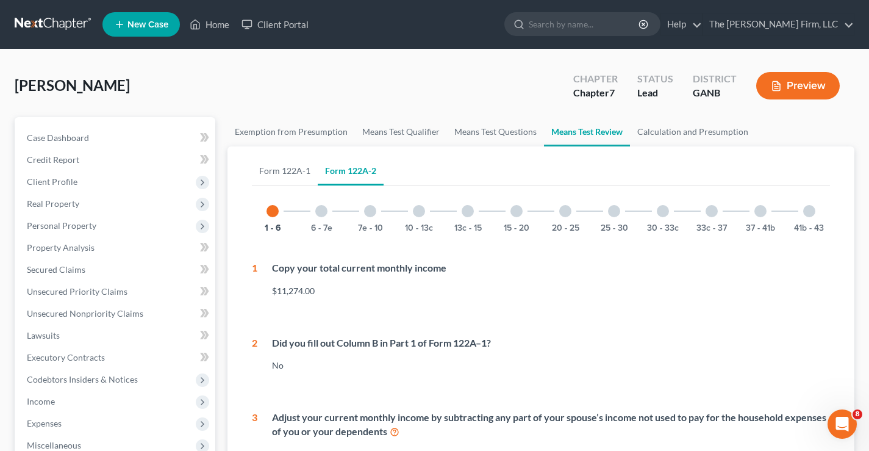
click at [369, 210] on div at bounding box center [370, 211] width 12 height 12
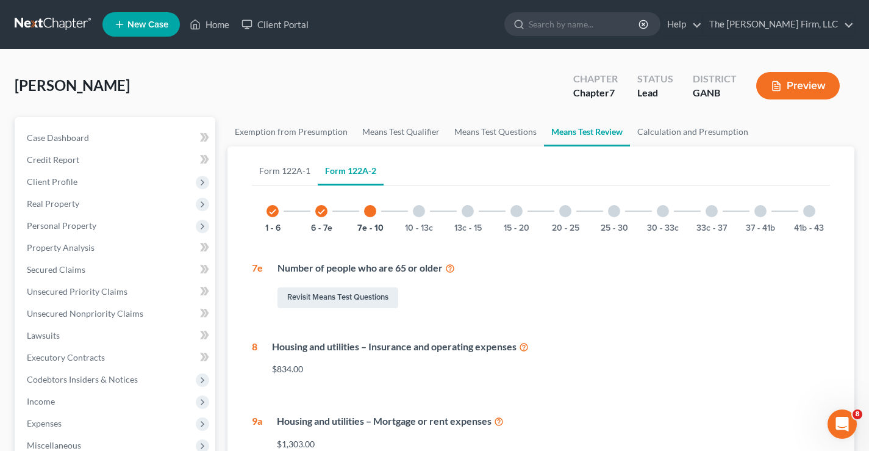
click at [416, 214] on div at bounding box center [419, 211] width 12 height 12
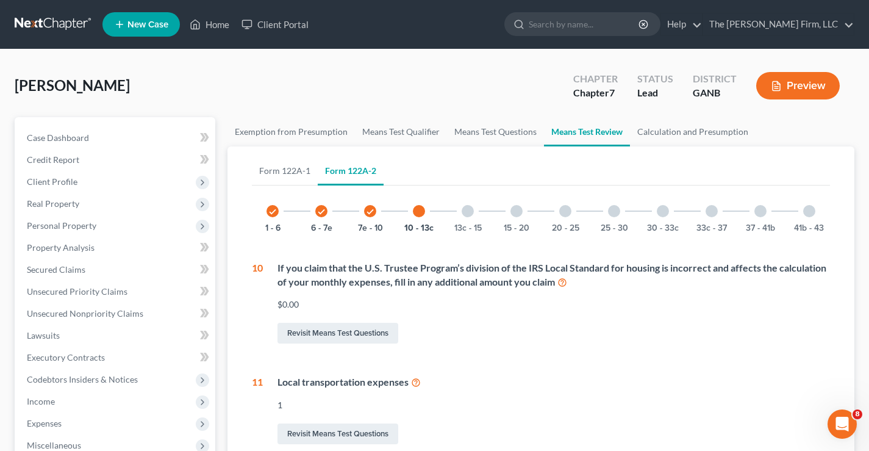
click at [473, 211] on div at bounding box center [468, 211] width 12 height 12
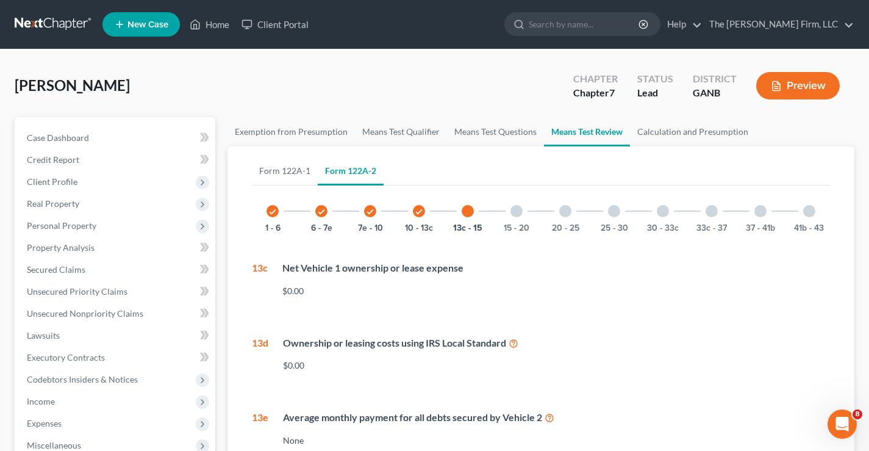
click at [517, 213] on div at bounding box center [517, 211] width 12 height 12
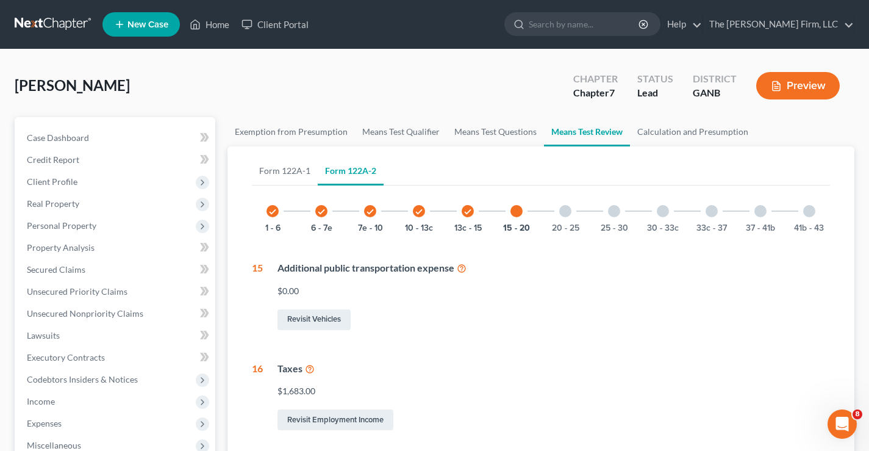
click at [515, 213] on div at bounding box center [517, 211] width 12 height 12
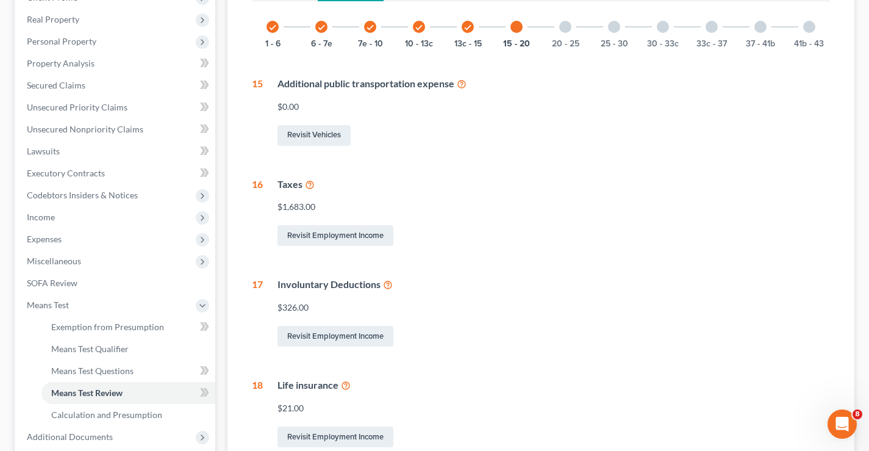
scroll to position [47, 0]
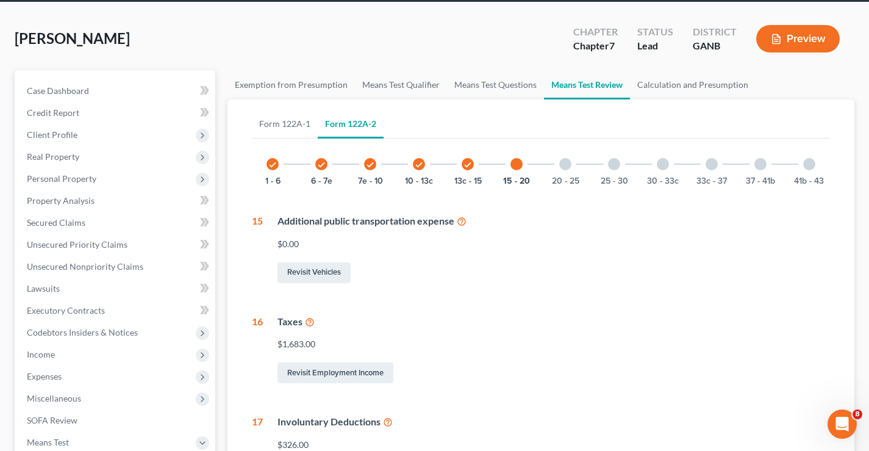
click at [566, 166] on div at bounding box center [565, 164] width 12 height 12
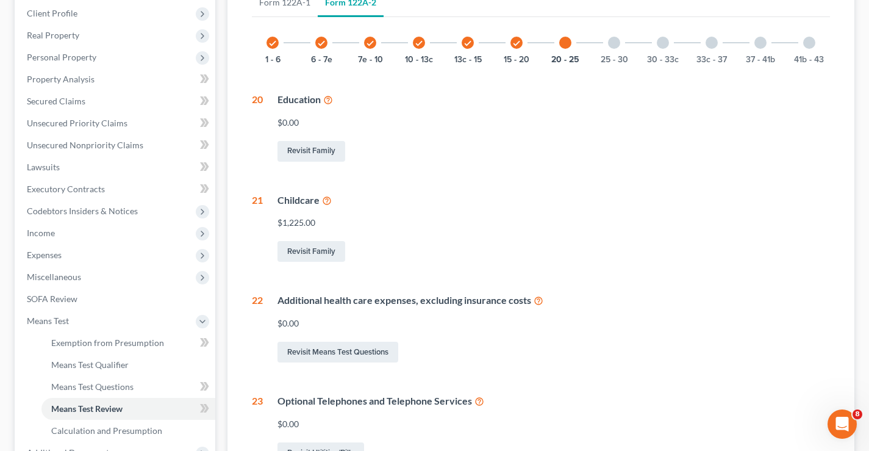
scroll to position [0, 0]
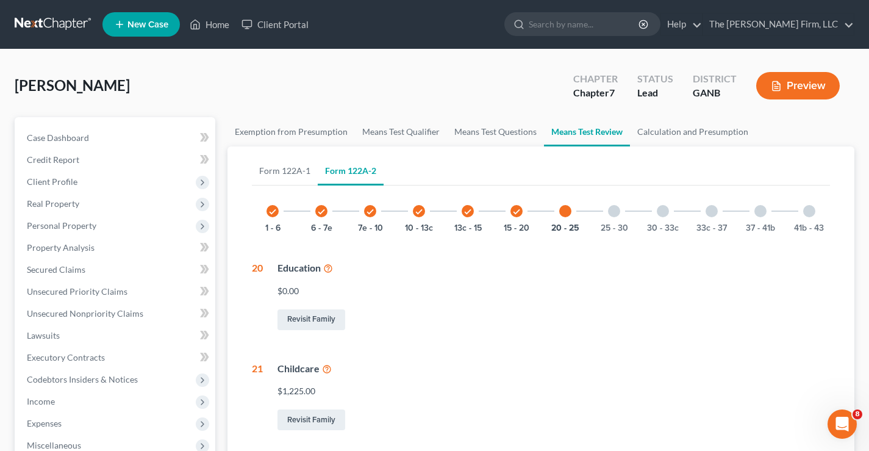
click at [263, 94] on div "[PERSON_NAME] Upgraded Chapter Chapter 7 Status Lead District GANB Preview" at bounding box center [435, 90] width 840 height 53
click at [614, 214] on div at bounding box center [614, 211] width 12 height 12
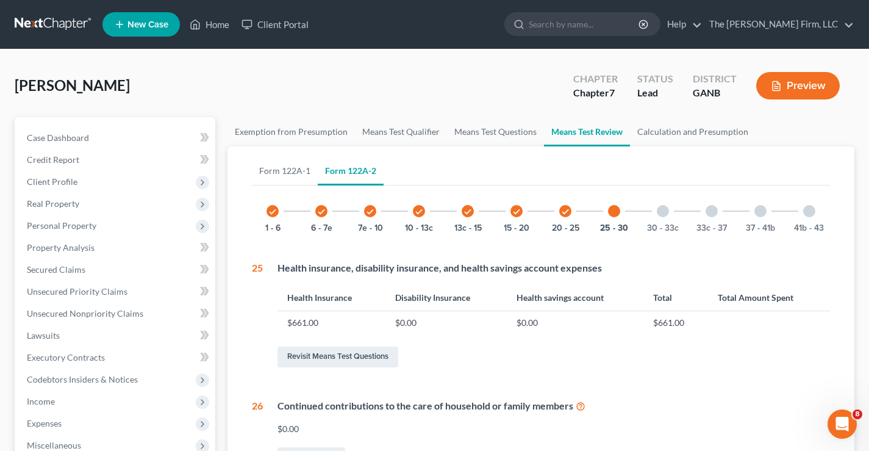
click at [658, 210] on div at bounding box center [663, 211] width 12 height 12
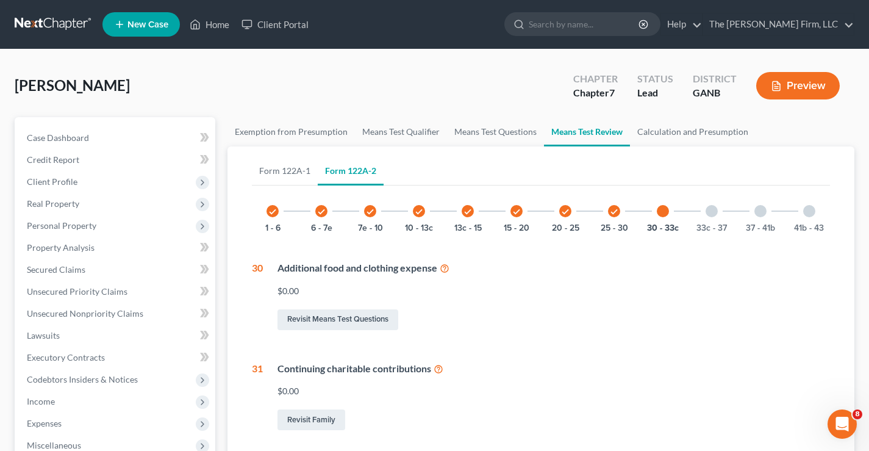
click at [711, 209] on div at bounding box center [712, 211] width 12 height 12
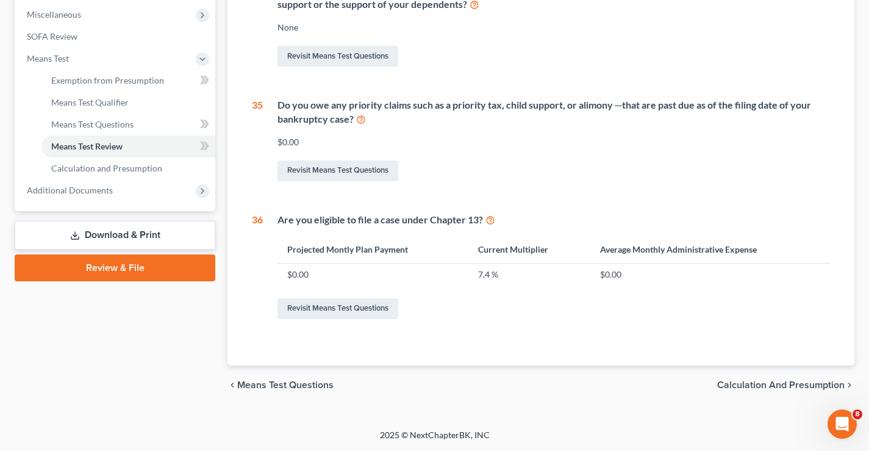
scroll to position [4, 0]
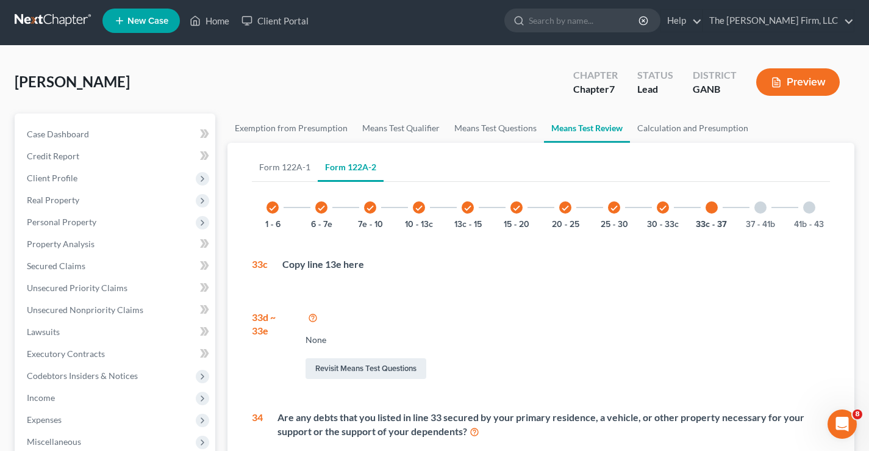
click at [760, 209] on div at bounding box center [761, 207] width 12 height 12
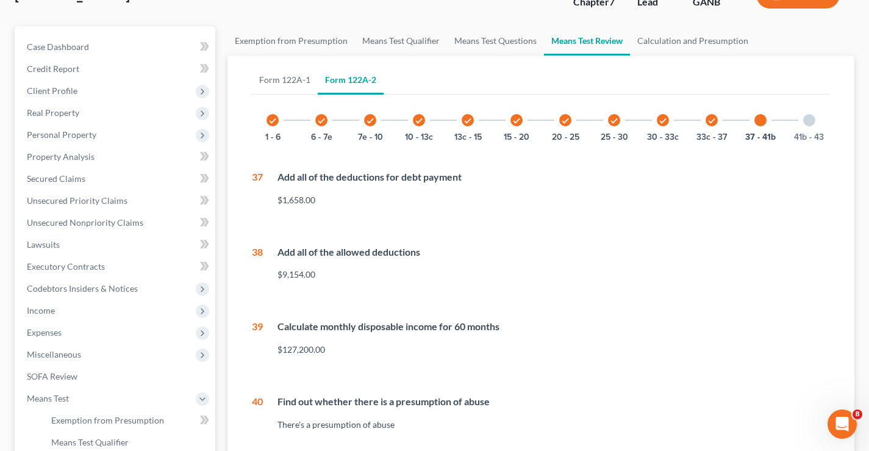
scroll to position [0, 0]
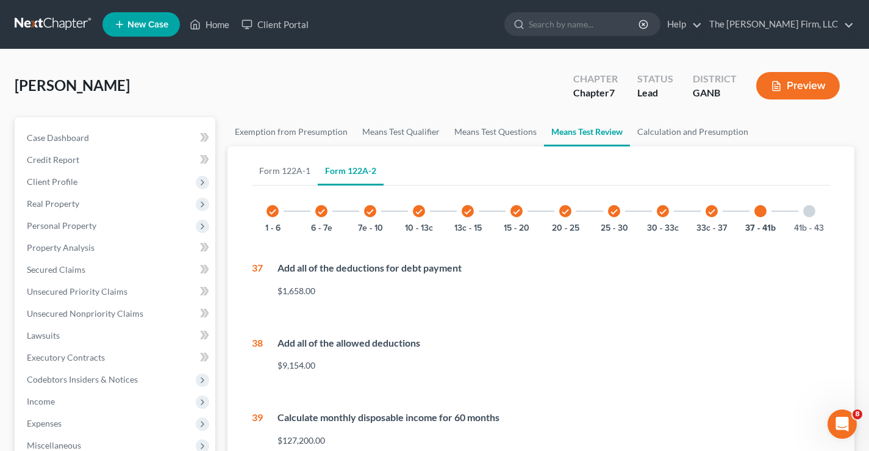
click at [762, 213] on div at bounding box center [761, 211] width 12 height 12
drag, startPoint x: 816, startPoint y: 208, endPoint x: 680, endPoint y: 217, distance: 137.0
click at [816, 209] on div "41b - 43" at bounding box center [809, 210] width 41 height 41
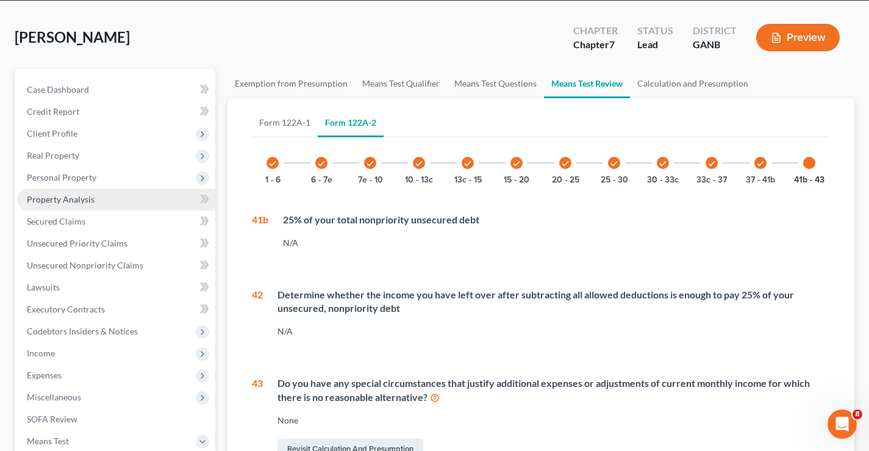
scroll to position [122, 0]
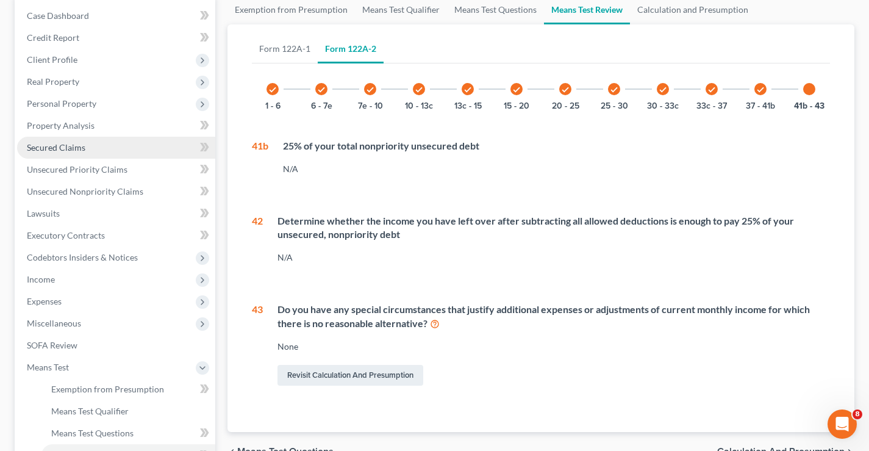
click at [46, 147] on span "Secured Claims" at bounding box center [56, 147] width 59 height 10
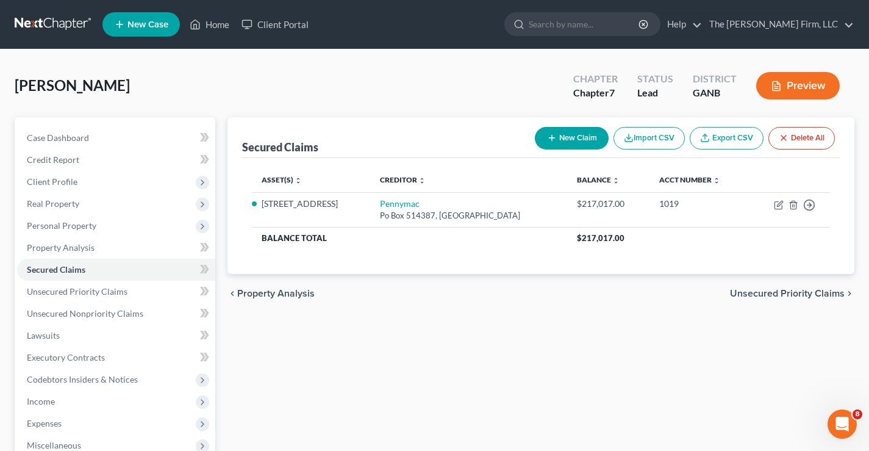
click at [578, 142] on button "New Claim" at bounding box center [572, 138] width 74 height 23
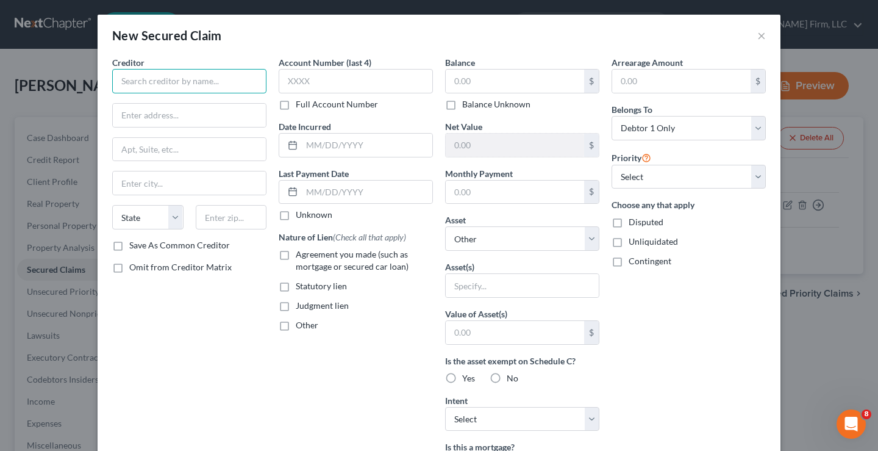
click at [140, 85] on input "text" at bounding box center [189, 81] width 154 height 24
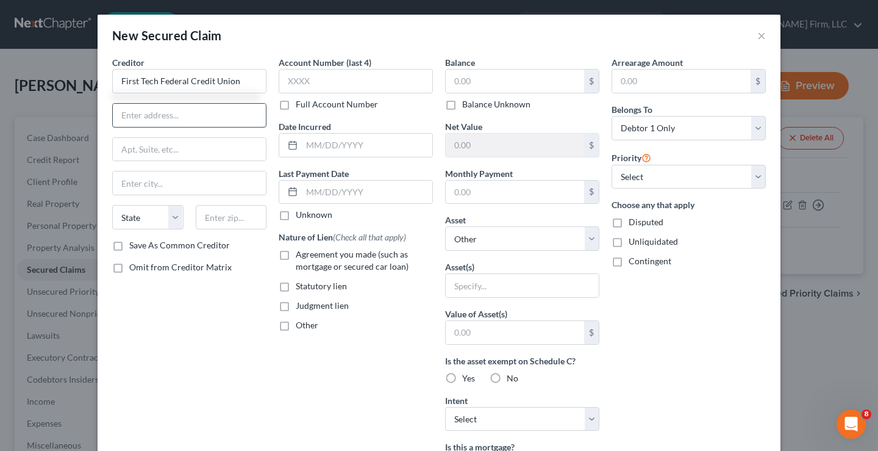
click at [137, 110] on input "text" at bounding box center [189, 115] width 153 height 23
click at [160, 118] on input "[STREET_ADDRESS]" at bounding box center [189, 115] width 153 height 23
drag, startPoint x: 204, startPoint y: 216, endPoint x: 193, endPoint y: 213, distance: 11.4
click at [203, 216] on input "text" at bounding box center [231, 217] width 71 height 24
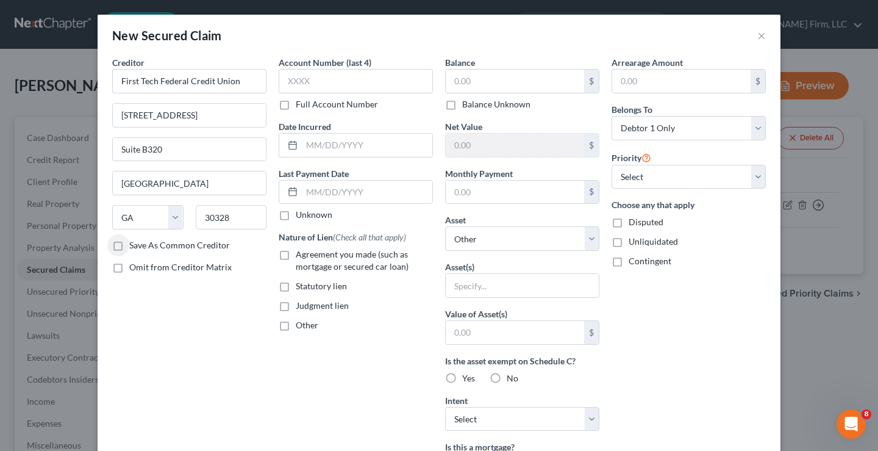
click at [129, 245] on label "Save As Common Creditor" at bounding box center [179, 245] width 101 height 12
click at [134, 245] on input "Save As Common Creditor" at bounding box center [138, 243] width 8 height 8
click at [481, 85] on input "text" at bounding box center [515, 81] width 138 height 23
click at [296, 309] on label "Judgment lien" at bounding box center [322, 306] width 53 height 12
click at [301, 307] on input "Judgment lien" at bounding box center [305, 304] width 8 height 8
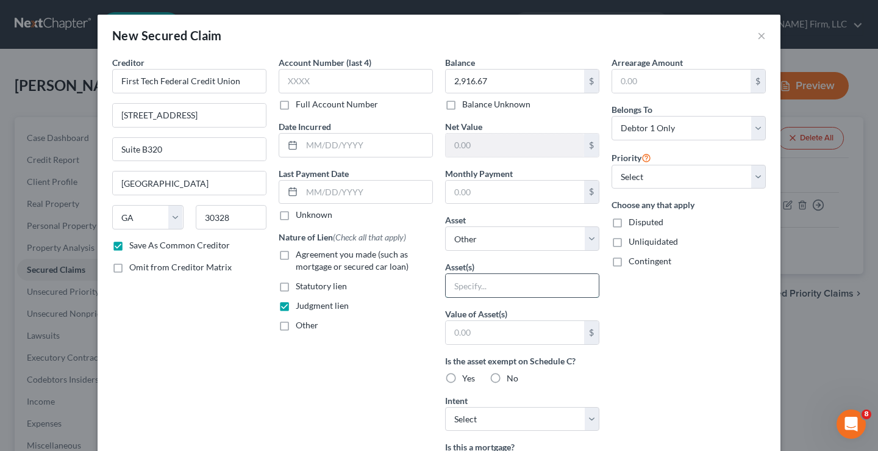
click at [455, 291] on input "text" at bounding box center [522, 285] width 153 height 23
click at [462, 379] on label "Yes" at bounding box center [468, 378] width 13 height 12
click at [467, 379] on input "Yes" at bounding box center [471, 376] width 8 height 8
click at [498, 338] on input "text" at bounding box center [515, 332] width 138 height 23
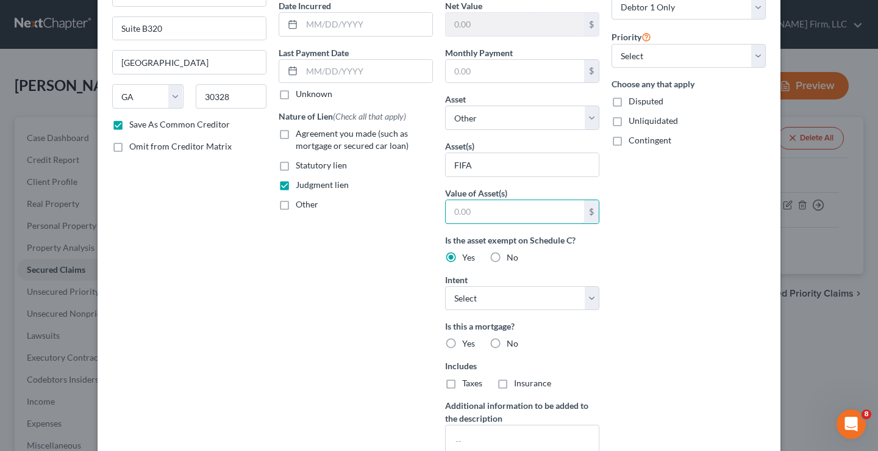
scroll to position [122, 0]
click at [450, 203] on input "text" at bounding box center [515, 210] width 138 height 23
click at [679, 262] on div "Arrearage Amount $ Belongs To * Select Debtor 1 Only Debtor 2 Only Debtor 1 And…" at bounding box center [689, 206] width 167 height 544
click at [507, 343] on label "No" at bounding box center [513, 342] width 12 height 12
click at [512, 343] on input "No" at bounding box center [516, 340] width 8 height 8
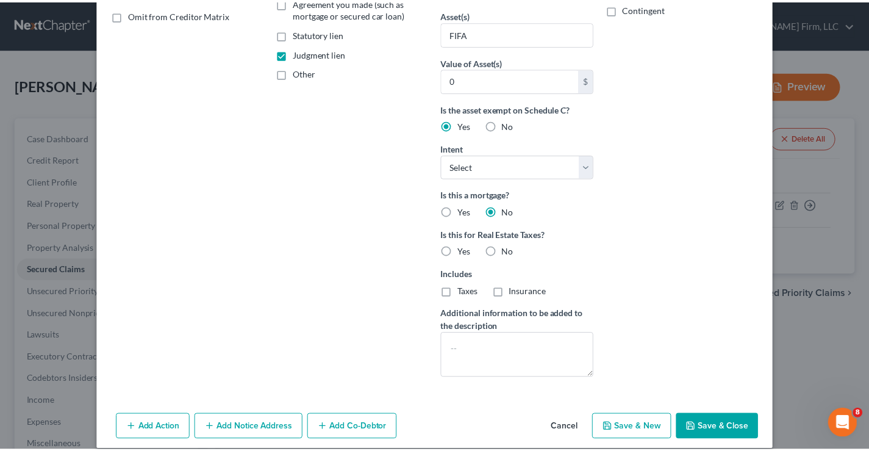
scroll to position [266, 0]
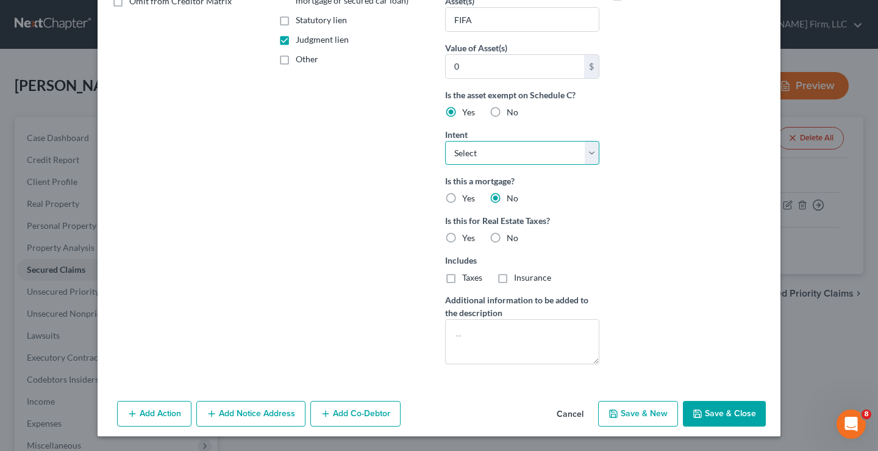
click at [583, 150] on select "Select Surrender Redeem Reaffirm Avoid Other" at bounding box center [522, 153] width 154 height 24
click at [445, 141] on select "Select Surrender Redeem Reaffirm Avoid Other" at bounding box center [522, 153] width 154 height 24
click at [652, 209] on div "Arrearage Amount $ Belongs To * Select Debtor 1 Only Debtor 2 Only Debtor 1 And…" at bounding box center [689, 82] width 167 height 584
click at [731, 414] on button "Save & Close" at bounding box center [724, 414] width 83 height 26
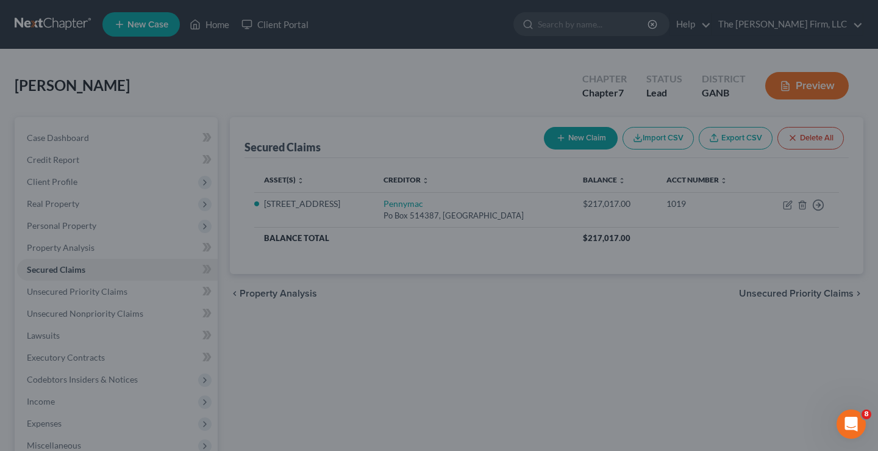
scroll to position [0, 0]
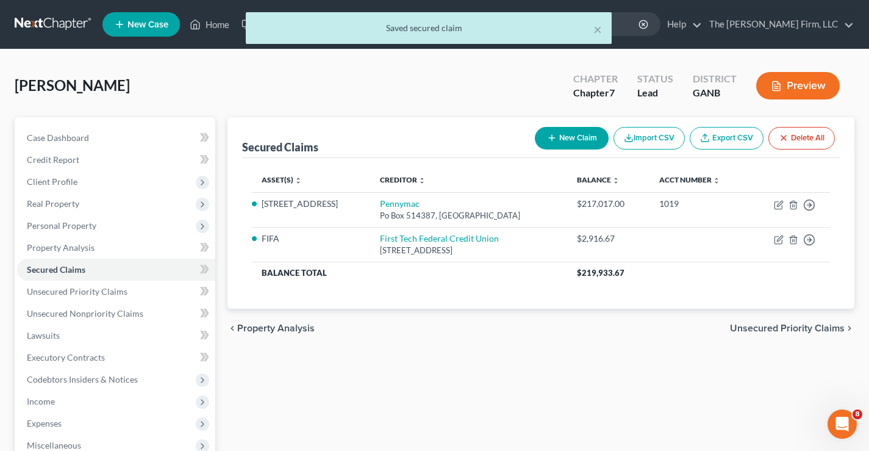
click at [562, 139] on button "New Claim" at bounding box center [572, 138] width 74 height 23
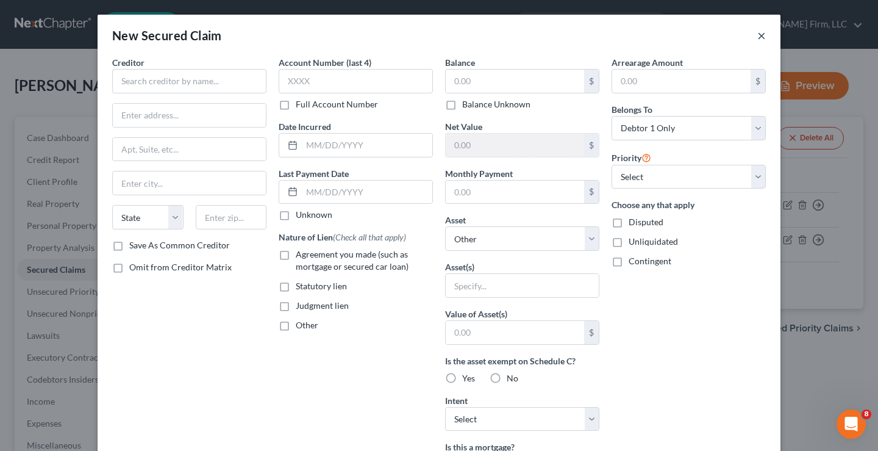
click at [758, 38] on button "×" at bounding box center [762, 35] width 9 height 15
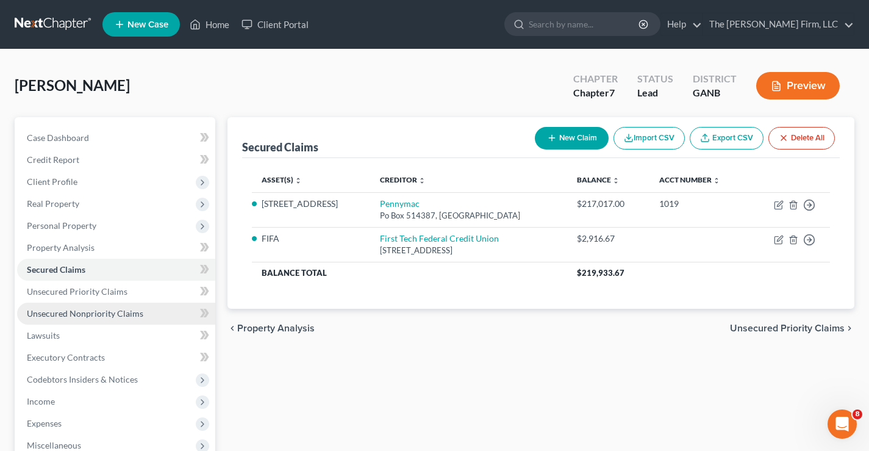
click at [66, 312] on span "Unsecured Nonpriority Claims" at bounding box center [85, 313] width 117 height 10
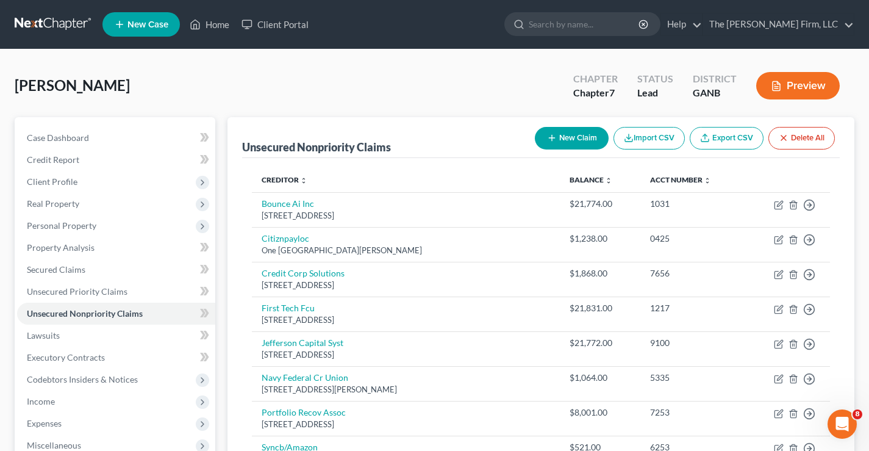
click at [573, 138] on button "New Claim" at bounding box center [572, 138] width 74 height 23
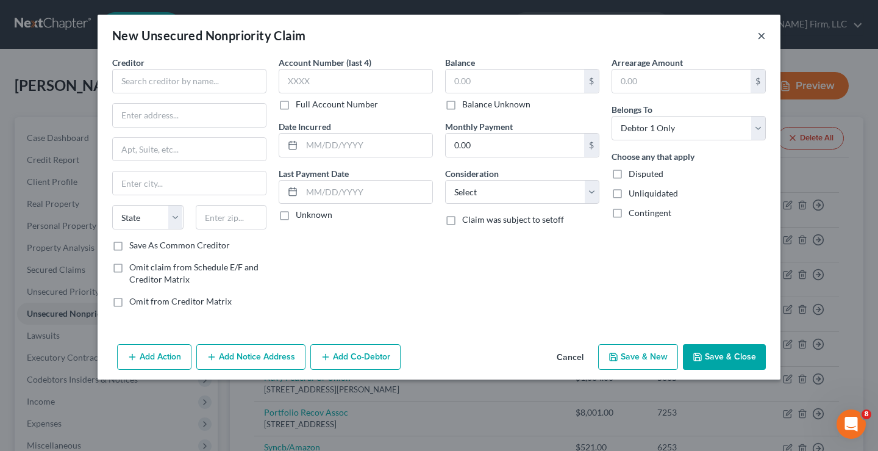
click at [762, 35] on button "×" at bounding box center [762, 35] width 9 height 15
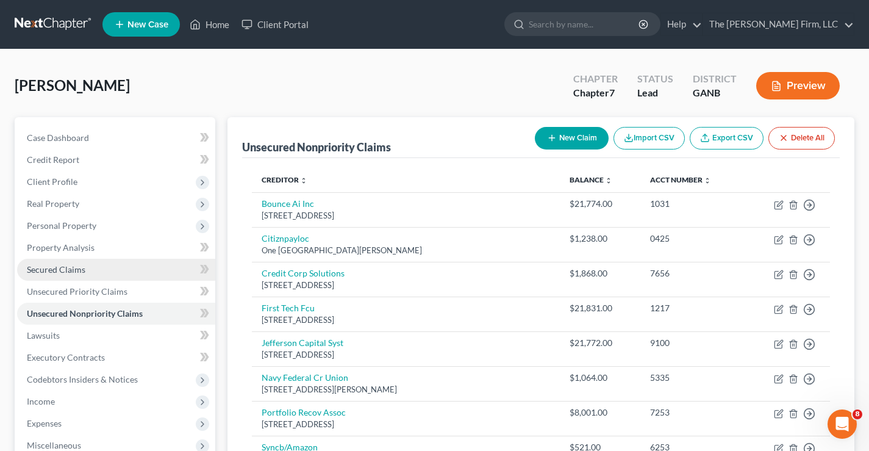
click at [41, 273] on span "Secured Claims" at bounding box center [56, 269] width 59 height 10
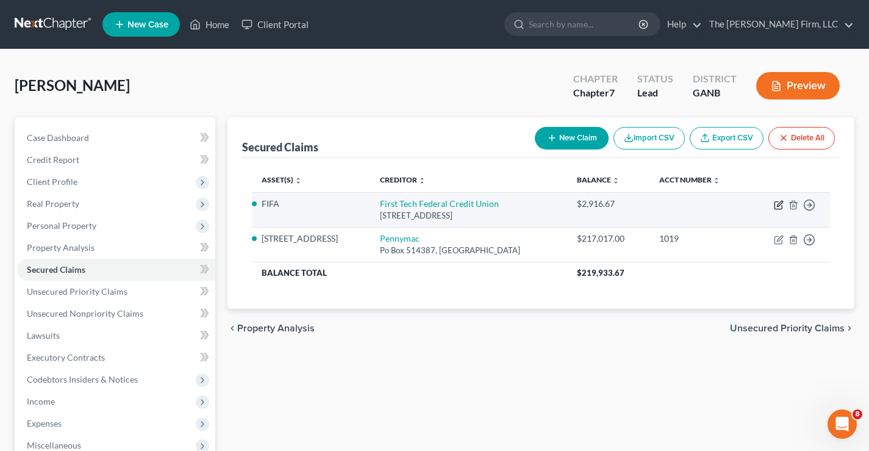
click at [779, 206] on icon "button" at bounding box center [779, 203] width 5 height 5
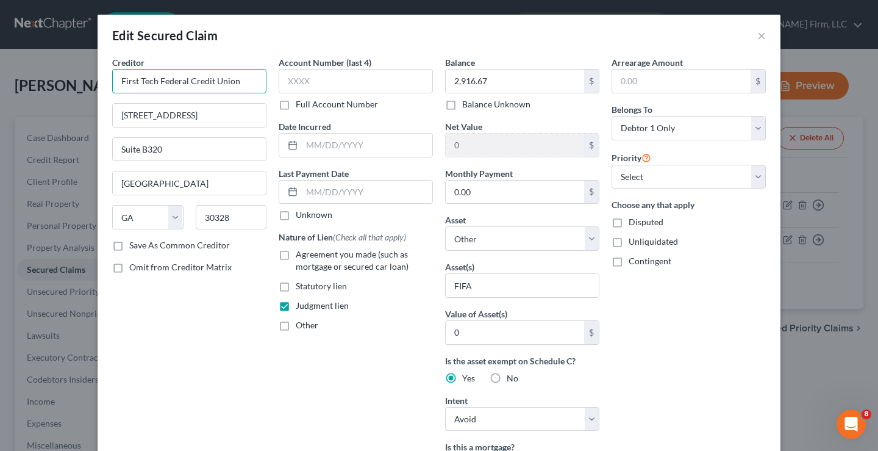
drag, startPoint x: 245, startPoint y: 85, endPoint x: 305, endPoint y: 53, distance: 68.2
click at [246, 82] on input "First Tech Federal Credit Union" at bounding box center [189, 81] width 154 height 24
click at [232, 83] on input "First Tech Federal Credit Unionc/o" at bounding box center [189, 81] width 154 height 24
click at [247, 82] on input "First Tech Federal Credit Union c/o" at bounding box center [189, 81] width 154 height 24
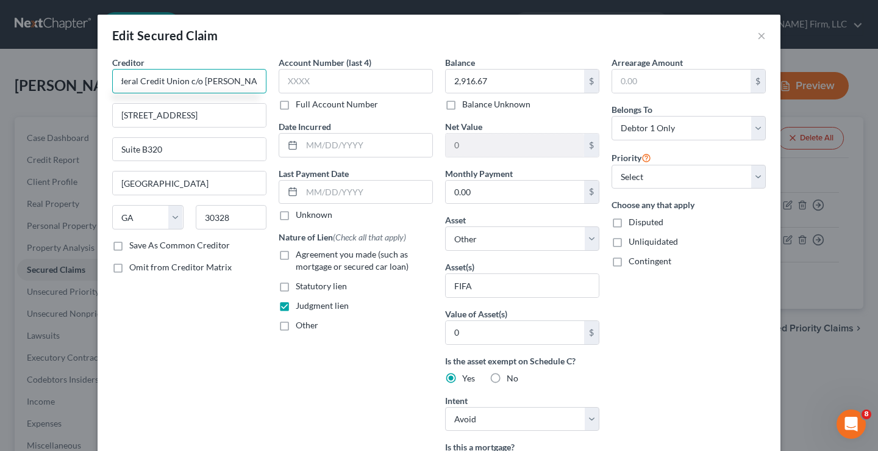
click at [233, 81] on input "First Tech Federal Credit Union c/o [PERSON_NAME]" at bounding box center [189, 81] width 154 height 24
drag, startPoint x: 245, startPoint y: 81, endPoint x: 275, endPoint y: 82, distance: 29.9
click at [275, 82] on div "Creditor * First Tech Federal Credit Union c/o [PERSON_NAME] [STREET_ADDRESS][G…" at bounding box center [439, 348] width 666 height 584
click at [256, 85] on input "First Tech Federal Credit Union c/o [PERSON_NAME]" at bounding box center [189, 81] width 154 height 24
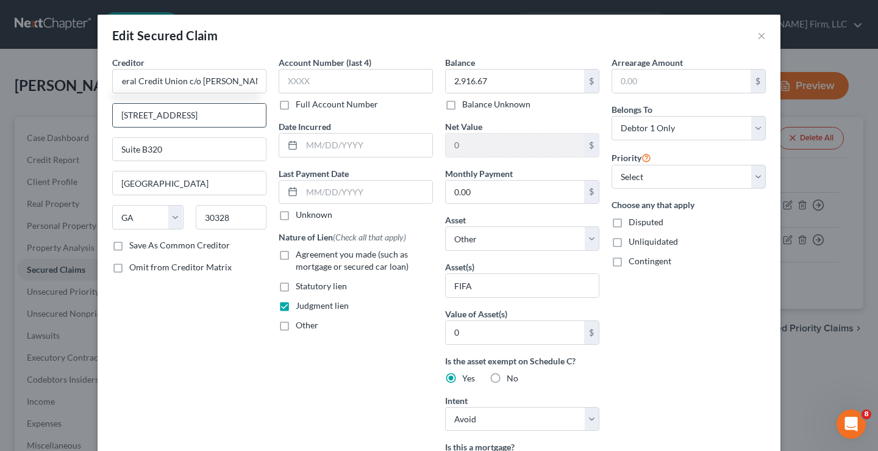
drag, startPoint x: 184, startPoint y: 112, endPoint x: 204, endPoint y: 126, distance: 25.4
click at [184, 112] on input "[STREET_ADDRESS]" at bounding box center [189, 115] width 153 height 23
click at [187, 325] on div "Creditor * First Tech Federal Credit Union c/o [PERSON_NAME] [STREET_ADDRESS][G…" at bounding box center [189, 348] width 167 height 584
click at [129, 242] on label "Save As Common Creditor" at bounding box center [179, 245] width 101 height 12
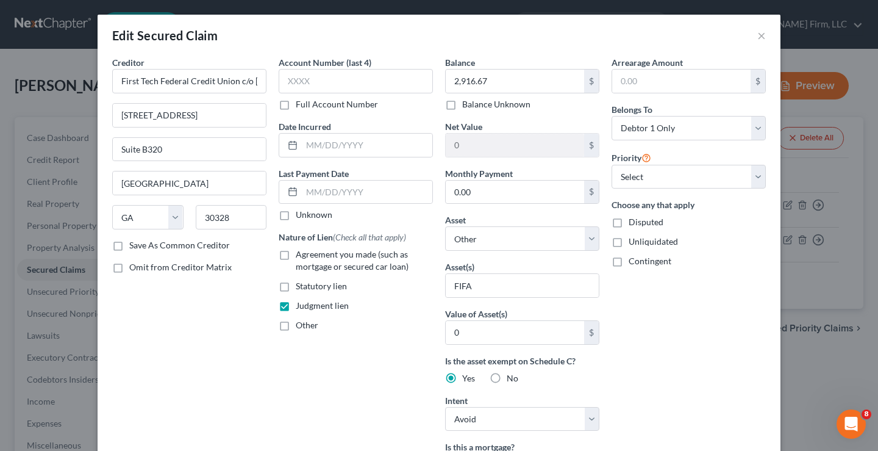
click at [134, 242] on input "Save As Common Creditor" at bounding box center [138, 243] width 8 height 8
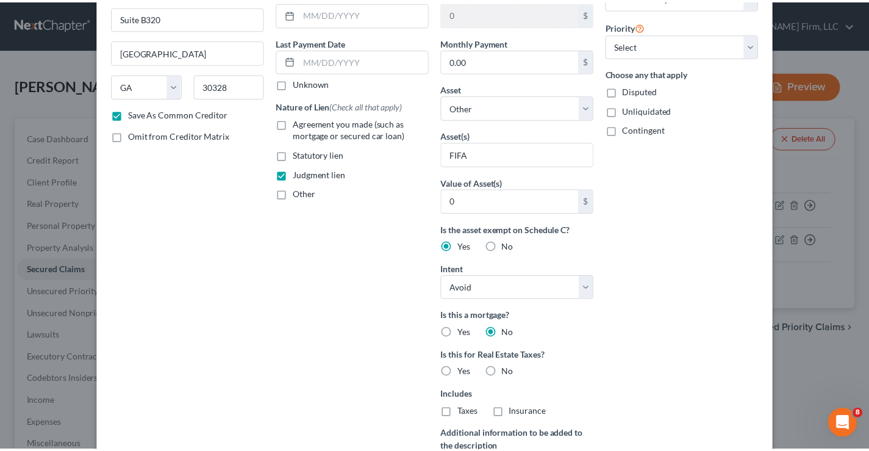
scroll to position [301, 0]
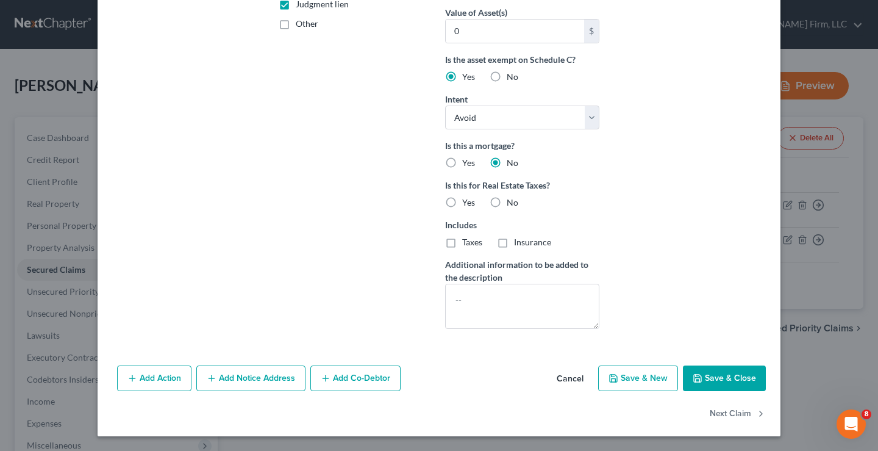
click at [723, 376] on button "Save & Close" at bounding box center [724, 378] width 83 height 26
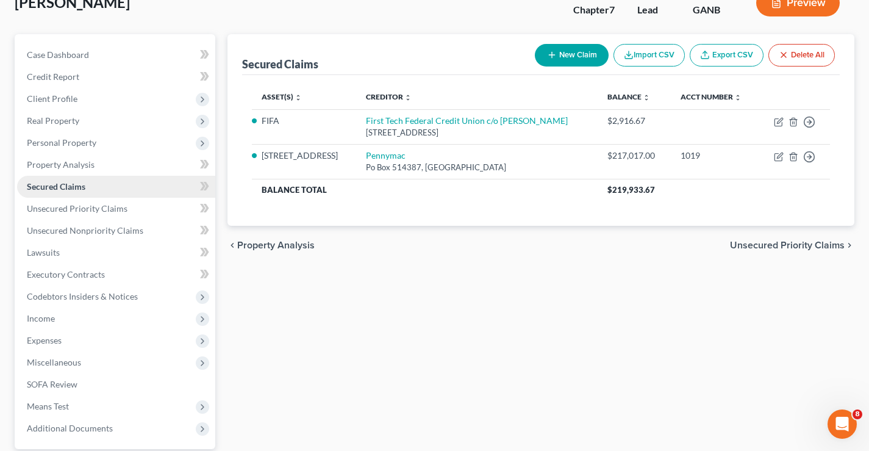
scroll to position [122, 0]
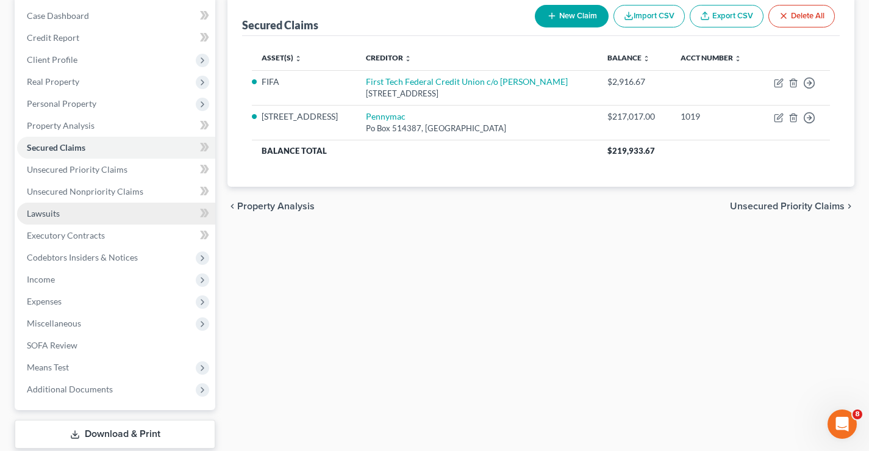
click at [47, 216] on span "Lawsuits" at bounding box center [43, 213] width 33 height 10
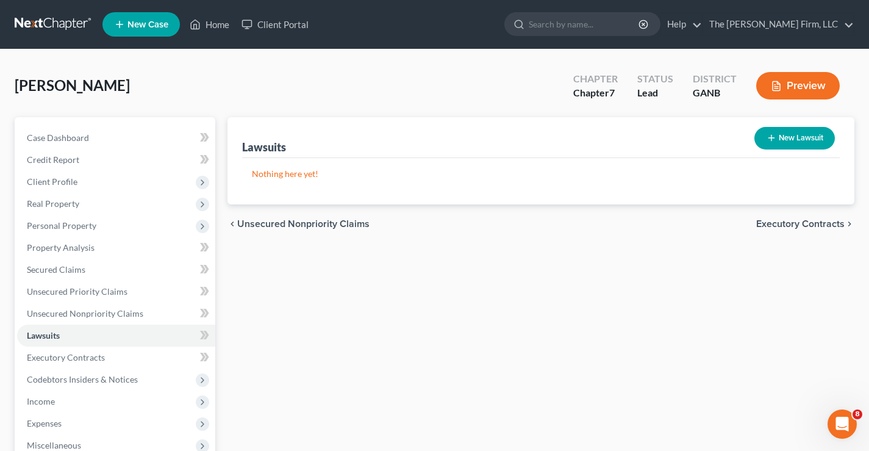
click at [774, 138] on icon "button" at bounding box center [772, 138] width 10 height 10
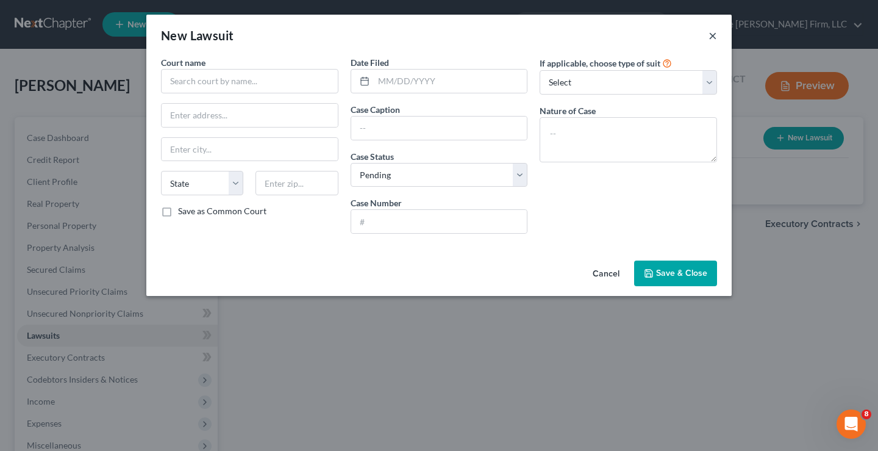
click at [712, 37] on button "×" at bounding box center [713, 35] width 9 height 15
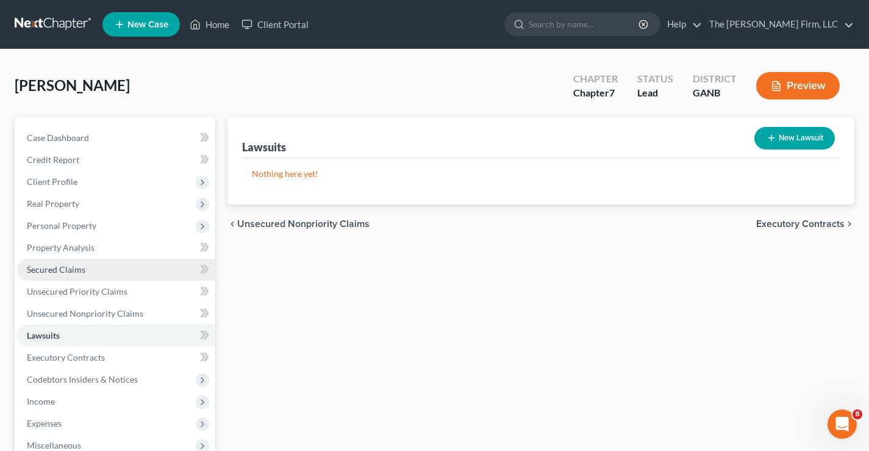
click at [63, 273] on span "Secured Claims" at bounding box center [56, 269] width 59 height 10
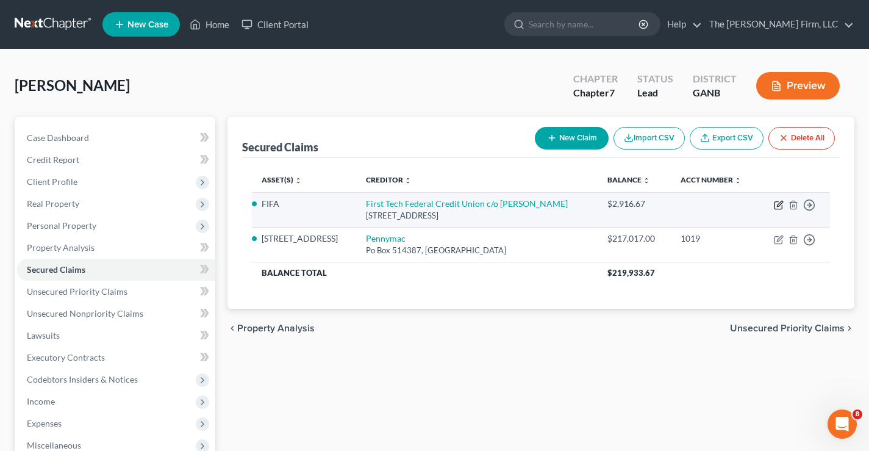
click at [779, 207] on icon "button" at bounding box center [779, 205] width 10 height 10
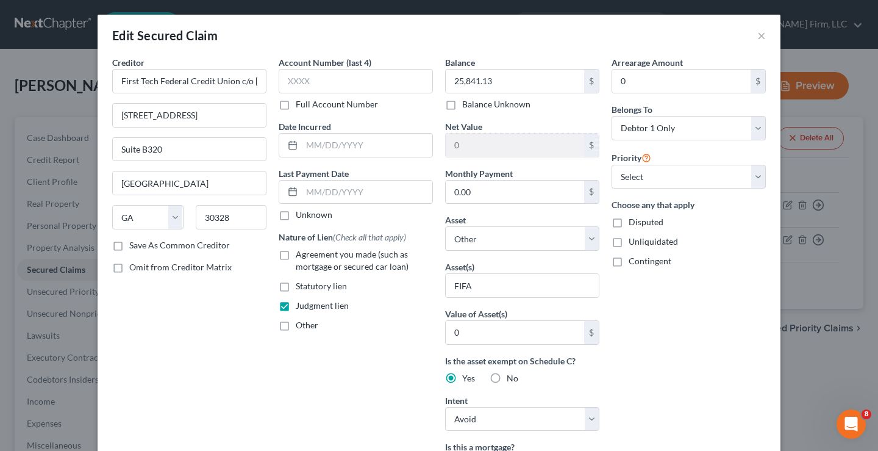
click at [189, 342] on div "Creditor * First Tech Federal Credit Union c/o [PERSON_NAME] [STREET_ADDRESS][G…" at bounding box center [189, 348] width 167 height 584
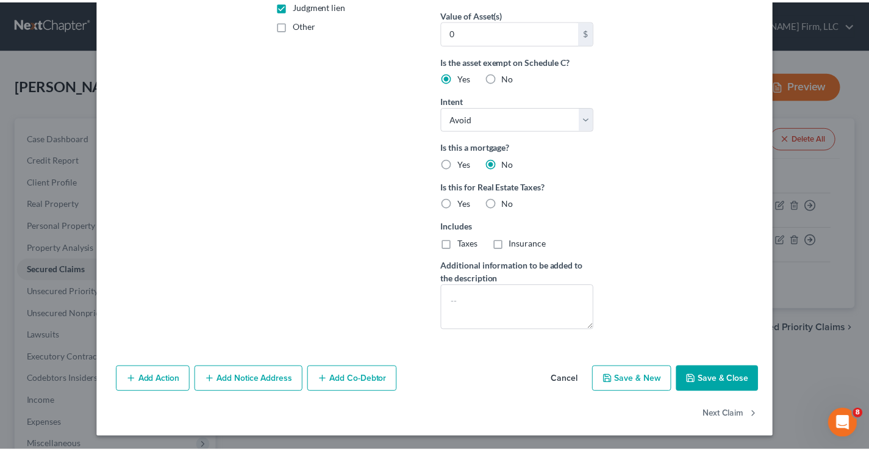
scroll to position [301, 0]
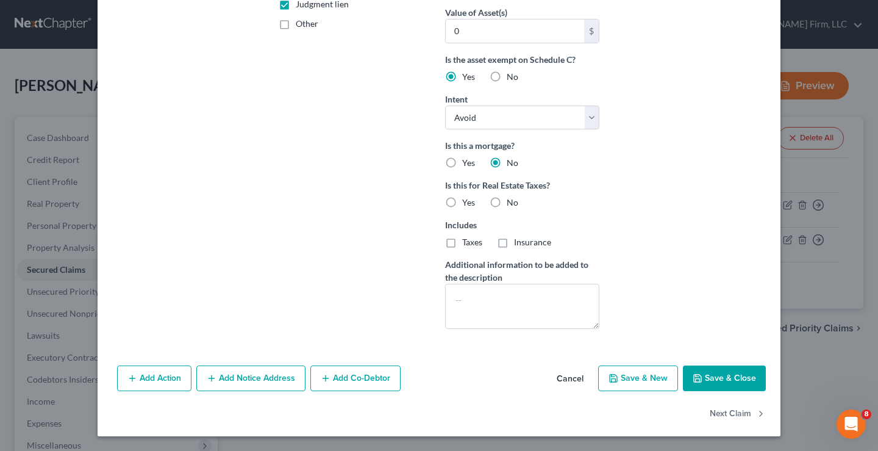
click at [730, 382] on button "Save & Close" at bounding box center [724, 378] width 83 height 26
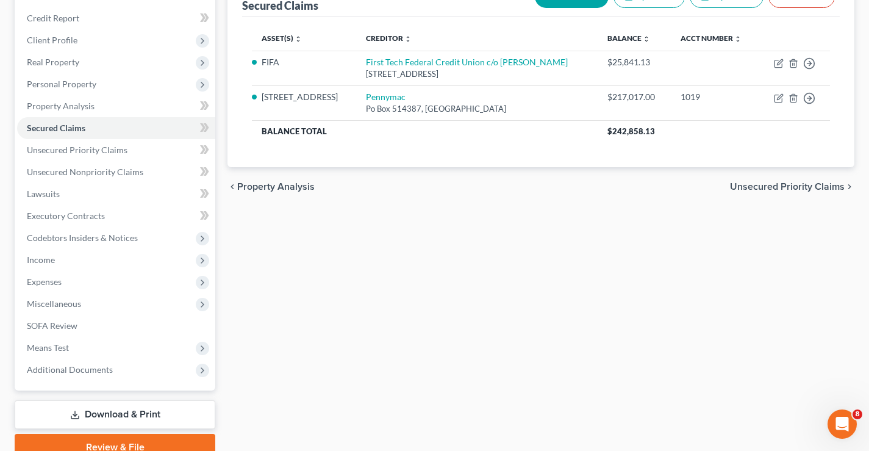
scroll to position [198, 0]
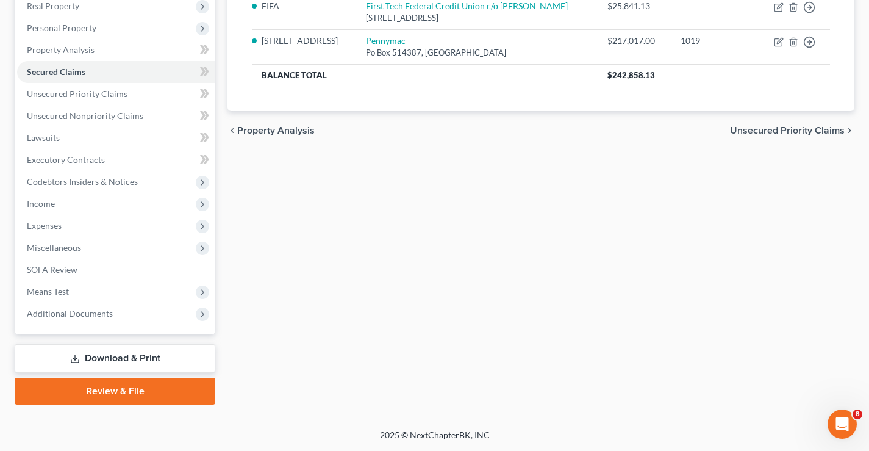
click at [128, 356] on link "Download & Print" at bounding box center [115, 358] width 201 height 29
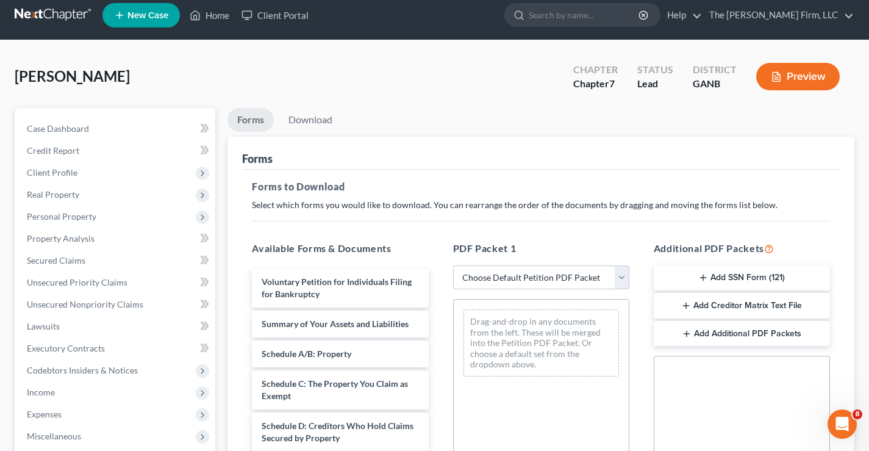
scroll to position [122, 0]
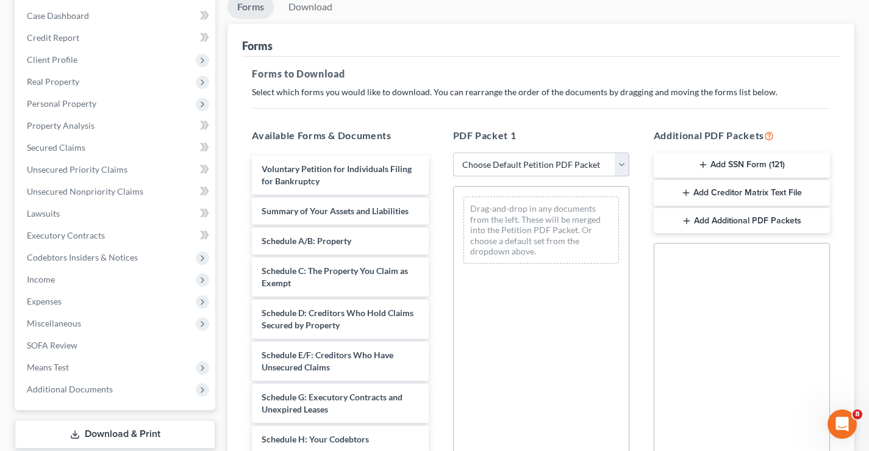
drag, startPoint x: 600, startPoint y: 160, endPoint x: 433, endPoint y: 180, distance: 167.7
click at [600, 160] on select "Choose Default Petition PDF Packet Complete Bankruptcy Petition (all forms and …" at bounding box center [541, 165] width 176 height 24
click at [458, 153] on select "Choose Default Petition PDF Packet Complete Bankruptcy Petition (all forms and …" at bounding box center [541, 165] width 176 height 24
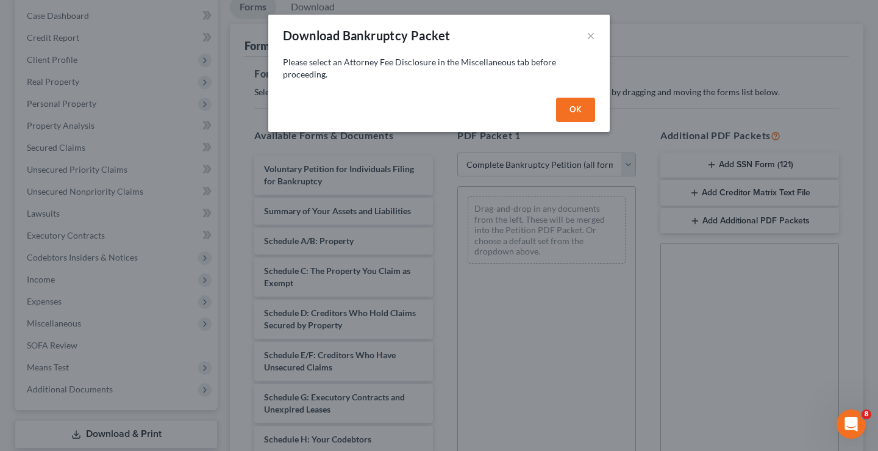
click at [580, 110] on button "OK" at bounding box center [575, 110] width 39 height 24
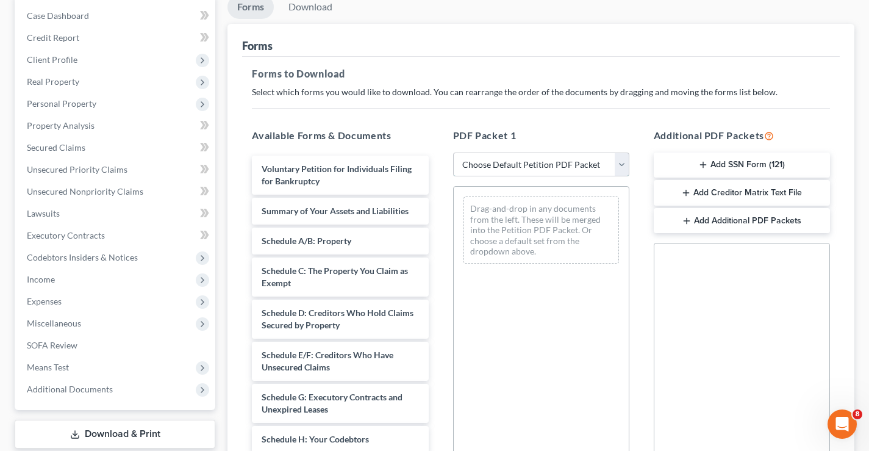
click at [623, 167] on select "Choose Default Petition PDF Packet Complete Bankruptcy Petition (all forms and …" at bounding box center [541, 165] width 176 height 24
click at [458, 153] on select "Choose Default Petition PDF Packet Complete Bankruptcy Petition (all forms and …" at bounding box center [541, 165] width 176 height 24
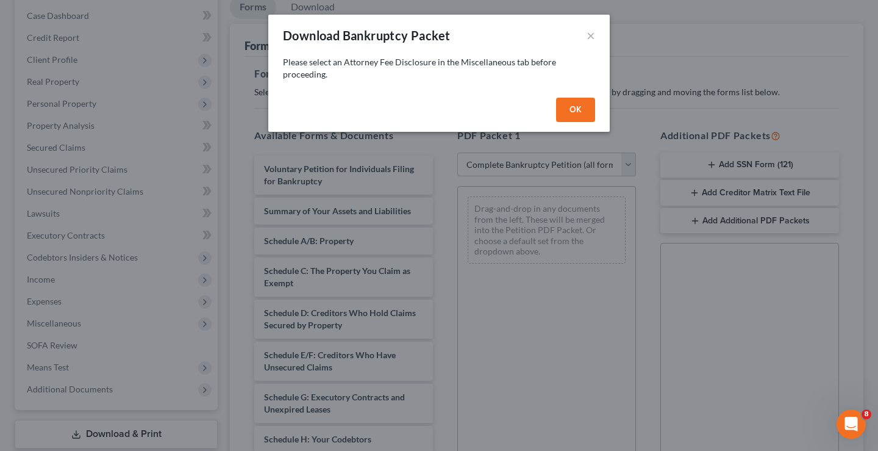
click at [567, 118] on button "OK" at bounding box center [575, 110] width 39 height 24
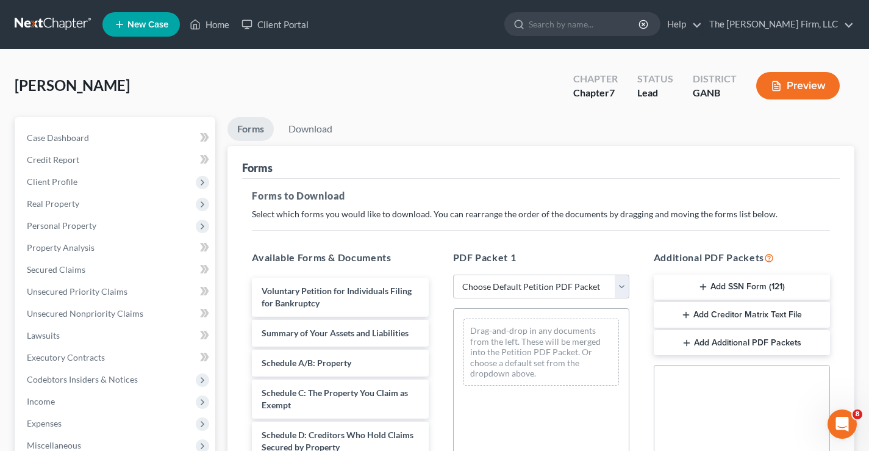
scroll to position [244, 0]
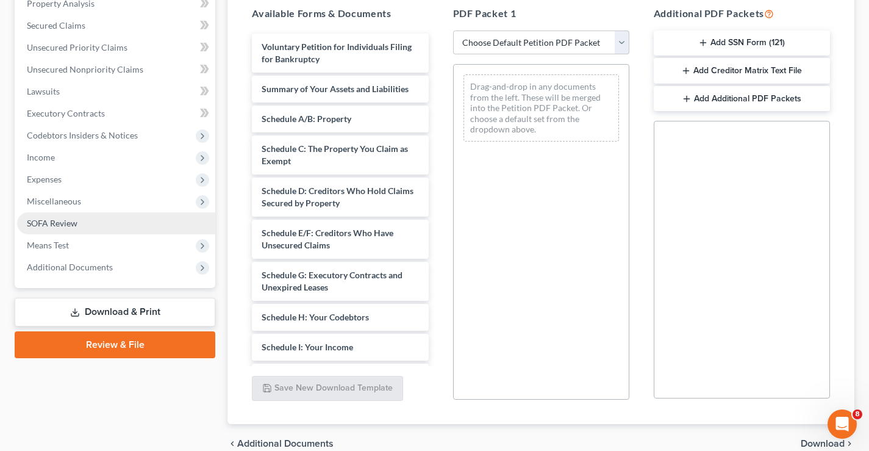
click at [36, 221] on span "SOFA Review" at bounding box center [52, 223] width 51 height 10
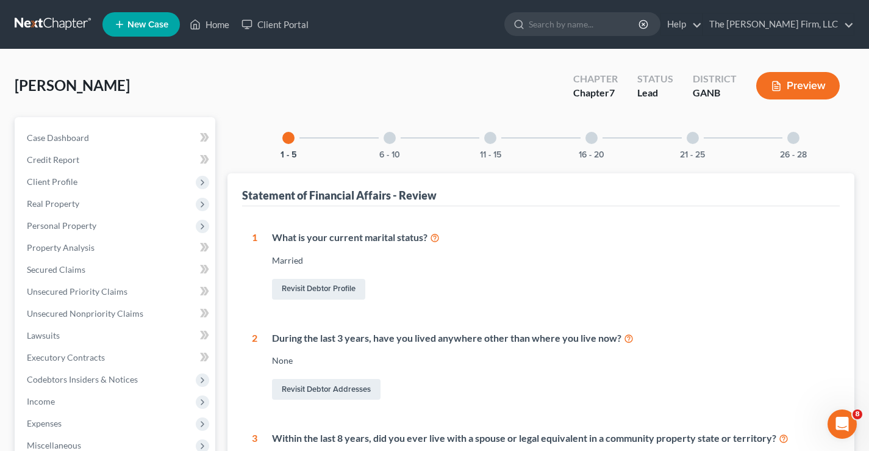
click at [593, 142] on div at bounding box center [592, 138] width 12 height 12
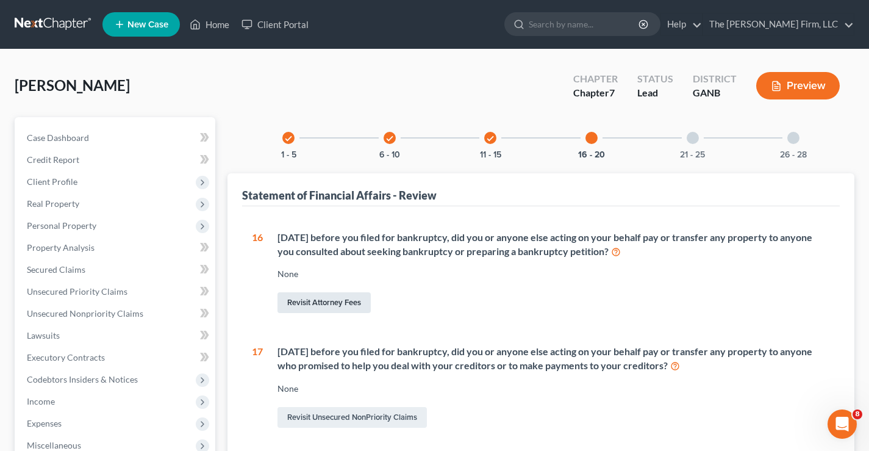
click at [365, 304] on link "Revisit Attorney Fees" at bounding box center [324, 302] width 93 height 21
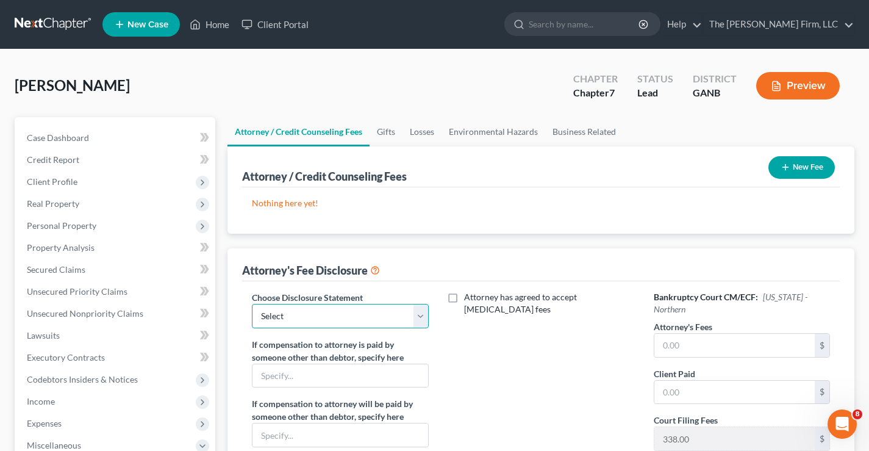
click at [315, 324] on select "Select Chapter 13" at bounding box center [340, 316] width 176 height 24
click at [252, 304] on select "Select Chapter 13" at bounding box center [340, 316] width 176 height 24
drag, startPoint x: 666, startPoint y: 343, endPoint x: 645, endPoint y: 315, distance: 35.3
click at [666, 343] on input "text" at bounding box center [735, 345] width 160 height 23
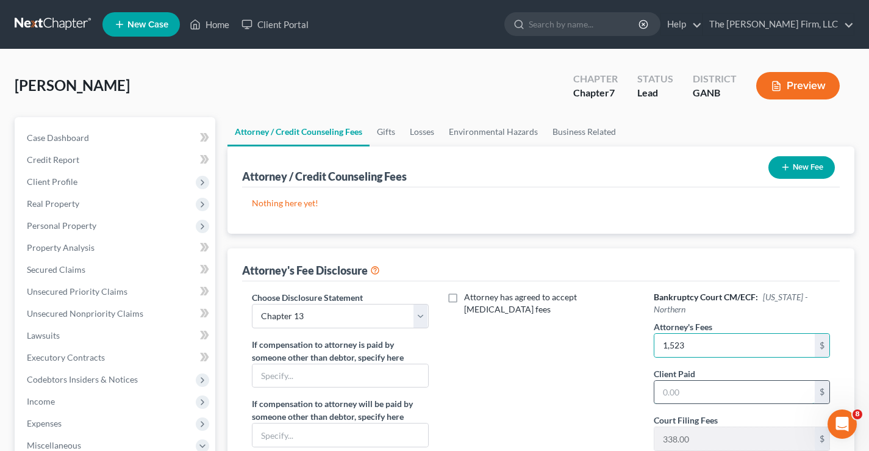
click at [700, 390] on input "text" at bounding box center [735, 392] width 160 height 23
drag, startPoint x: 589, startPoint y: 381, endPoint x: 575, endPoint y: 431, distance: 52.7
click at [589, 380] on div "Attorney has agreed to accept [MEDICAL_DATA] fees" at bounding box center [541, 404] width 201 height 226
click at [814, 171] on button "New Fee" at bounding box center [802, 167] width 66 height 23
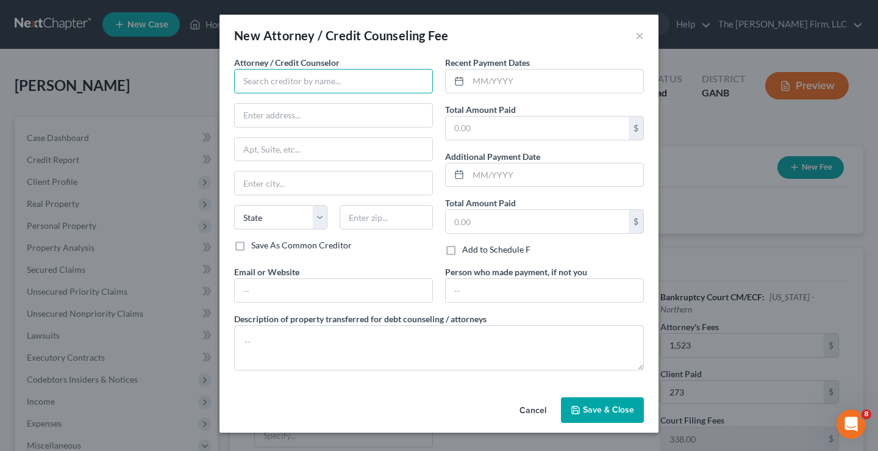
click at [276, 76] on input "text" at bounding box center [333, 81] width 199 height 24
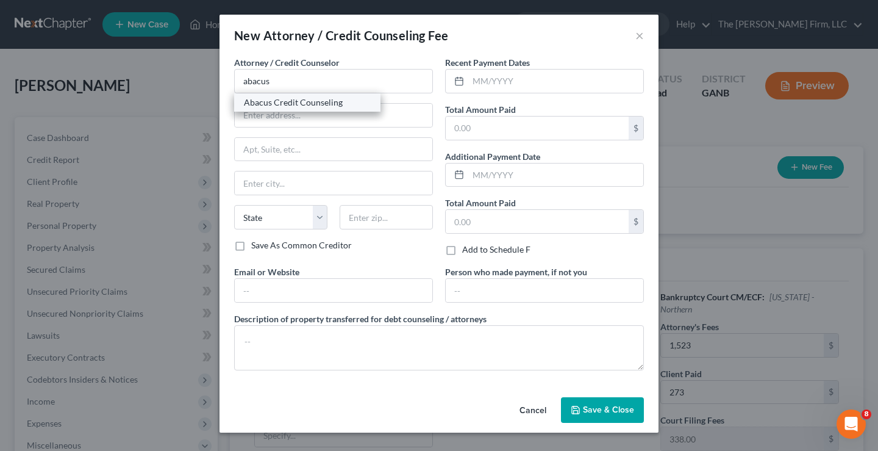
click at [296, 101] on div "Abacus Credit Counseling" at bounding box center [307, 102] width 127 height 12
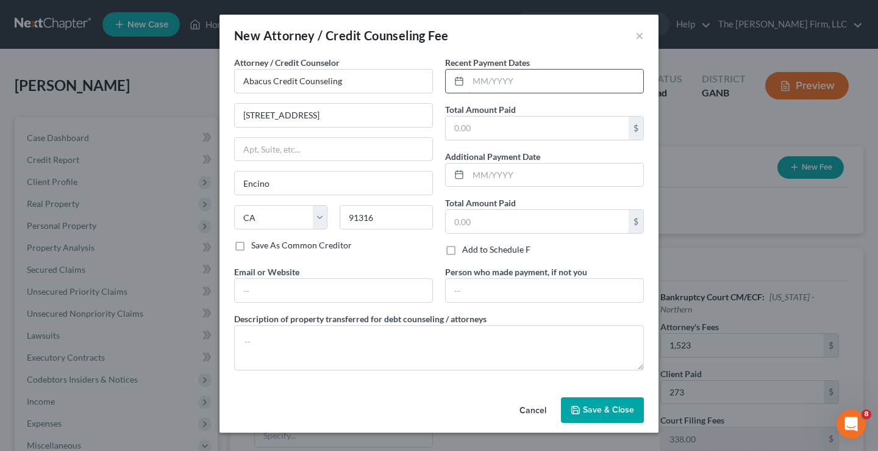
drag, startPoint x: 534, startPoint y: 84, endPoint x: 614, endPoint y: 84, distance: 79.3
click at [534, 84] on input "text" at bounding box center [556, 81] width 175 height 23
click at [517, 128] on input "text" at bounding box center [537, 128] width 183 height 23
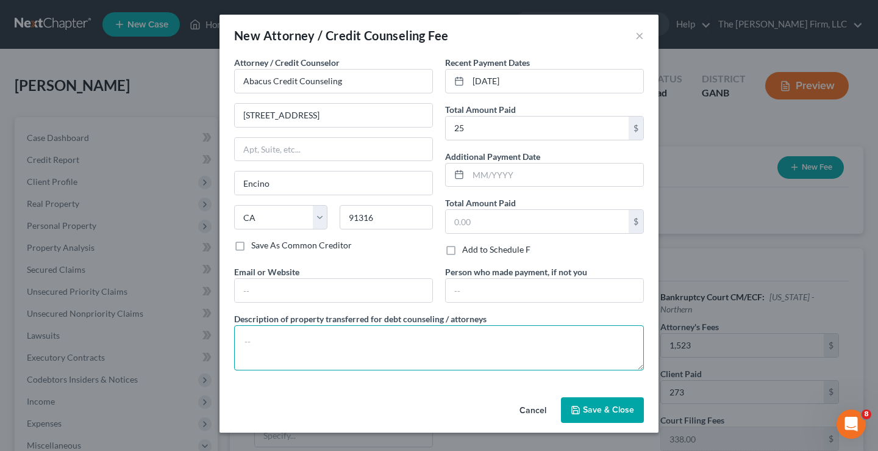
drag, startPoint x: 255, startPoint y: 339, endPoint x: 669, endPoint y: 275, distance: 418.5
click at [255, 339] on textarea at bounding box center [439, 347] width 410 height 45
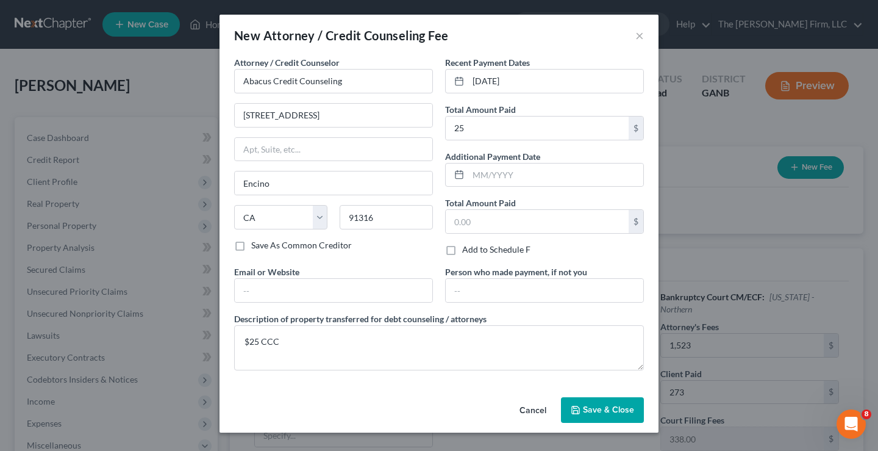
click at [600, 411] on span "Save & Close" at bounding box center [608, 409] width 51 height 10
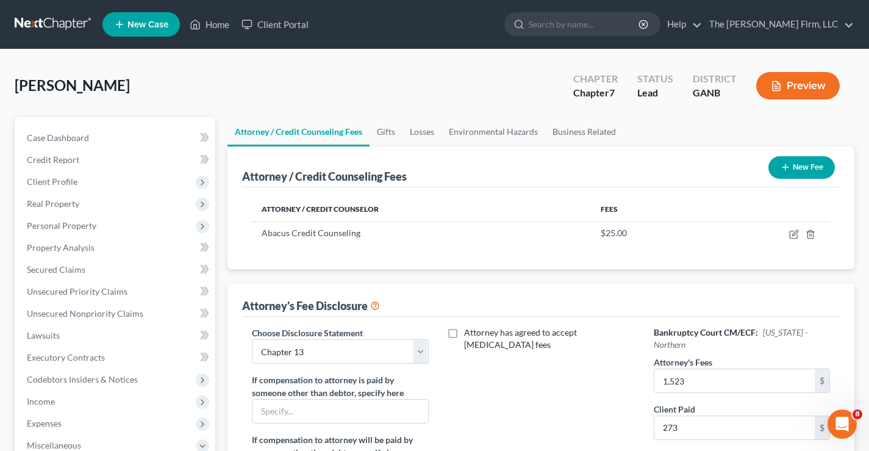
click at [805, 167] on button "New Fee" at bounding box center [802, 167] width 66 height 23
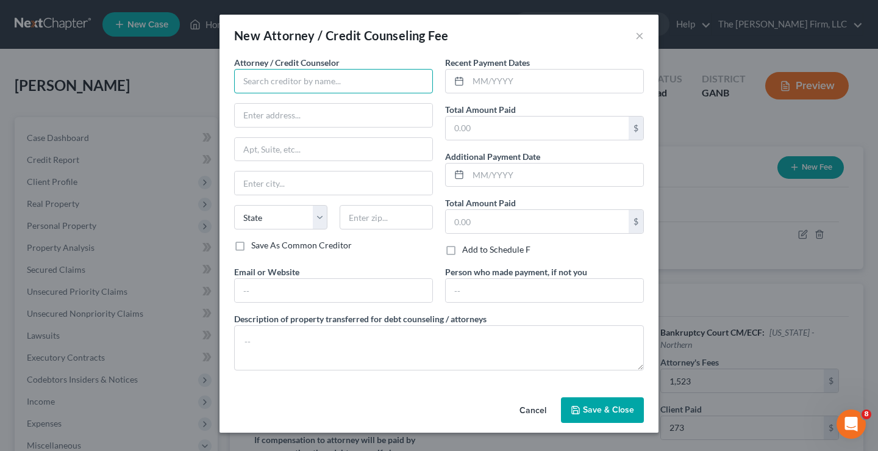
click at [255, 83] on input "text" at bounding box center [333, 81] width 199 height 24
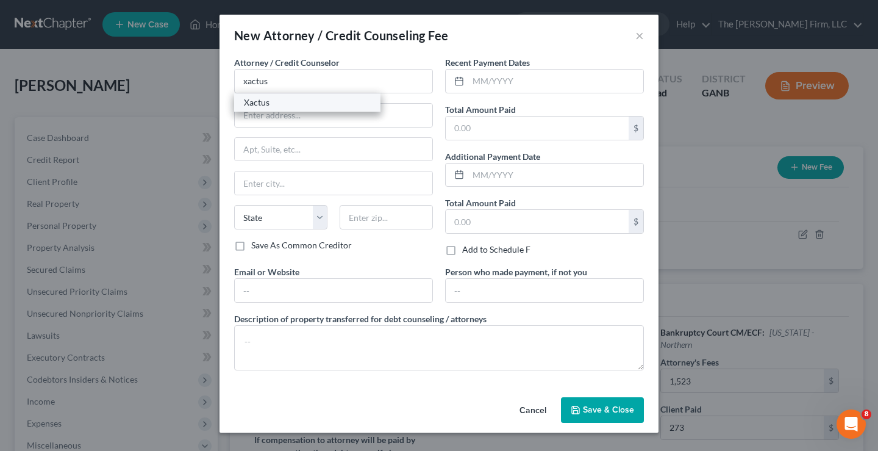
click at [262, 102] on div "Xactus" at bounding box center [307, 102] width 127 height 12
drag, startPoint x: 498, startPoint y: 75, endPoint x: 751, endPoint y: 8, distance: 261.9
click at [497, 76] on input "text" at bounding box center [556, 81] width 175 height 23
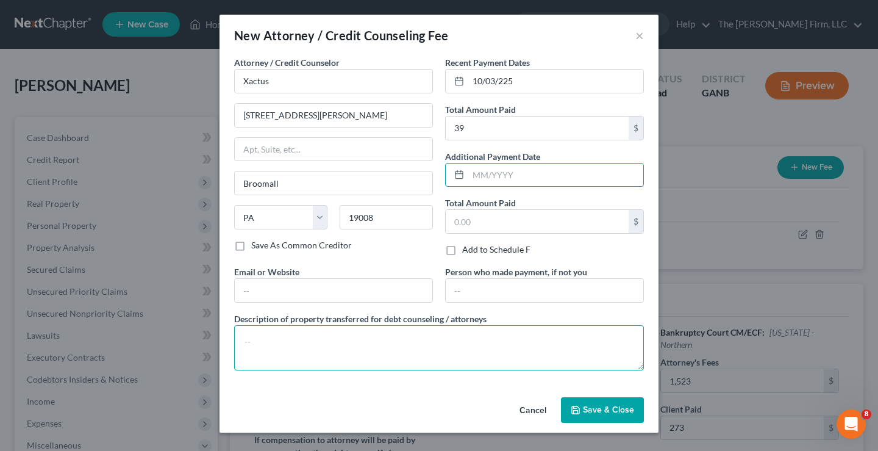
click at [354, 345] on textarea at bounding box center [439, 347] width 410 height 45
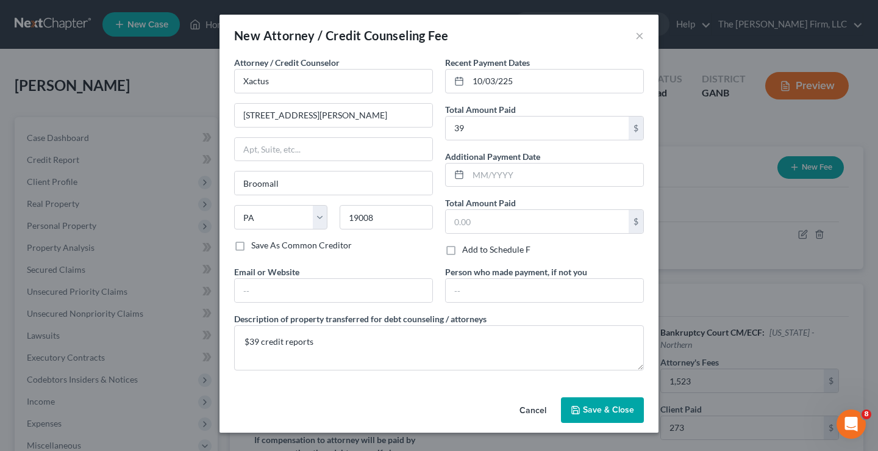
click at [600, 406] on span "Save & Close" at bounding box center [608, 409] width 51 height 10
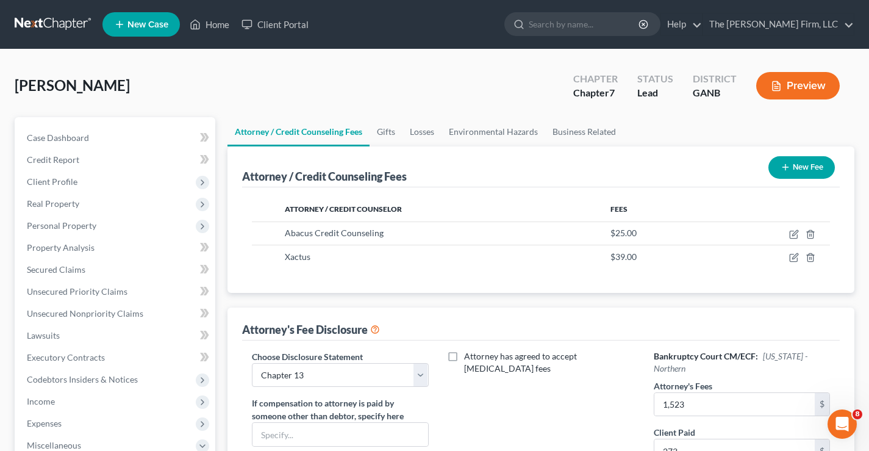
click at [802, 167] on button "New Fee" at bounding box center [802, 167] width 66 height 23
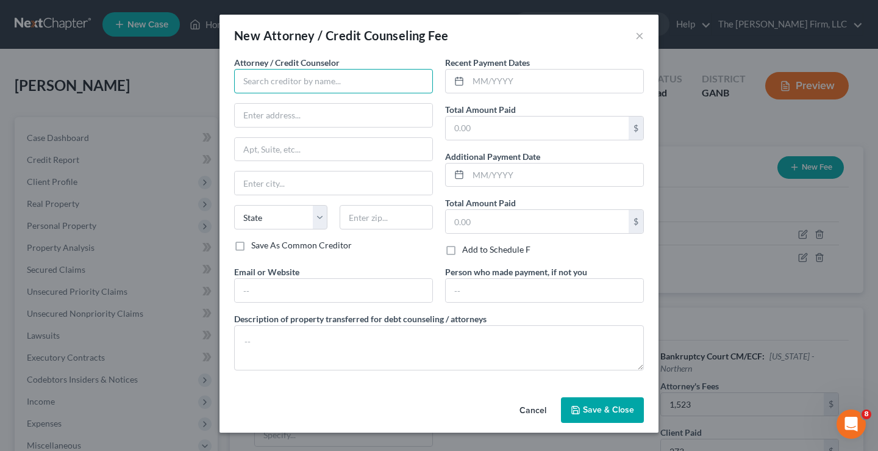
click at [270, 78] on input "text" at bounding box center [333, 81] width 199 height 24
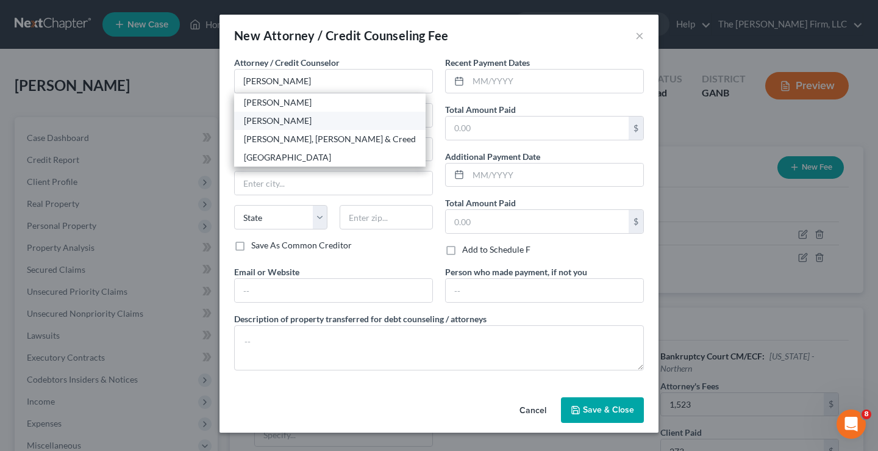
click at [293, 120] on div "[PERSON_NAME]" at bounding box center [330, 121] width 172 height 12
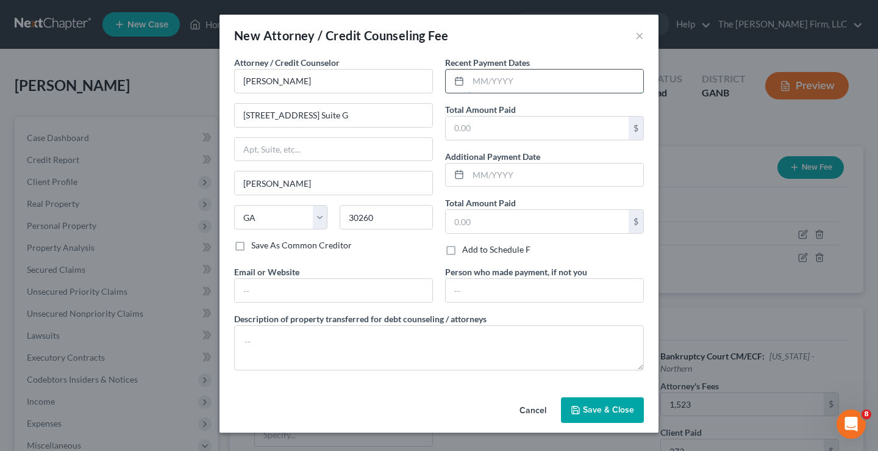
drag, startPoint x: 540, startPoint y: 79, endPoint x: 519, endPoint y: 70, distance: 22.7
click at [541, 79] on input "text" at bounding box center [556, 81] width 175 height 23
drag, startPoint x: 479, startPoint y: 125, endPoint x: 472, endPoint y: 132, distance: 9.5
click at [479, 125] on input "text" at bounding box center [537, 128] width 183 height 23
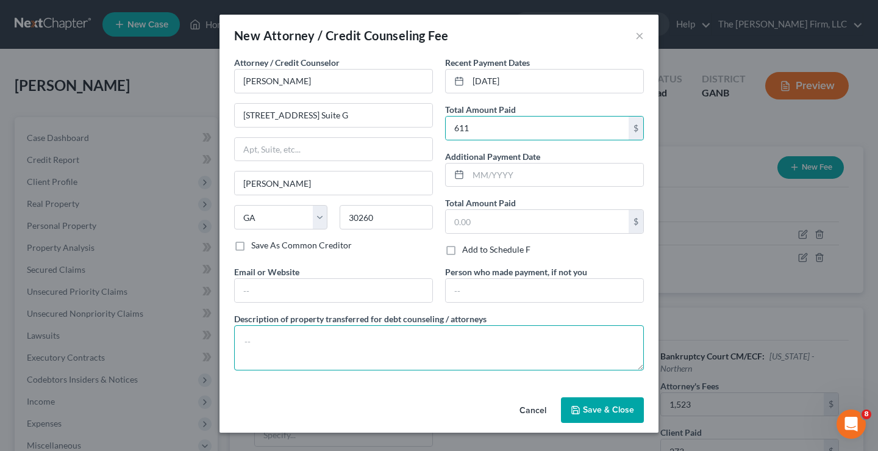
click at [253, 328] on textarea at bounding box center [439, 347] width 410 height 45
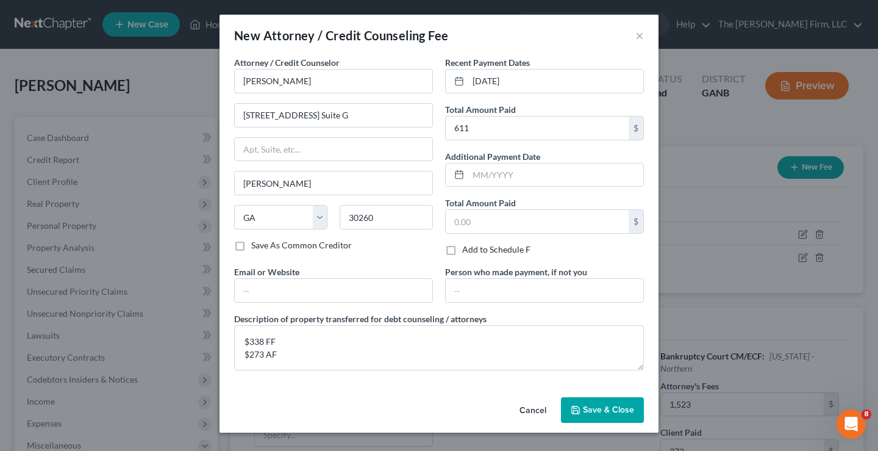
click at [609, 412] on span "Save & Close" at bounding box center [608, 409] width 51 height 10
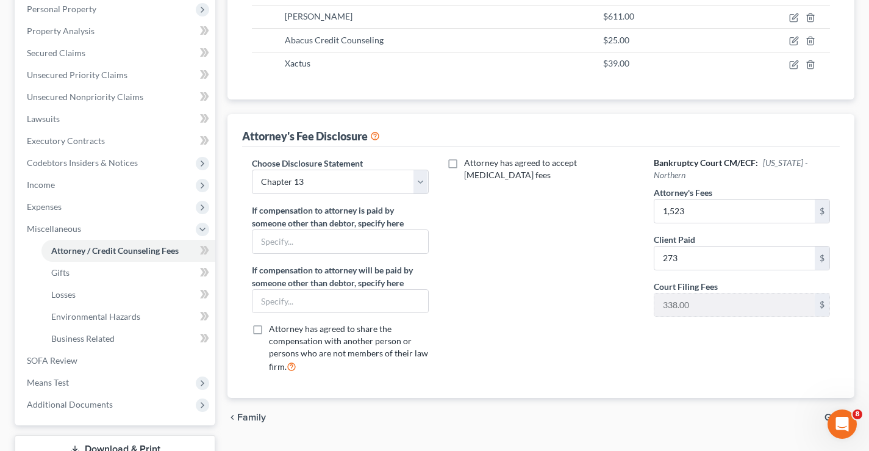
scroll to position [27, 0]
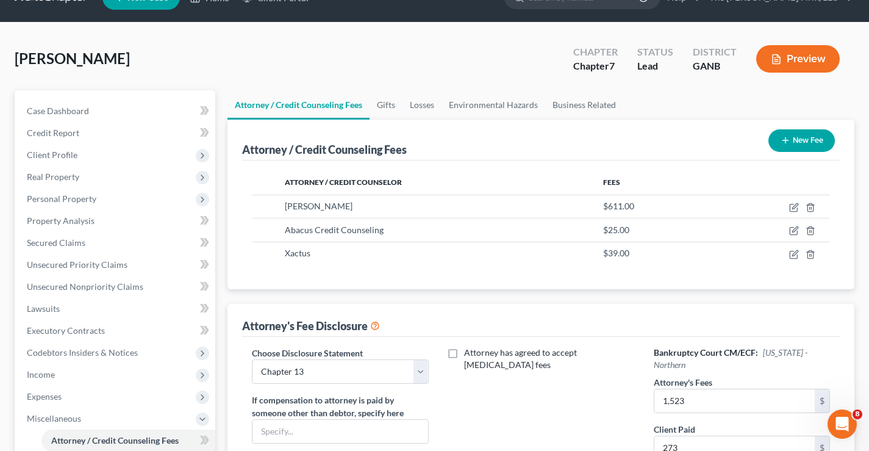
click at [144, 60] on div "[PERSON_NAME] Upgraded Chapter Chapter 7 Status Lead District GANB Preview" at bounding box center [435, 63] width 840 height 53
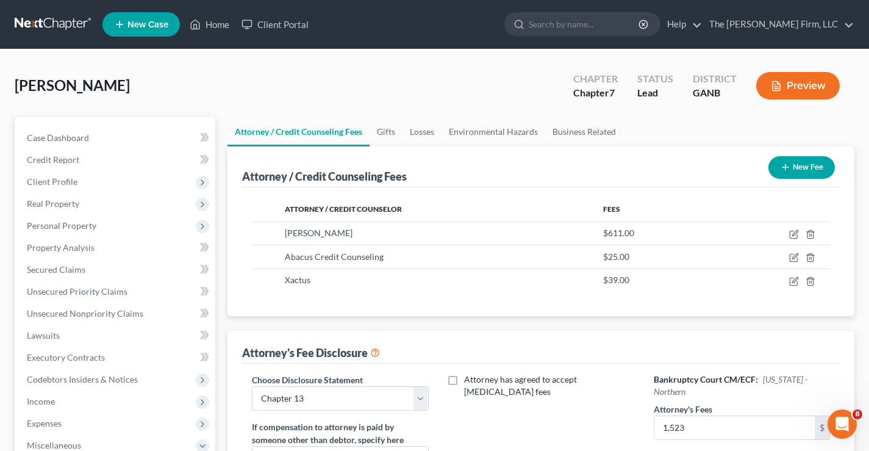
click at [135, 66] on div "[PERSON_NAME] Upgraded Chapter Chapter 7 Status Lead District GANB Preview" at bounding box center [435, 90] width 840 height 53
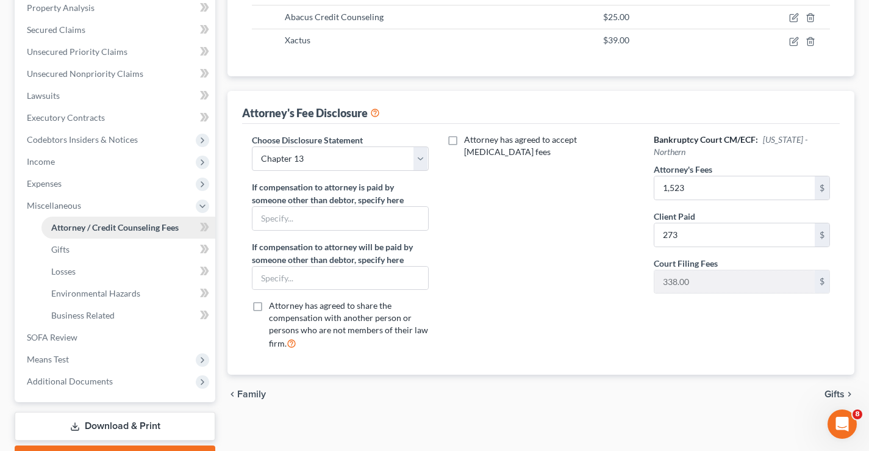
scroll to position [307, 0]
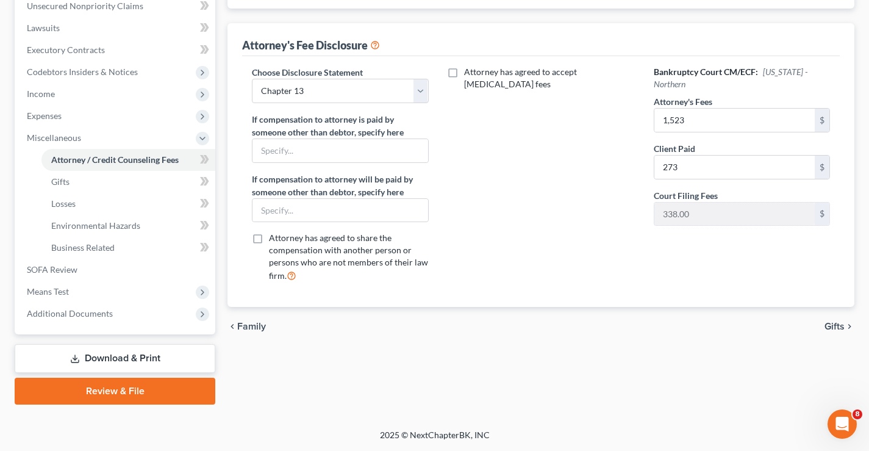
click at [103, 362] on link "Download & Print" at bounding box center [115, 358] width 201 height 29
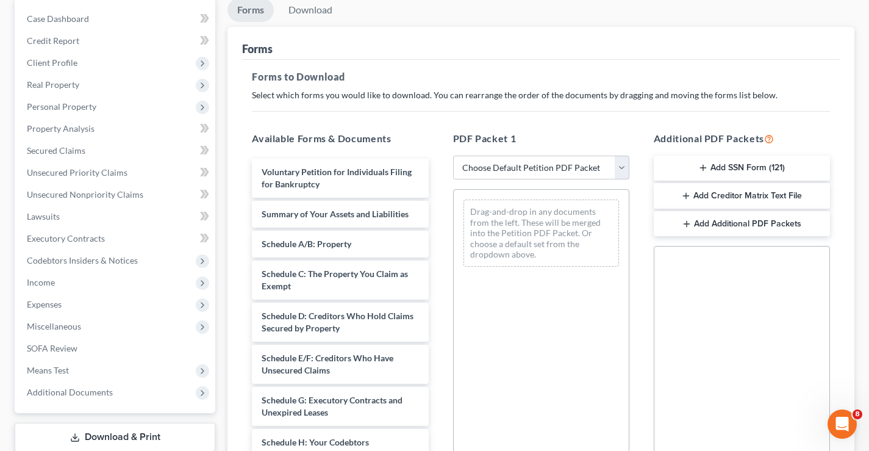
scroll to position [122, 0]
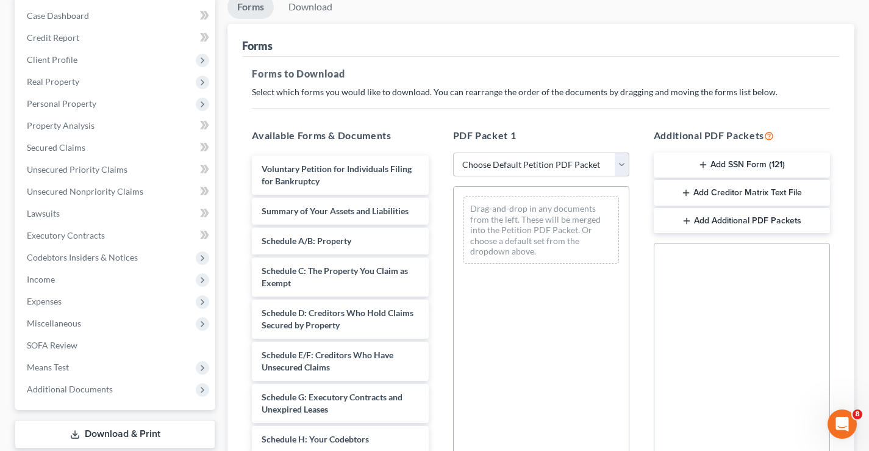
click at [625, 162] on select "Choose Default Petition PDF Packet Complete Bankruptcy Petition (all forms and …" at bounding box center [541, 165] width 176 height 24
click at [453, 153] on select "Choose Default Petition PDF Packet Complete Bankruptcy Petition (all forms and …" at bounding box center [541, 165] width 176 height 24
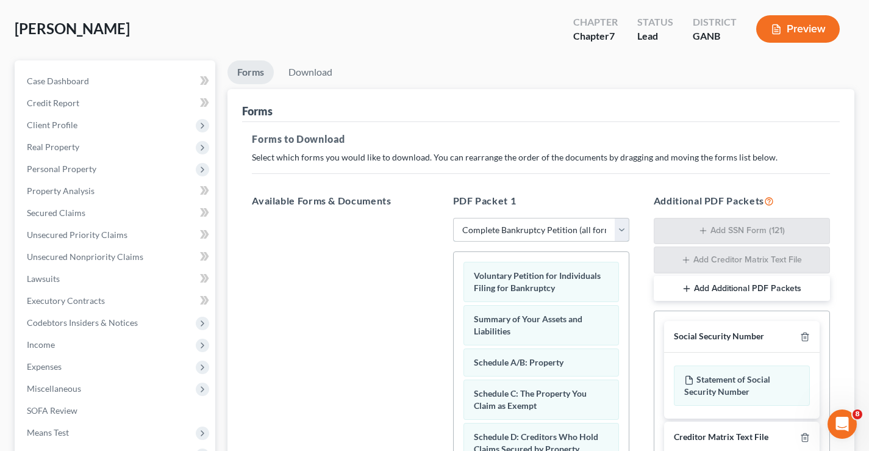
scroll to position [0, 0]
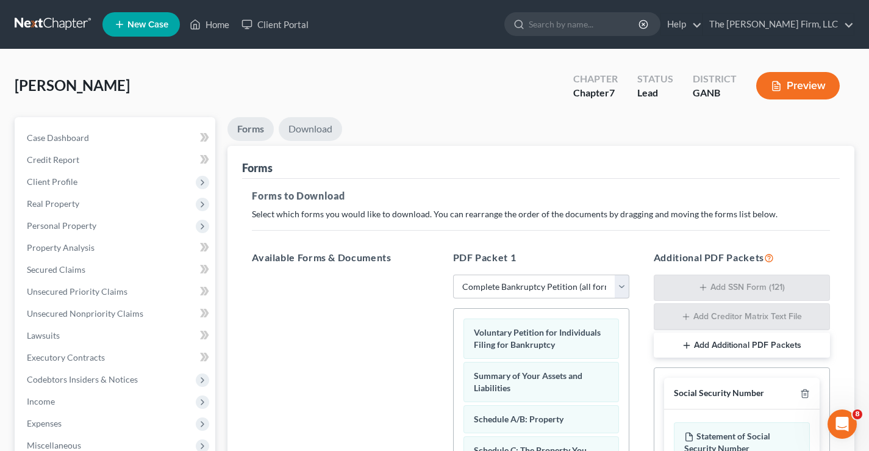
click at [318, 129] on link "Download" at bounding box center [310, 129] width 63 height 24
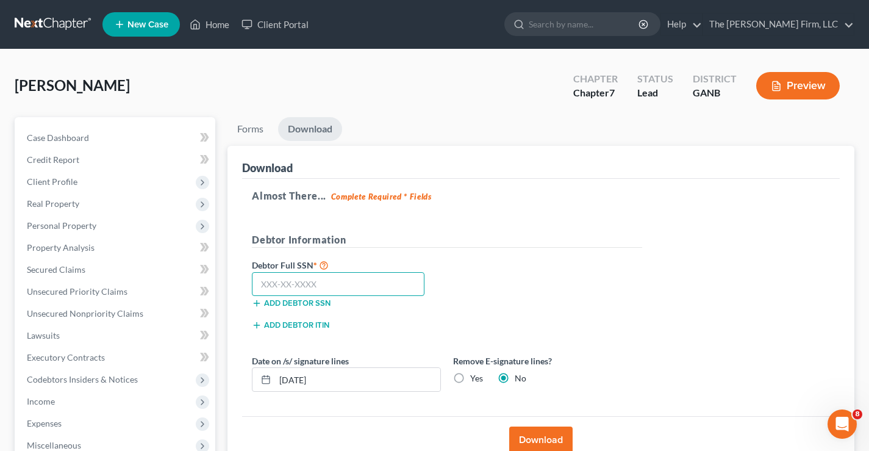
click at [271, 286] on input "text" at bounding box center [338, 284] width 173 height 24
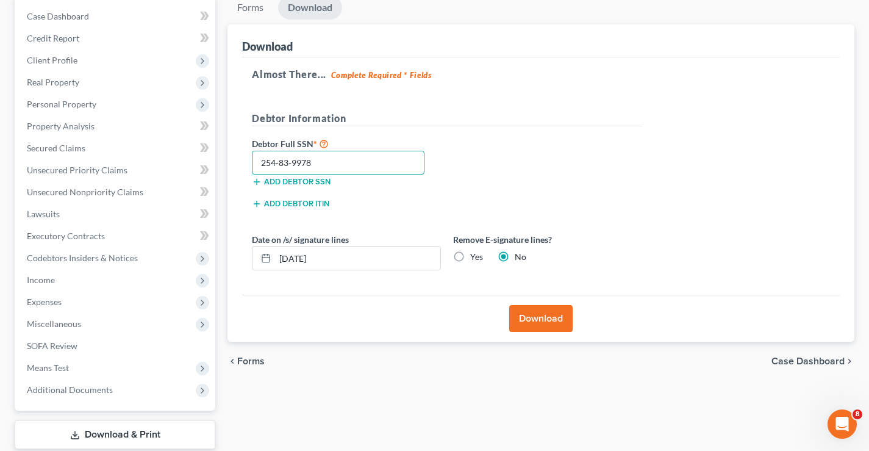
scroll to position [122, 0]
click at [533, 321] on button "Download" at bounding box center [540, 317] width 63 height 27
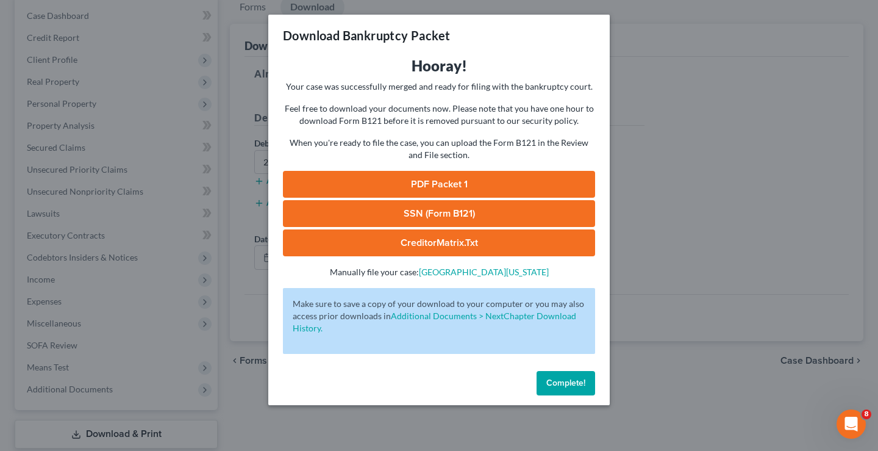
click at [420, 214] on link "SSN (Form B121)" at bounding box center [439, 213] width 312 height 27
click at [425, 180] on link "PDF Packet 1" at bounding box center [439, 184] width 312 height 27
click at [570, 379] on span "Complete!" at bounding box center [566, 383] width 39 height 10
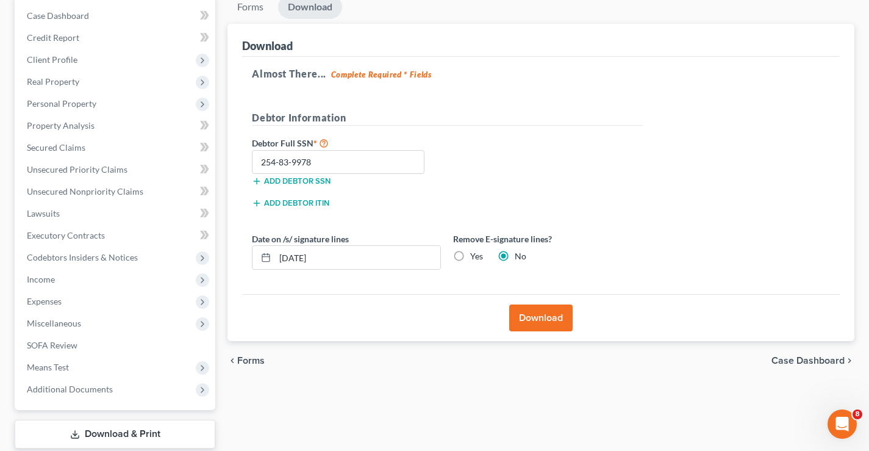
click at [387, 383] on div "Forms Download Forms Forms to Download Select which forms you would like to dow…" at bounding box center [540, 237] width 639 height 485
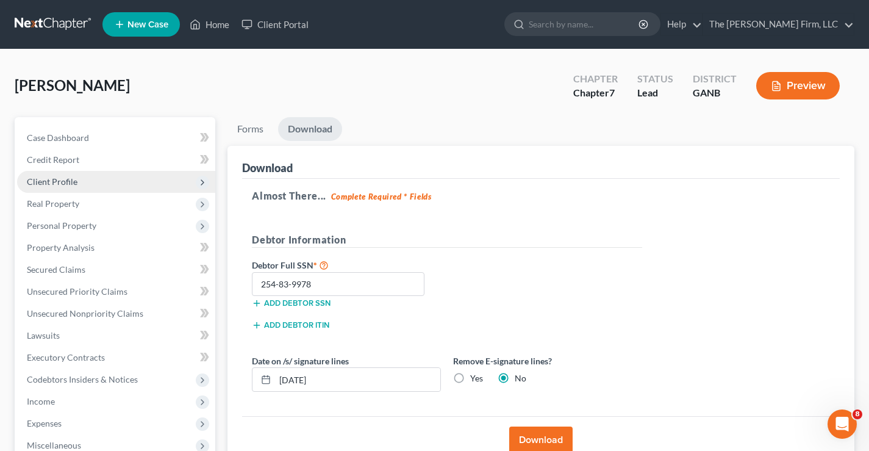
scroll to position [198, 0]
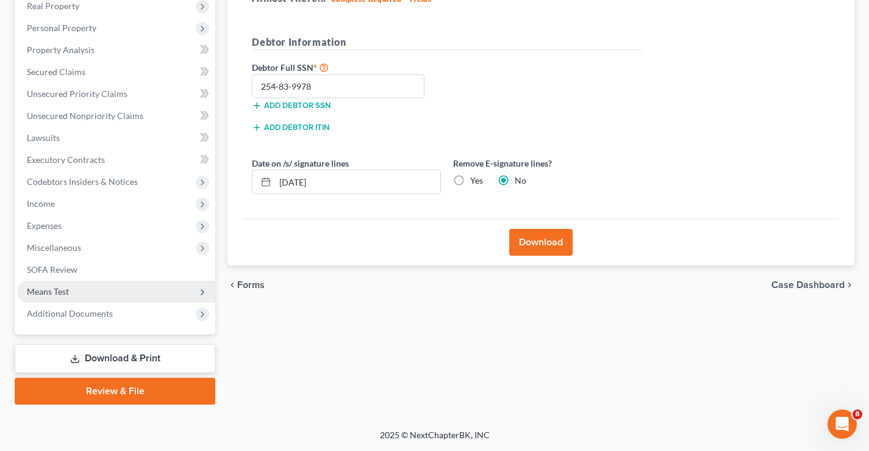
click at [36, 293] on span "Means Test" at bounding box center [48, 291] width 42 height 10
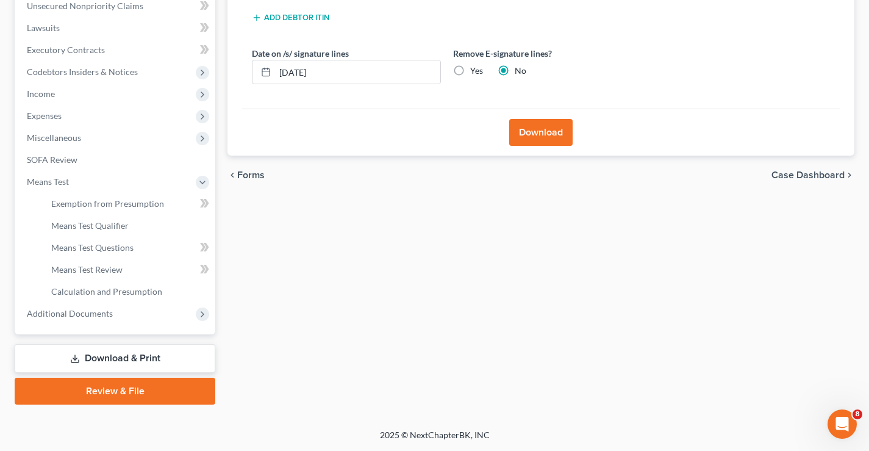
scroll to position [256, 0]
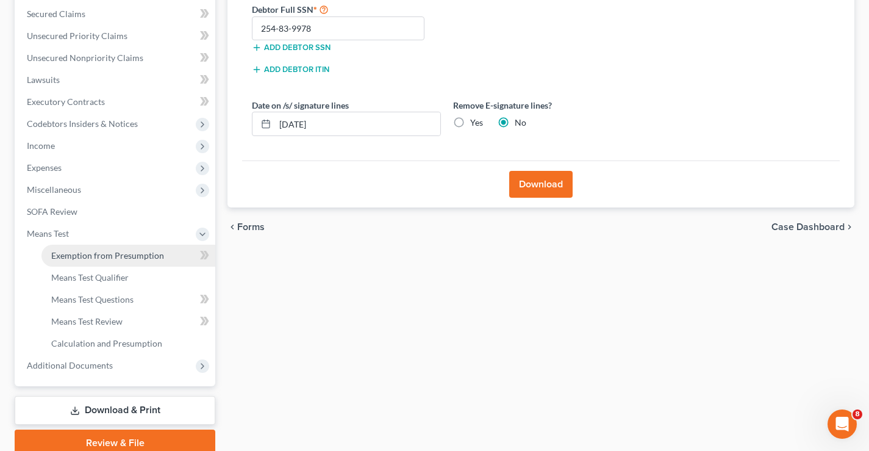
click at [100, 254] on span "Exemption from Presumption" at bounding box center [107, 255] width 113 height 10
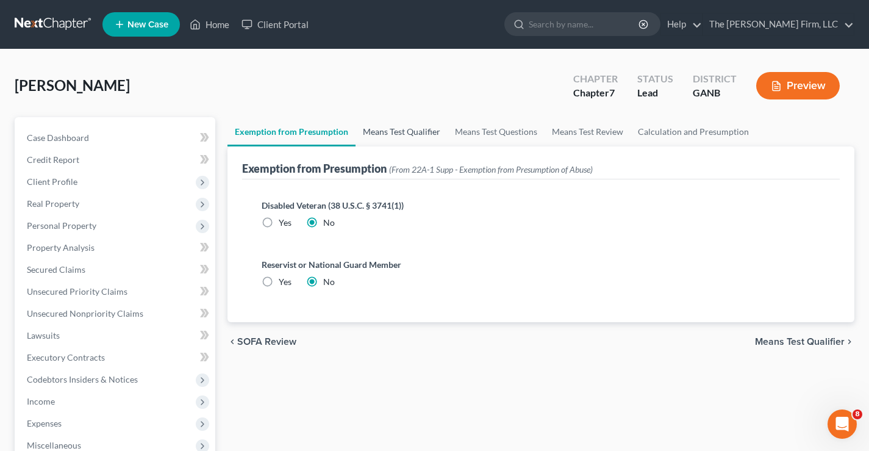
click at [389, 133] on link "Means Test Qualifier" at bounding box center [402, 131] width 92 height 29
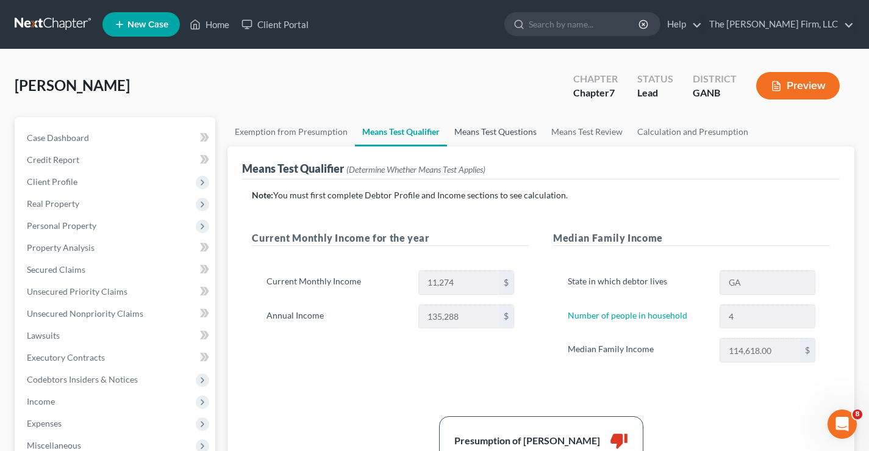
click at [516, 133] on link "Means Test Questions" at bounding box center [495, 131] width 97 height 29
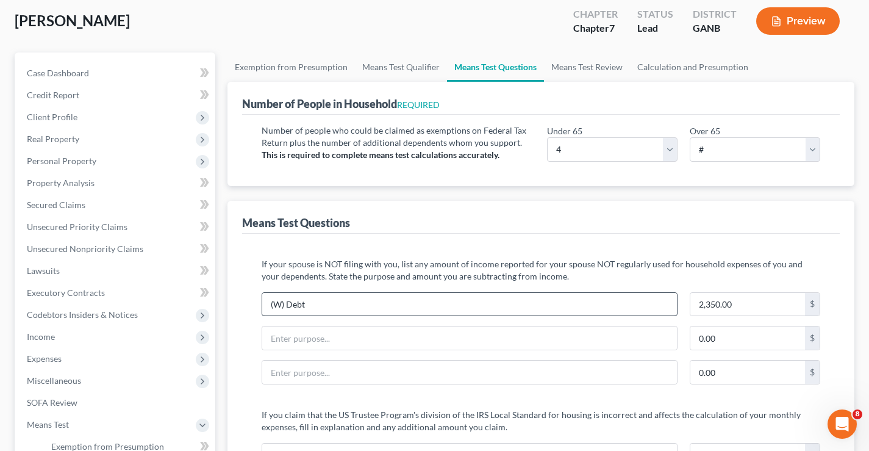
scroll to position [61, 0]
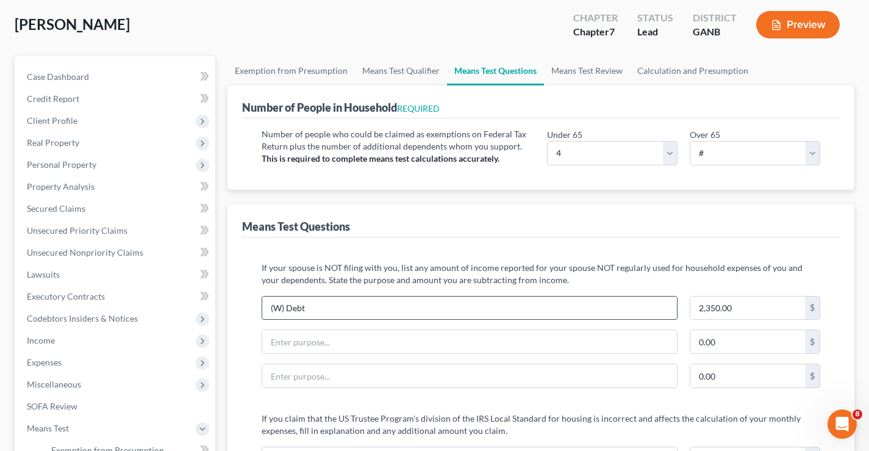
click at [337, 309] on input "(W) Debt" at bounding box center [469, 307] width 415 height 23
click at [316, 311] on input "(W) Debt" at bounding box center [469, 307] width 415 height 23
click at [741, 308] on input "2,350.00" at bounding box center [748, 307] width 115 height 23
click at [362, 341] on input "text" at bounding box center [469, 341] width 415 height 23
click at [686, 68] on link "Calculation and Presumption" at bounding box center [693, 70] width 126 height 29
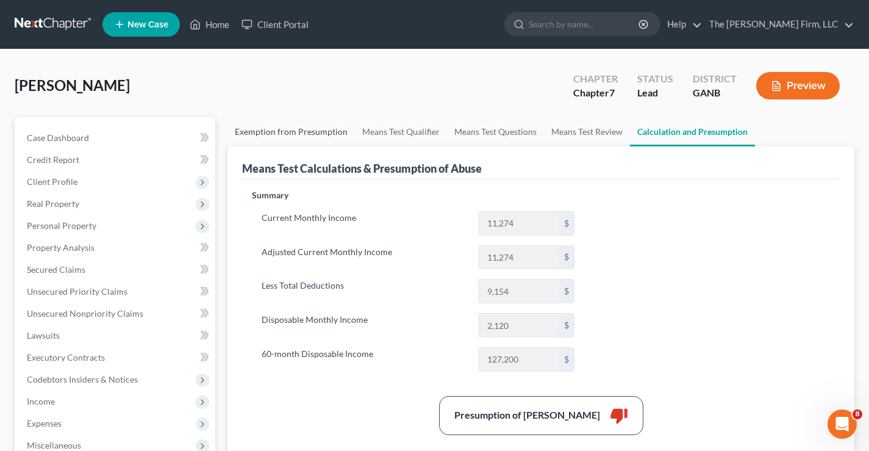
click at [306, 132] on link "Exemption from Presumption" at bounding box center [292, 131] width 128 height 29
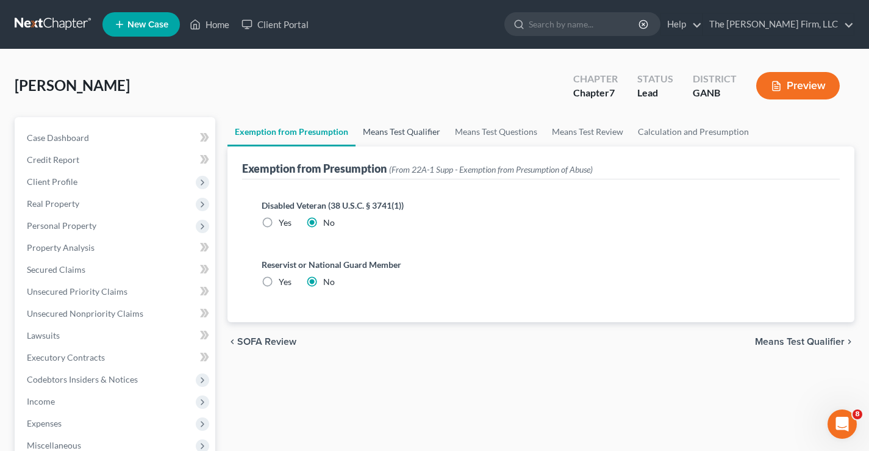
click at [386, 131] on link "Means Test Qualifier" at bounding box center [402, 131] width 92 height 29
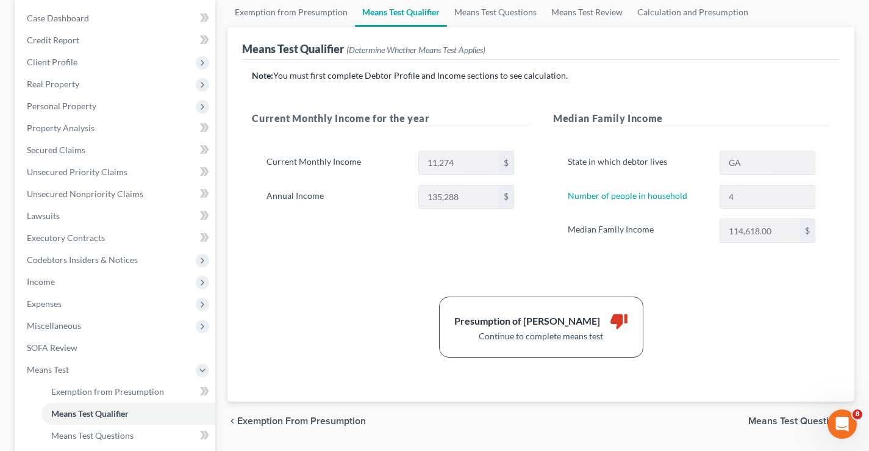
scroll to position [122, 0]
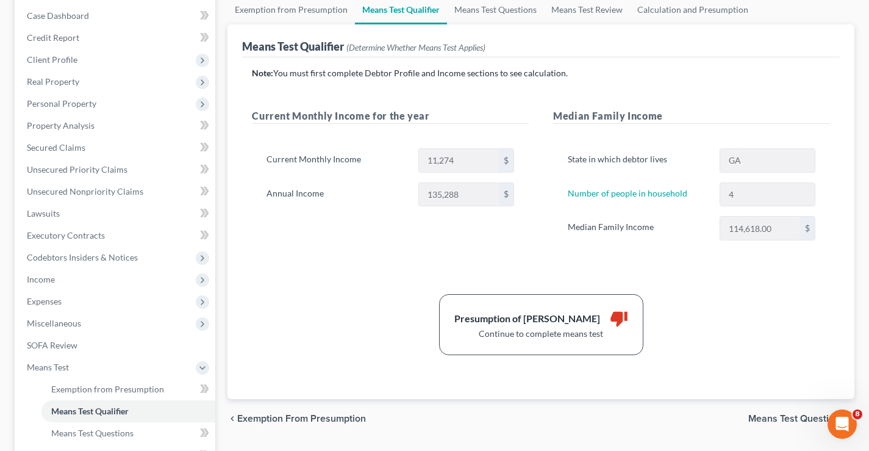
click at [417, 199] on div "135,288 $" at bounding box center [466, 194] width 108 height 24
click at [419, 246] on div "Current Monthly Income for the year Current Monthly Income 11,274 $ Annual Inco…" at bounding box center [390, 187] width 301 height 156
click at [360, 246] on div "Current Monthly Income for the year Current Monthly Income 11,274 $ Annual Inco…" at bounding box center [390, 187] width 301 height 156
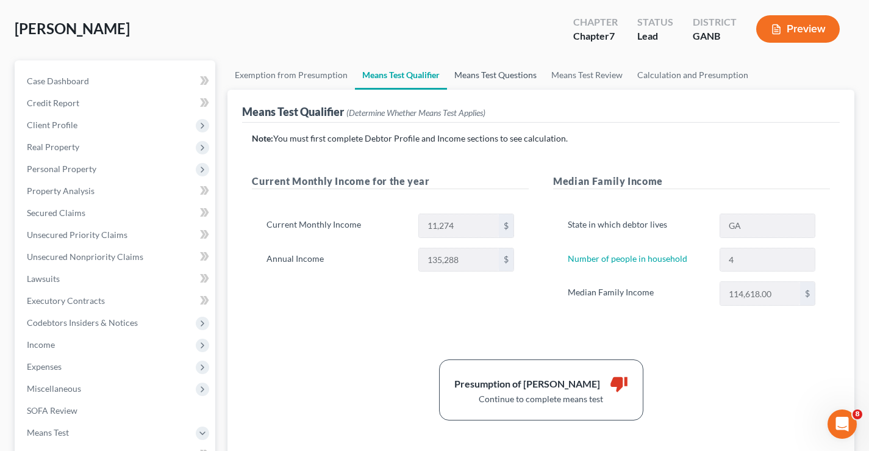
scroll to position [0, 0]
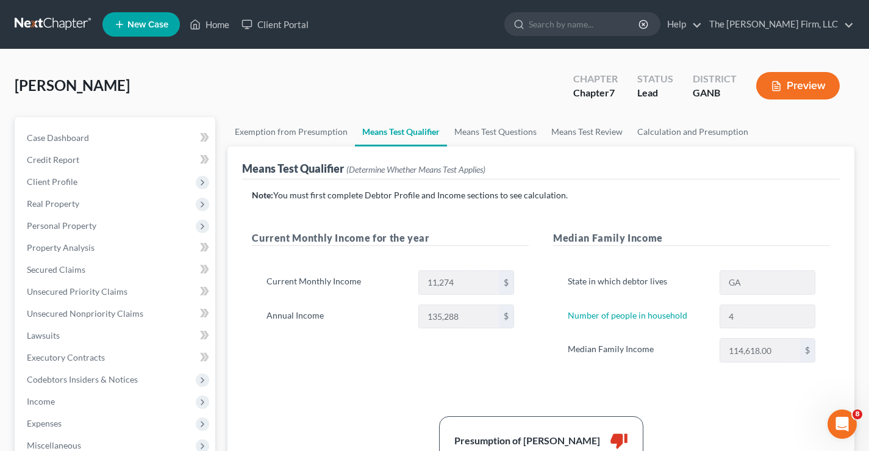
click at [329, 104] on div "[PERSON_NAME] Upgraded Chapter Chapter 7 Status Lead District GANB Preview" at bounding box center [435, 90] width 840 height 53
click at [251, 78] on div "[PERSON_NAME] Upgraded Chapter Chapter 7 Status Lead District GANB Preview" at bounding box center [435, 90] width 840 height 53
click at [59, 24] on link at bounding box center [54, 24] width 78 height 22
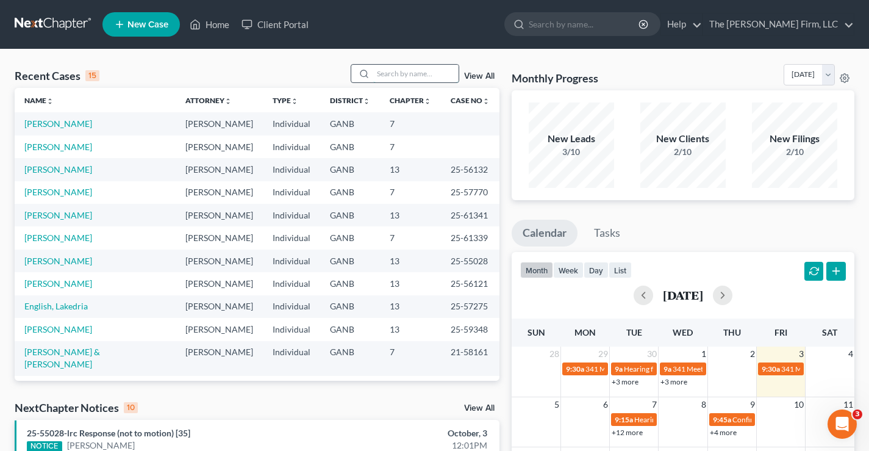
drag, startPoint x: 383, startPoint y: 71, endPoint x: 395, endPoint y: 72, distance: 11.7
click at [390, 72] on input "search" at bounding box center [415, 74] width 85 height 18
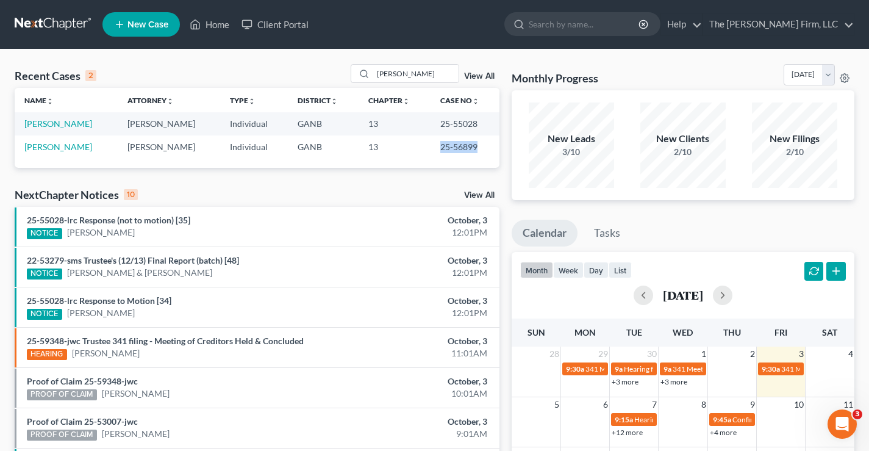
drag, startPoint x: 436, startPoint y: 148, endPoint x: 473, endPoint y: 148, distance: 37.8
click at [473, 148] on td "25-56899" at bounding box center [465, 146] width 69 height 23
copy td "25-56899"
click at [407, 75] on input "avery" at bounding box center [415, 74] width 85 height 18
drag, startPoint x: 412, startPoint y: 72, endPoint x: 262, endPoint y: 58, distance: 151.3
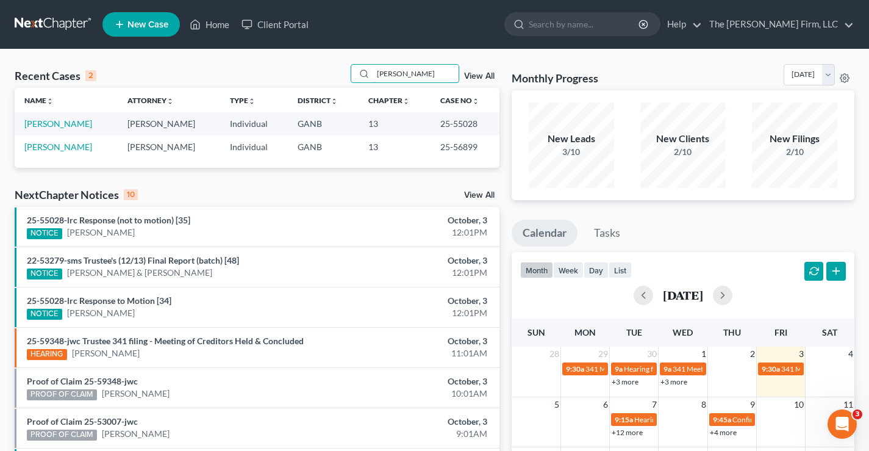
click at [270, 70] on div "Recent Cases 2 avery View All" at bounding box center [257, 76] width 485 height 24
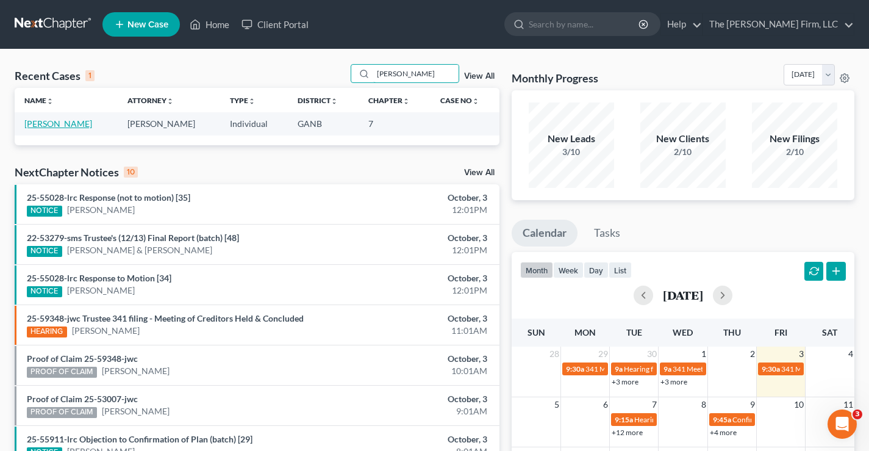
type input "ross"
click at [35, 123] on link "Ross, Antoinette" at bounding box center [58, 123] width 68 height 10
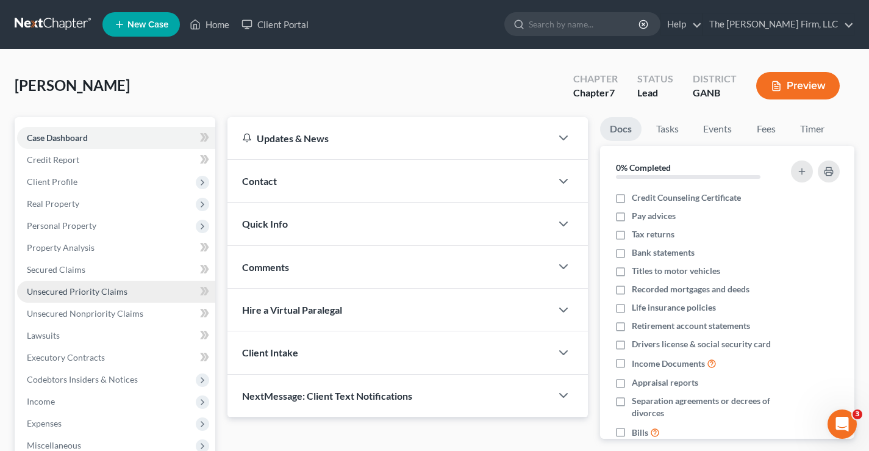
click at [51, 290] on span "Unsecured Priority Claims" at bounding box center [77, 291] width 101 height 10
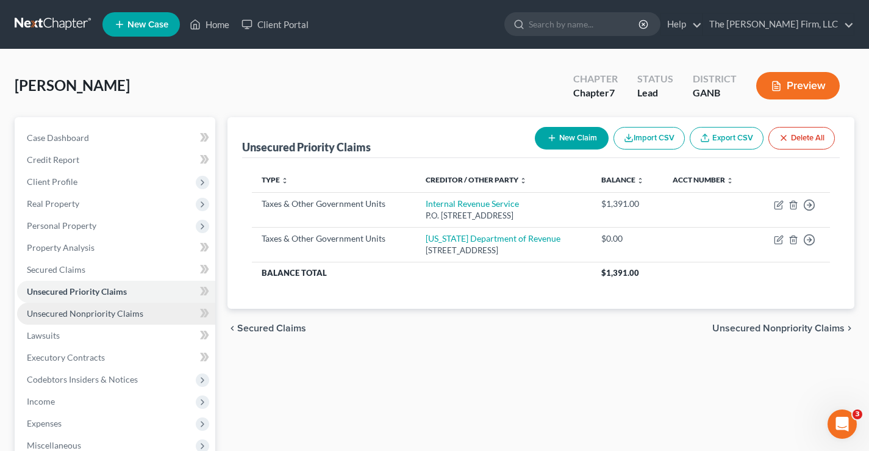
click at [87, 312] on span "Unsecured Nonpriority Claims" at bounding box center [85, 313] width 117 height 10
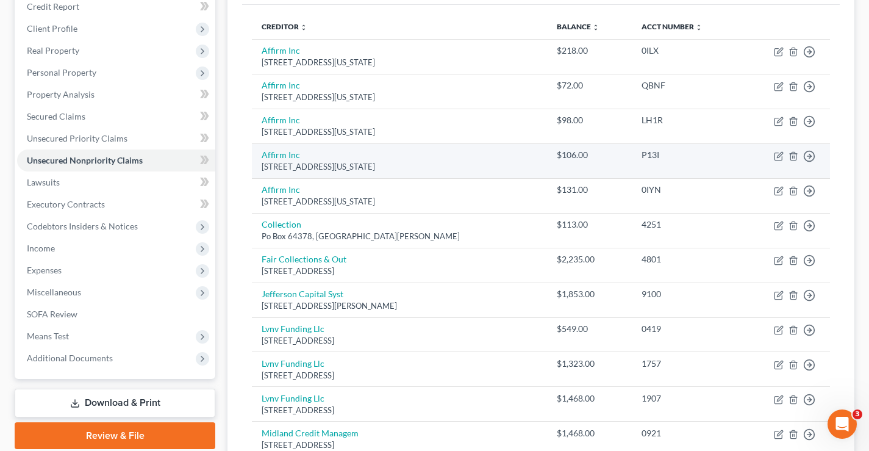
scroll to position [244, 0]
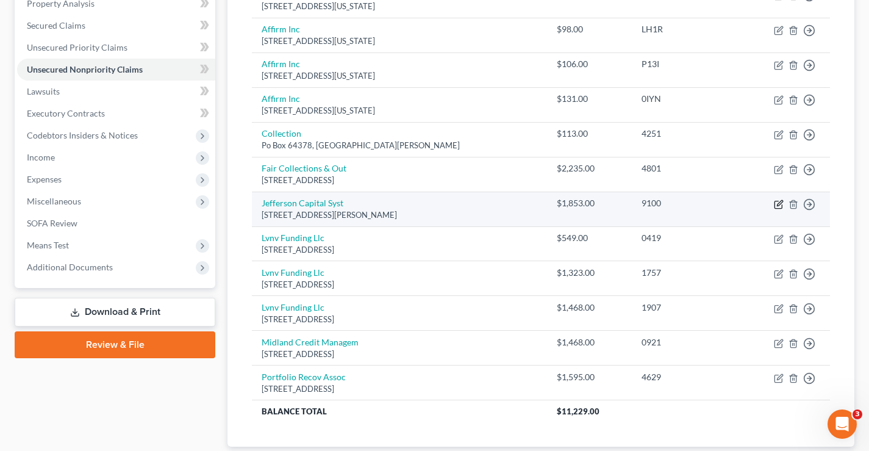
click at [780, 206] on icon "button" at bounding box center [779, 204] width 10 height 10
select select "24"
select select "0"
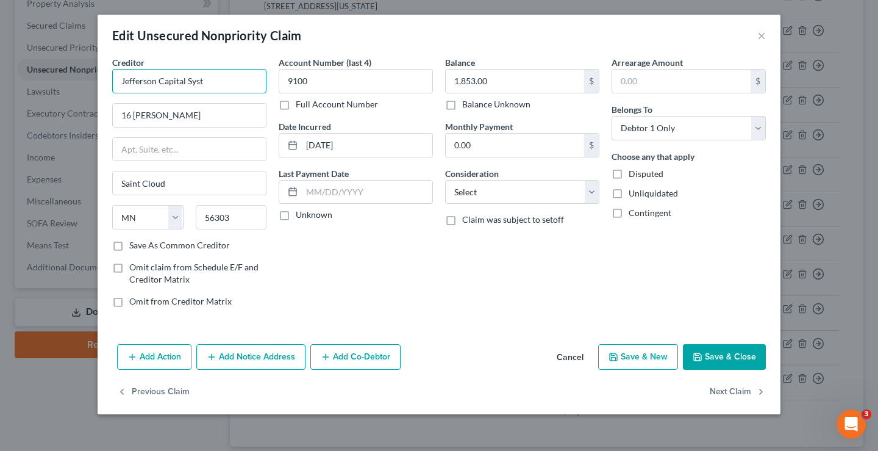
click at [207, 82] on input "Jefferson Capital Syst" at bounding box center [189, 81] width 154 height 24
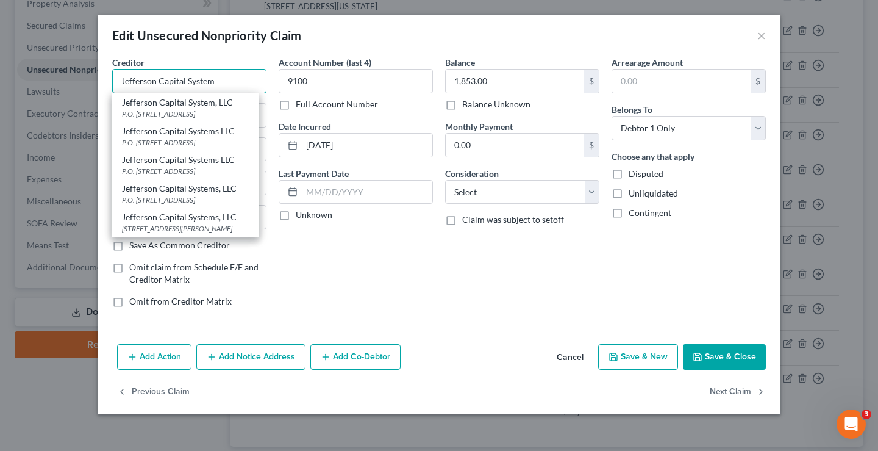
type input "Jefferson Capital System"
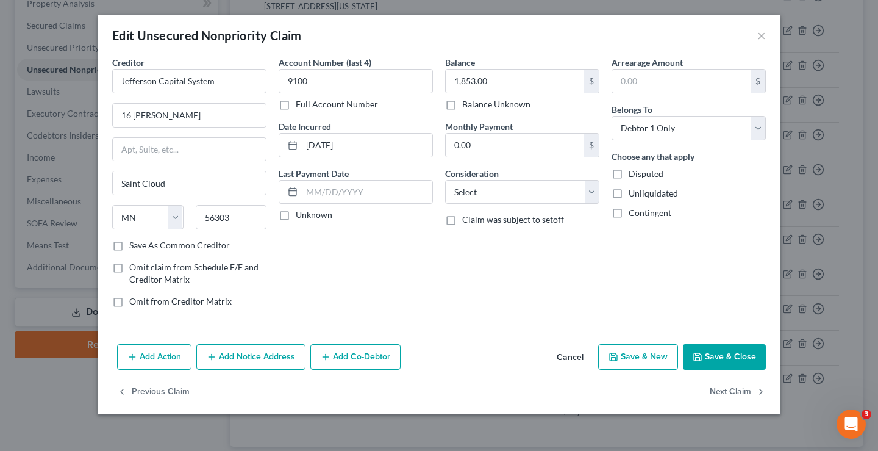
click at [717, 356] on button "Save & Close" at bounding box center [724, 357] width 83 height 26
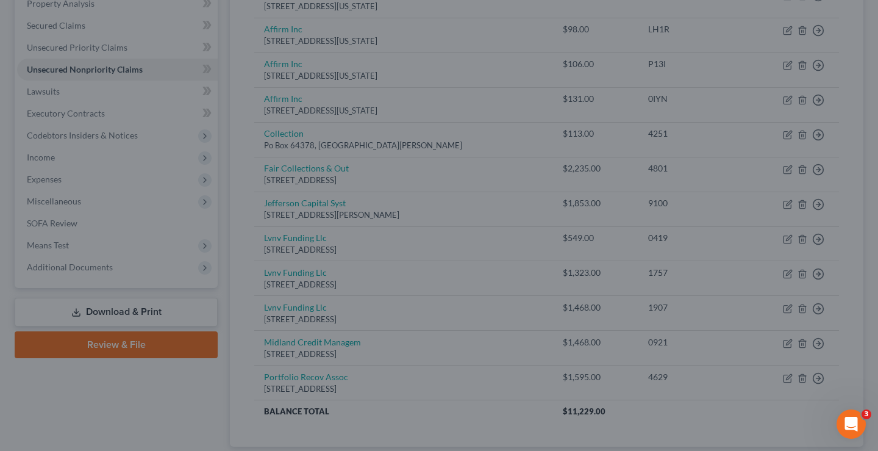
type input "0"
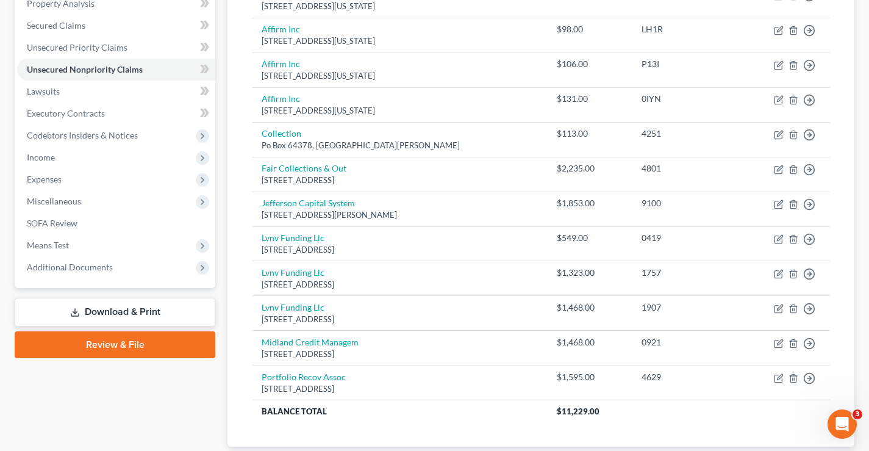
click at [146, 393] on div "Case Dashboard Payments Invoices Payments Payments Credit Report Client Profile" at bounding box center [115, 179] width 213 height 613
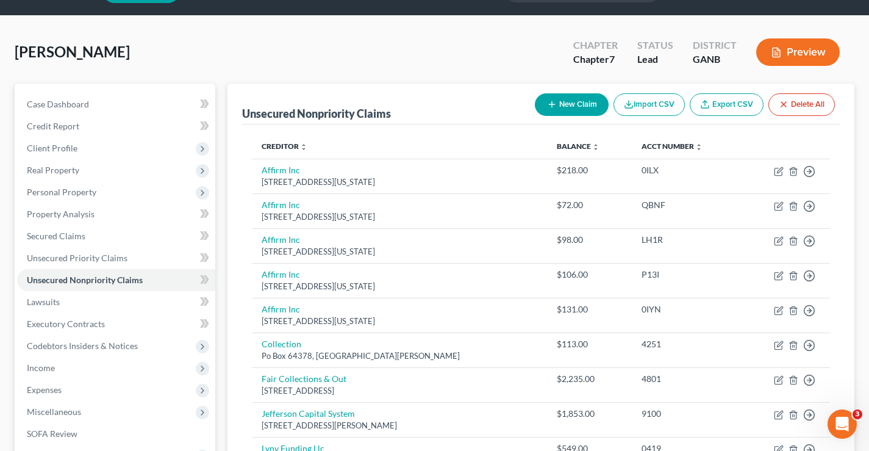
scroll to position [0, 0]
